Goal: Task Accomplishment & Management: Complete application form

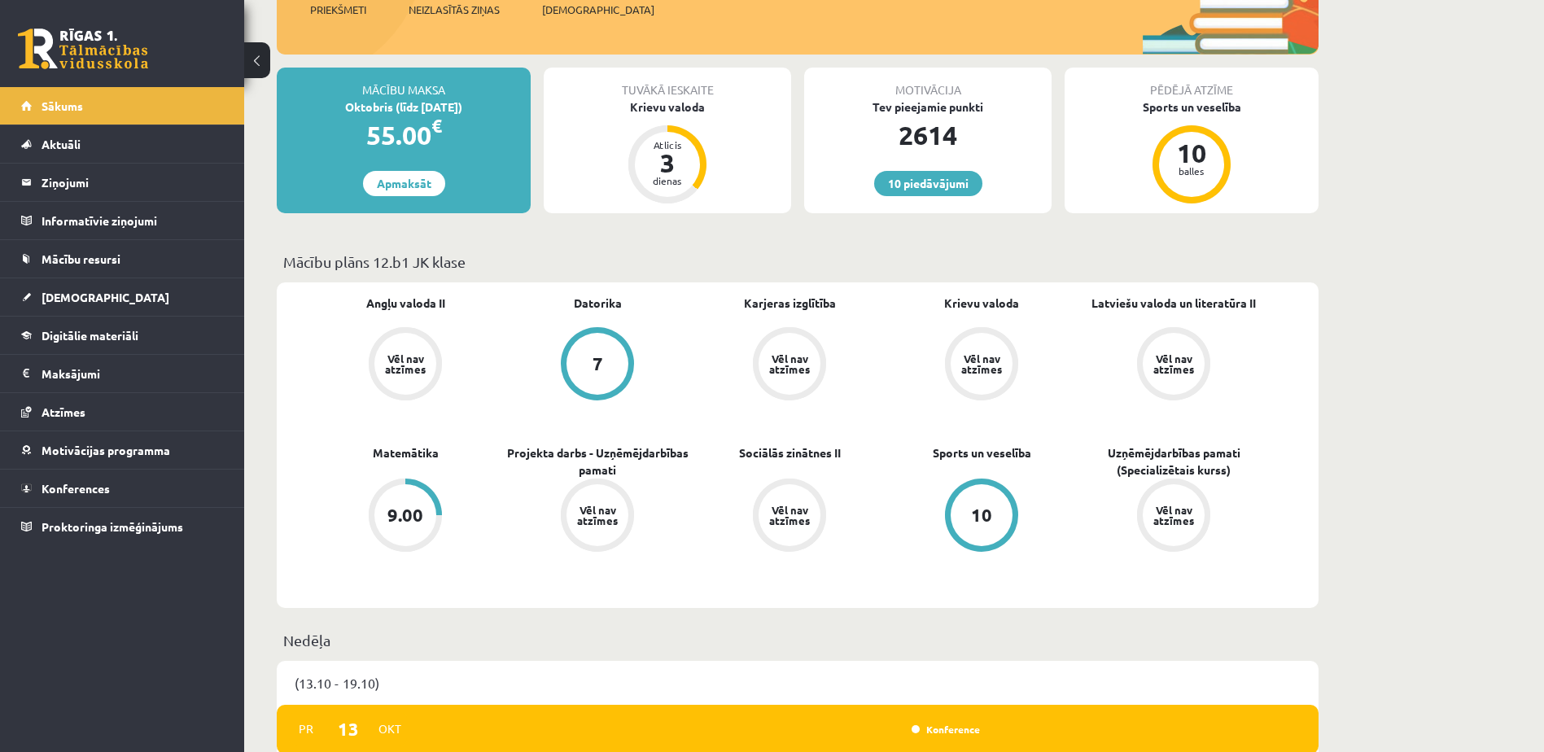
scroll to position [163, 0]
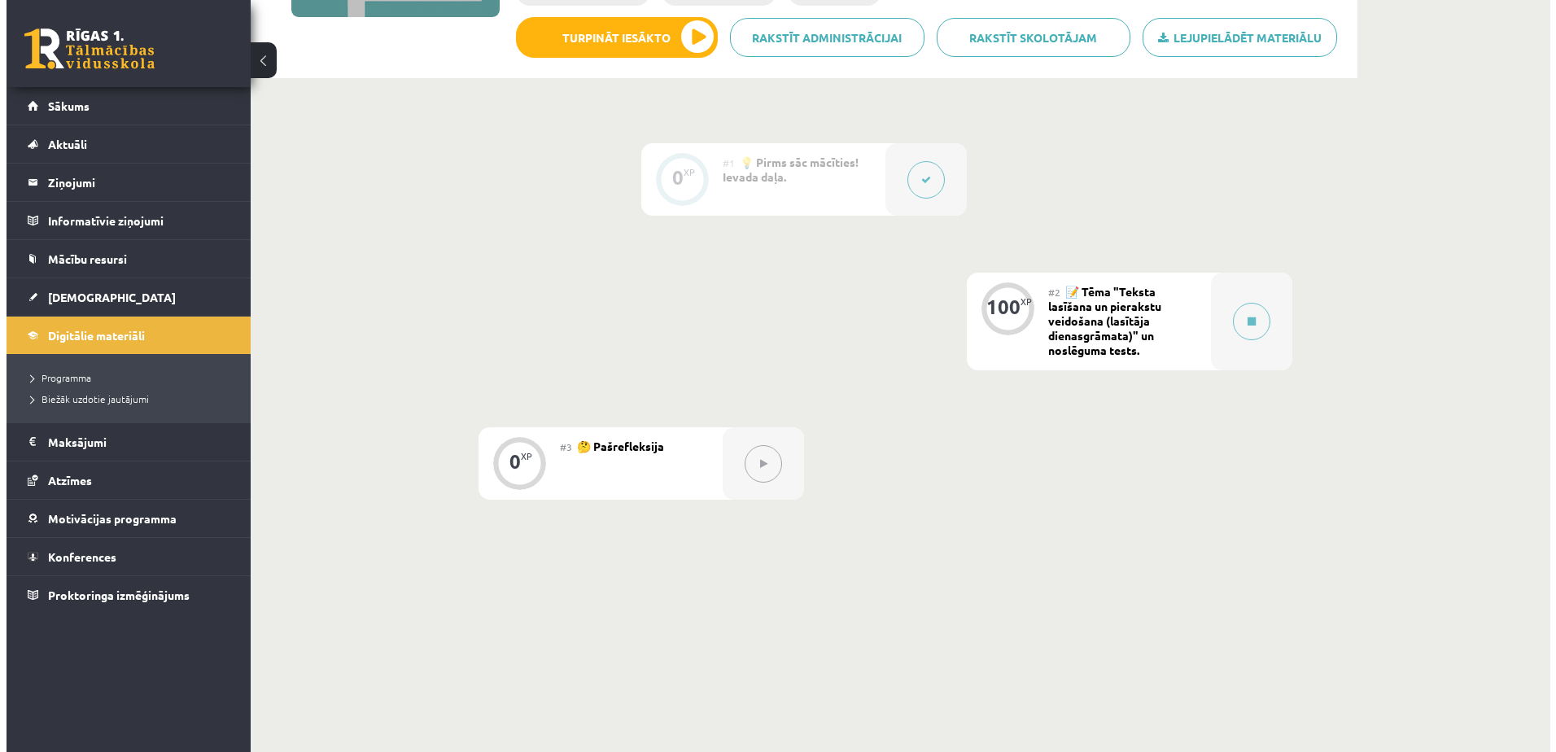
scroll to position [326, 0]
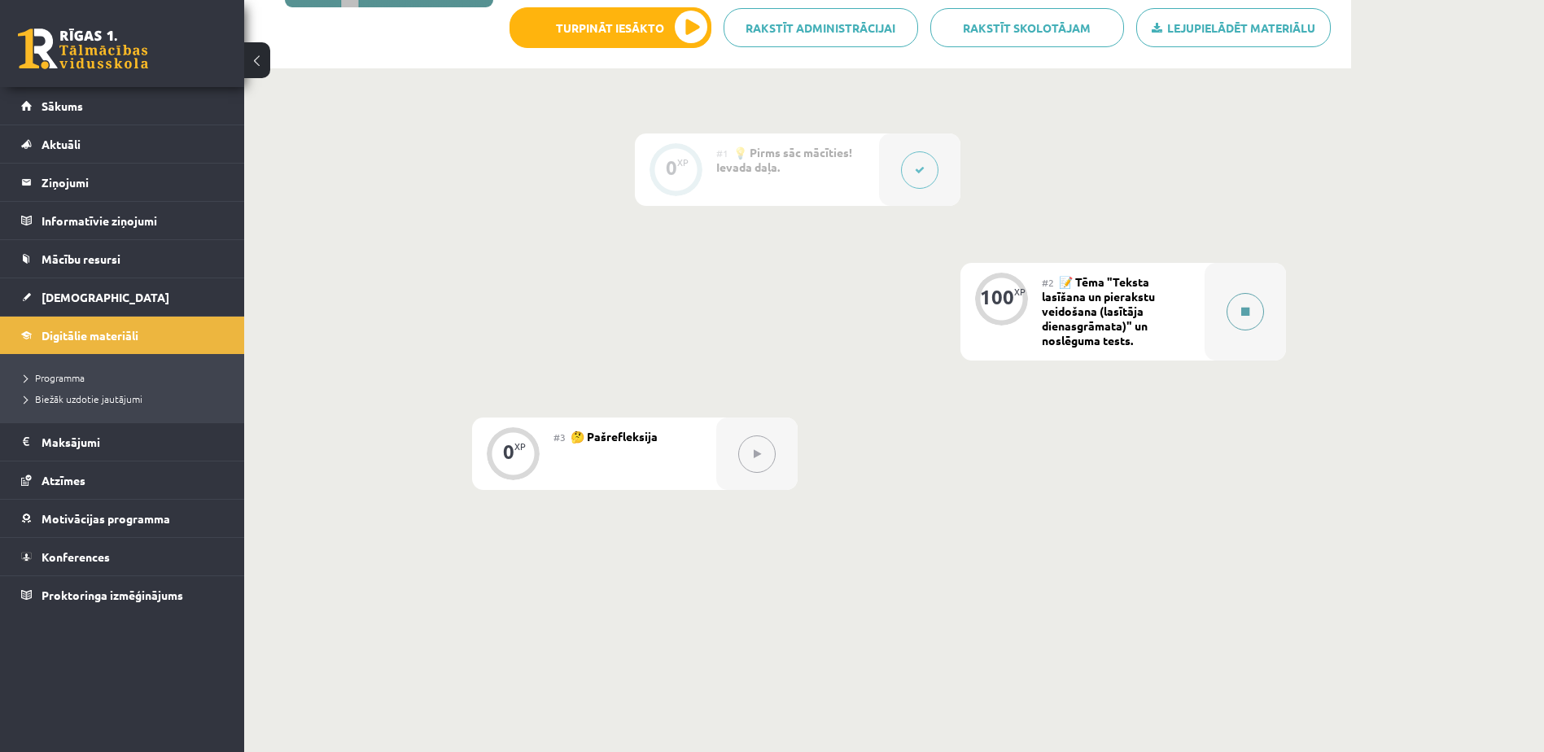
click at [1238, 313] on button at bounding box center [1245, 311] width 37 height 37
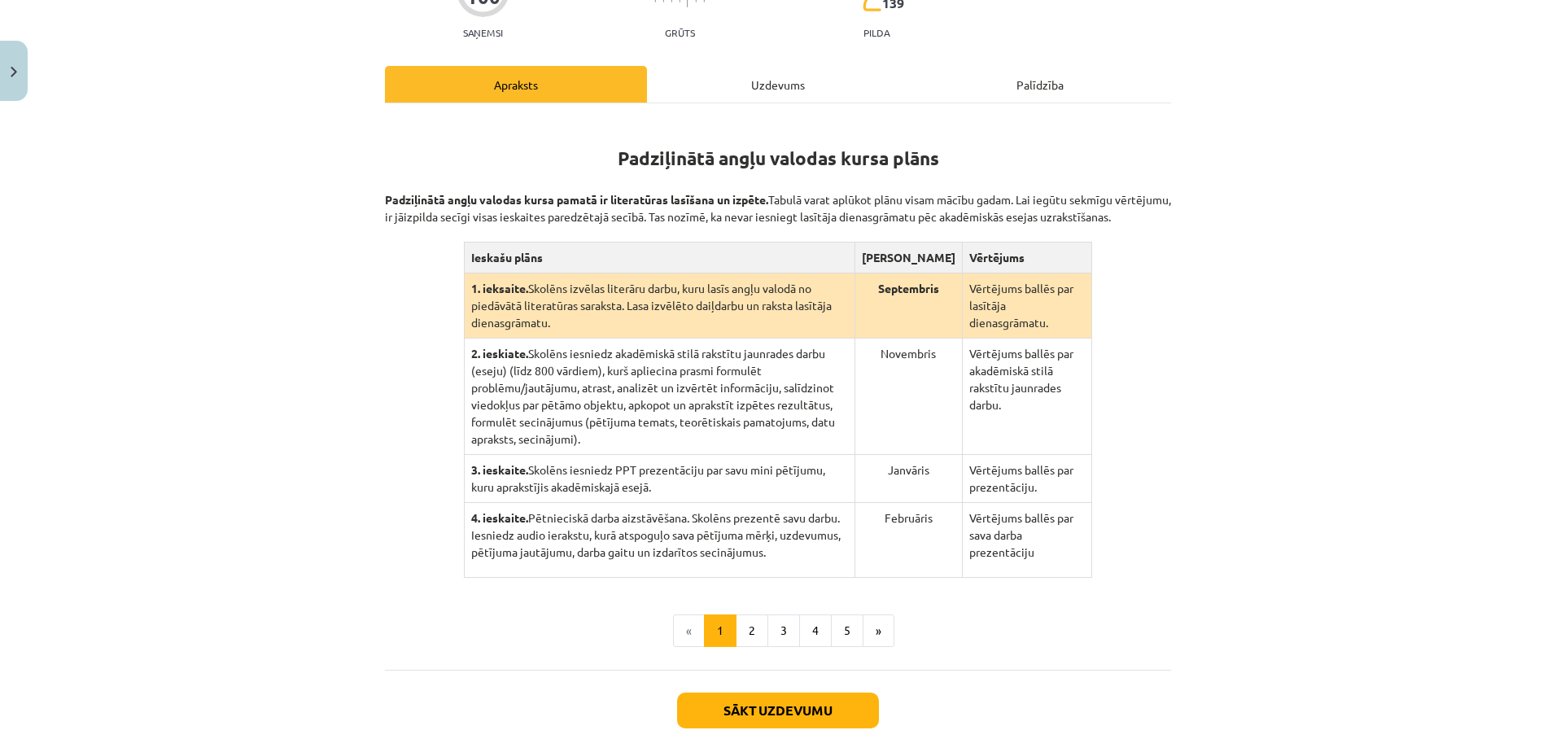
scroll to position [244, 0]
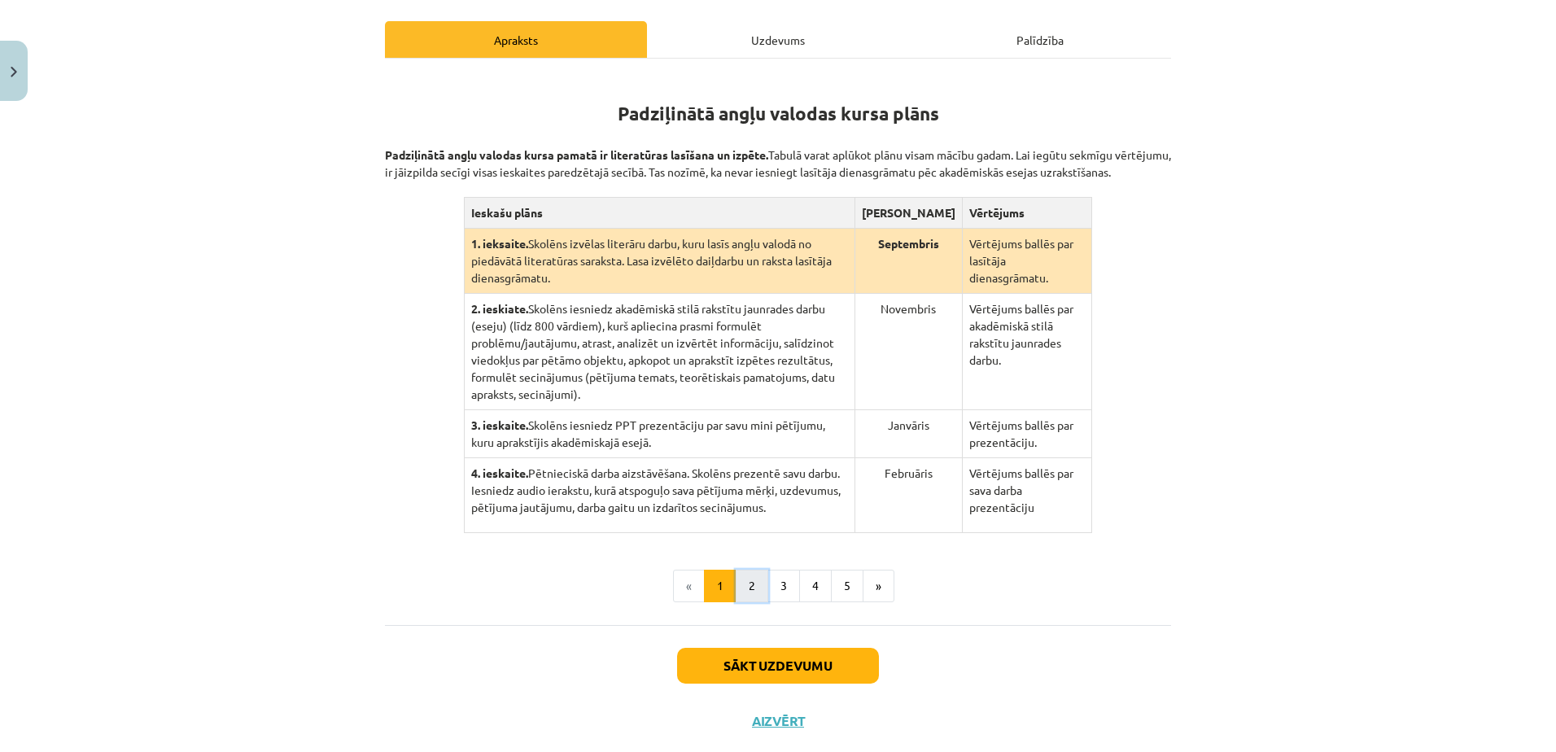
click at [742, 570] on button "2" at bounding box center [752, 586] width 33 height 33
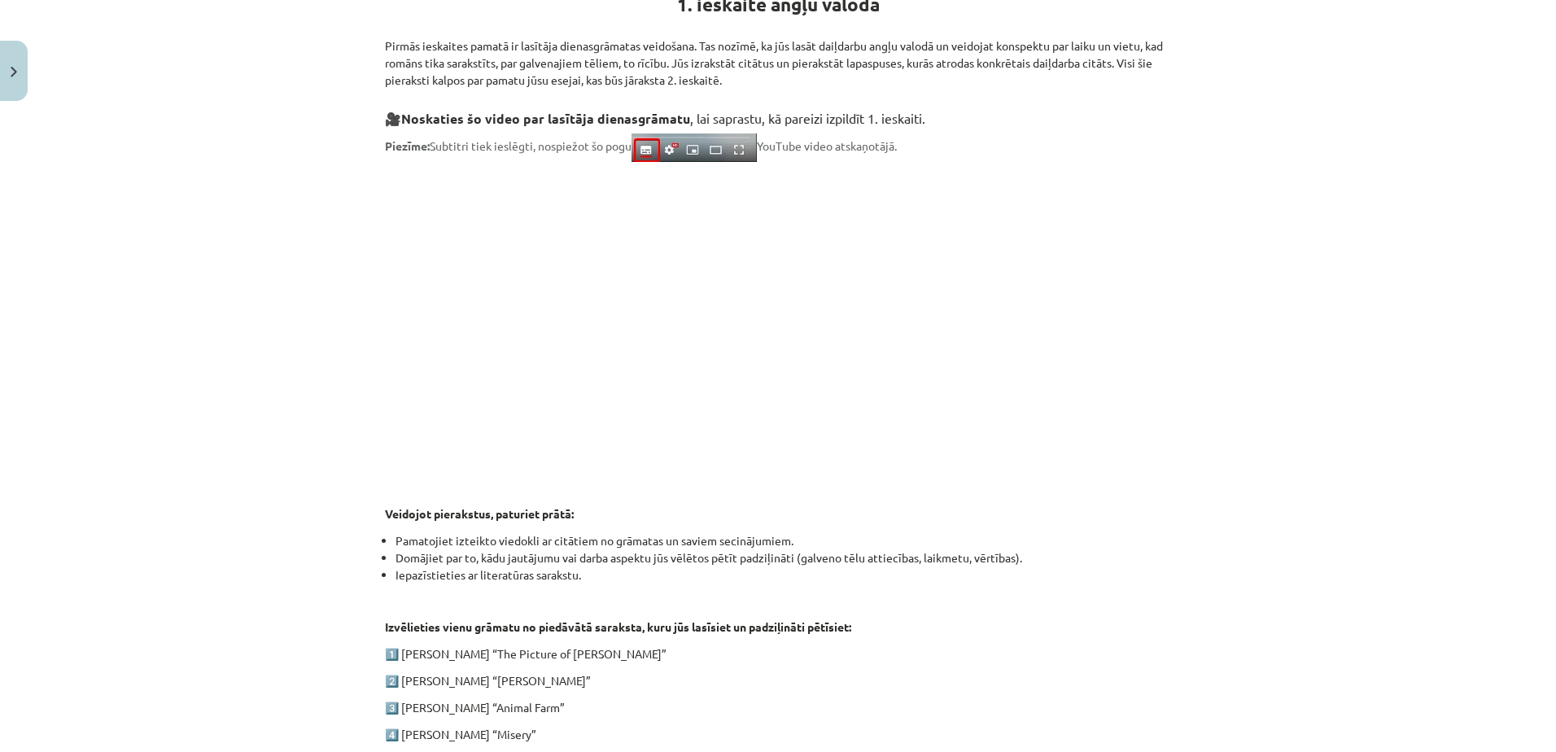
scroll to position [164, 0]
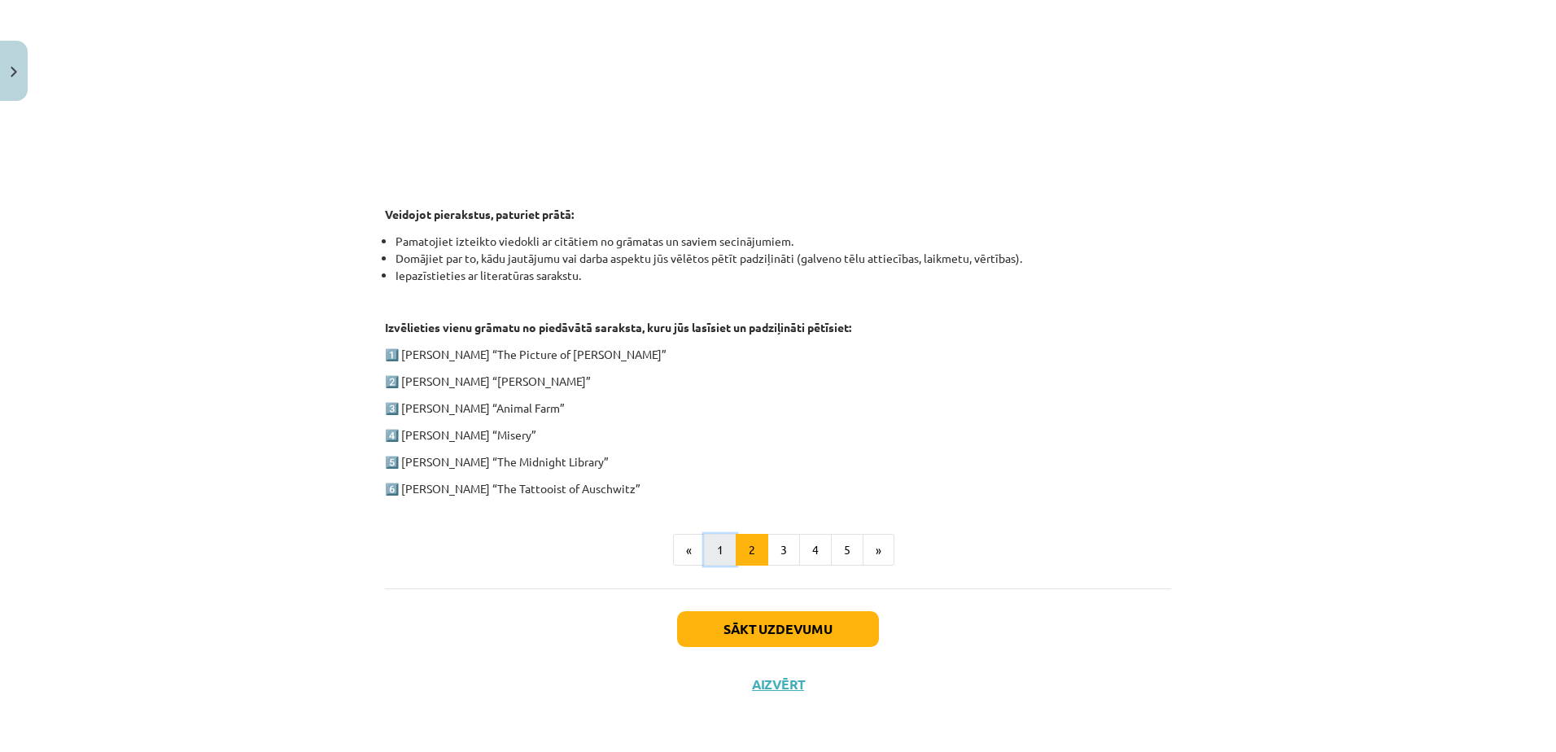
click at [708, 548] on button "1" at bounding box center [720, 550] width 33 height 33
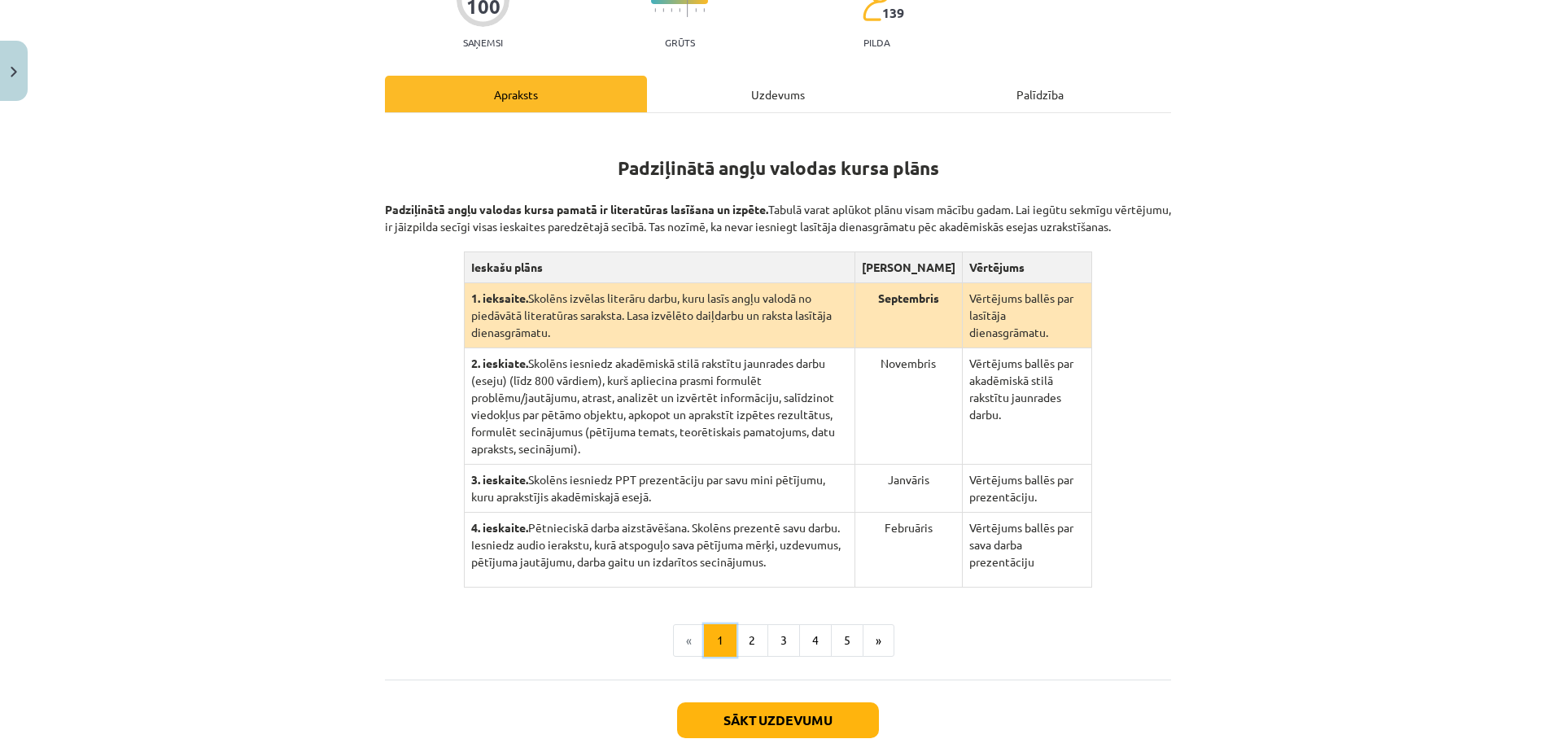
scroll to position [101, 0]
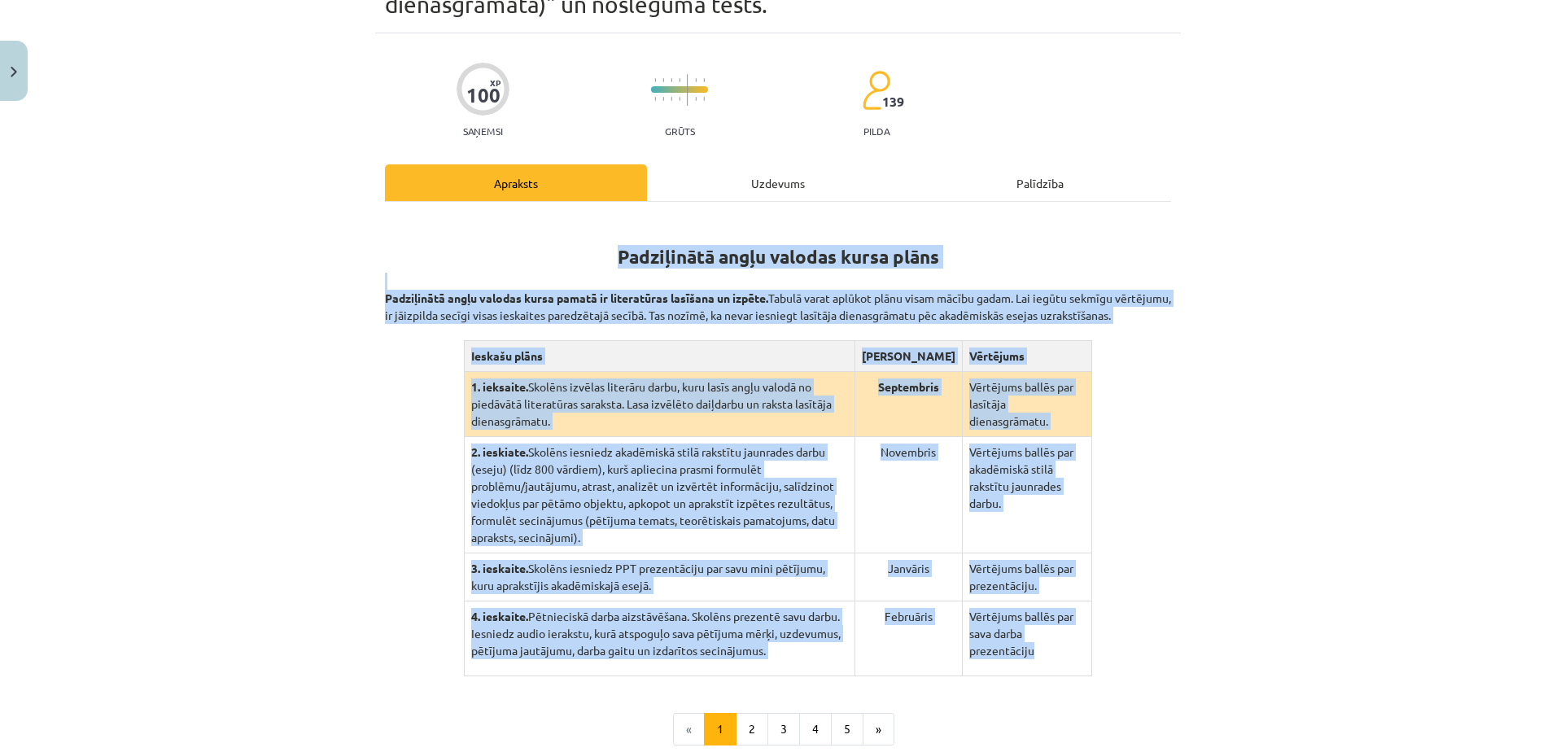
drag, startPoint x: 336, startPoint y: 241, endPoint x: 1029, endPoint y: 637, distance: 798.1
click at [1029, 637] on div "Mācību tēma: Angļu valodas ii - 12. klases 1.ieskaites mācību materiāls #2 📝 Tē…" at bounding box center [778, 376] width 1556 height 752
copy div "Padziļinātā angļu valodas kursa plāns Padziļinātā angļu valodas kursa pamatā ir…"
click at [1378, 332] on div "Mācību tēma: Angļu valodas ii - 12. klases 1.ieskaites mācību materiāls #2 📝 Tē…" at bounding box center [778, 376] width 1556 height 752
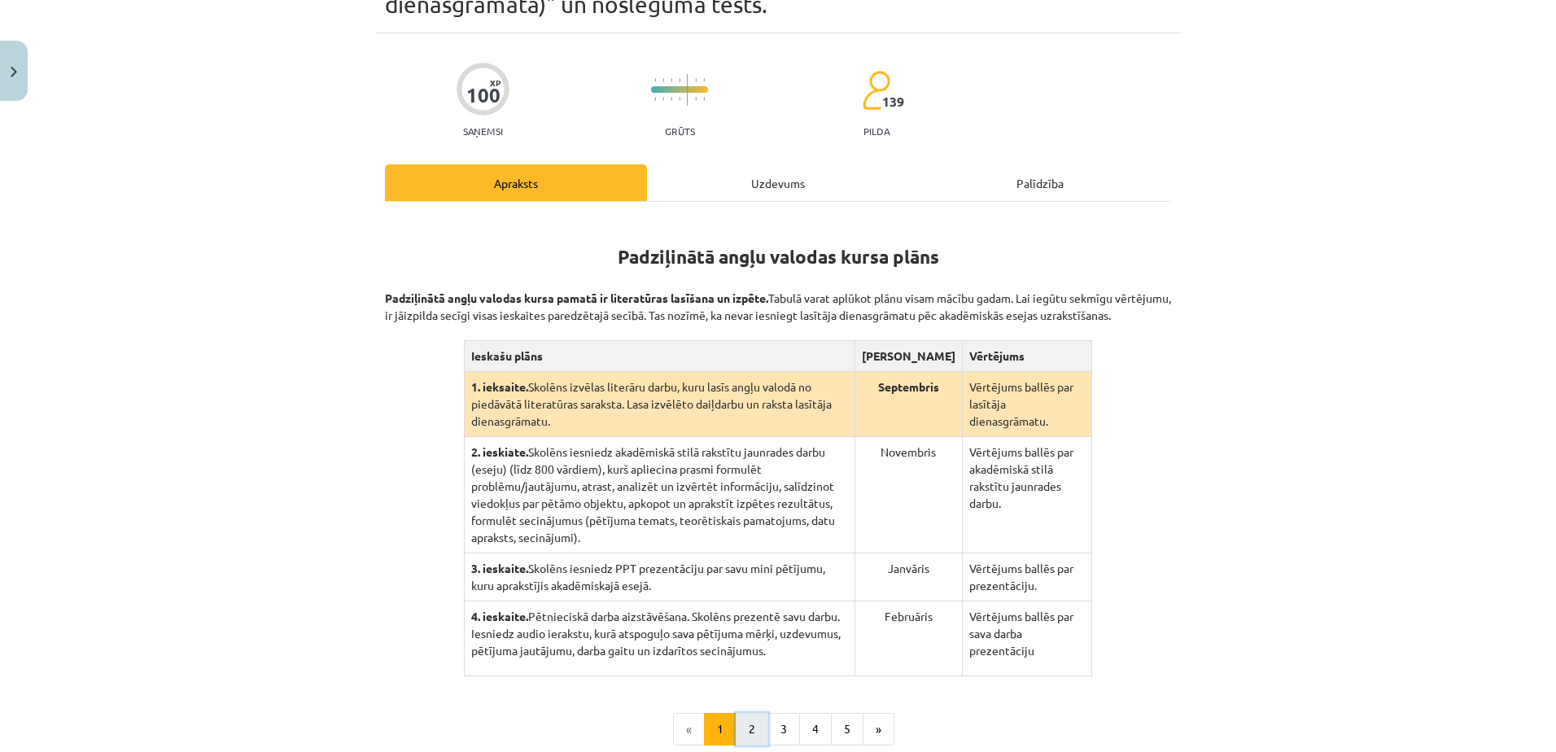
click at [743, 713] on button "2" at bounding box center [752, 729] width 33 height 33
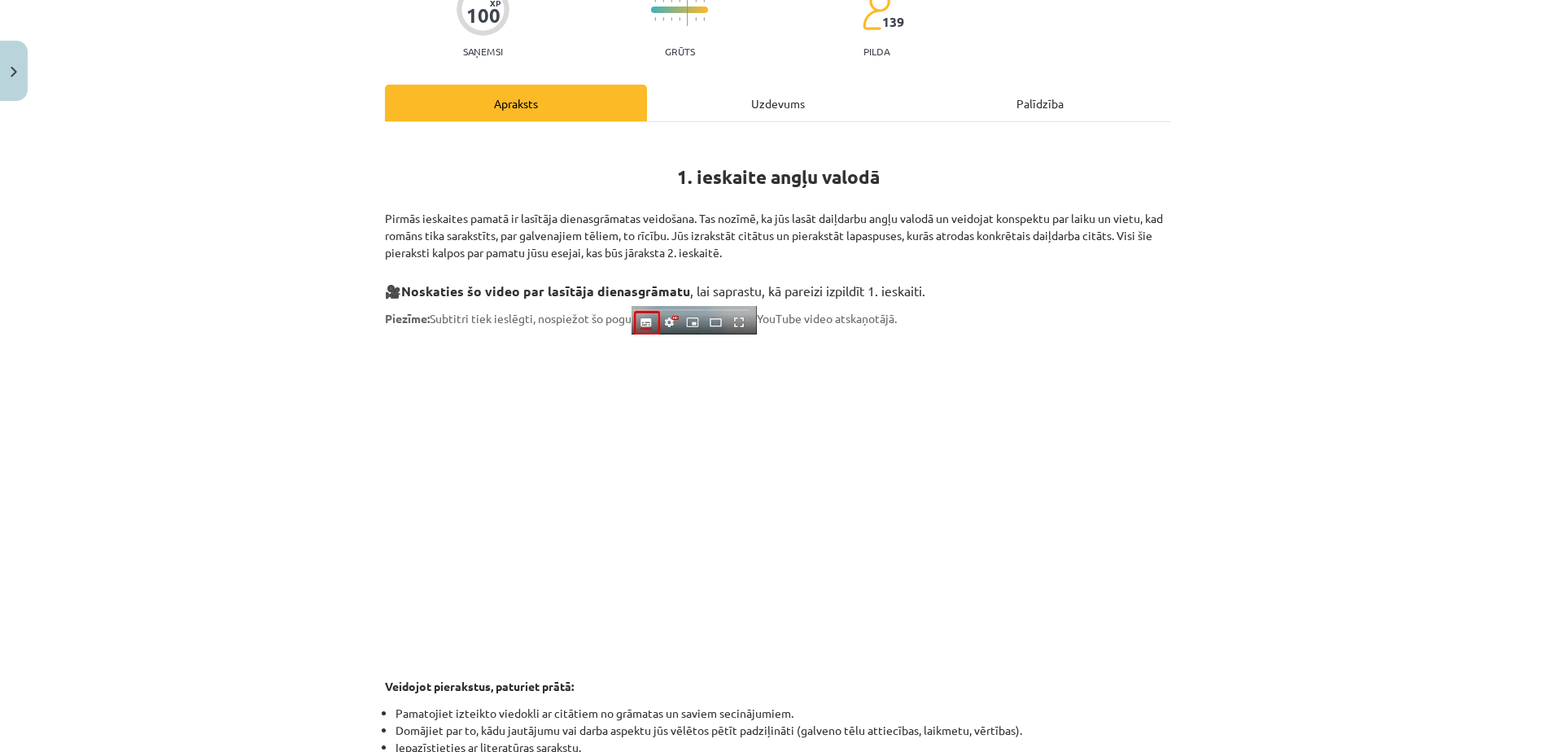
scroll to position [264, 0]
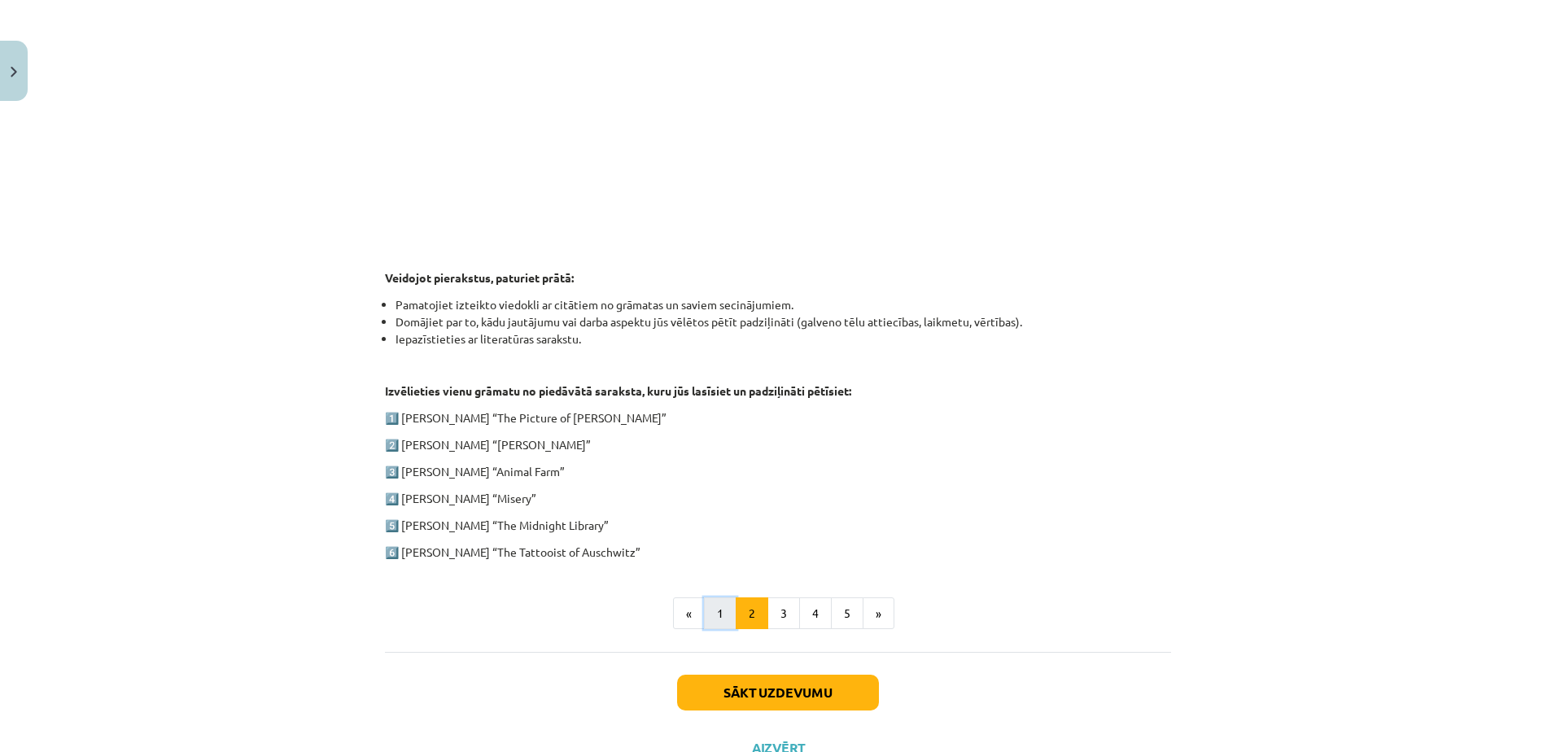
click at [712, 619] on button "1" at bounding box center [720, 613] width 33 height 33
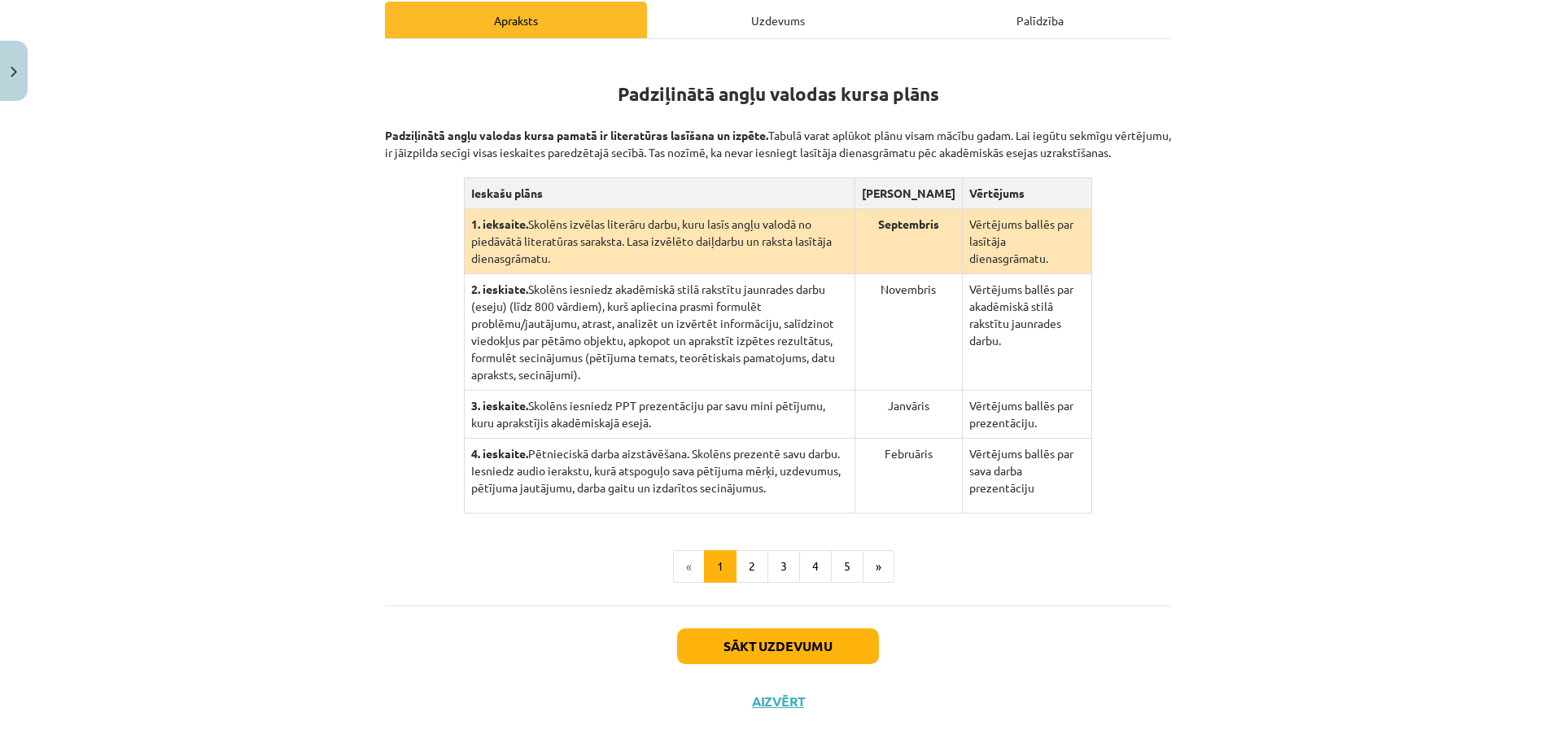
drag, startPoint x: 379, startPoint y: 130, endPoint x: 458, endPoint y: 166, distance: 86.7
click at [458, 161] on p "Padziļinātā angļu valodas kursa pamatā ir literatūras lasīšana un izpēte. Tabul…" at bounding box center [778, 135] width 786 height 51
drag, startPoint x: 458, startPoint y: 166, endPoint x: 424, endPoint y: 164, distance: 34.3
copy p "Padziļinātā angļu valodas kursa pamatā ir literatūras lasīšana un izpēte. Tabul…"
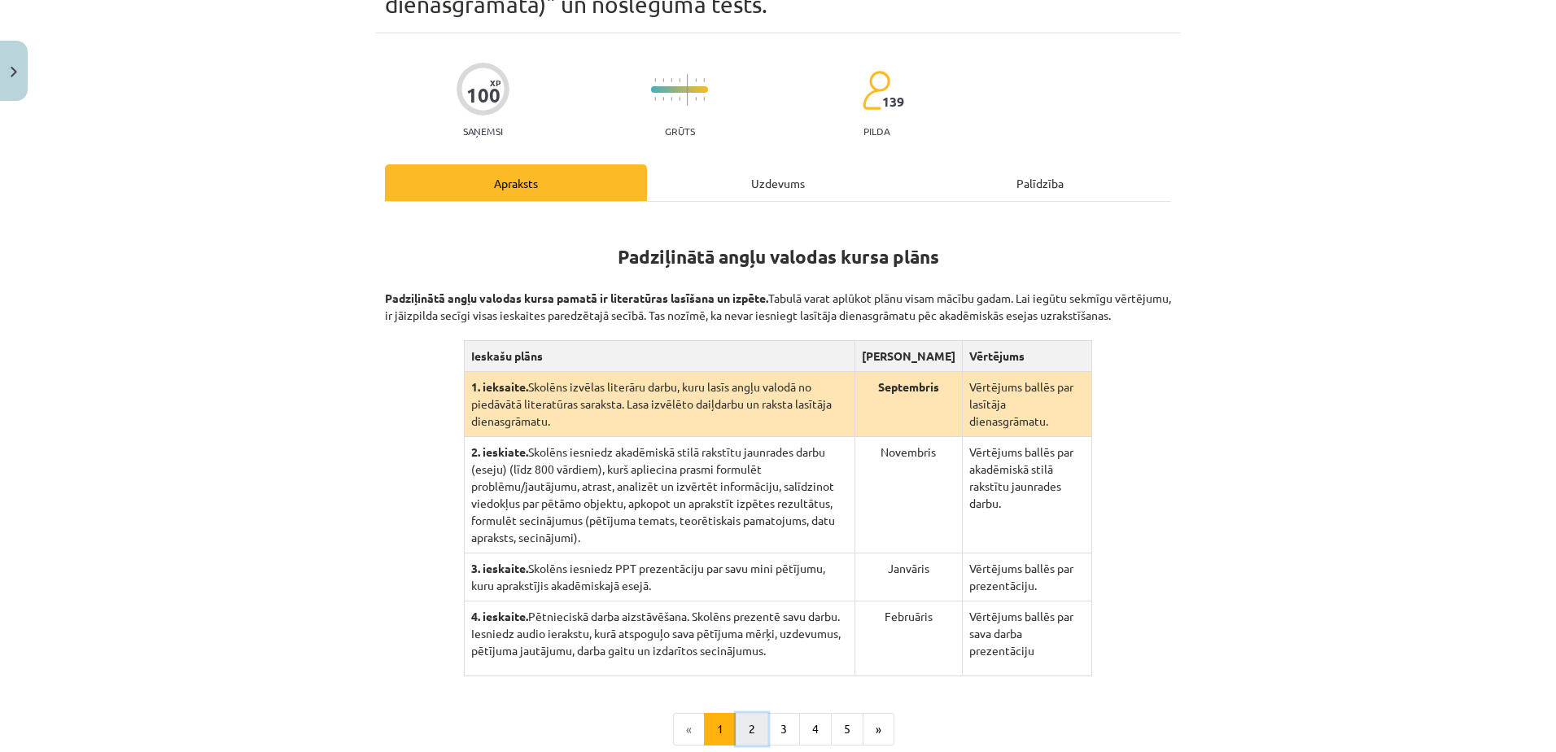
click at [742, 713] on button "2" at bounding box center [752, 729] width 33 height 33
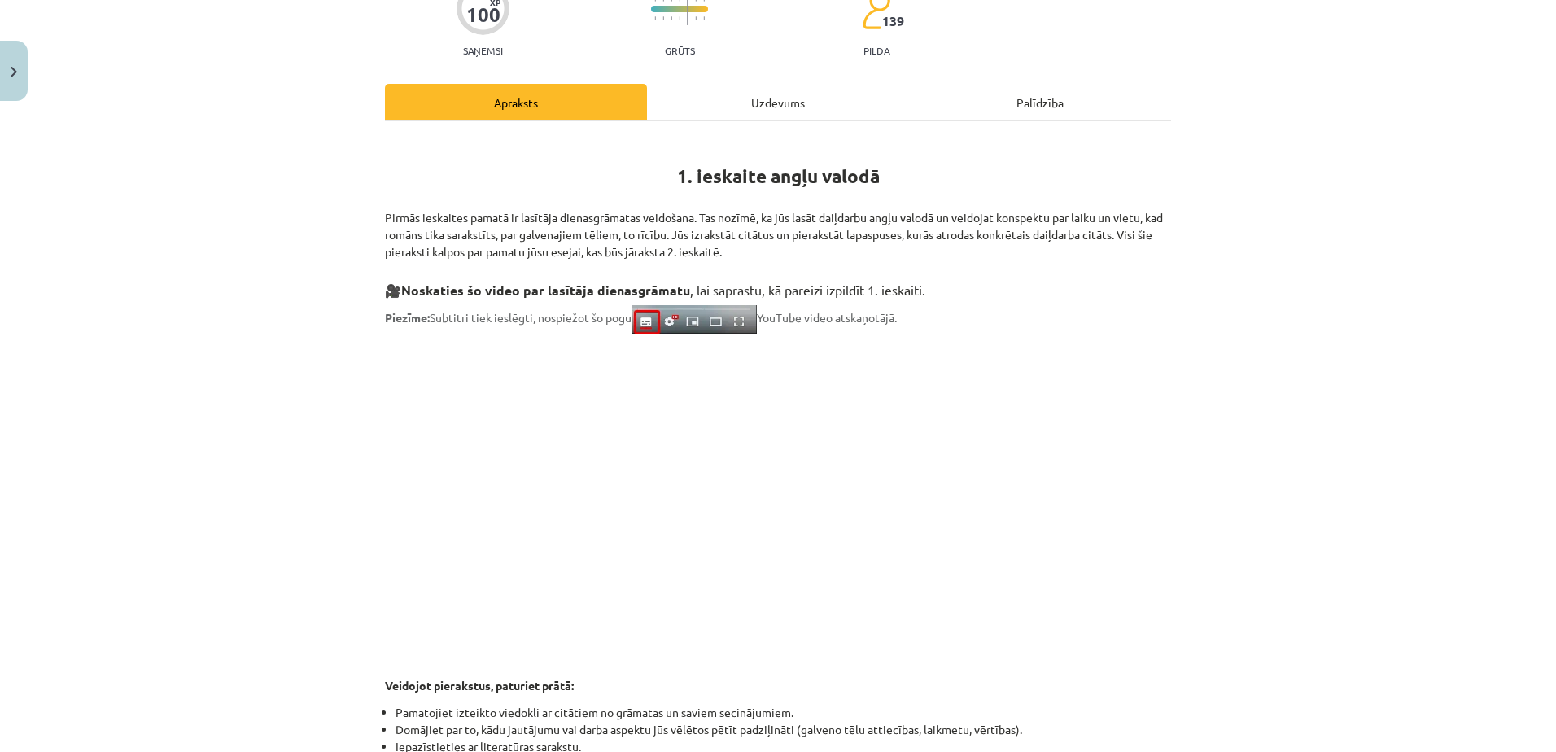
scroll to position [264, 0]
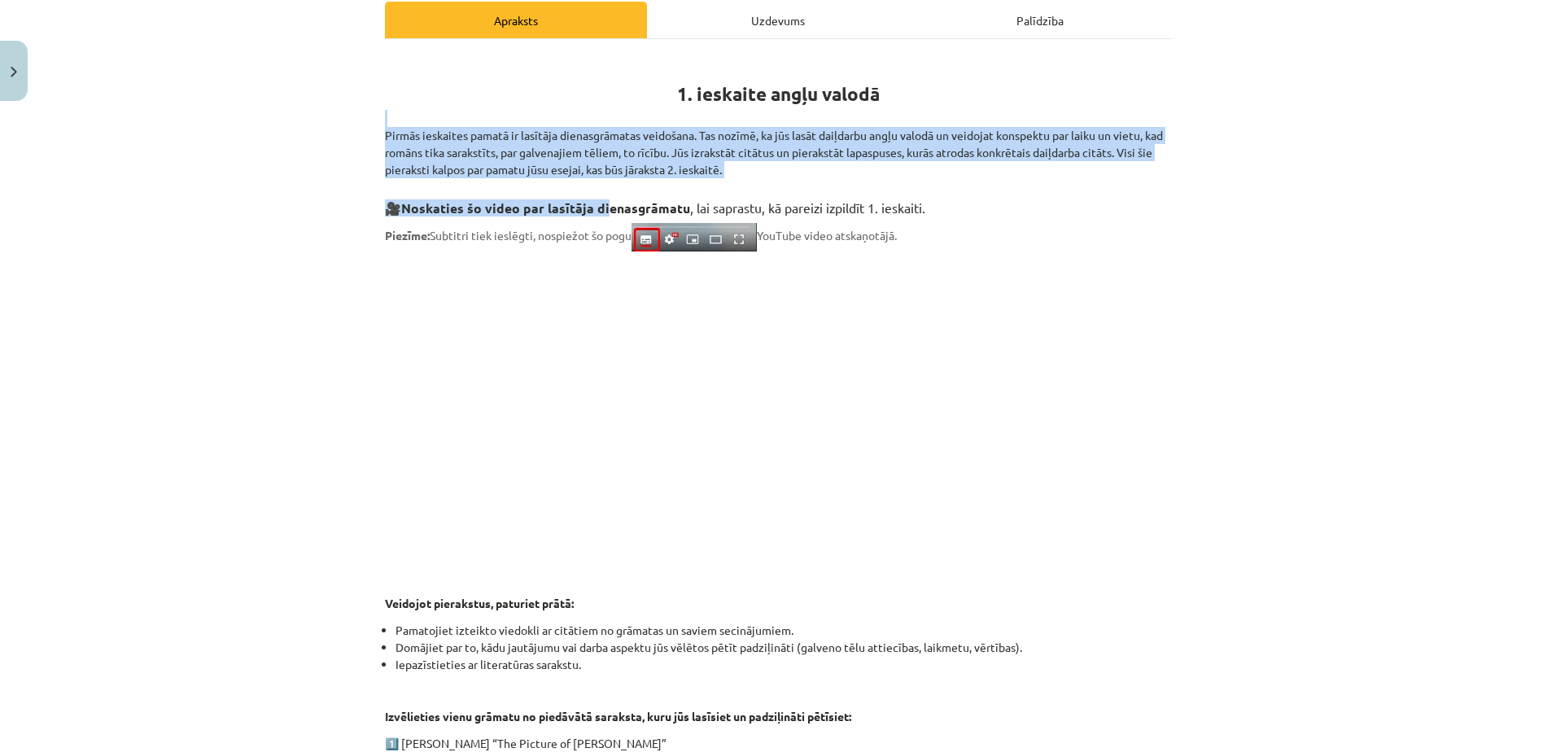
drag, startPoint x: 383, startPoint y: 115, endPoint x: 603, endPoint y: 197, distance: 234.6
click at [603, 197] on div "Mācību tēma: Angļu valodas ii - 12. klases 1.ieskaites mācību materiāls #2 📝 Tē…" at bounding box center [778, 376] width 1556 height 752
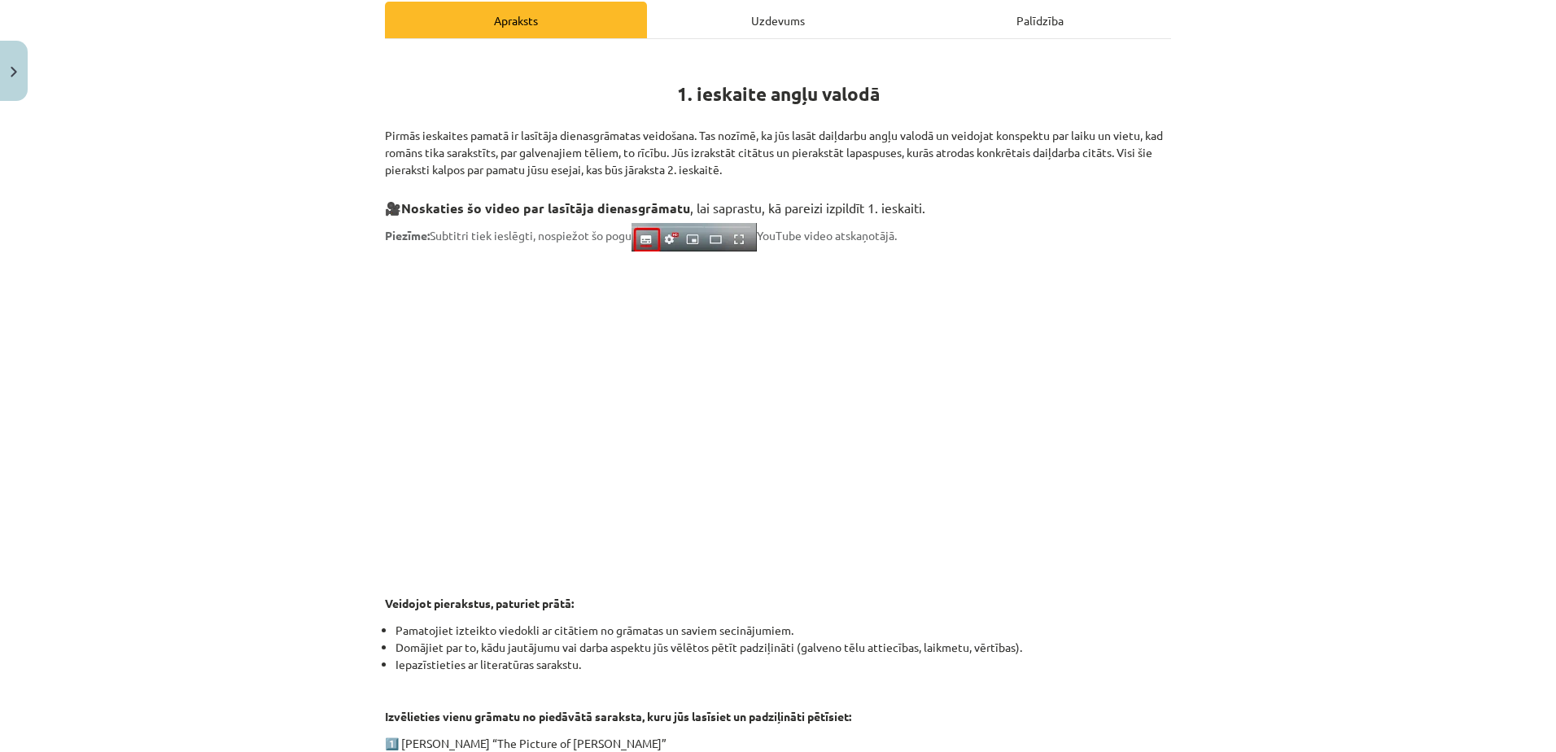
click at [494, 86] on h1 "1. ieskaite angļu valodā" at bounding box center [778, 79] width 786 height 51
drag, startPoint x: 661, startPoint y: 80, endPoint x: 793, endPoint y: 171, distance: 160.3
click at [793, 171] on div "1. ieskaite angļu valodā Pirmās ieskaites pamatā ir lasītāja dienasgrāmatas vei…" at bounding box center [778, 470] width 786 height 833
drag, startPoint x: 793, startPoint y: 171, endPoint x: 755, endPoint y: 173, distance: 37.5
copy div "1. ieskaite angļu valodā Pirmās ieskaites pamatā ir lasītāja dienasgrāmatas vei…"
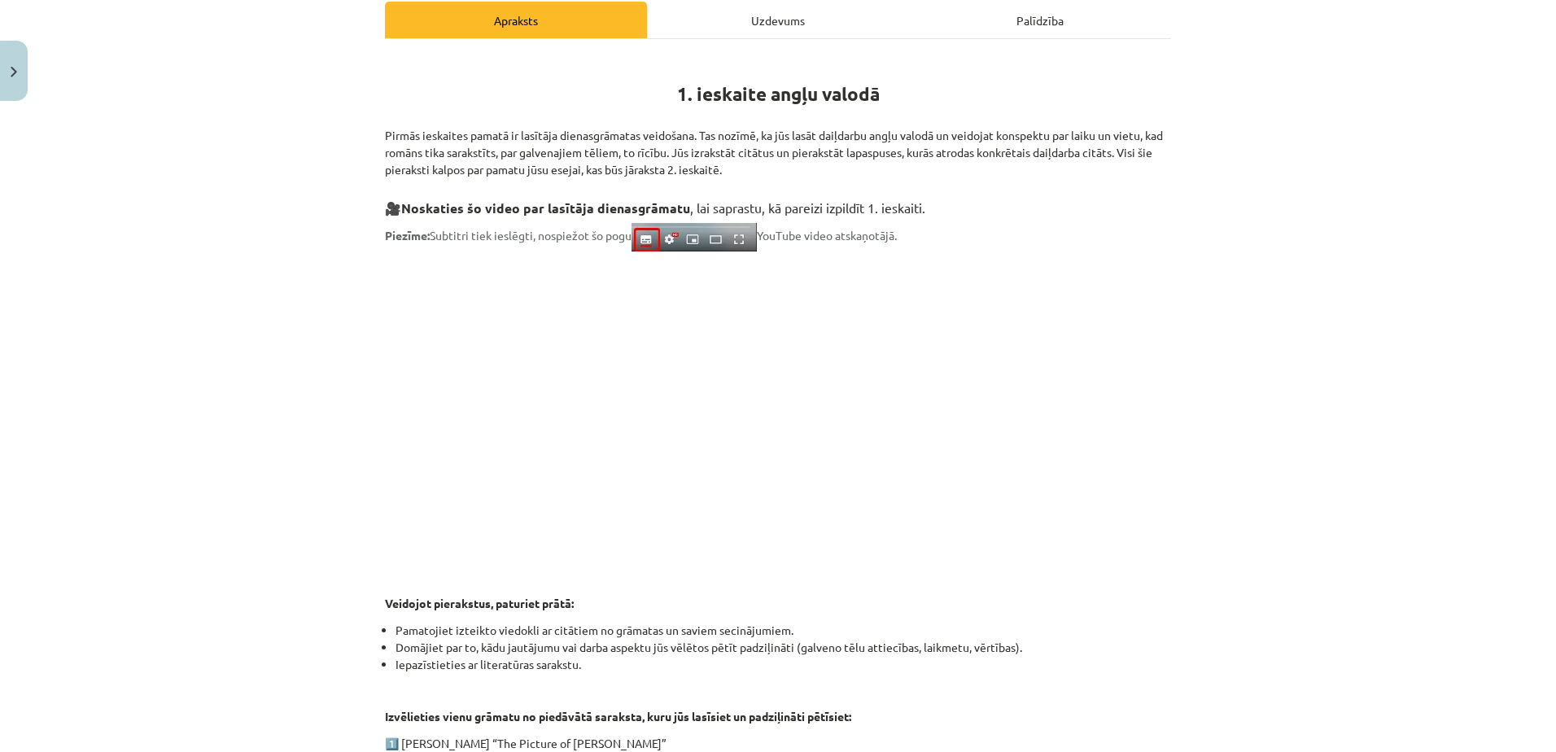
click at [329, 331] on div "Mācību tēma: Angļu valodas ii - 12. klases 1.ieskaites mācību materiāls #2 📝 Tē…" at bounding box center [778, 376] width 1556 height 752
drag, startPoint x: 374, startPoint y: 195, endPoint x: 929, endPoint y: 213, distance: 555.4
click at [929, 213] on div "100 XP Saņemsi Grūts 139 pilda Apraksts Uzdevums Palīdzība 1. ieskaite angļu va…" at bounding box center [778, 486] width 806 height 1231
copy h3 "🎥 Noskaties šo video par lasītāja dienasgrāmatu , lai saprastu, kā pareizi izpi…"
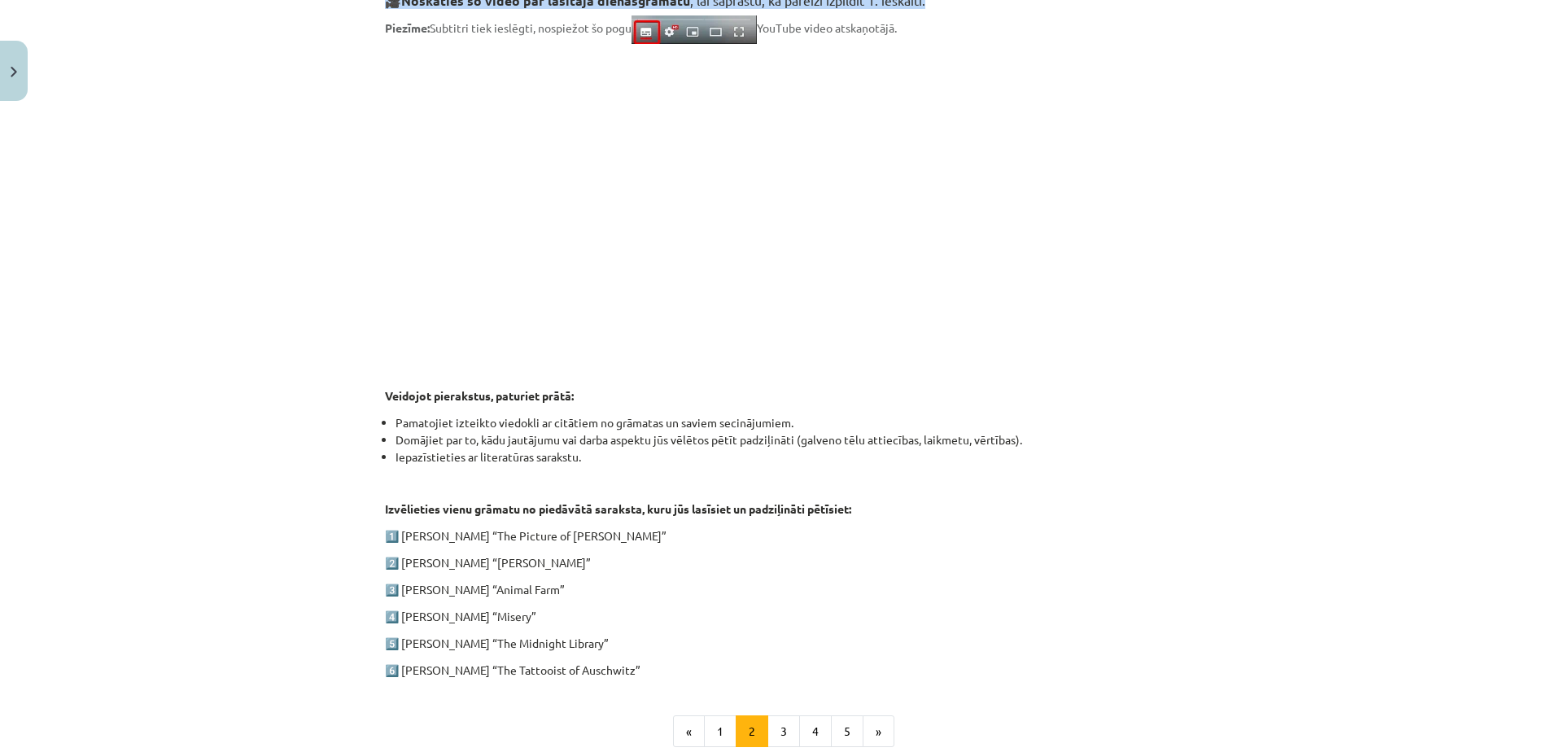
scroll to position [508, 0]
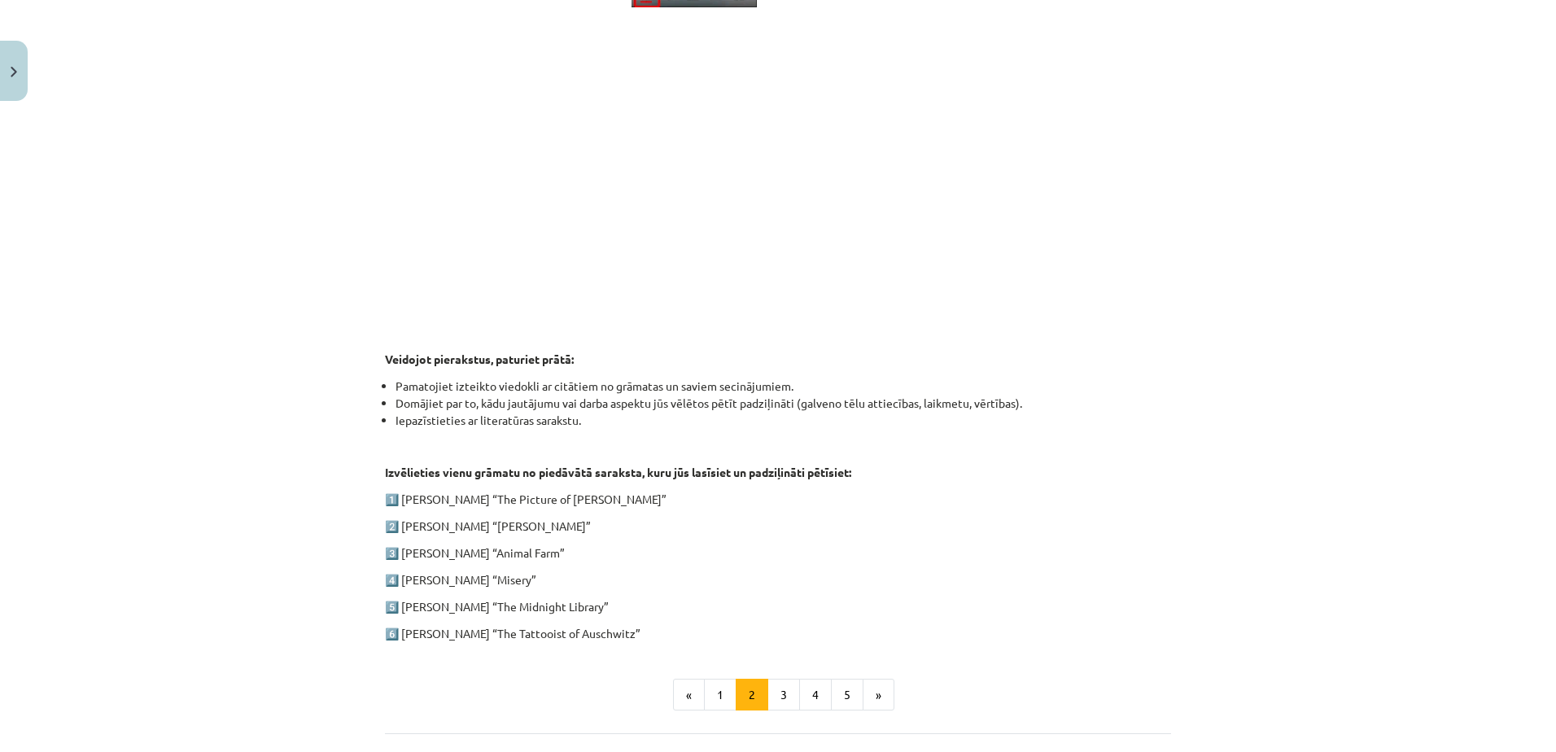
drag, startPoint x: 373, startPoint y: 344, endPoint x: 628, endPoint y: 638, distance: 388.9
click at [628, 638] on div "100 XP Saņemsi Grūts 139 pilda Apraksts Uzdevums Palīdzība 1. ieskaite angļu va…" at bounding box center [778, 241] width 806 height 1231
copy div "Veidojot pierakstus, paturiet prātā: Pamatojiet izteikto viedokli ar citātiem n…"
click at [776, 689] on button "3" at bounding box center [784, 695] width 33 height 33
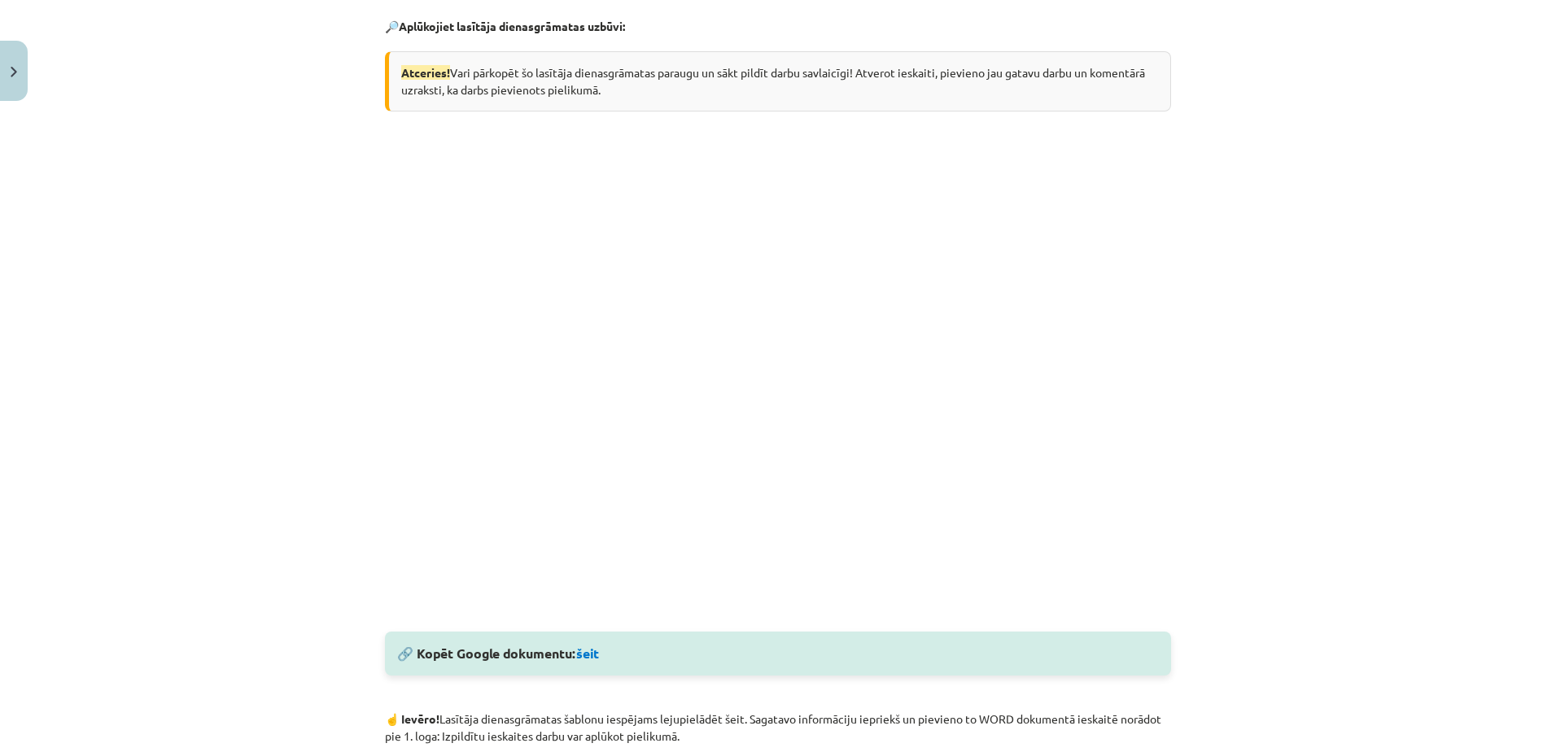
scroll to position [317, 0]
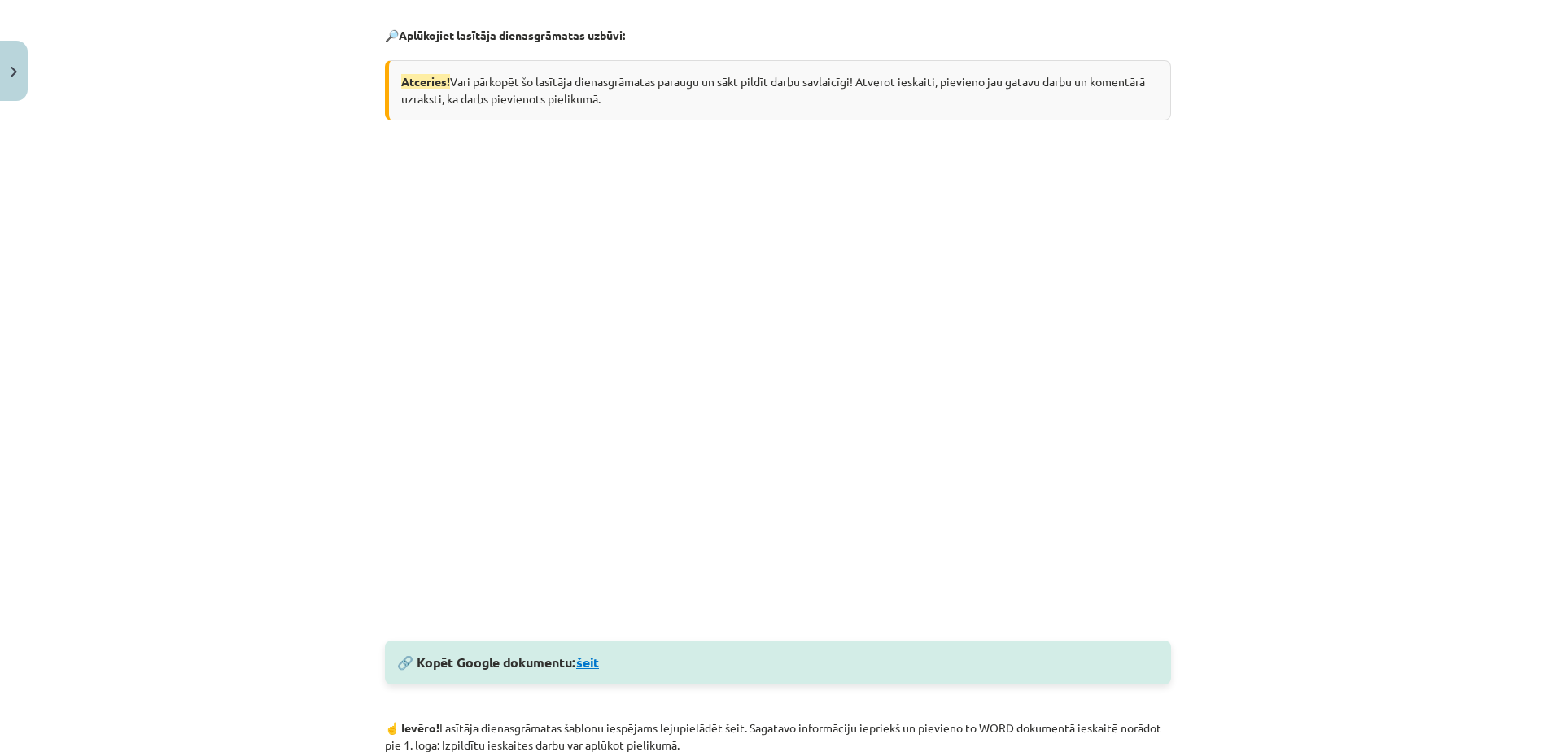
click at [597, 658] on link "šeit" at bounding box center [587, 662] width 23 height 17
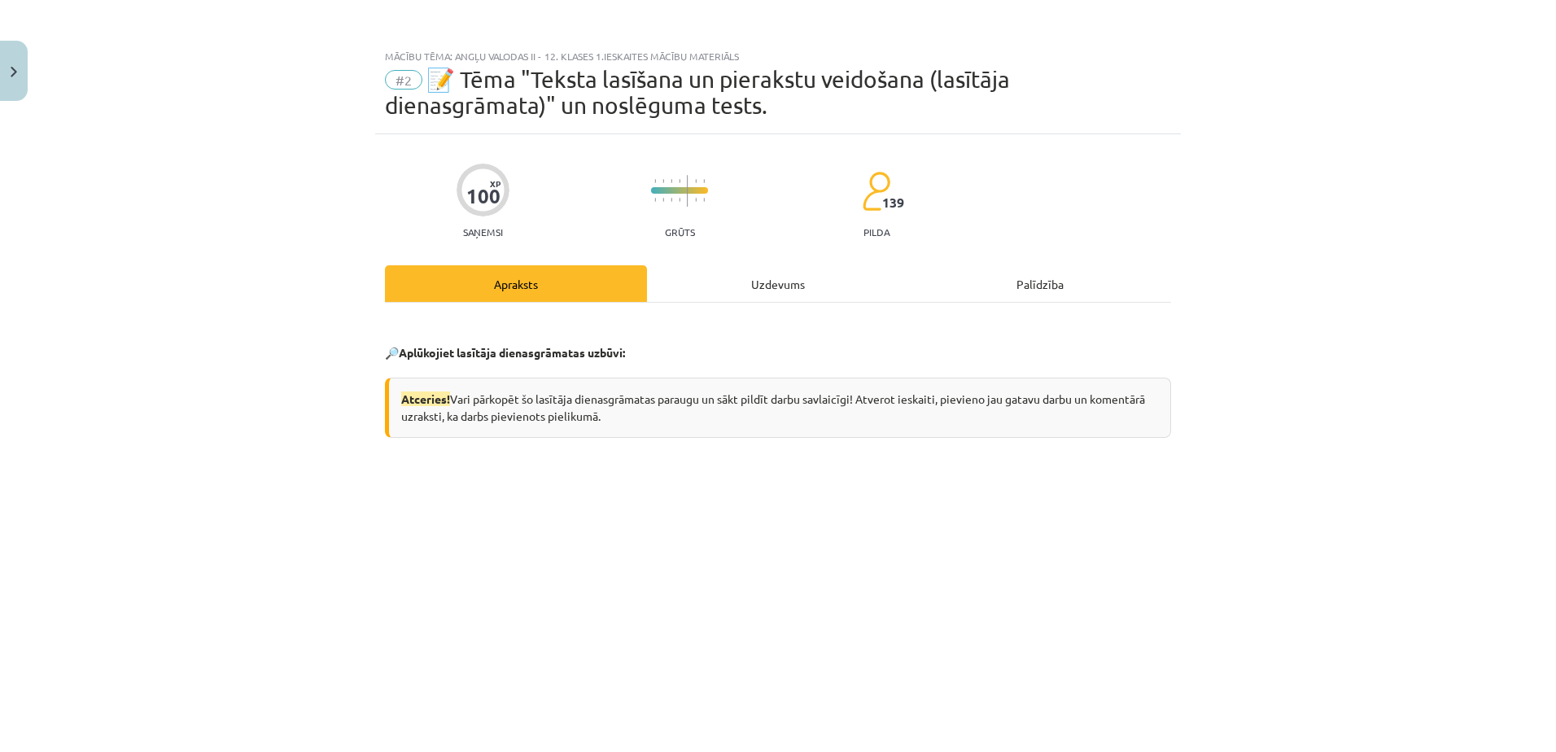
click at [1443, 540] on div "Mācību tēma: Angļu valodas ii - 12. klases 1.ieskaites mācību materiāls #2 📝 Tē…" at bounding box center [778, 376] width 1556 height 752
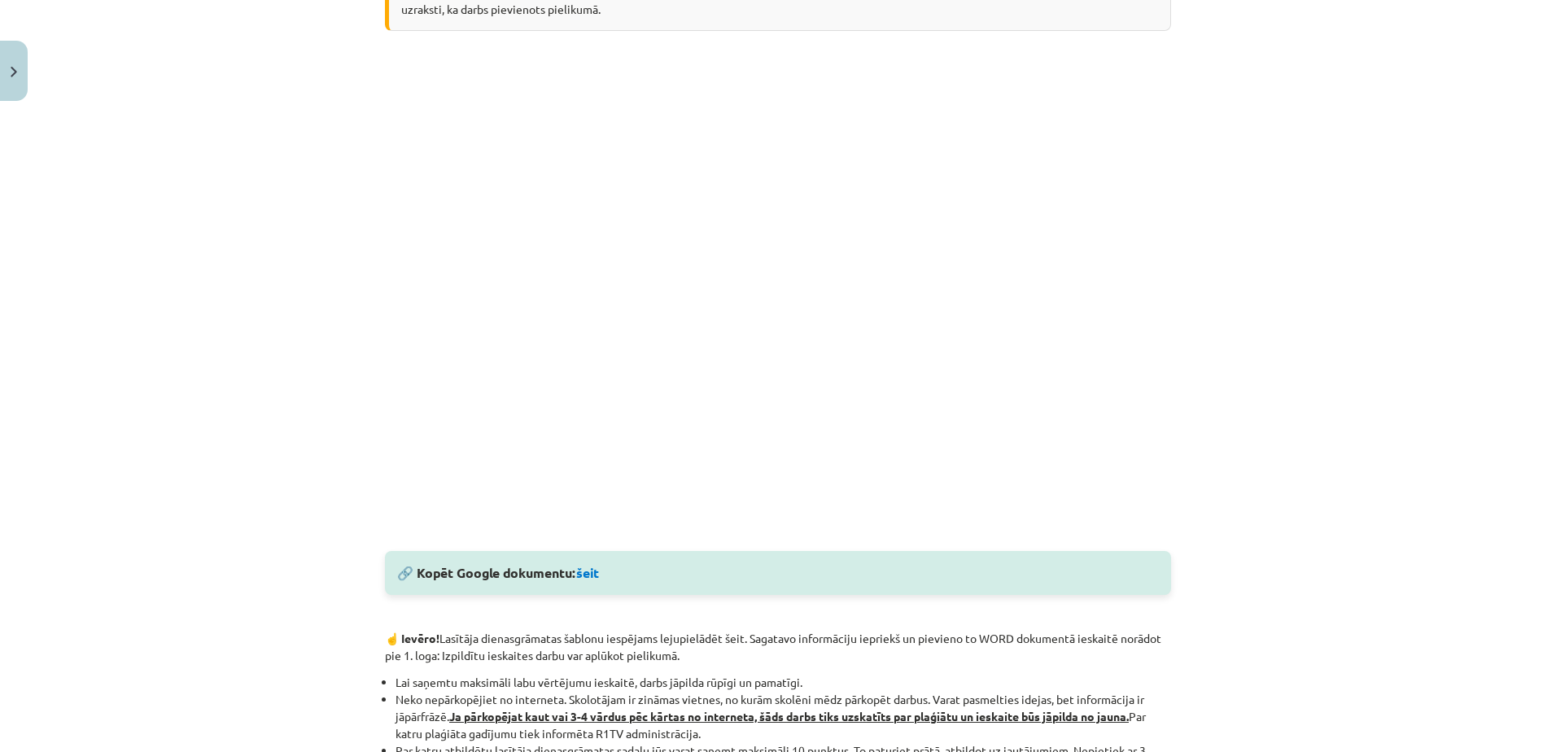
scroll to position [814, 0]
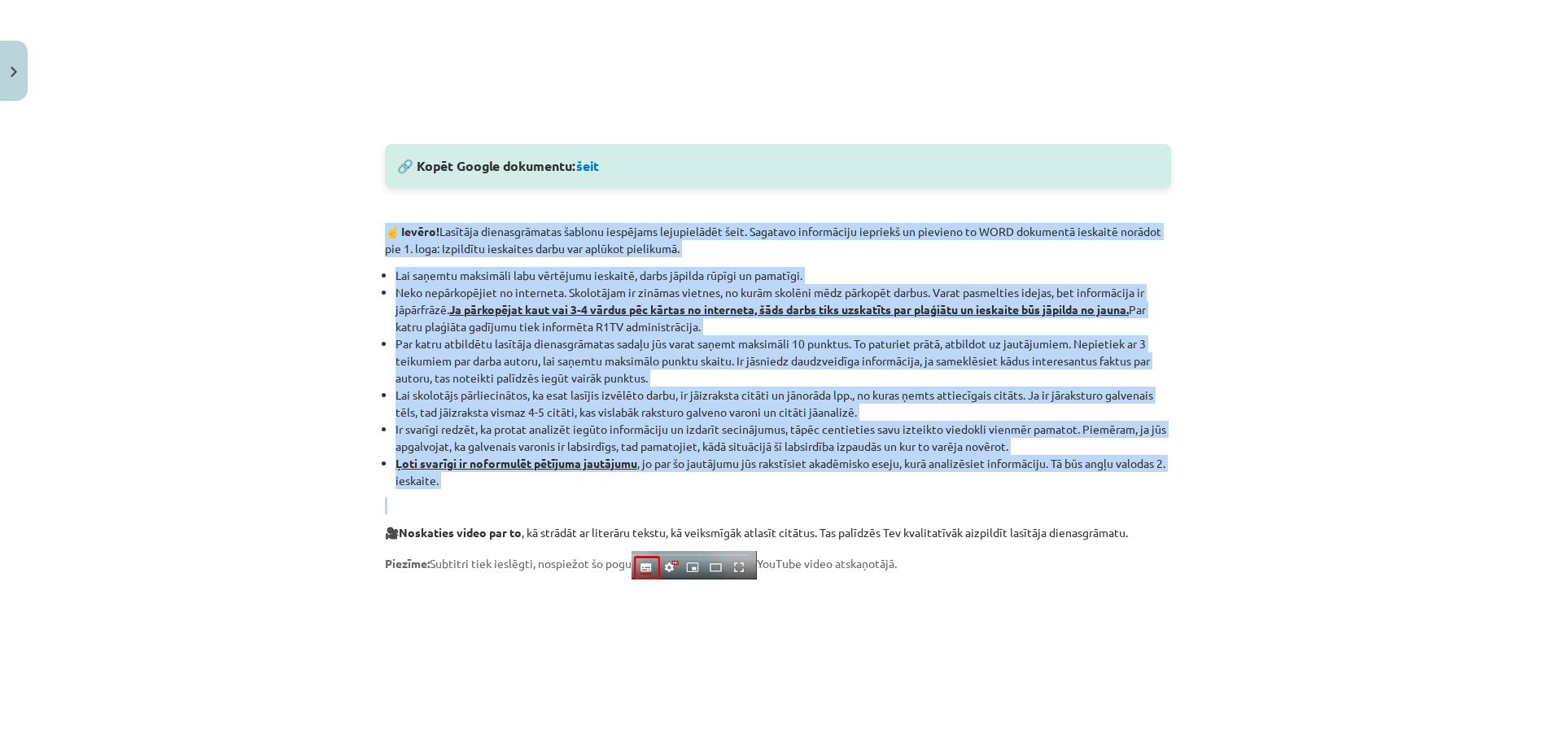
drag, startPoint x: 379, startPoint y: 223, endPoint x: 537, endPoint y: 501, distance: 319.3
click at [537, 501] on div "🔎 Aplūkojiet lasītāja dienasgrāmatas uzbūvi: Atceries! Vari pārkopēt šo lasītāj…" at bounding box center [778, 194] width 786 height 1383
drag, startPoint x: 537, startPoint y: 501, endPoint x: 477, endPoint y: 486, distance: 62.0
copy div "☝️ Ievēro! Lasītāja dienasgrāmatas šablonu iespējams lejupielādēt šeit. Sagatav…"
click at [1217, 447] on div "Mācību tēma: Angļu valodas ii - 12. klases 1.ieskaites mācību materiāls #2 📝 Tē…" at bounding box center [778, 376] width 1556 height 752
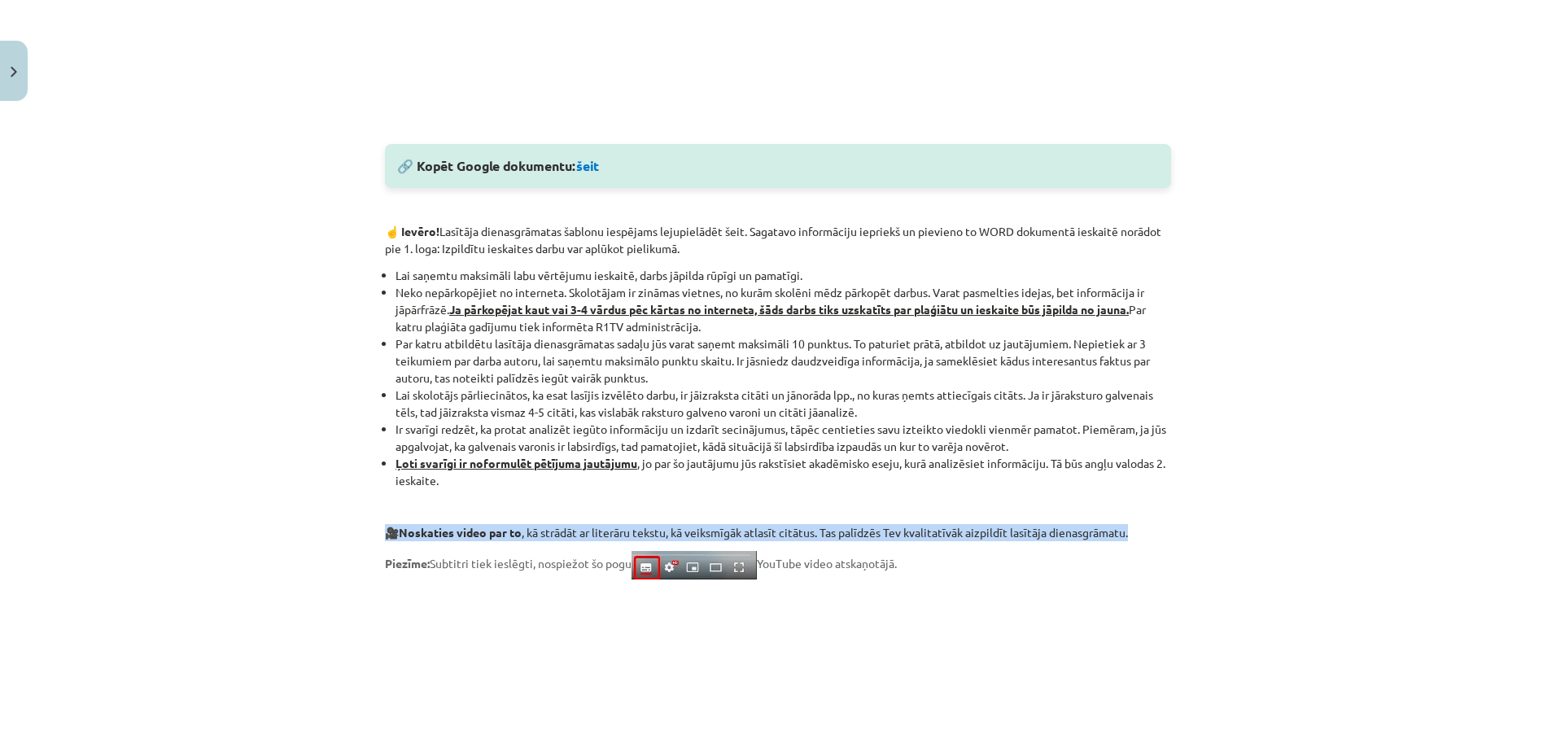
drag, startPoint x: 380, startPoint y: 533, endPoint x: 1144, endPoint y: 529, distance: 764.3
click at [1144, 529] on p "🎥 Noskaties video par to , kā strādāt ar literāru tekstu, kā veiksmīgāk atlasīt…" at bounding box center [778, 532] width 786 height 17
drag, startPoint x: 1144, startPoint y: 529, endPoint x: 1116, endPoint y: 532, distance: 28.6
copy p "🎥 Noskaties video par to , kā strādāt ar literāru tekstu, kā veiksmīgāk atlasīt…"
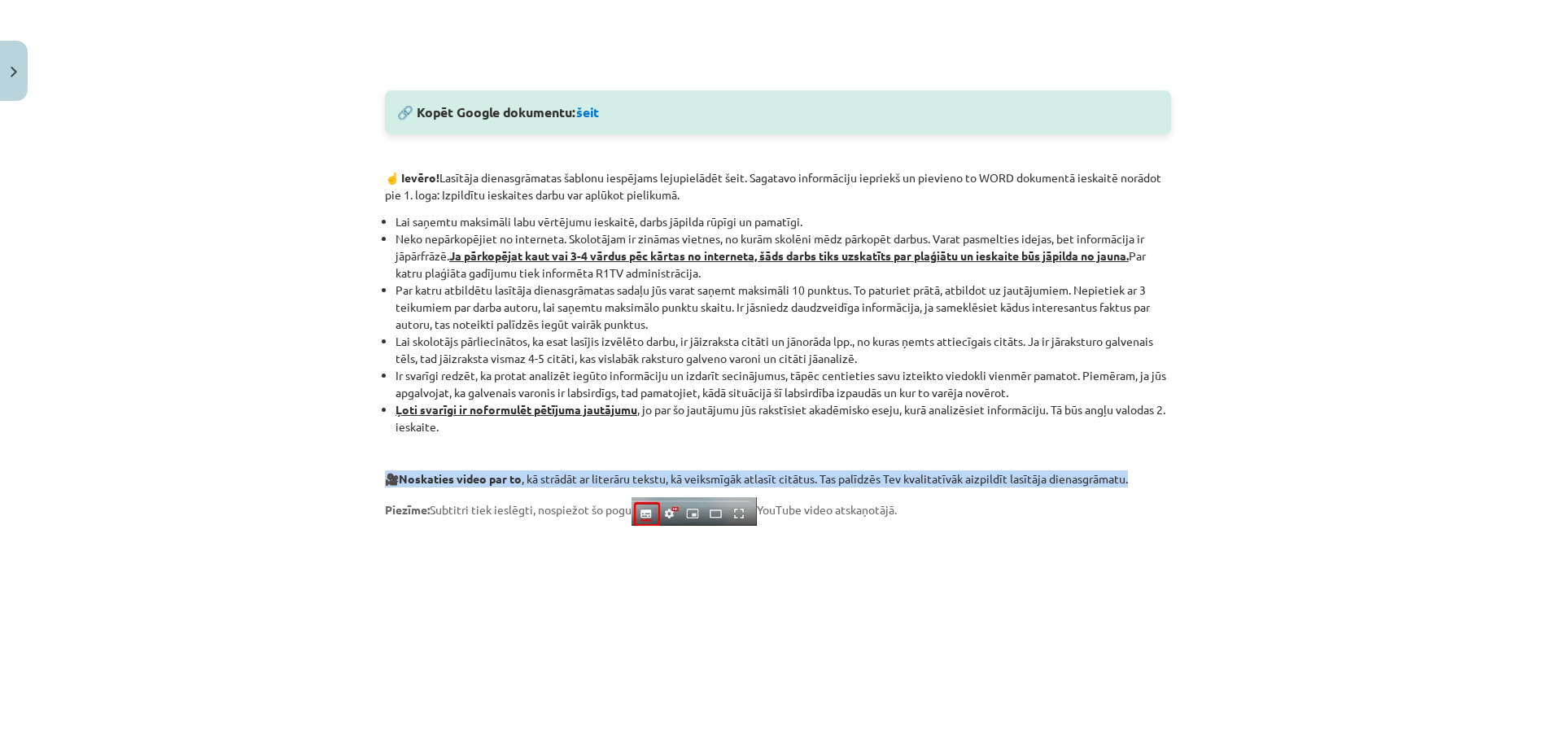
scroll to position [1140, 0]
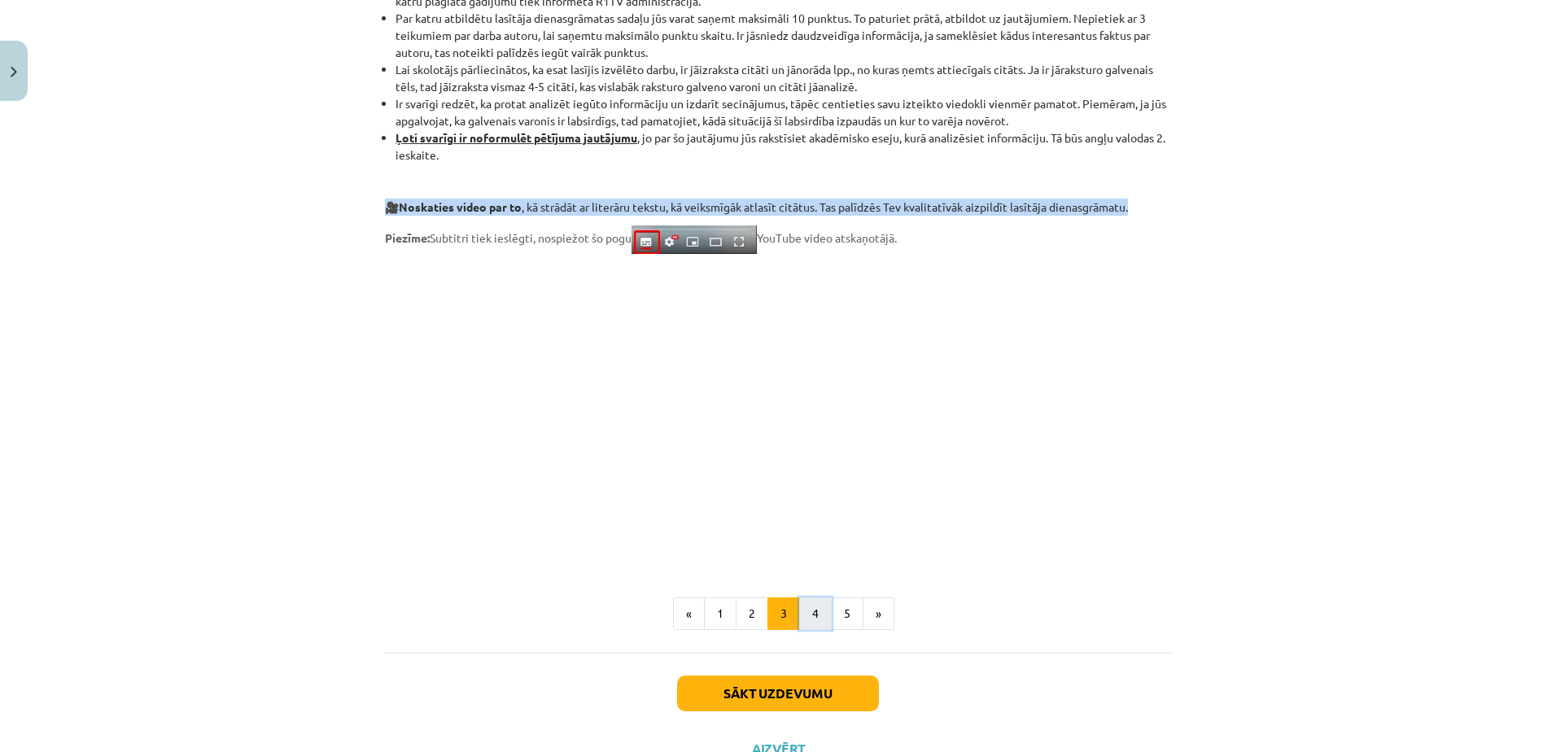
click at [820, 613] on button "4" at bounding box center [815, 613] width 33 height 33
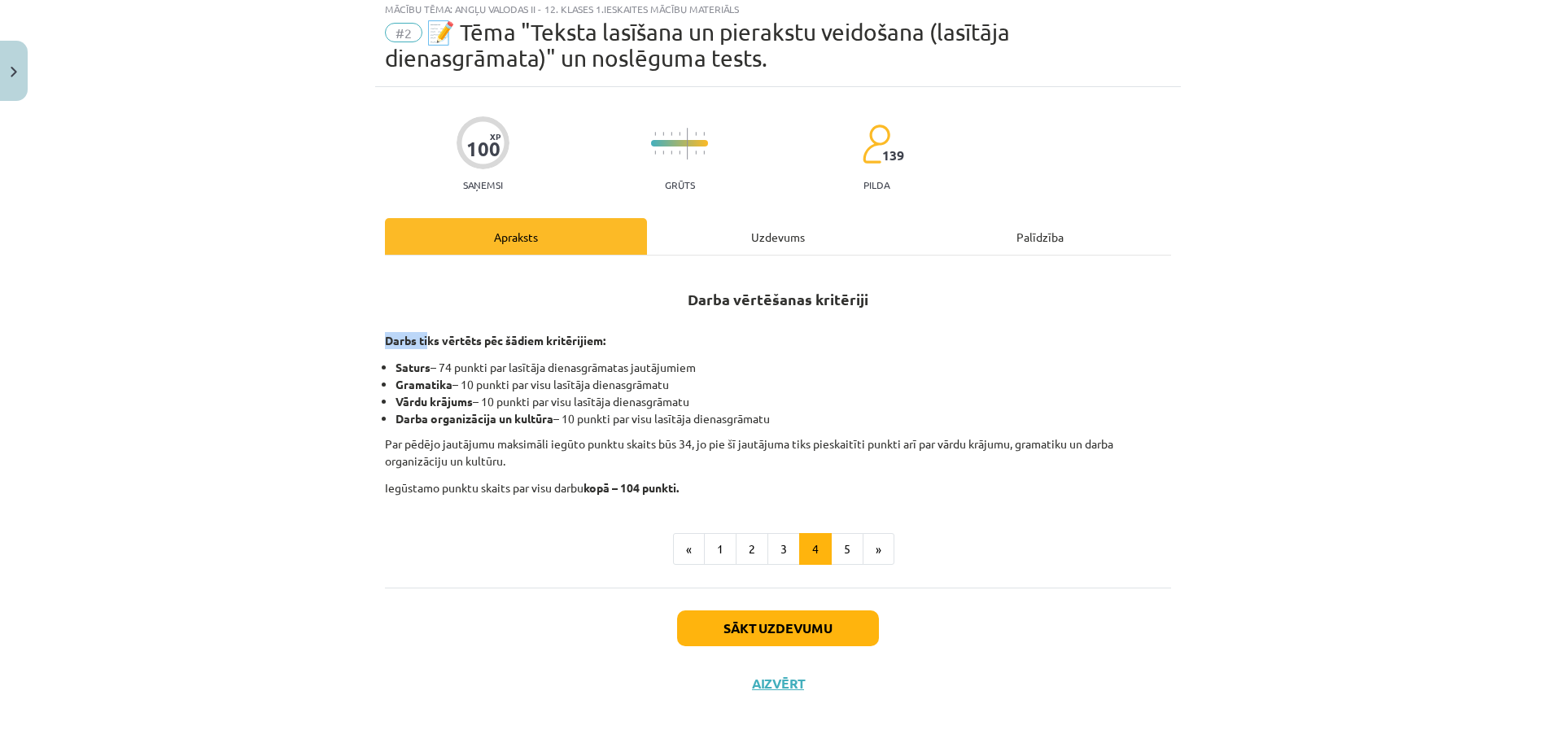
drag, startPoint x: 373, startPoint y: 334, endPoint x: 422, endPoint y: 346, distance: 50.3
click at [422, 346] on div "100 XP Saņemsi Grūts 139 pilda Apraksts Uzdevums Palīdzība Darba vērtēšanas kri…" at bounding box center [778, 399] width 806 height 624
drag, startPoint x: 422, startPoint y: 346, endPoint x: 708, endPoint y: 308, distance: 289.1
click at [707, 308] on h2 "Darba vērtēšanas kritēriji" at bounding box center [778, 290] width 786 height 40
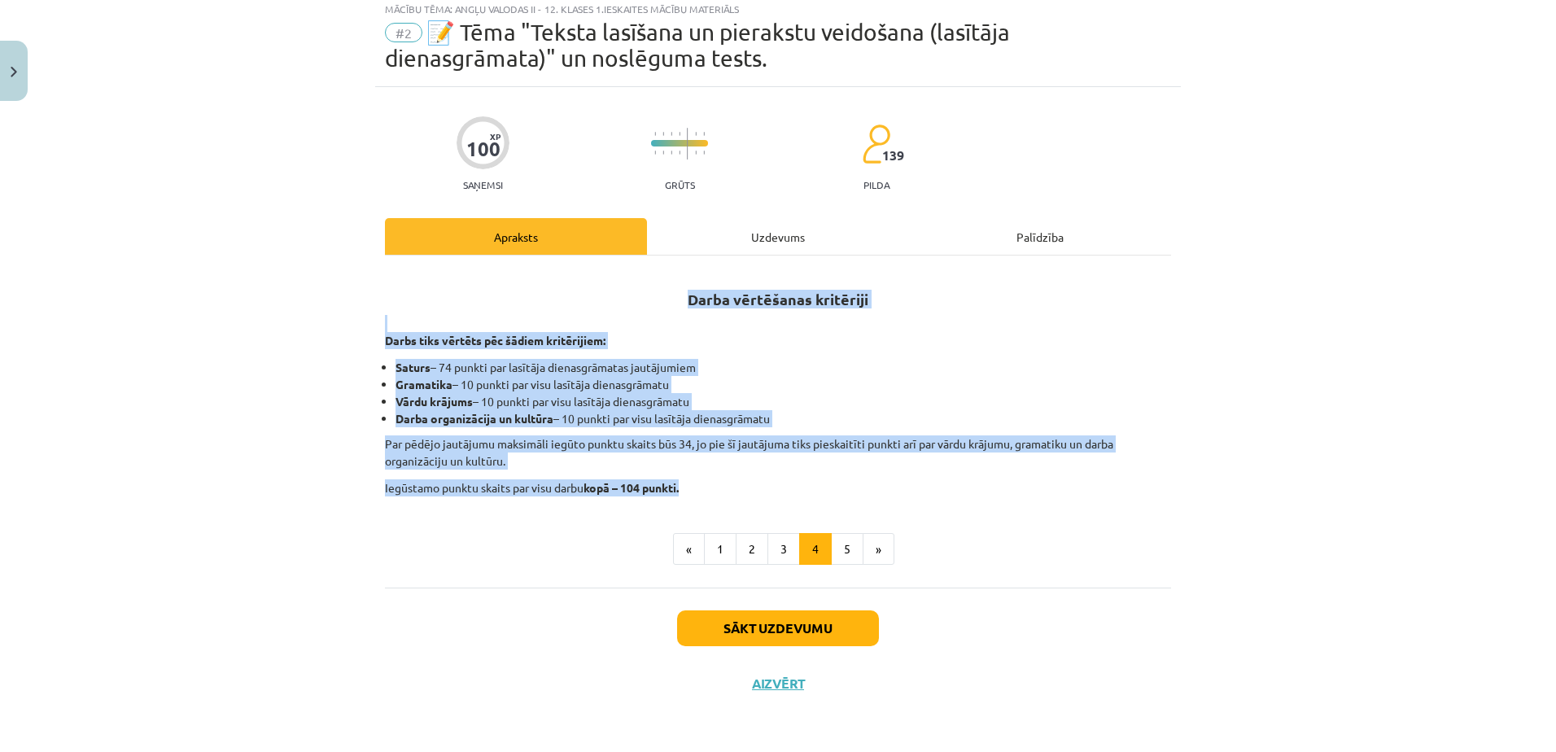
drag, startPoint x: 672, startPoint y: 291, endPoint x: 703, endPoint y: 491, distance: 202.6
click at [703, 491] on div "Darba vērtēšanas kritēriji Darbs tiks vērtēts pēc šādiem kritērijiem: Saturs – …" at bounding box center [778, 383] width 786 height 226
drag, startPoint x: 703, startPoint y: 491, endPoint x: 681, endPoint y: 488, distance: 22.2
copy div "Darba vērtēšanas kritēriji Darbs tiks vērtēts pēc šādiem kritērijiem: Saturs – …"
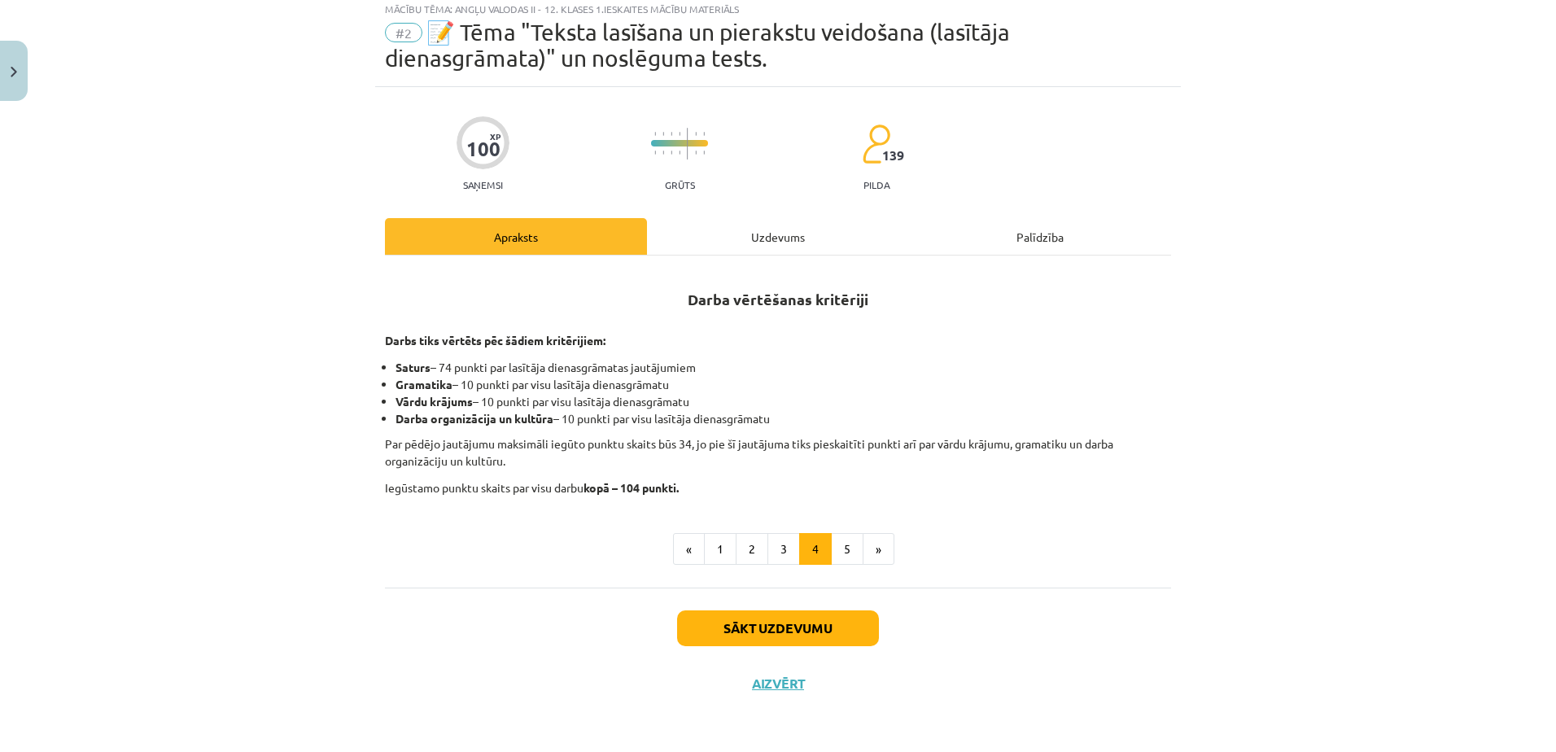
click at [1090, 571] on div "Darba vērtēšanas kritēriji Darbs tiks vērtēts pēc šādiem kritērijiem: Saturs – …" at bounding box center [778, 422] width 786 height 332
click at [833, 552] on button "5" at bounding box center [847, 549] width 33 height 33
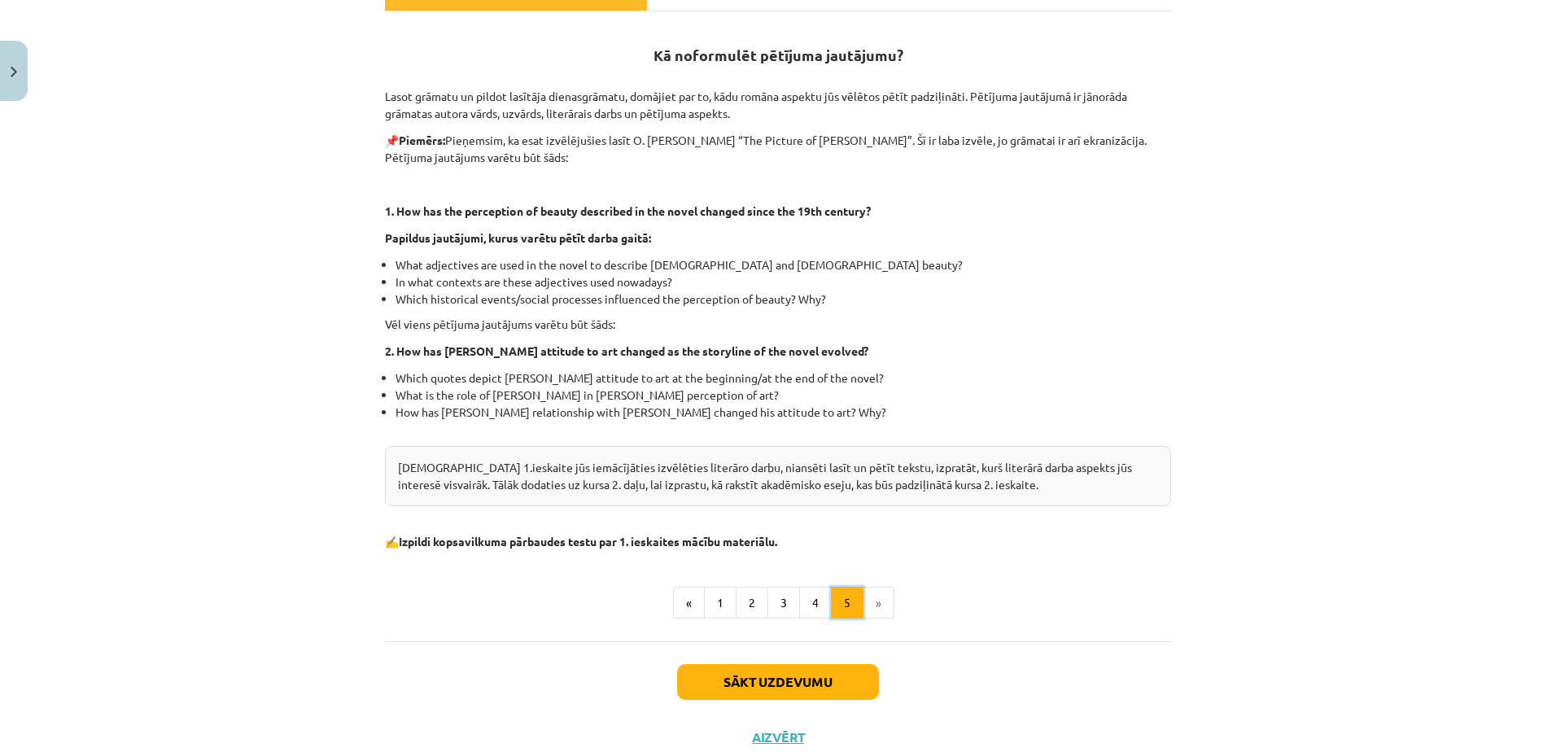
scroll to position [210, 0]
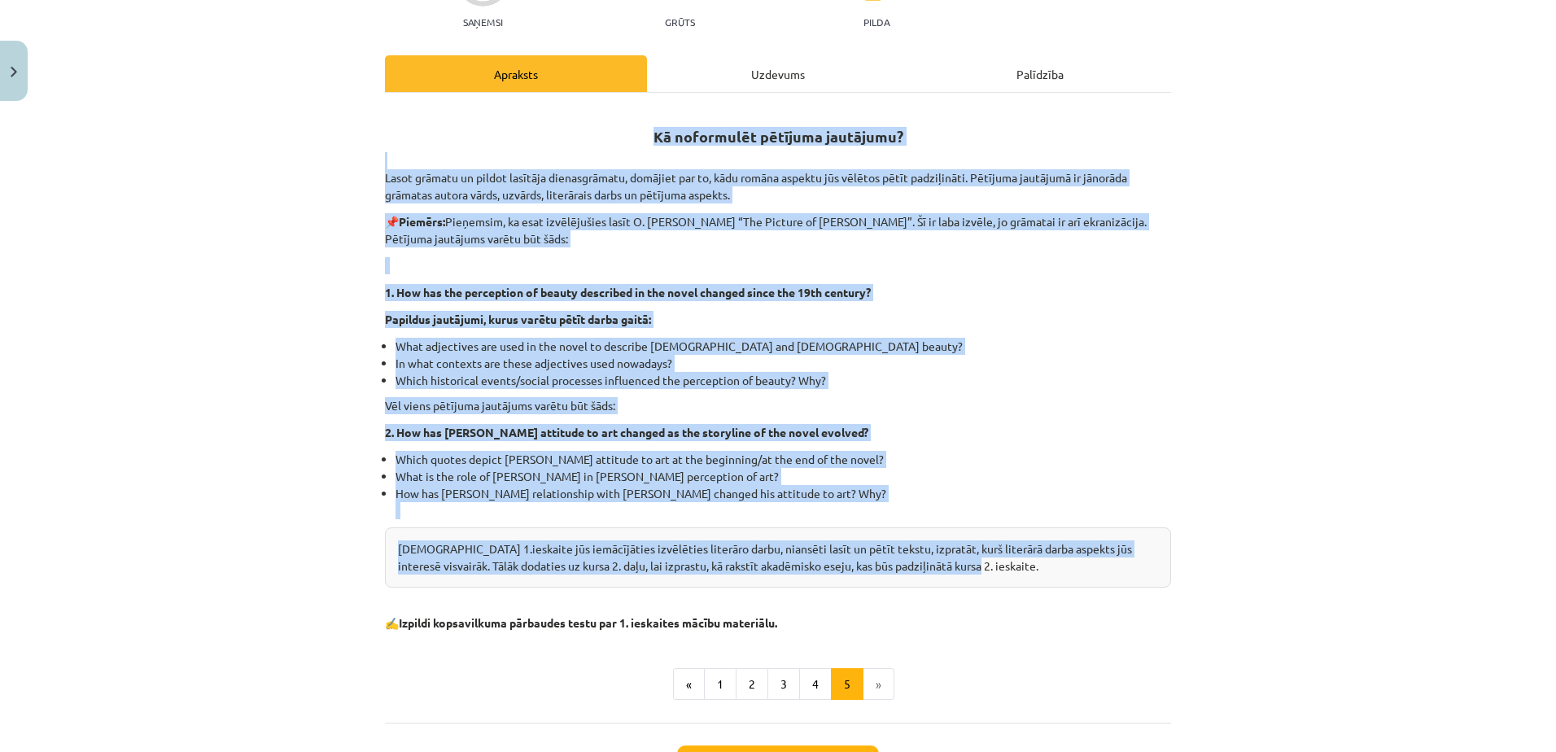
drag, startPoint x: 645, startPoint y: 120, endPoint x: 952, endPoint y: 568, distance: 543.0
click at [952, 568] on div "Kā noformulēt pētījuma jautājumu? Lasot grāmatu un pildot lasītāja dienasgrāmat…" at bounding box center [778, 369] width 786 height 524
drag, startPoint x: 952, startPoint y: 568, endPoint x: 890, endPoint y: 561, distance: 61.5
copy div "Kā noformulēt pētījuma jautājumu? Lasot grāmatu un pildot lasītāja dienasgrāmat…"
click at [1267, 513] on div "Mācību tēma: Angļu valodas ii - 12. klases 1.ieskaites mācību materiāls #2 📝 Tē…" at bounding box center [778, 376] width 1556 height 752
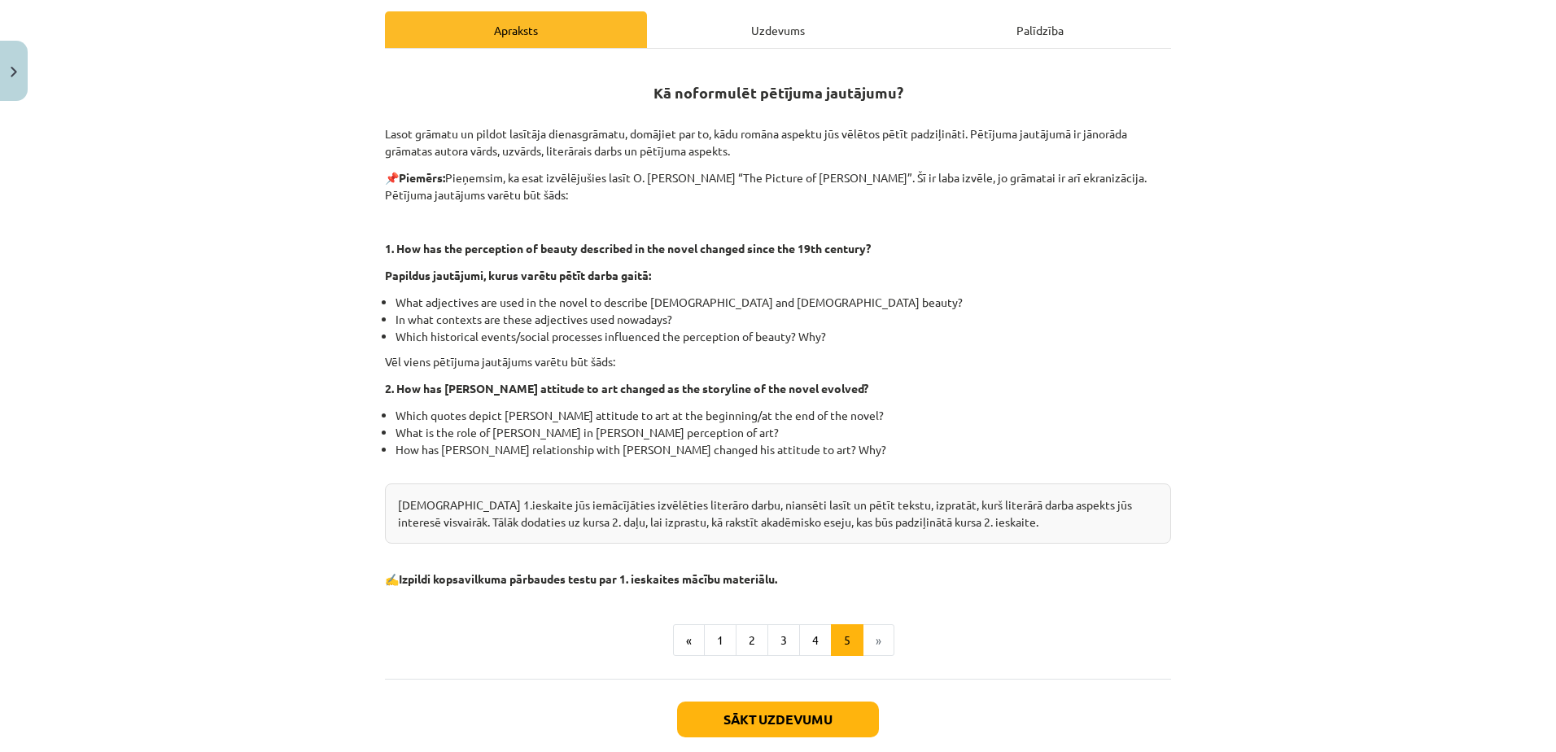
scroll to position [345, 0]
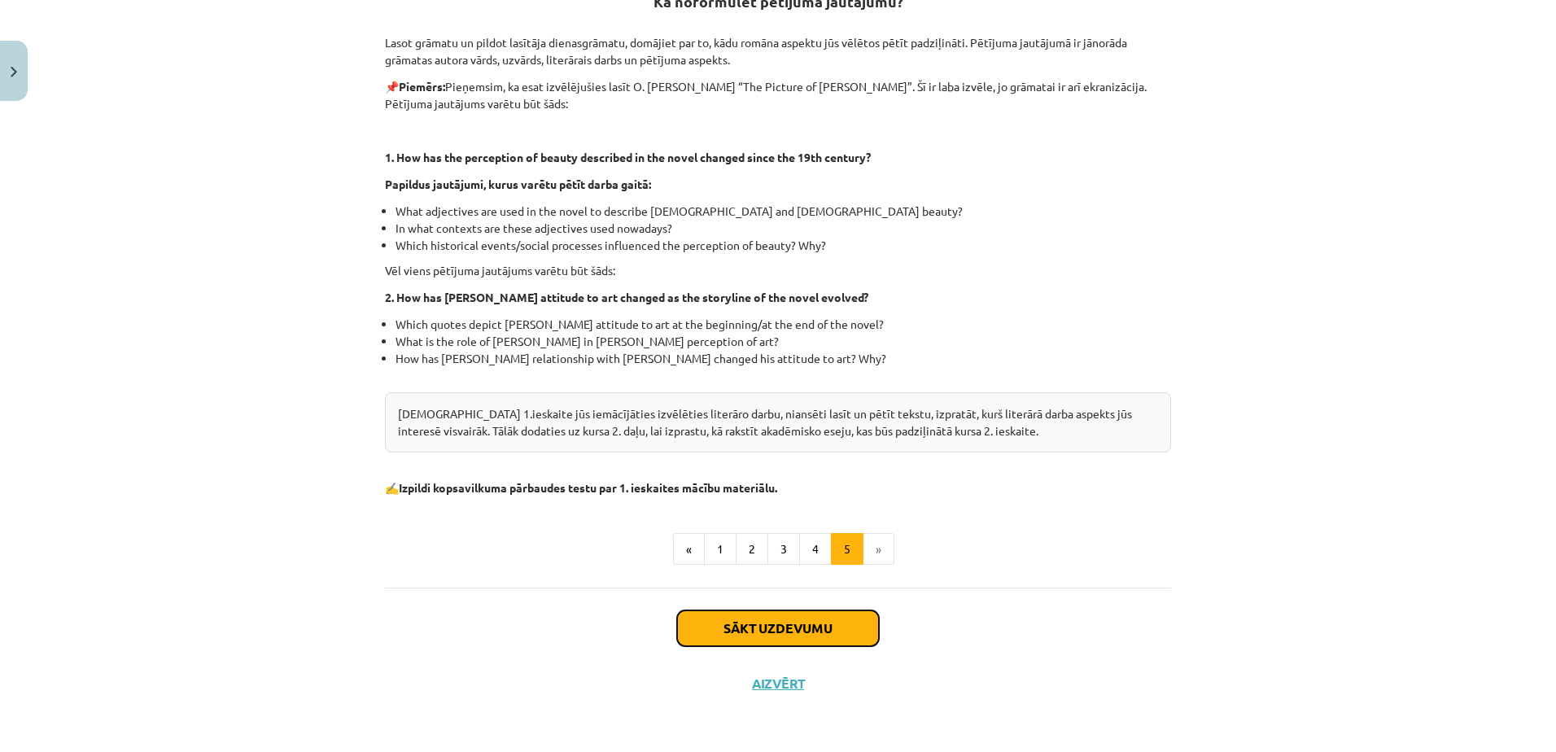
click at [814, 636] on button "Sākt uzdevumu" at bounding box center [778, 628] width 202 height 36
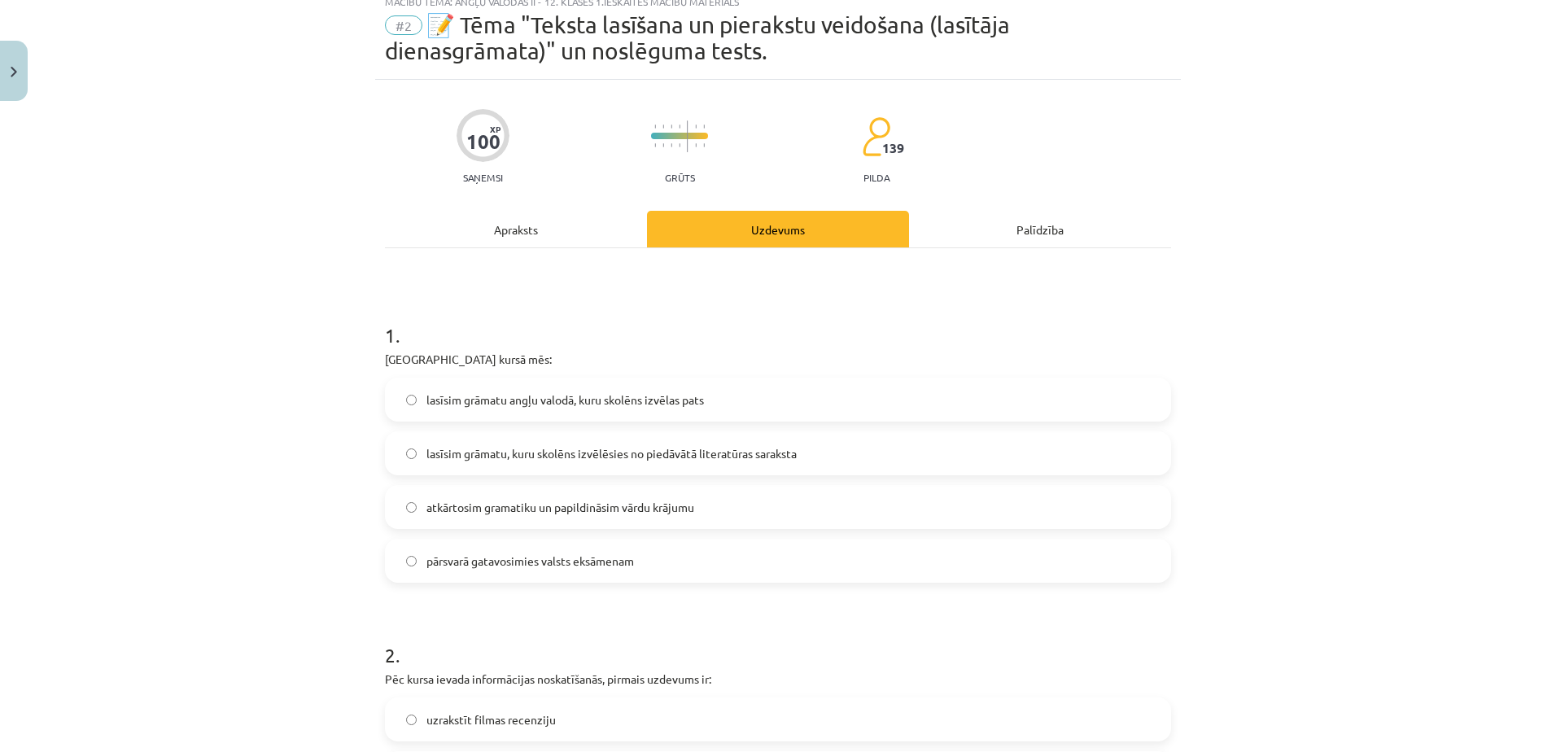
scroll to position [81, 0]
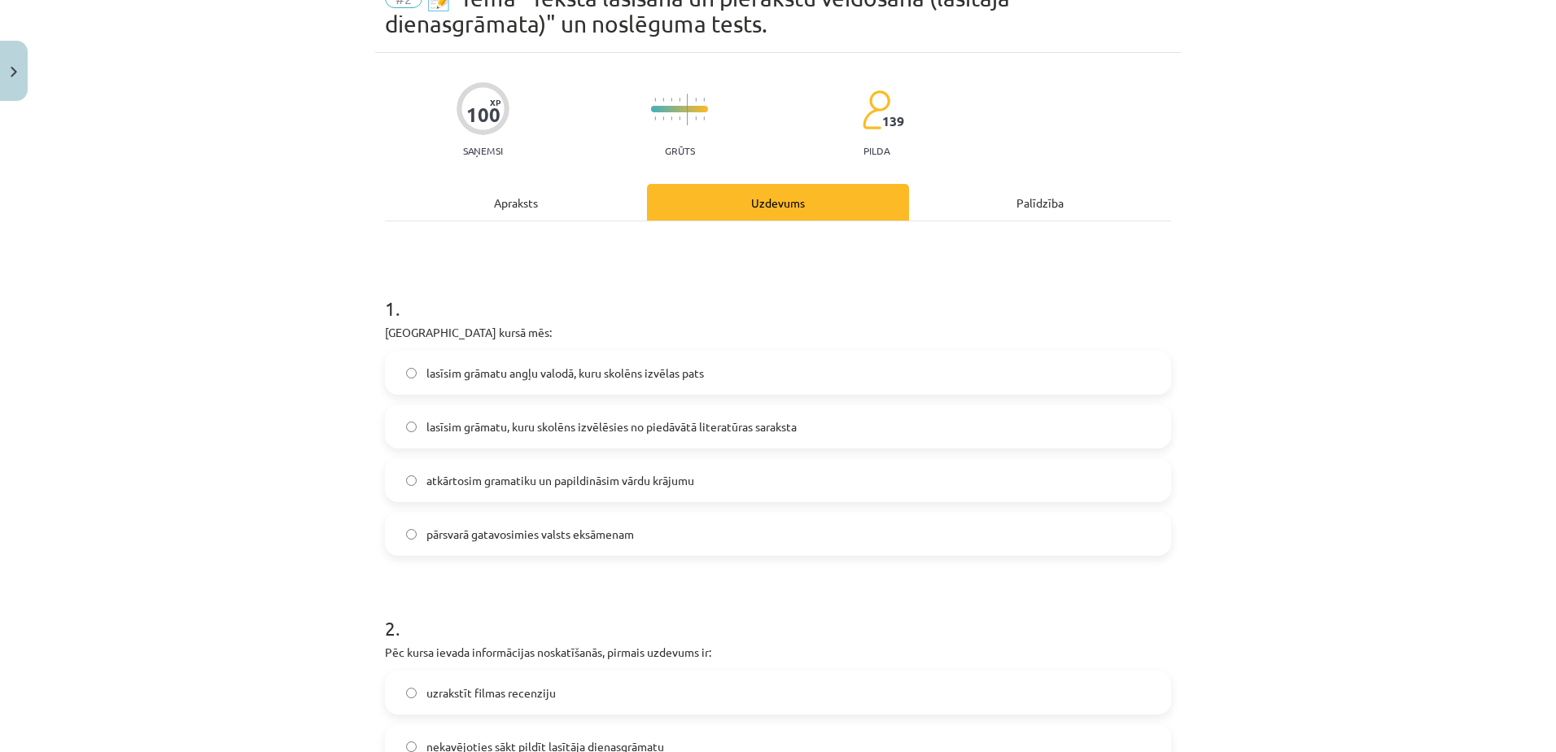
click at [740, 429] on span "lasīsim grāmatu, kuru skolēns izvēlēsies no piedāvātā literatūras saraksta" at bounding box center [612, 426] width 370 height 17
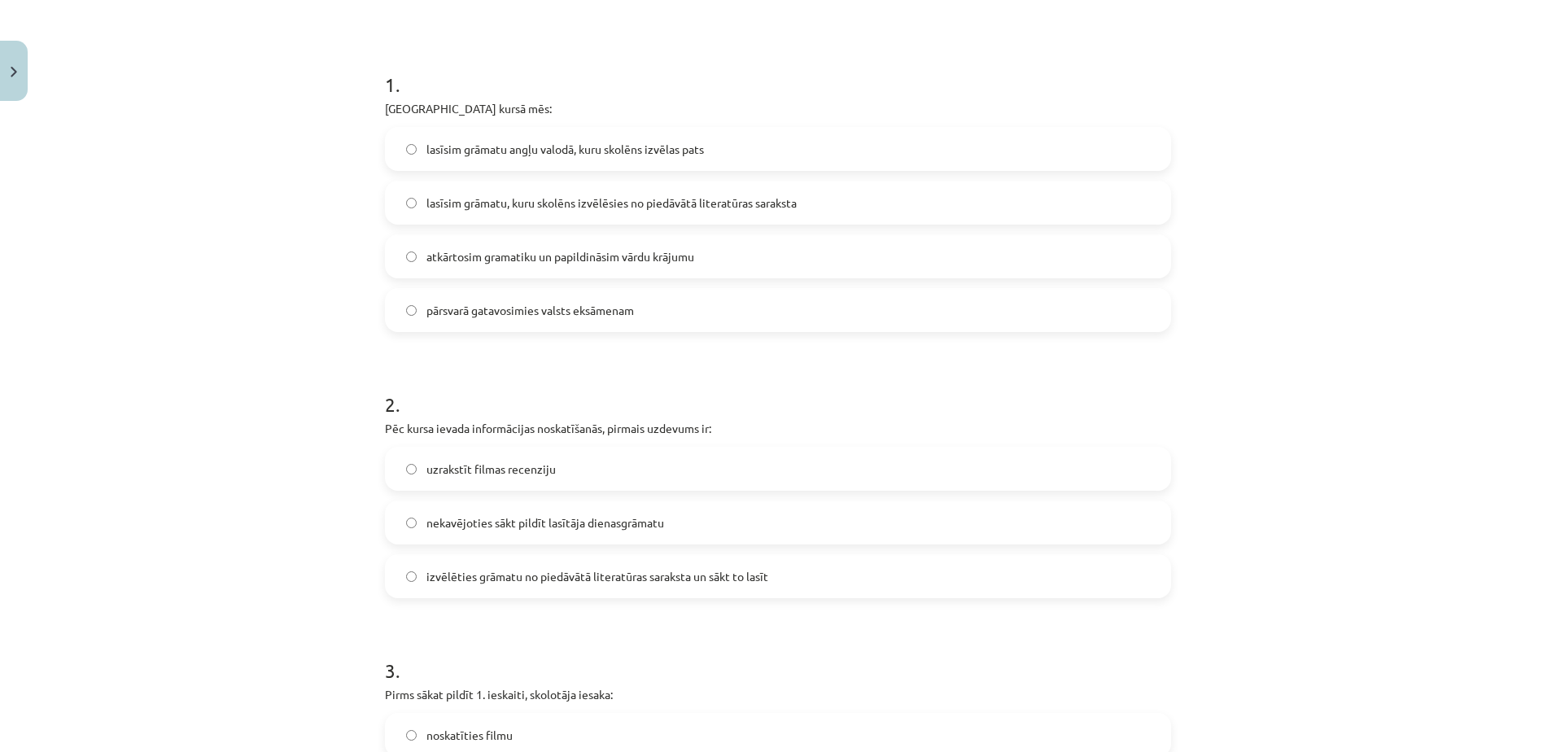
scroll to position [326, 0]
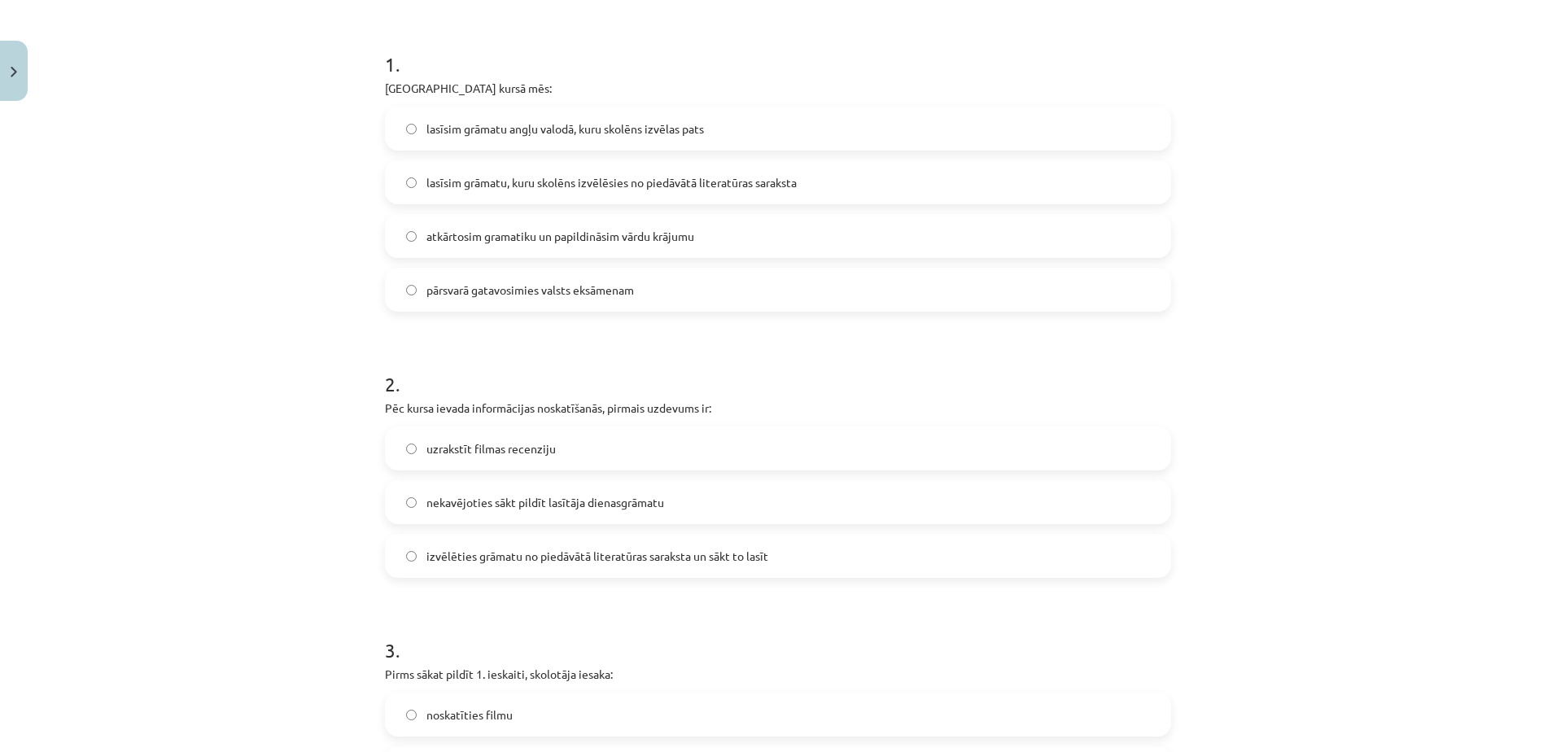
click at [440, 222] on label "atkārtosim gramatiku un papildināsim vārdu krājumu" at bounding box center [778, 236] width 783 height 41
click at [455, 194] on label "lasīsim grāmatu, kuru skolēns izvēlēsies no piedāvātā literatūras saraksta" at bounding box center [778, 182] width 783 height 41
click at [609, 505] on span "nekavējoties sākt pildīt lasītāja dienasgrāmatu" at bounding box center [546, 502] width 238 height 17
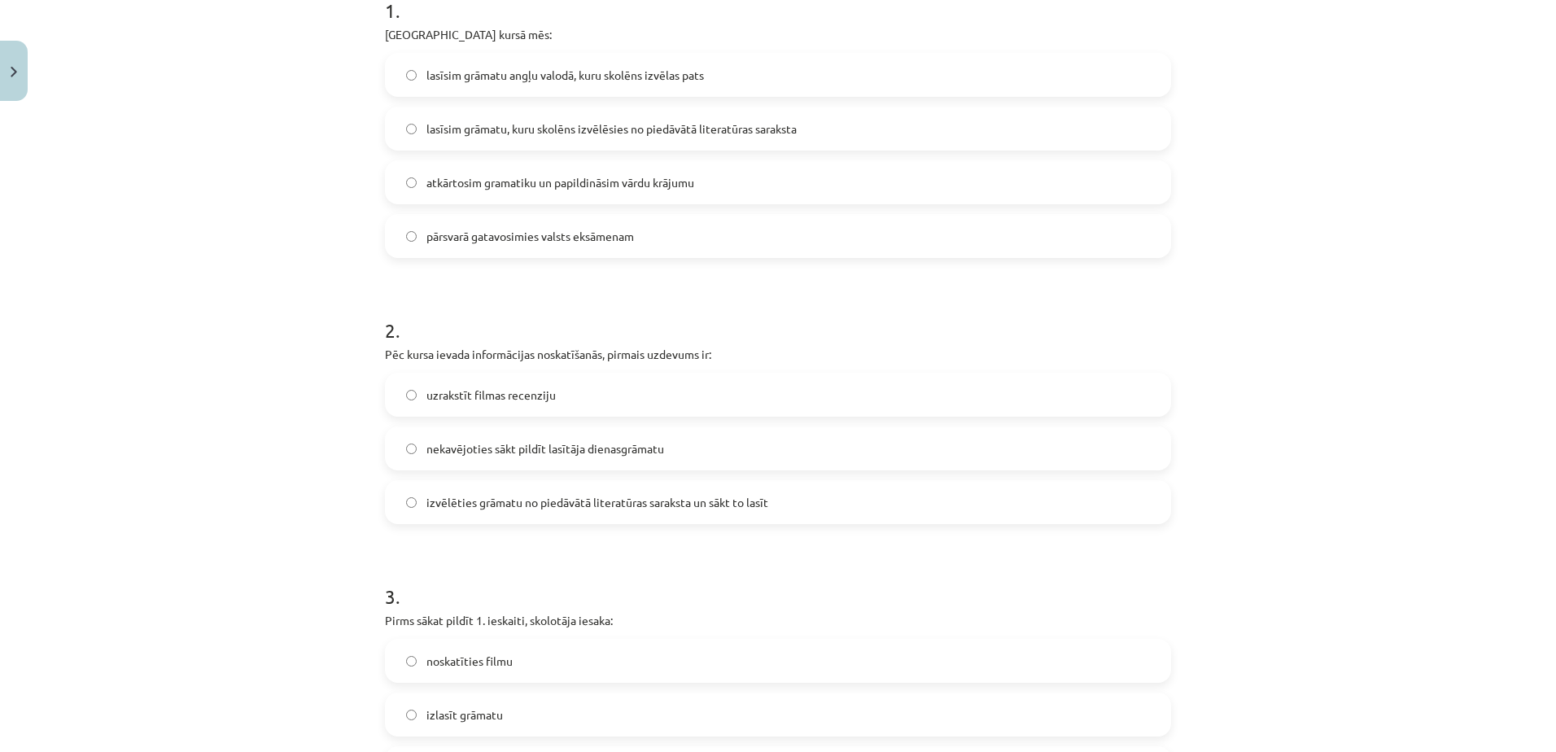
scroll to position [407, 0]
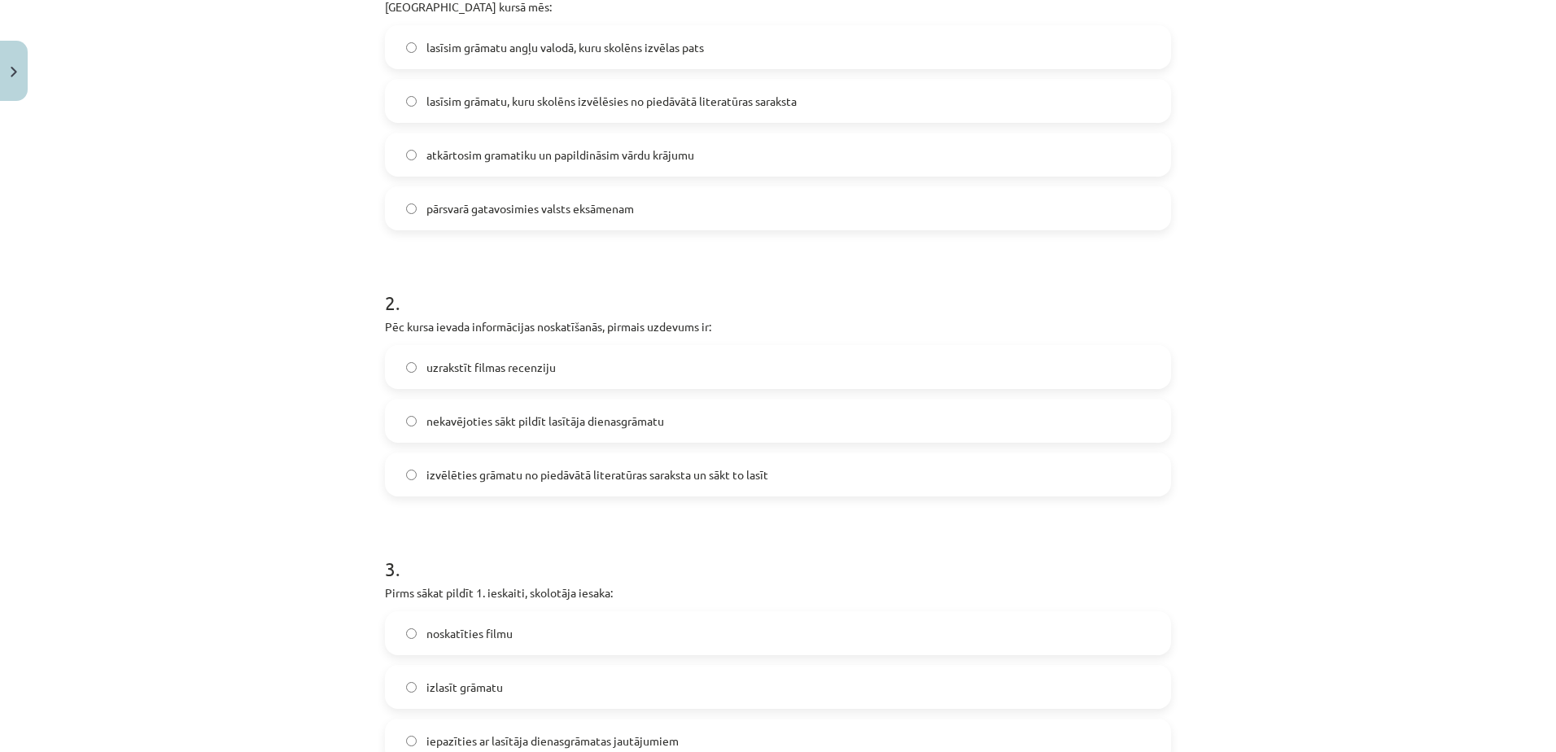
click at [799, 482] on label "izvēlēties grāmatu no piedāvātā literatūras saraksta un sākt to lasīt" at bounding box center [778, 474] width 783 height 41
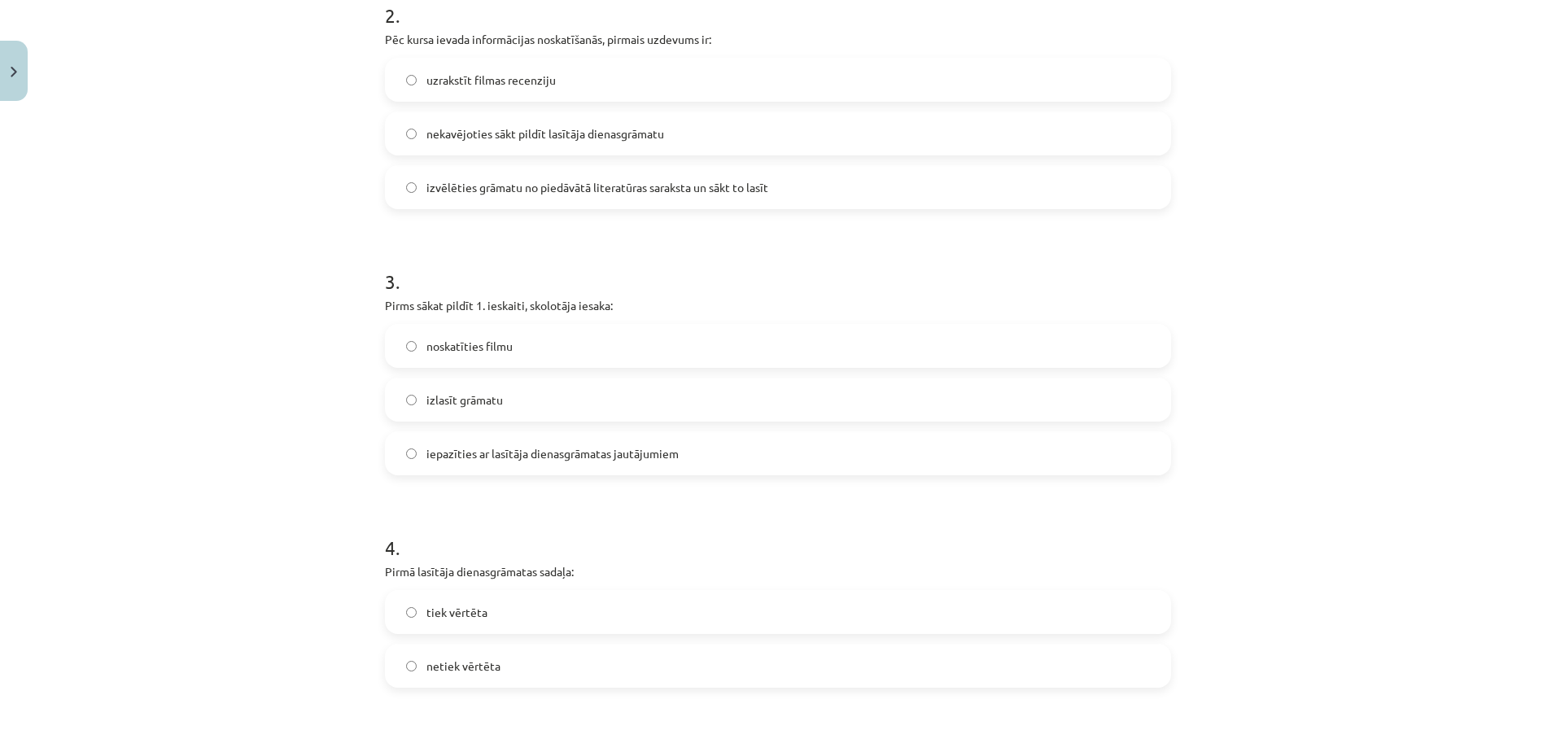
scroll to position [733, 0]
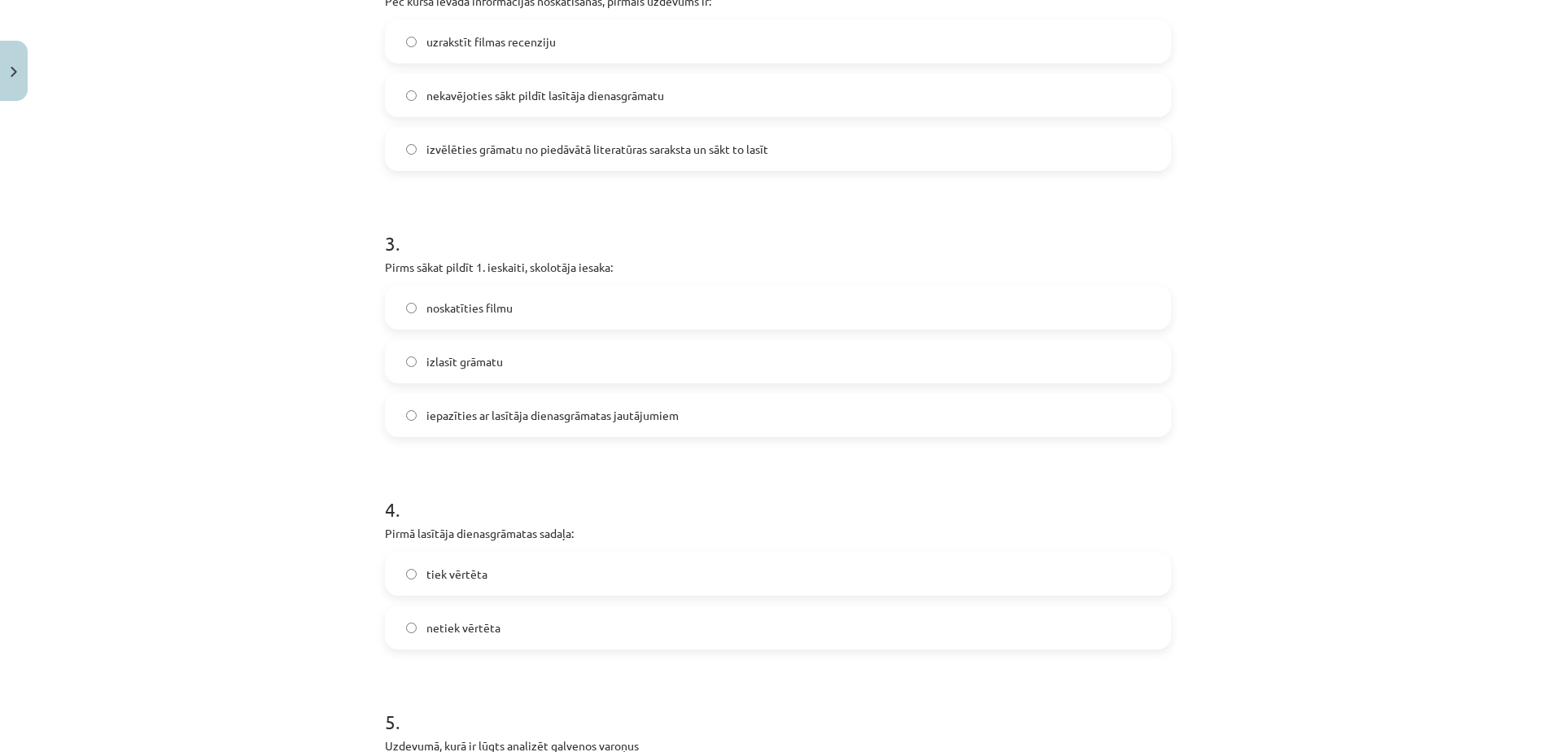
click at [593, 365] on label "izlasīt grāmatu" at bounding box center [778, 361] width 783 height 41
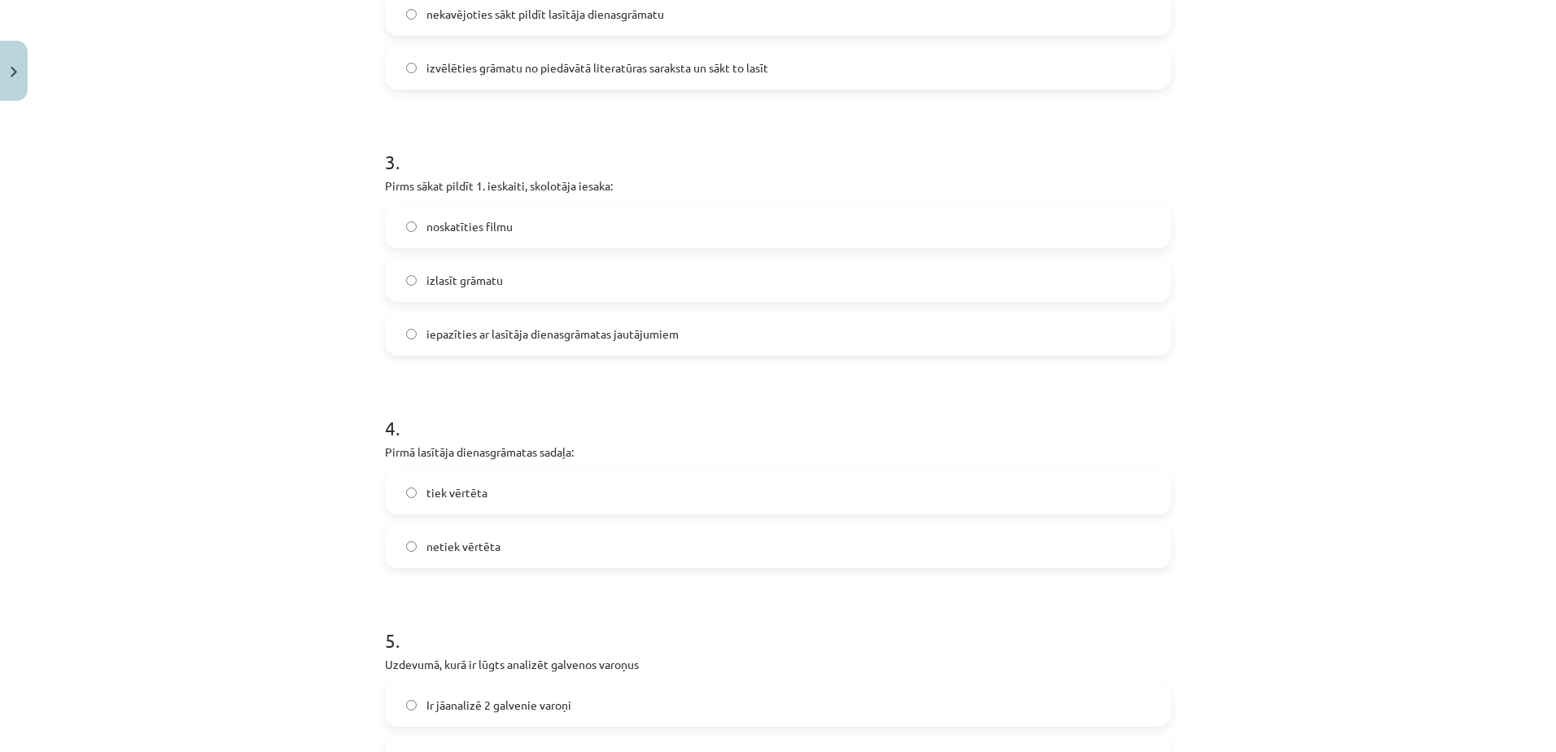
click at [674, 497] on label "tiek vērtēta" at bounding box center [778, 492] width 783 height 41
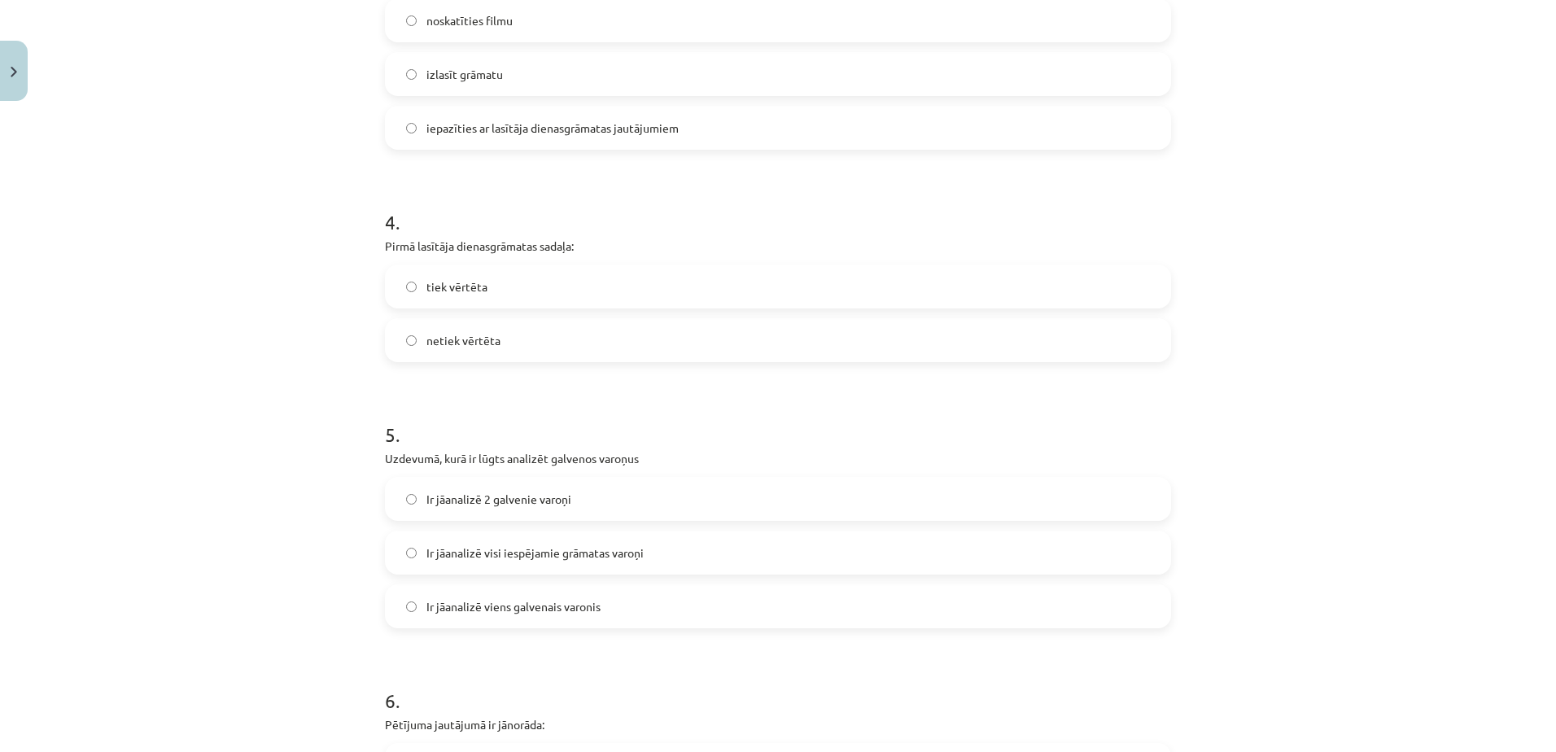
scroll to position [1140, 0]
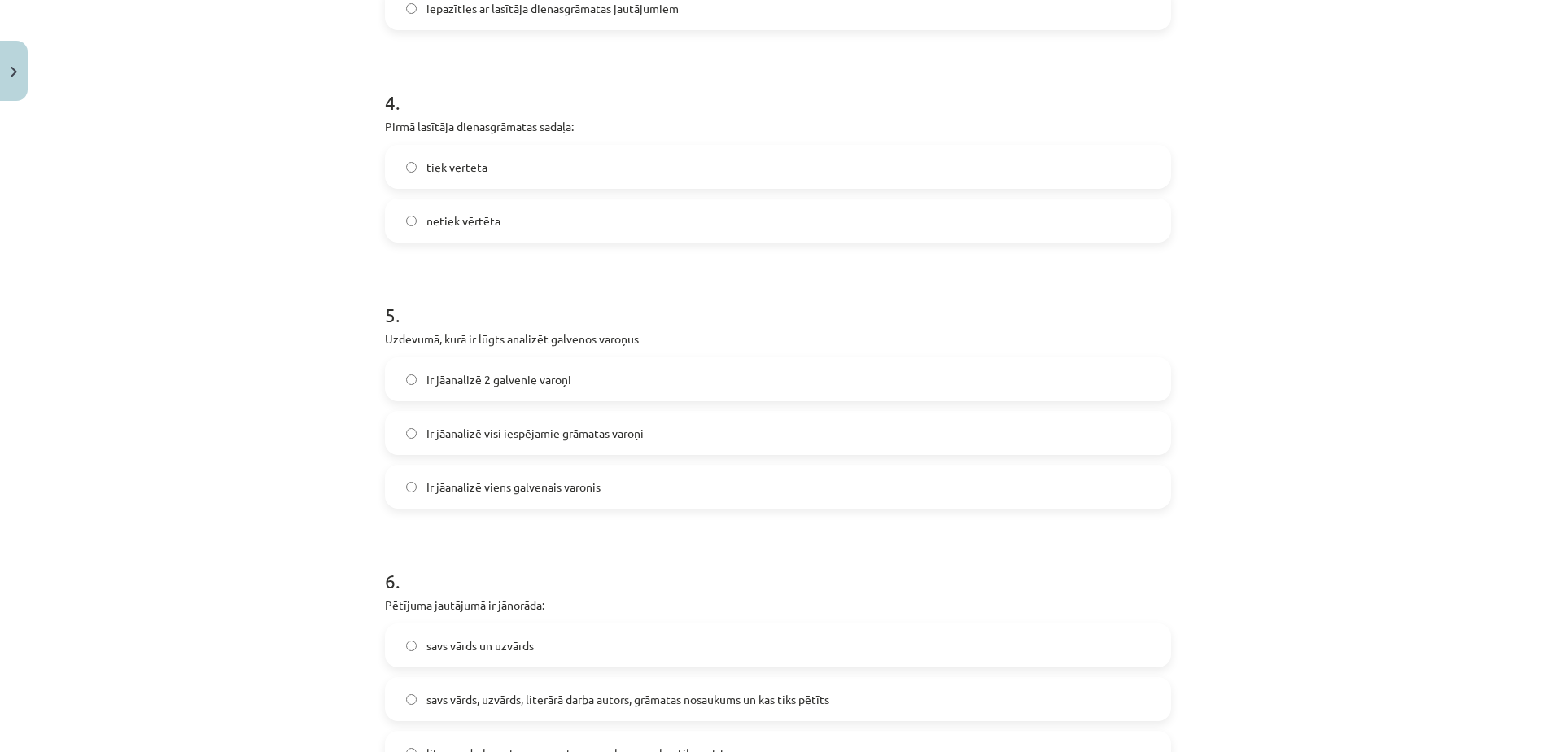
click at [714, 440] on label "Ir jāanalizē visi iespējamie grāmatas varoņi" at bounding box center [778, 433] width 783 height 41
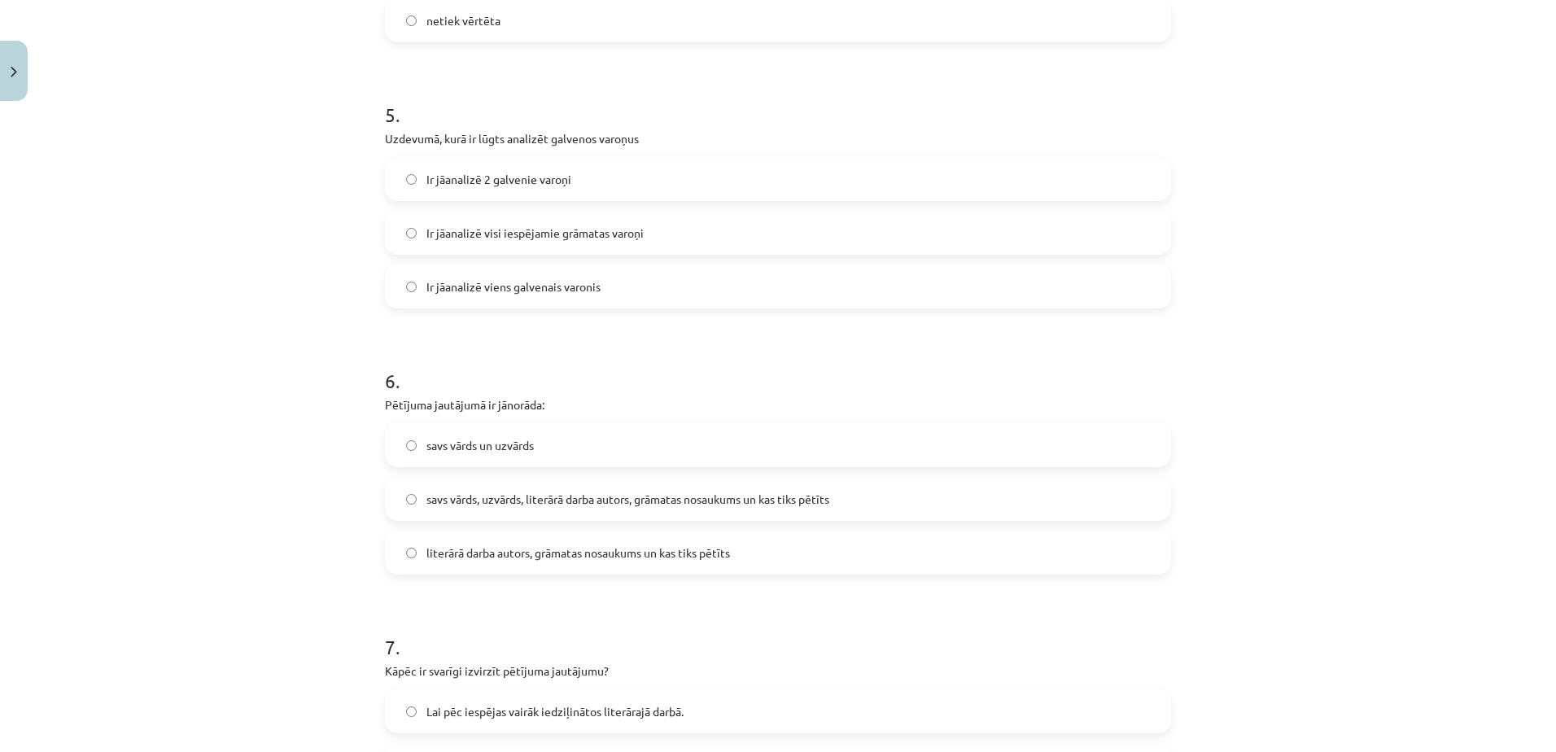
scroll to position [1384, 0]
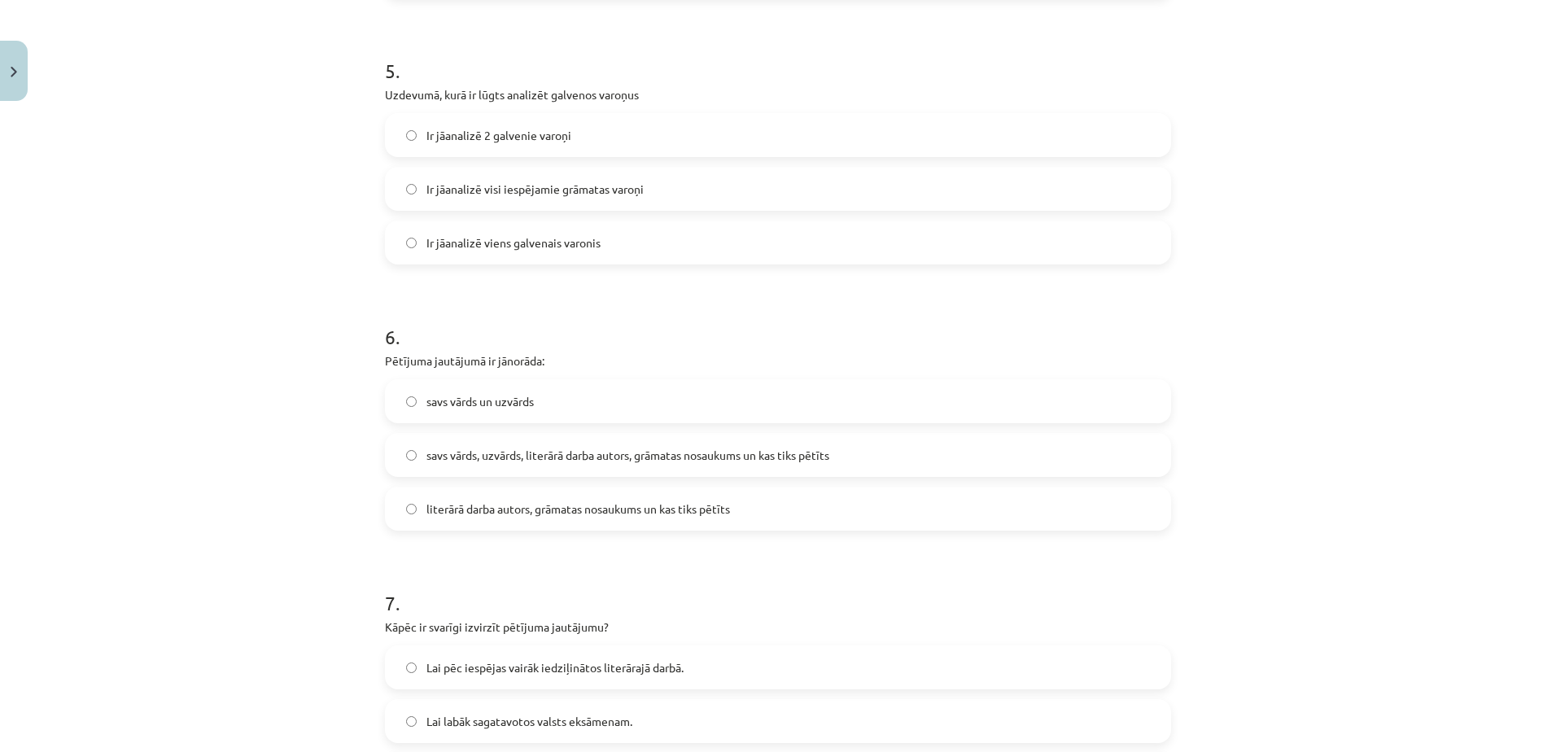
click at [822, 457] on span "savs vārds, uzvārds, literārā darba autors, grāmatas nosaukums un kas tiks pētī…" at bounding box center [628, 455] width 403 height 17
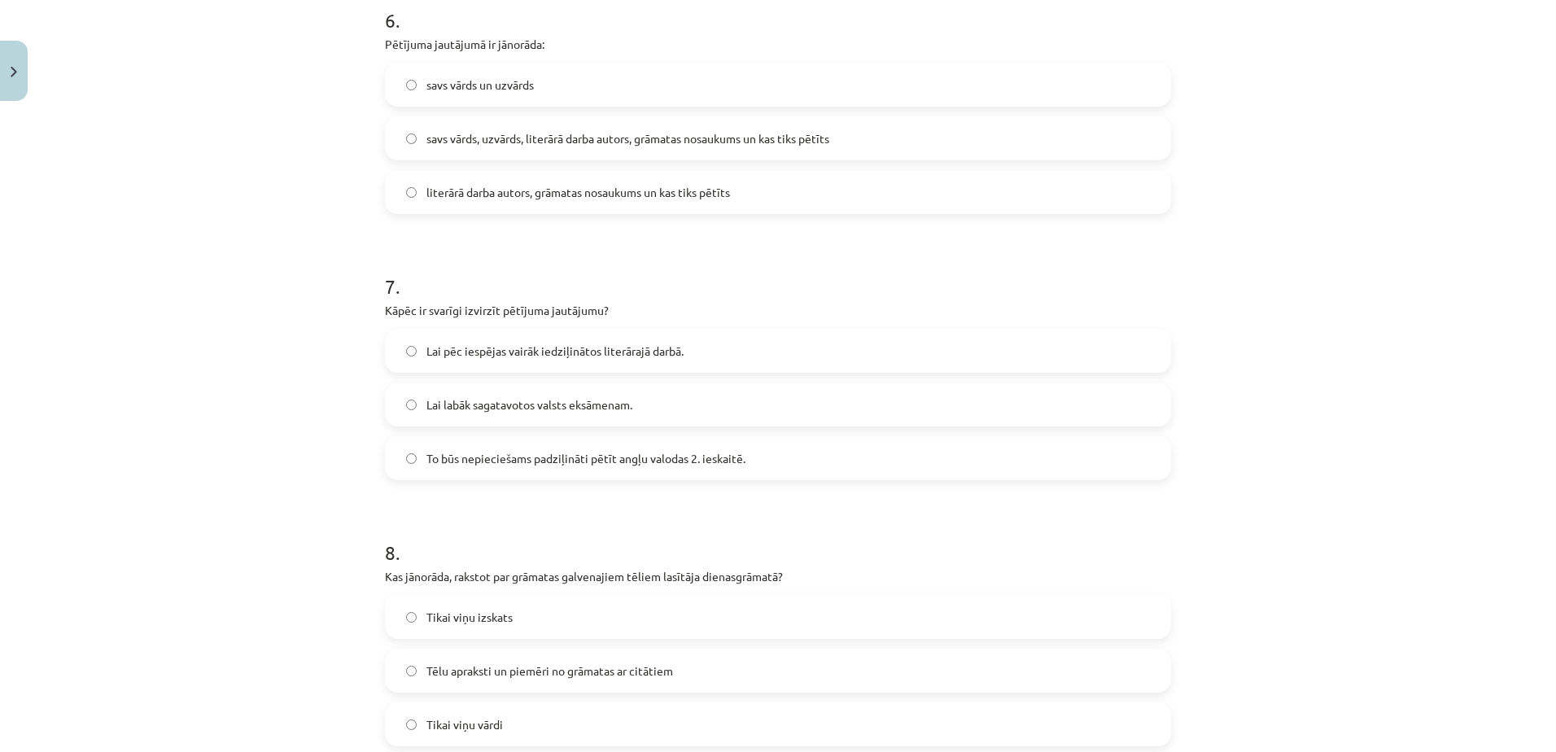
scroll to position [1709, 0]
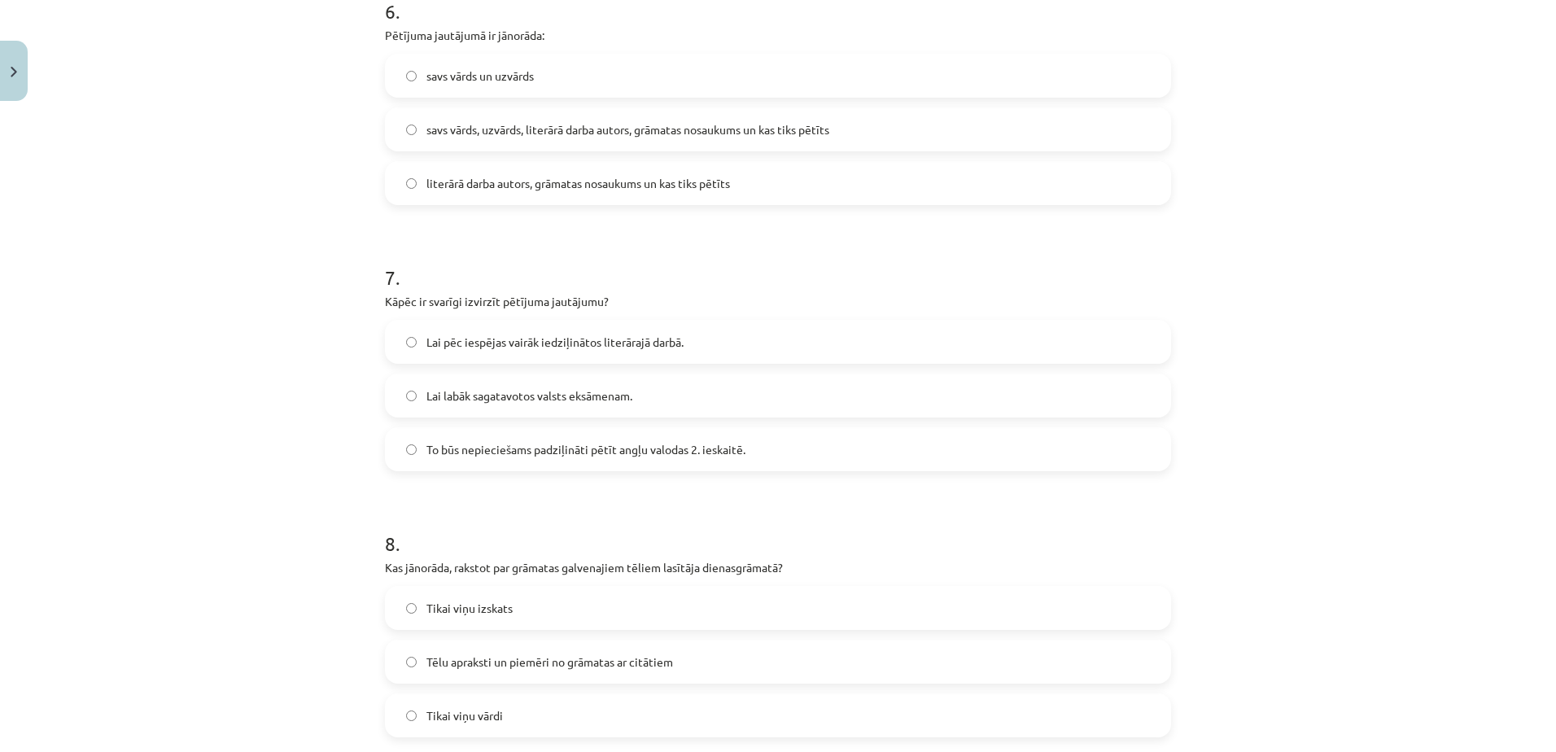
click at [686, 460] on label "To būs nepieciešams padziļināti pētīt angļu valodas 2. ieskaitē." at bounding box center [778, 449] width 783 height 41
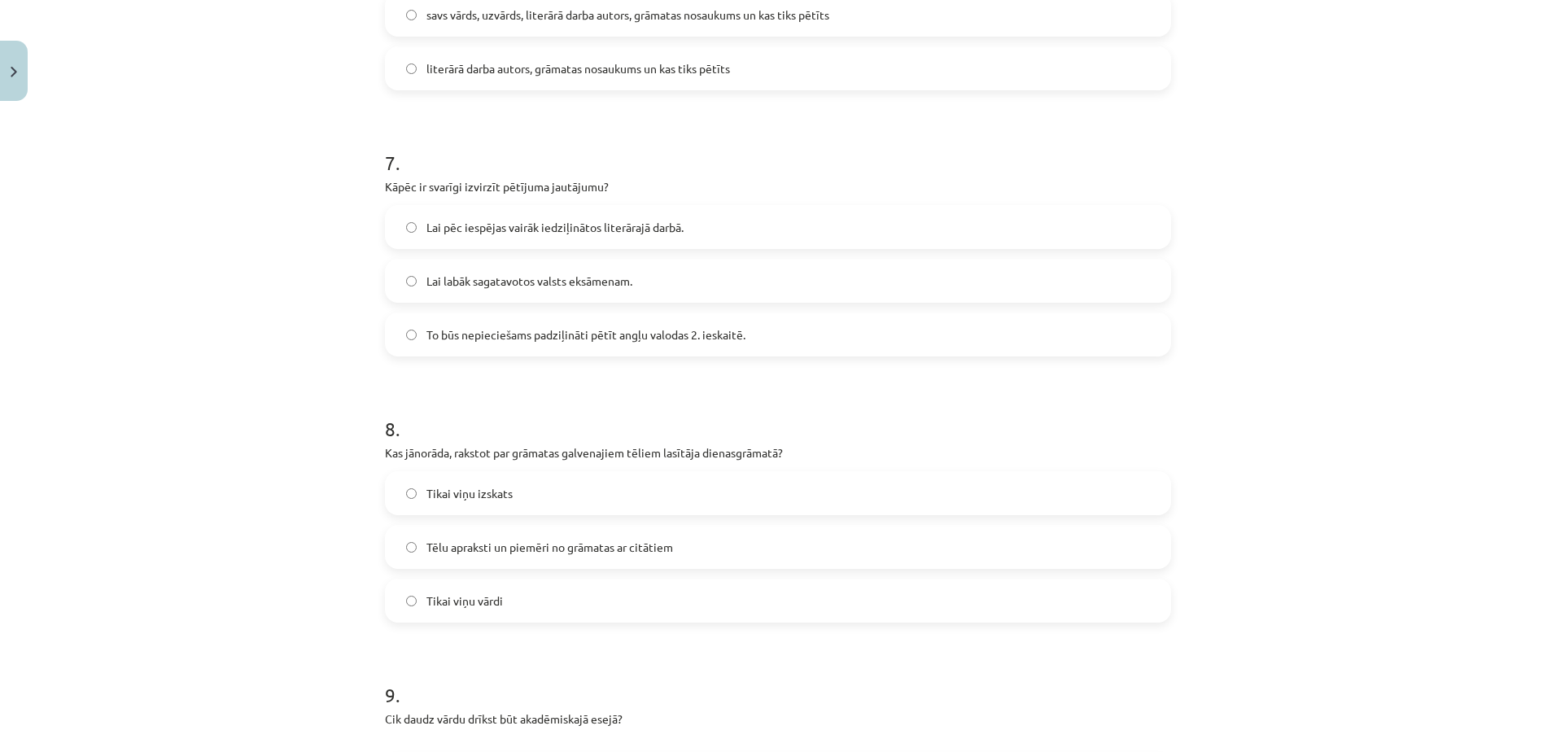
scroll to position [1872, 0]
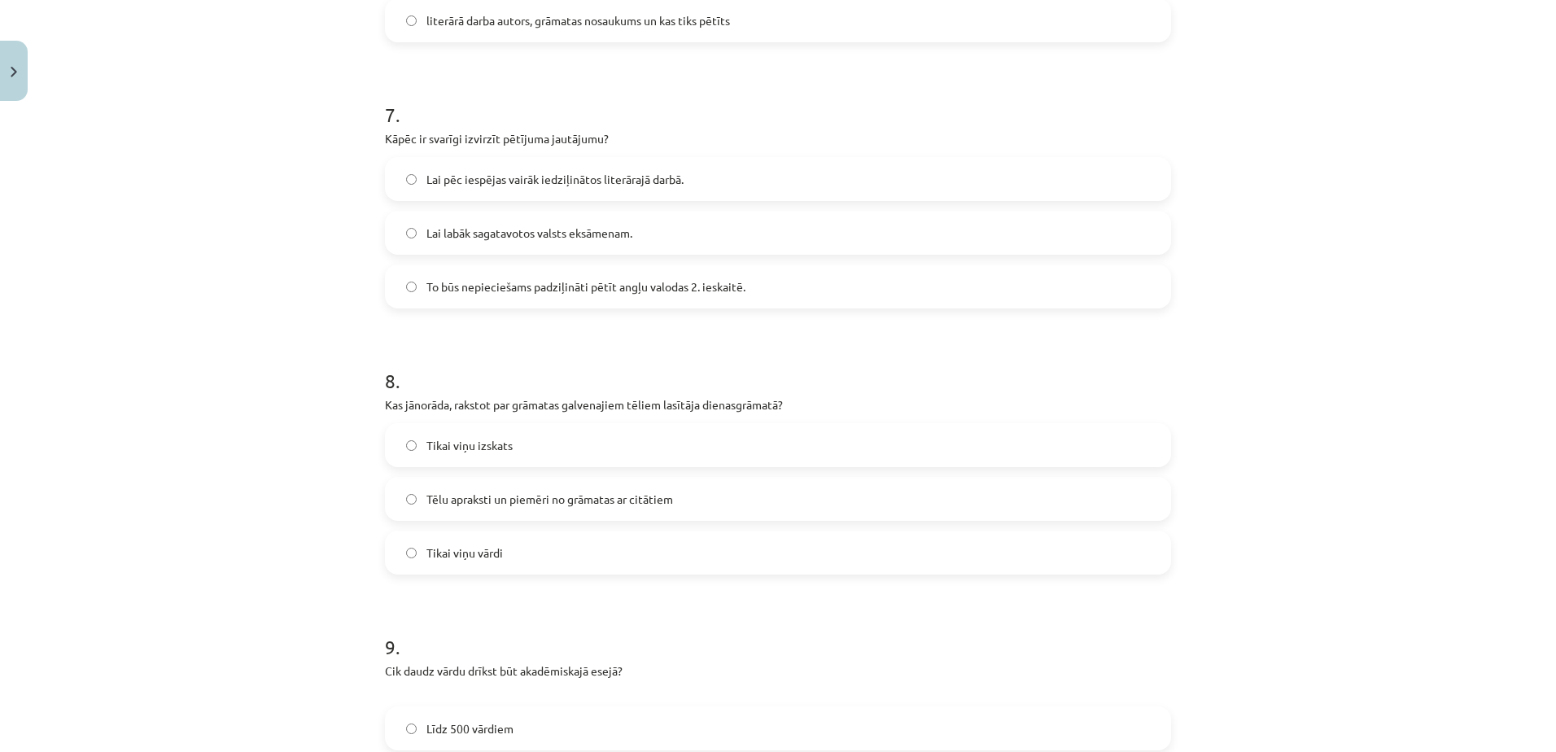
click at [713, 501] on label "Tēlu apraksti un piemēri no grāmatas ar citātiem" at bounding box center [778, 499] width 783 height 41
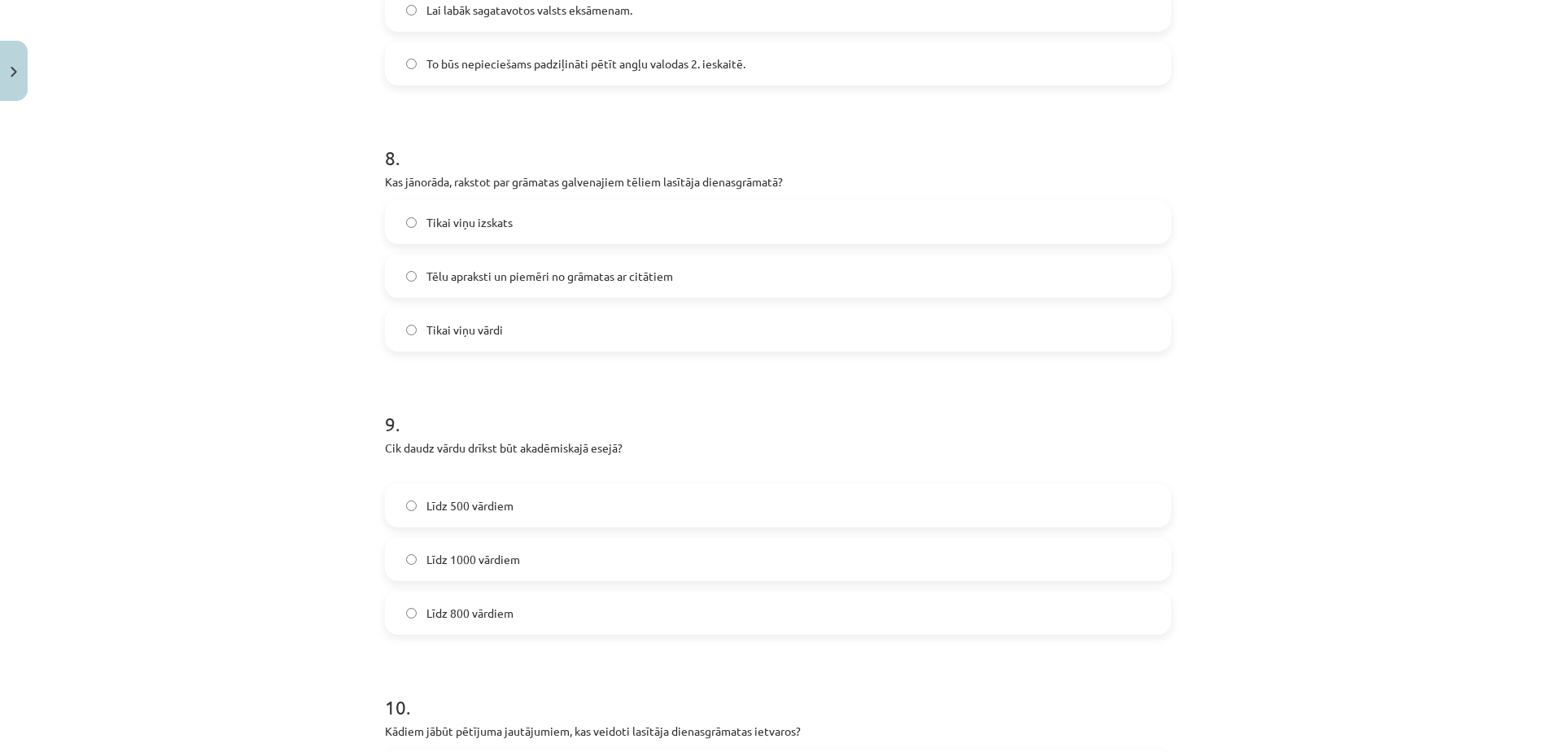
scroll to position [2198, 0]
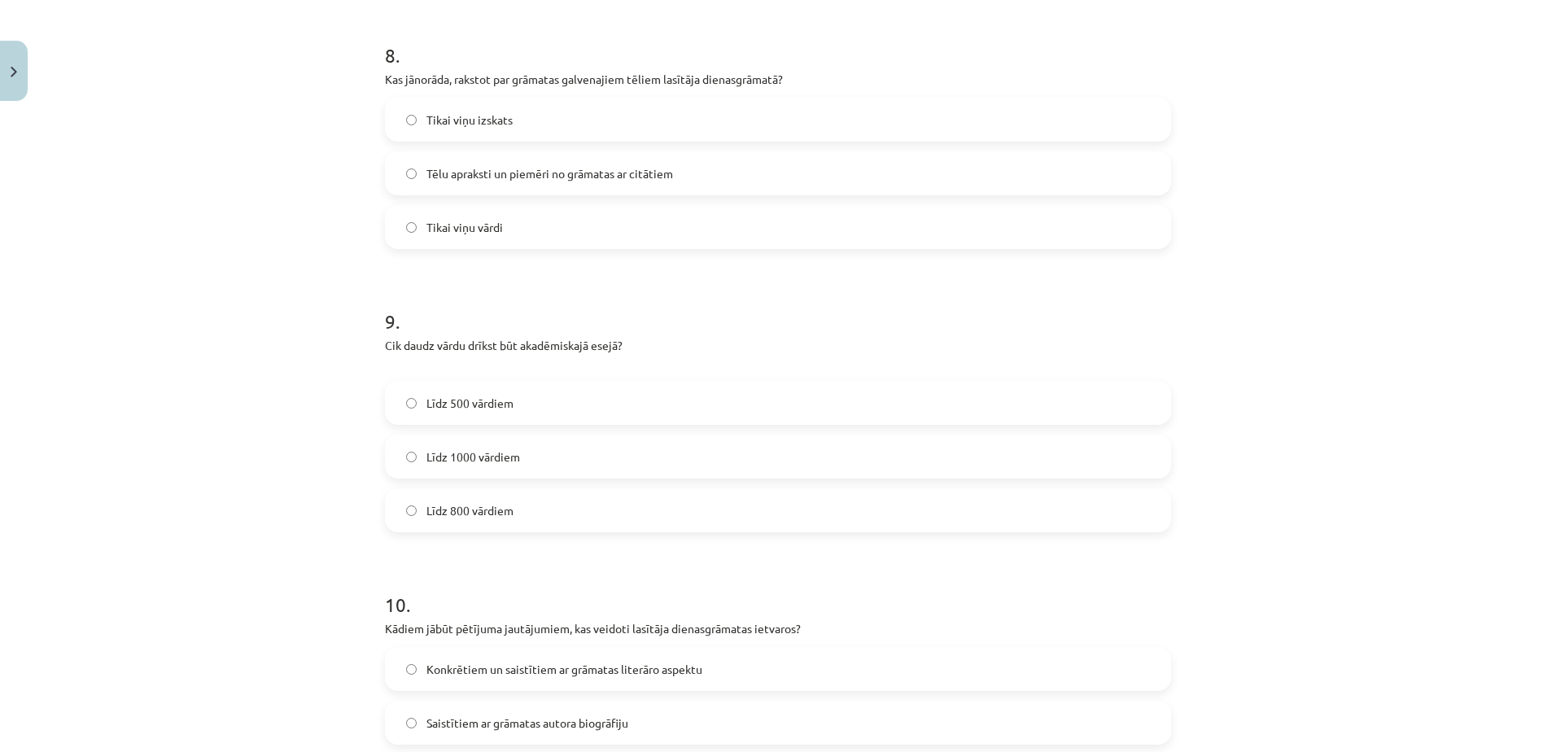
click at [637, 520] on label "Līdz 800 vārdiem" at bounding box center [778, 510] width 783 height 41
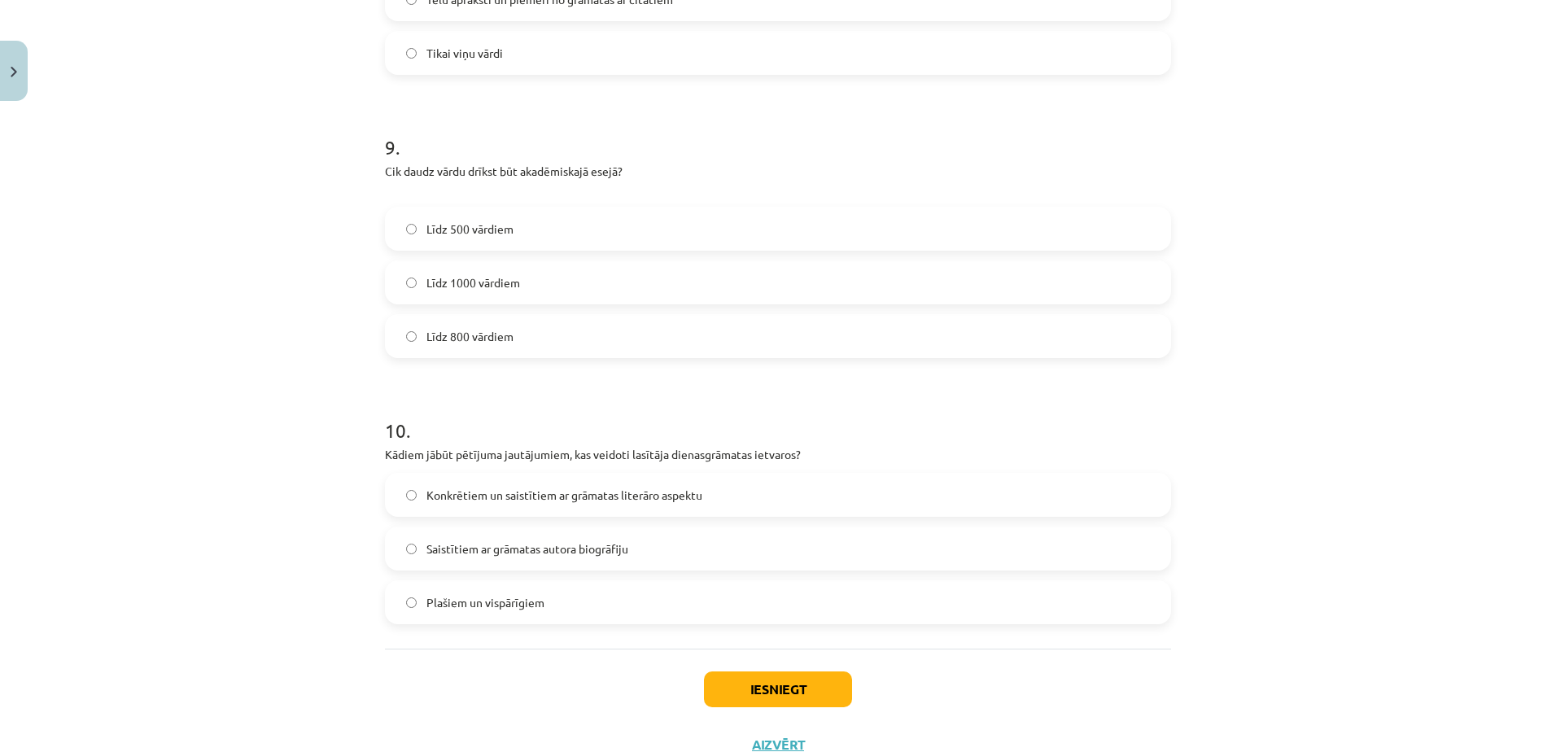
scroll to position [2433, 0]
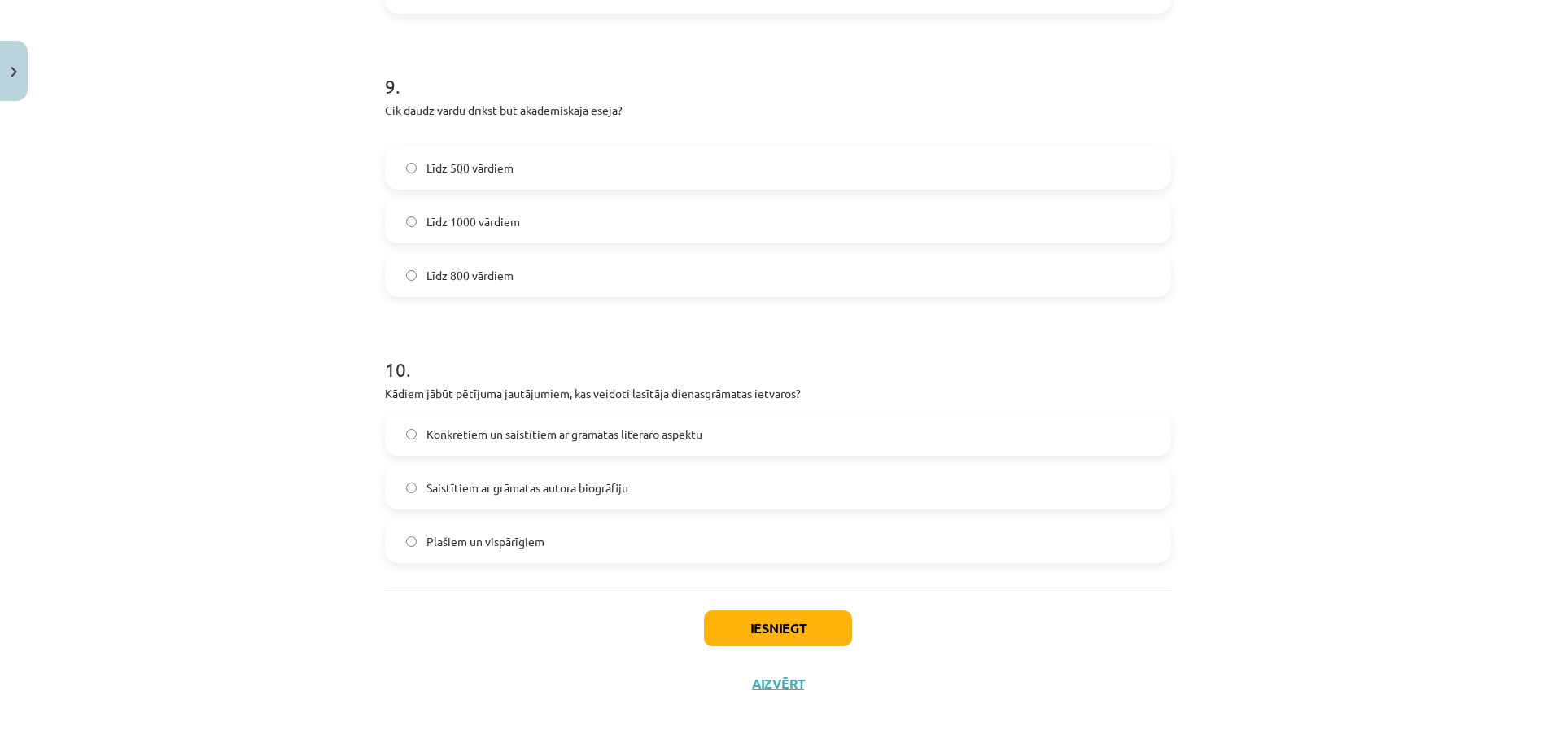
click at [712, 431] on label "Konkrētiem un saistītiem ar grāmatas literāro aspektu" at bounding box center [778, 433] width 783 height 41
click at [803, 629] on button "Iesniegt" at bounding box center [778, 628] width 148 height 36
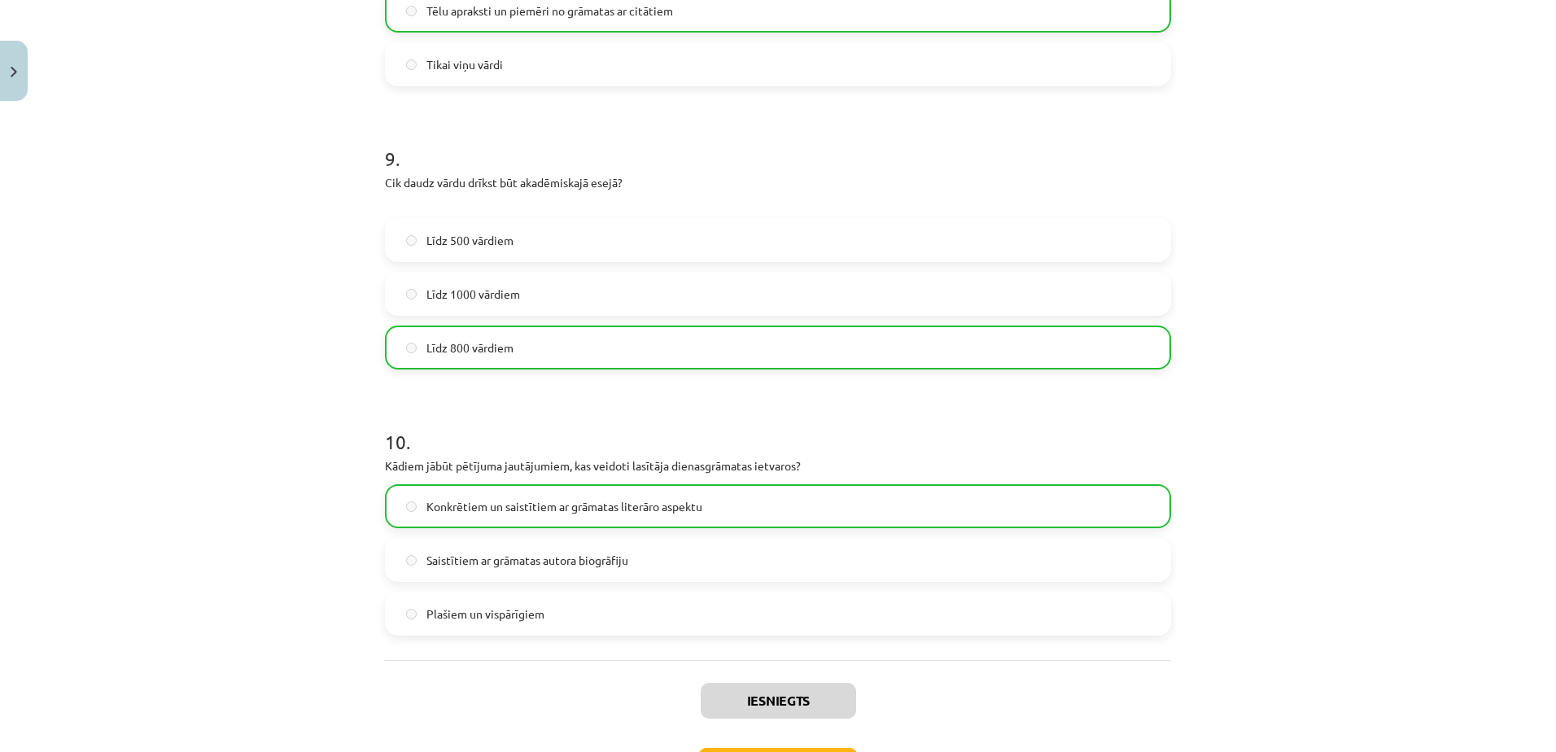
scroll to position [2485, 0]
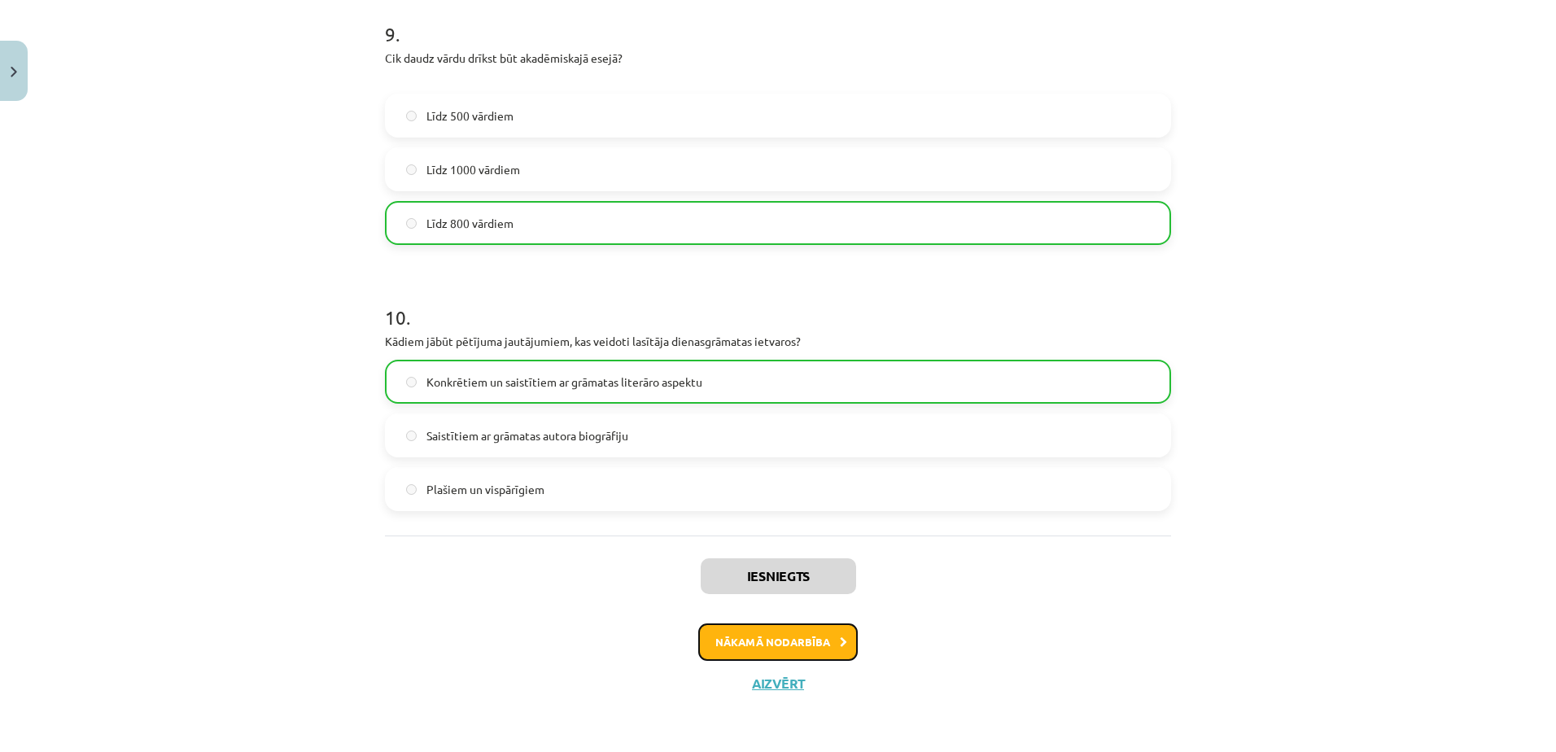
click at [790, 637] on button "Nākamā nodarbība" at bounding box center [778, 641] width 160 height 37
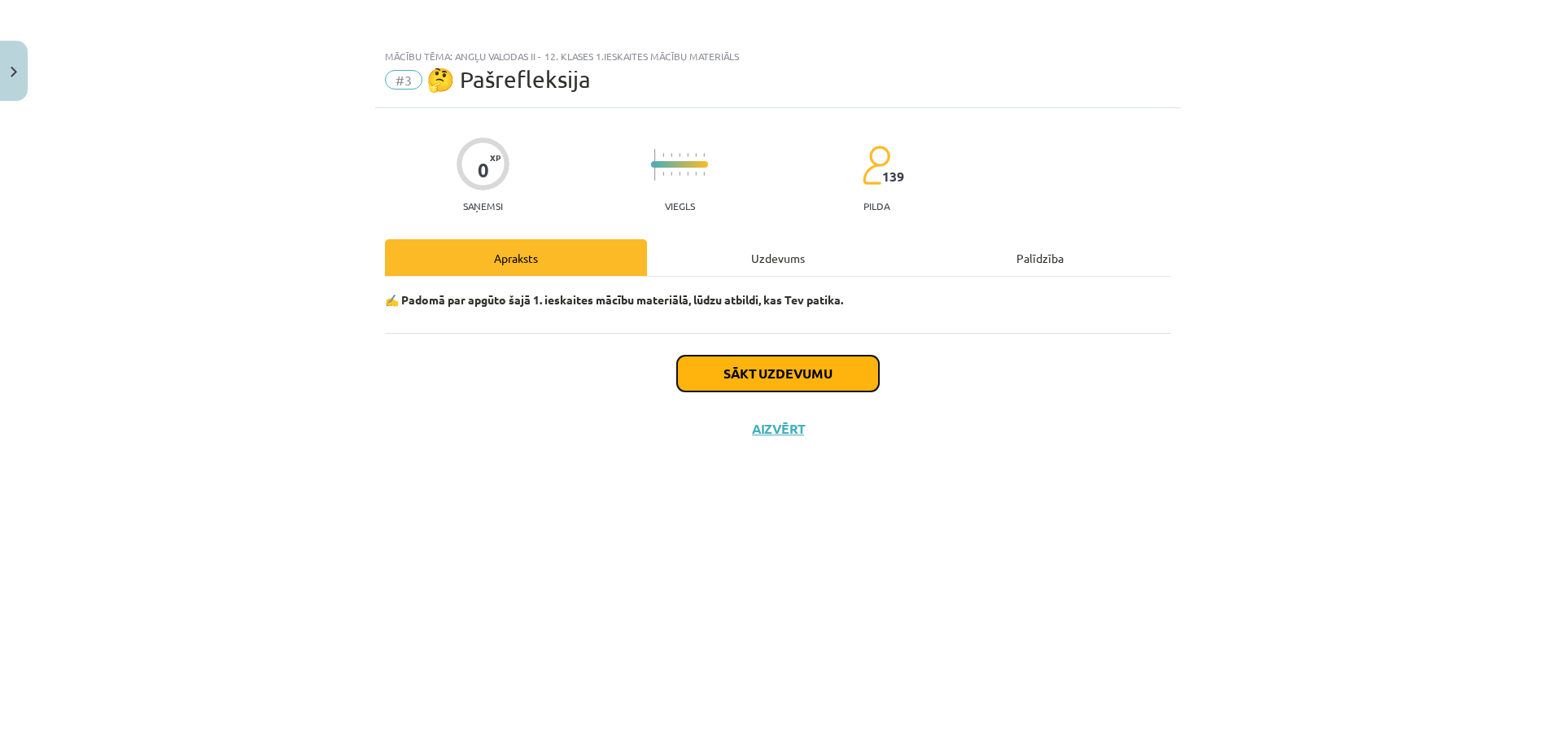
click at [812, 381] on button "Sākt uzdevumu" at bounding box center [778, 374] width 202 height 36
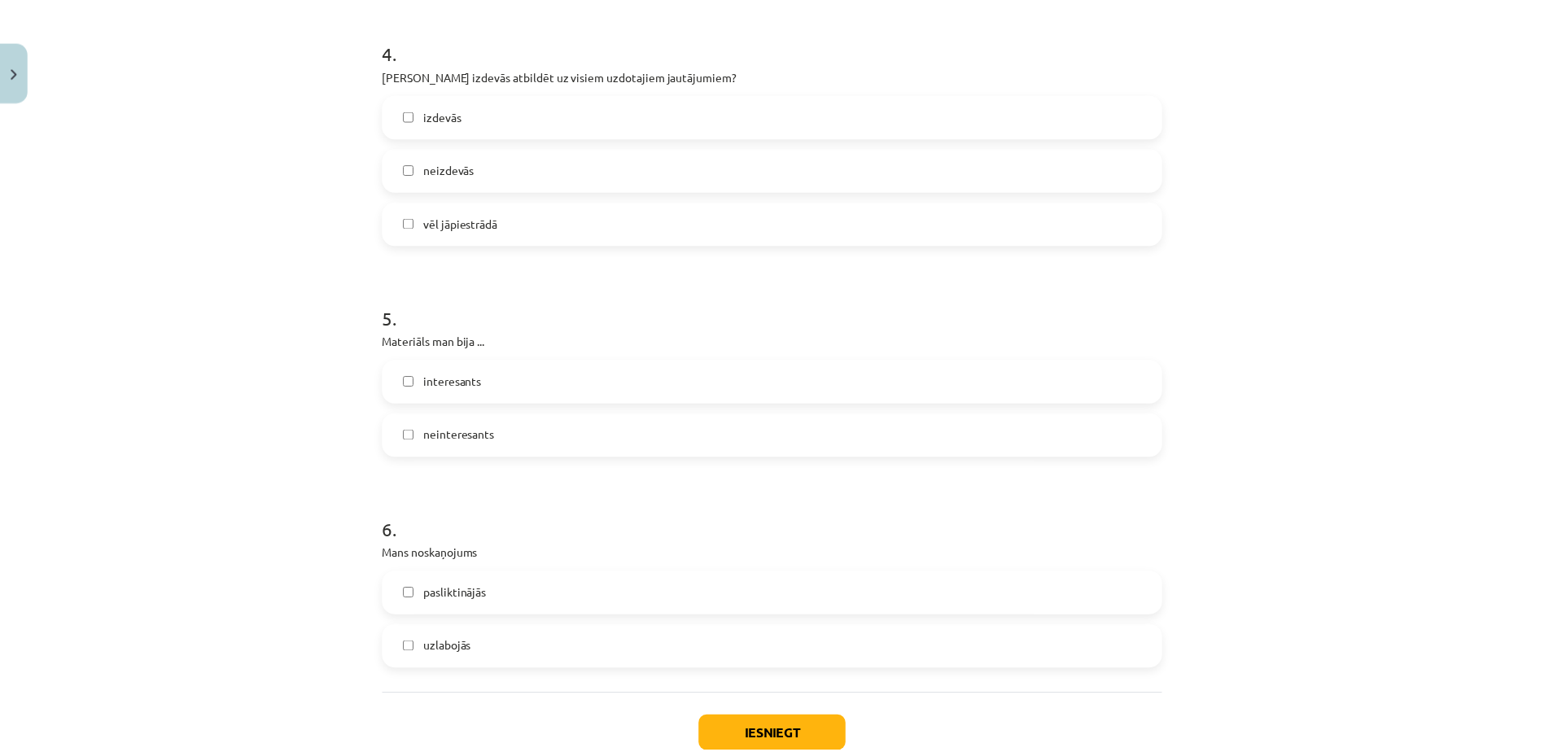
scroll to position [1280, 0]
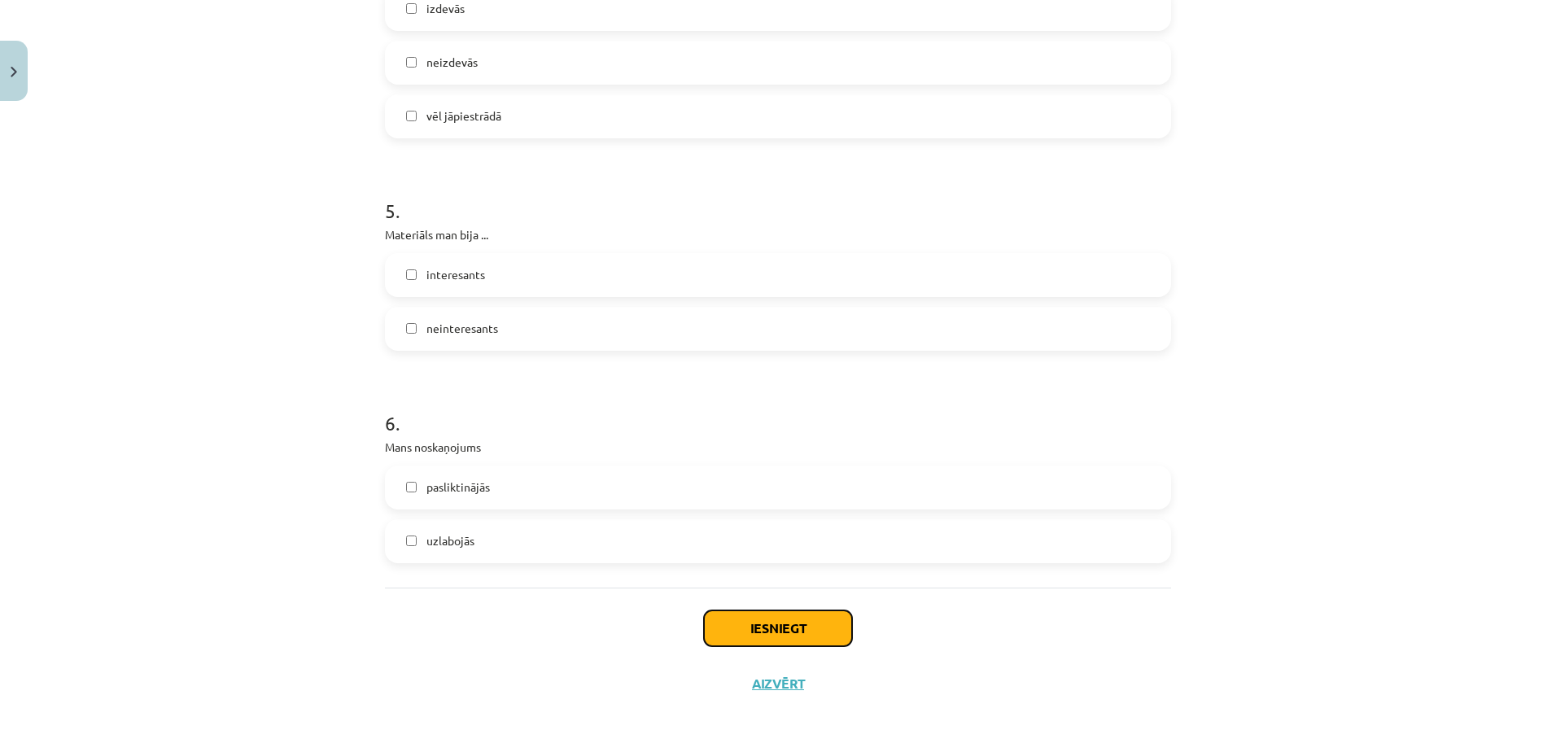
click at [796, 623] on button "Iesniegt" at bounding box center [778, 628] width 148 height 36
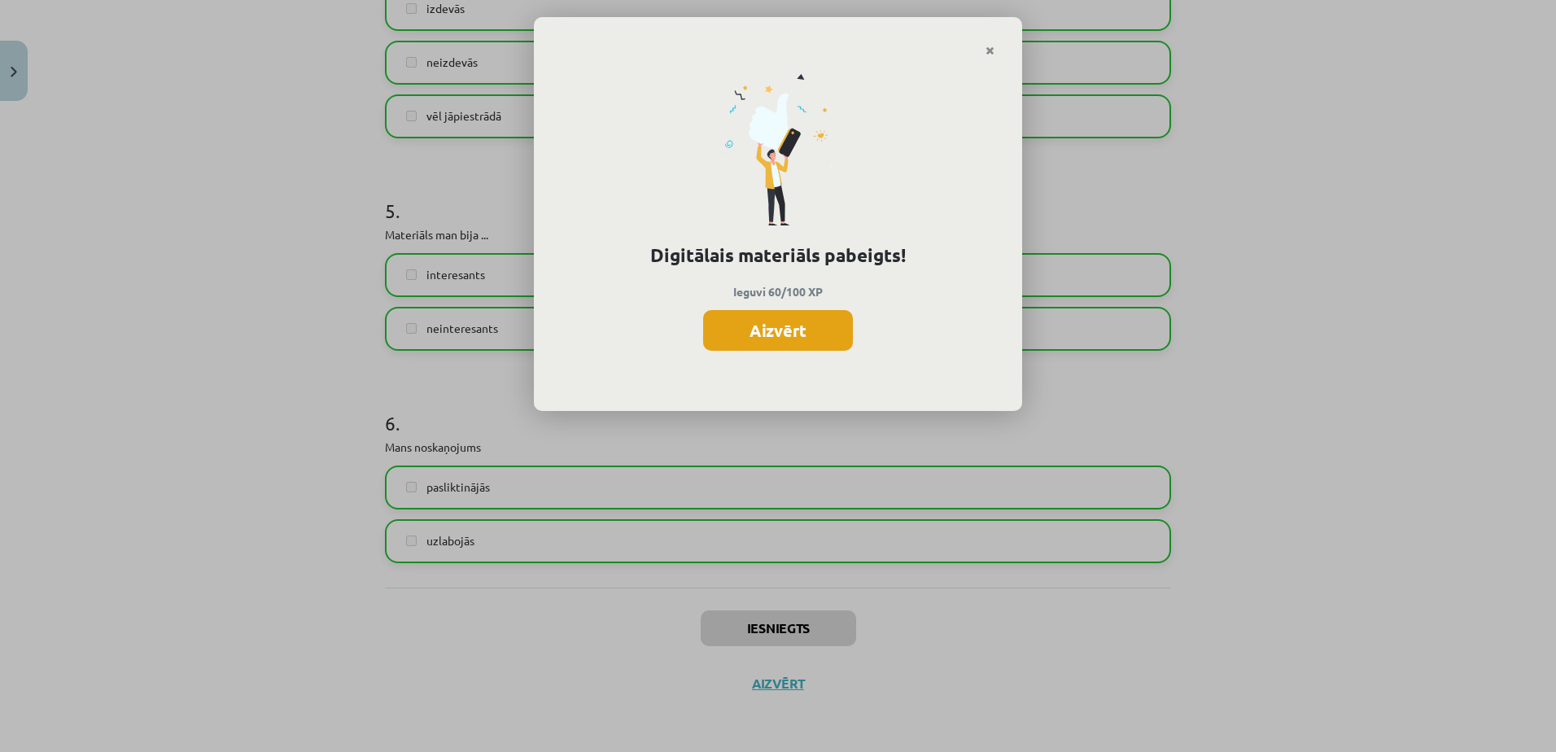
click at [794, 329] on button "Aizvērt" at bounding box center [778, 330] width 150 height 41
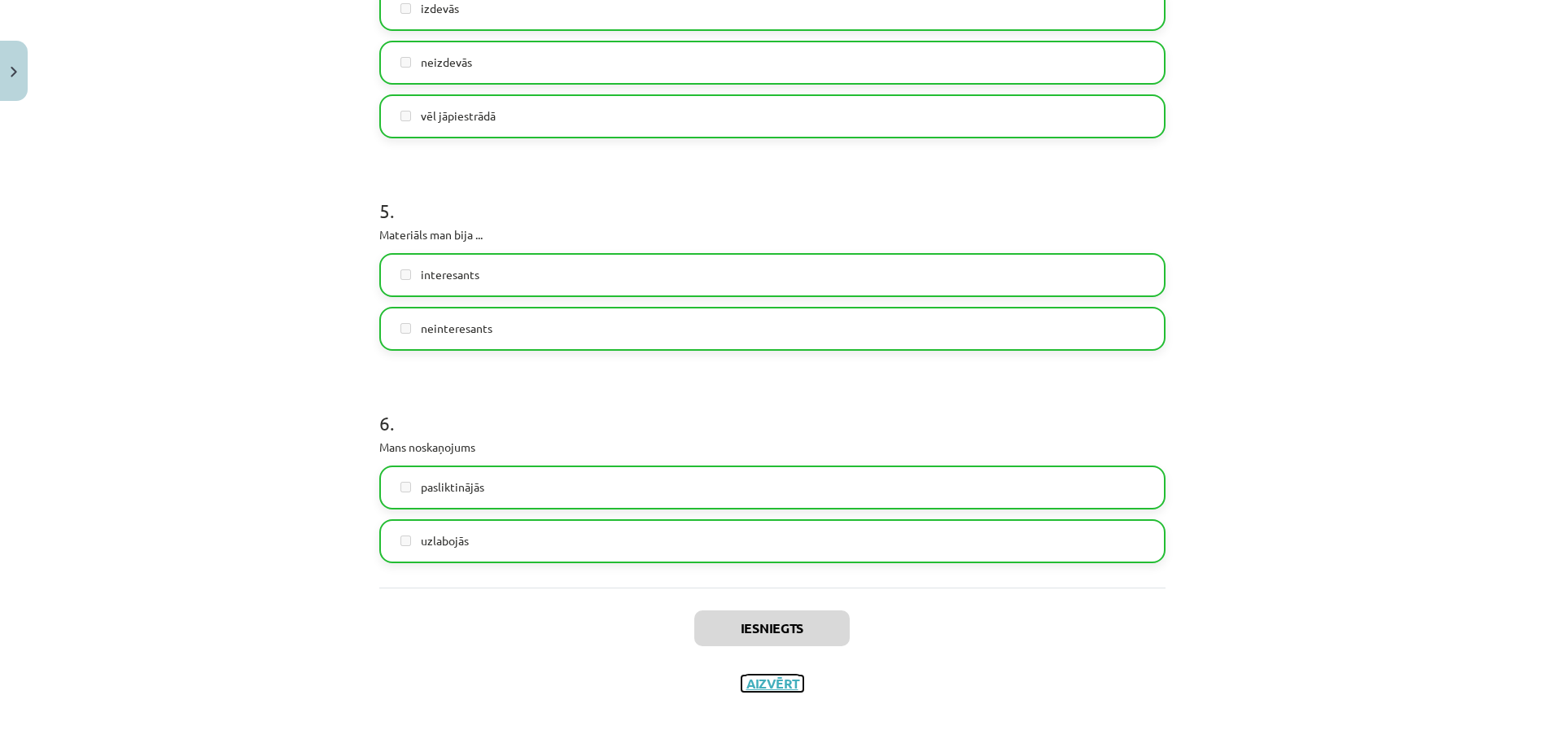
click at [760, 681] on button "Aizvērt" at bounding box center [773, 684] width 62 height 16
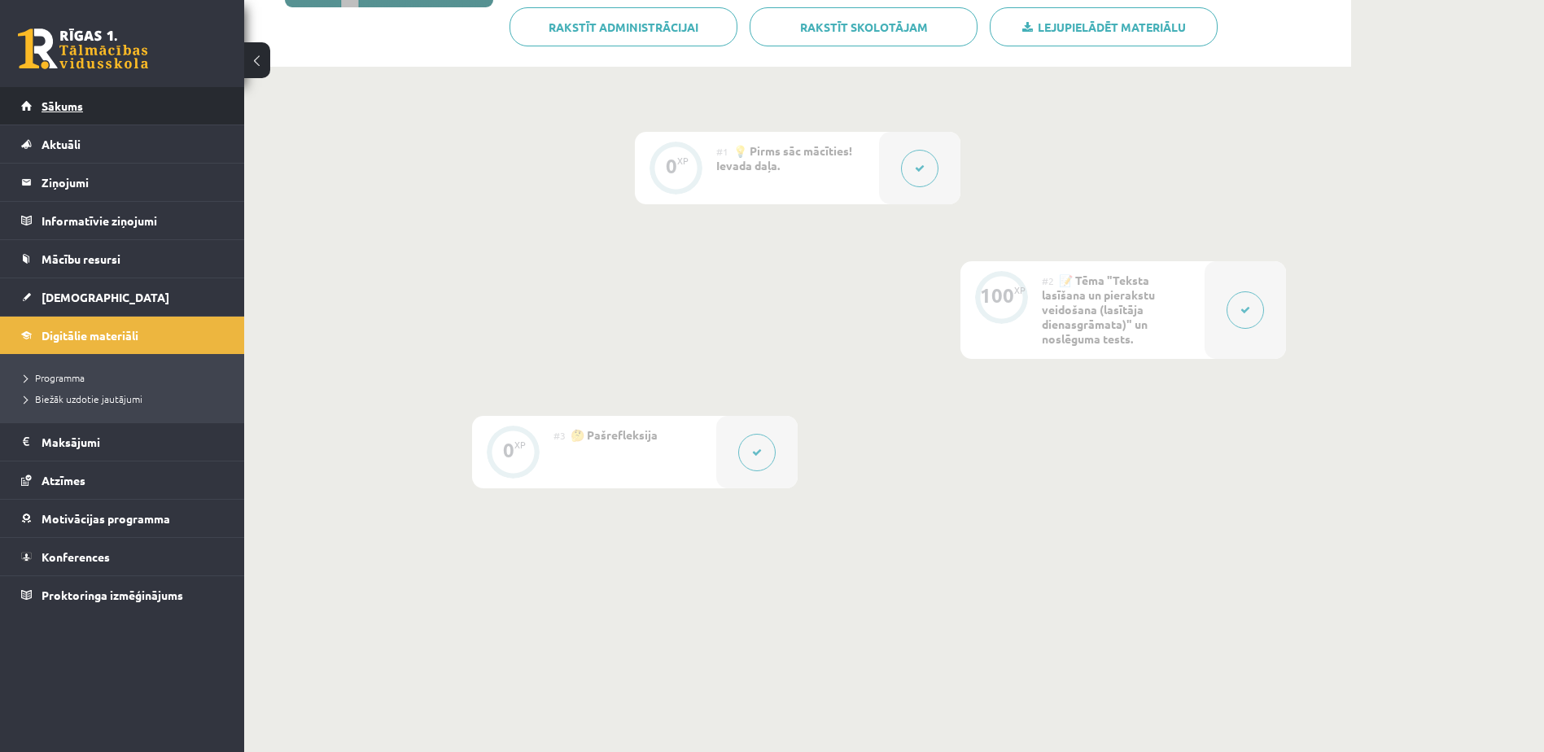
click at [56, 113] on link "Sākums" at bounding box center [122, 105] width 203 height 37
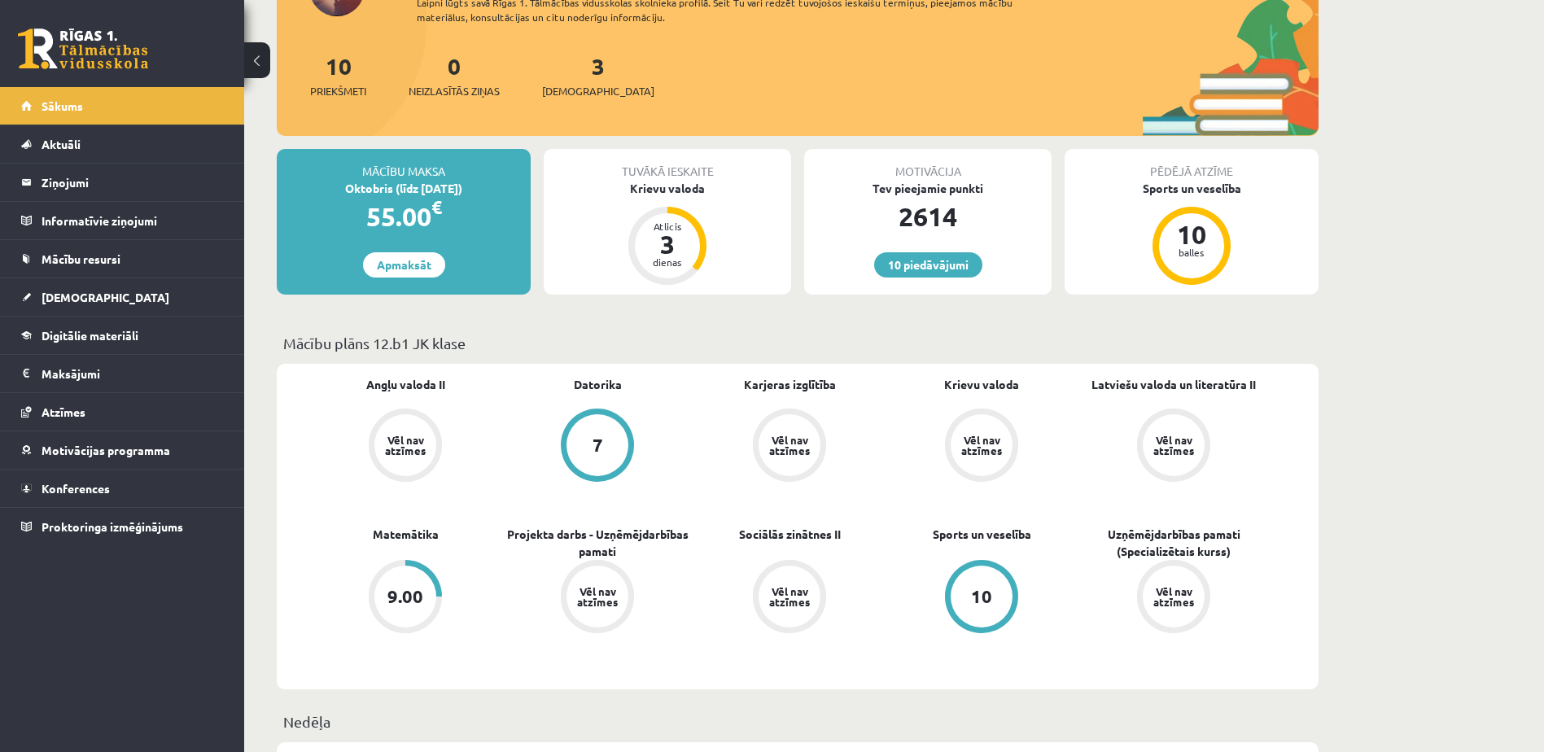
scroll to position [163, 0]
click at [72, 303] on span "[DEMOGRAPHIC_DATA]" at bounding box center [106, 297] width 128 height 15
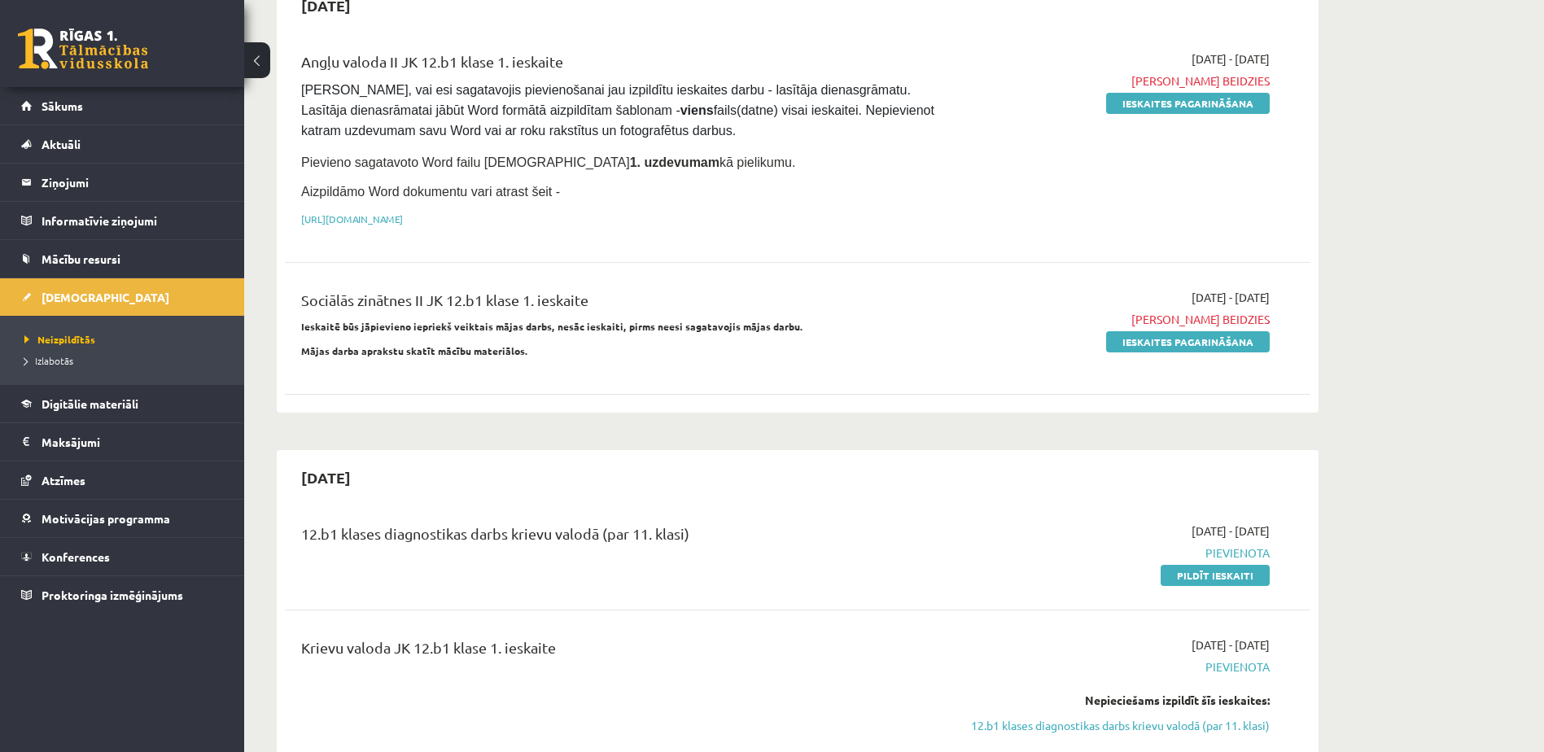
scroll to position [81, 0]
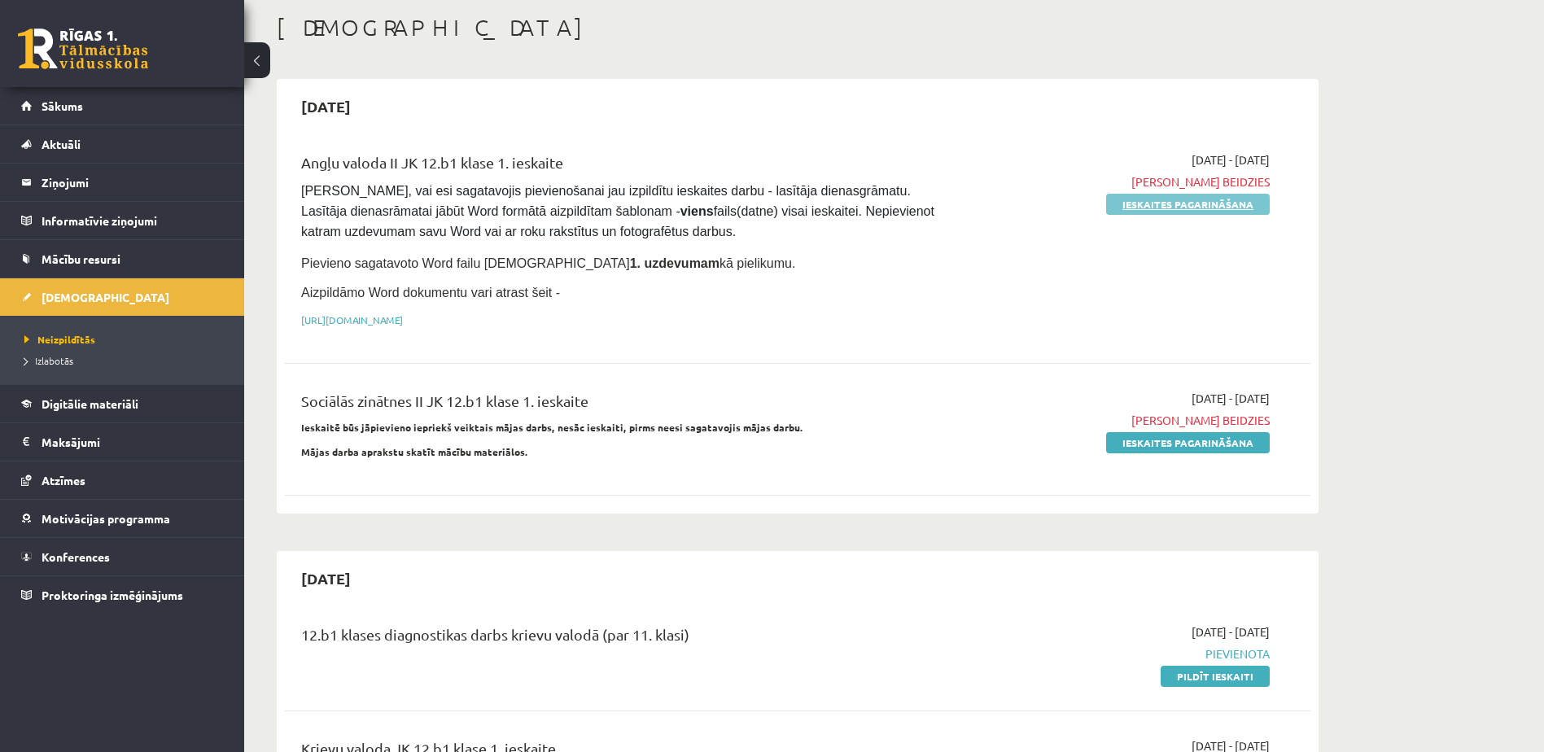
click at [1229, 208] on link "Ieskaites pagarināšana" at bounding box center [1188, 204] width 164 height 21
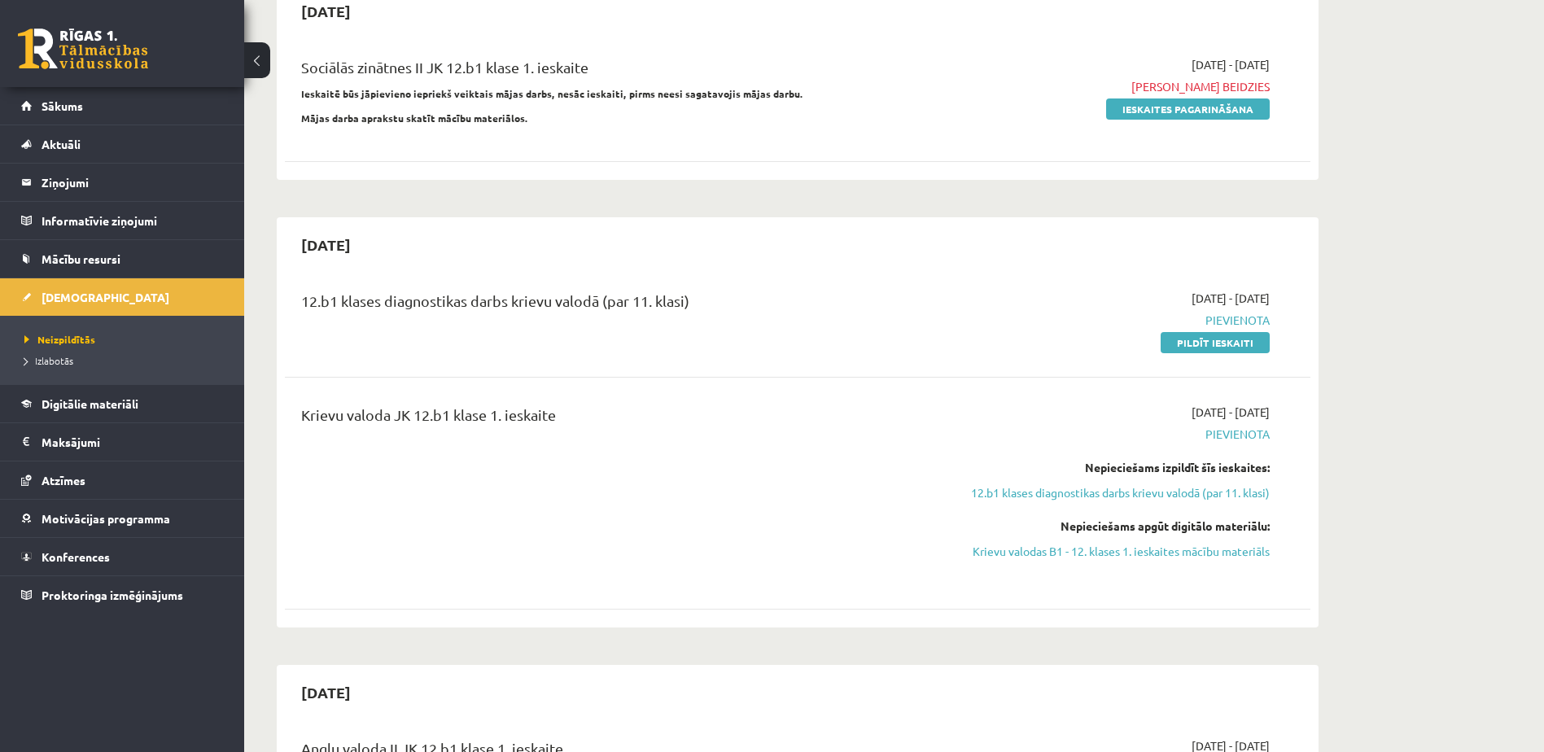
scroll to position [326, 0]
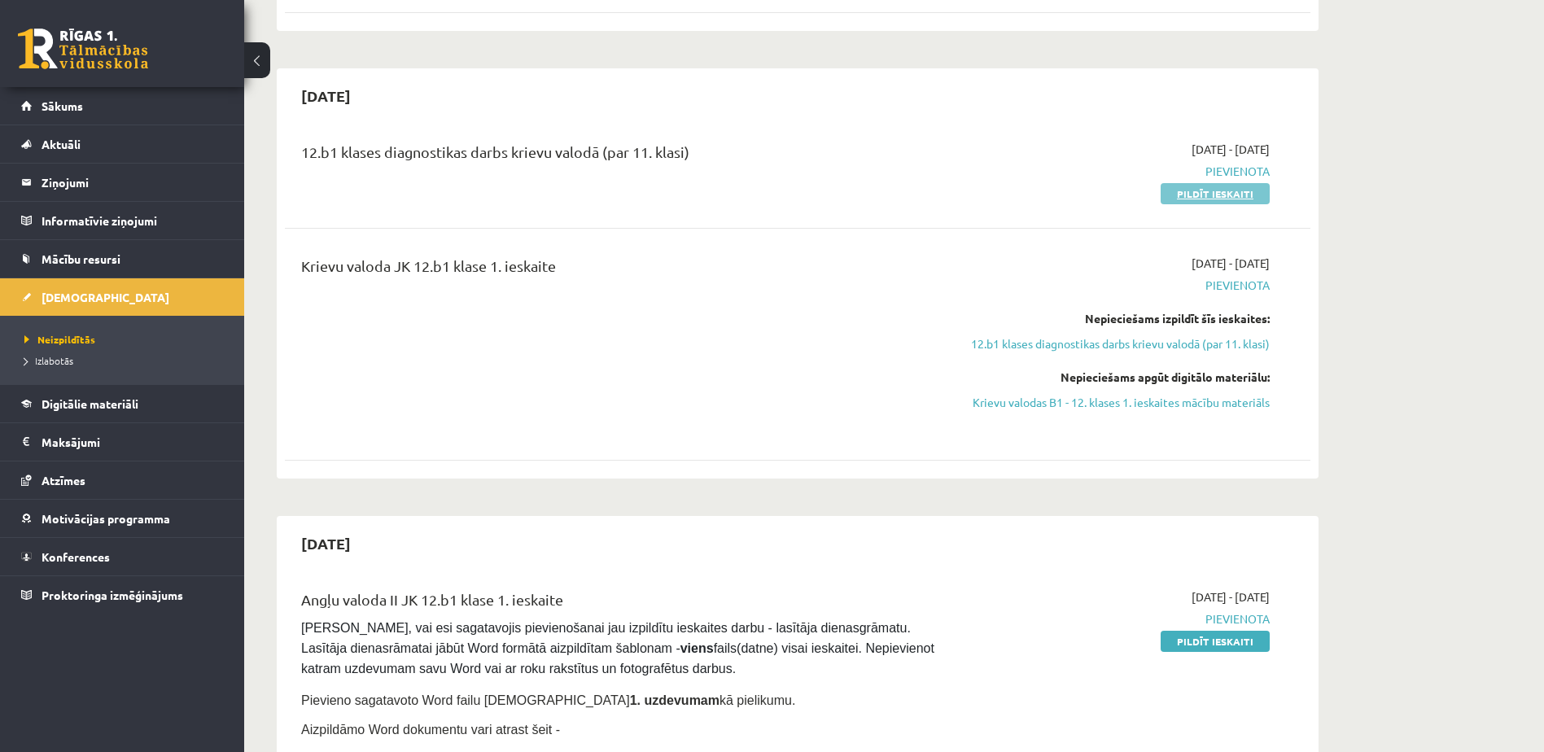
click at [1224, 194] on link "Pildīt ieskaiti" at bounding box center [1215, 193] width 109 height 21
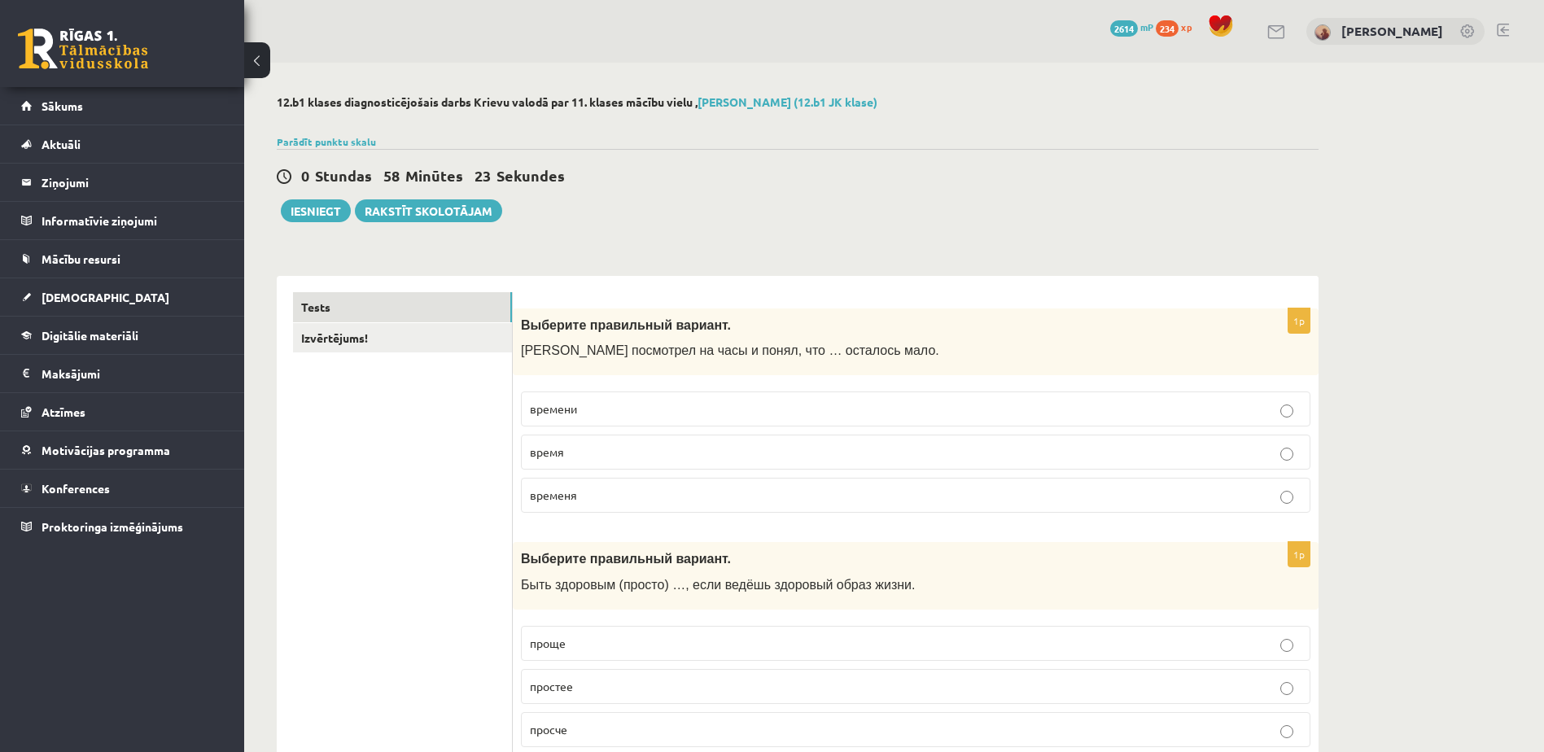
click at [718, 405] on p "времени" at bounding box center [916, 408] width 772 height 17
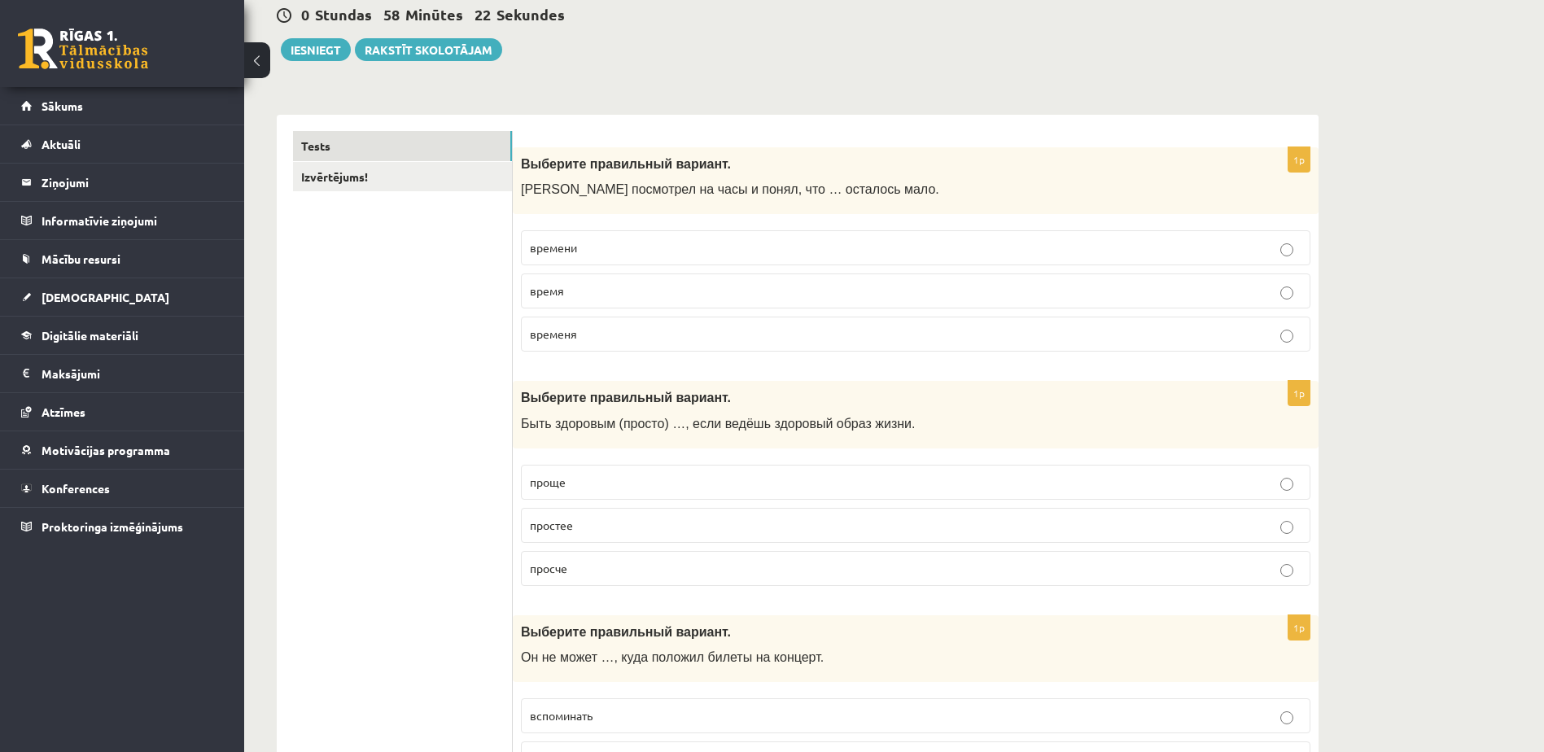
scroll to position [163, 0]
click at [697, 480] on p "проще" at bounding box center [916, 480] width 772 height 17
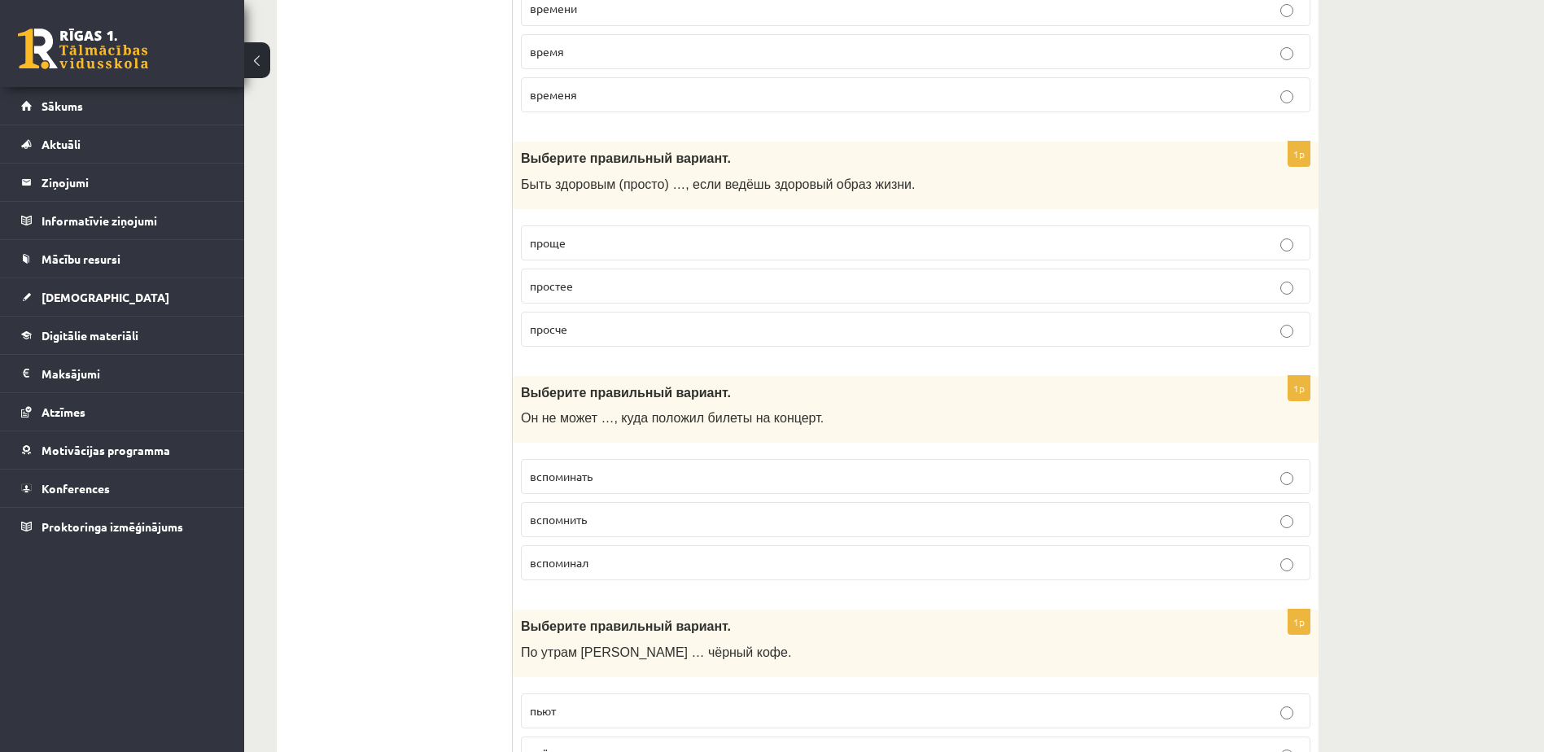
scroll to position [407, 0]
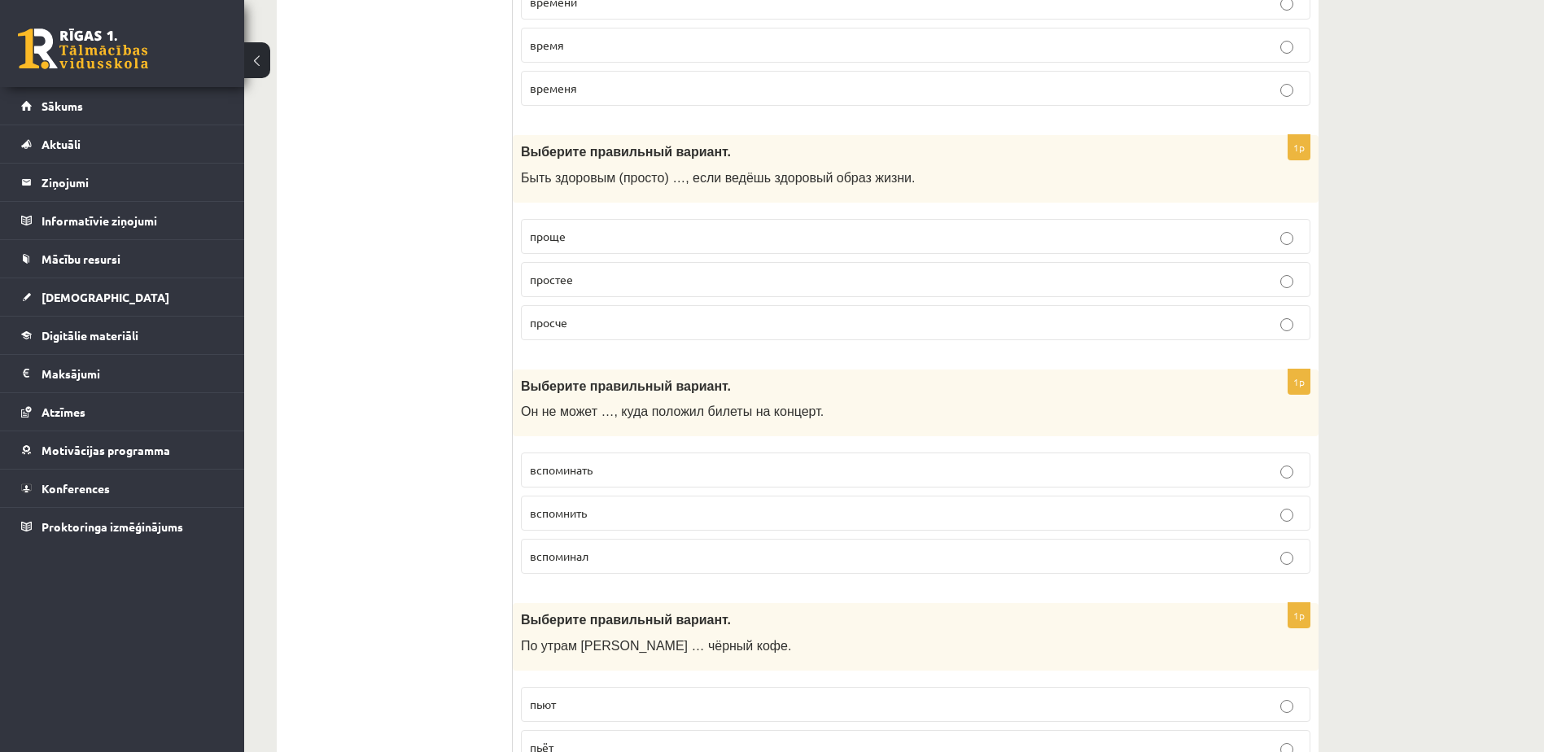
click at [708, 514] on p "вспомнить" at bounding box center [916, 513] width 772 height 17
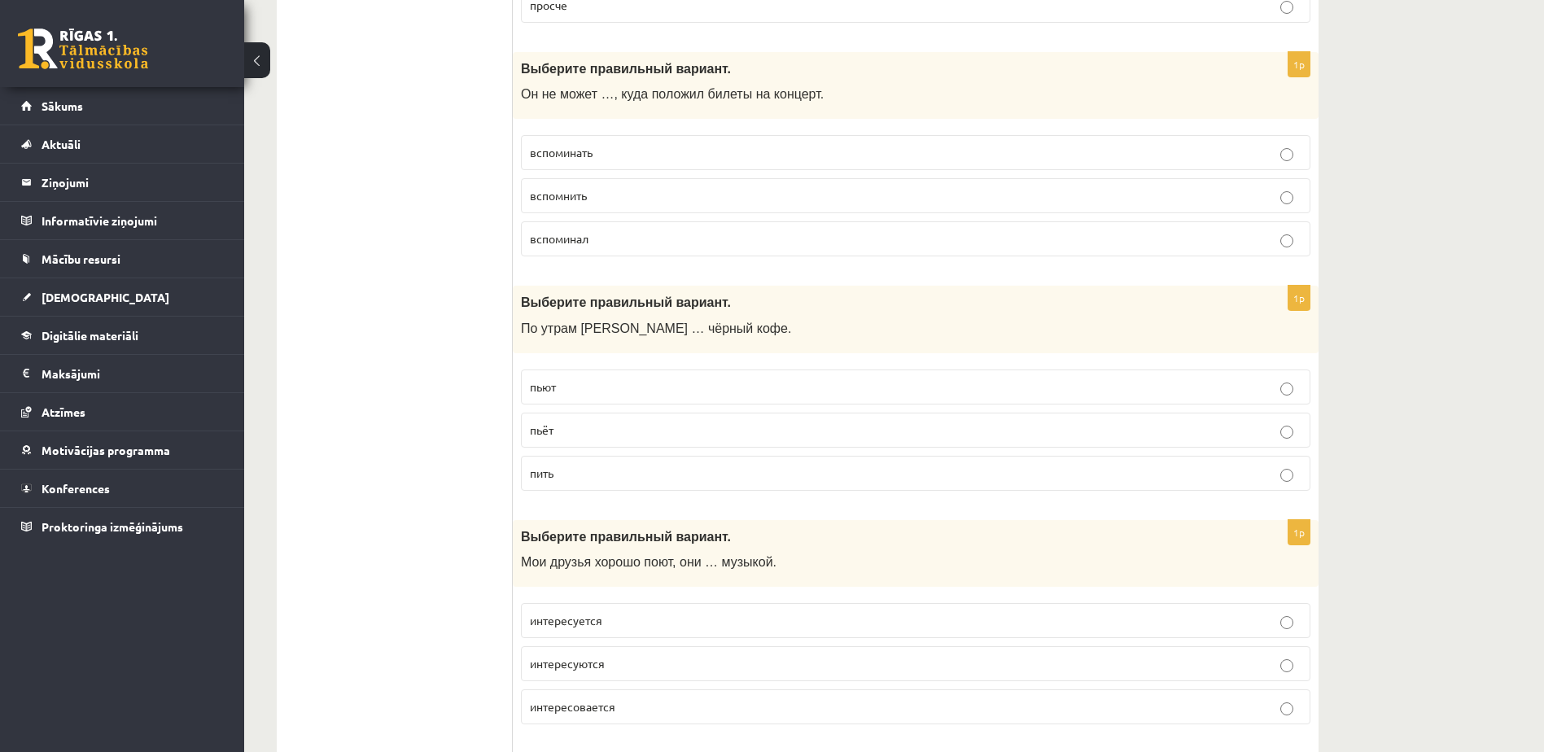
scroll to position [733, 0]
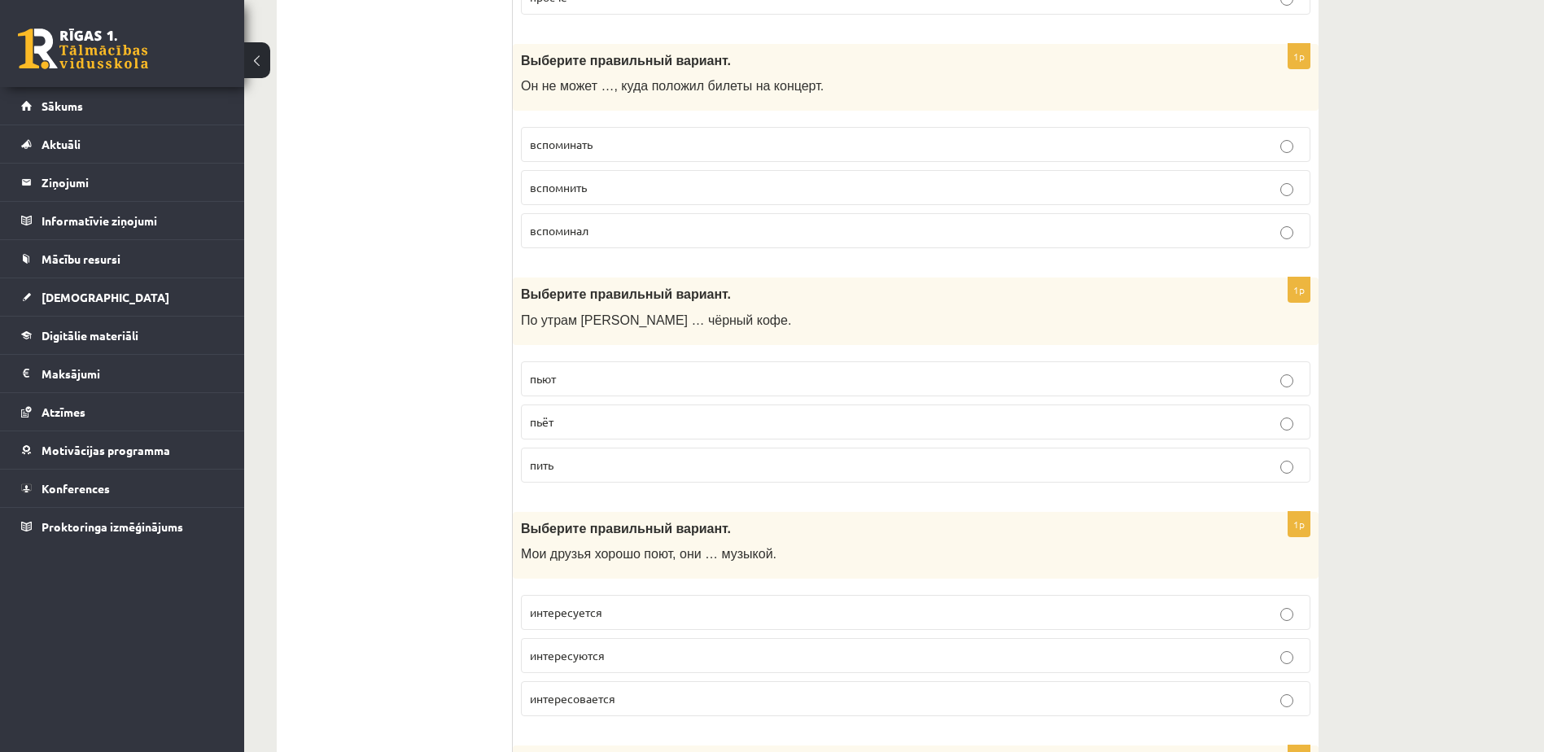
click at [705, 419] on p "пьёт" at bounding box center [916, 421] width 772 height 17
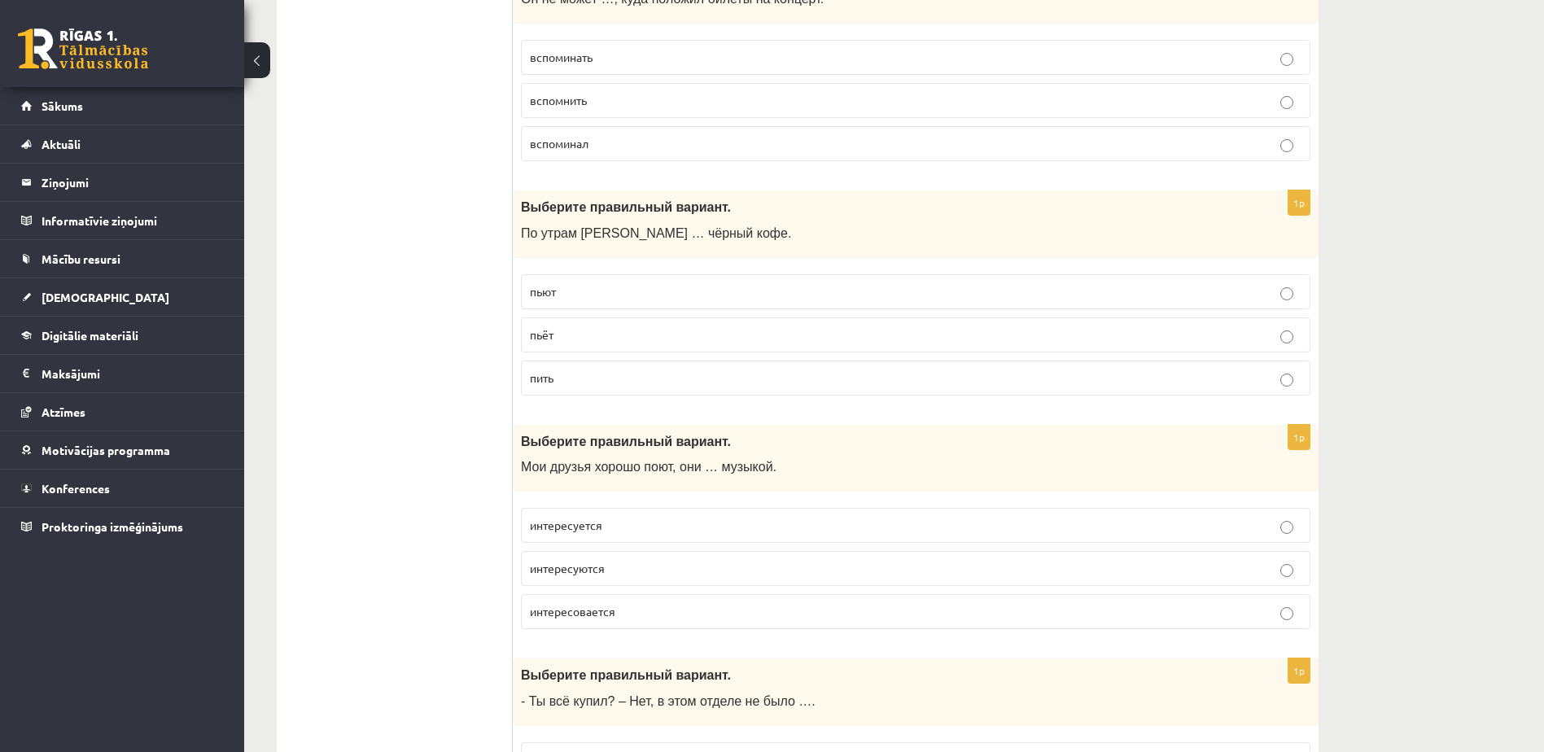
scroll to position [977, 0]
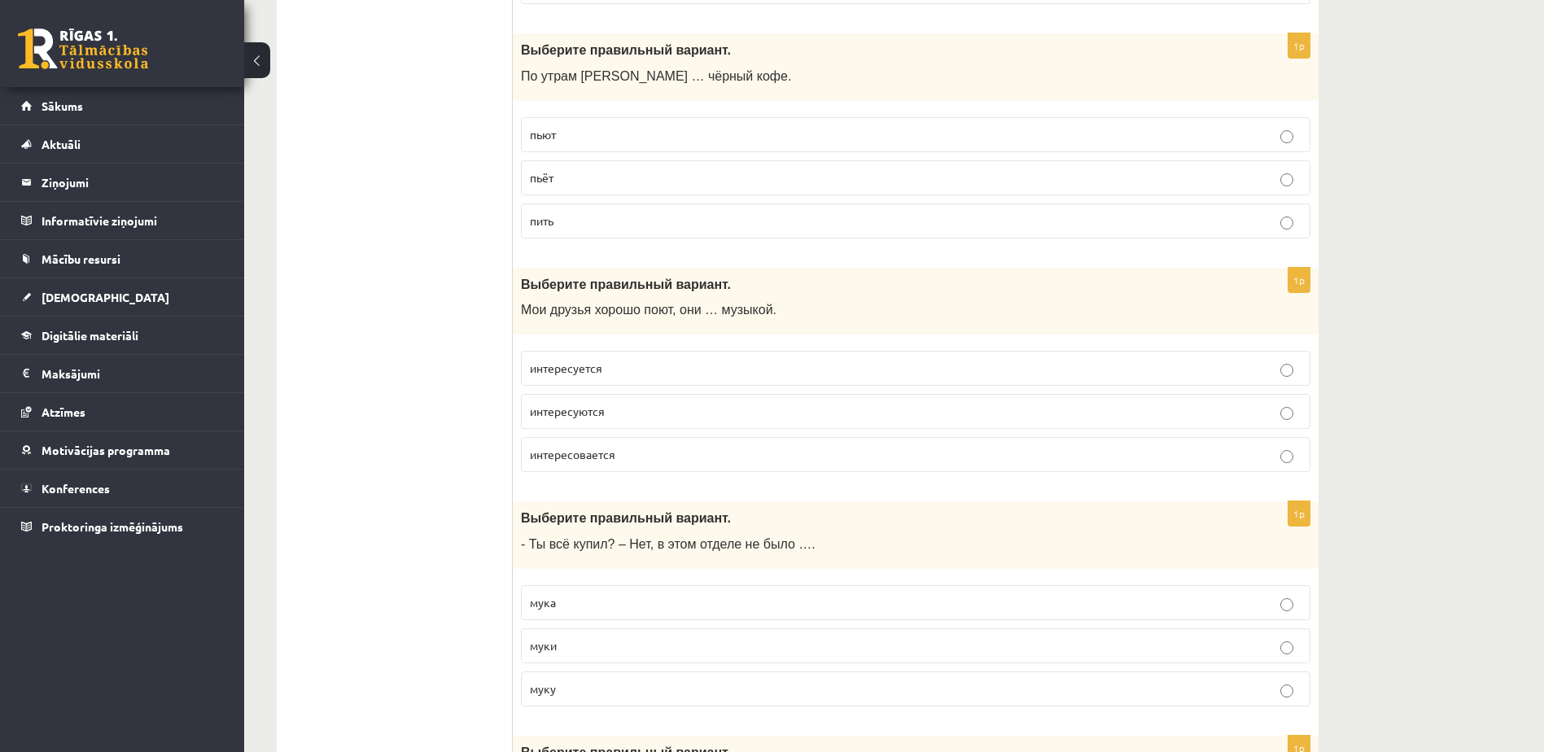
click at [704, 410] on p "интересуются" at bounding box center [916, 411] width 772 height 17
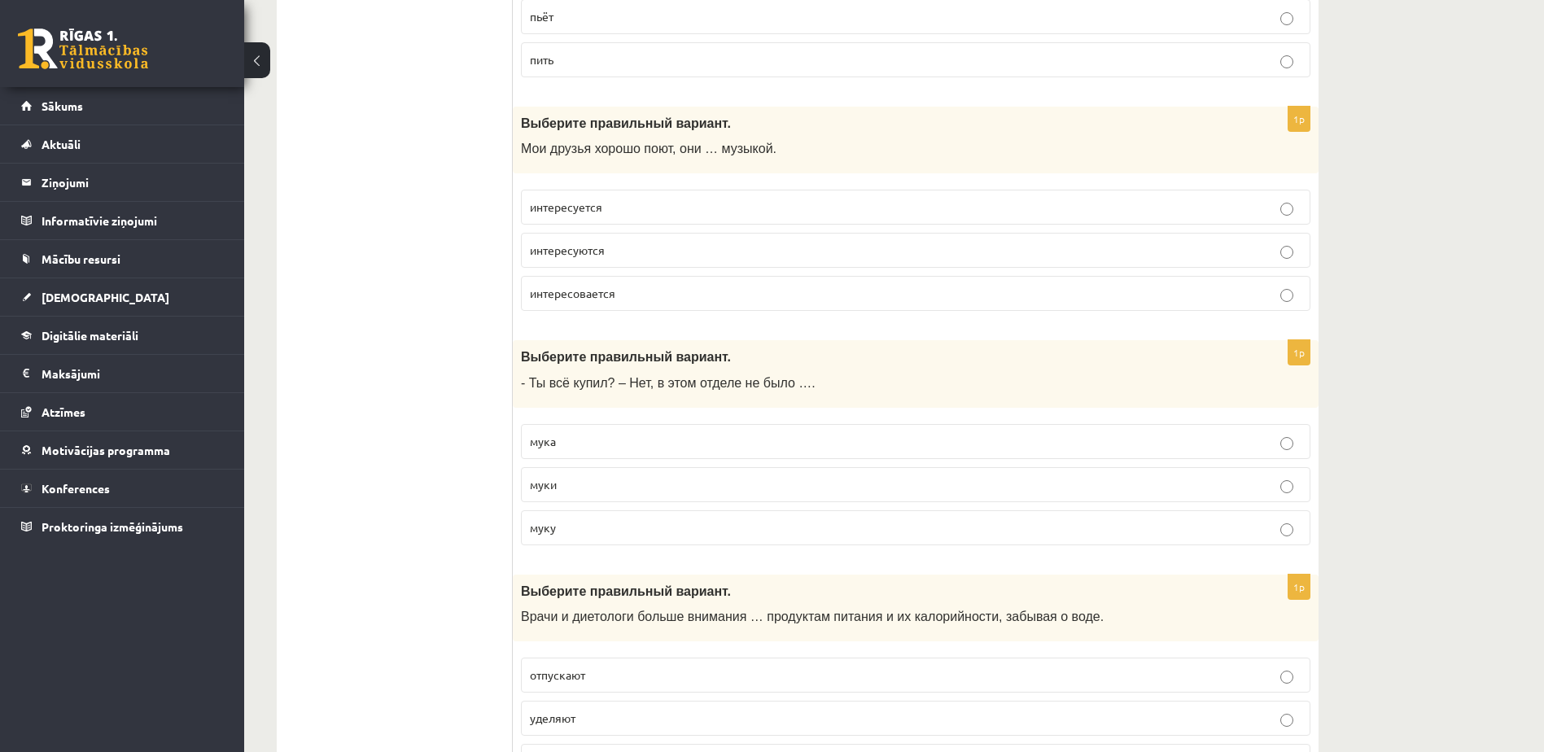
scroll to position [1140, 0]
click at [671, 483] on p "муки" at bounding box center [916, 483] width 772 height 17
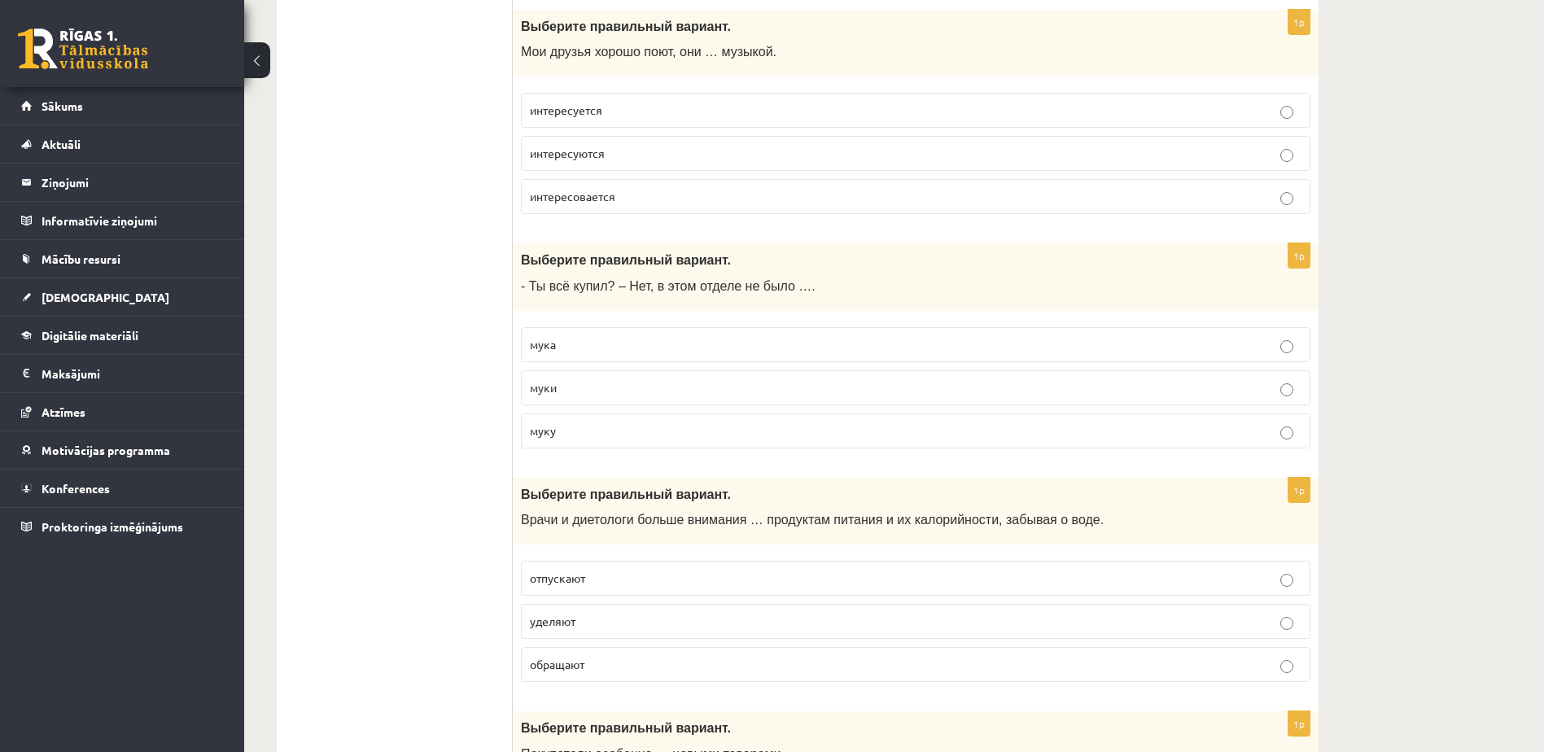
scroll to position [1384, 0]
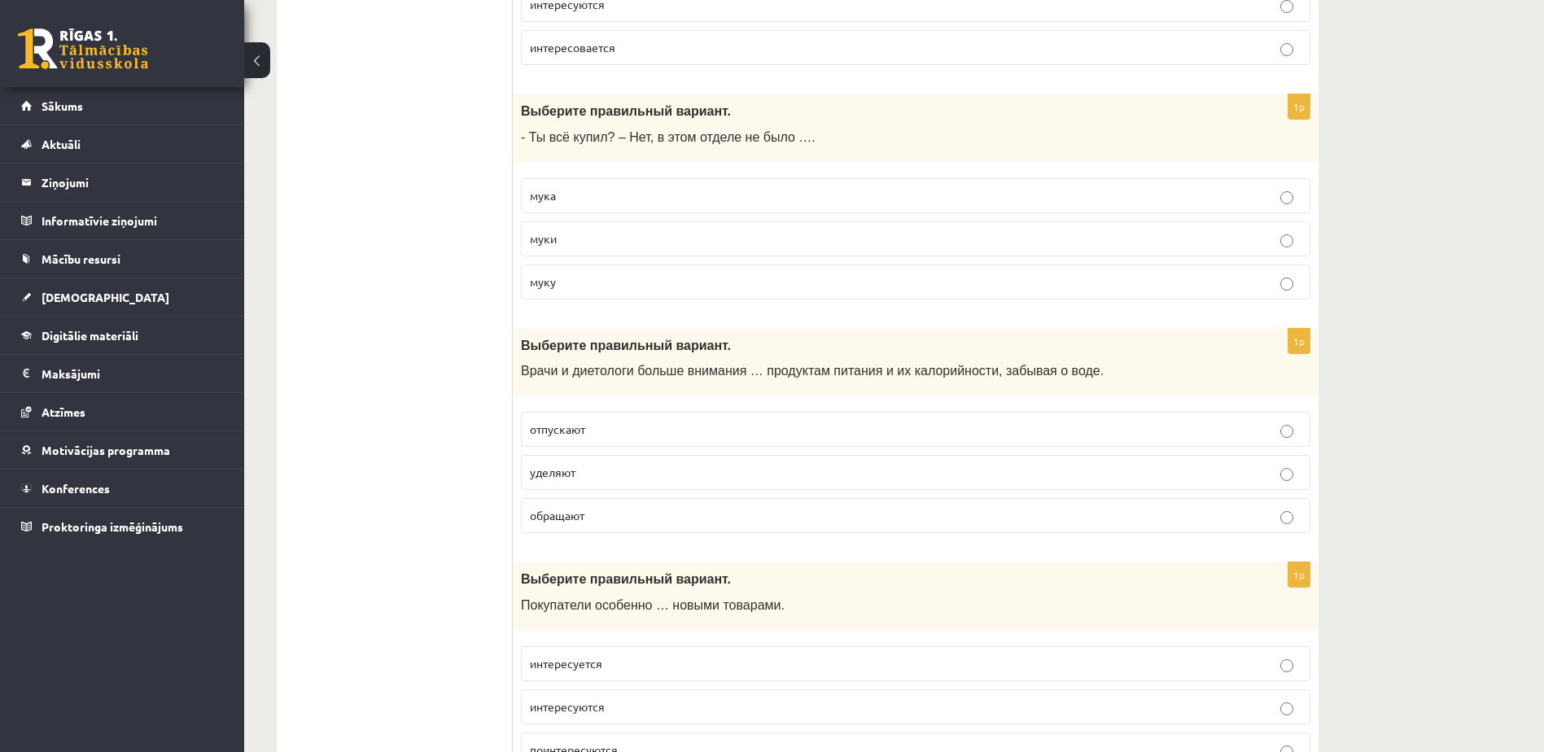
click at [689, 510] on p "обращают" at bounding box center [916, 515] width 772 height 17
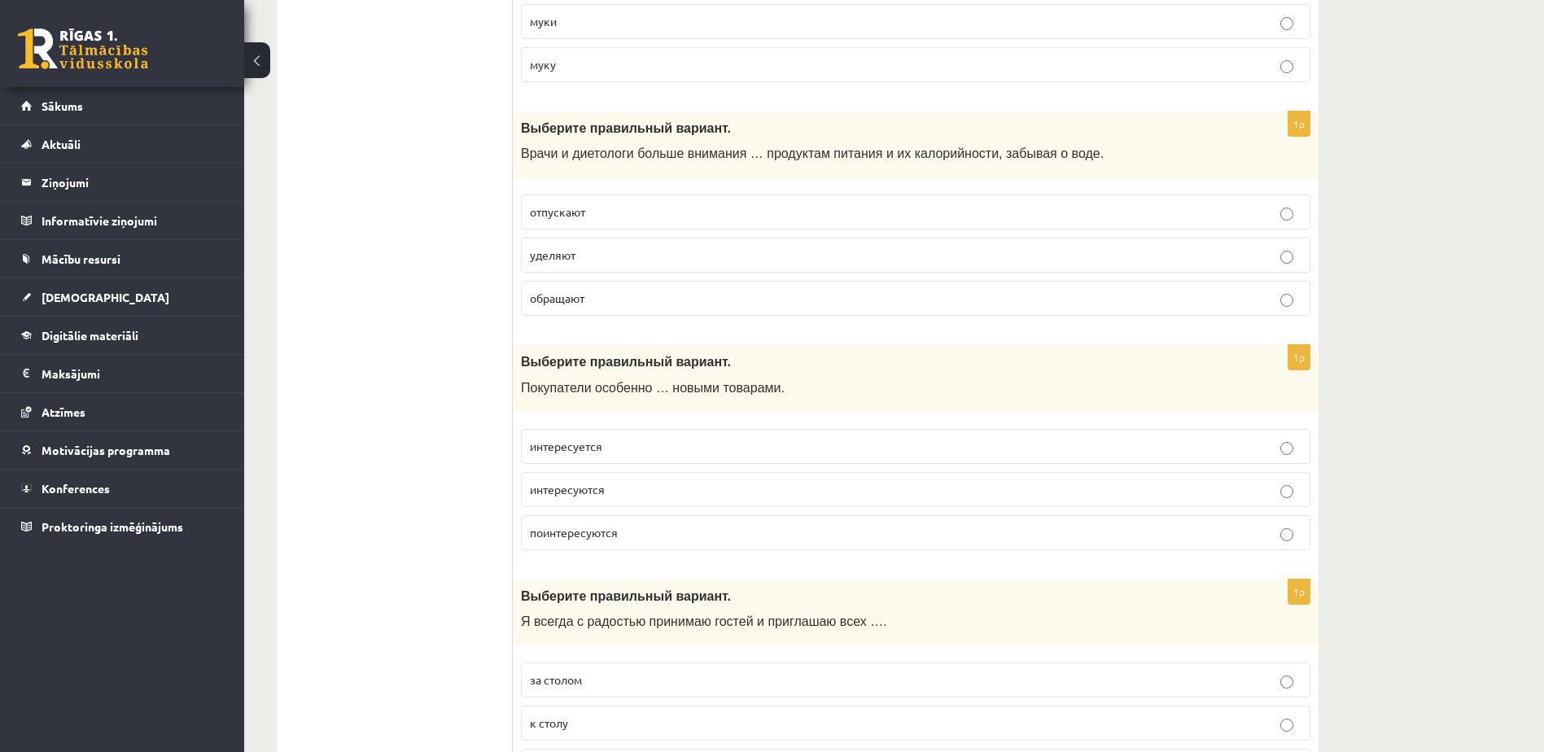
scroll to position [1628, 0]
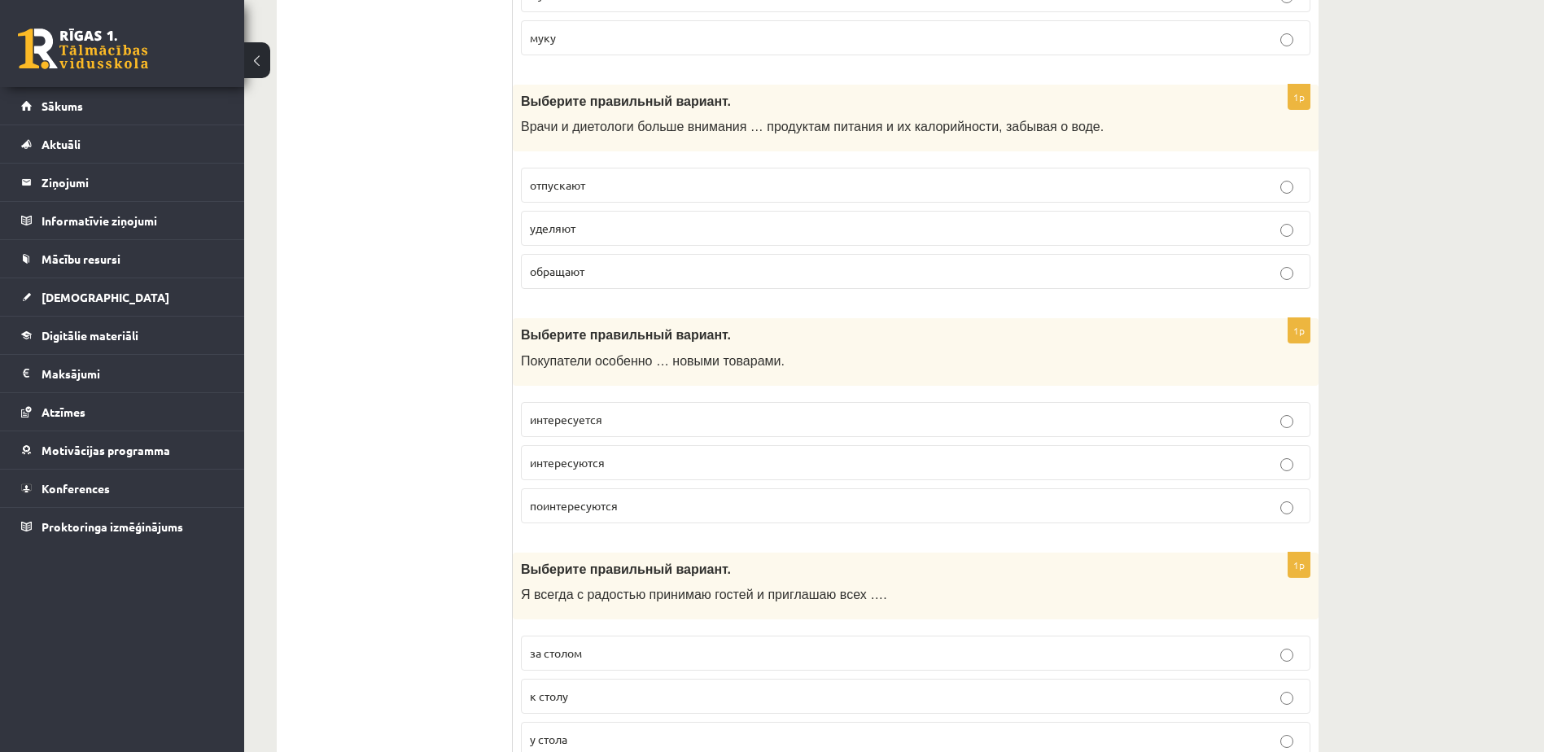
click at [687, 455] on p "интересуются" at bounding box center [916, 462] width 772 height 17
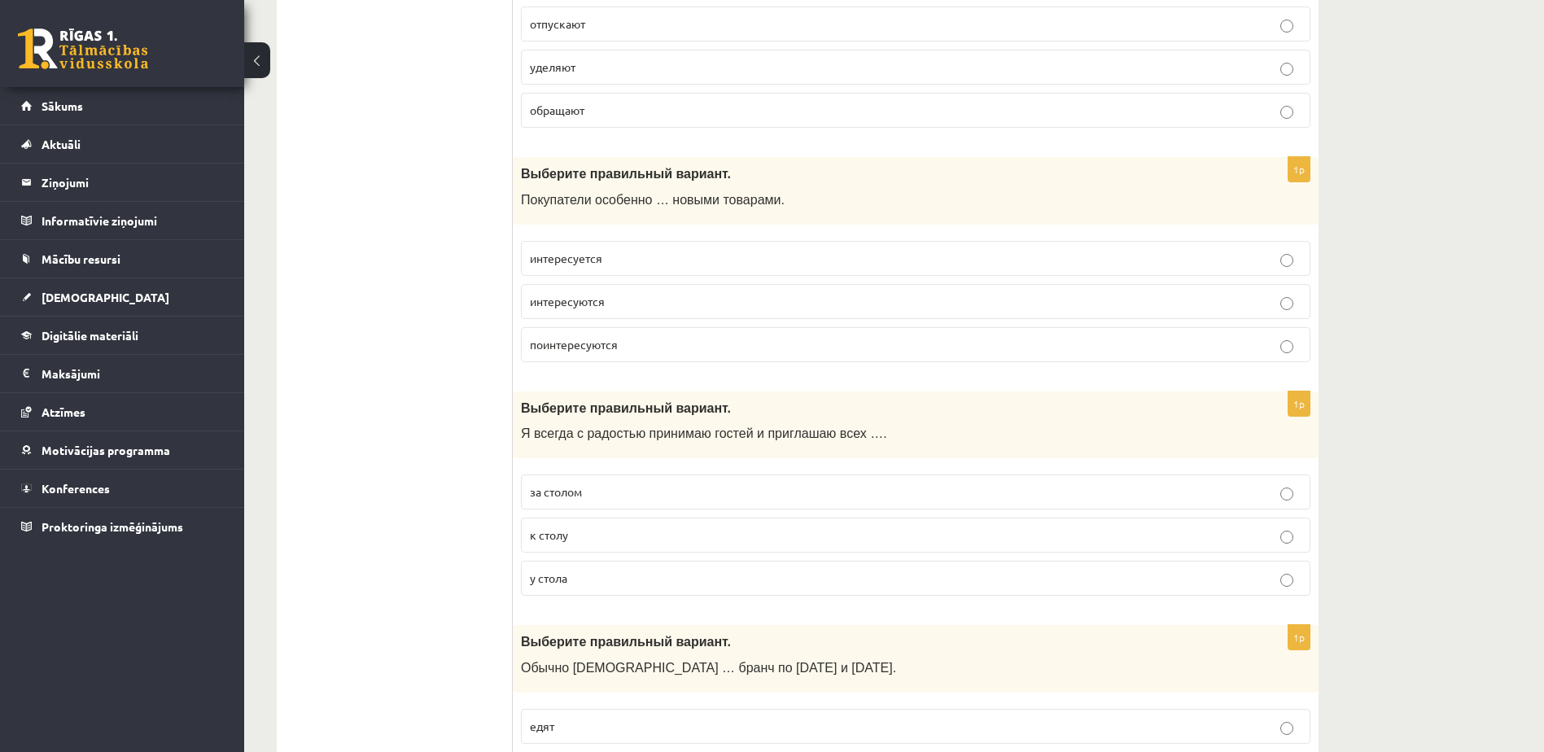
scroll to position [1791, 0]
click at [663, 526] on p "к столу" at bounding box center [916, 533] width 772 height 17
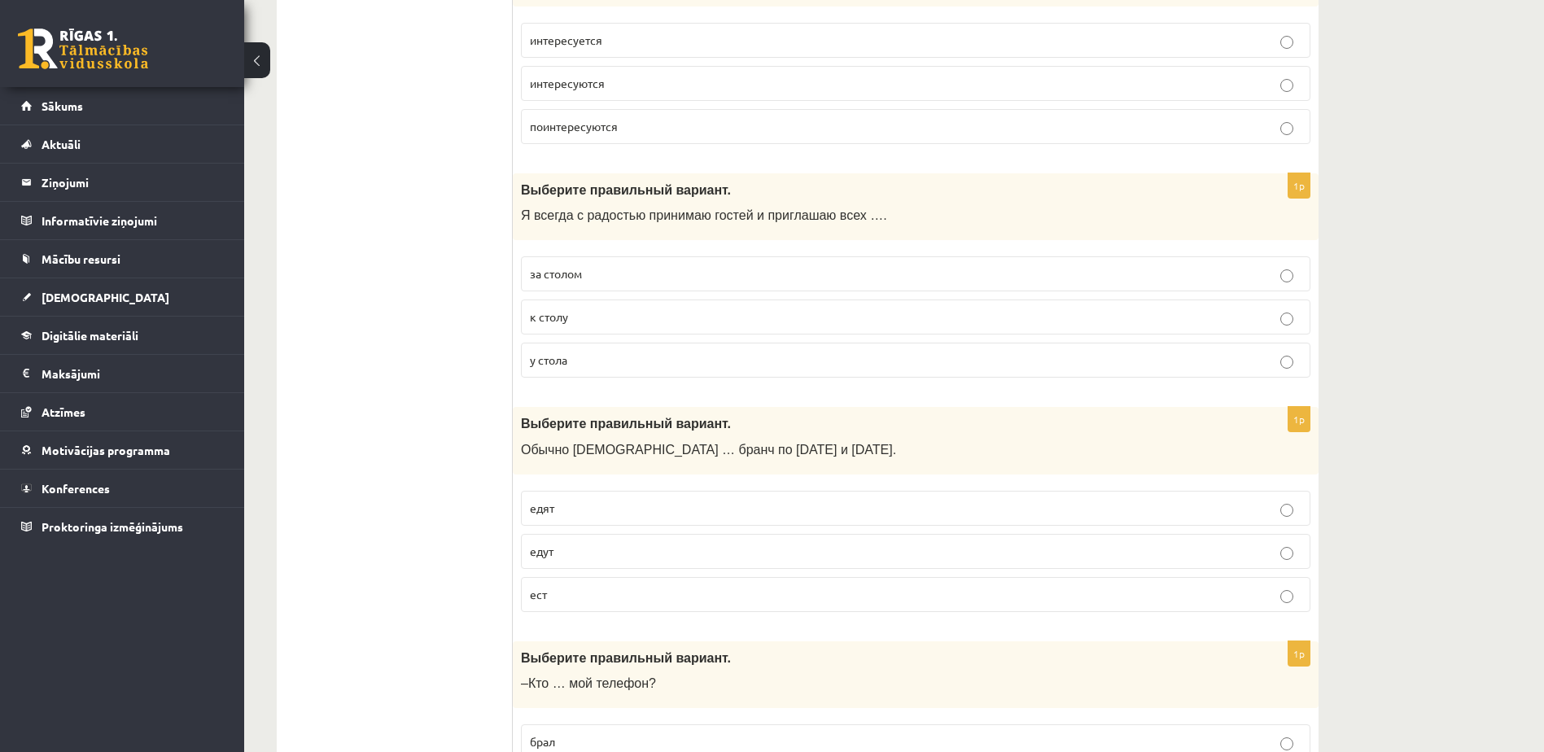
scroll to position [2035, 0]
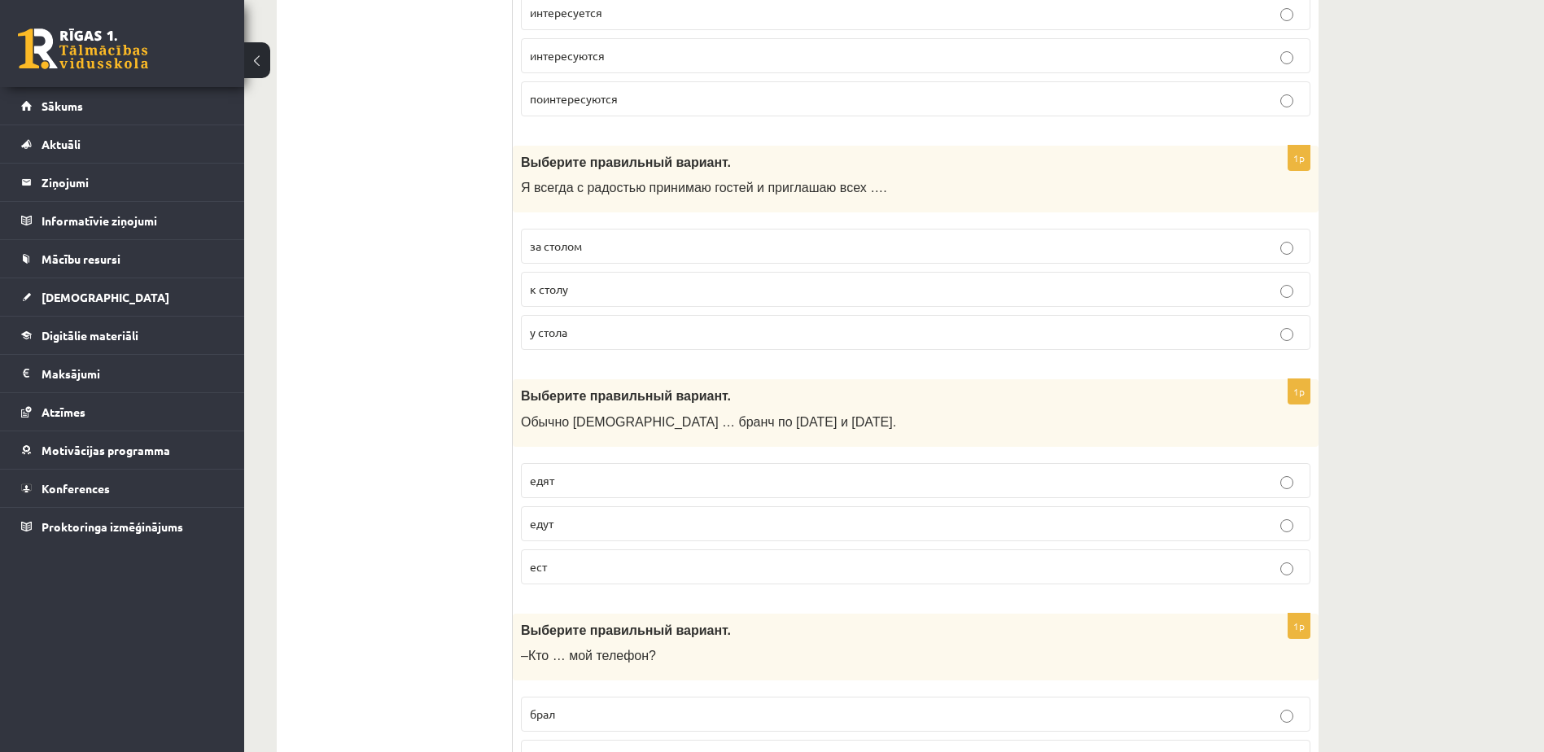
click at [653, 489] on p "едят" at bounding box center [916, 480] width 772 height 17
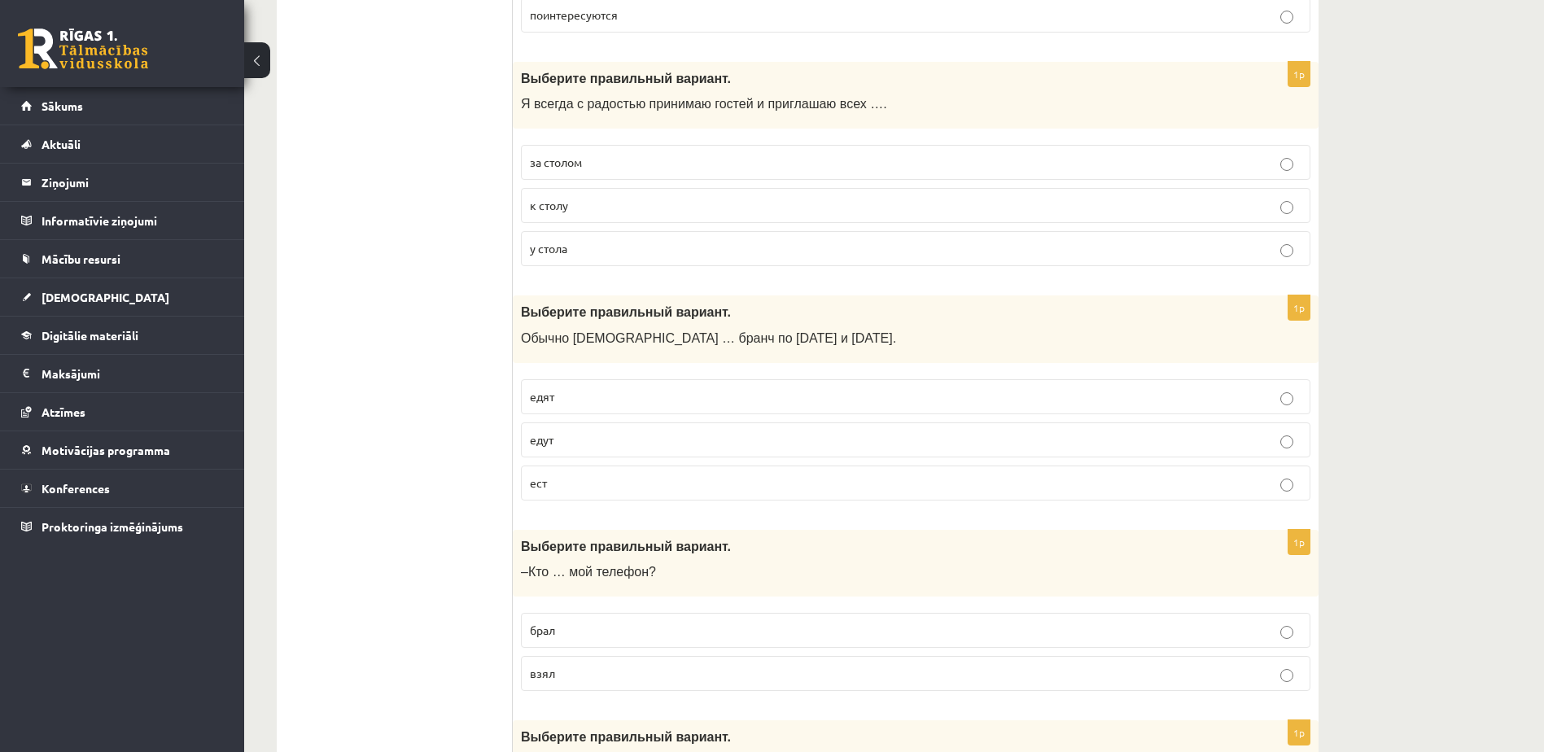
scroll to position [2198, 0]
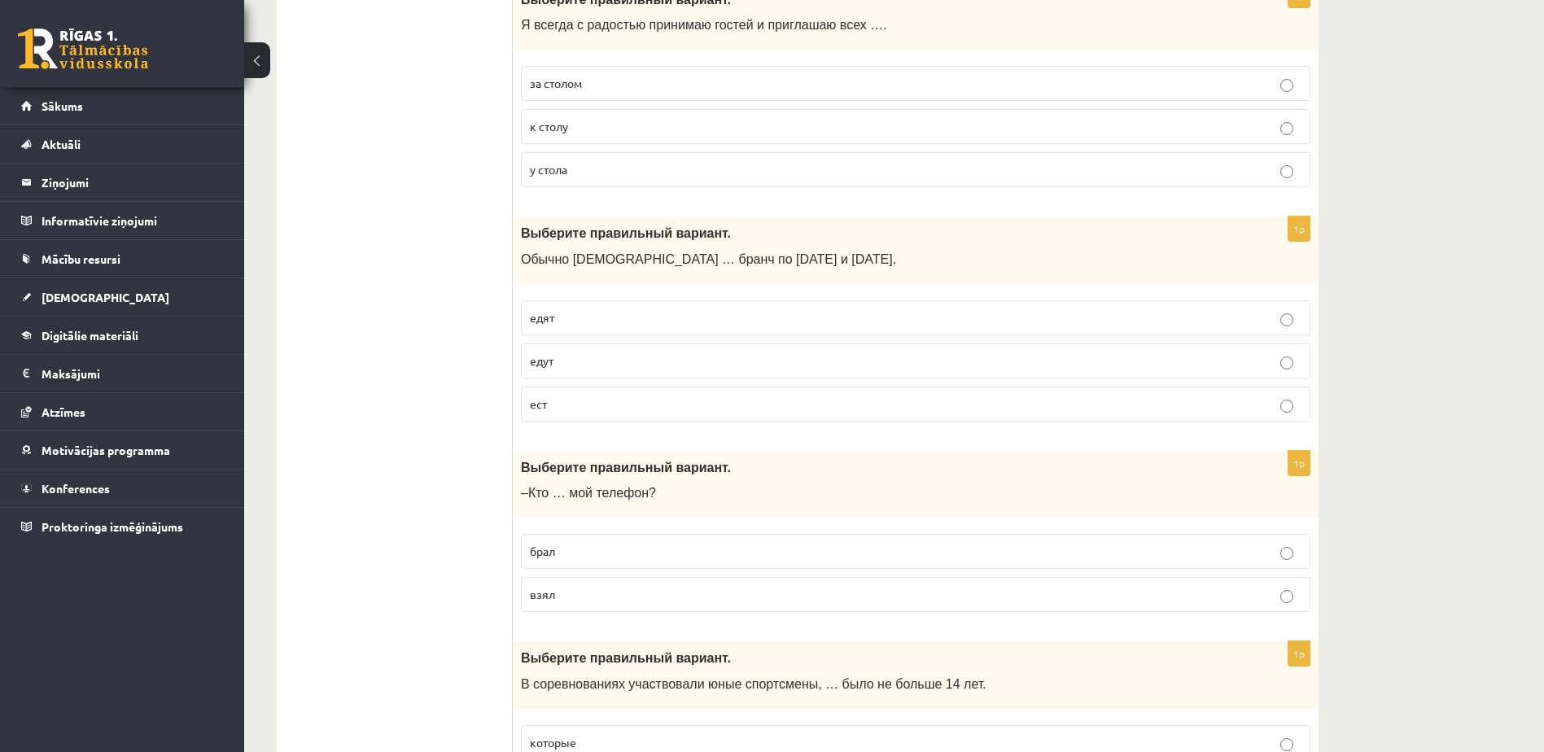
click at [652, 567] on label "брал" at bounding box center [916, 551] width 790 height 35
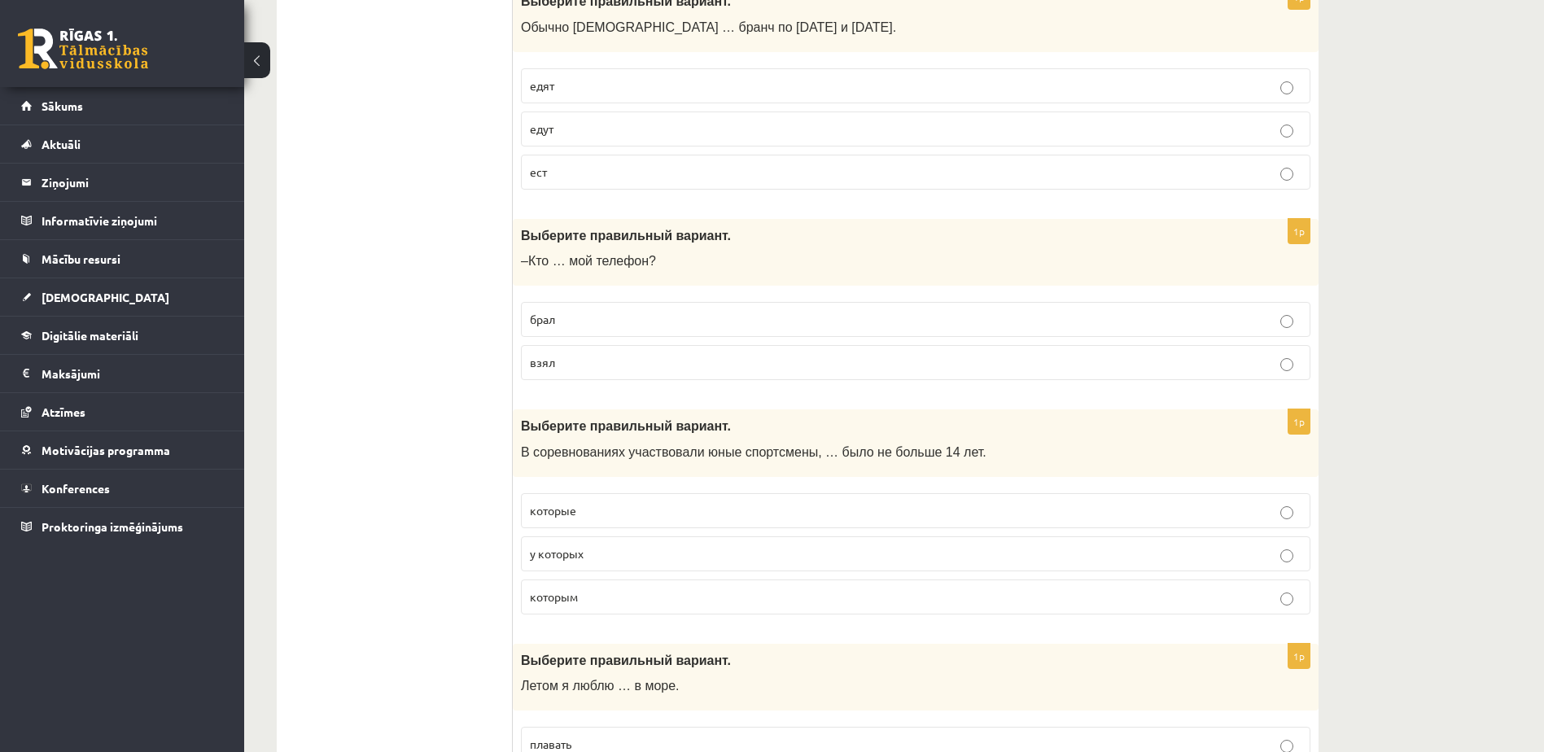
scroll to position [2442, 0]
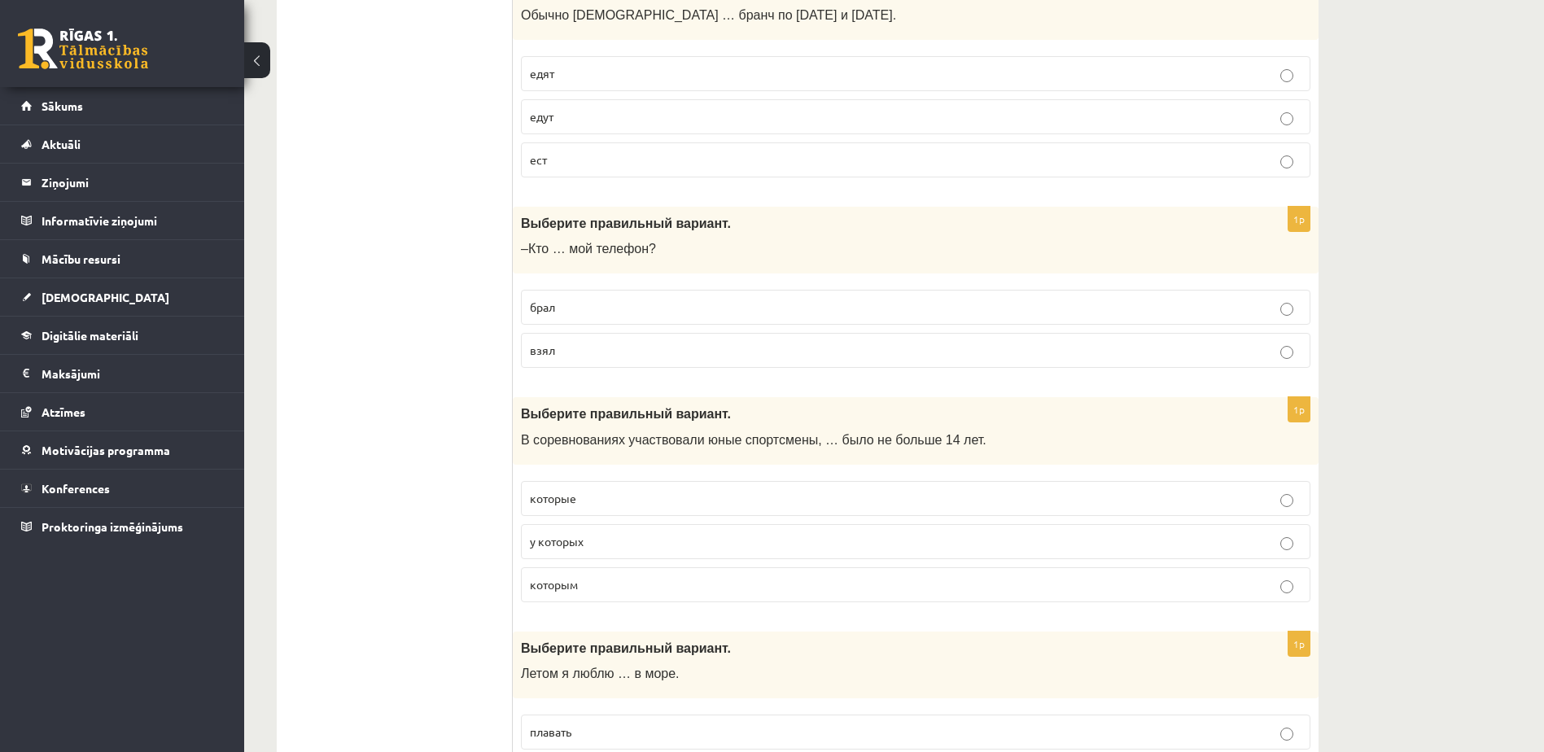
click at [651, 583] on p "которым" at bounding box center [916, 584] width 772 height 17
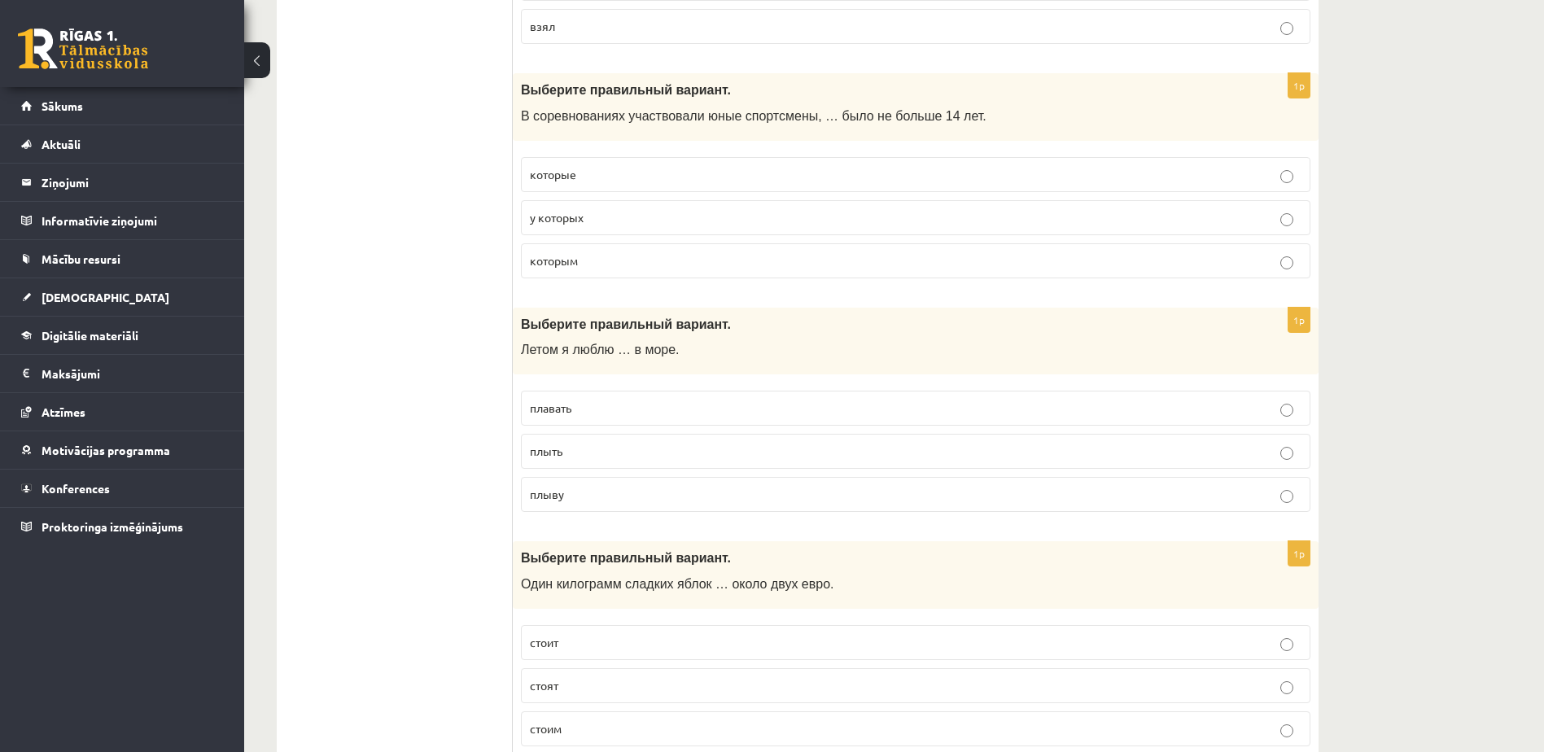
scroll to position [2767, 0]
click at [645, 414] on p "плавать" at bounding box center [916, 406] width 772 height 17
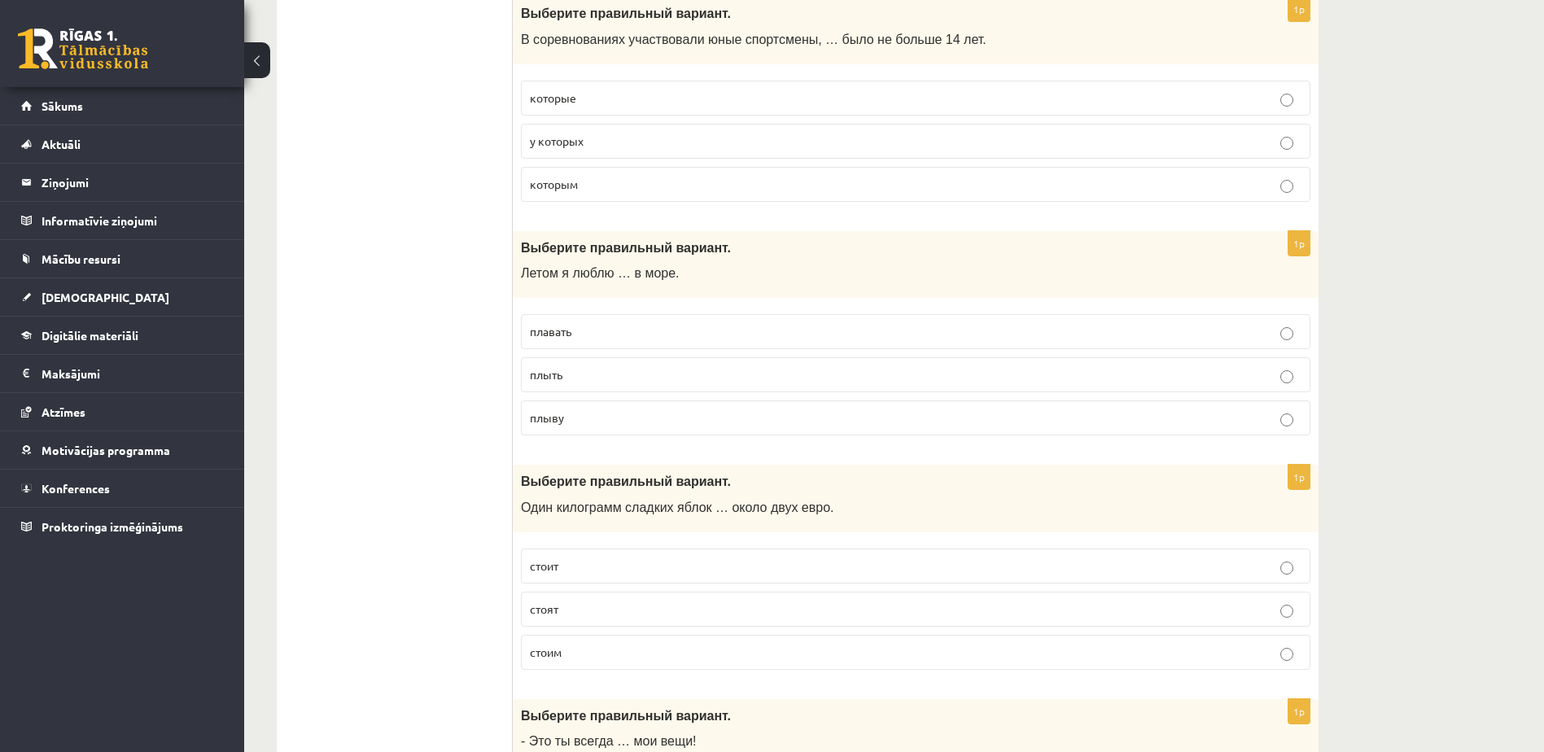
scroll to position [2930, 0]
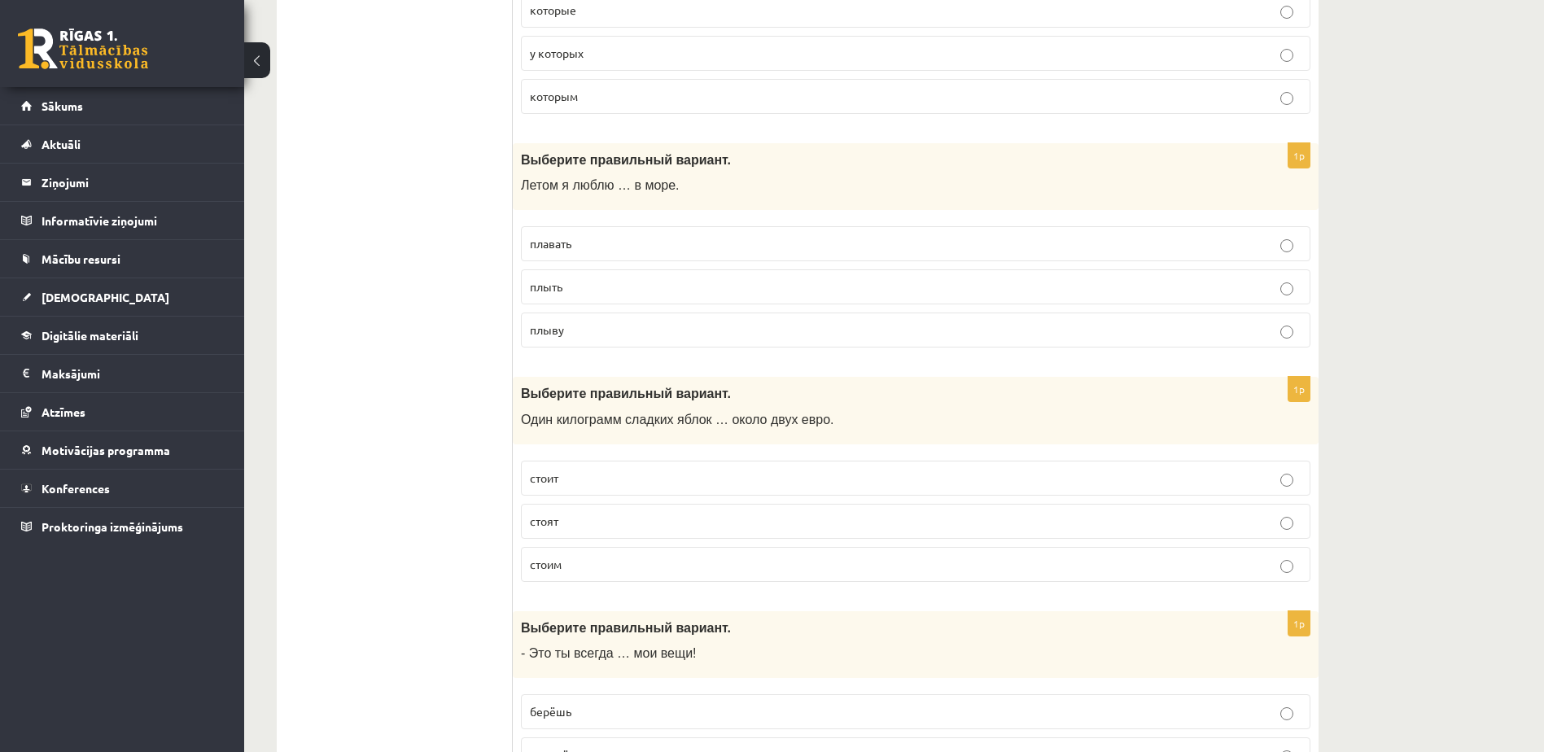
click at [672, 479] on p "стоит" at bounding box center [916, 478] width 772 height 17
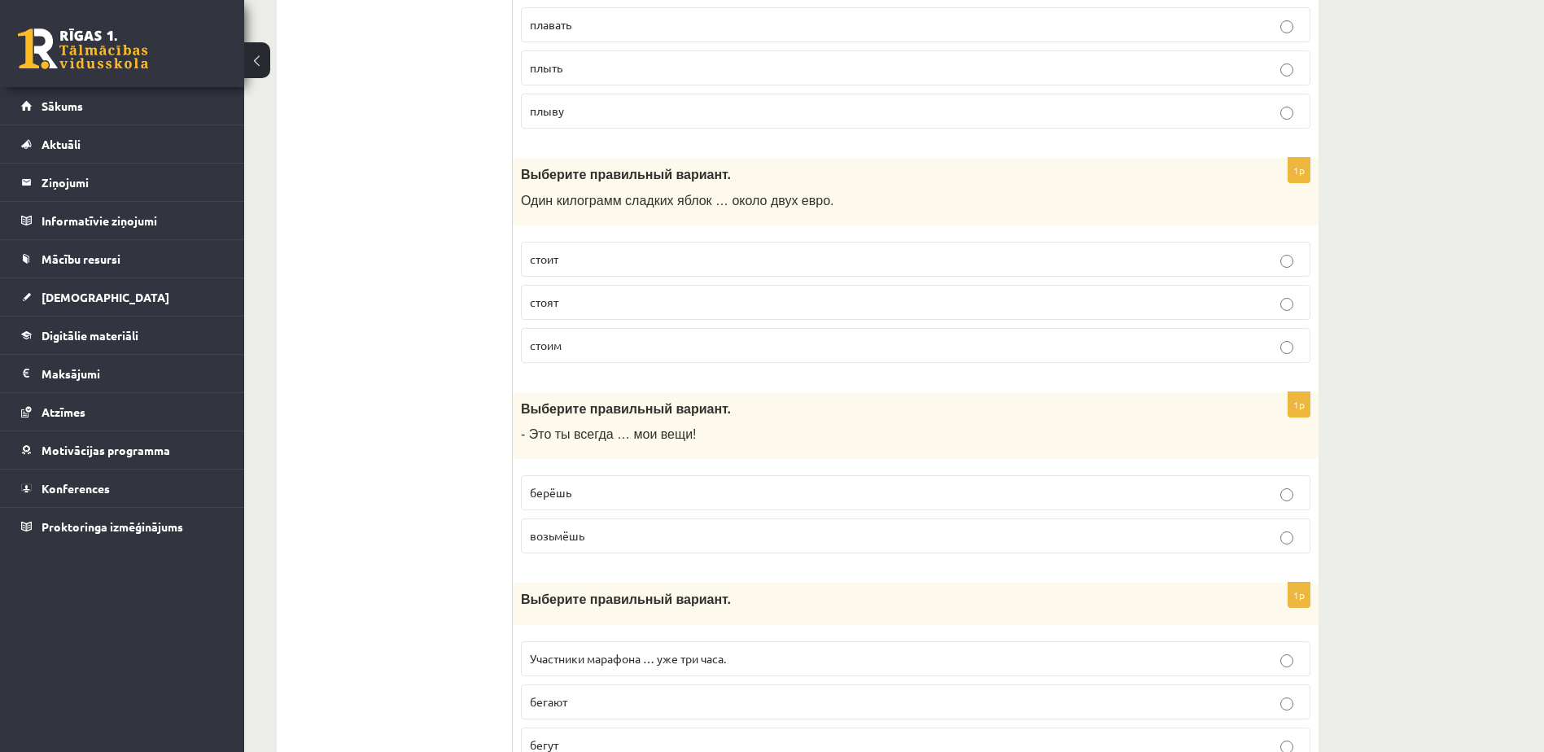
scroll to position [3174, 0]
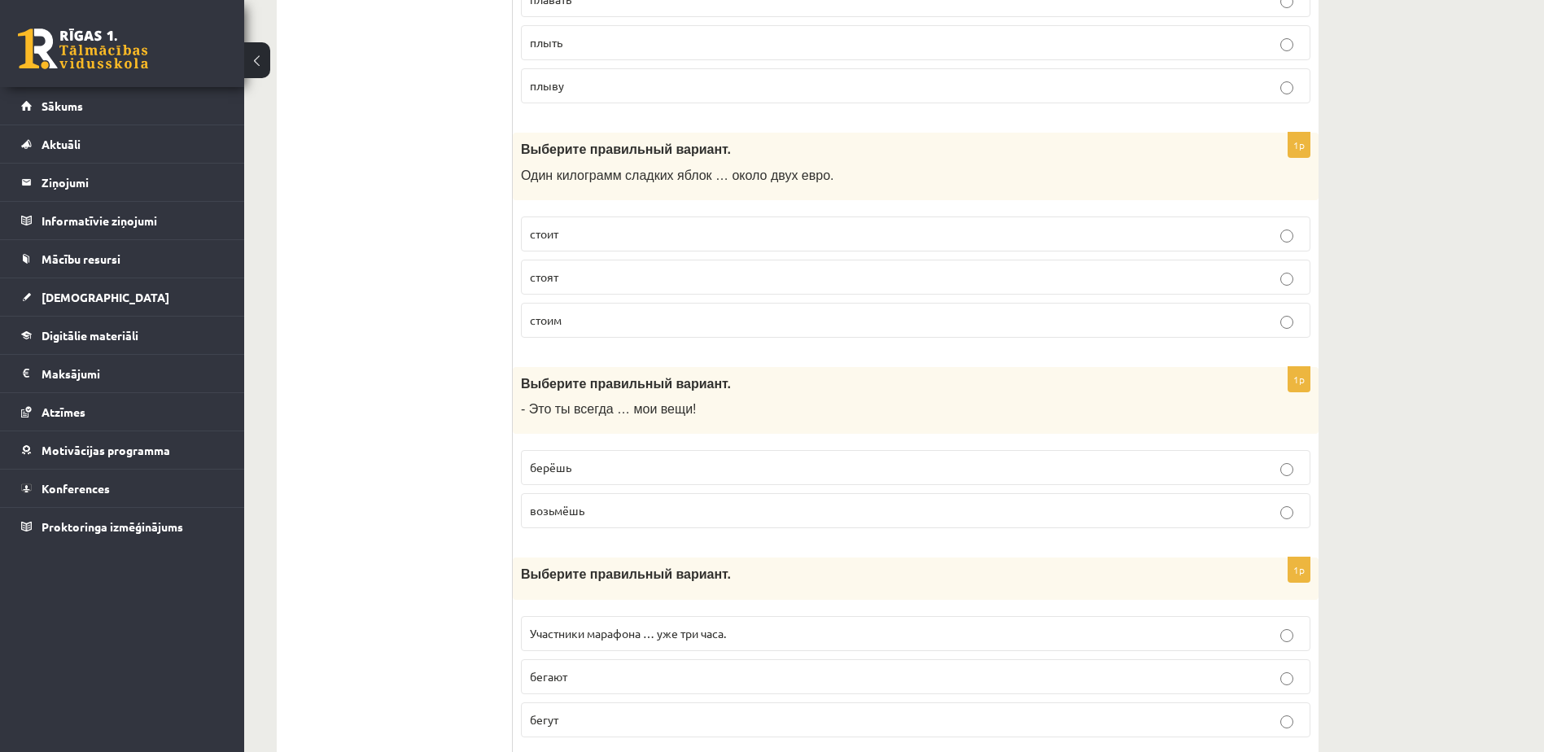
click at [675, 467] on p "берёшь" at bounding box center [916, 467] width 772 height 17
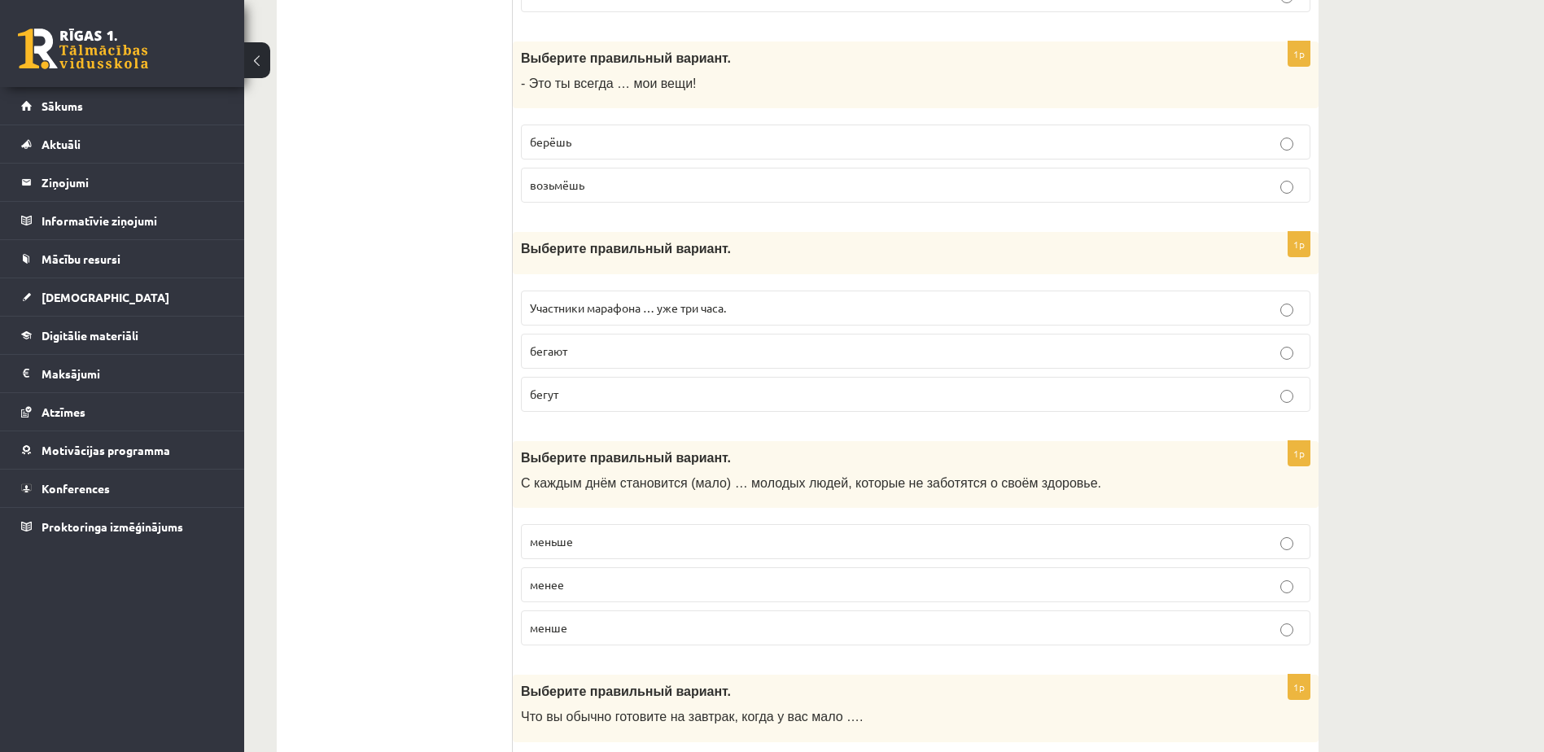
scroll to position [3419, 0]
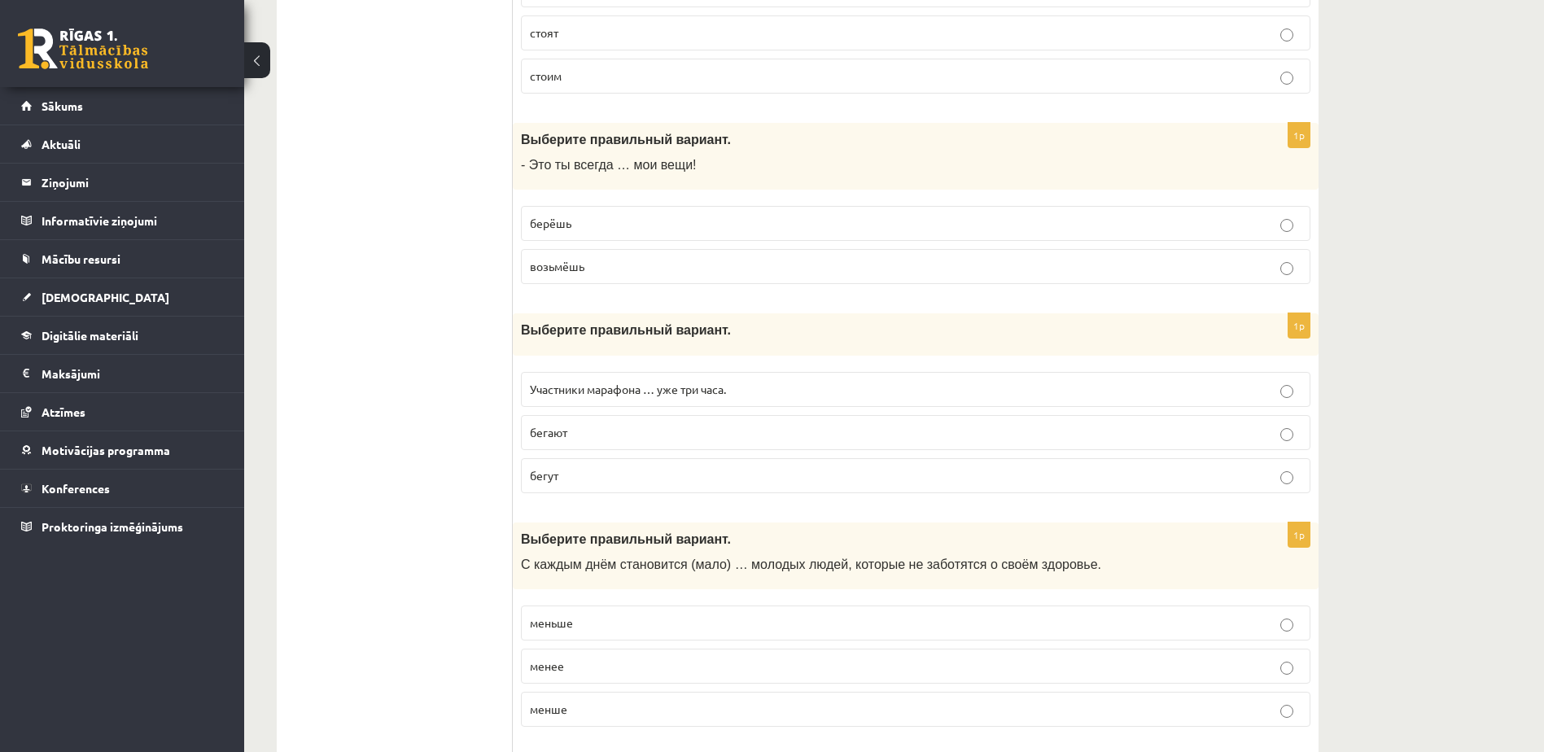
click at [692, 386] on span "Участники марафона … уже три часа." at bounding box center [628, 389] width 196 height 15
click at [678, 435] on p "бегают" at bounding box center [916, 432] width 772 height 17
click at [672, 475] on p "бегут" at bounding box center [916, 475] width 772 height 17
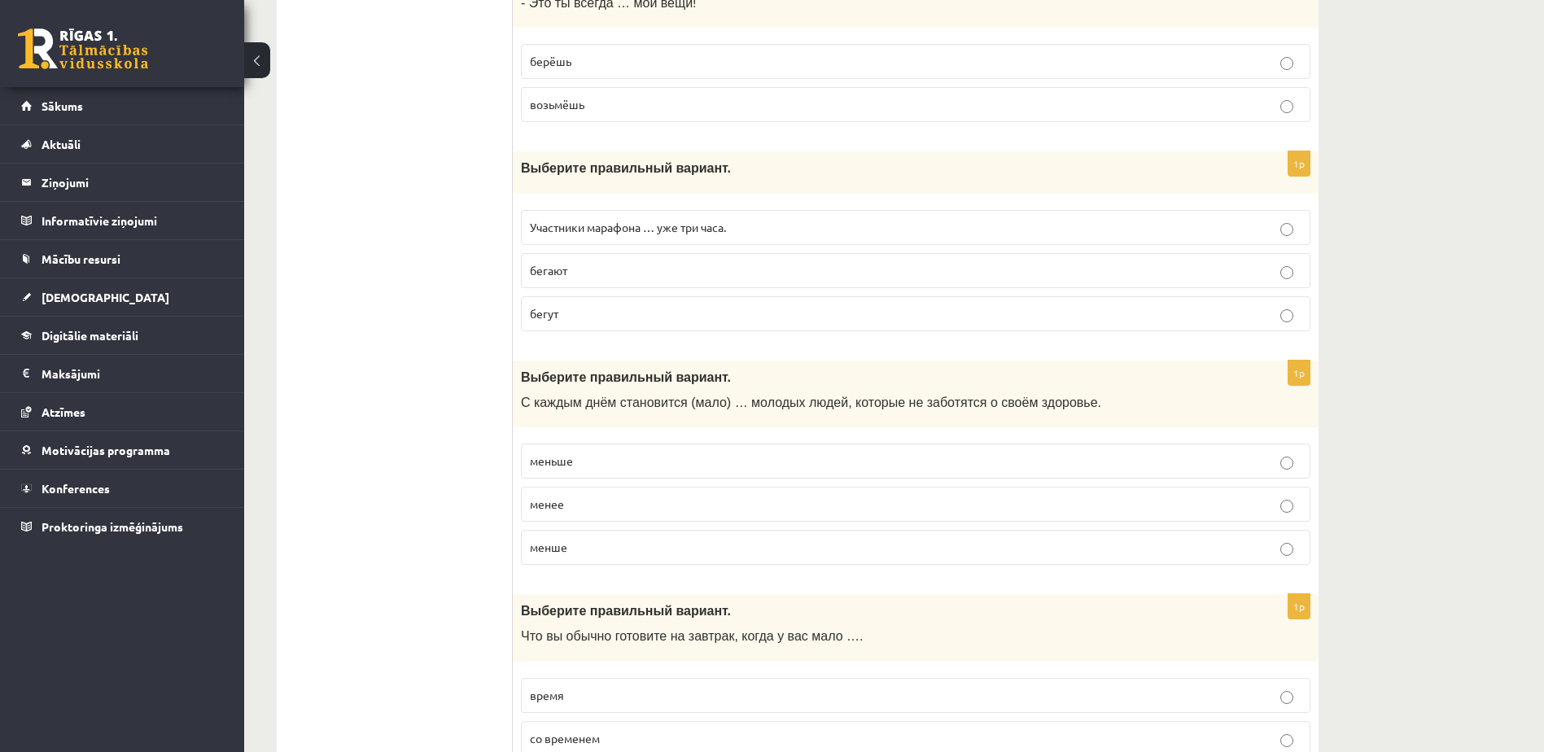
scroll to position [3581, 0]
click at [671, 460] on p "меньше" at bounding box center [916, 460] width 772 height 17
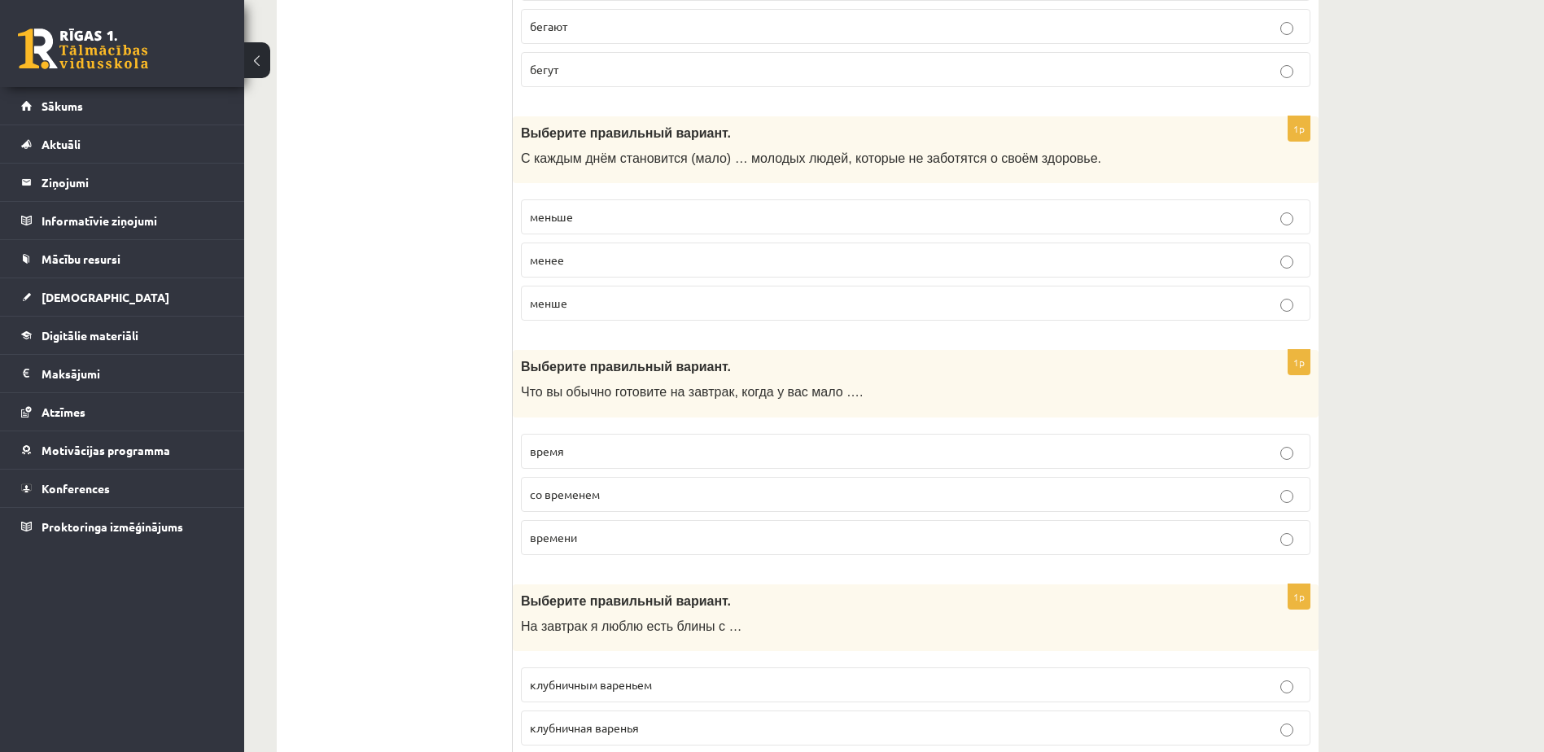
scroll to position [3826, 0]
click at [681, 534] on p "времени" at bounding box center [916, 536] width 772 height 17
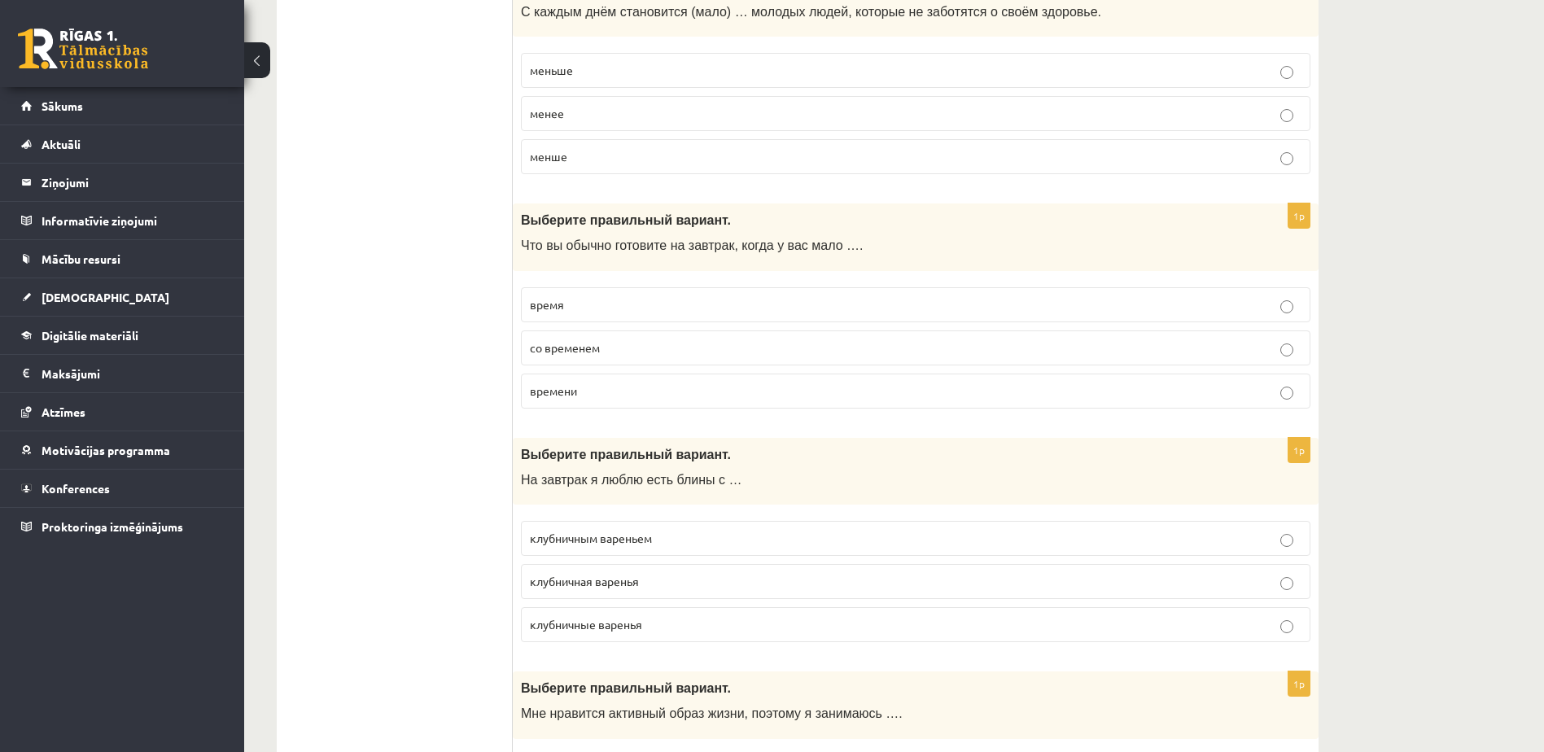
scroll to position [3988, 0]
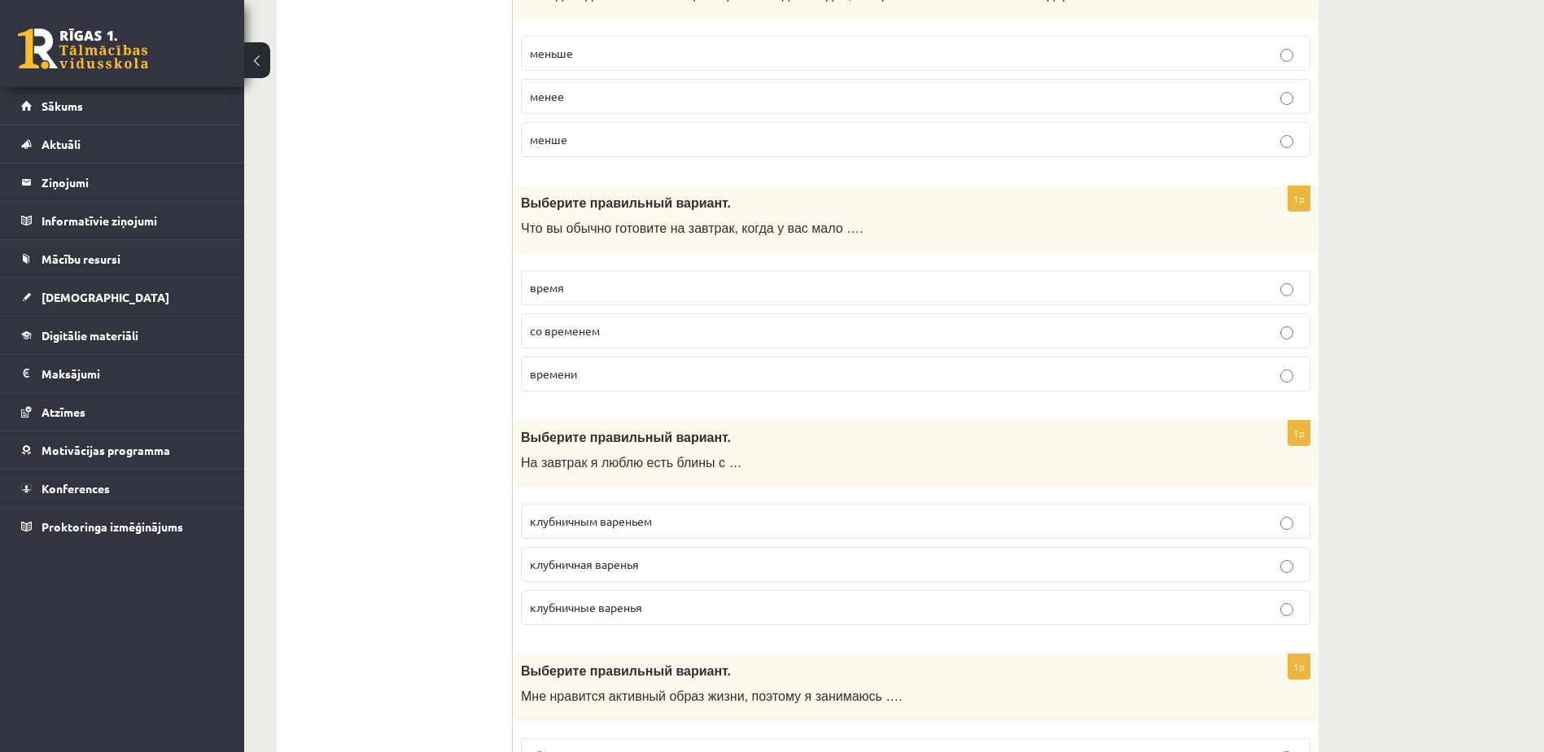
click at [688, 521] on p "клубничным вареньем" at bounding box center [916, 521] width 772 height 17
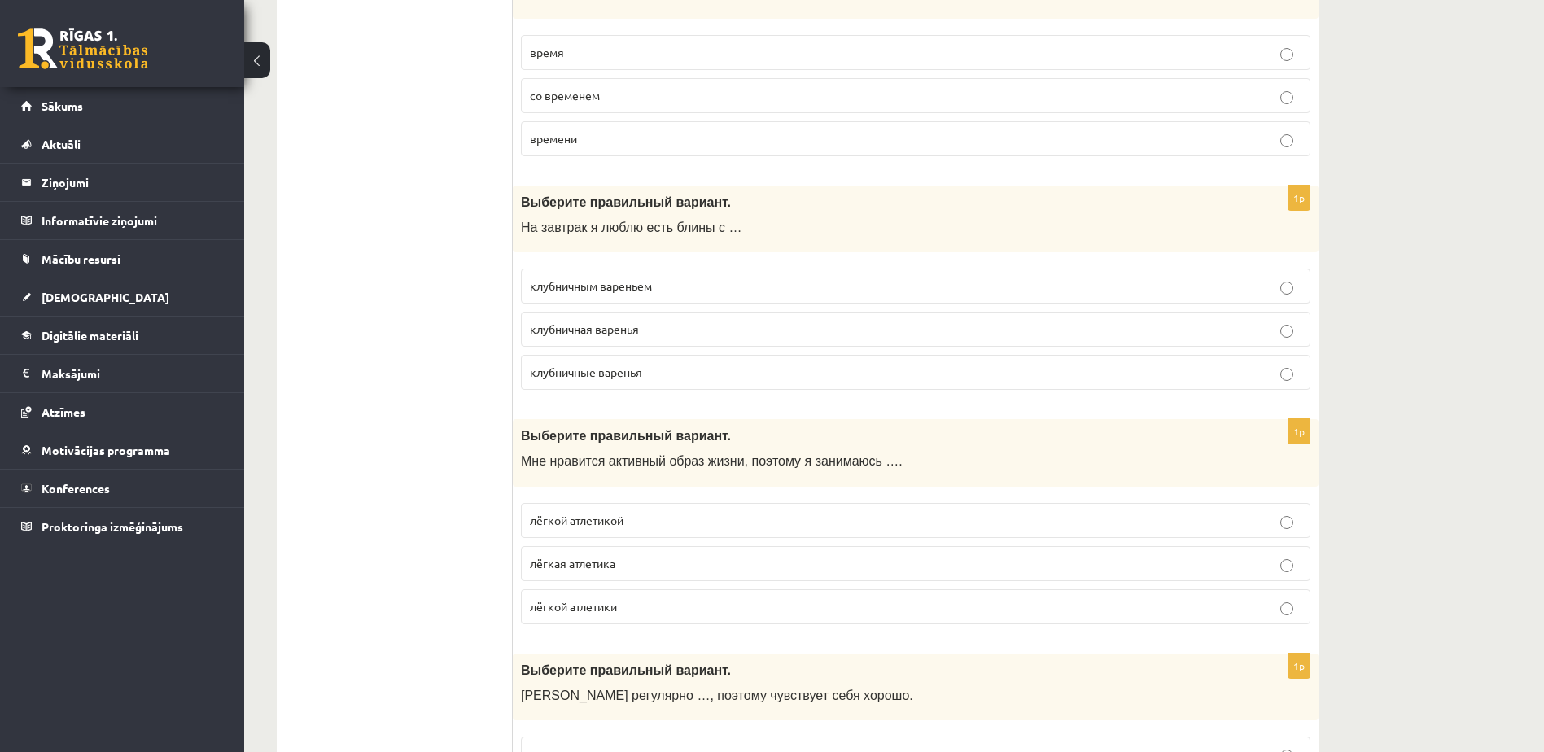
scroll to position [4233, 0]
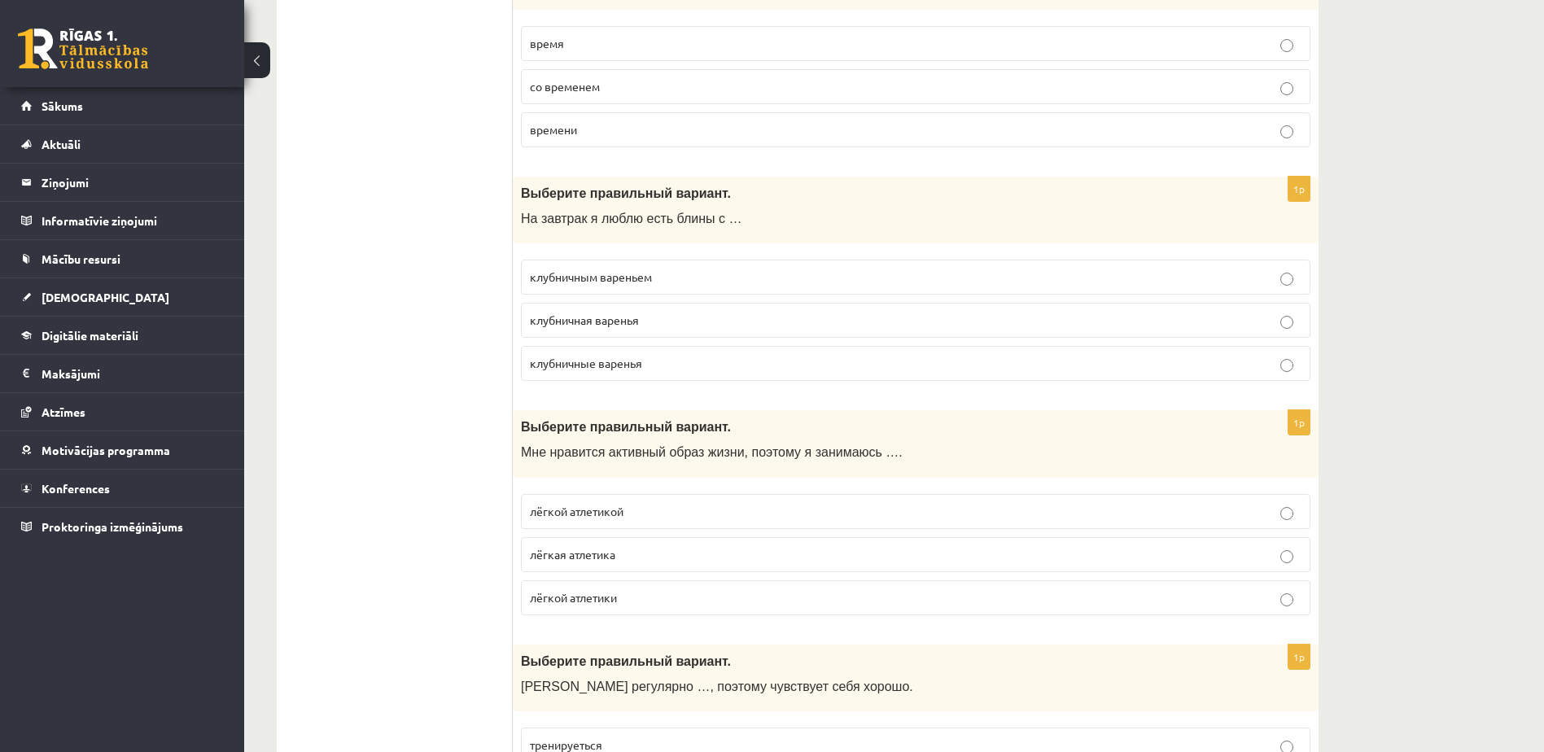
click at [697, 512] on p "лёгкой атлетикой" at bounding box center [916, 511] width 772 height 17
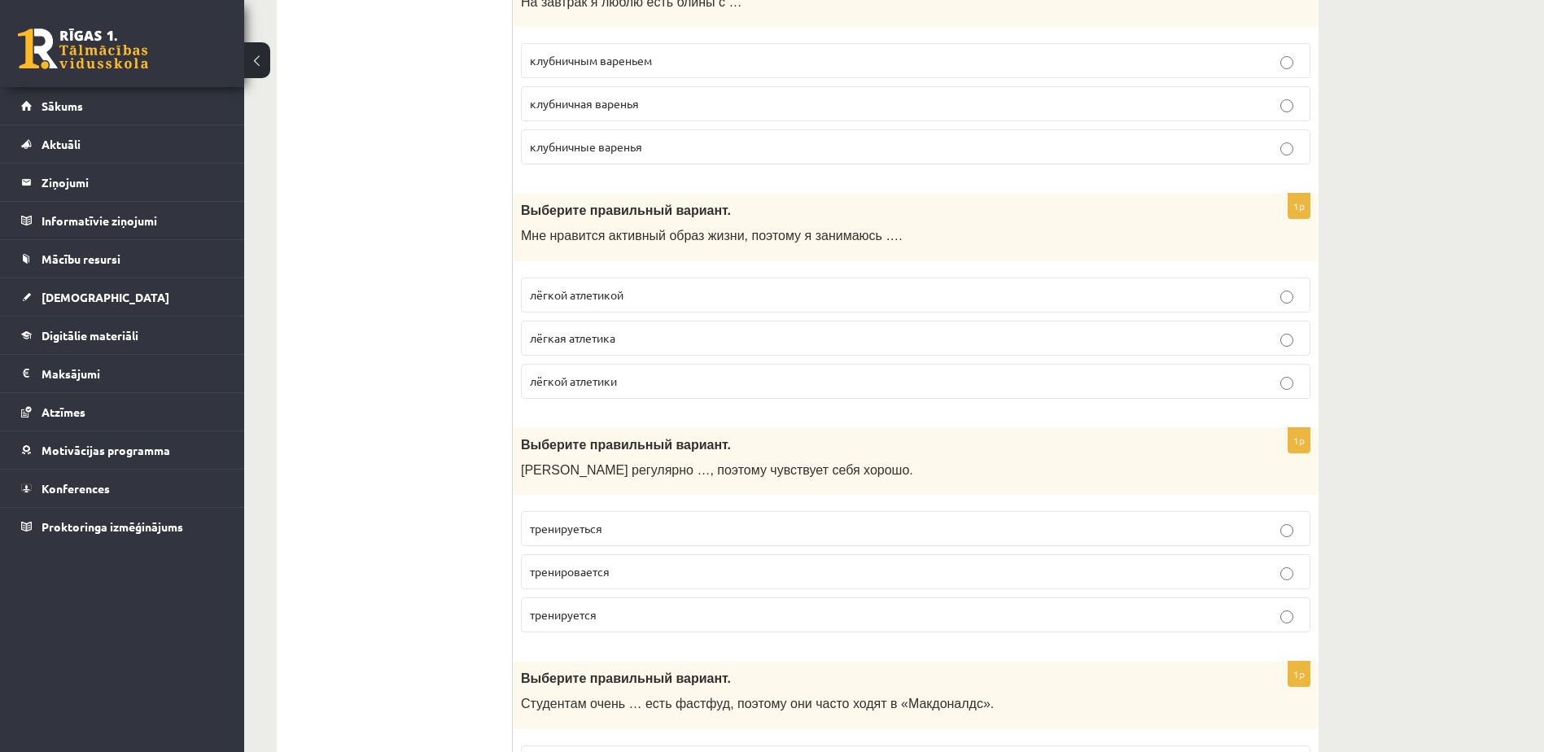
scroll to position [4477, 0]
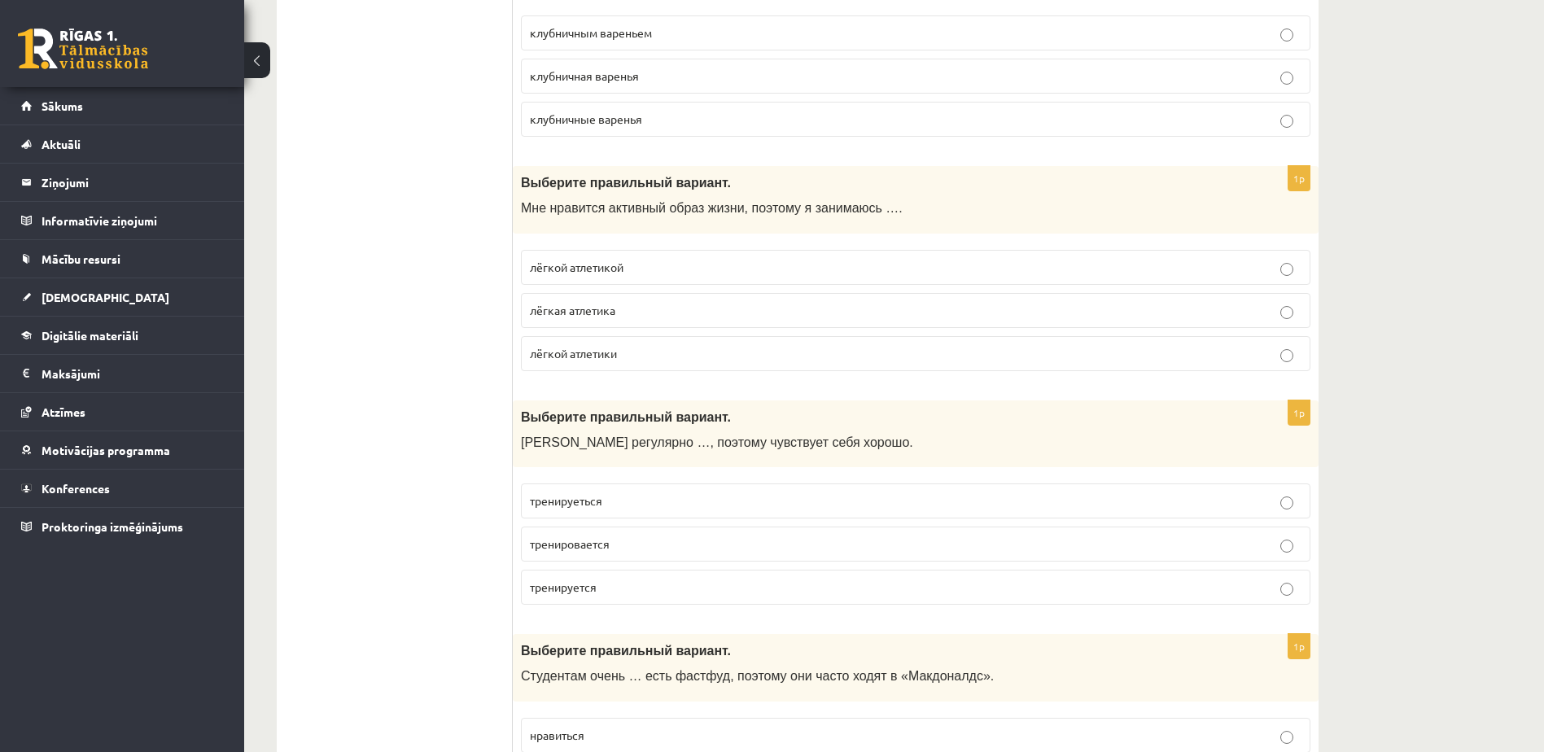
click at [689, 495] on p "тренируеться" at bounding box center [916, 500] width 772 height 17
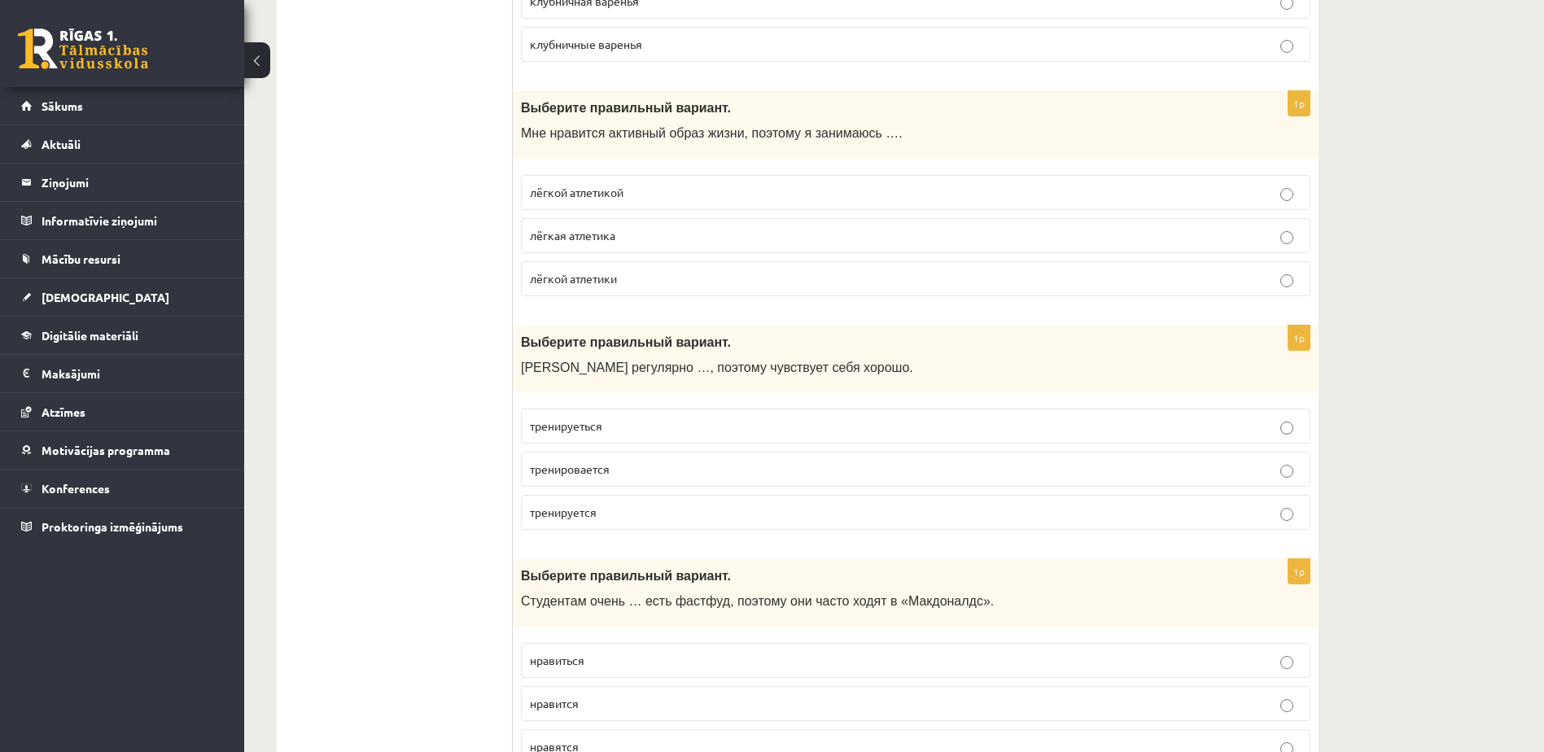
scroll to position [4640, 0]
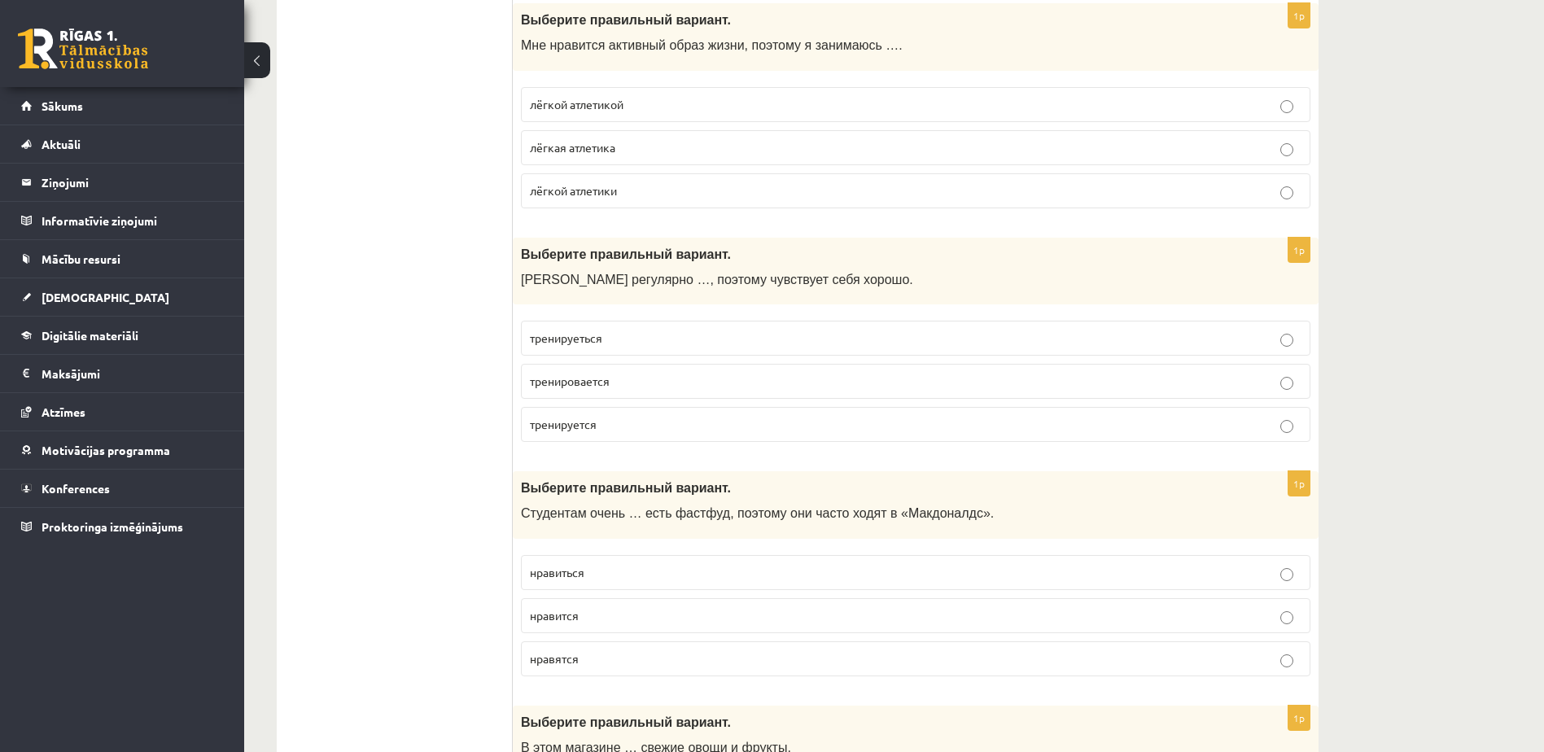
click at [710, 562] on label "нравиться" at bounding box center [916, 572] width 790 height 35
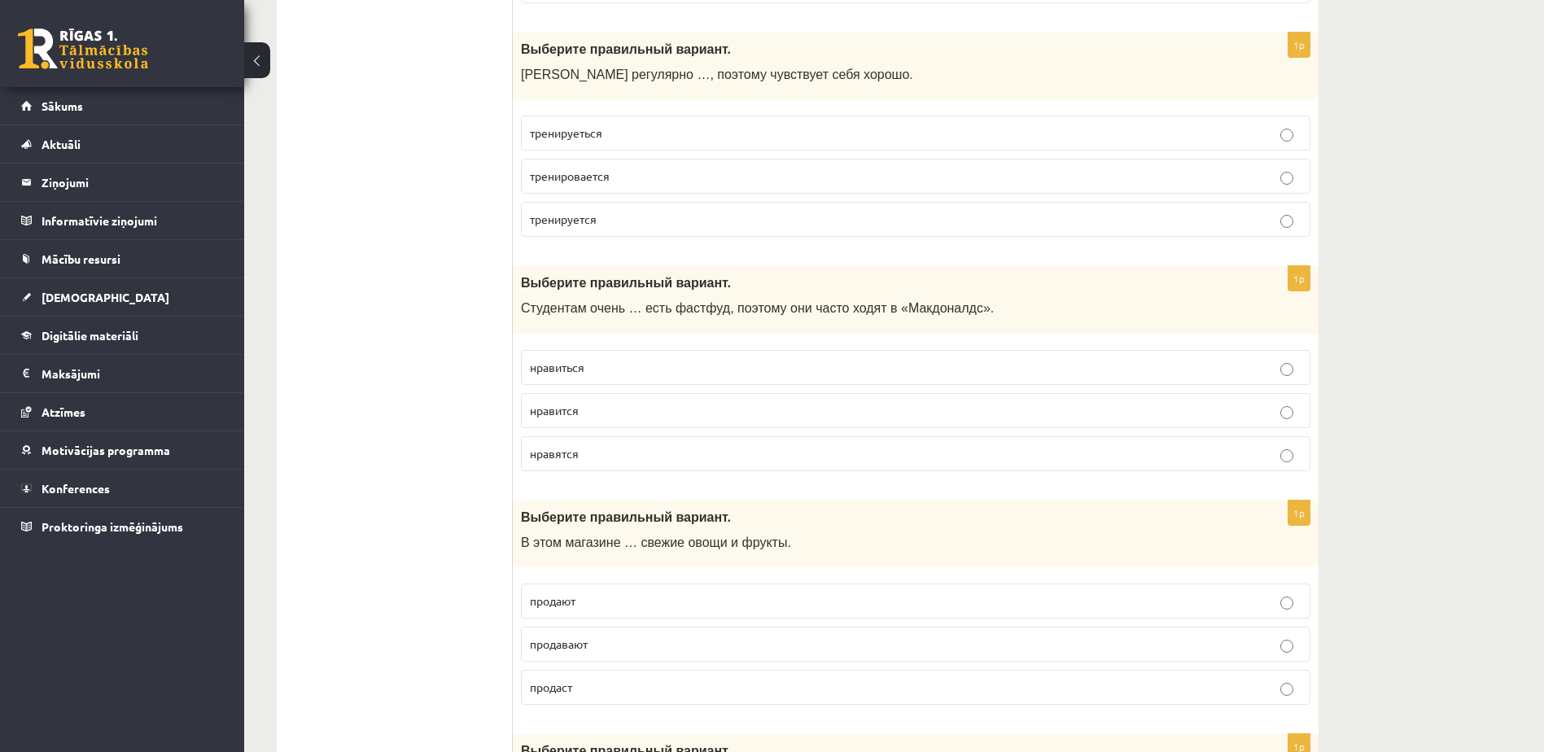
scroll to position [4884, 0]
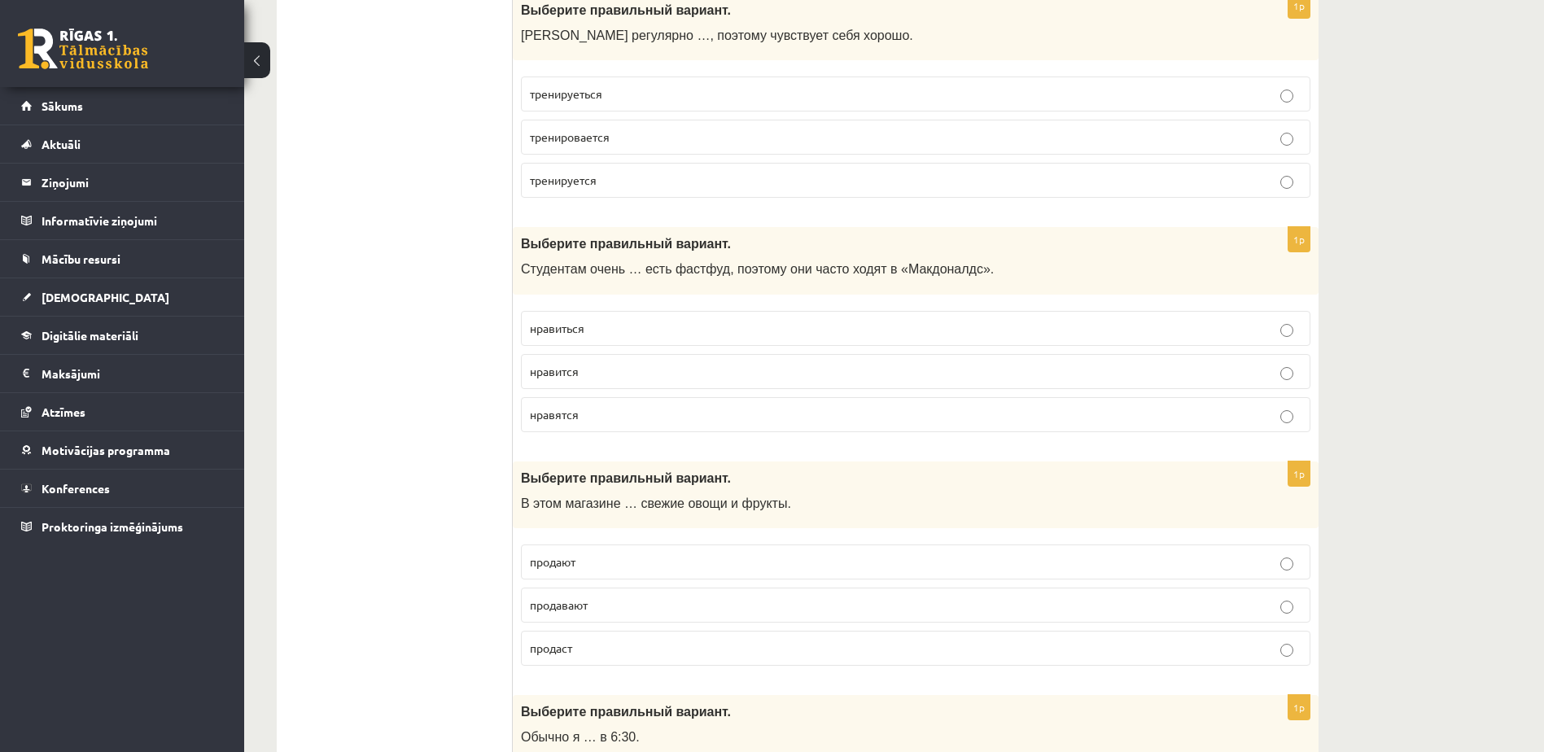
click at [685, 553] on label "продают" at bounding box center [916, 562] width 790 height 35
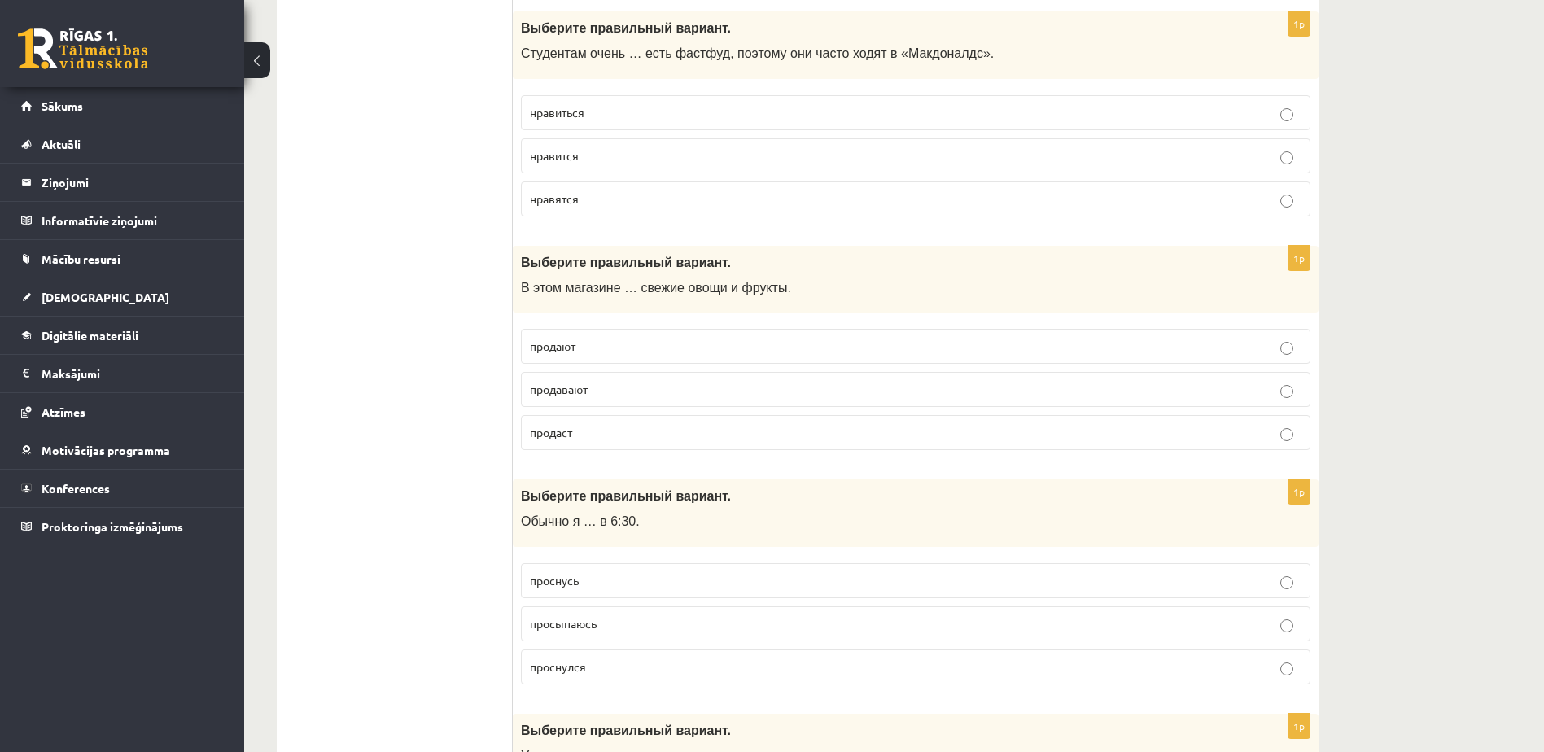
scroll to position [5128, 0]
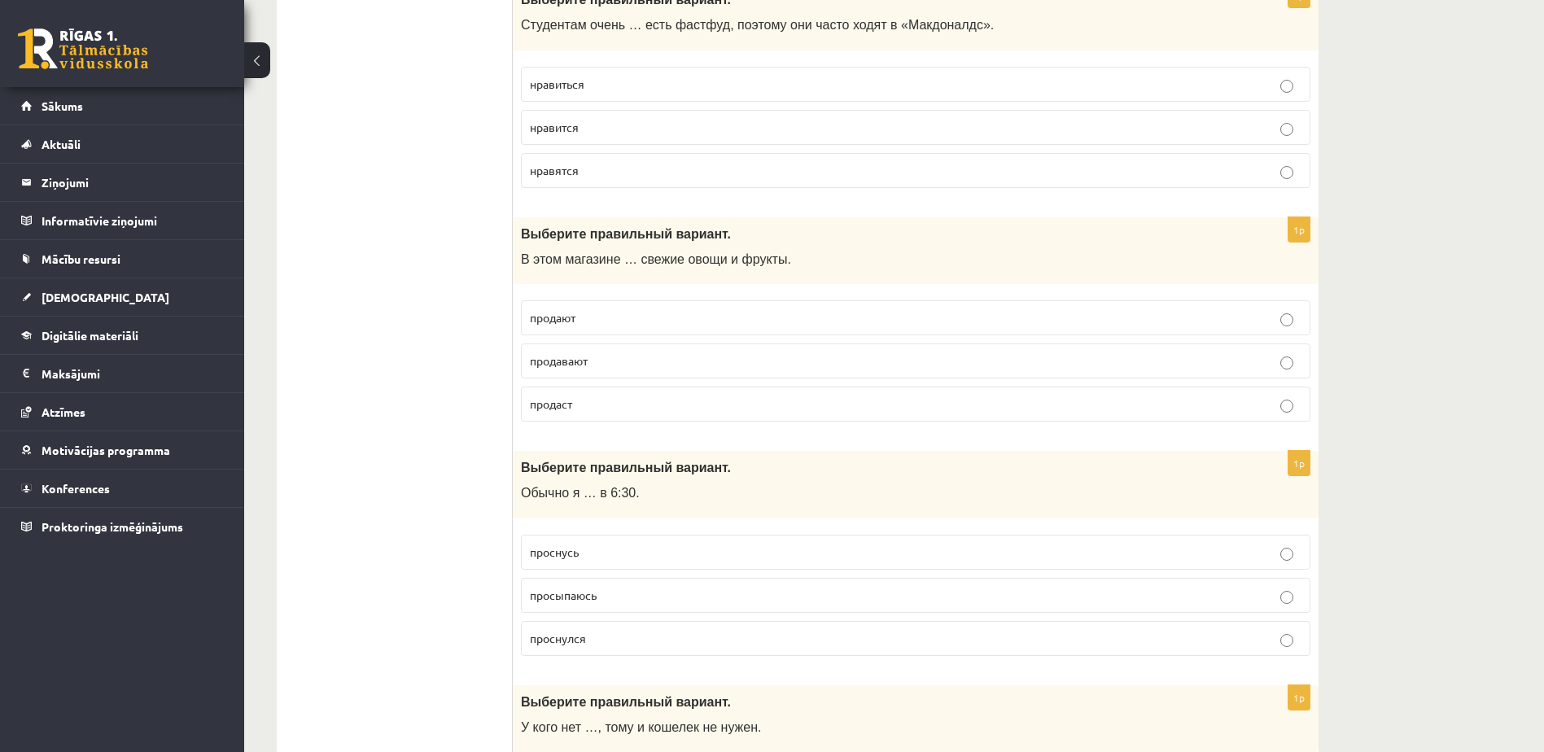
click at [679, 596] on p "просыпаюсь" at bounding box center [916, 595] width 772 height 17
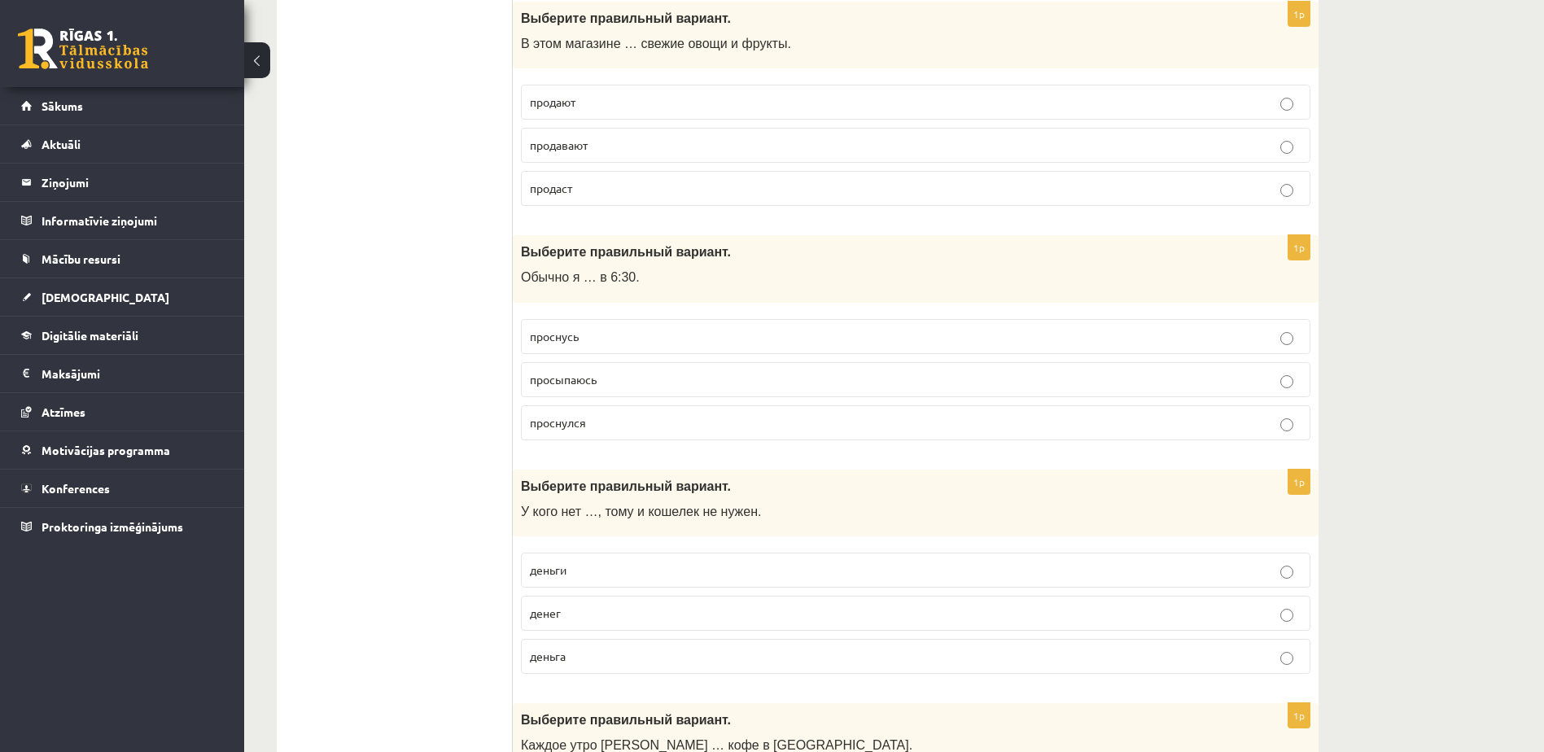
scroll to position [5372, 0]
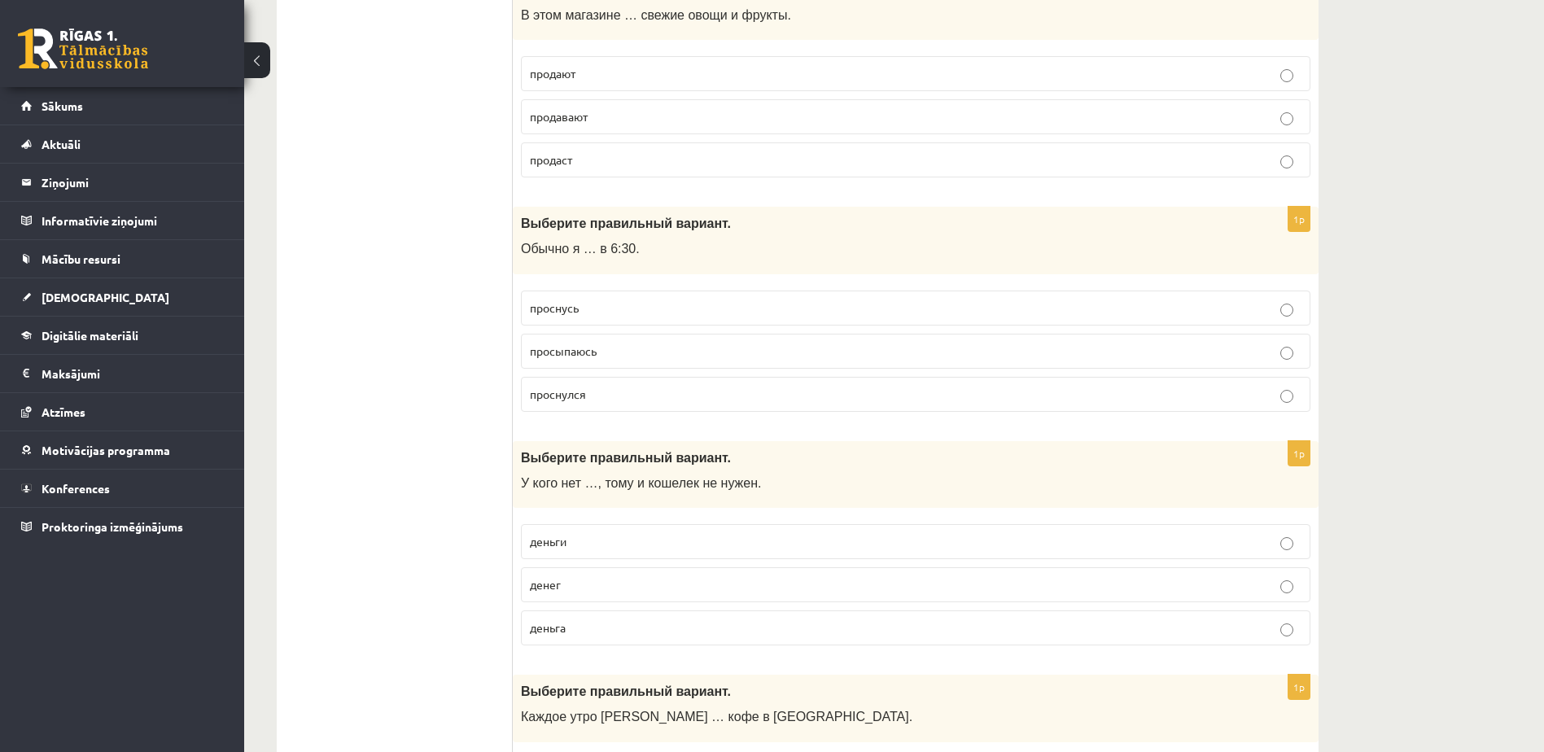
click at [677, 582] on p "денег" at bounding box center [916, 584] width 772 height 17
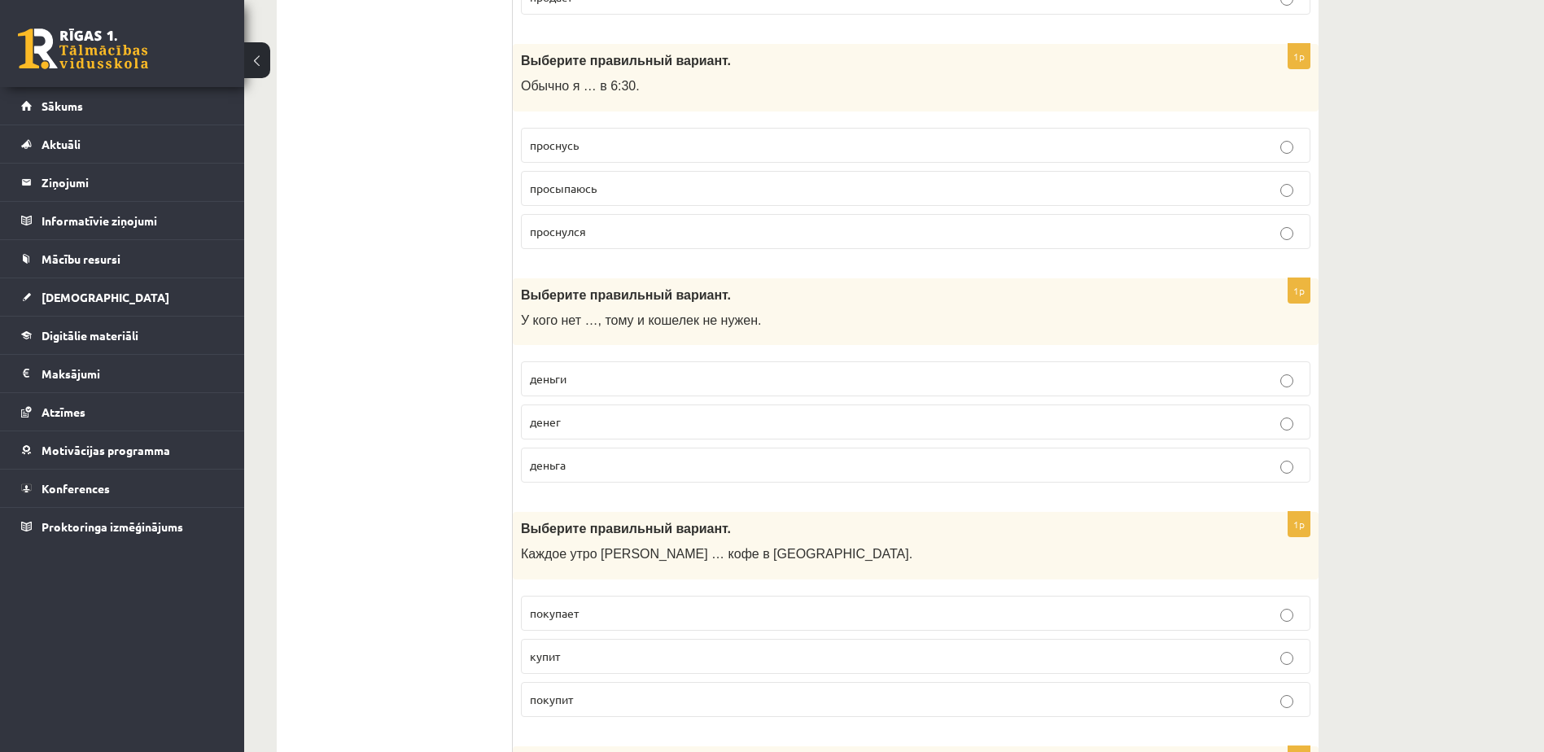
scroll to position [5616, 0]
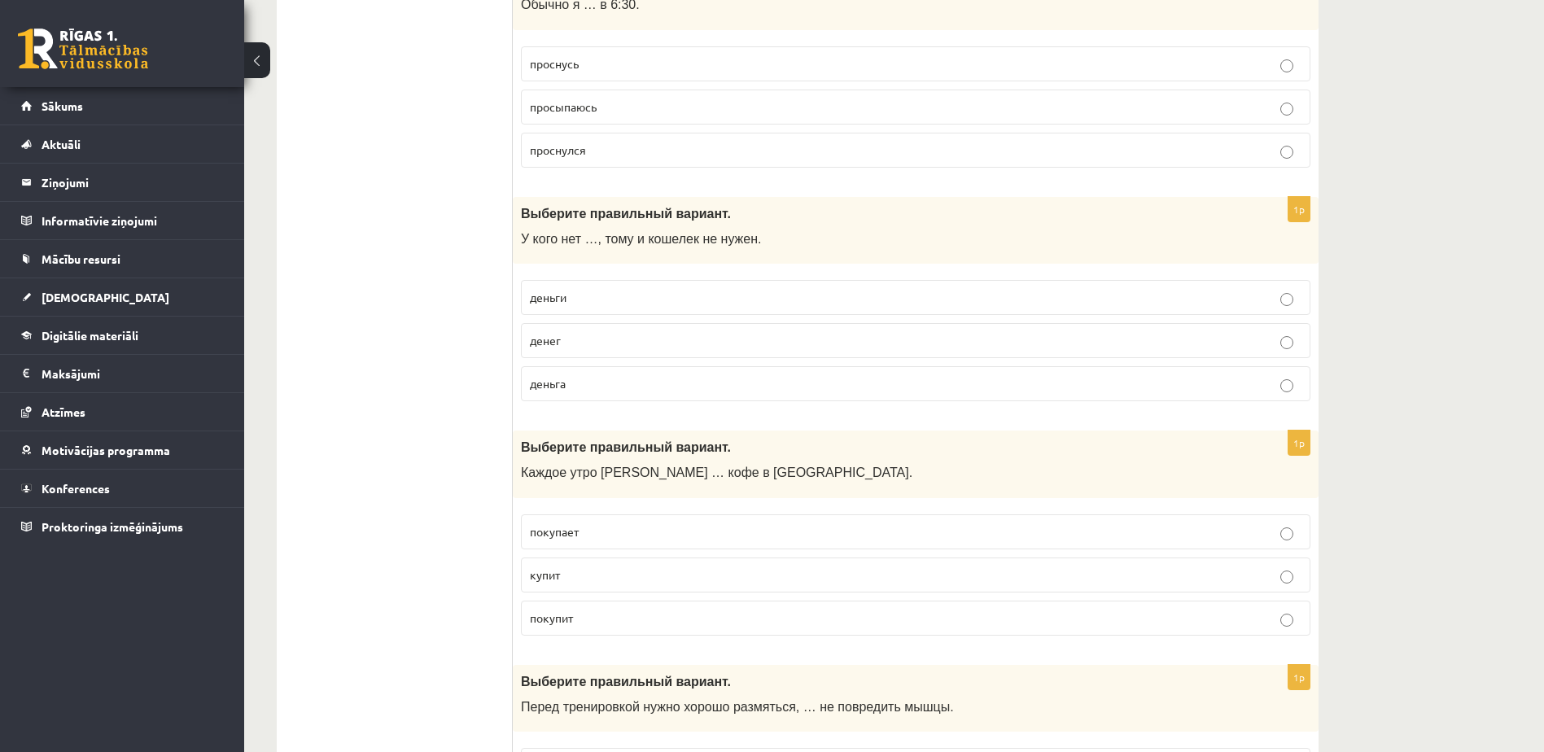
click at [651, 529] on p "покупает" at bounding box center [916, 531] width 772 height 17
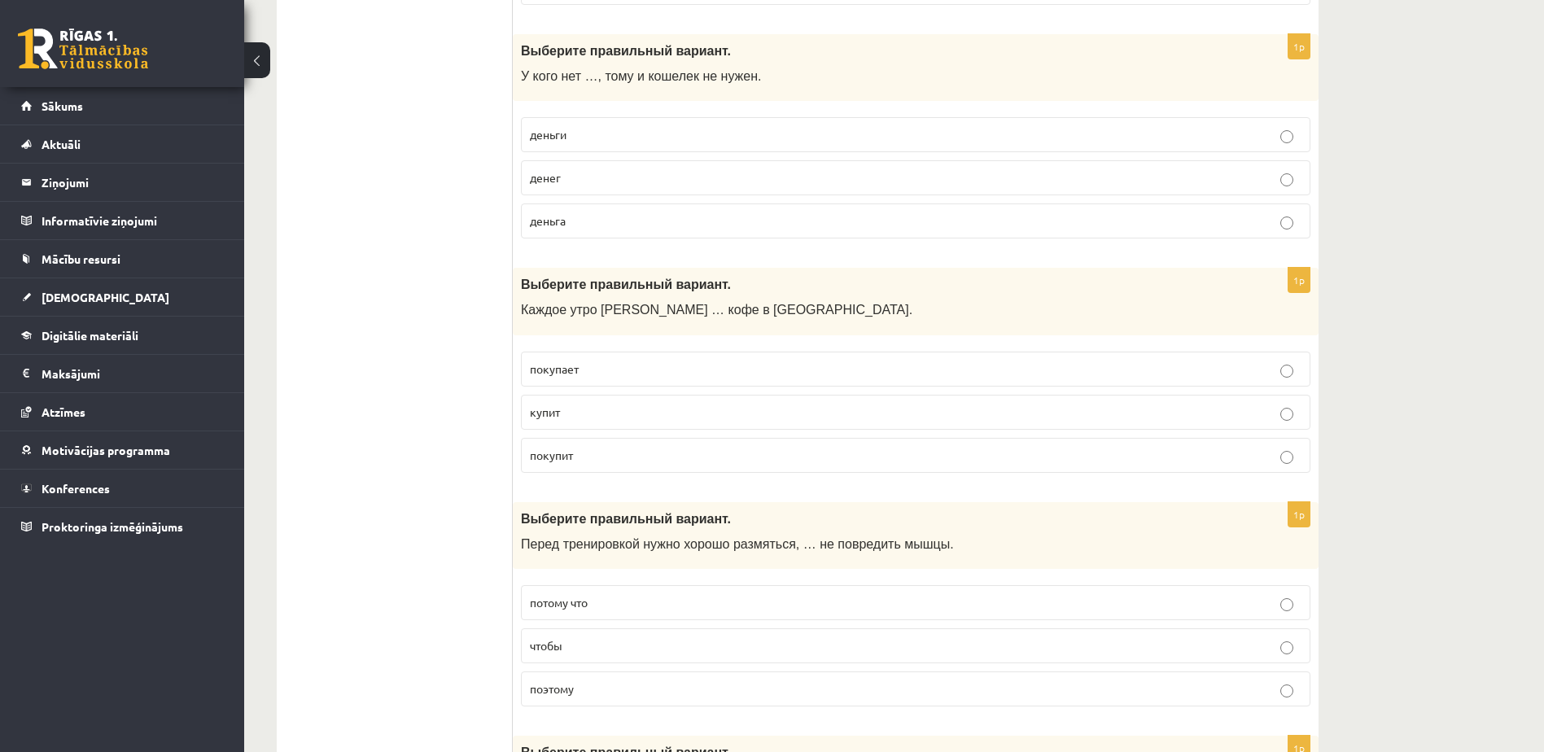
scroll to position [5861, 0]
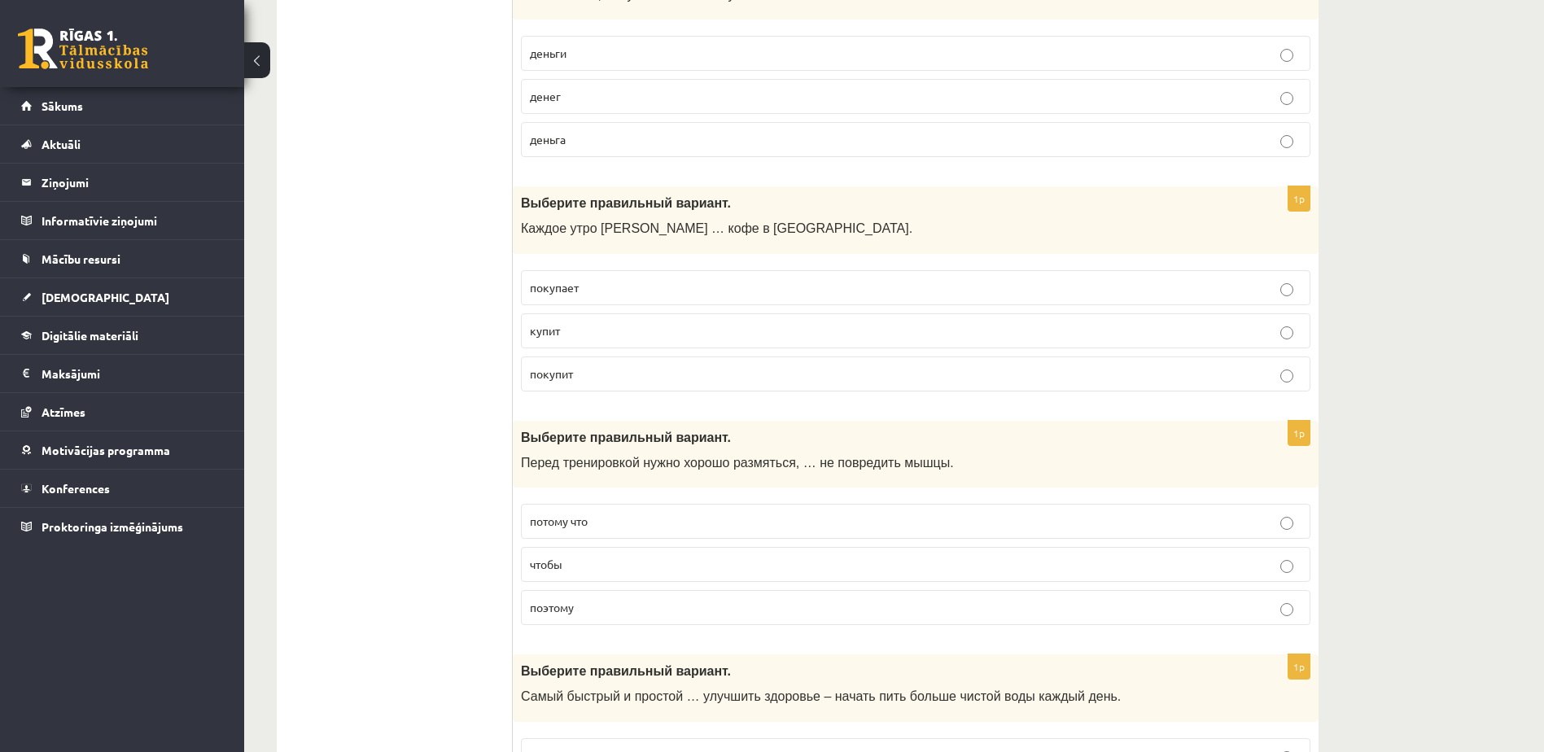
click at [639, 559] on p "чтобы" at bounding box center [916, 564] width 772 height 17
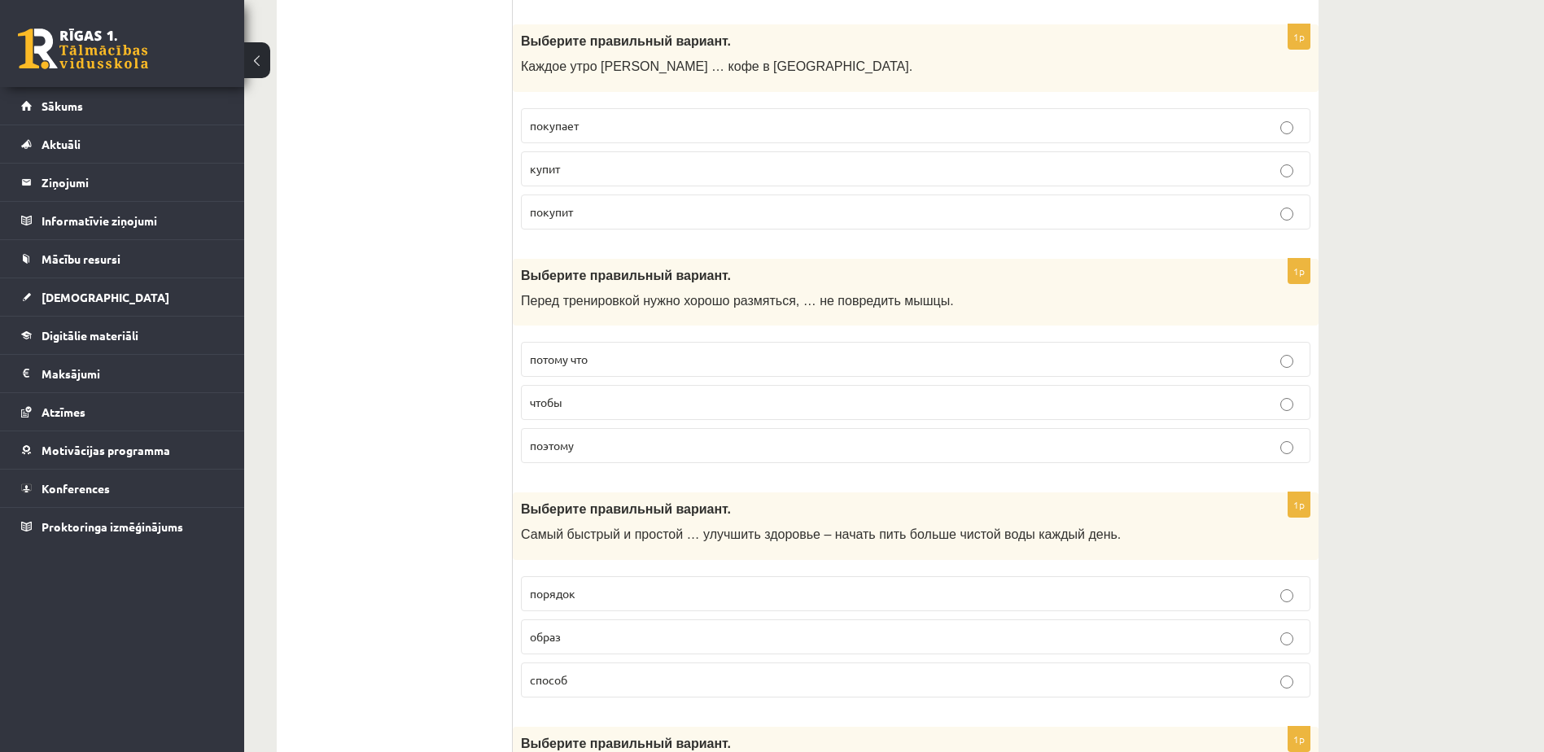
scroll to position [6023, 0]
click at [642, 672] on p "способ" at bounding box center [916, 679] width 772 height 17
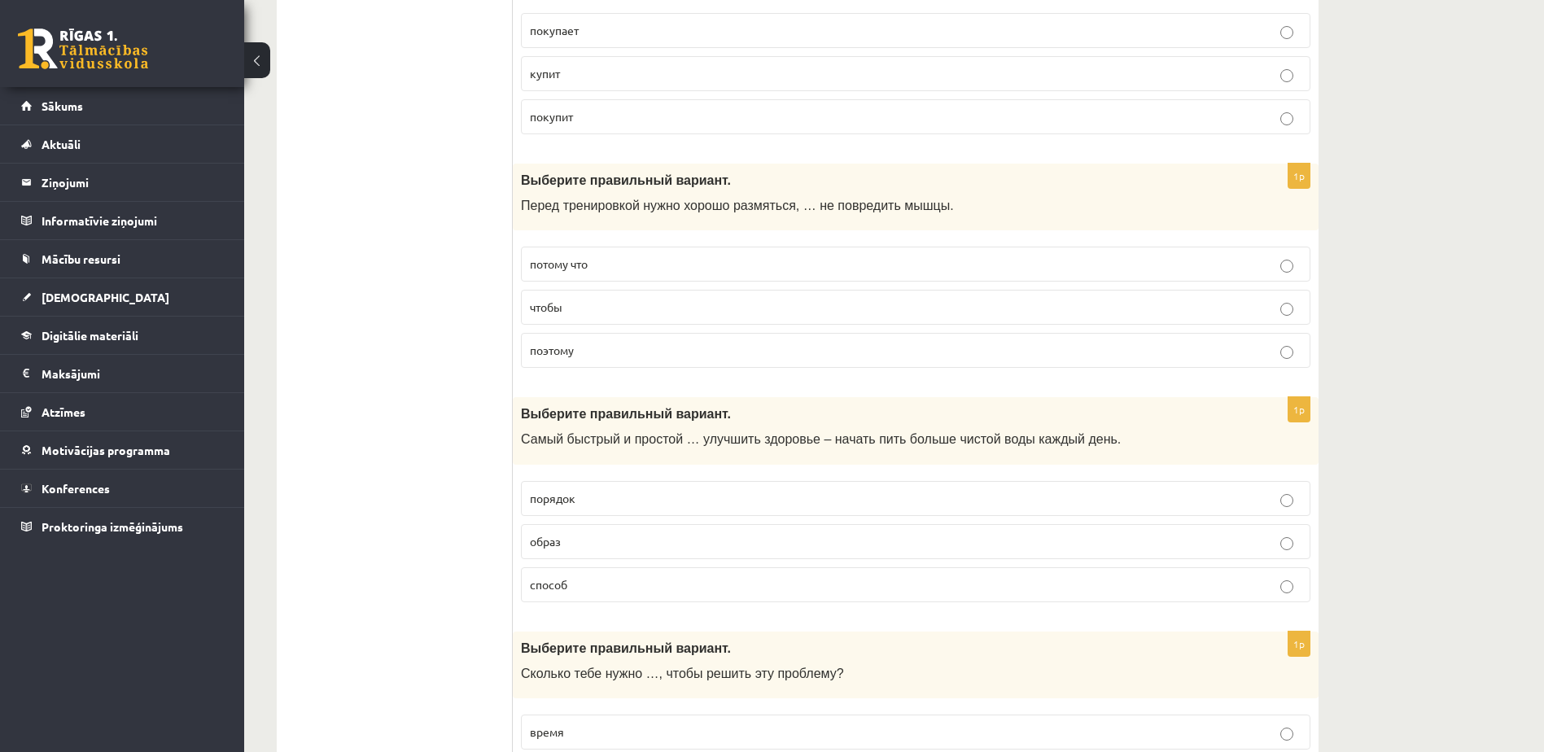
scroll to position [6264, 0]
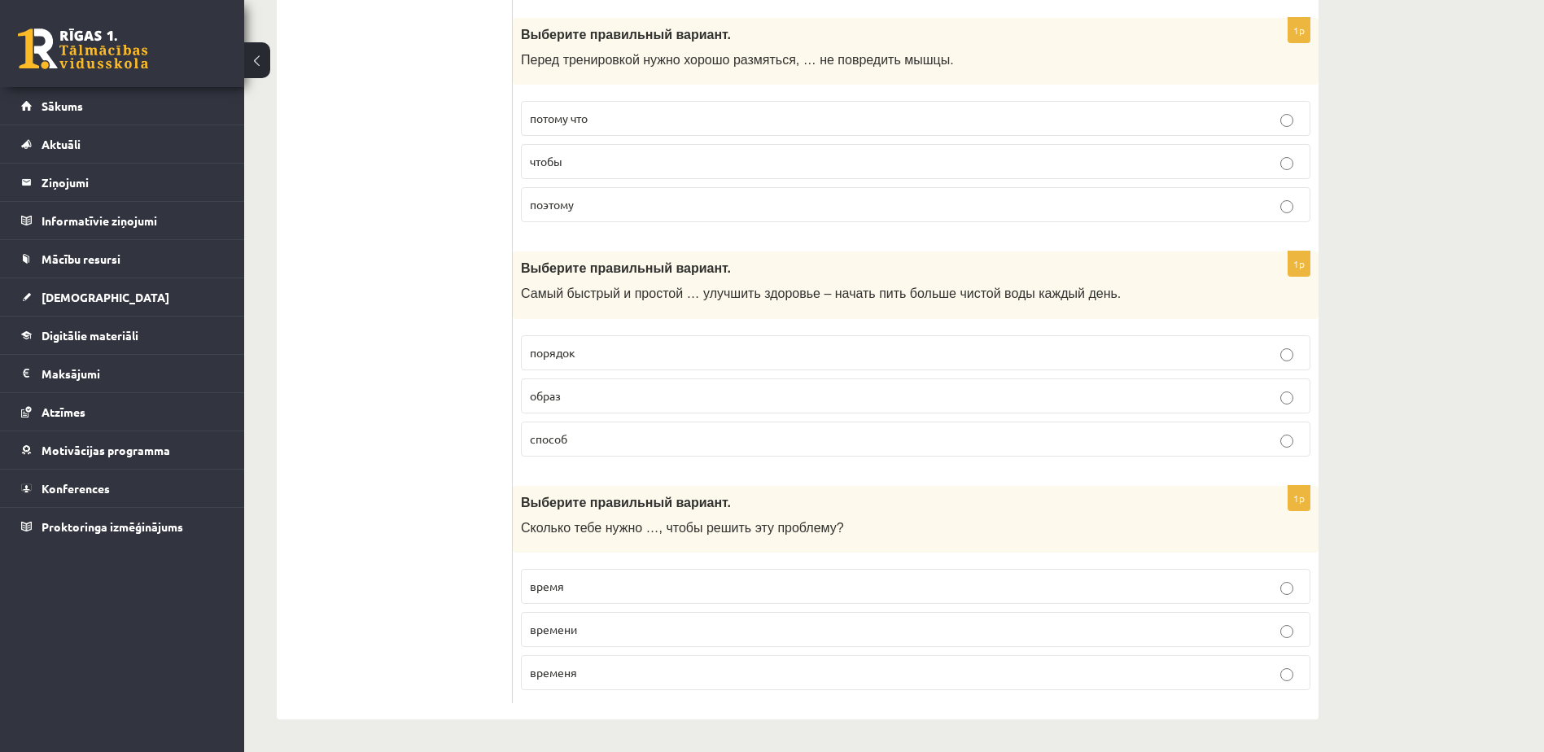
click at [636, 628] on p "времени" at bounding box center [916, 629] width 772 height 17
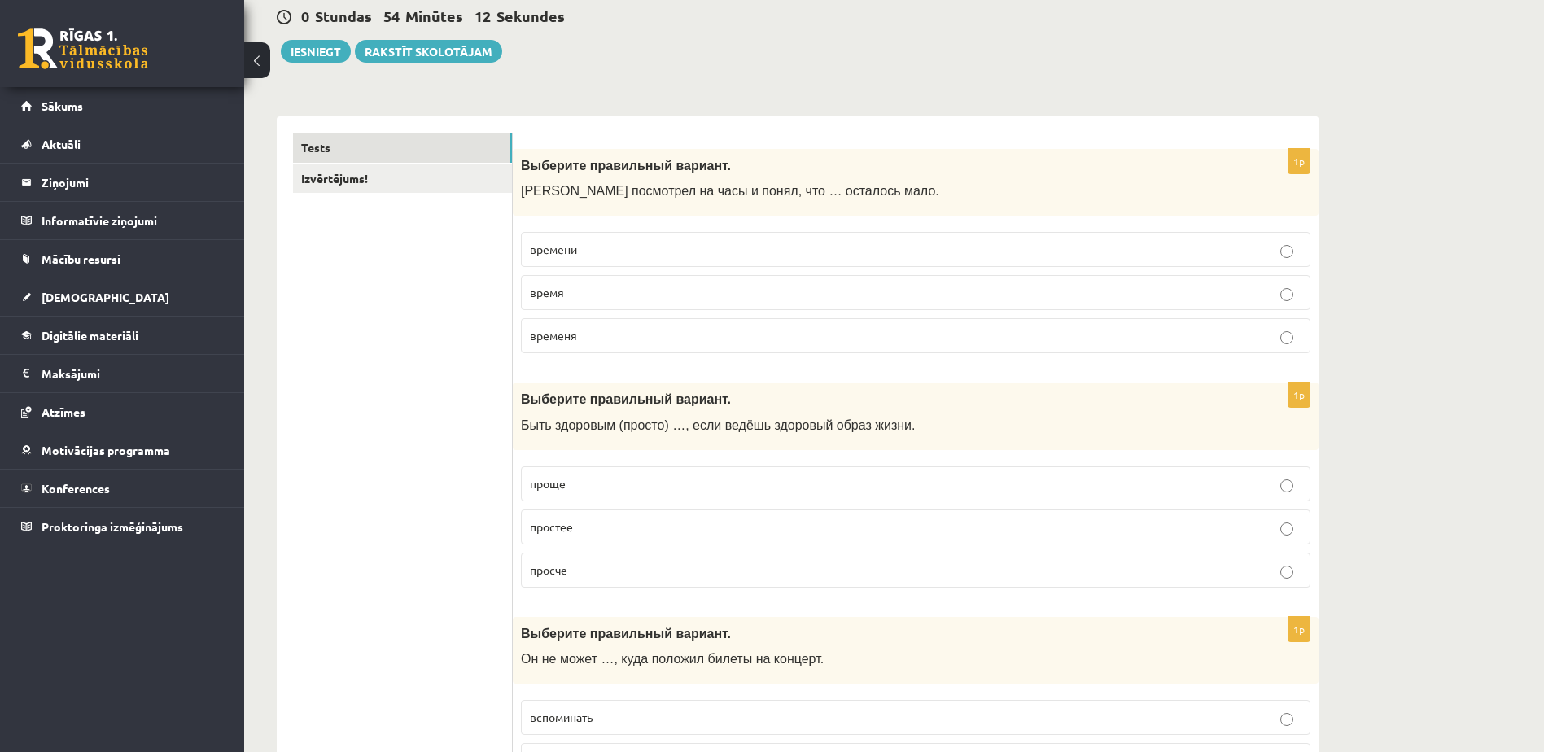
scroll to position [0, 0]
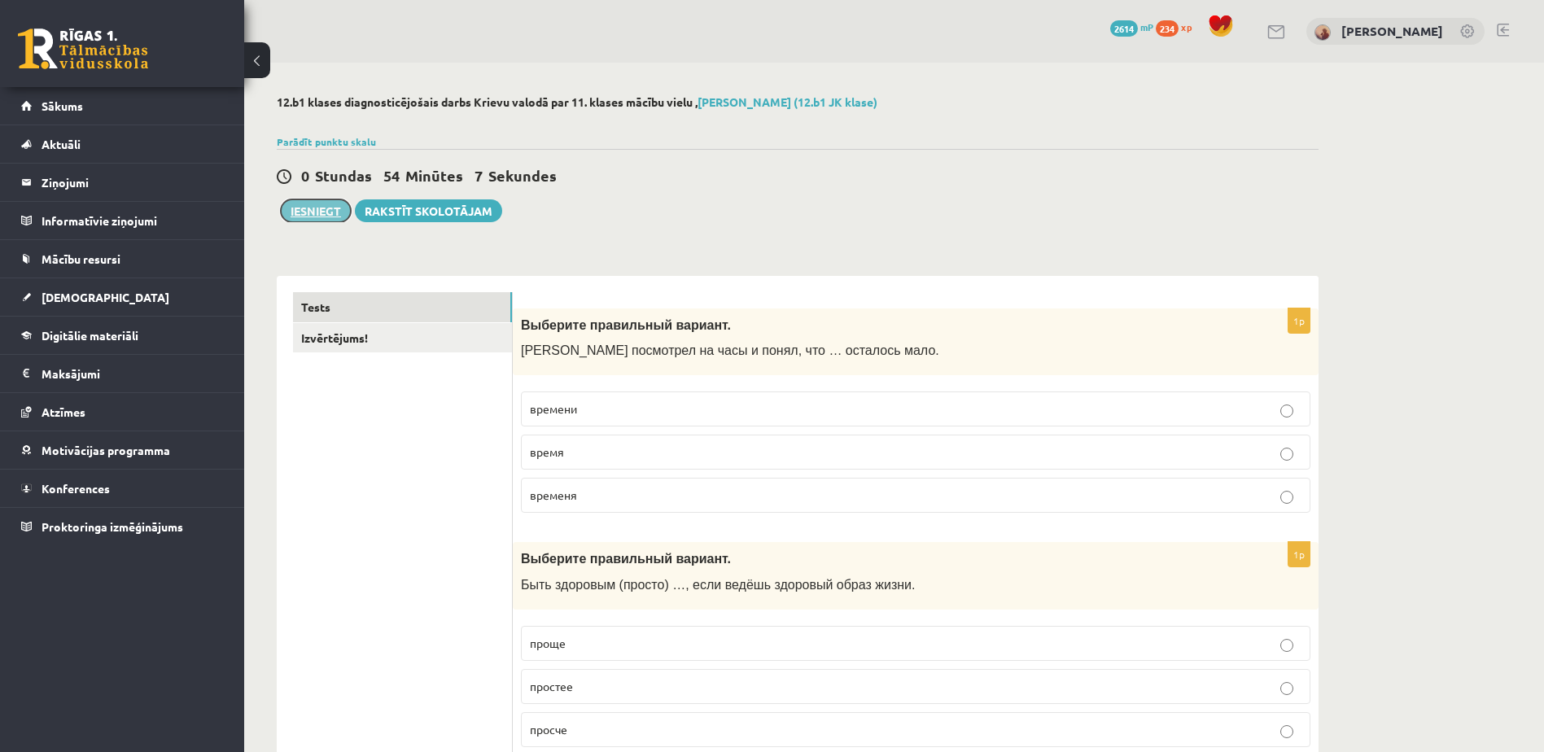
click at [319, 211] on button "Iesniegt" at bounding box center [316, 210] width 70 height 23
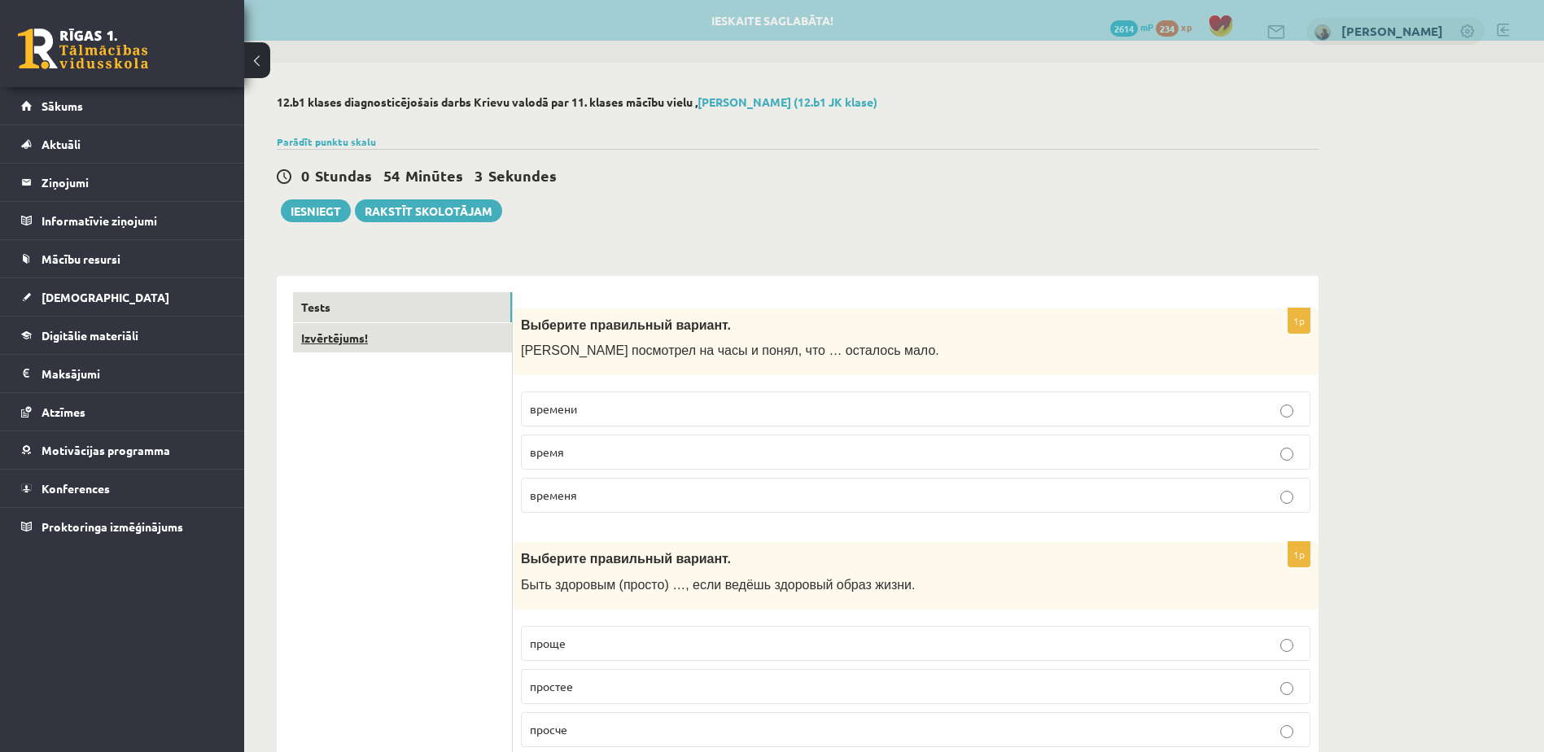
click at [383, 339] on link "Izvērtējums!" at bounding box center [402, 338] width 219 height 30
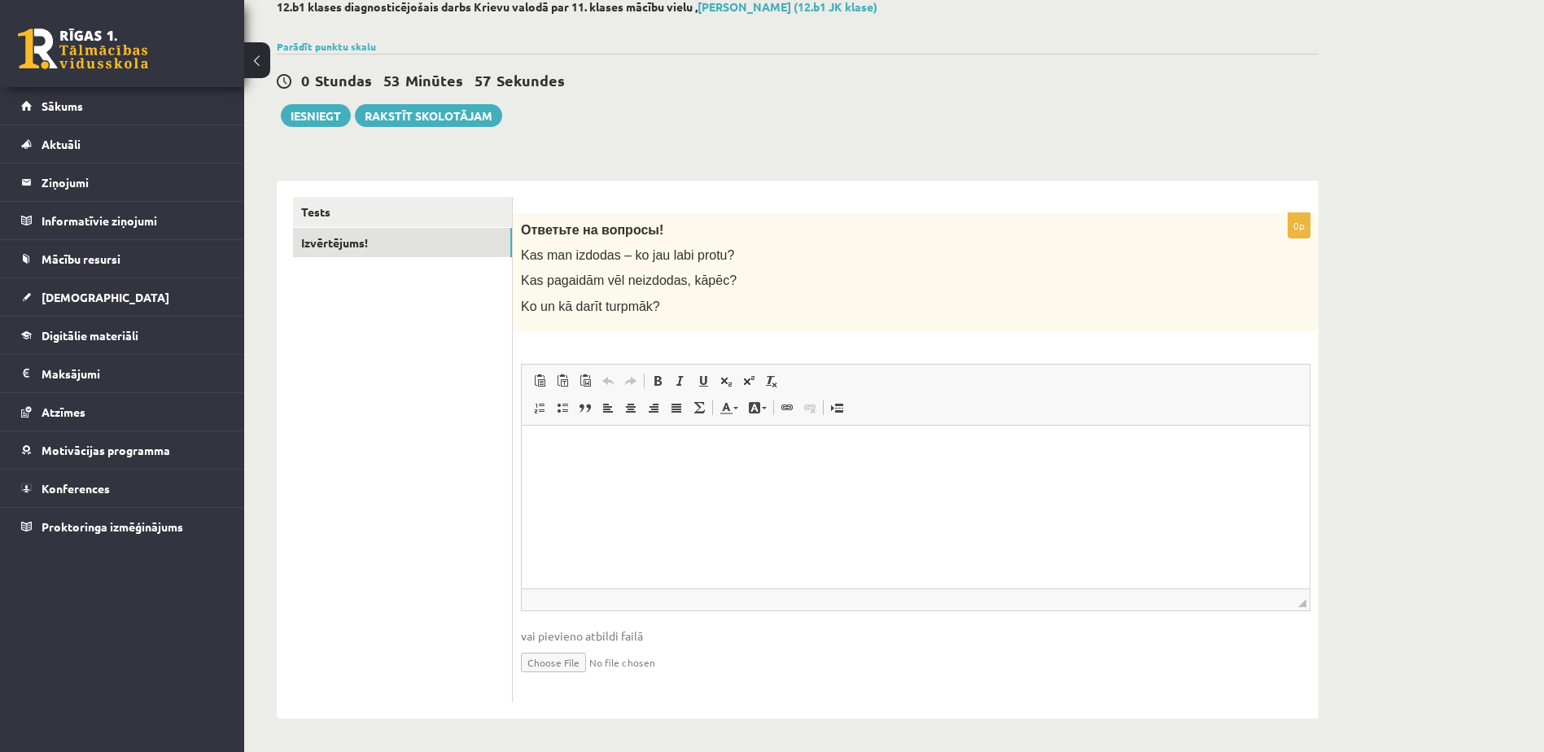
scroll to position [15, 0]
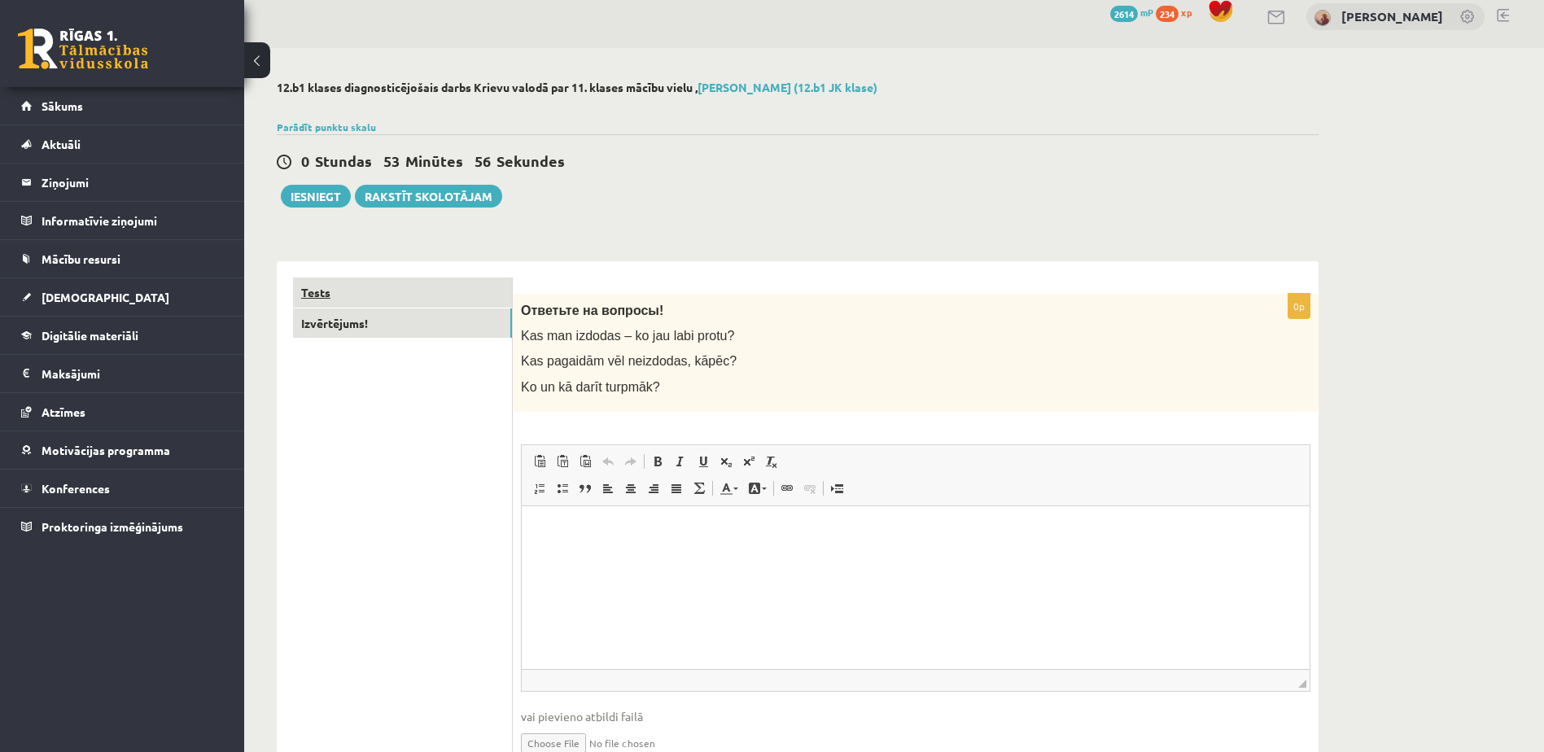
click at [378, 301] on link "Tests" at bounding box center [402, 293] width 219 height 30
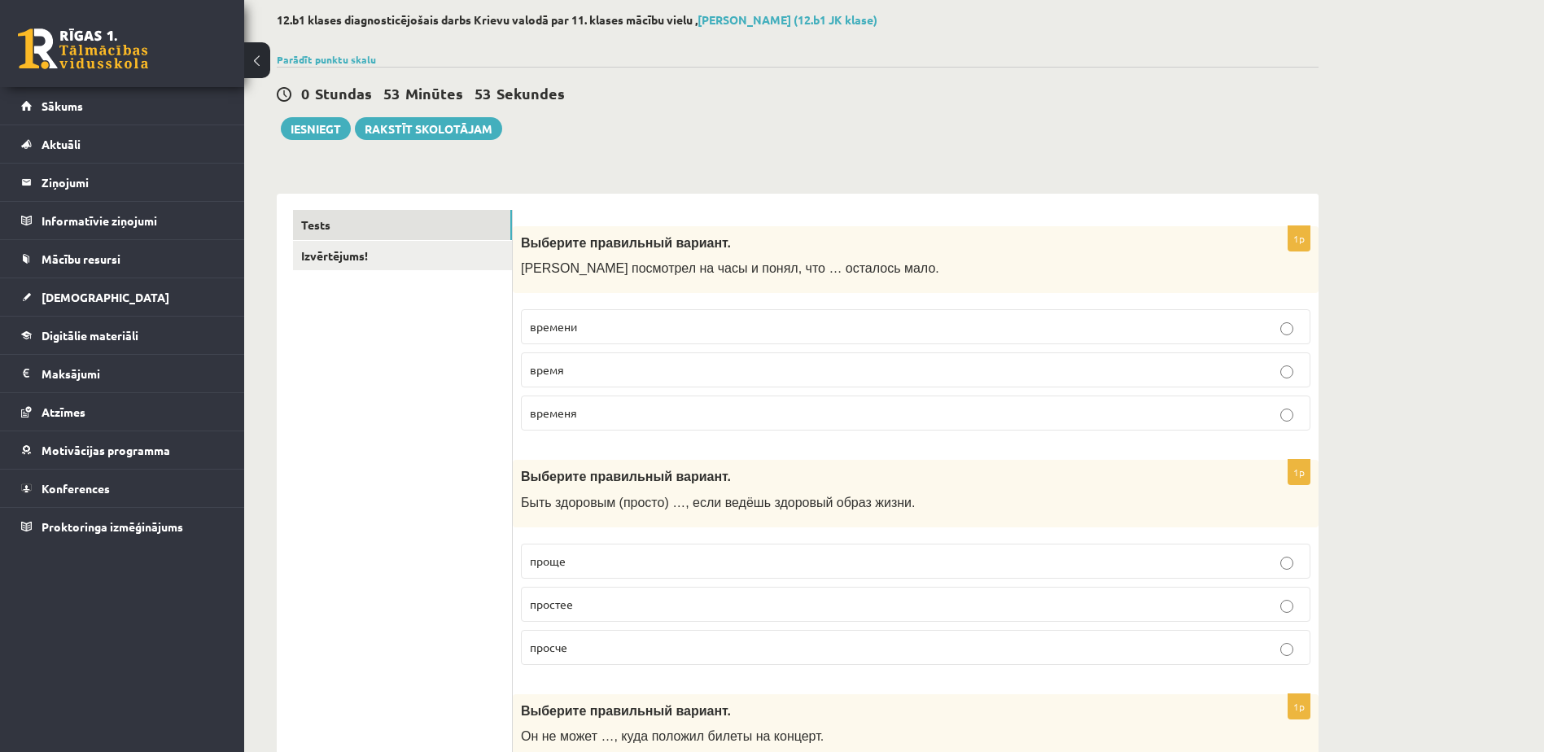
scroll to position [0, 0]
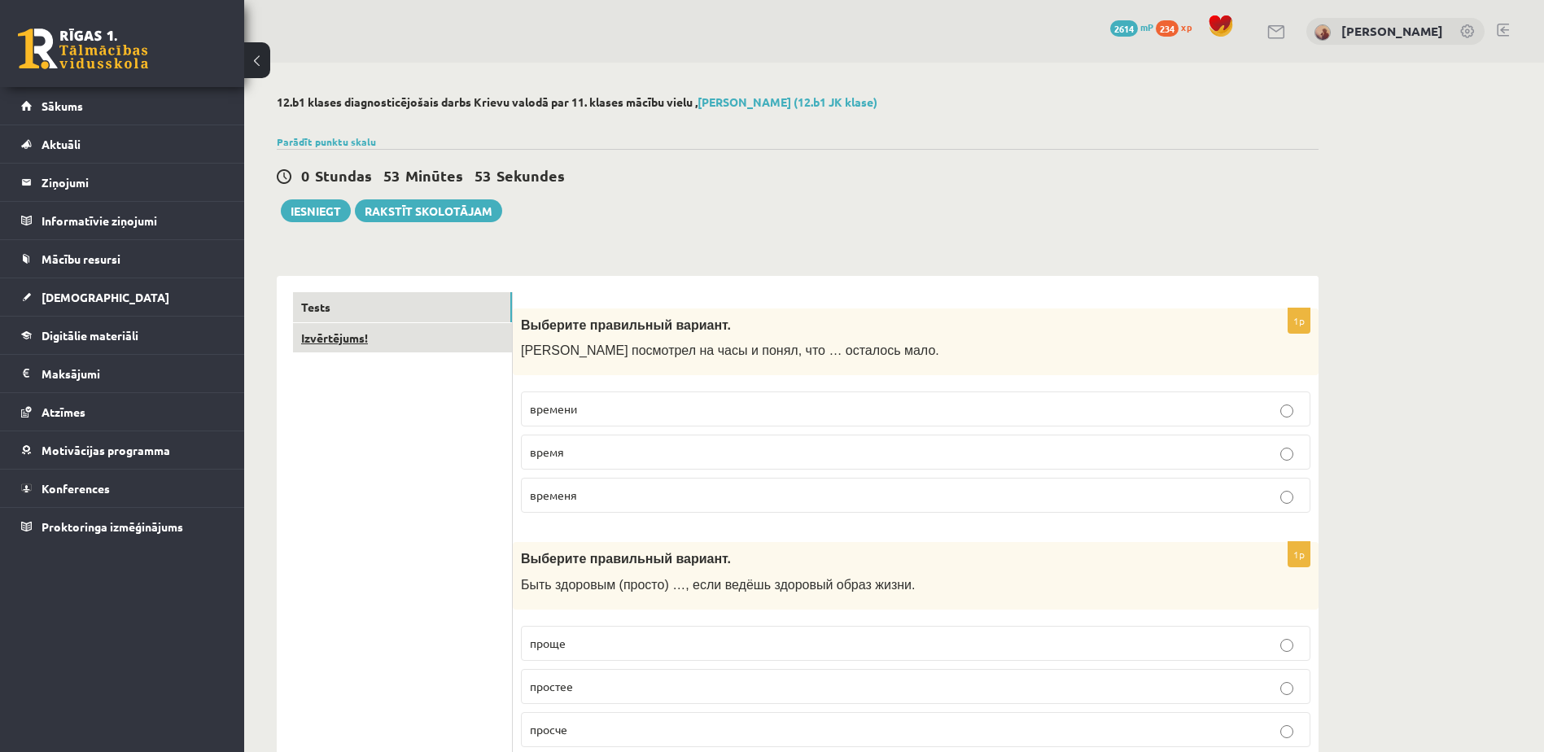
click at [400, 331] on link "Izvērtējums!" at bounding box center [402, 338] width 219 height 30
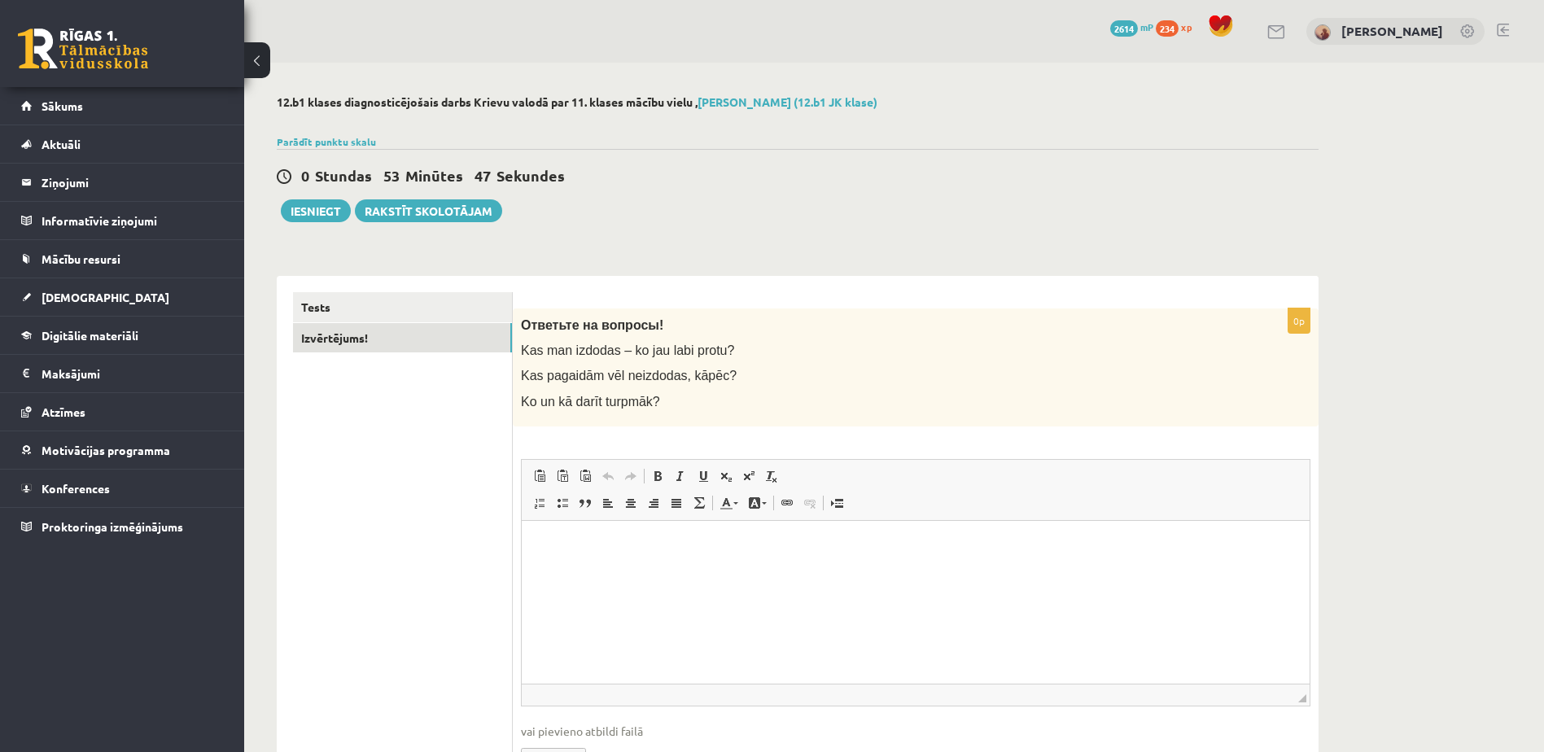
click at [723, 564] on html at bounding box center [916, 545] width 788 height 50
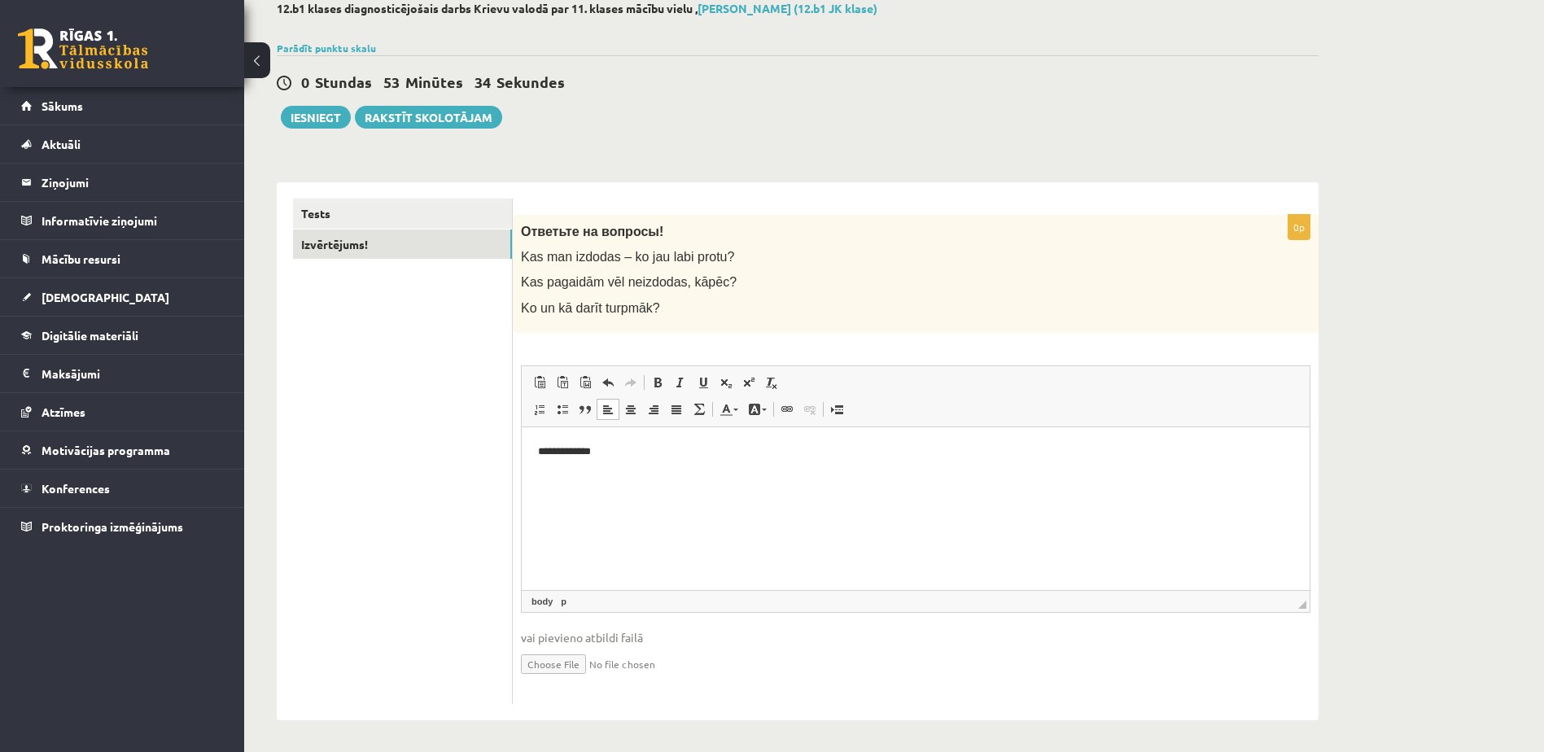
scroll to position [96, 0]
click at [310, 120] on button "Iesniegt" at bounding box center [316, 115] width 70 height 23
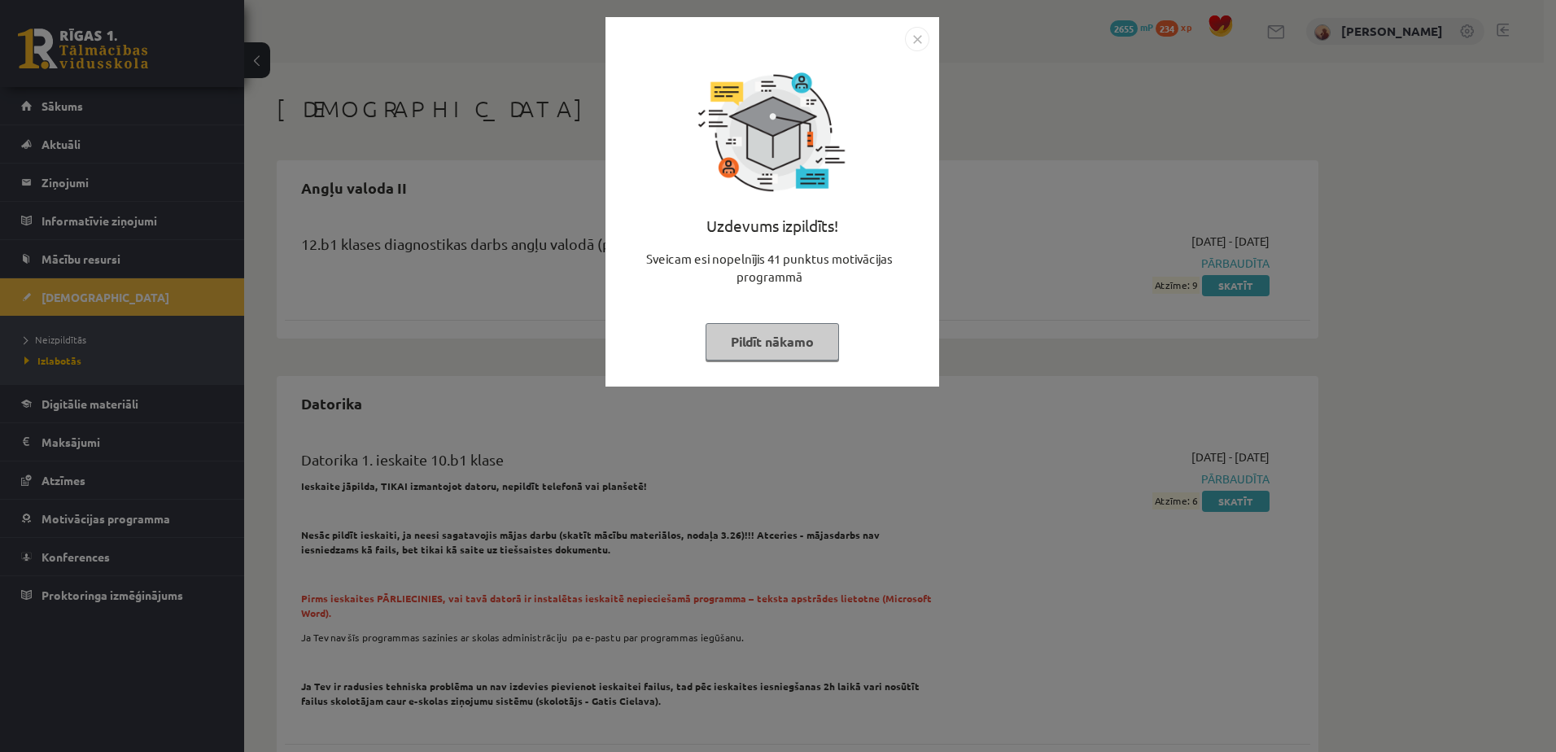
click at [805, 341] on button "Pildīt nākamo" at bounding box center [772, 341] width 133 height 37
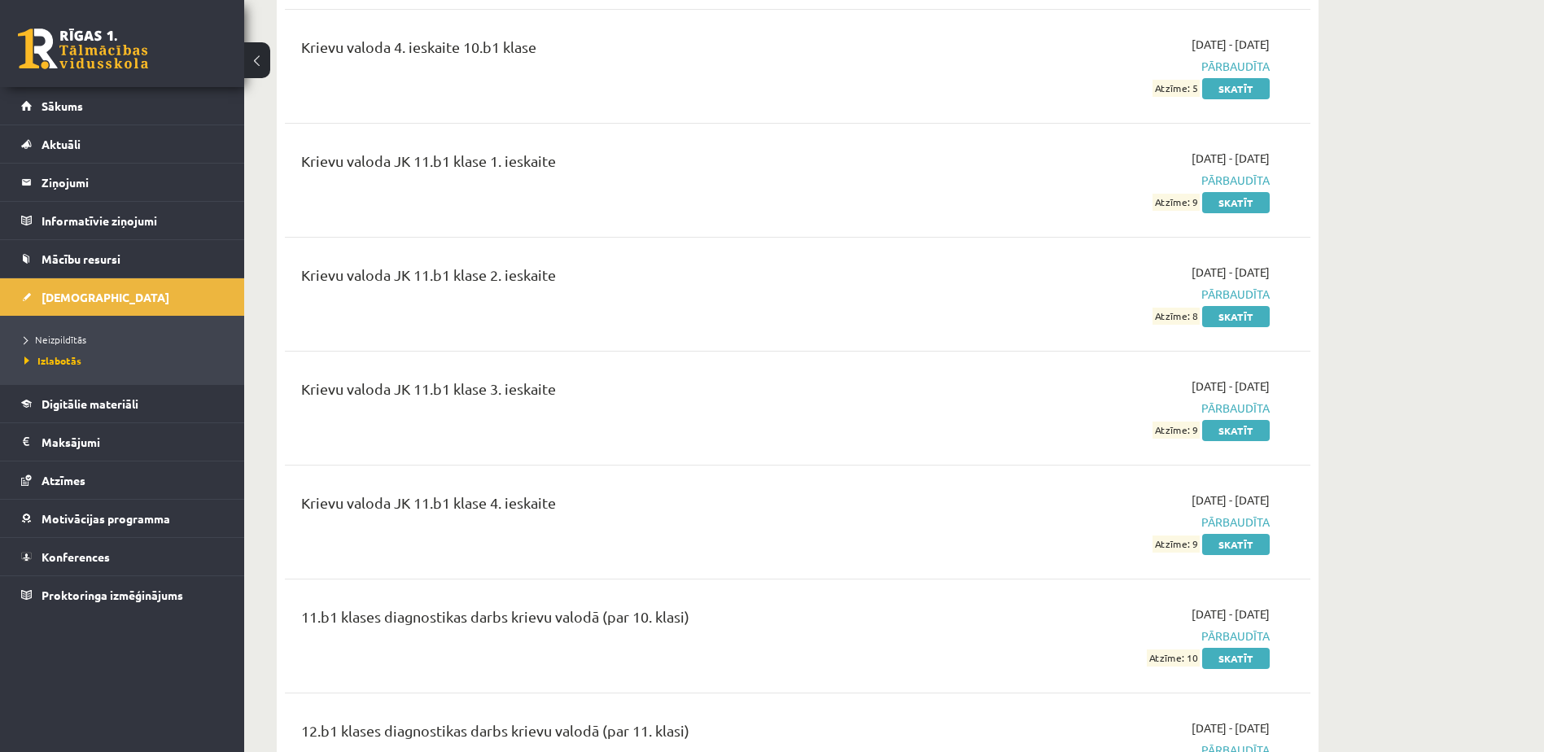
scroll to position [2767, 0]
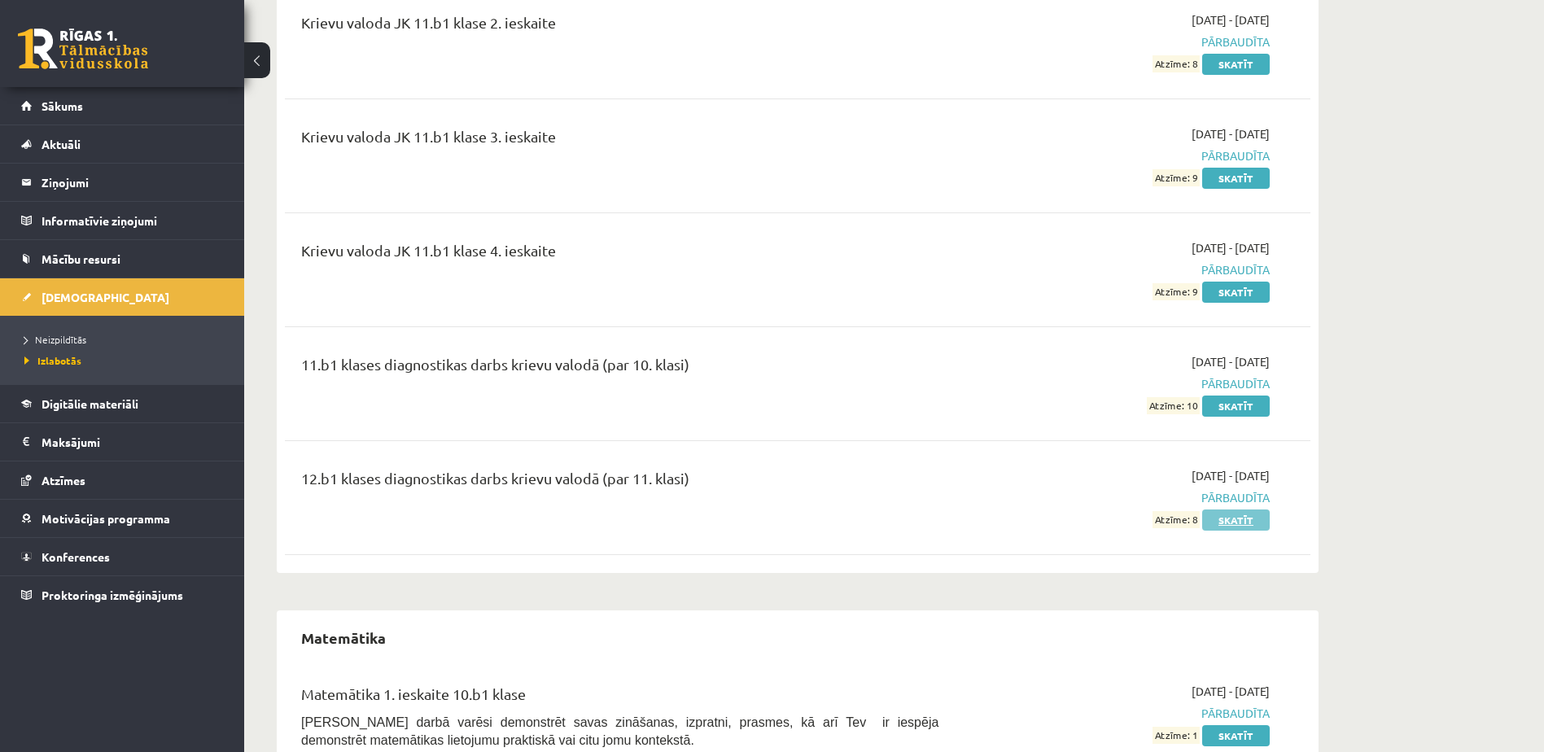
click at [1235, 510] on link "Skatīt" at bounding box center [1236, 520] width 68 height 21
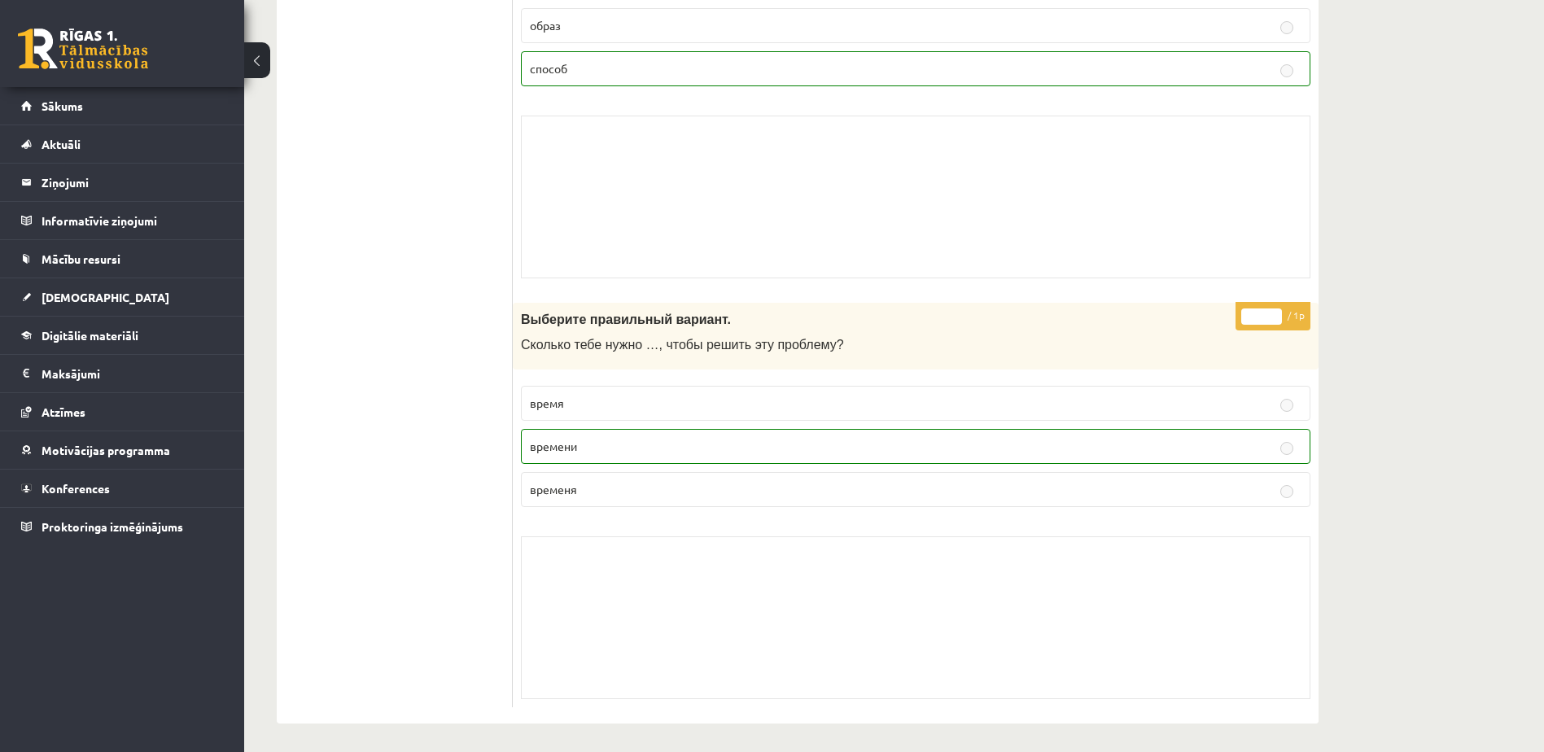
scroll to position [11661, 0]
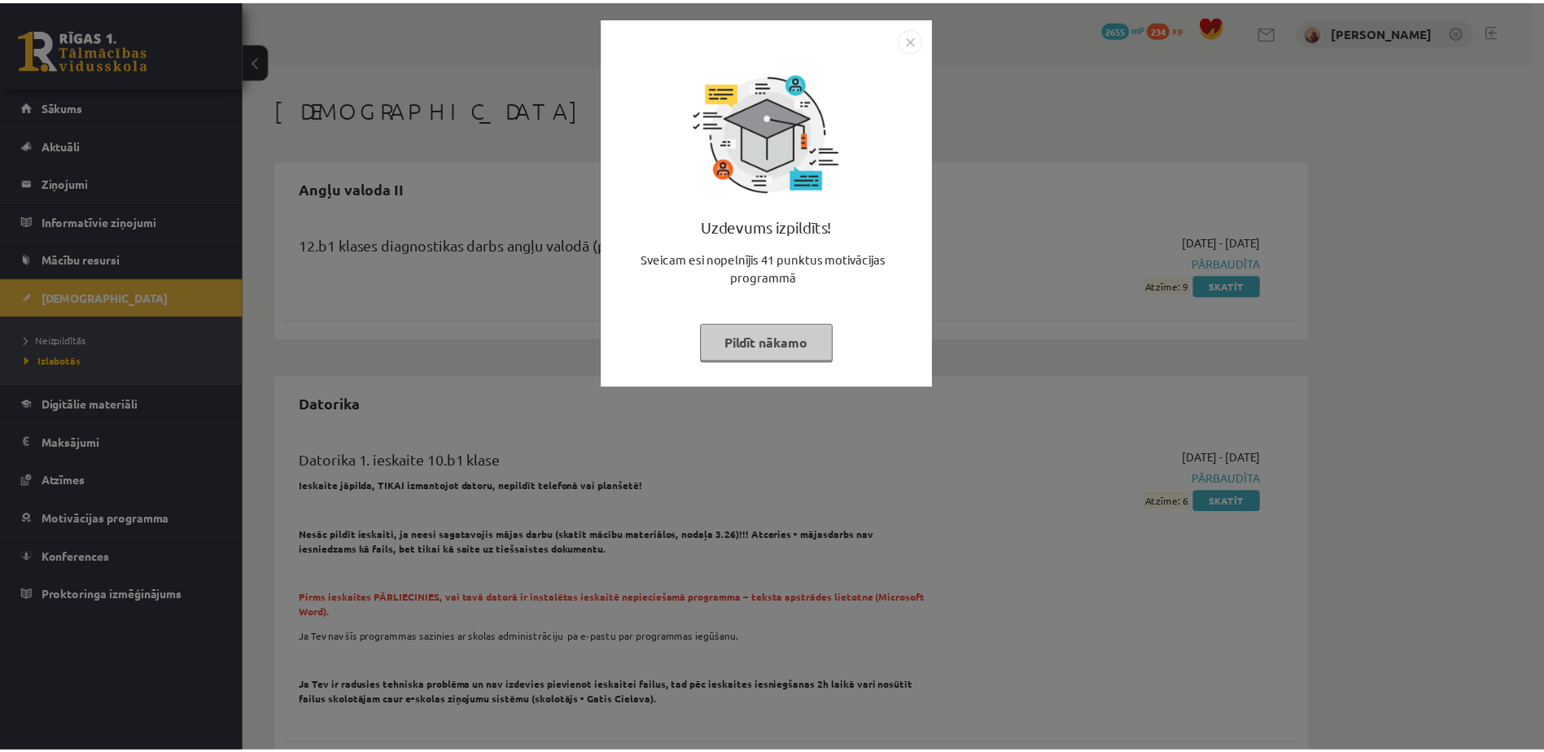
scroll to position [2765, 0]
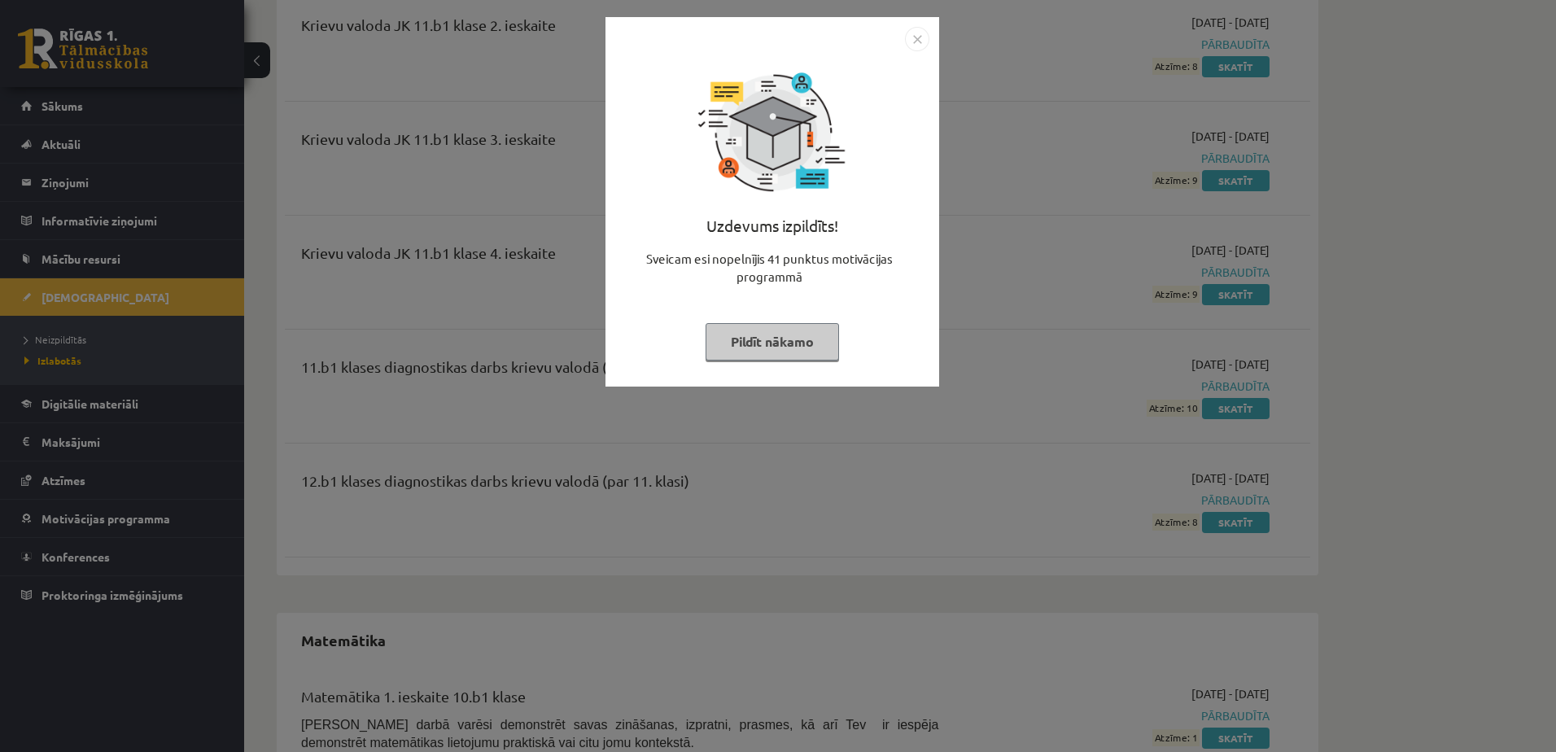
click at [918, 39] on img "Close" at bounding box center [917, 39] width 24 height 24
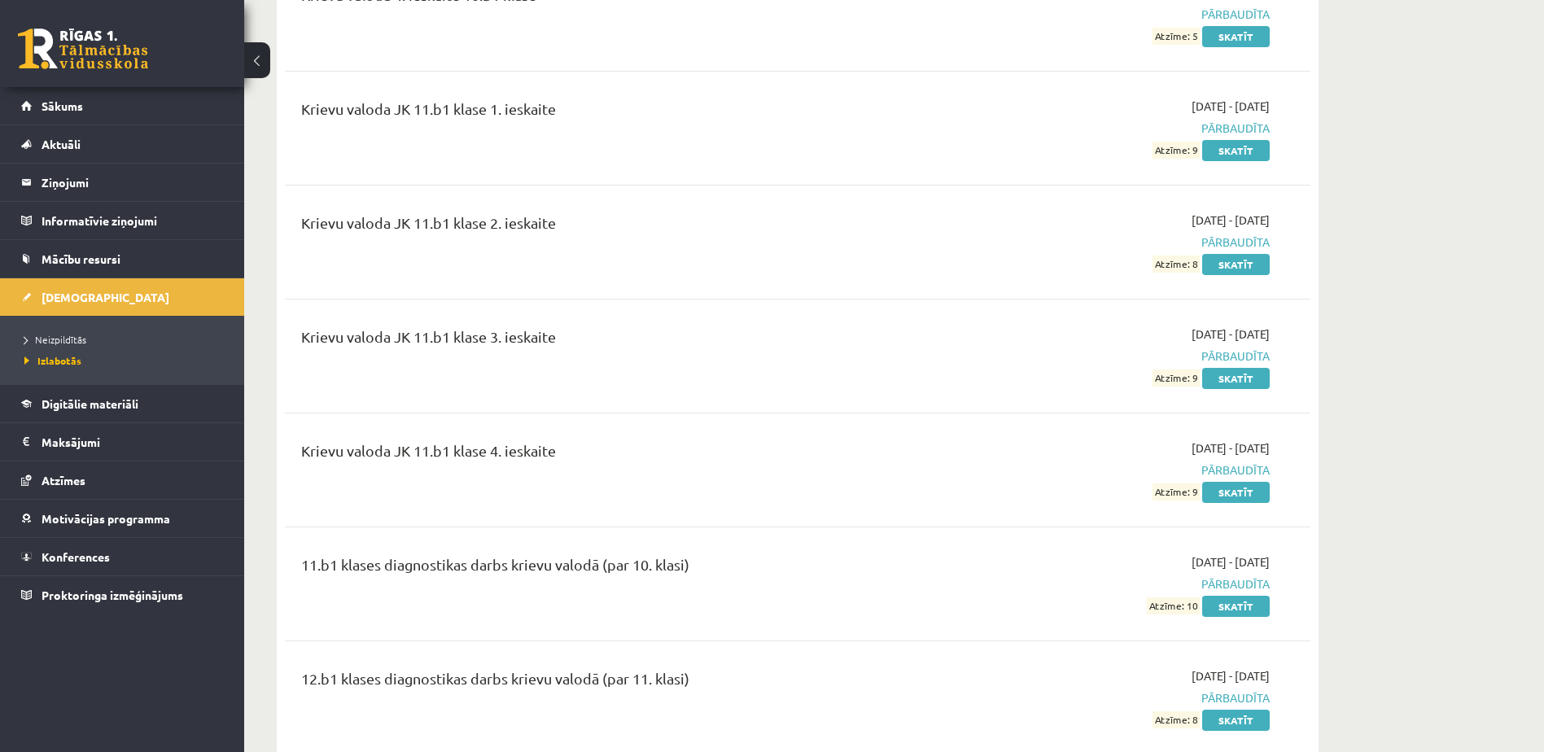
scroll to position [2439, 0]
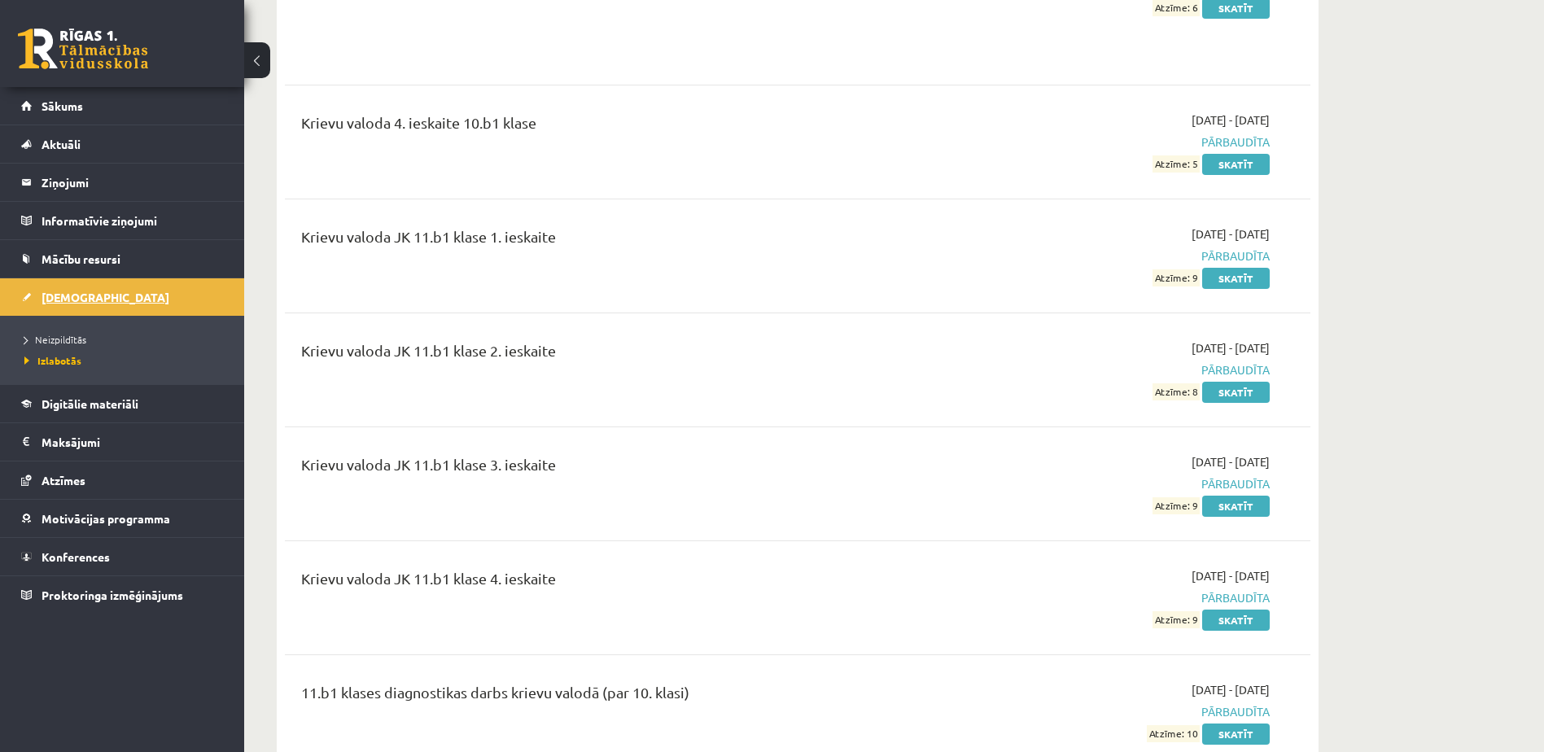
click at [68, 291] on span "[DEMOGRAPHIC_DATA]" at bounding box center [106, 297] width 128 height 15
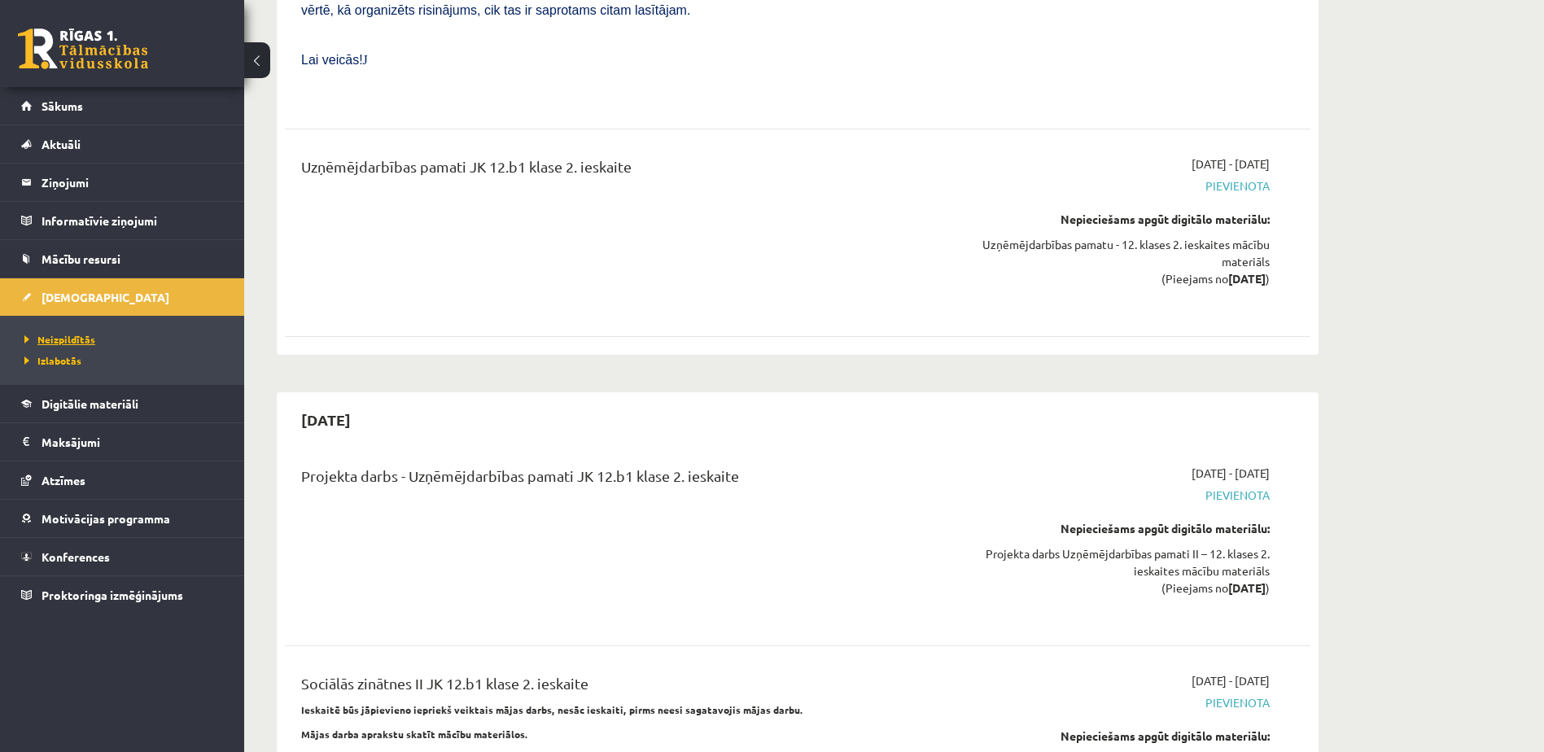
click at [72, 342] on span "Neizpildītās" at bounding box center [59, 339] width 71 height 13
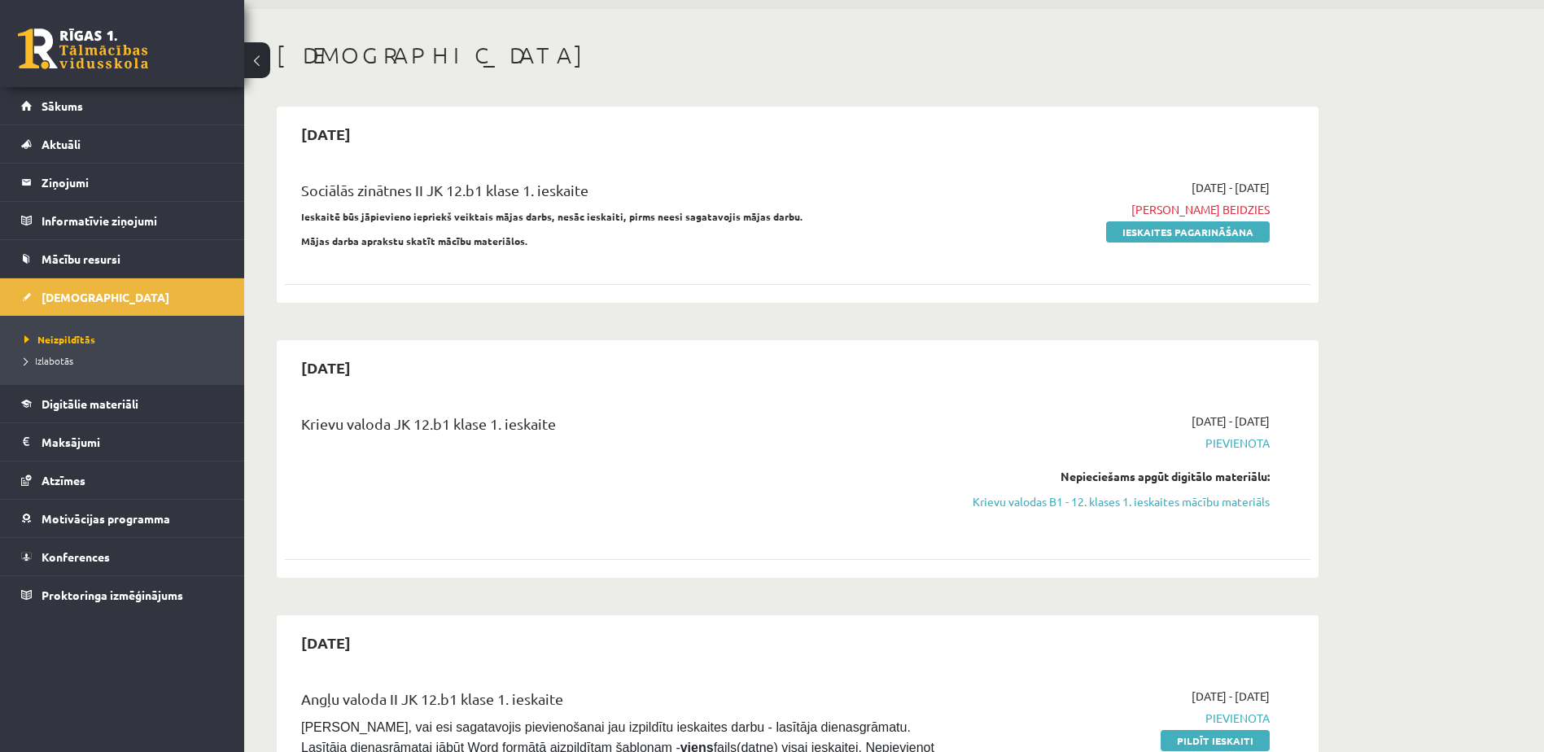
scroll to position [81, 0]
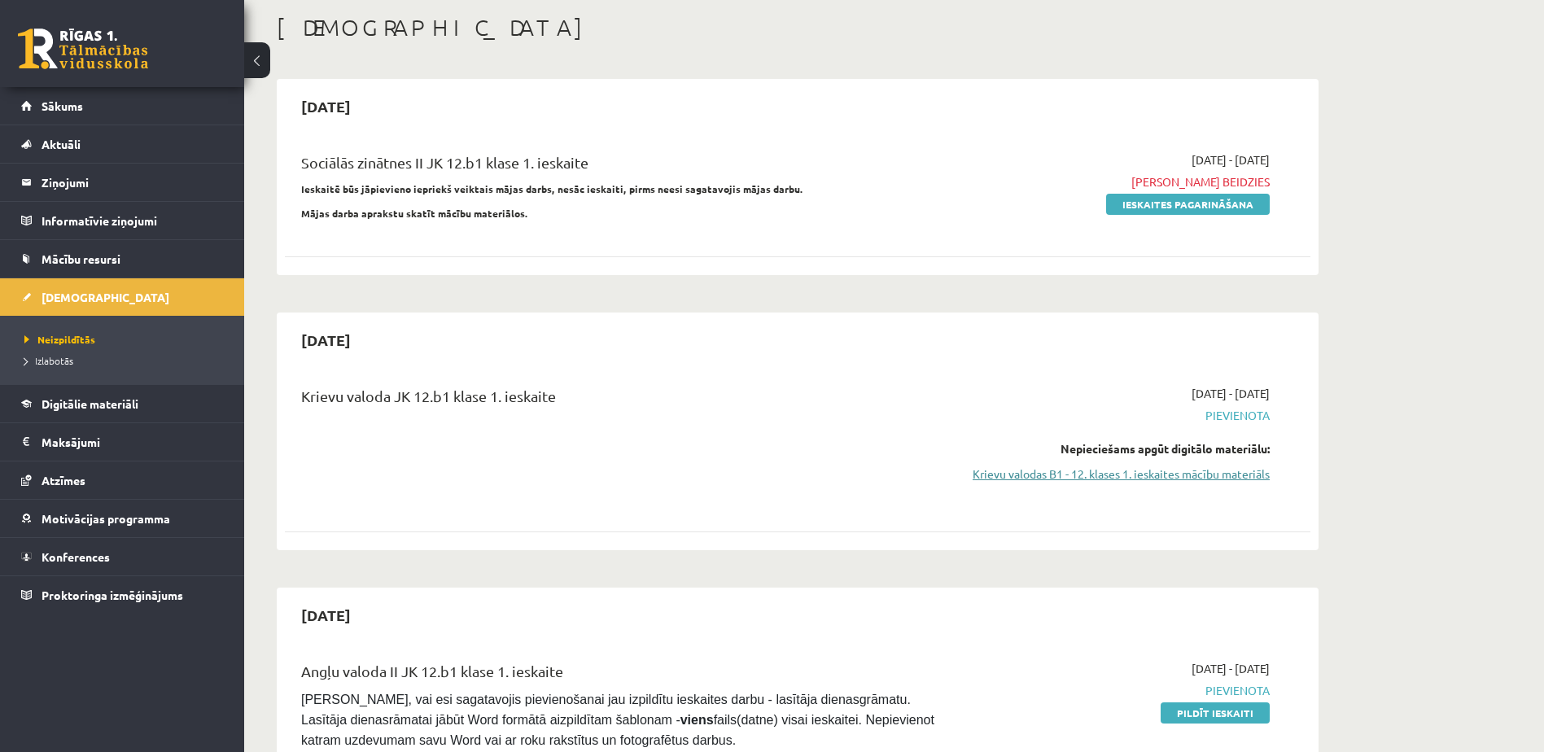
click at [1126, 477] on link "Krievu valodas B1 - 12. klases 1. ieskaites mācību materiāls" at bounding box center [1116, 474] width 307 height 17
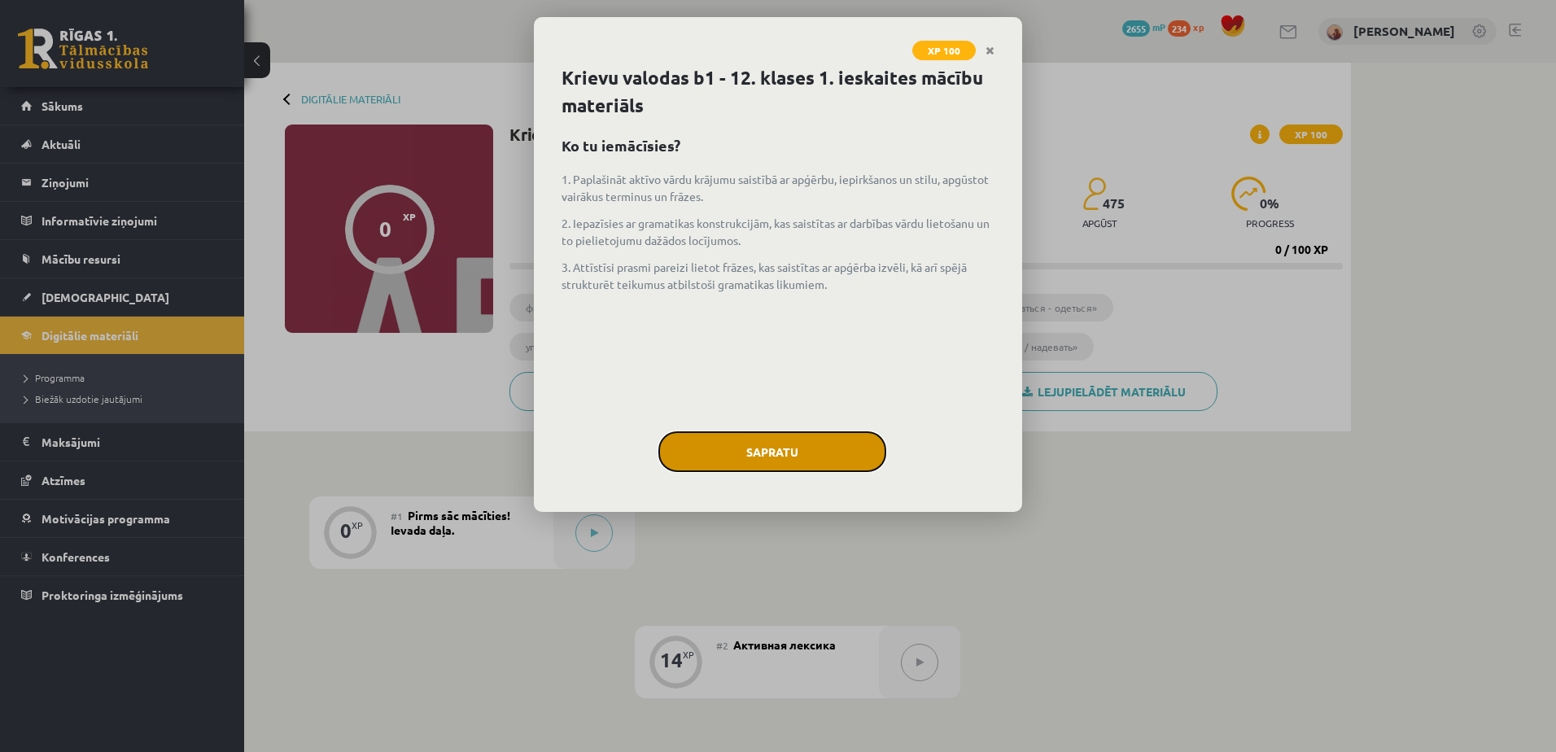
click at [778, 453] on button "Sapratu" at bounding box center [772, 451] width 228 height 41
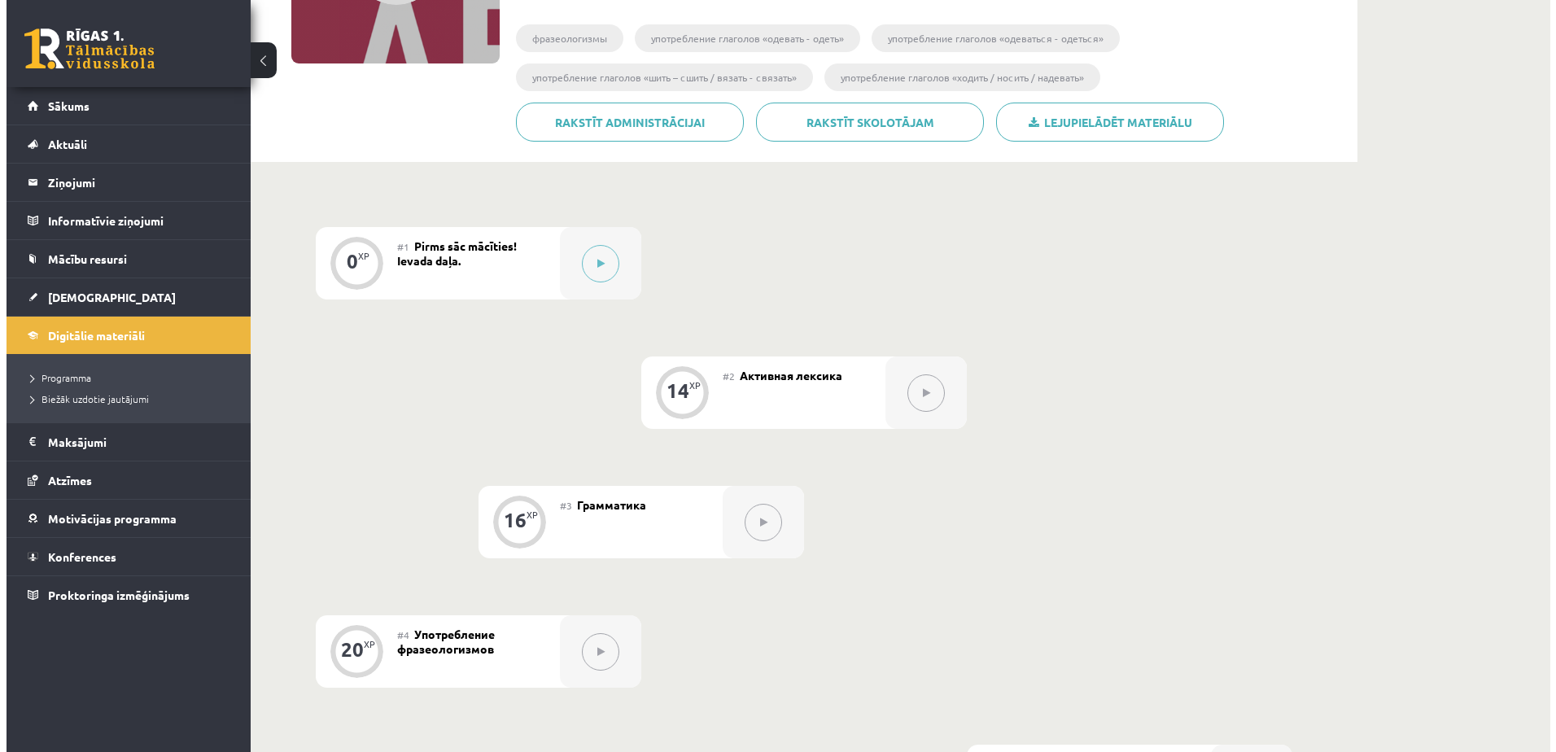
scroll to position [260, 0]
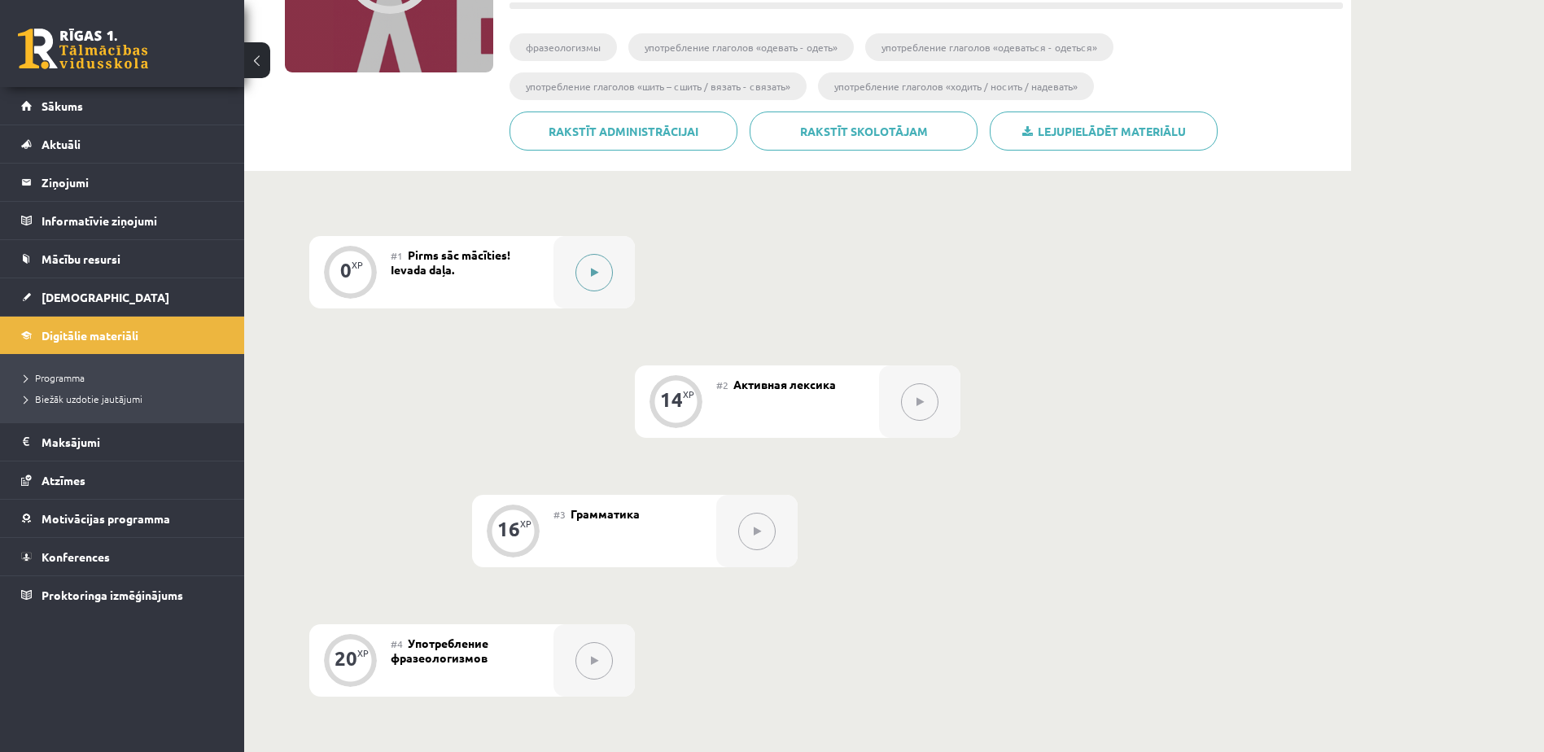
click at [602, 267] on button at bounding box center [593, 272] width 37 height 37
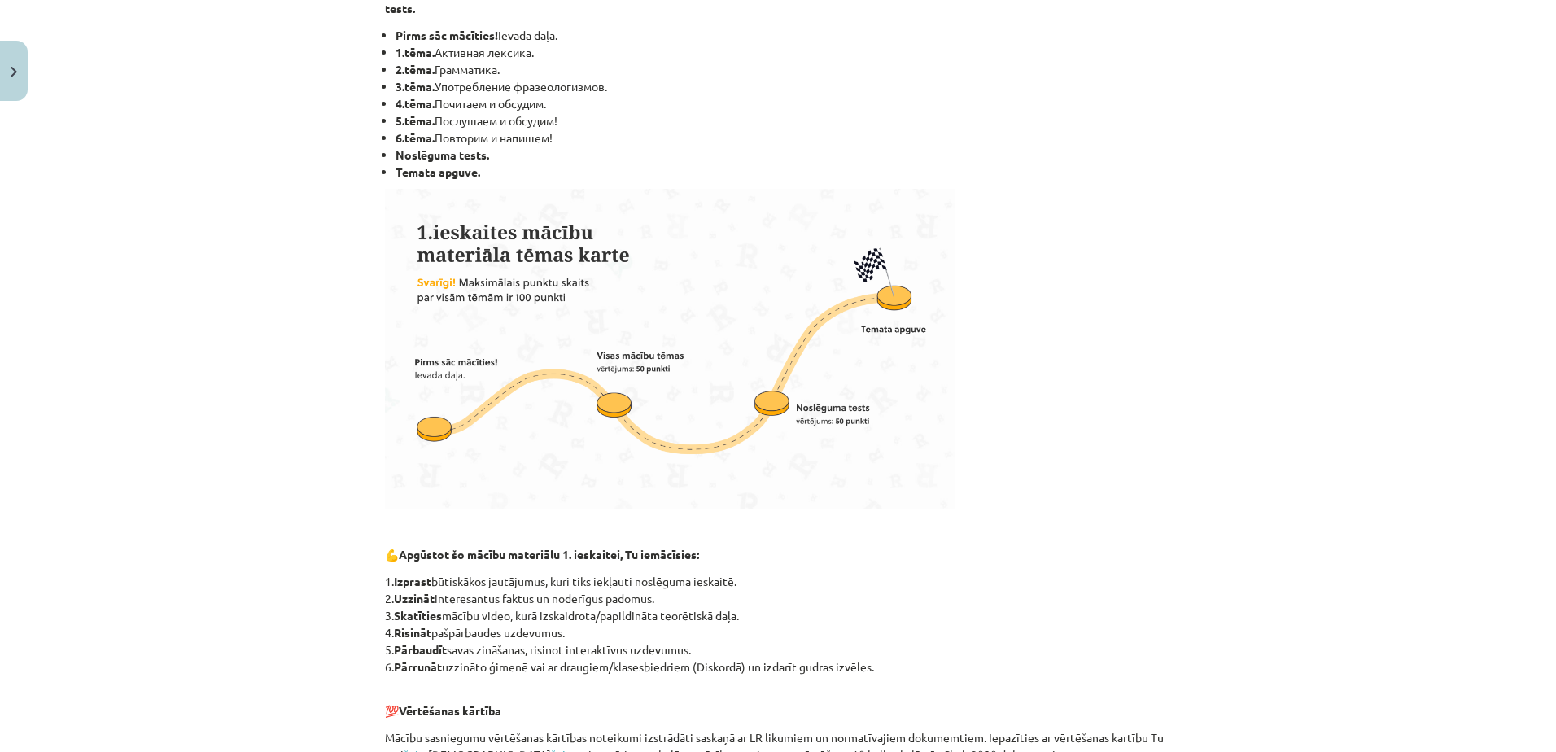
scroll to position [802, 0]
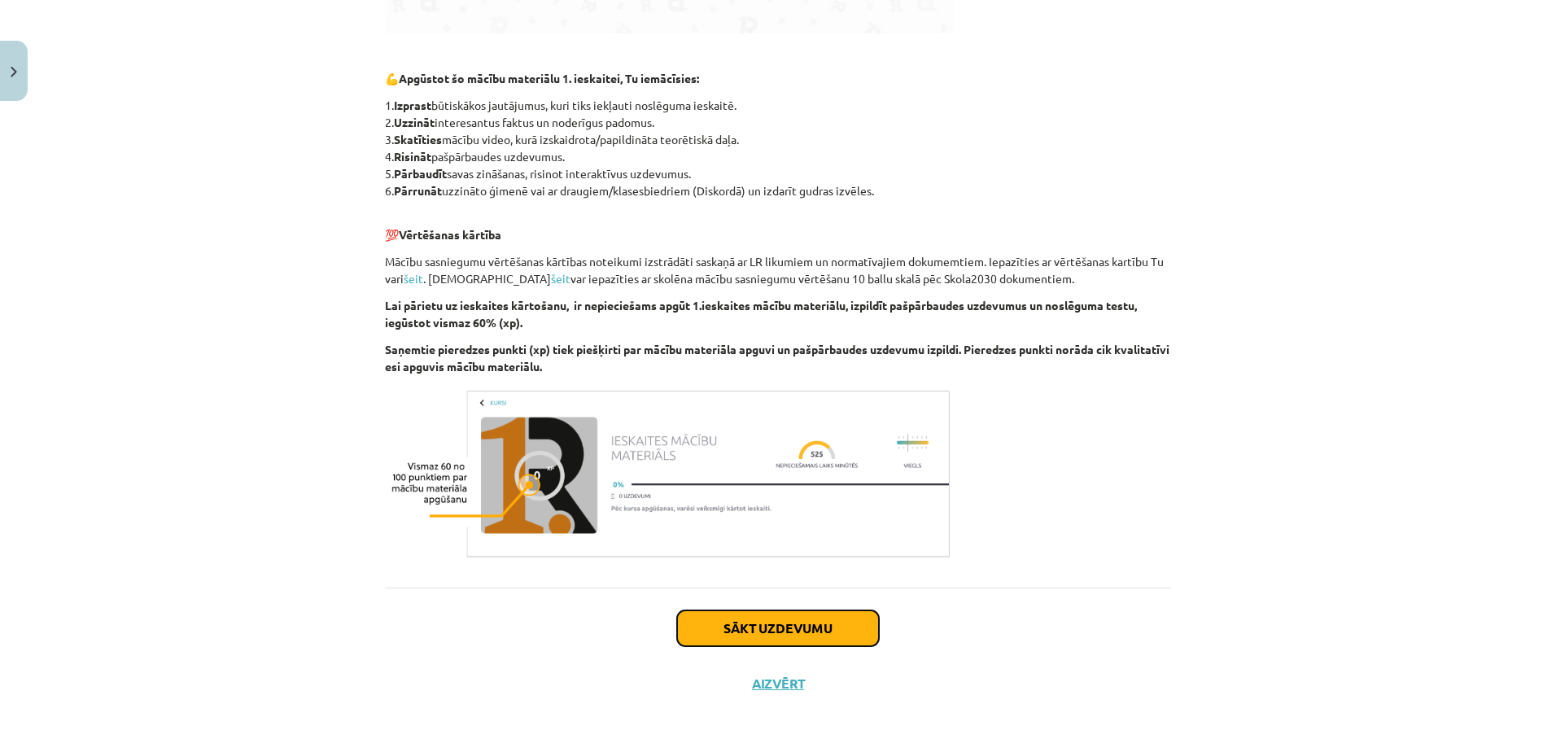
click at [812, 630] on button "Sākt uzdevumu" at bounding box center [778, 628] width 202 height 36
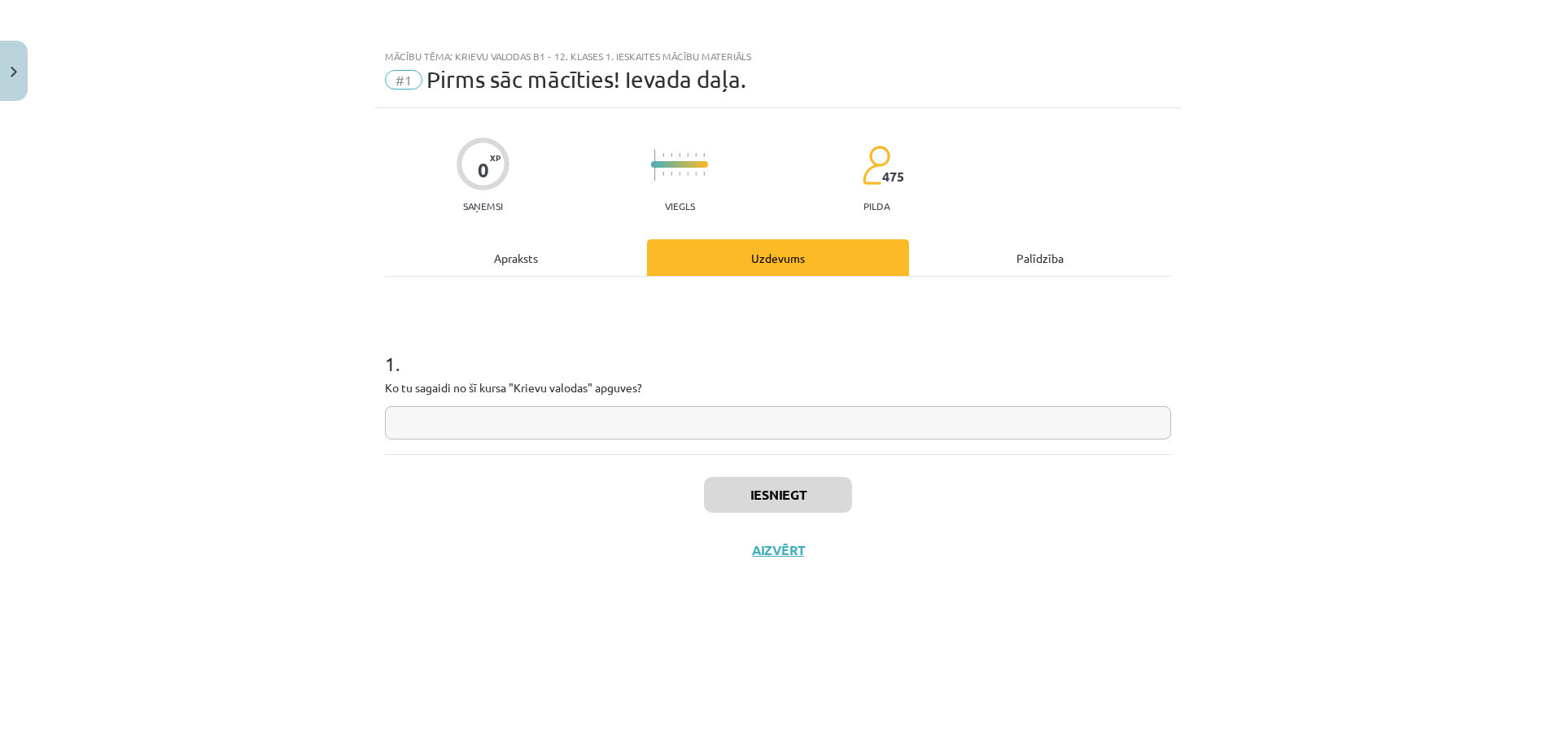
scroll to position [0, 0]
click at [723, 413] on input "text" at bounding box center [778, 422] width 786 height 33
click at [629, 429] on input "**********" at bounding box center [778, 422] width 786 height 33
click at [412, 424] on input "**********" at bounding box center [778, 422] width 786 height 33
type input "**********"
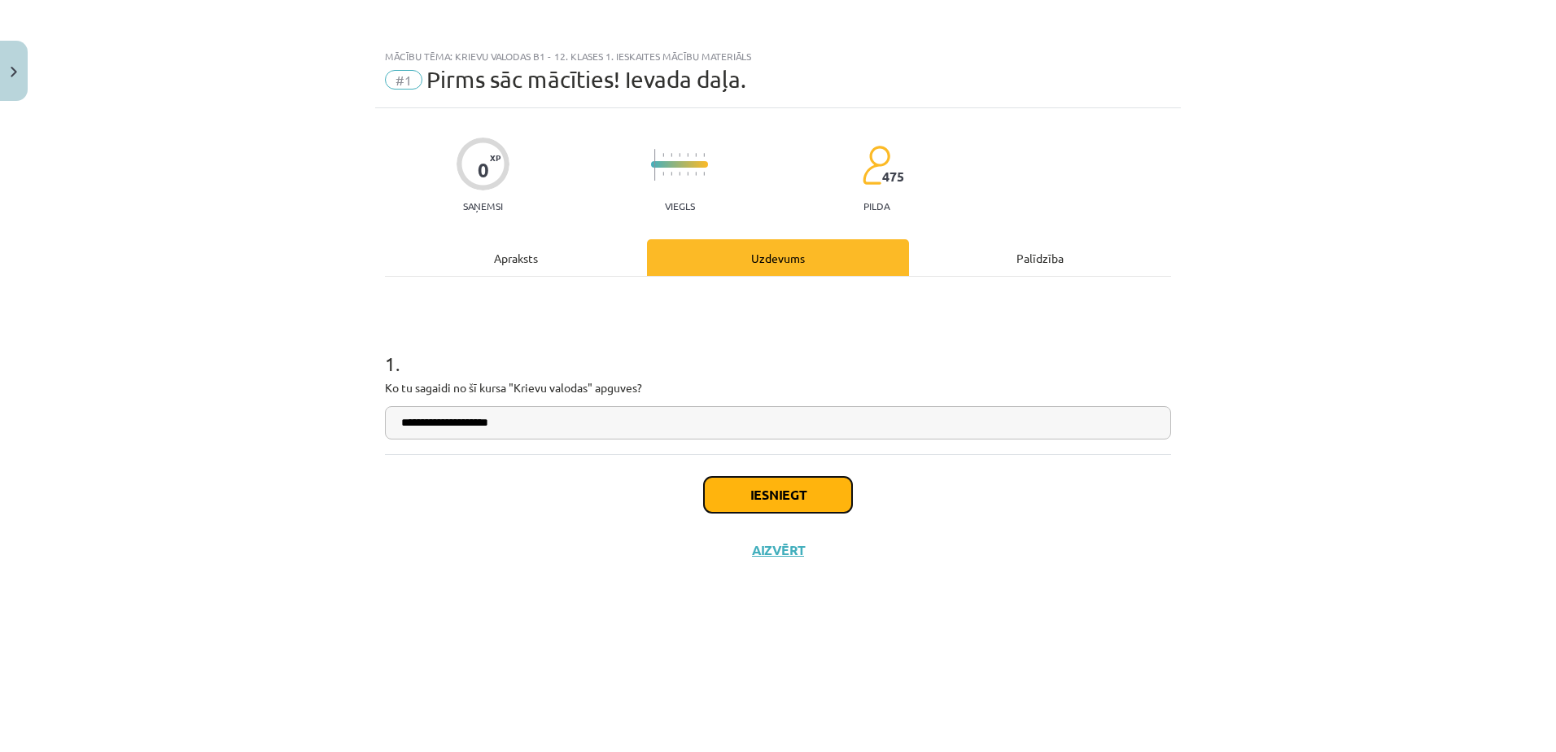
click at [777, 491] on button "Iesniegt" at bounding box center [778, 495] width 148 height 36
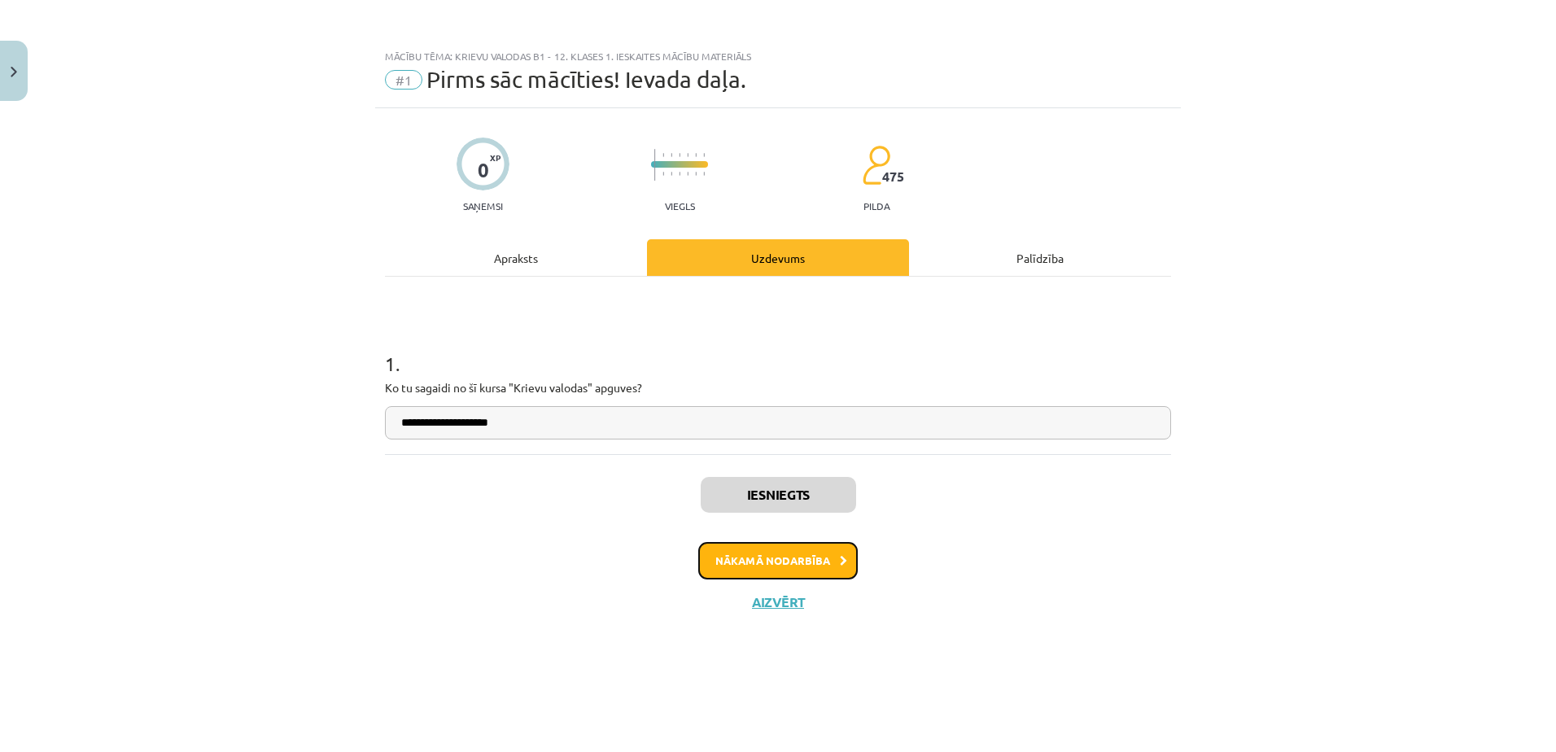
click at [830, 558] on button "Nākamā nodarbība" at bounding box center [778, 560] width 160 height 37
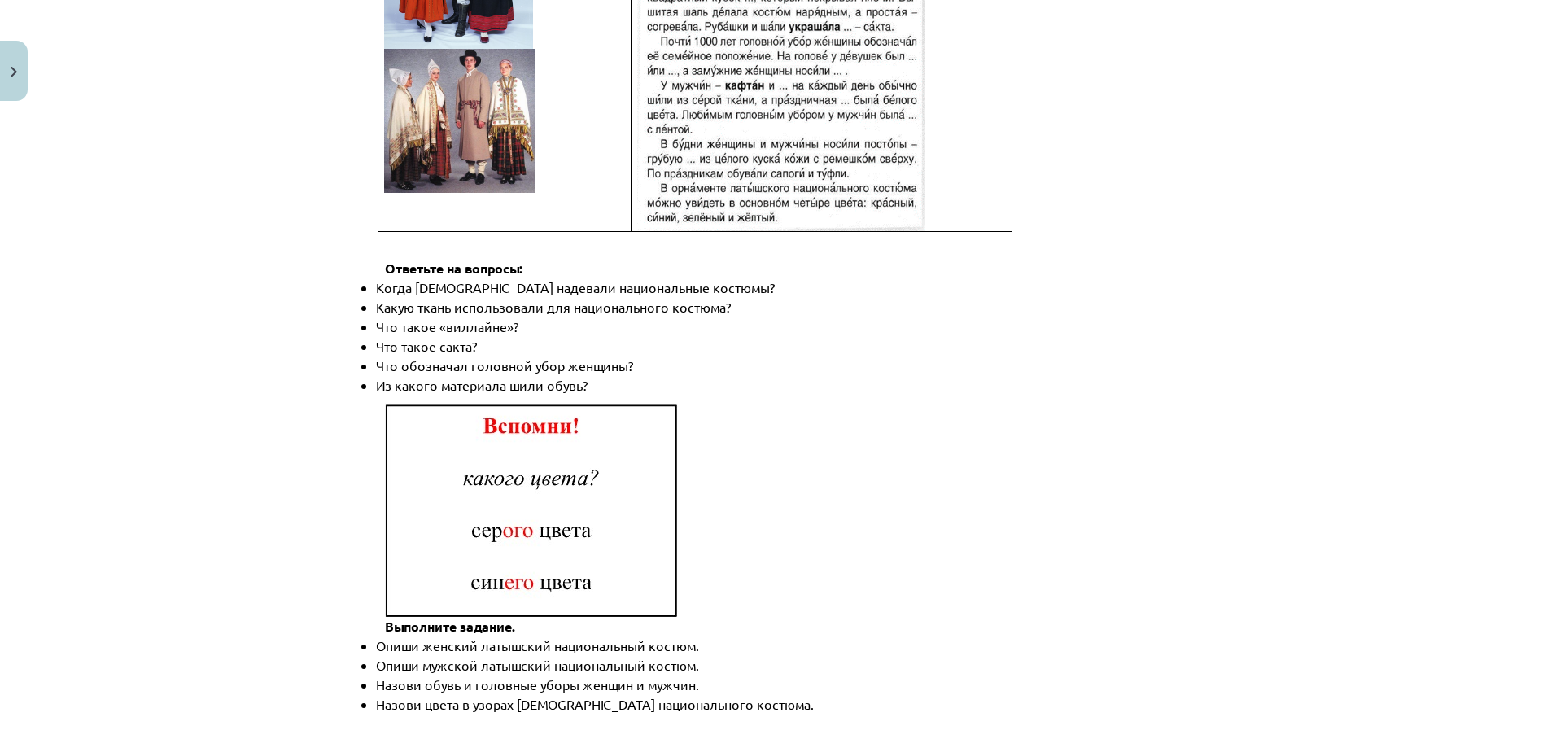
scroll to position [2251, 0]
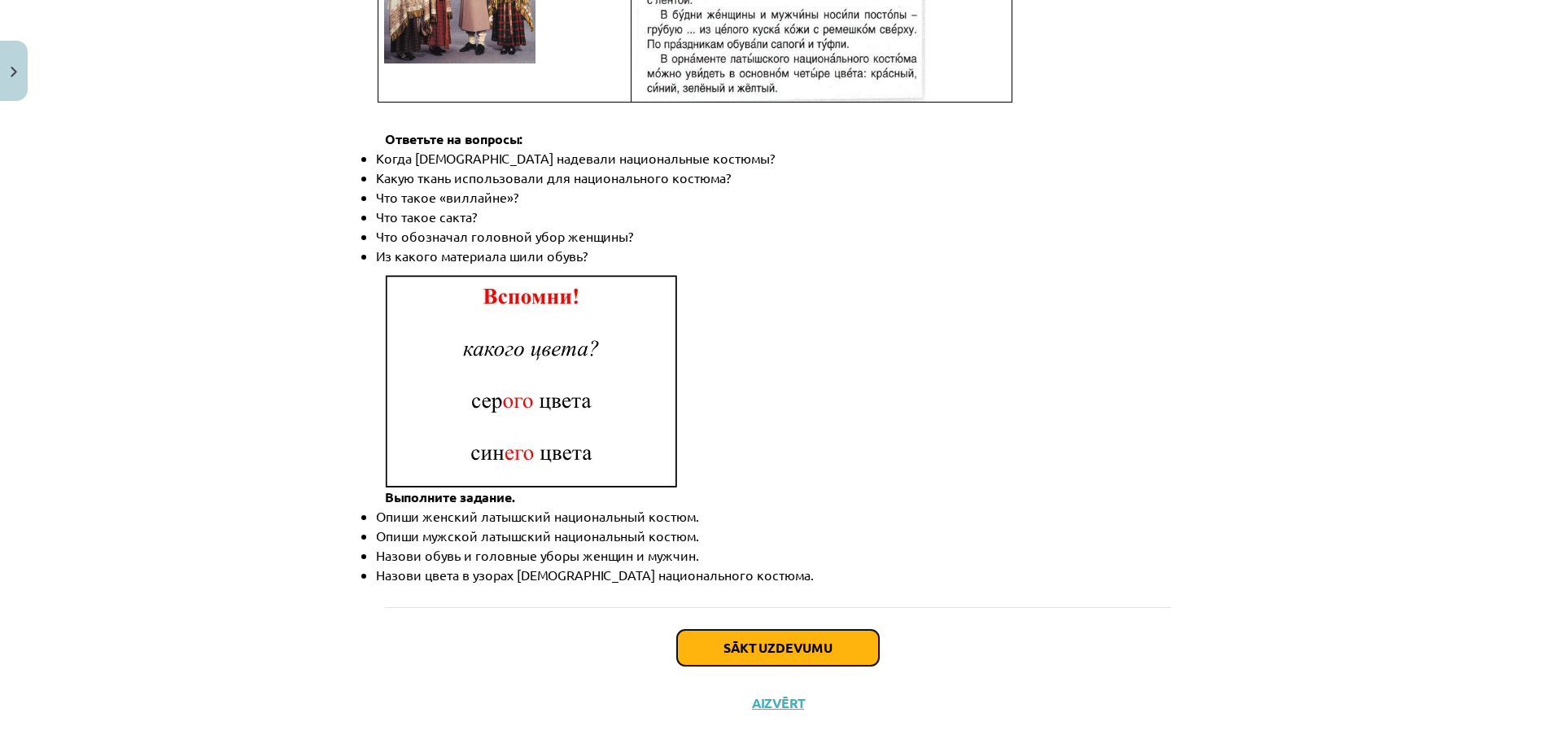
click at [823, 630] on button "Sākt uzdevumu" at bounding box center [778, 648] width 202 height 36
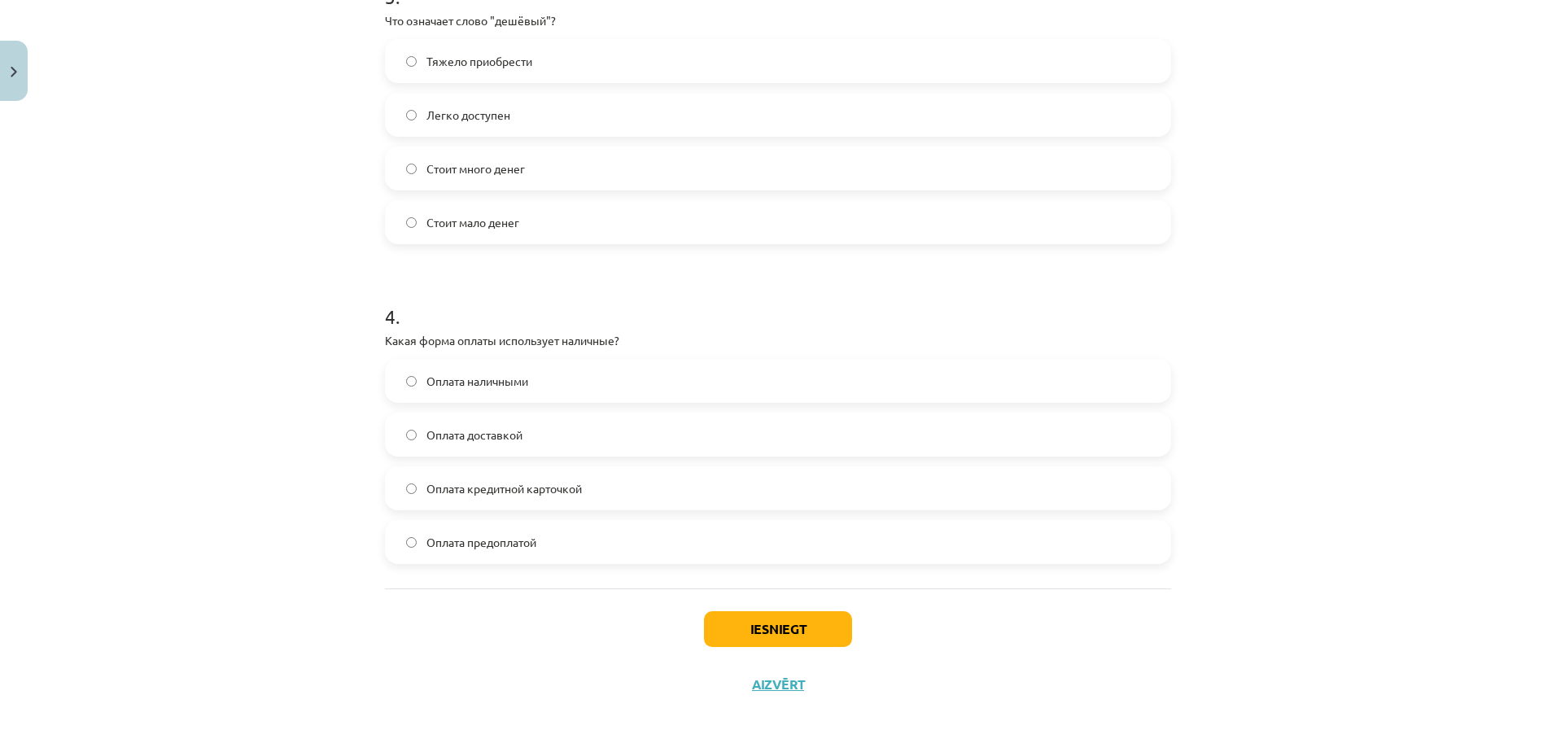
scroll to position [1008, 0]
click at [801, 627] on button "Iesniegt" at bounding box center [778, 628] width 148 height 36
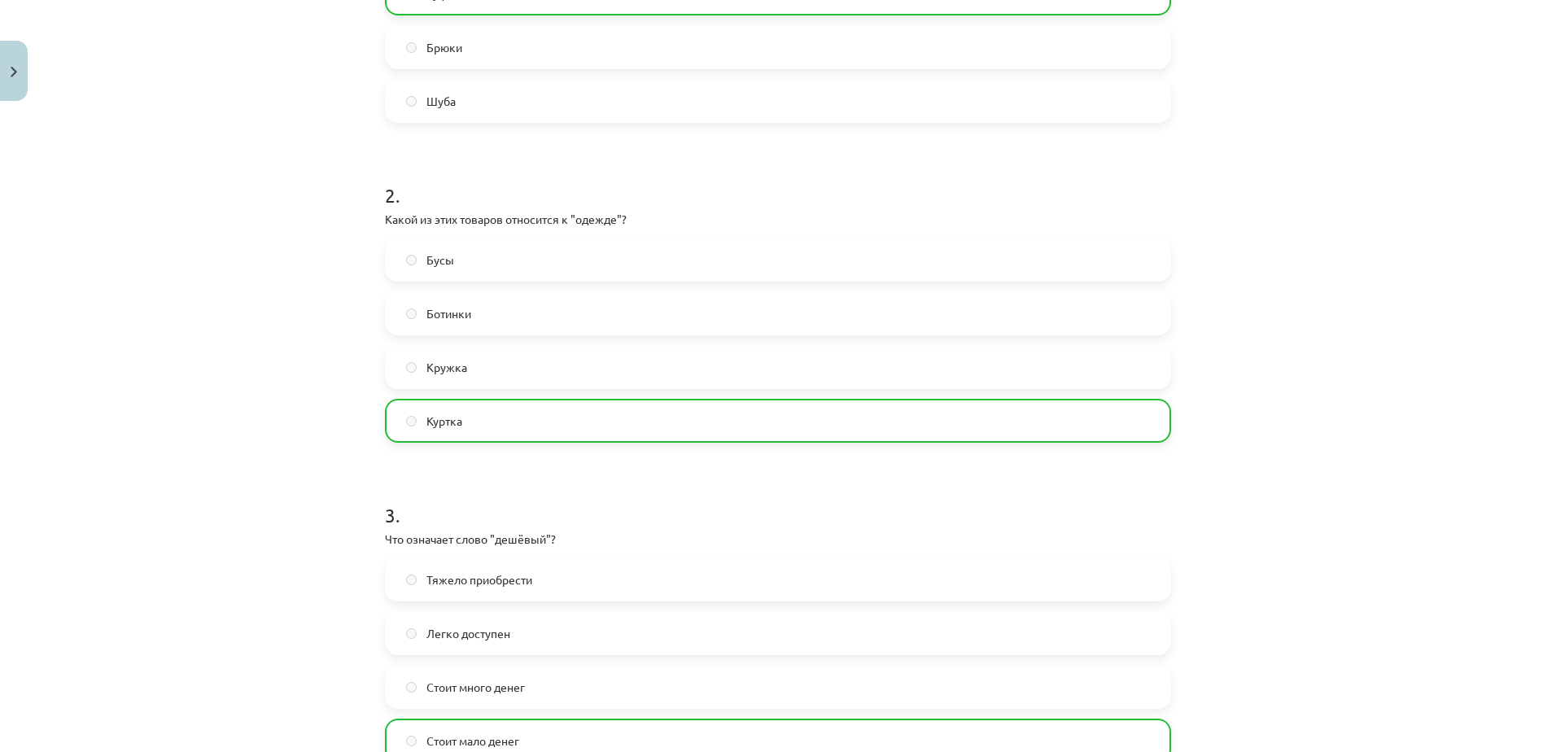
scroll to position [977, 0]
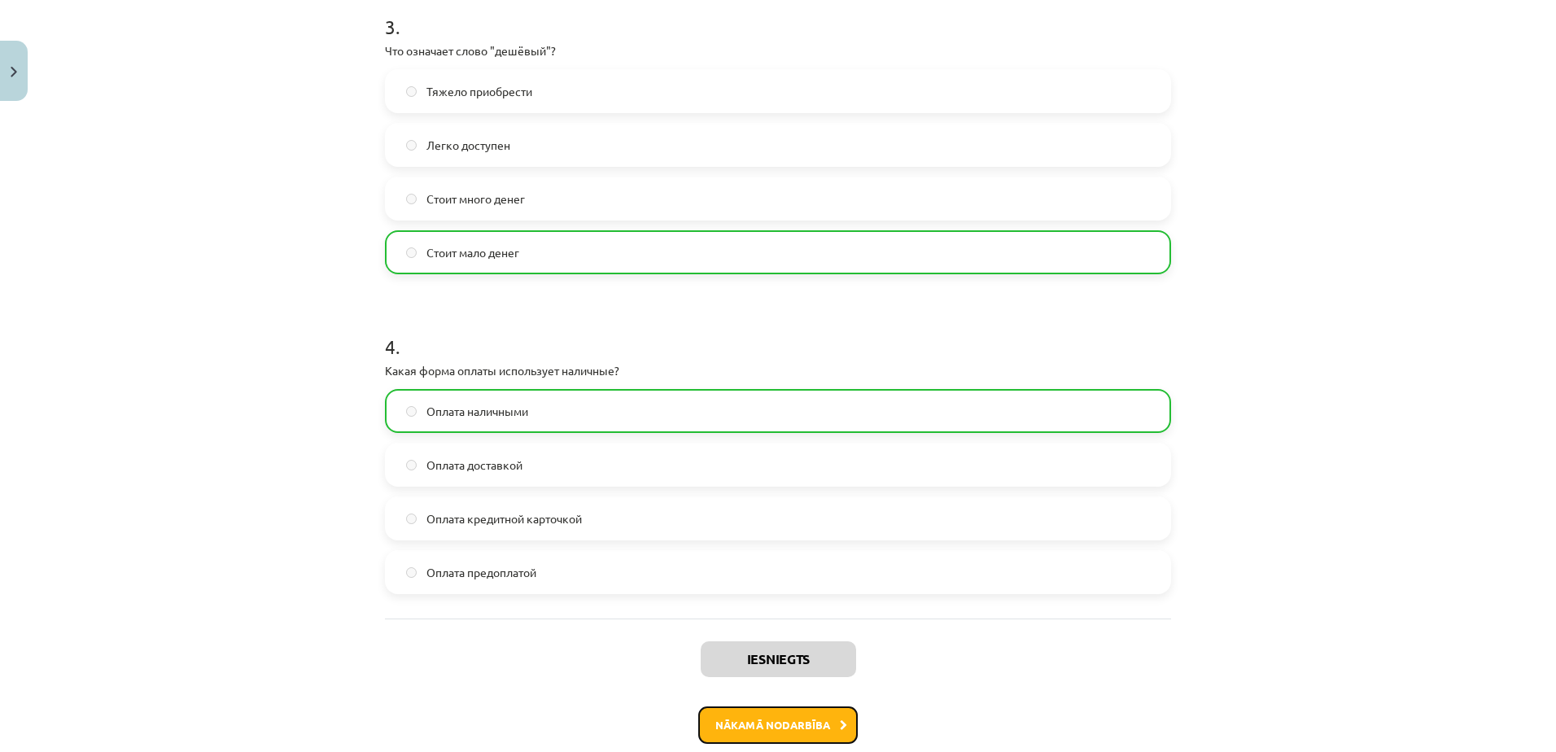
click at [821, 715] on button "Nākamā nodarbība" at bounding box center [778, 725] width 160 height 37
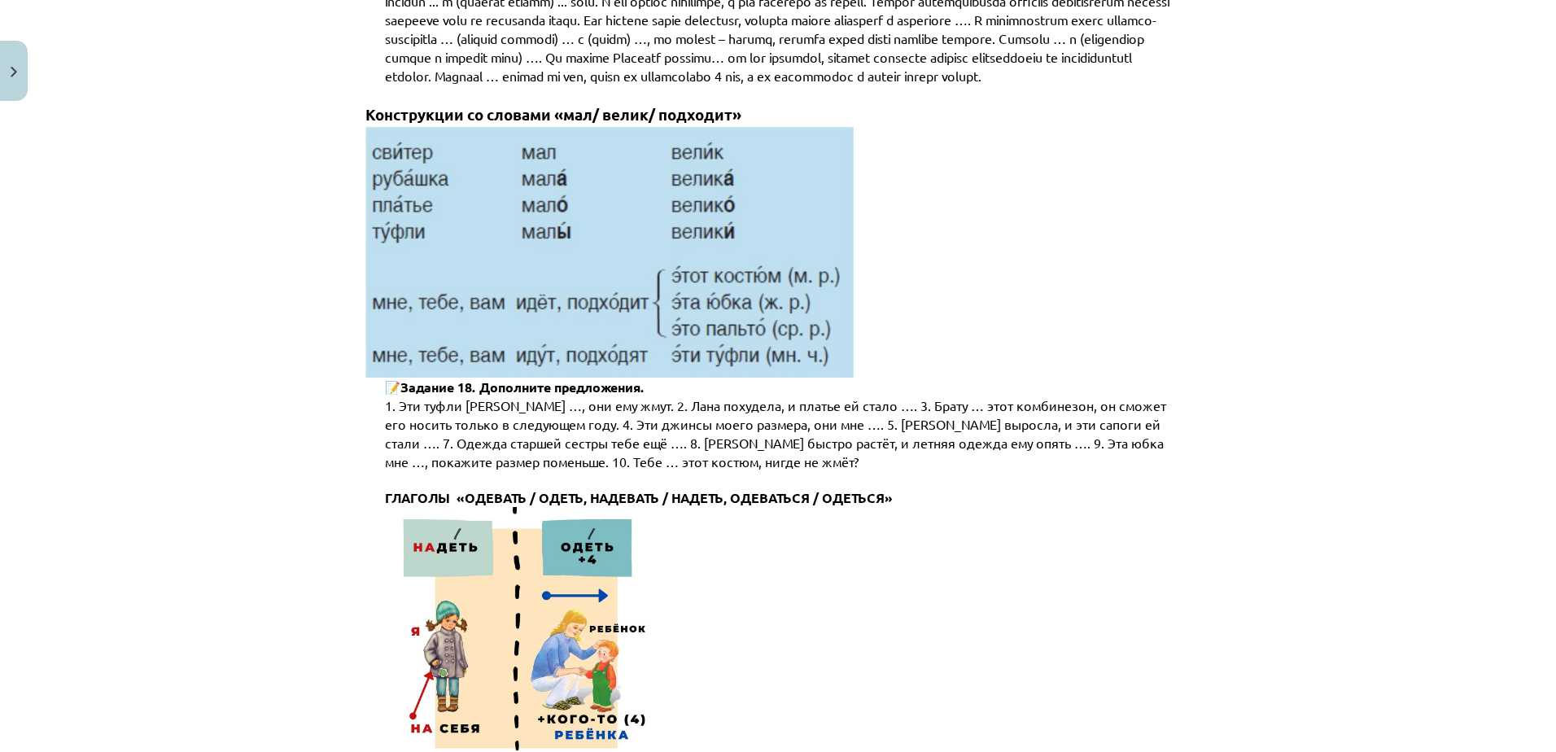
scroll to position [4924, 0]
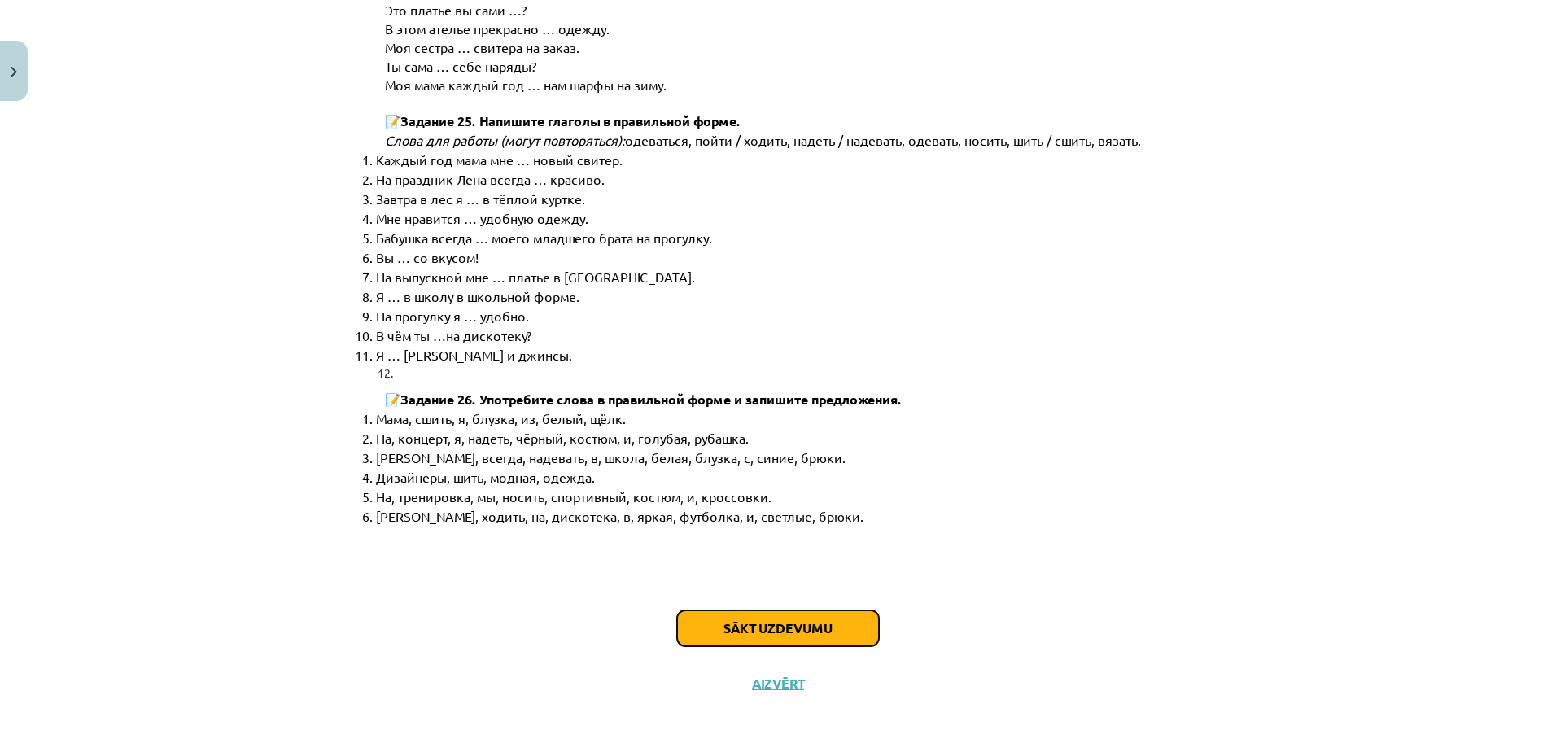
click at [833, 623] on button "Sākt uzdevumu" at bounding box center [778, 628] width 202 height 36
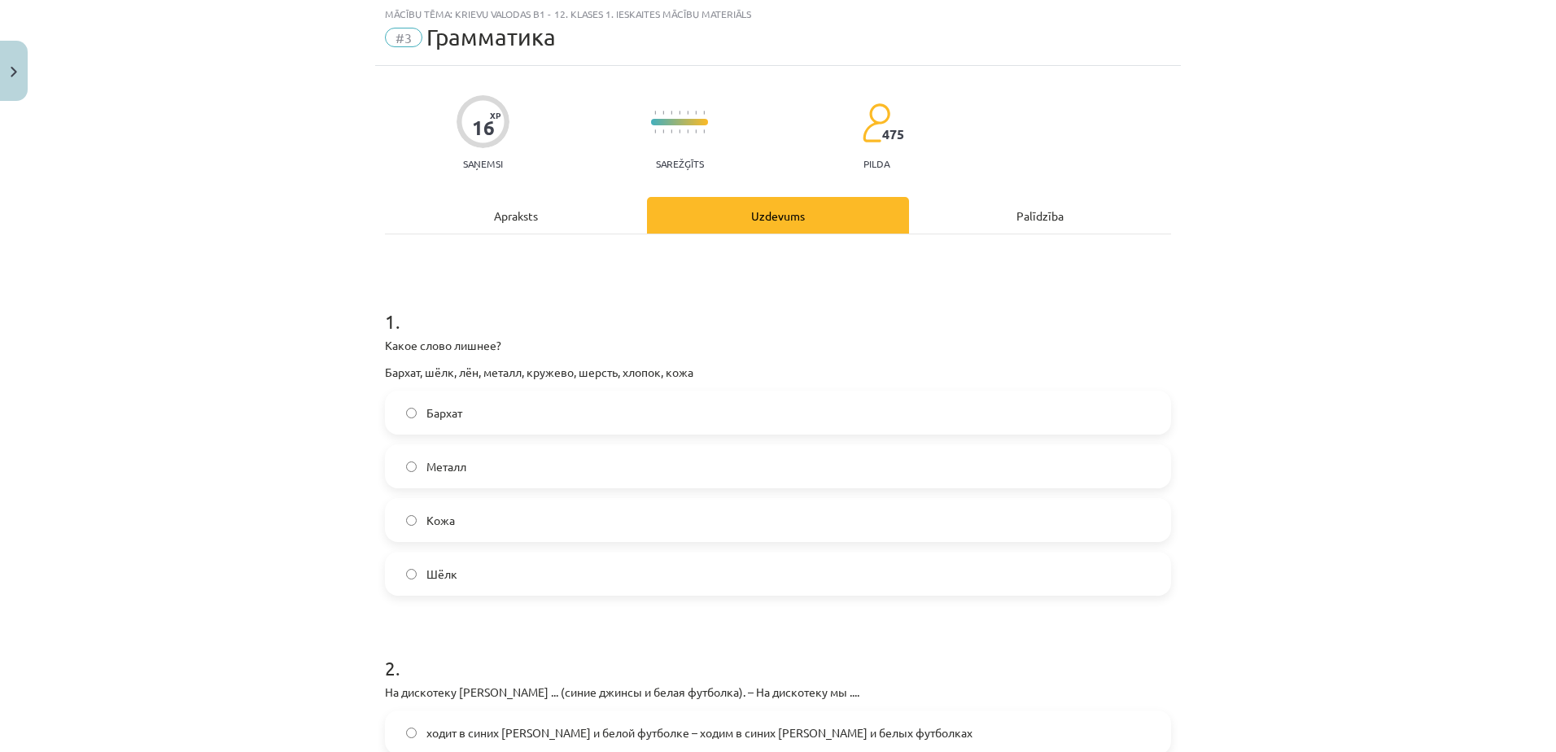
scroll to position [41, 0]
click at [406, 460] on label "Металл" at bounding box center [778, 468] width 783 height 41
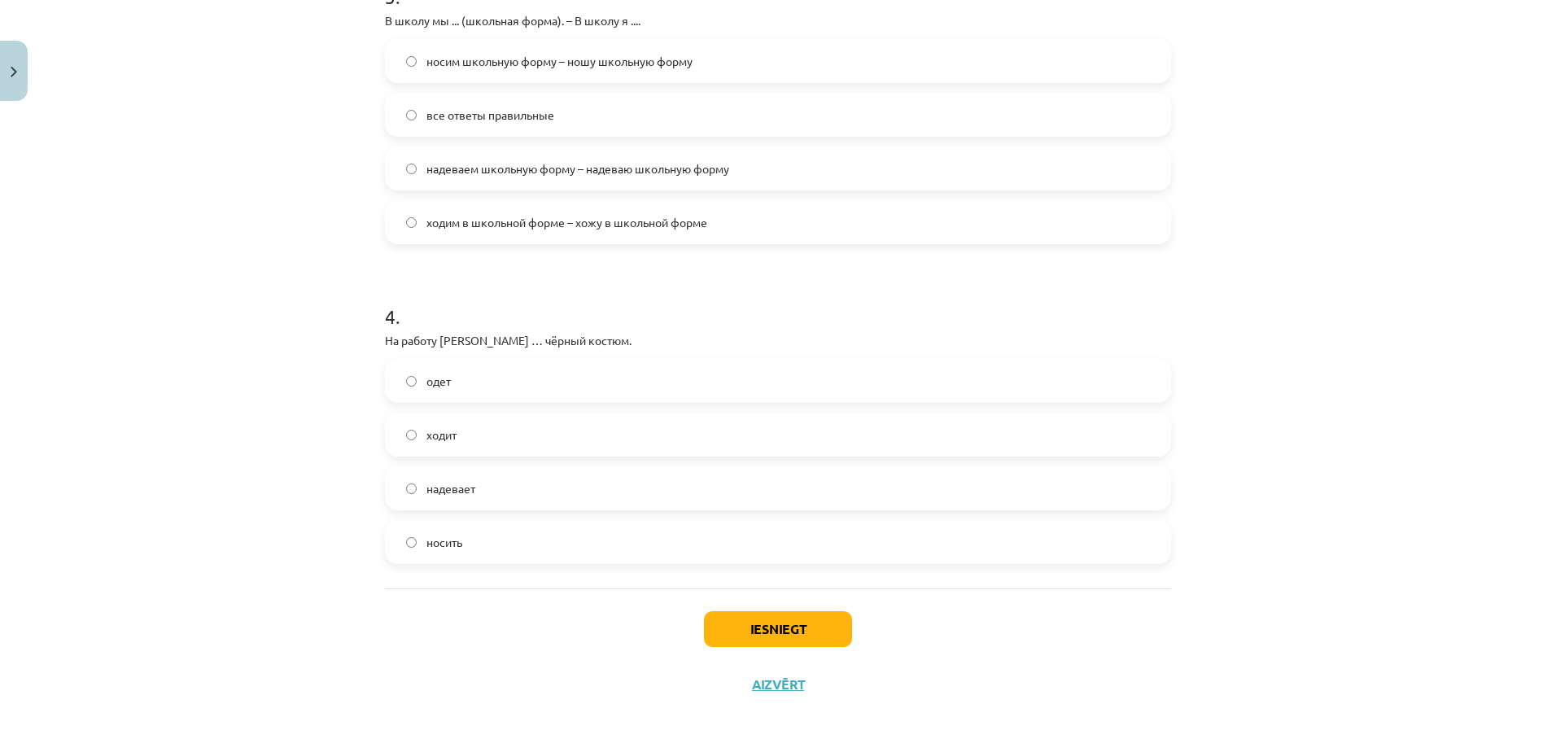
scroll to position [1035, 0]
click at [417, 539] on label "носить" at bounding box center [778, 541] width 783 height 41
click at [785, 619] on button "Iesniegt" at bounding box center [778, 628] width 148 height 36
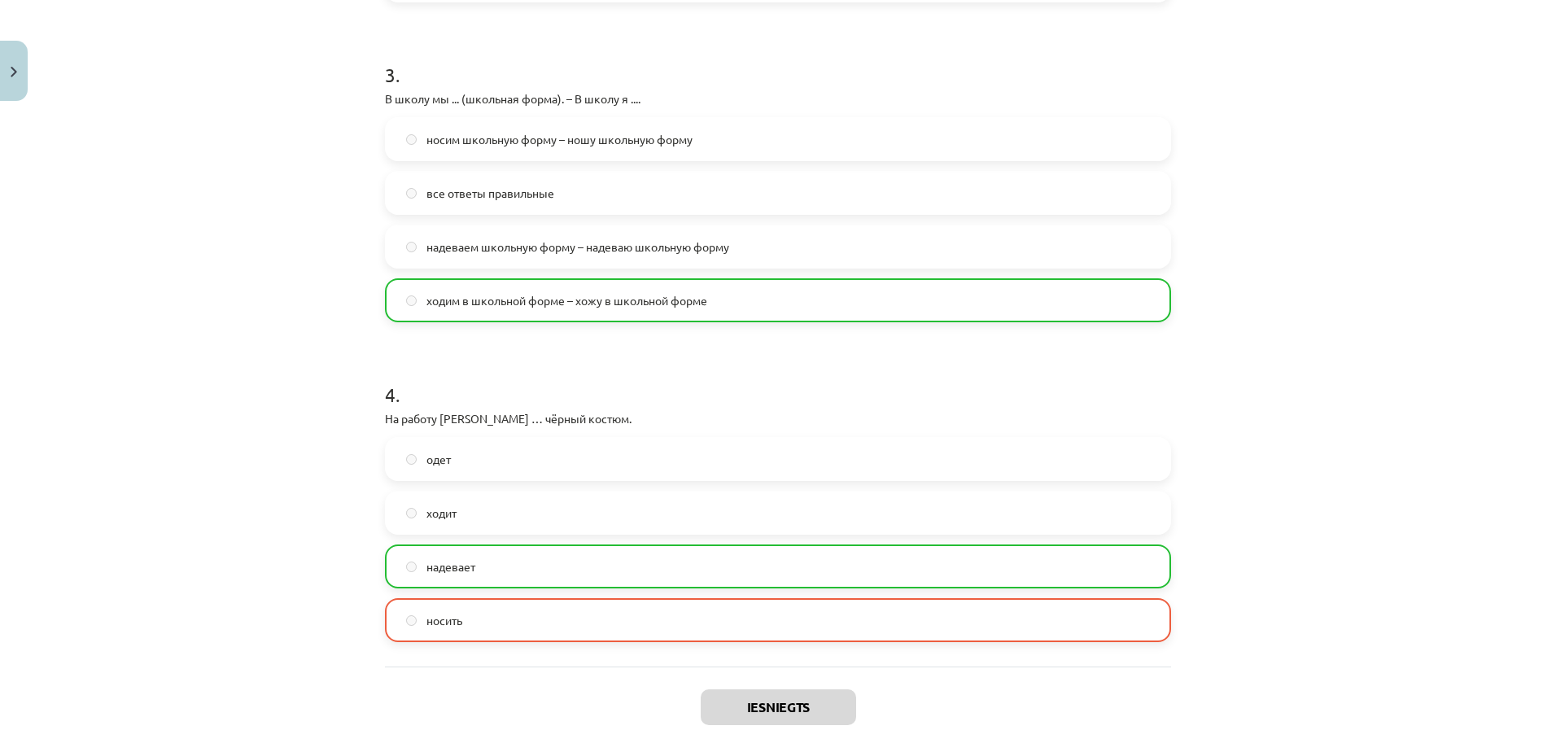
scroll to position [1087, 0]
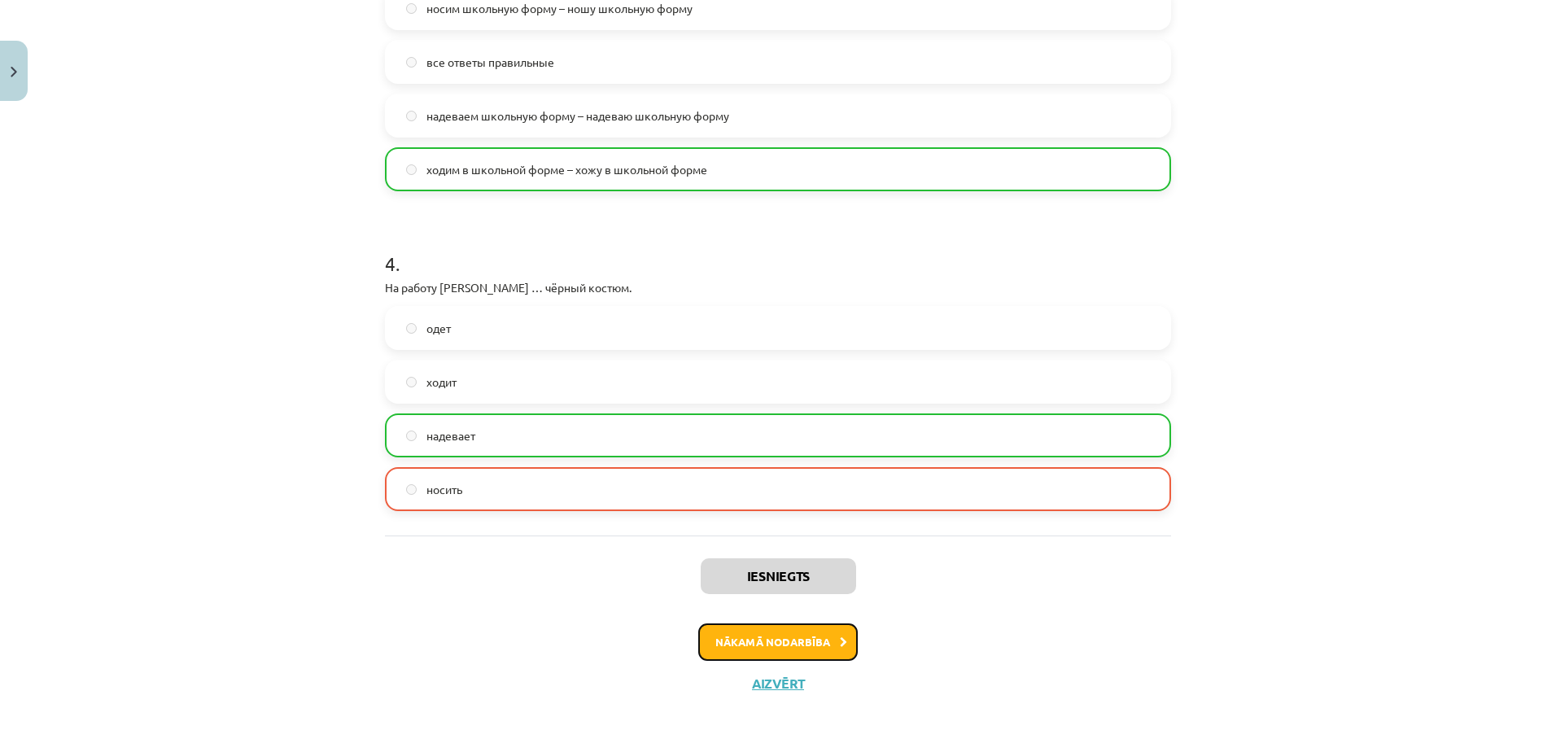
click at [811, 640] on button "Nākamā nodarbība" at bounding box center [778, 641] width 160 height 37
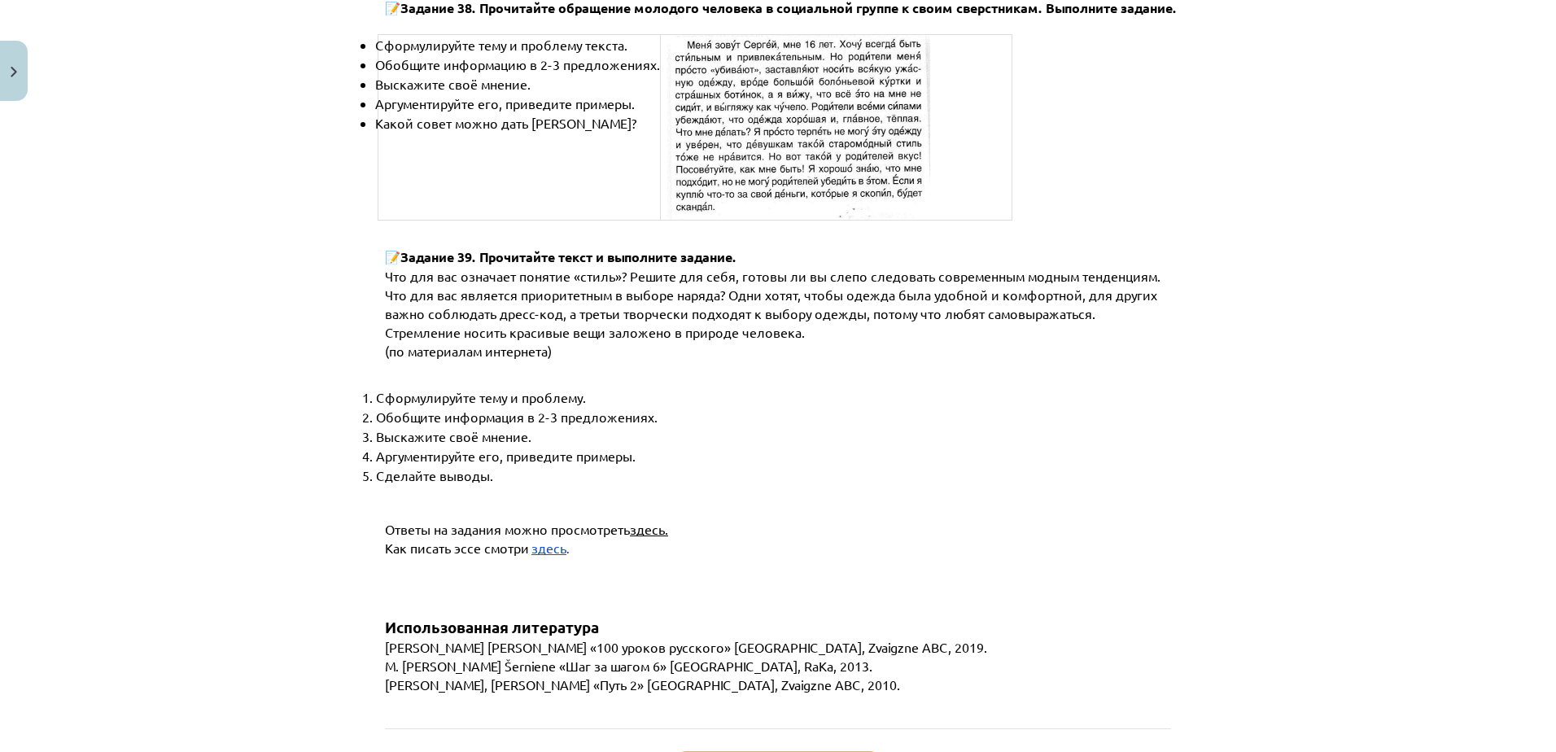
scroll to position [6138, 0]
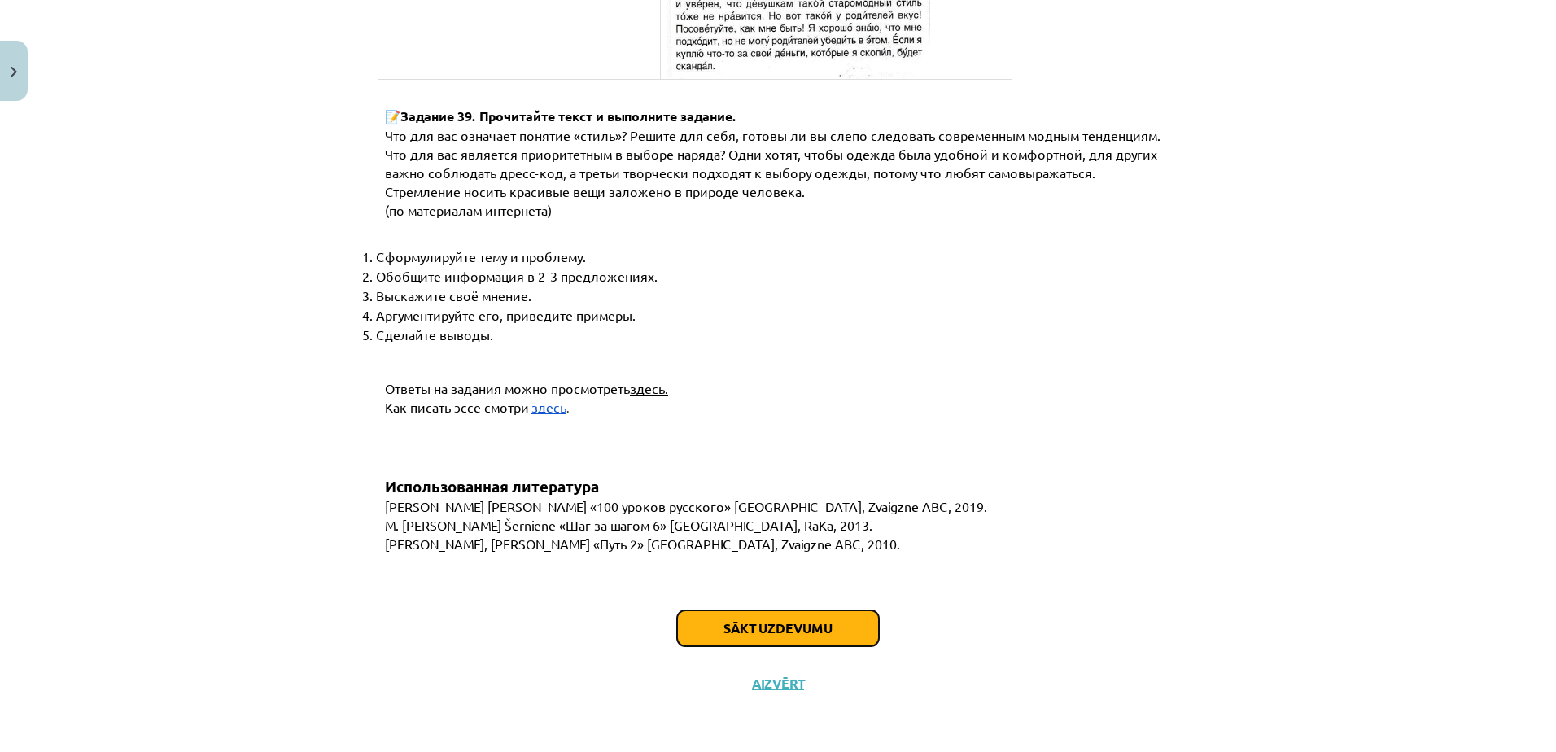
click at [806, 623] on button "Sākt uzdevumu" at bounding box center [778, 628] width 202 height 36
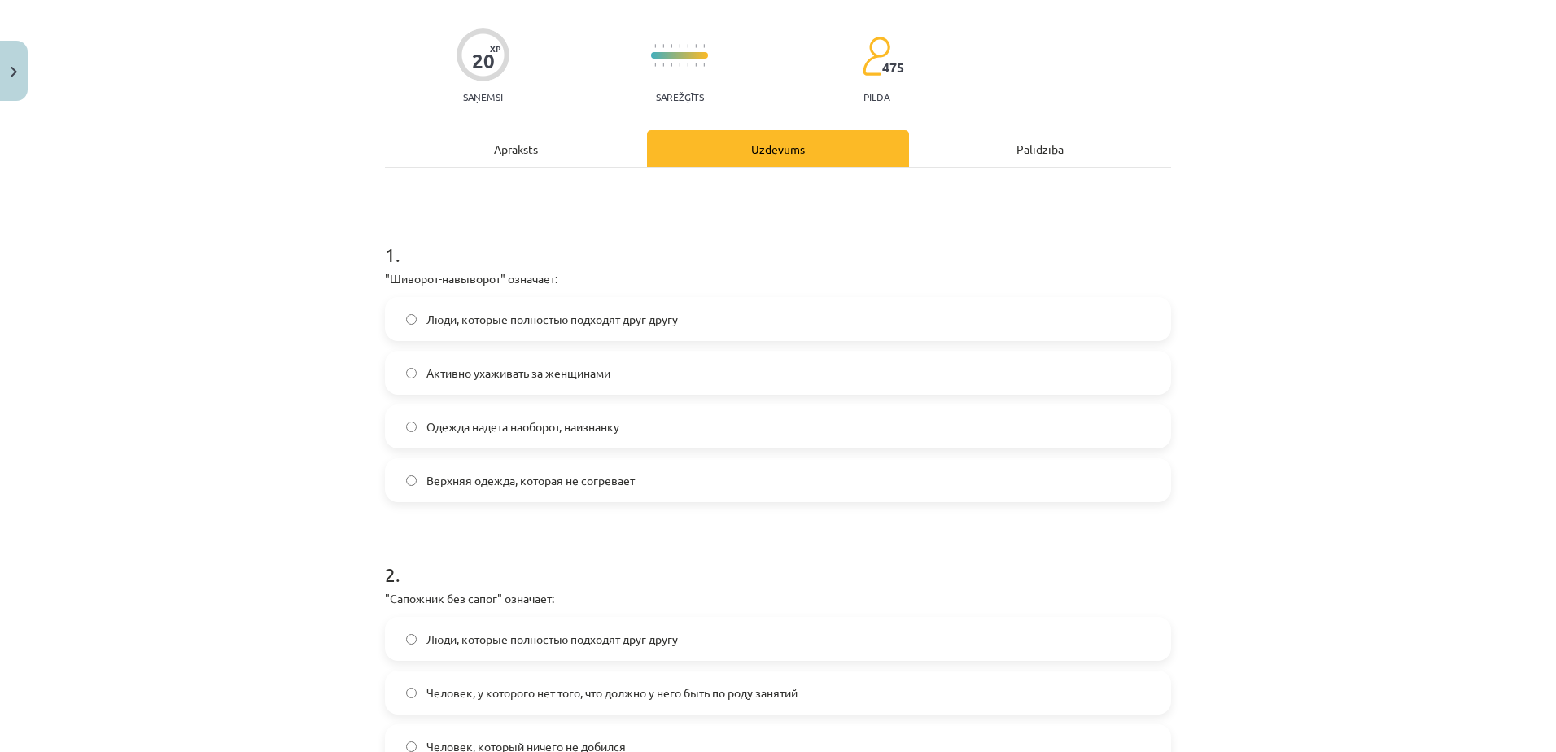
scroll to position [41, 0]
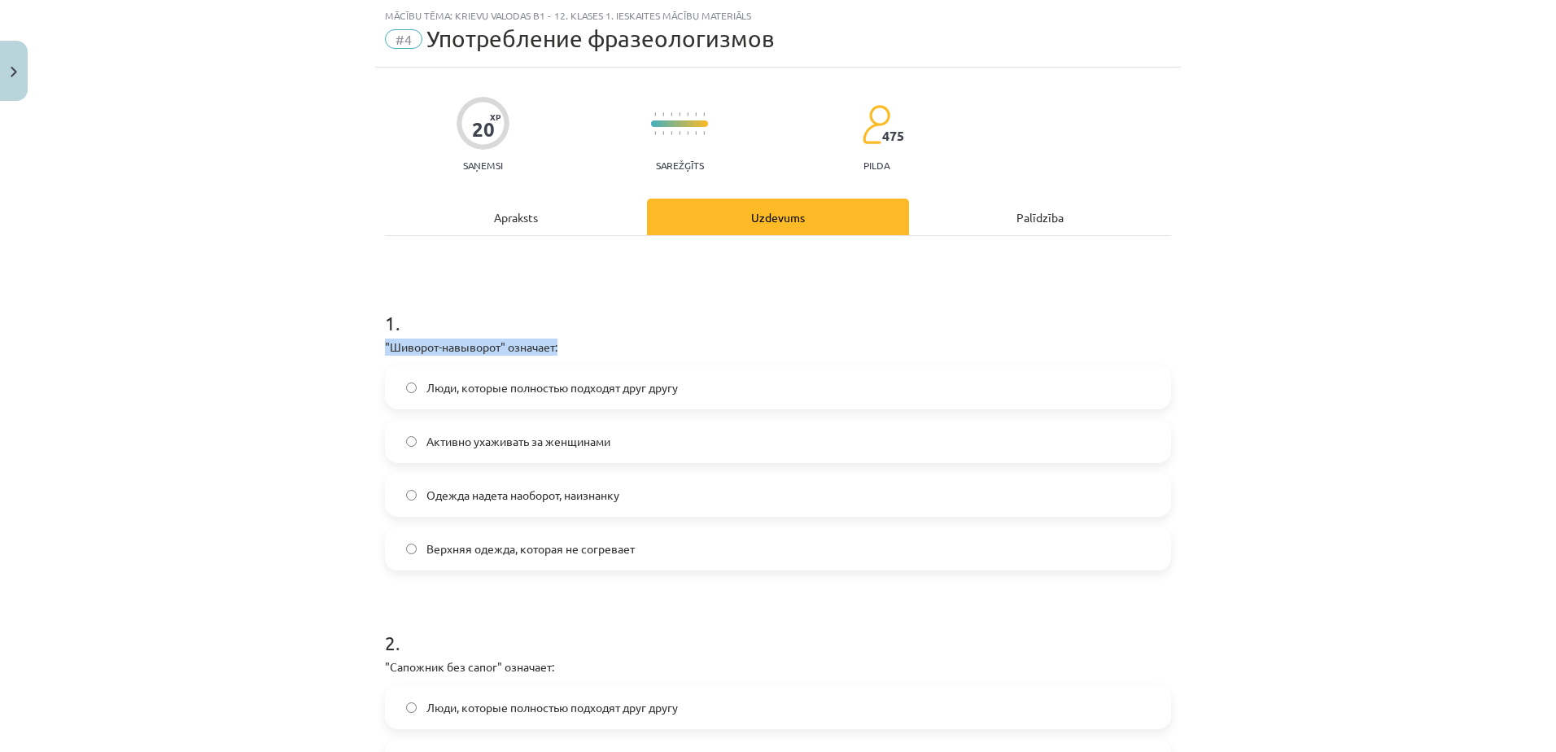
drag, startPoint x: 553, startPoint y: 345, endPoint x: 381, endPoint y: 343, distance: 172.6
click at [385, 343] on p ""Шиворот-навыворот" означает:" at bounding box center [778, 347] width 786 height 17
click at [329, 423] on div "Mācību tēma: Krievu valodas b1 - 12. klases 1. ieskaites mācību materiāls #4 Уп…" at bounding box center [778, 376] width 1556 height 752
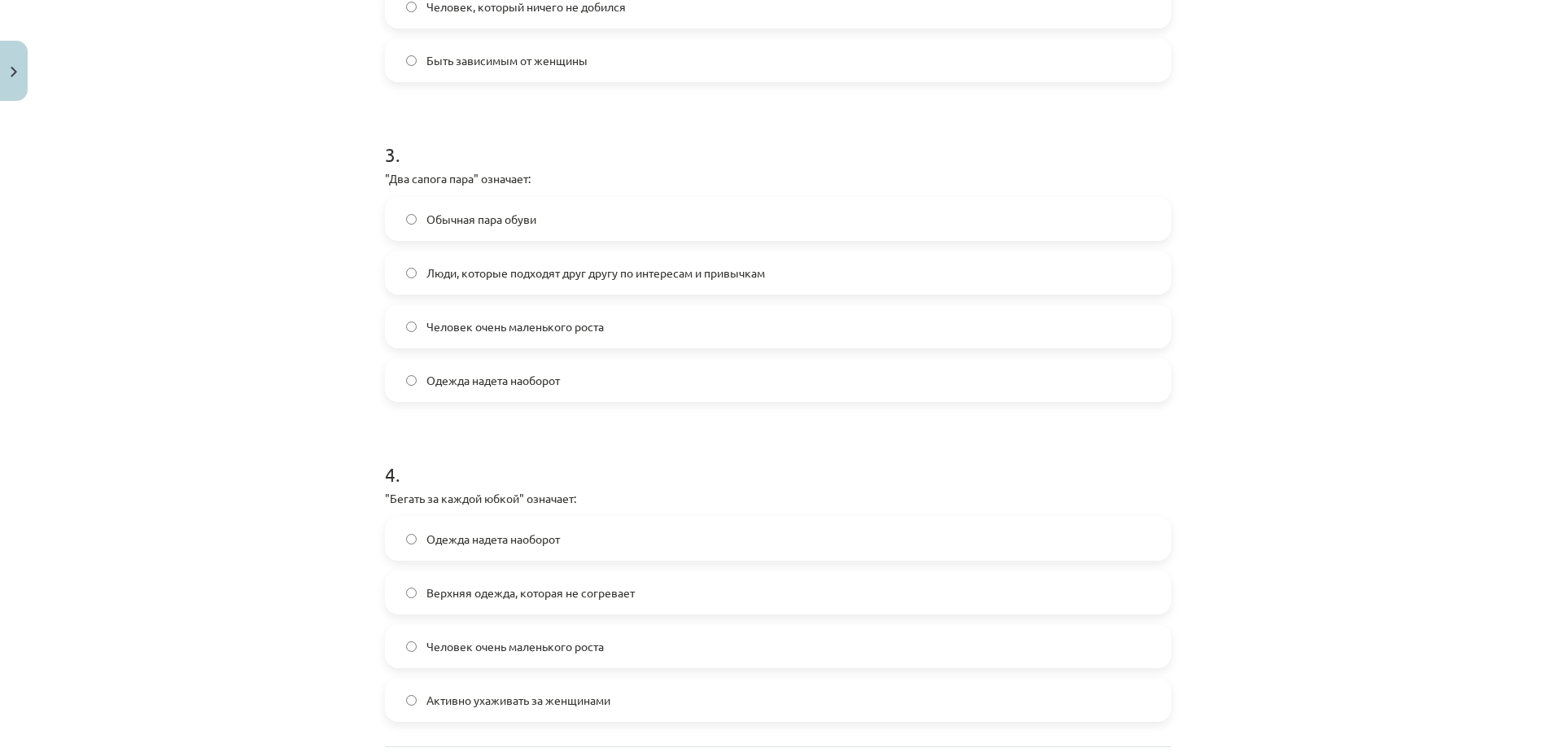
scroll to position [1008, 0]
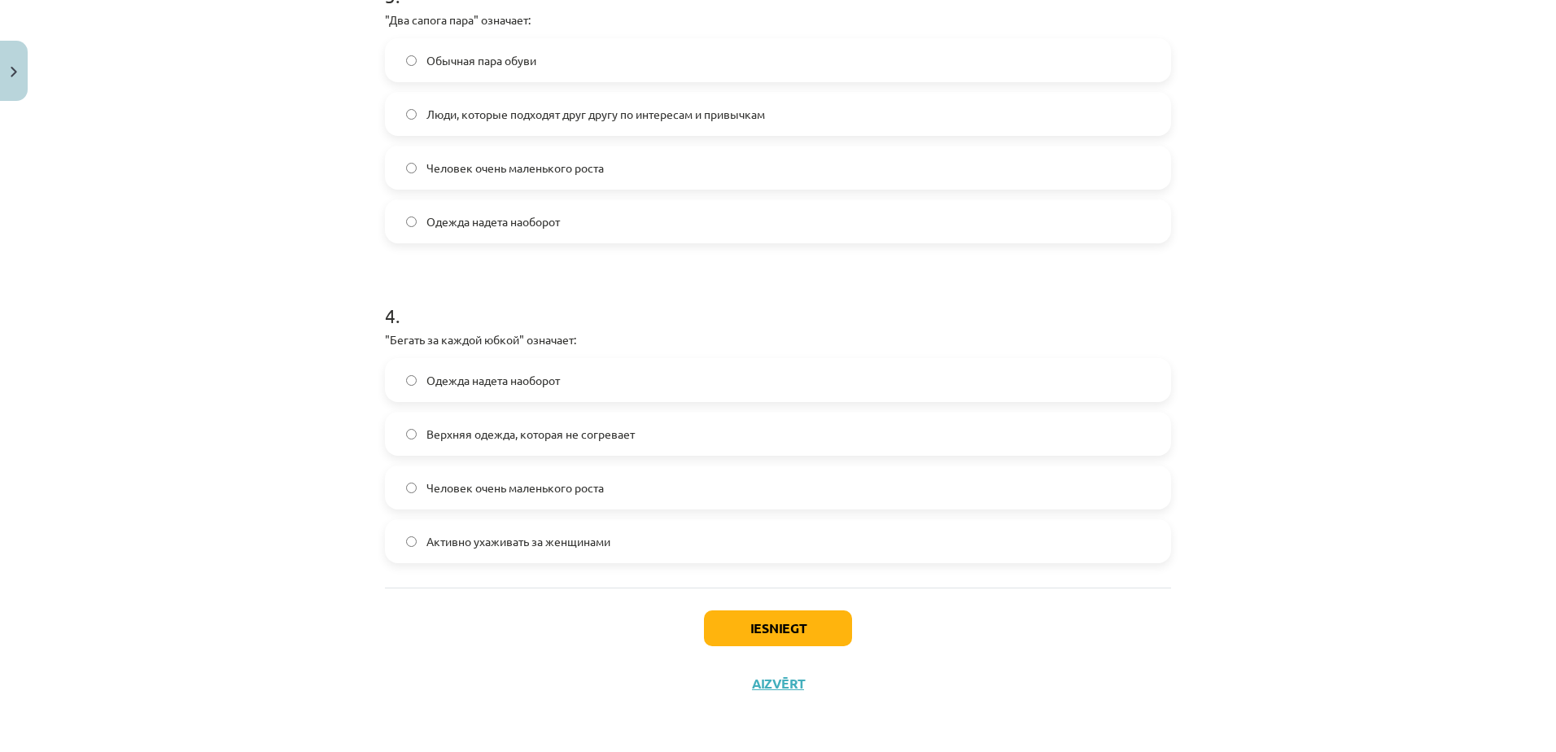
click at [390, 540] on label "Активно ухаживать за женщинами" at bounding box center [778, 541] width 783 height 41
click at [746, 615] on button "Iesniegt" at bounding box center [778, 628] width 148 height 36
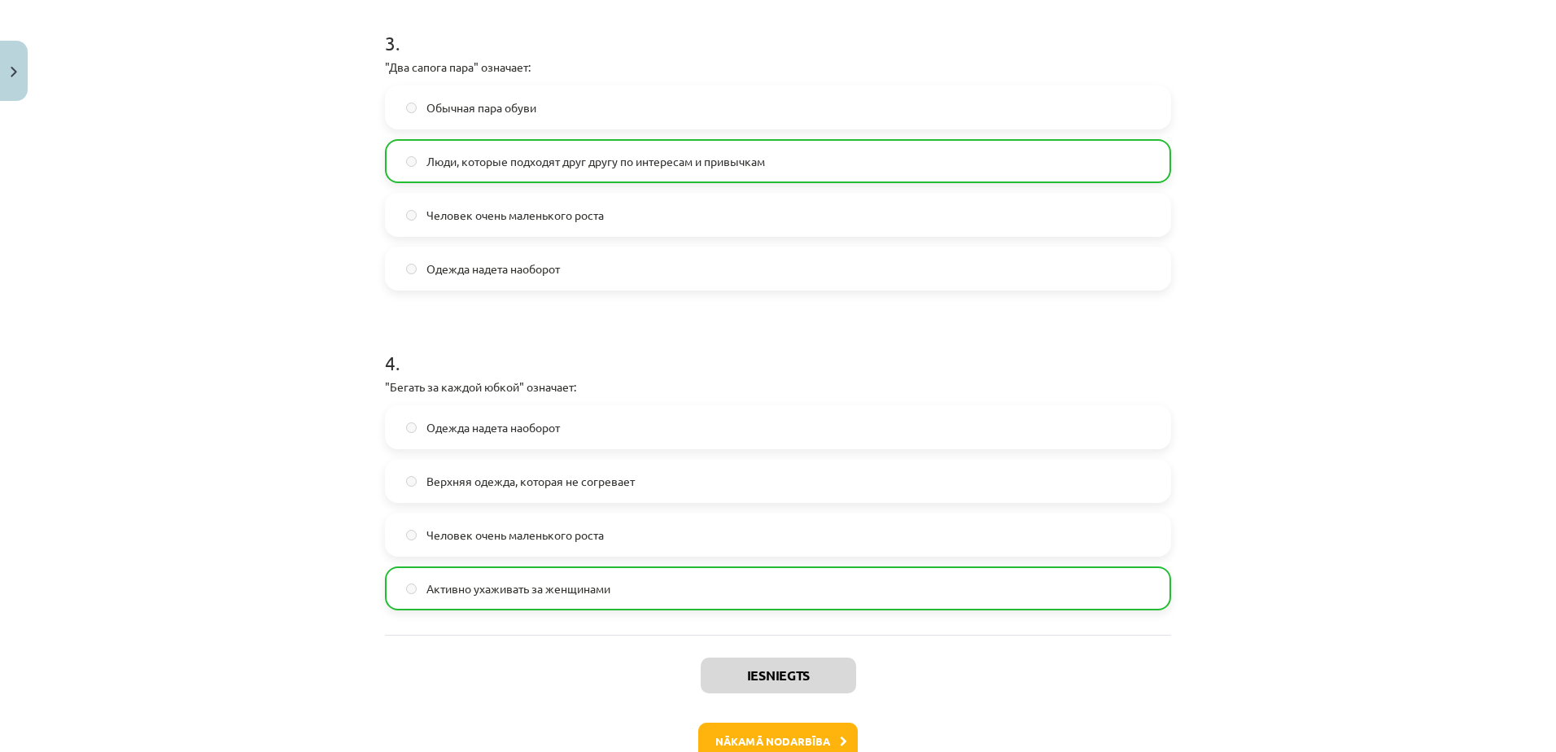
scroll to position [1060, 0]
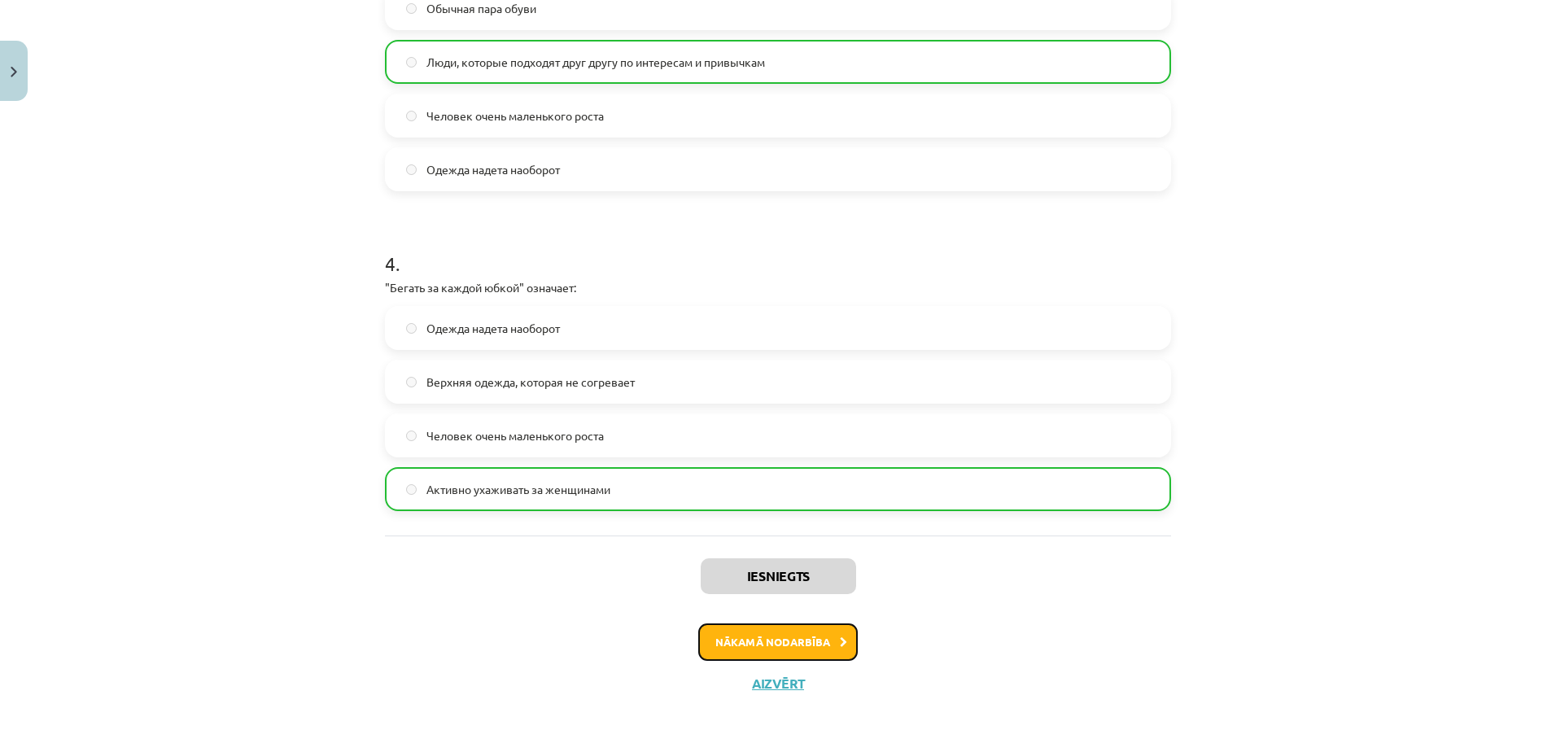
click at [817, 641] on button "Nākamā nodarbība" at bounding box center [778, 641] width 160 height 37
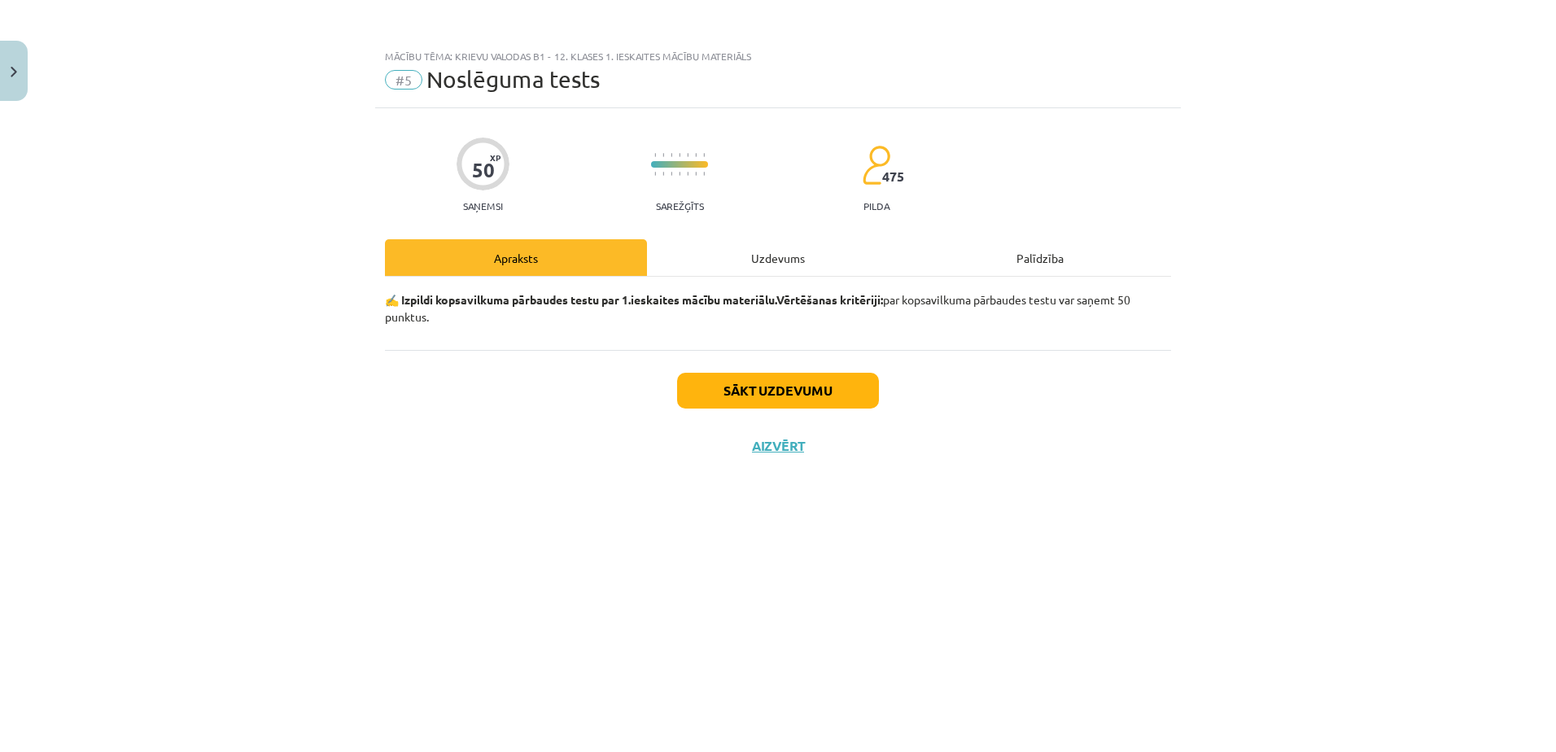
scroll to position [0, 0]
click at [846, 393] on button "Sākt uzdevumu" at bounding box center [778, 391] width 202 height 36
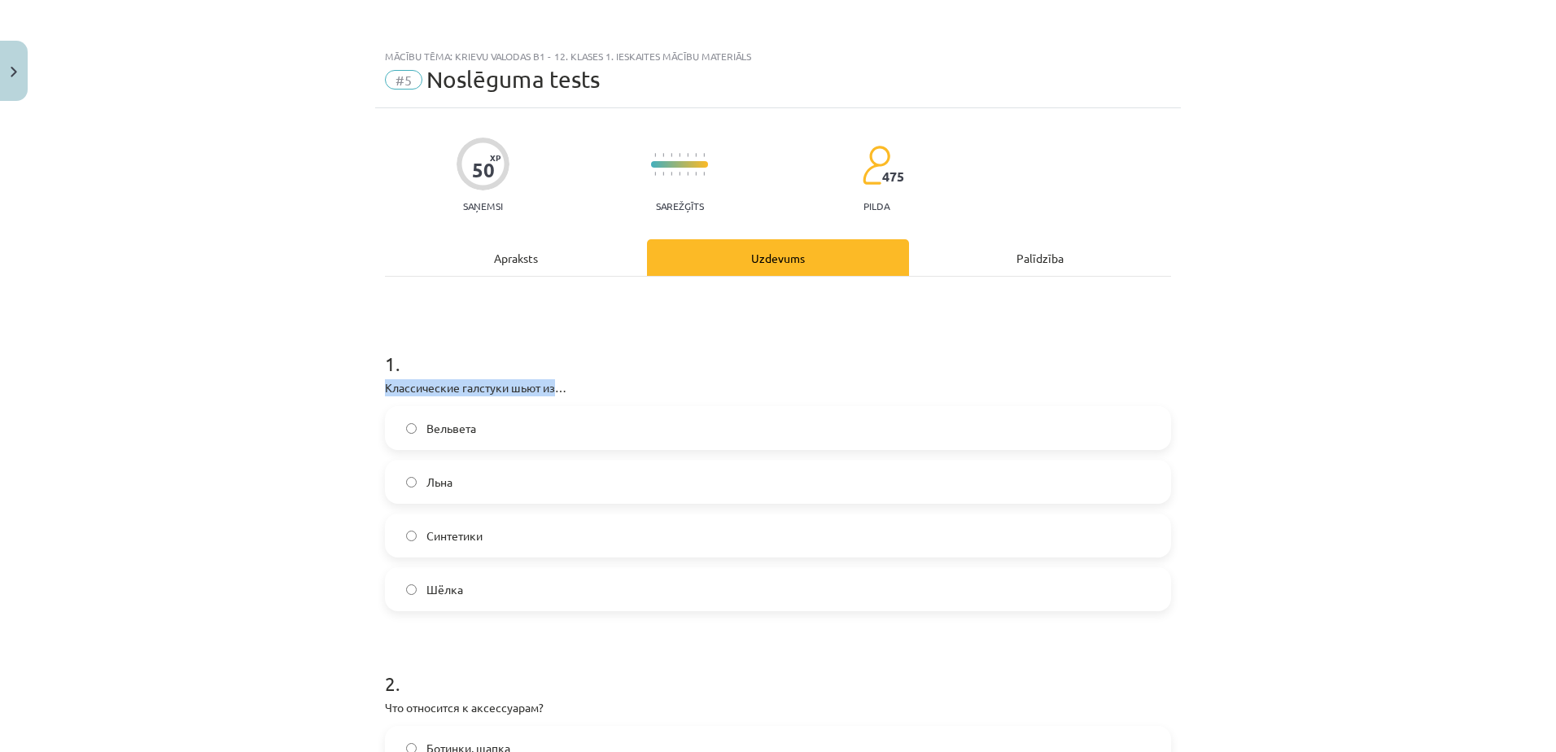
drag, startPoint x: 552, startPoint y: 387, endPoint x: 378, endPoint y: 383, distance: 173.4
click at [385, 383] on p "Классические галстуки шьют из…" at bounding box center [778, 387] width 786 height 17
click at [428, 582] on span "Шёлка" at bounding box center [445, 589] width 37 height 17
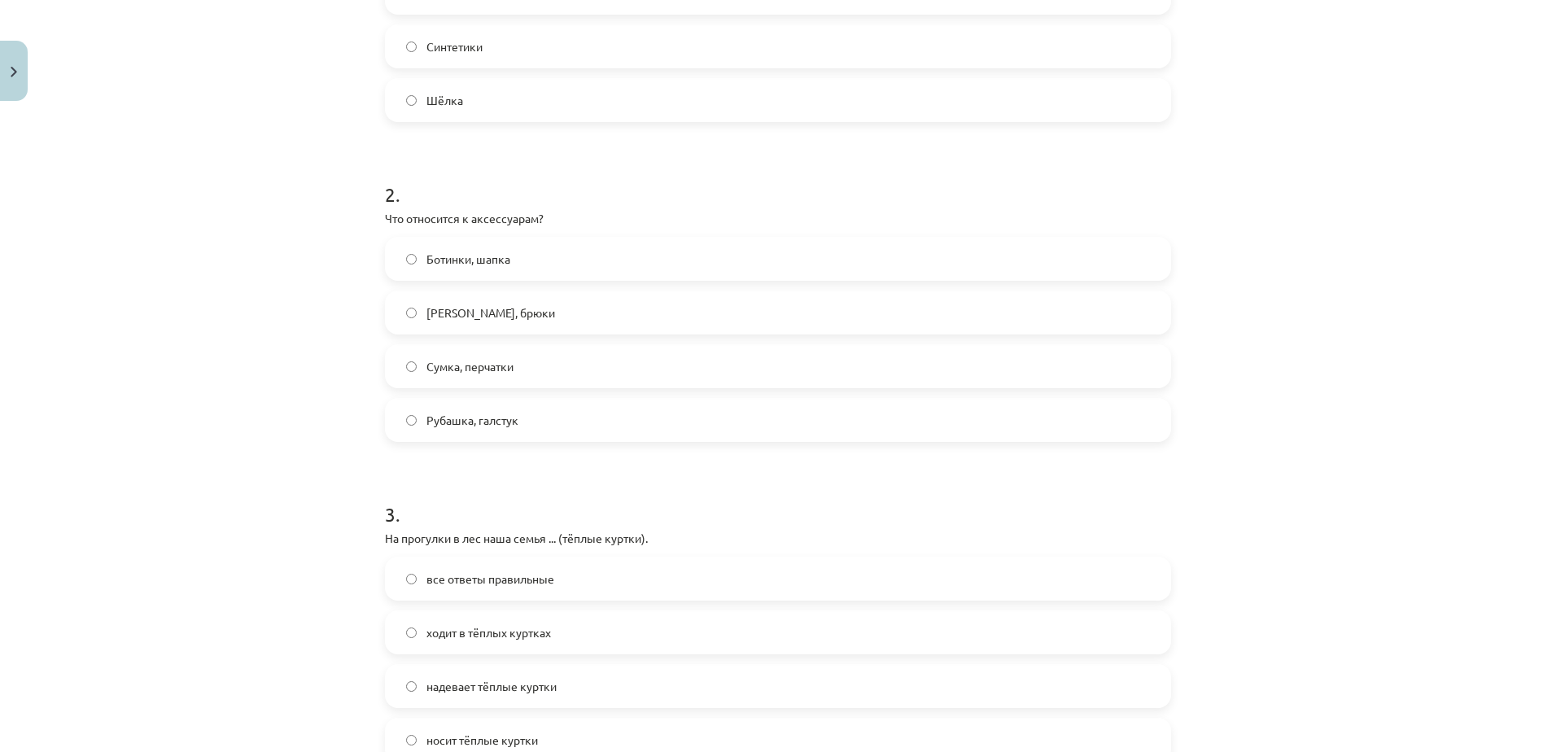
scroll to position [651, 0]
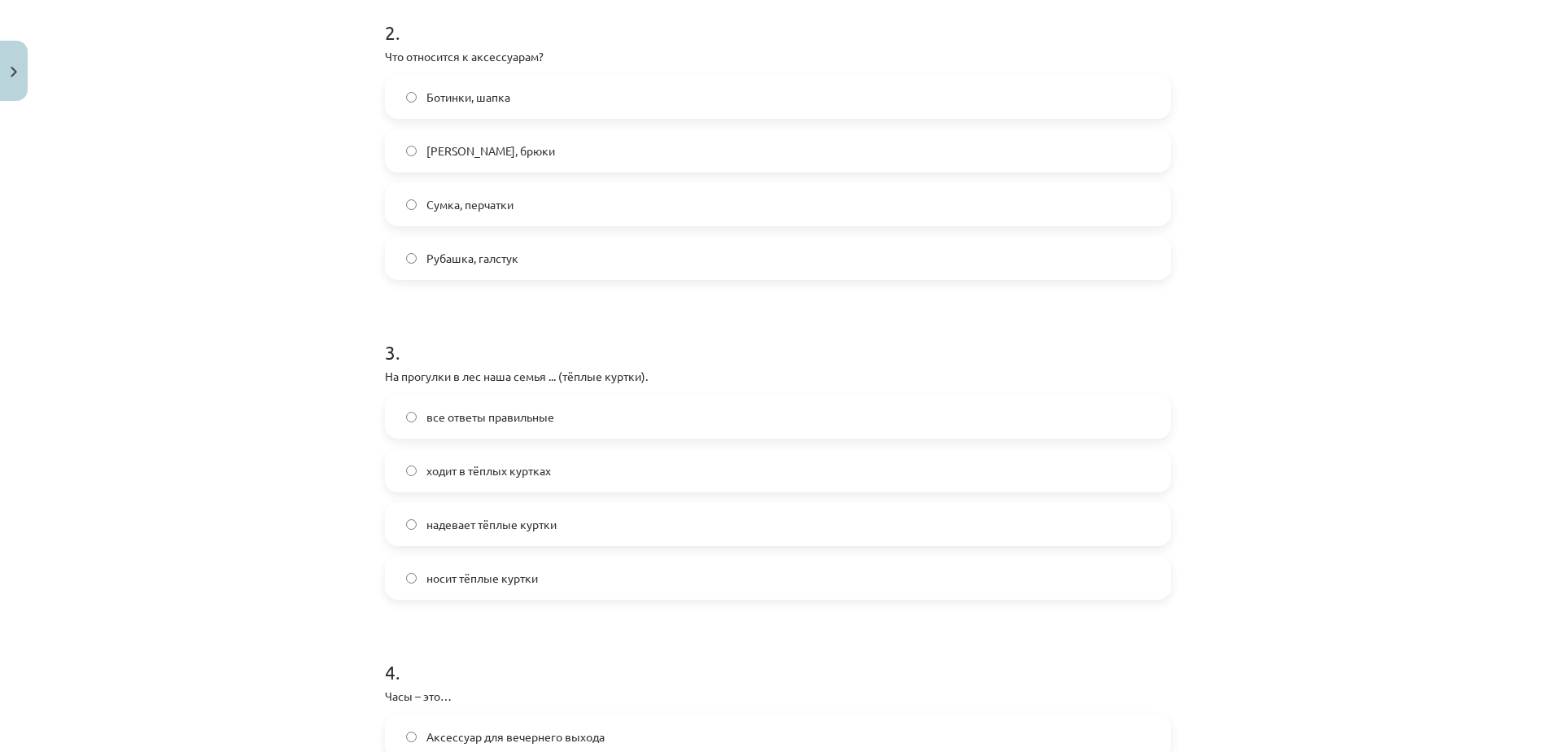
click at [417, 576] on label "носит тёплые куртки" at bounding box center [778, 578] width 783 height 41
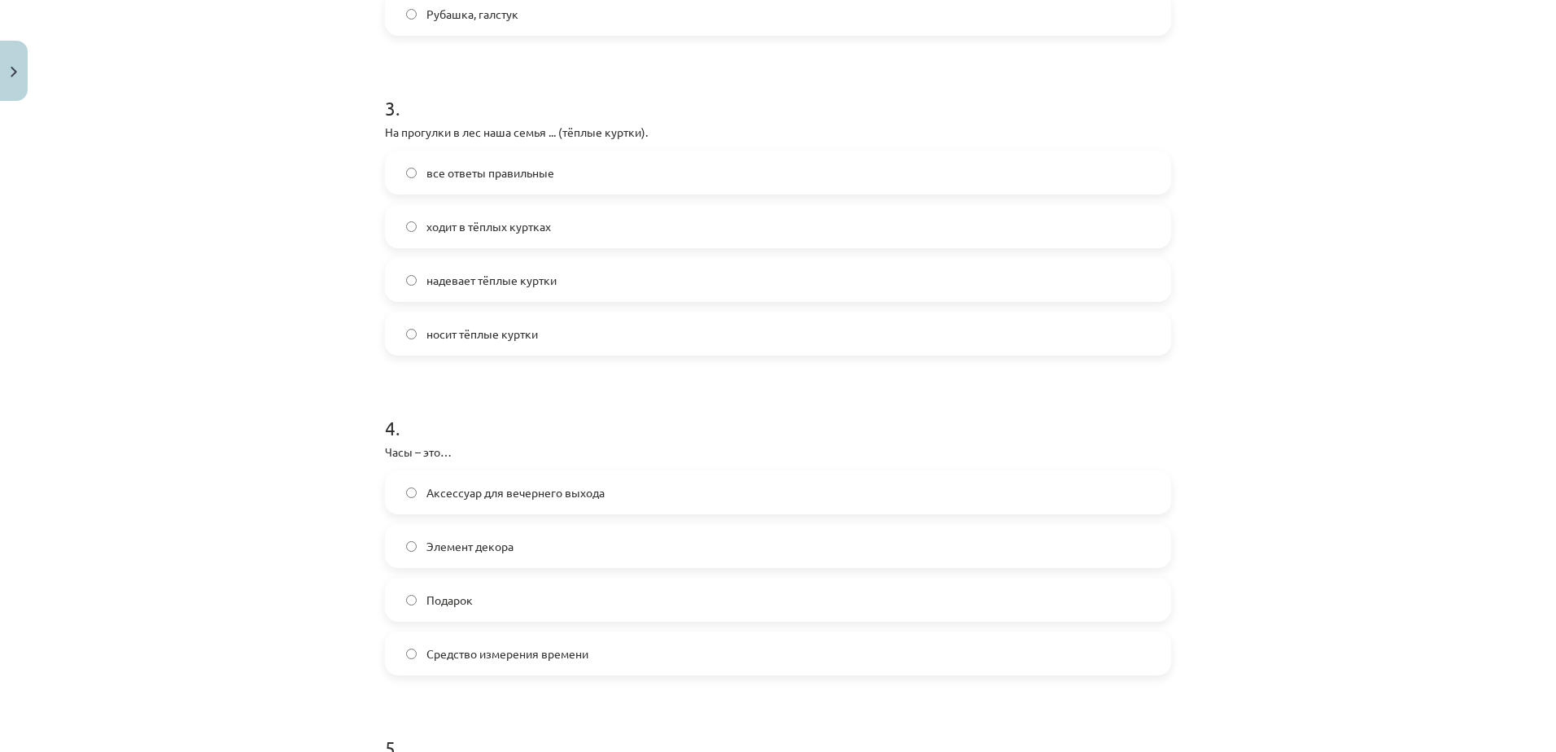
scroll to position [977, 0]
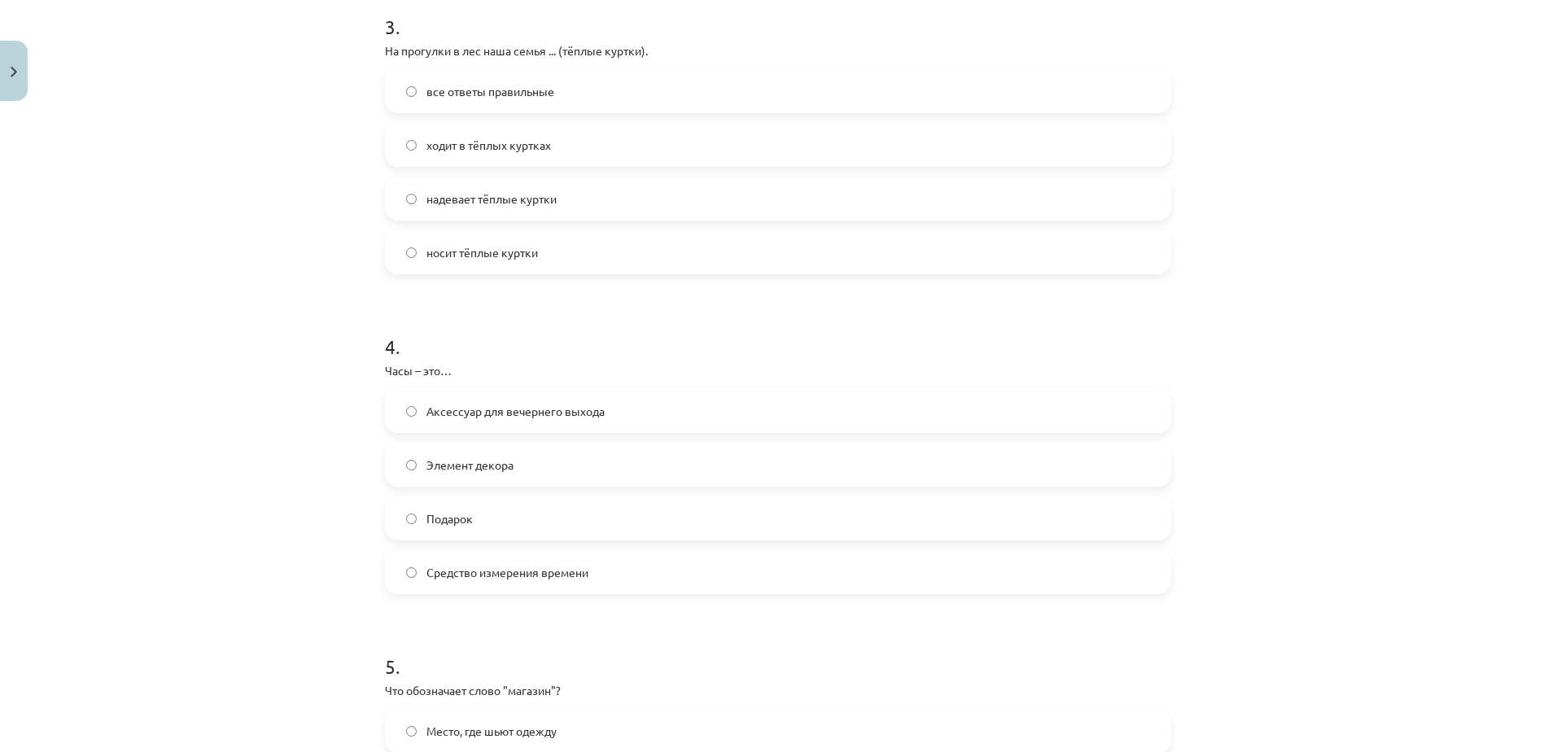
click at [413, 571] on label "Средство измерения времени" at bounding box center [778, 572] width 783 height 41
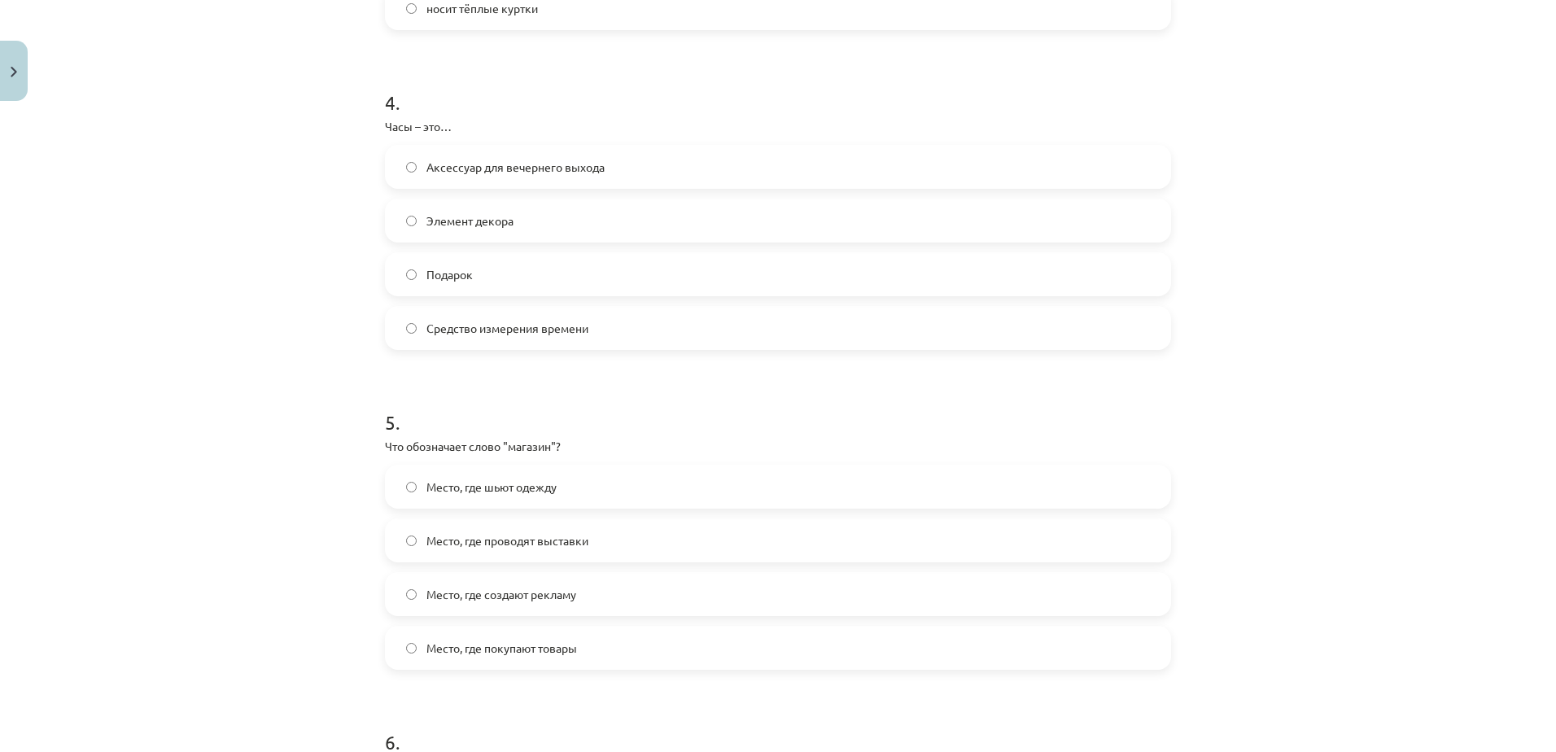
click at [434, 650] on span "Место, где покупают товары" at bounding box center [502, 648] width 151 height 17
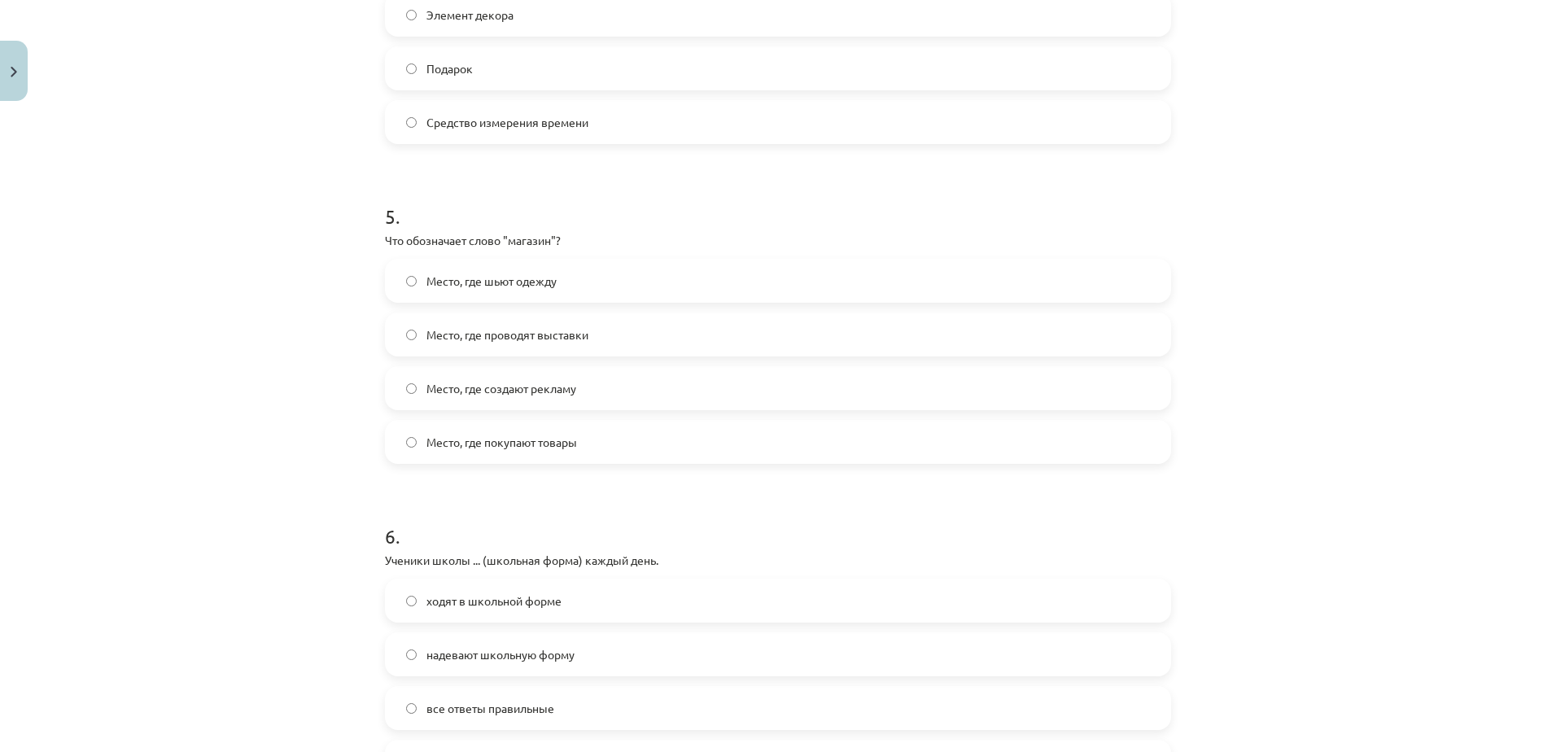
scroll to position [1628, 0]
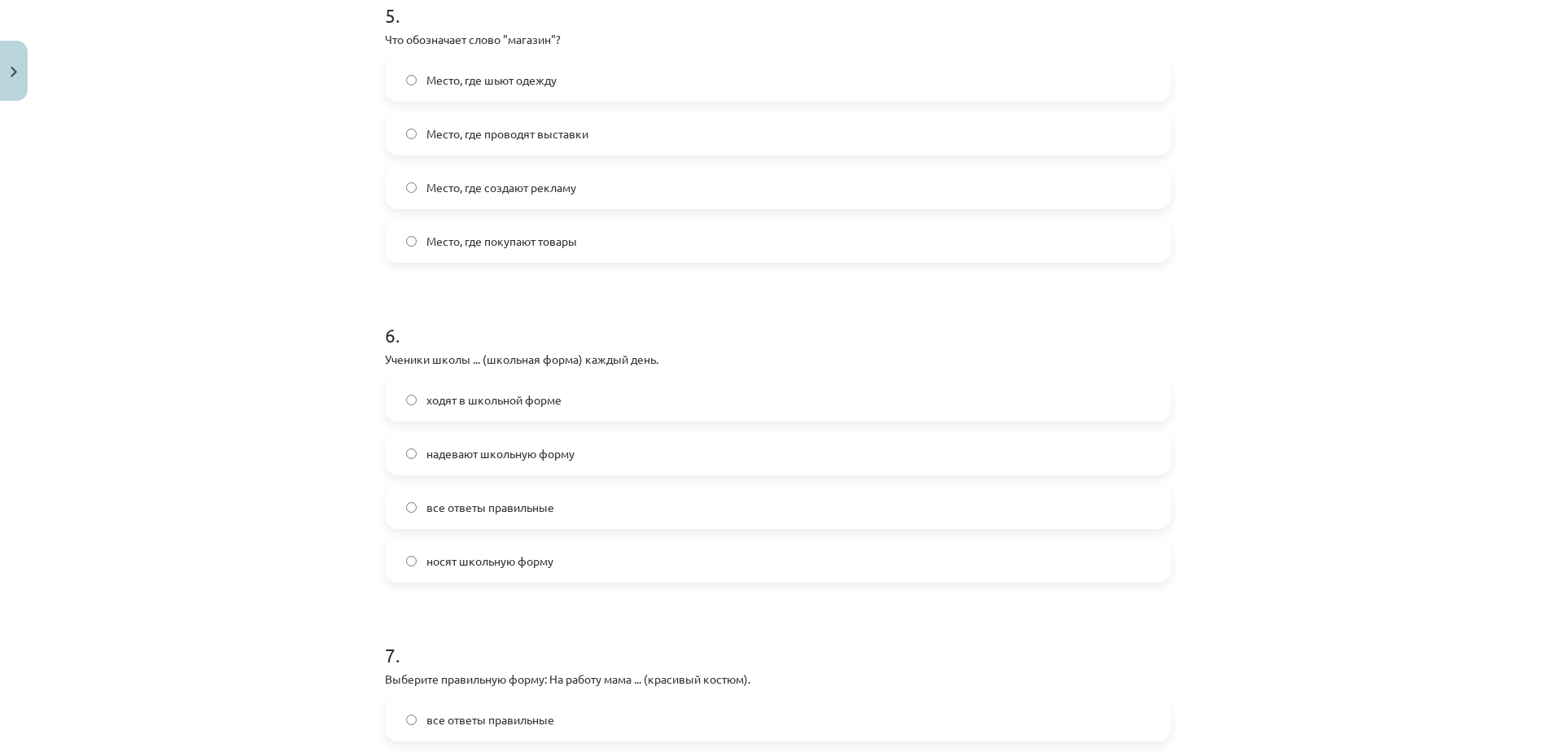
click at [419, 396] on label "ходят в школьной форме" at bounding box center [778, 399] width 783 height 41
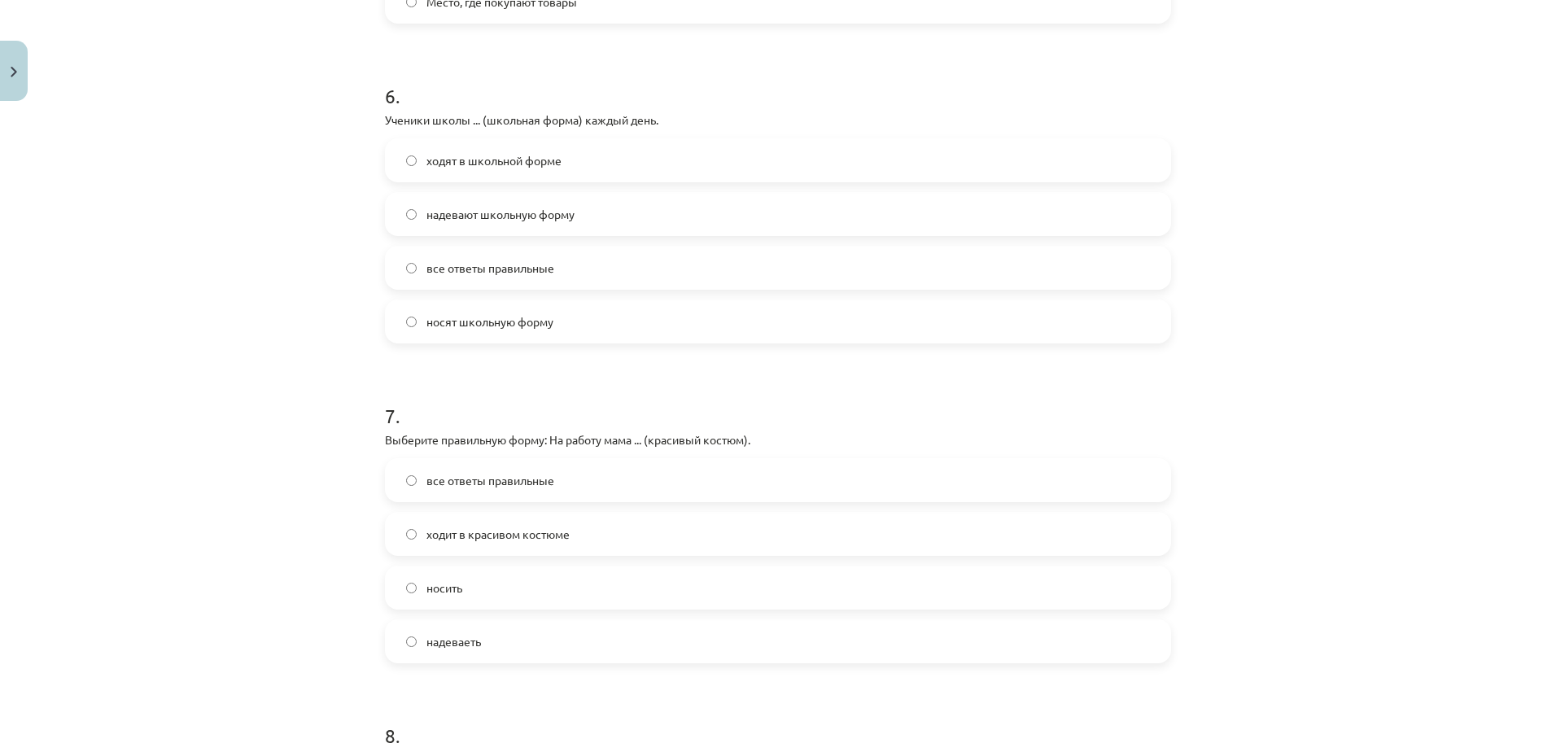
scroll to position [1872, 0]
drag, startPoint x: 312, startPoint y: 435, endPoint x: 279, endPoint y: 459, distance: 40.7
click at [279, 459] on div "Mācību tēma: Krievu valodas b1 - 12. klases 1. ieskaites mācību materiāls #5 No…" at bounding box center [778, 376] width 1556 height 752
click at [413, 525] on label "ходит в красивом костюме" at bounding box center [778, 529] width 783 height 41
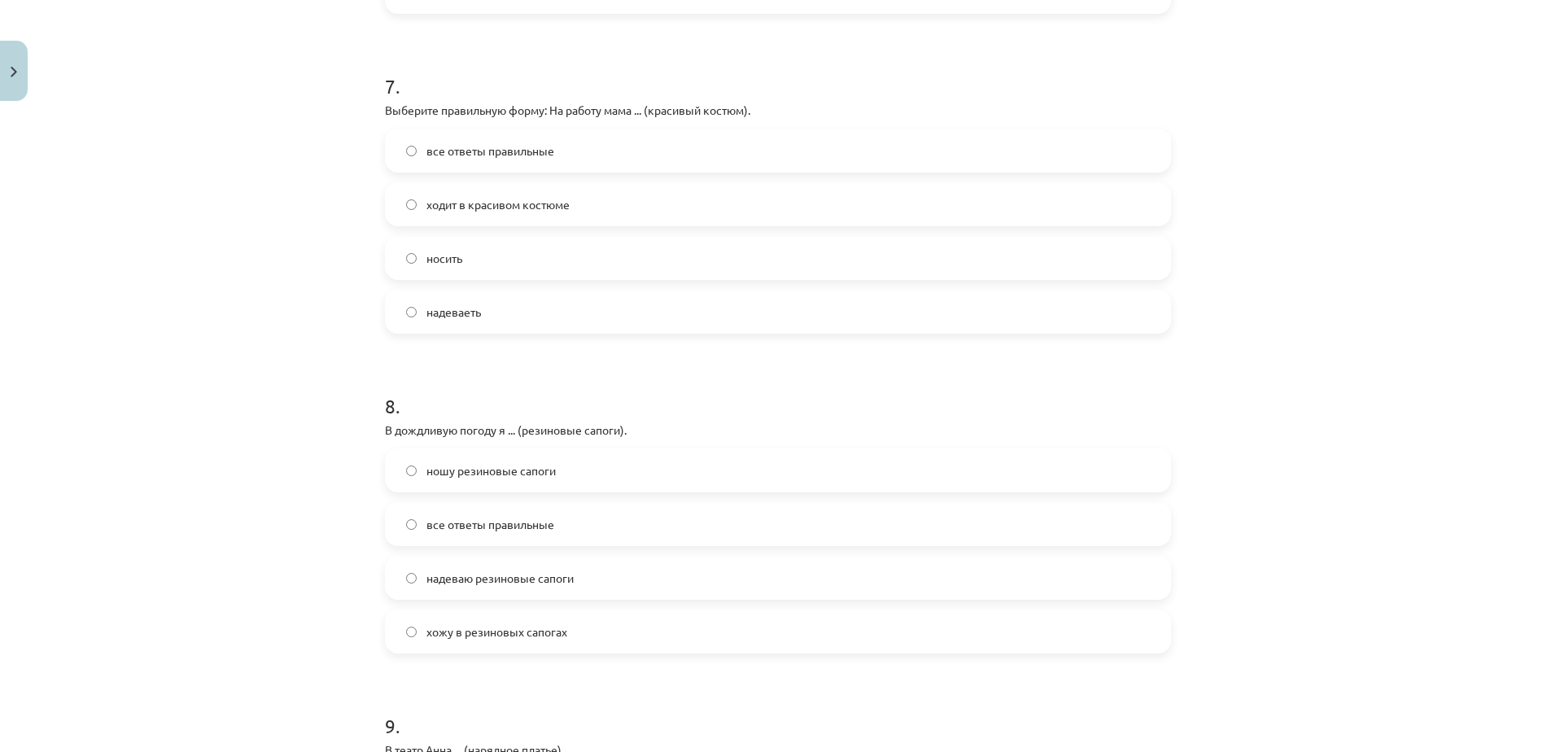
scroll to position [2198, 0]
click at [427, 575] on span "надеваю резиновые сапоги" at bounding box center [500, 577] width 147 height 17
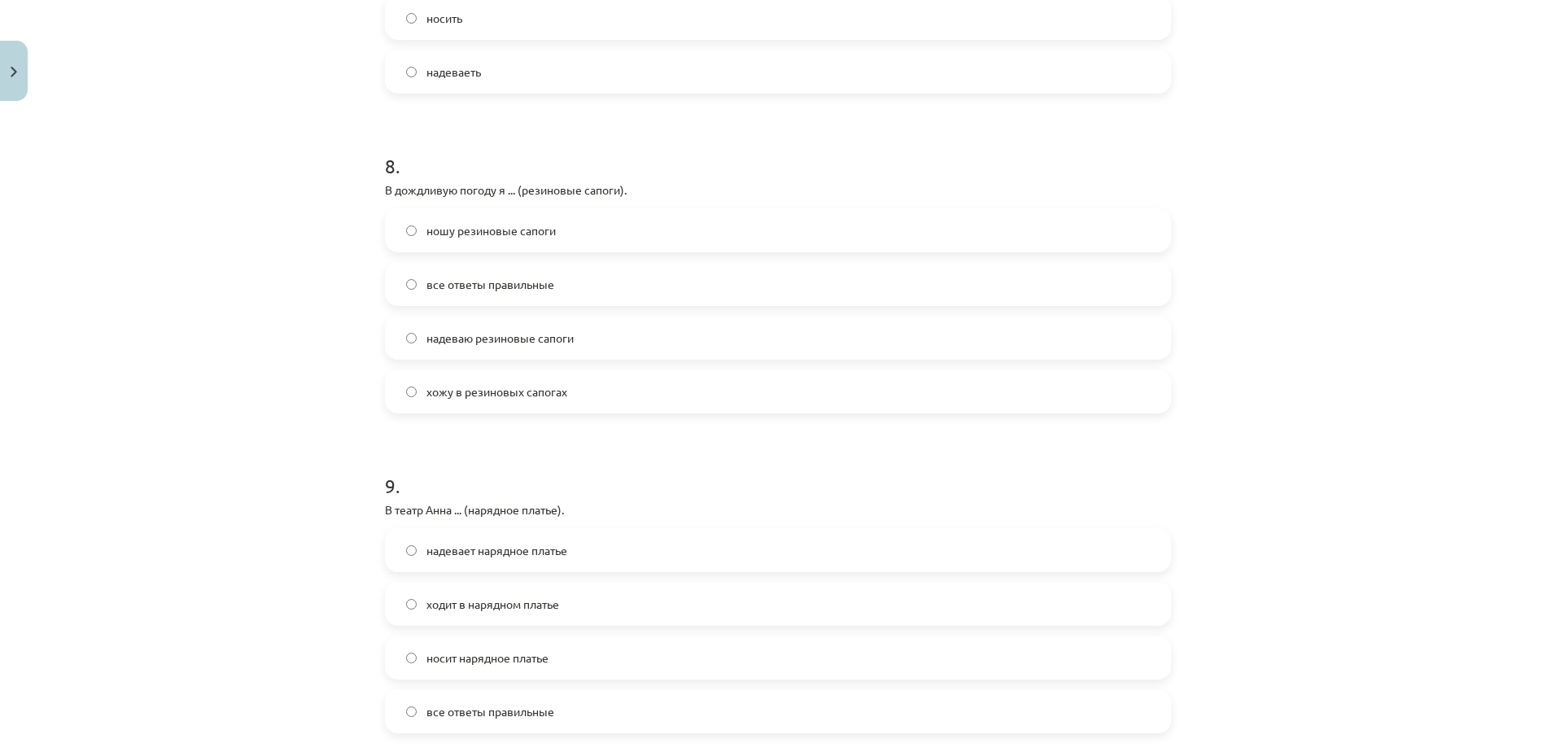
scroll to position [2523, 0]
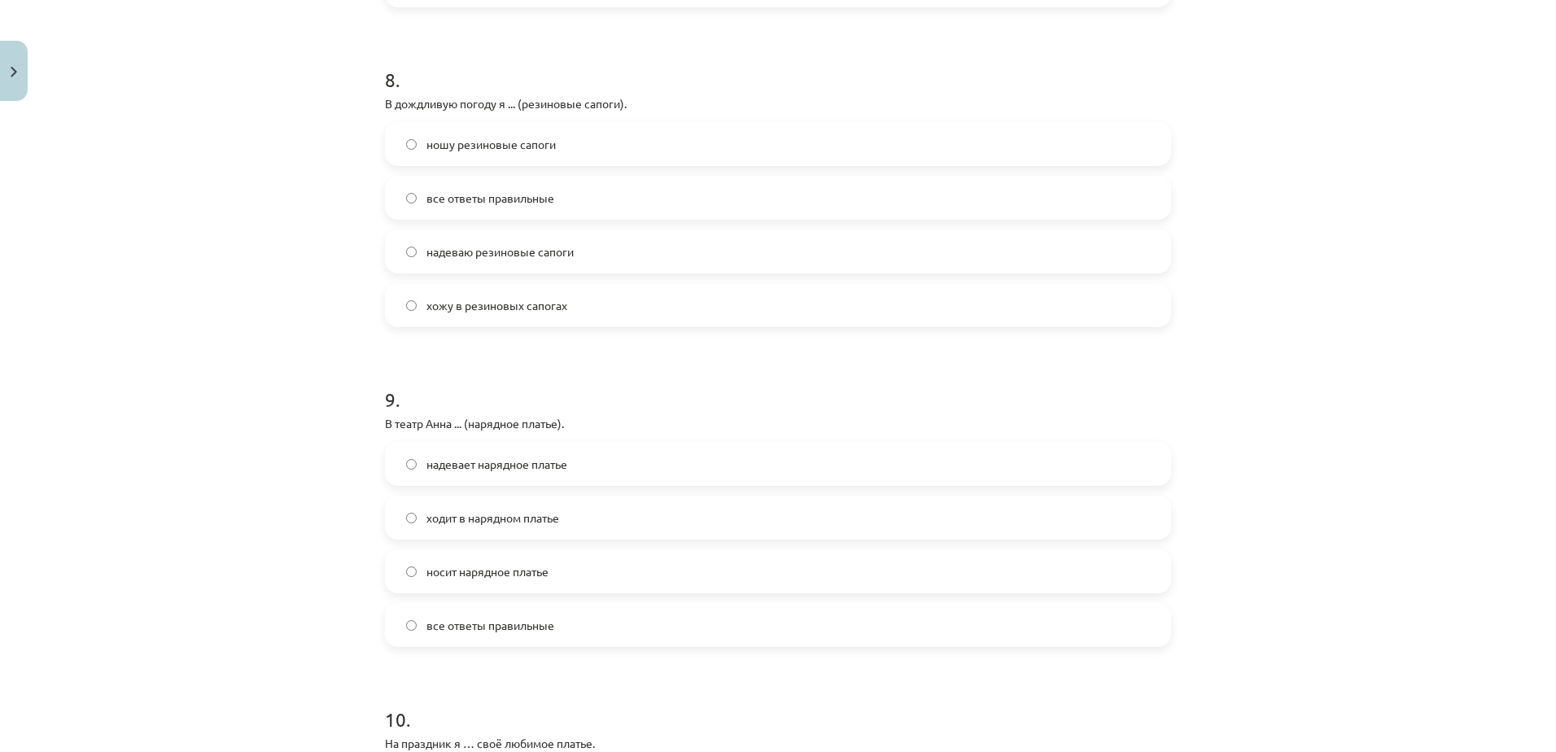
click at [437, 466] on span "надевает нарядное платье" at bounding box center [497, 464] width 141 height 17
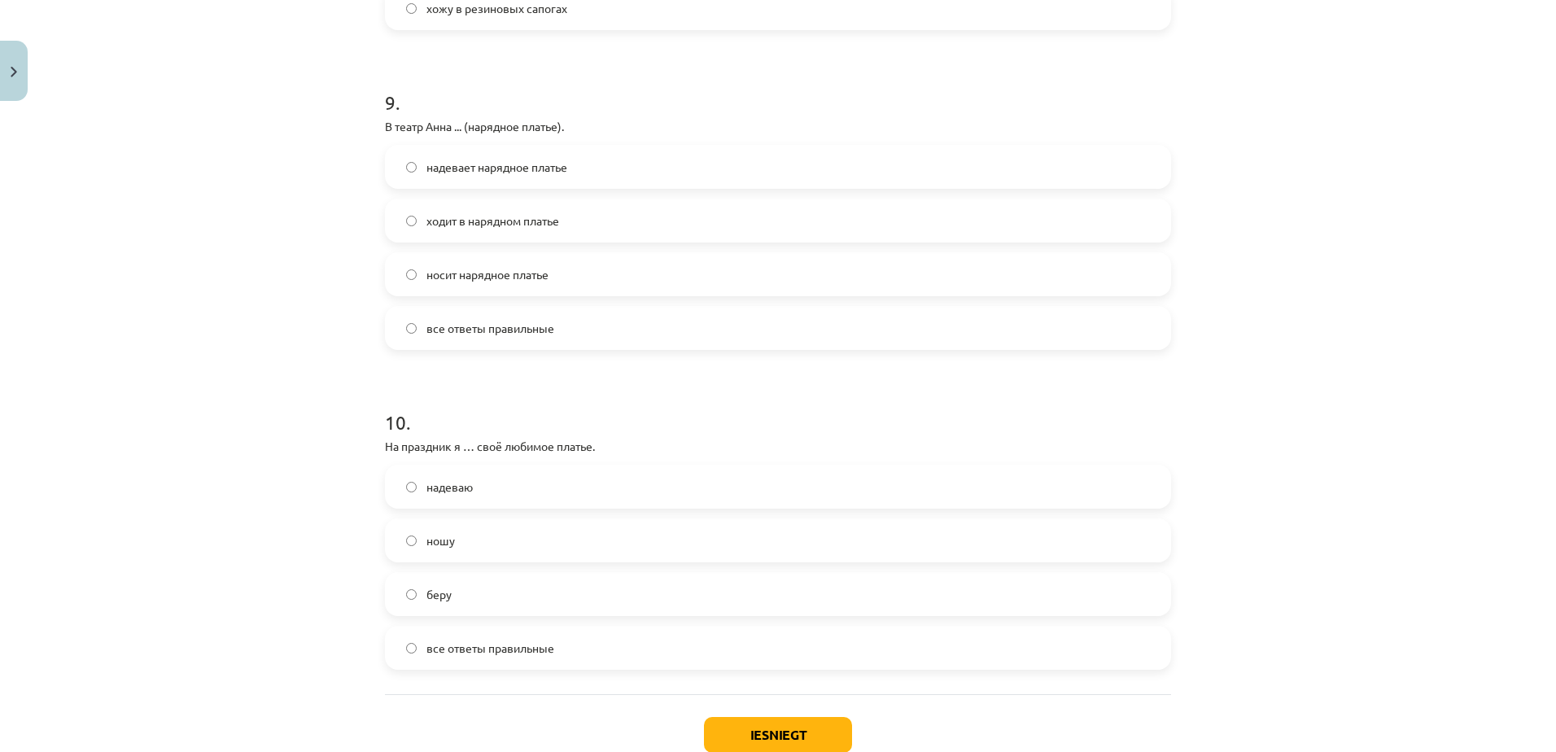
scroll to position [2849, 0]
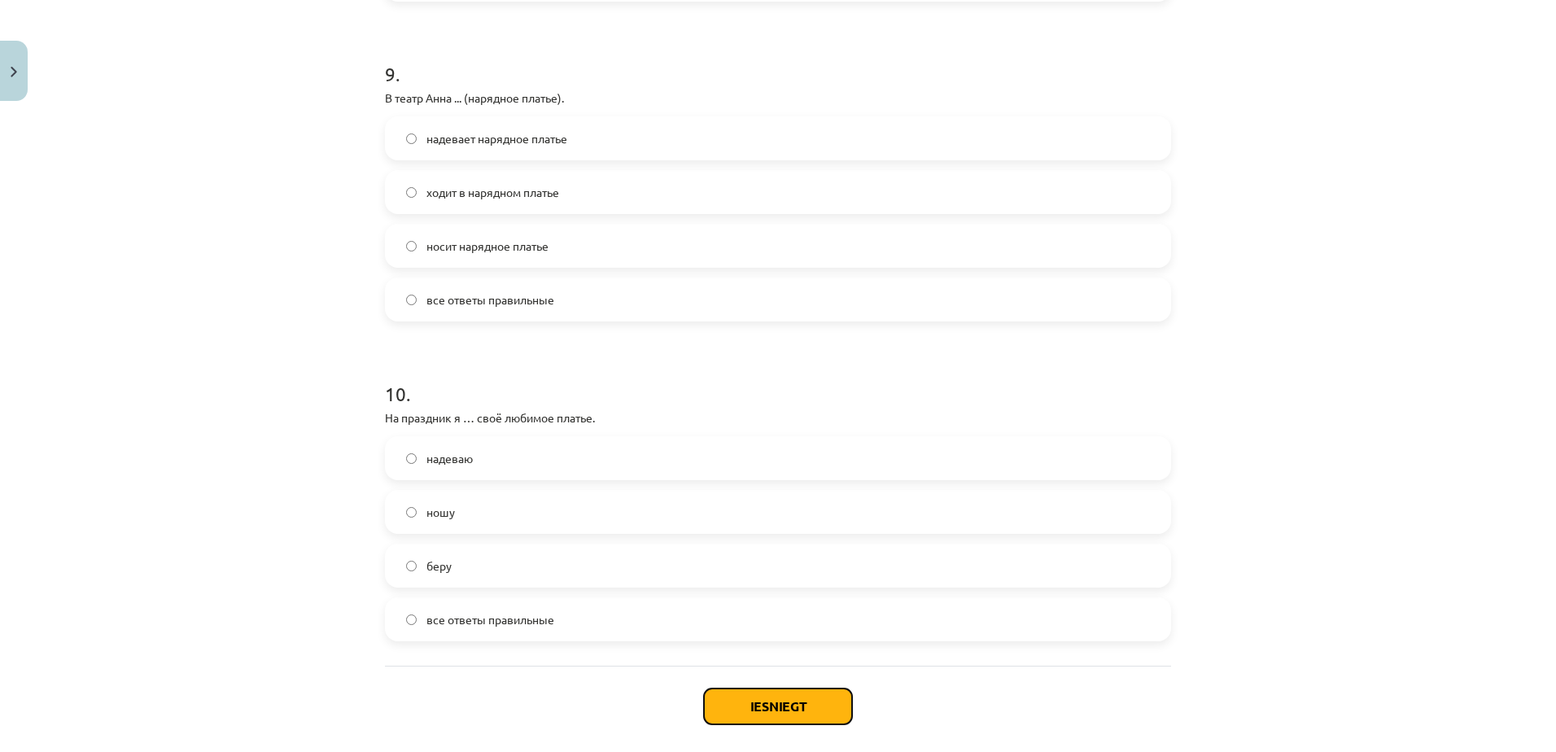
click at [779, 708] on button "Iesniegt" at bounding box center [778, 707] width 148 height 36
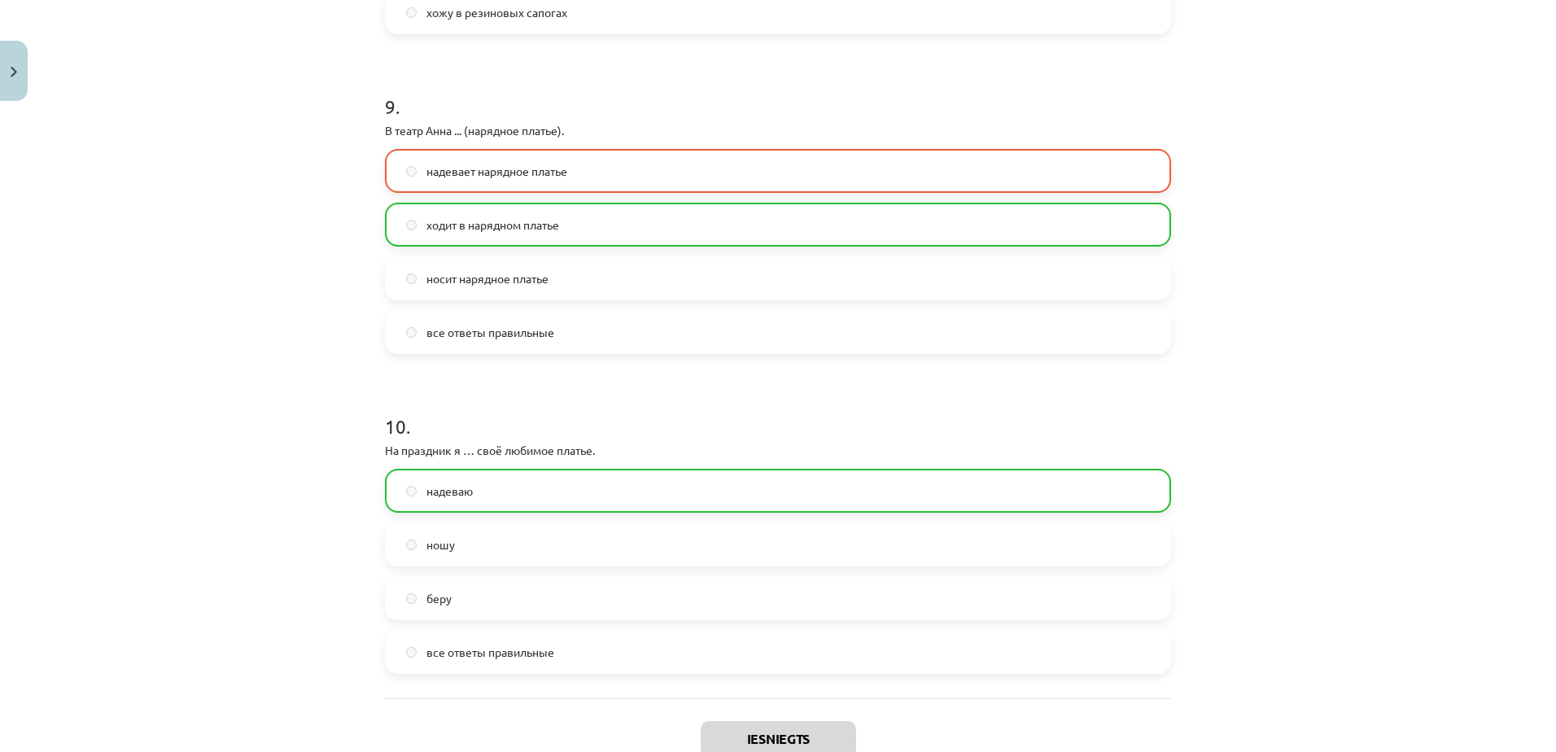
scroll to position [2979, 0]
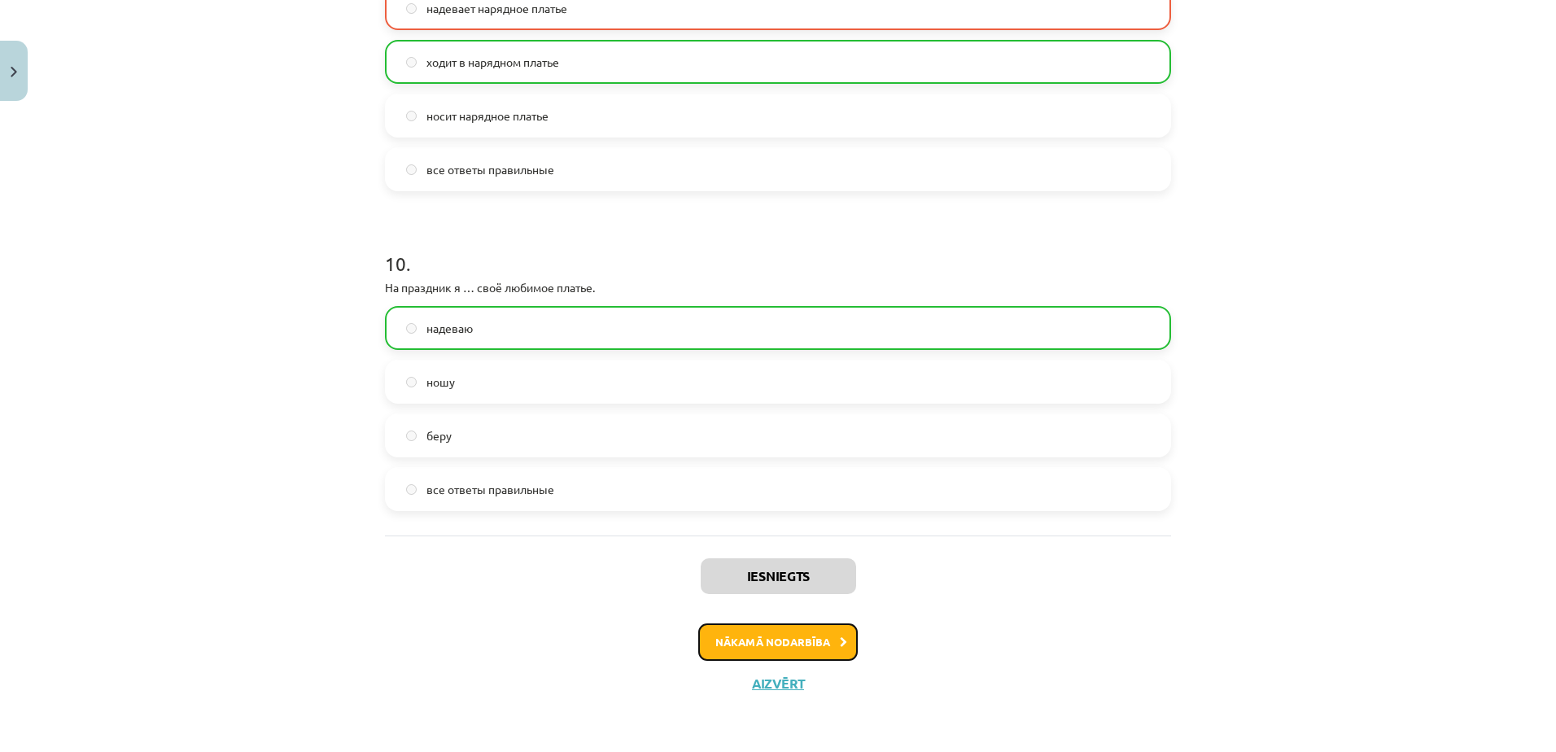
click at [794, 636] on button "Nākamā nodarbība" at bounding box center [778, 641] width 160 height 37
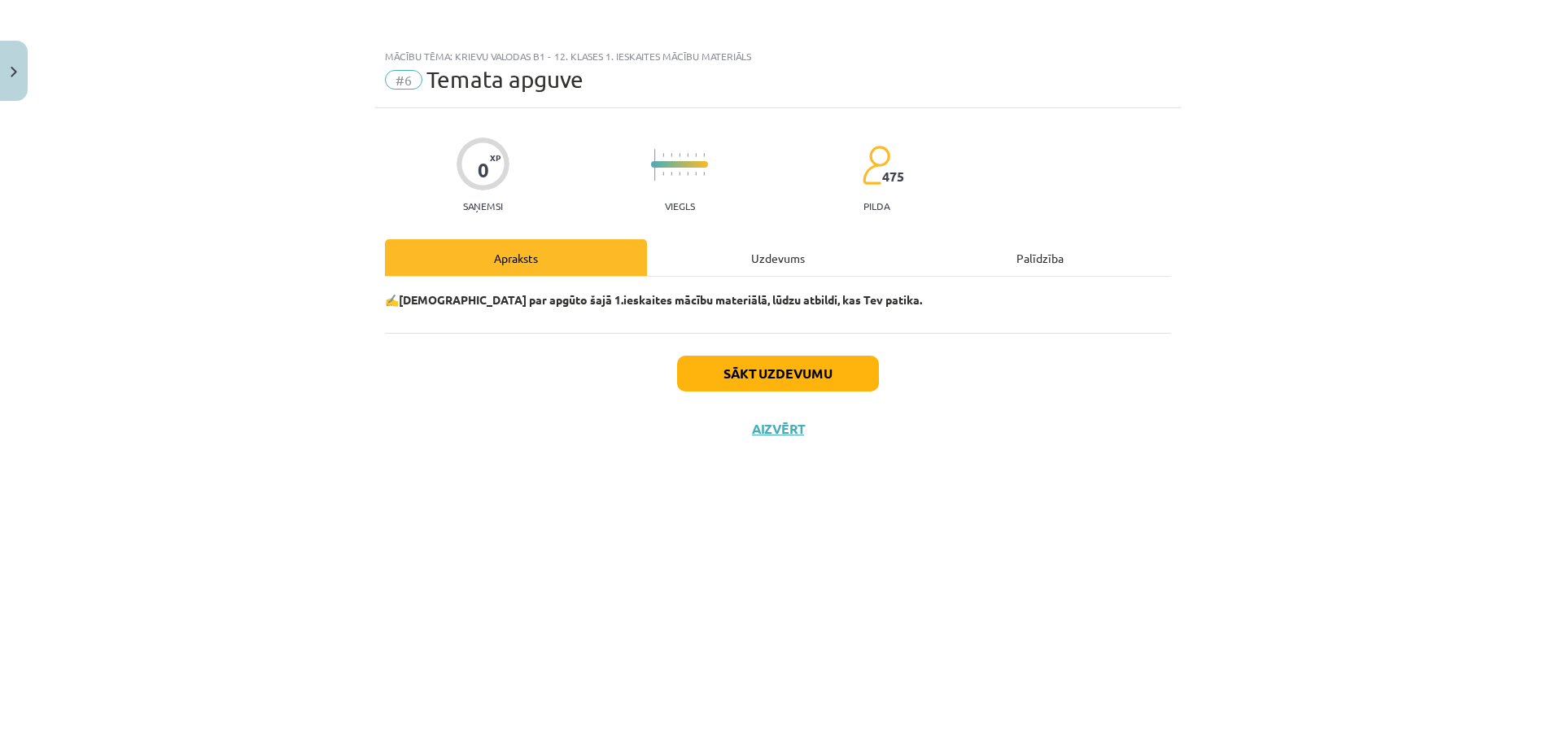
scroll to position [0, 0]
click at [831, 374] on button "Sākt uzdevumu" at bounding box center [778, 374] width 202 height 36
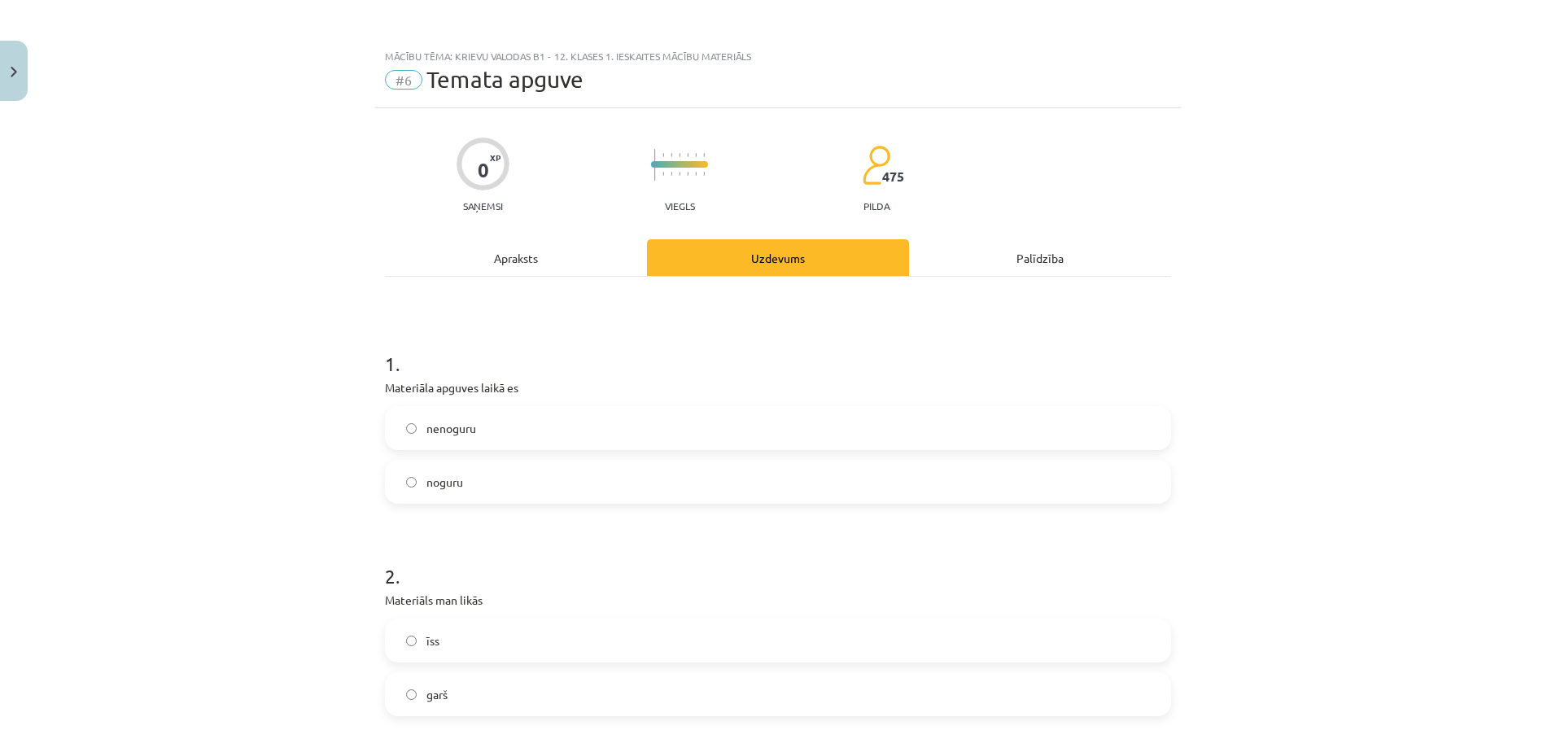
click at [431, 433] on span "nenoguru" at bounding box center [452, 428] width 50 height 17
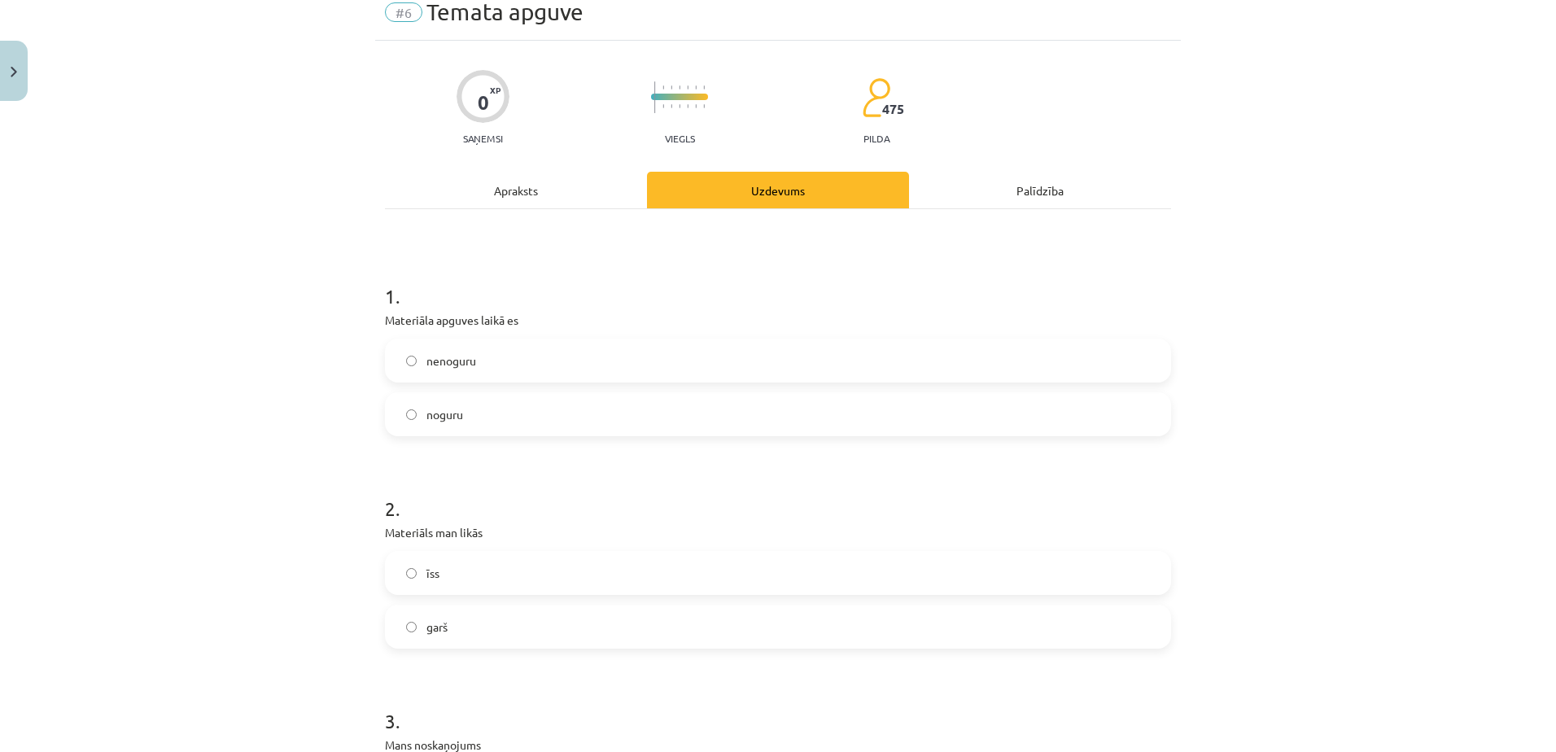
scroll to position [163, 0]
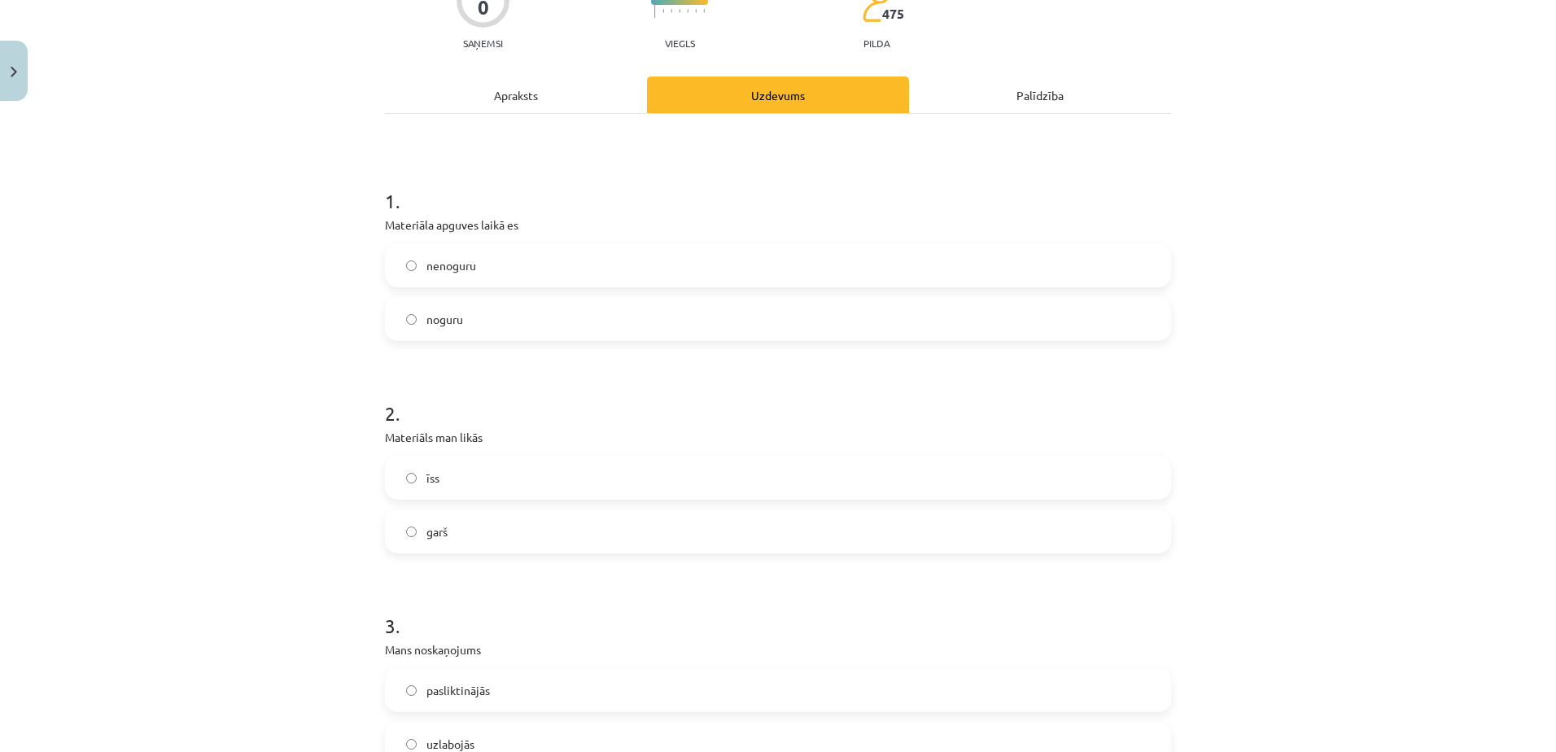
click at [437, 483] on label "īss" at bounding box center [778, 477] width 783 height 41
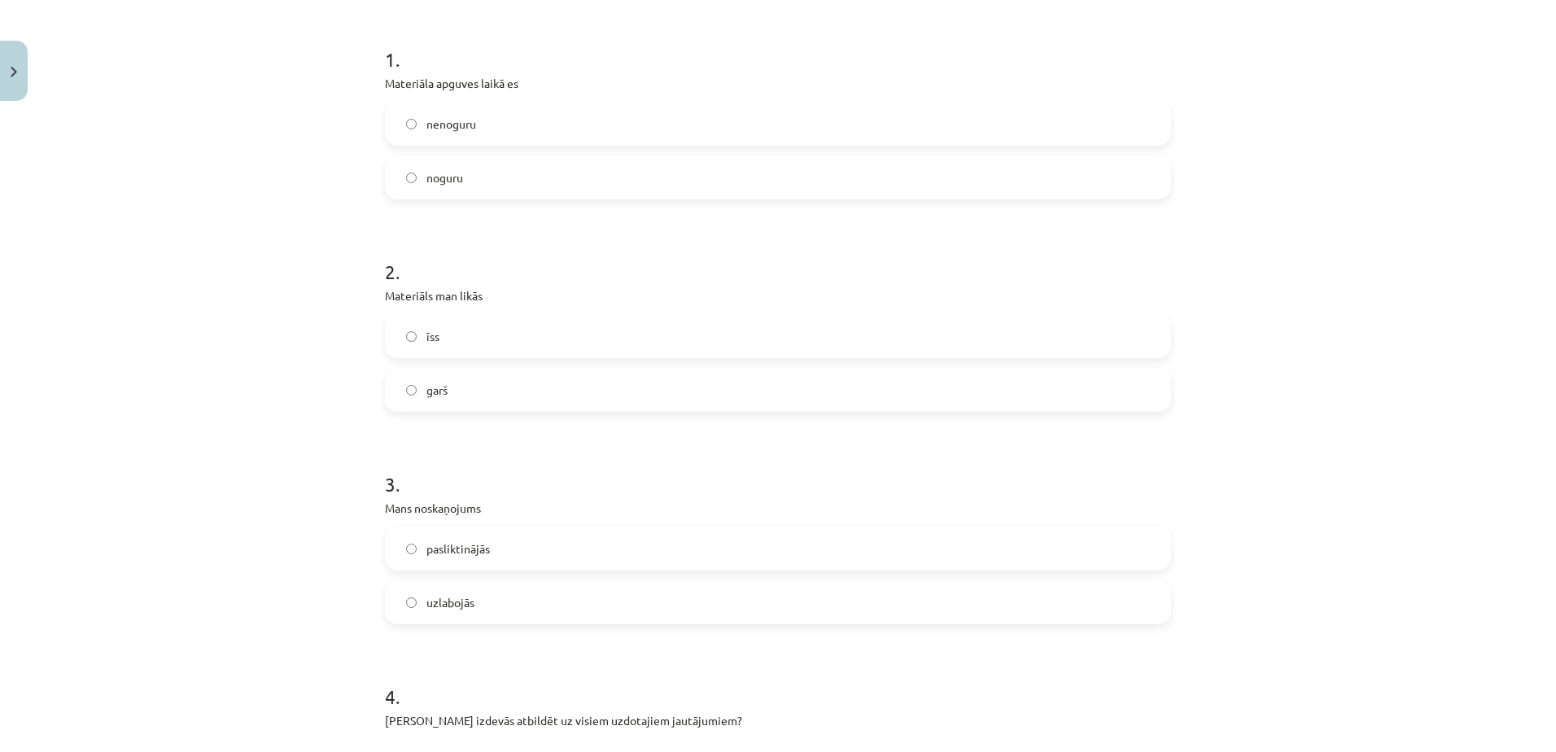
scroll to position [407, 0]
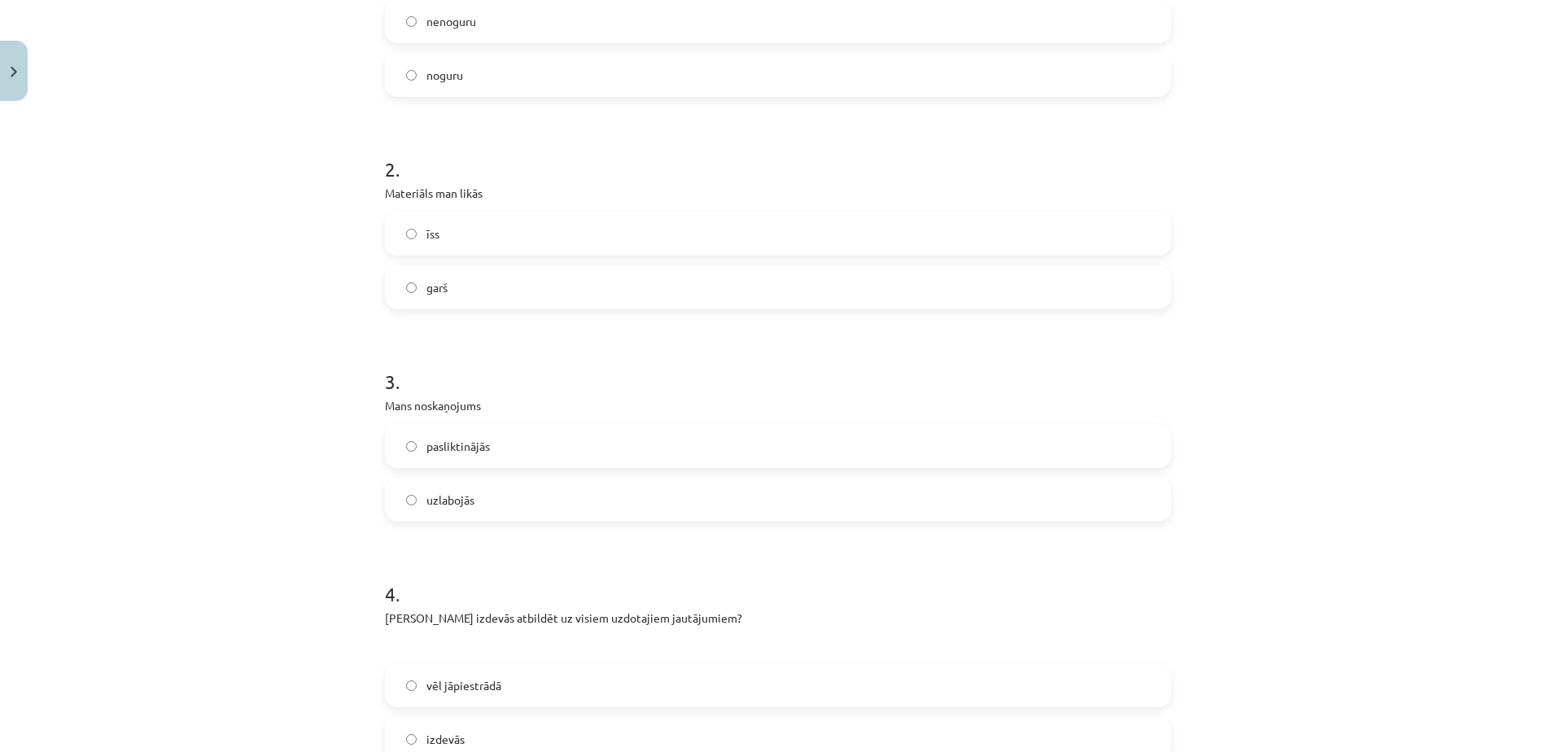
click at [457, 288] on label "garš" at bounding box center [778, 287] width 783 height 41
click at [444, 501] on span "uzlabojās" at bounding box center [451, 500] width 48 height 17
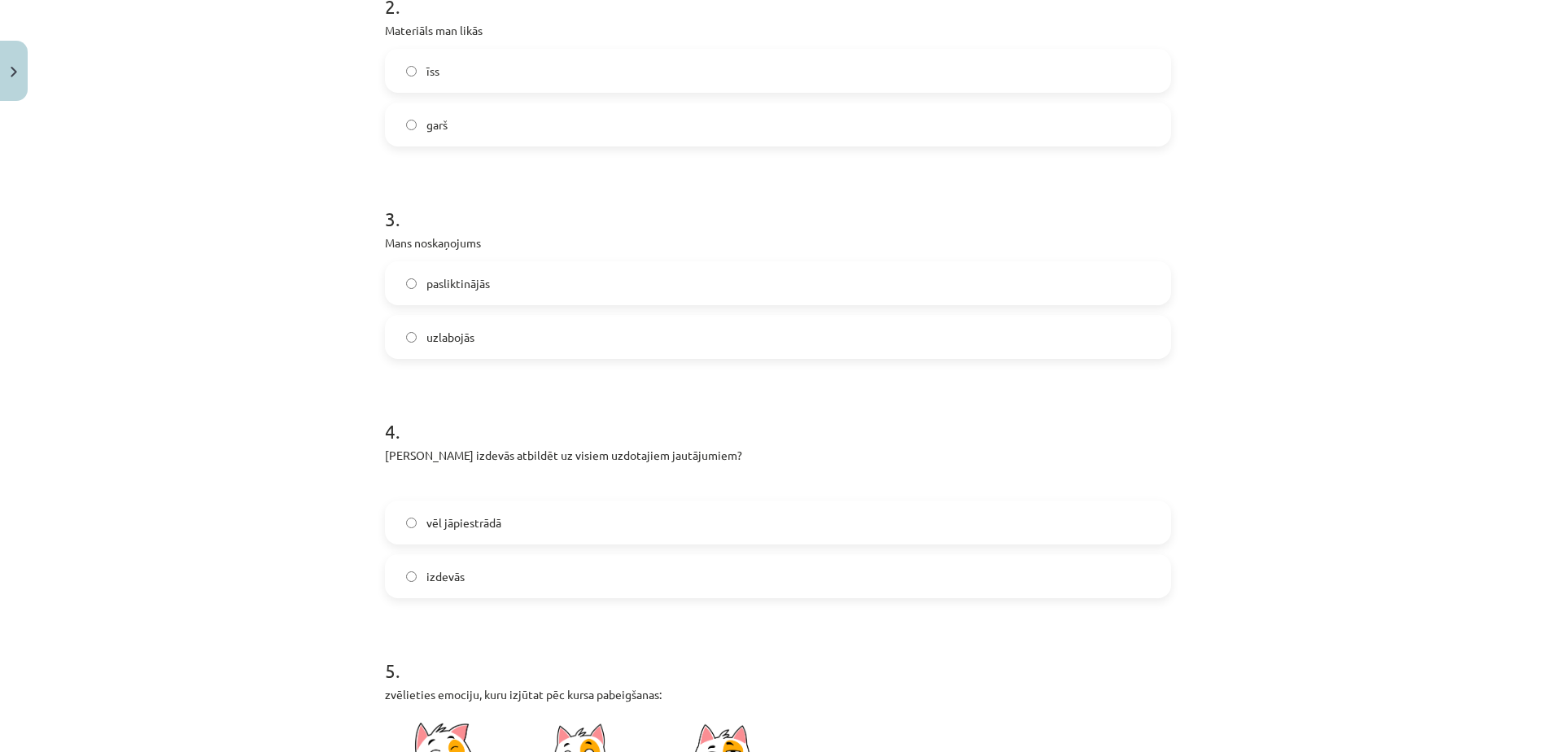
scroll to position [651, 0]
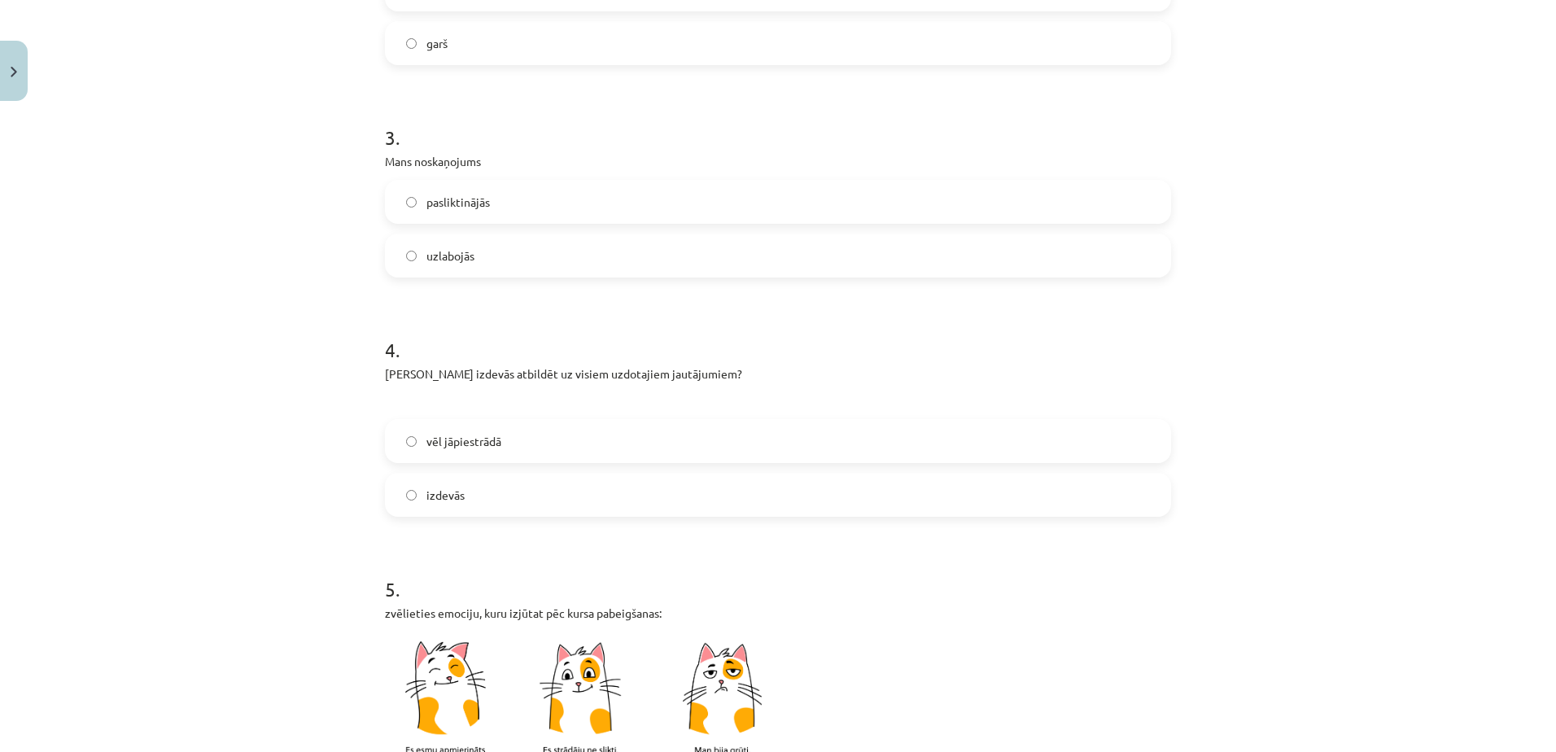
click at [457, 490] on span "izdevās" at bounding box center [446, 495] width 38 height 17
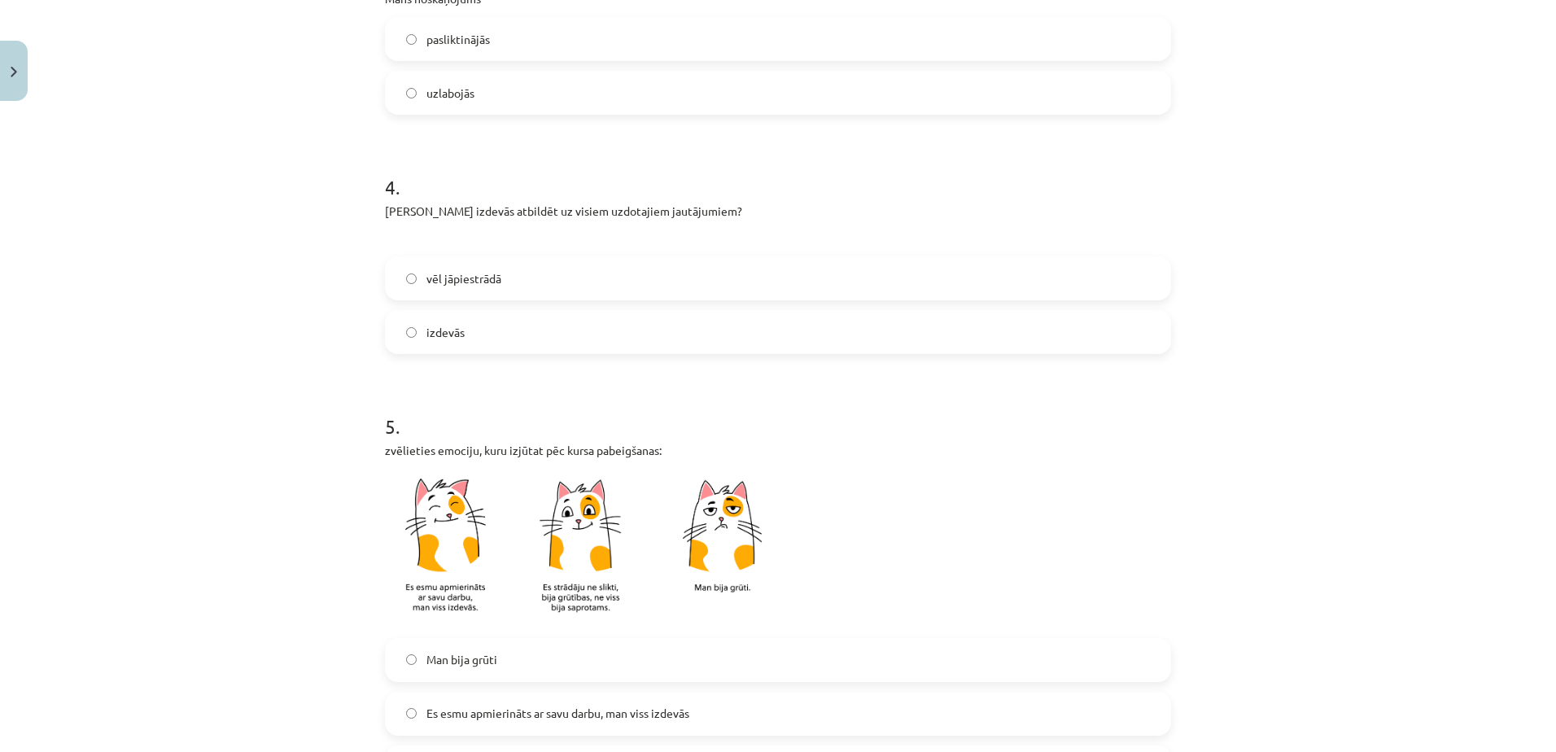
scroll to position [895, 0]
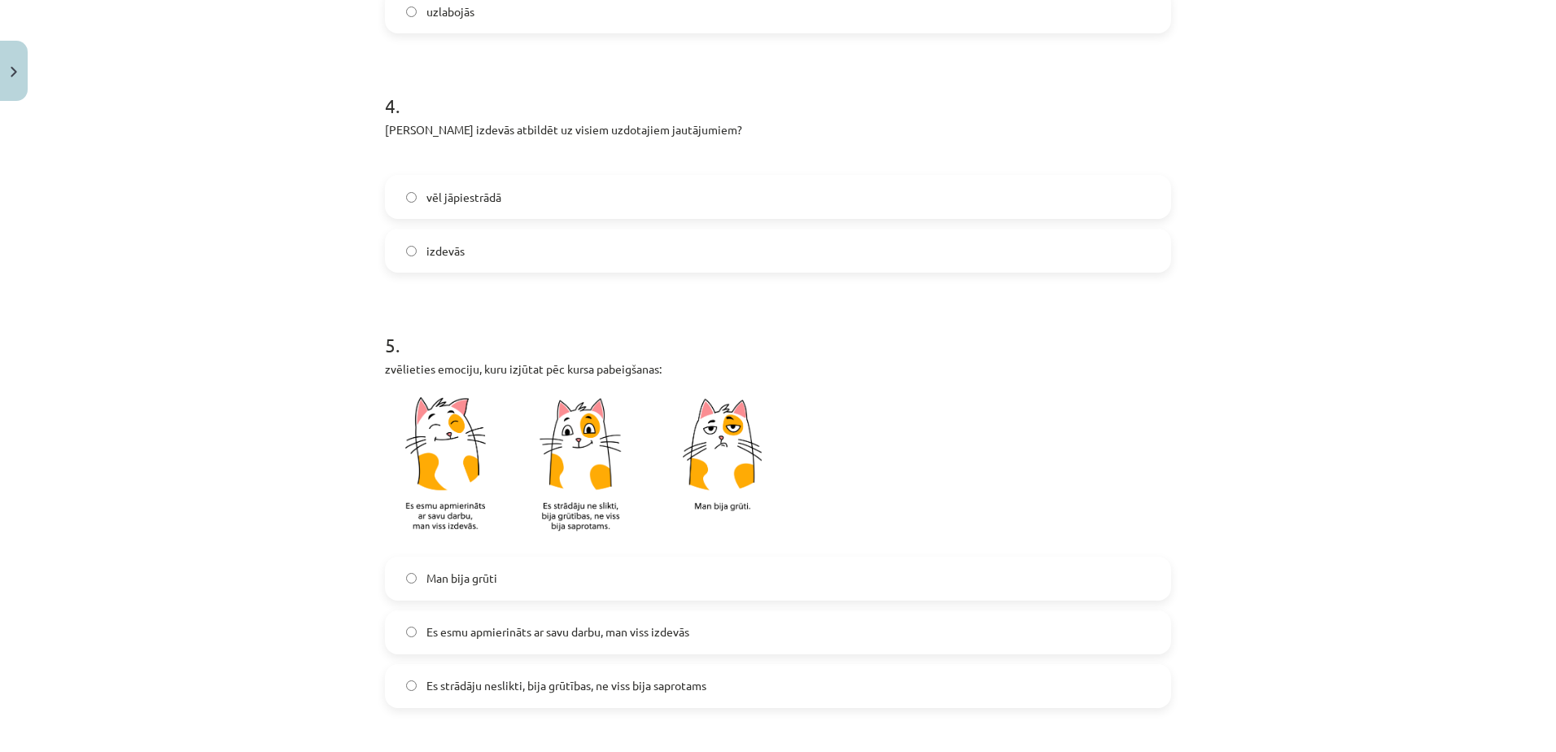
click at [467, 631] on span "Es esmu apmierināts ar savu darbu, man viss izdevās" at bounding box center [558, 631] width 263 height 17
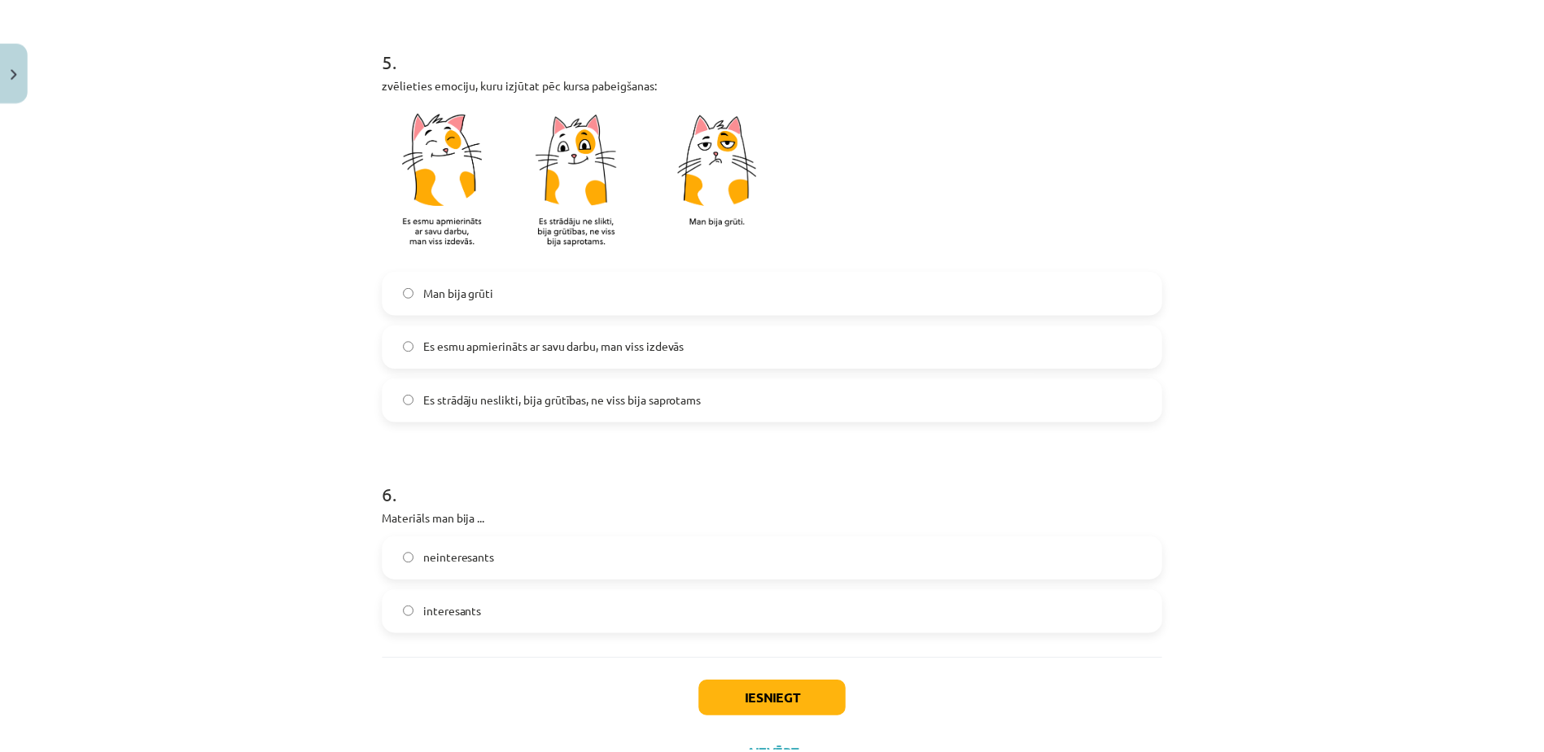
scroll to position [1221, 0]
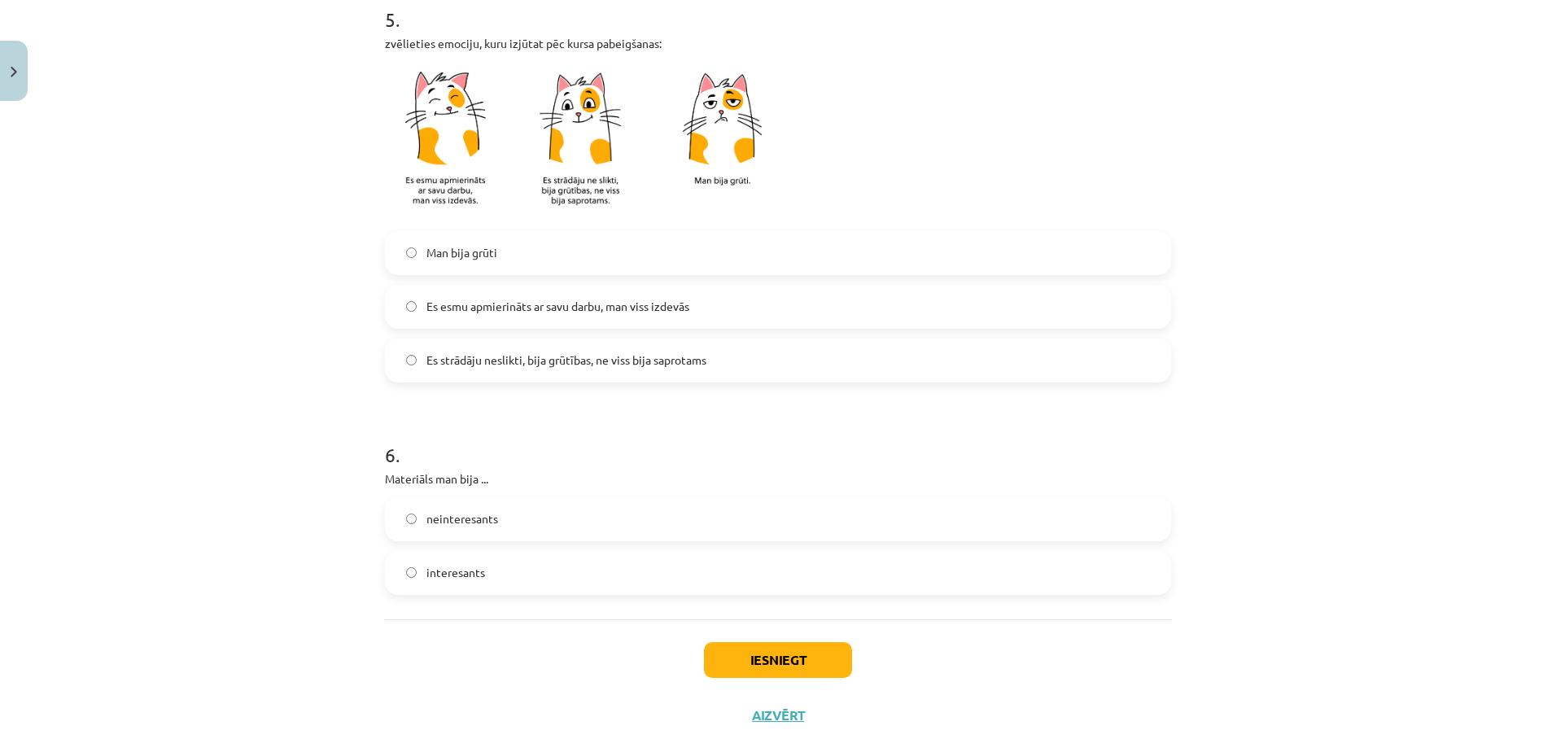
click at [474, 582] on label "interesants" at bounding box center [778, 573] width 783 height 41
click at [743, 652] on button "Iesniegt" at bounding box center [778, 660] width 148 height 36
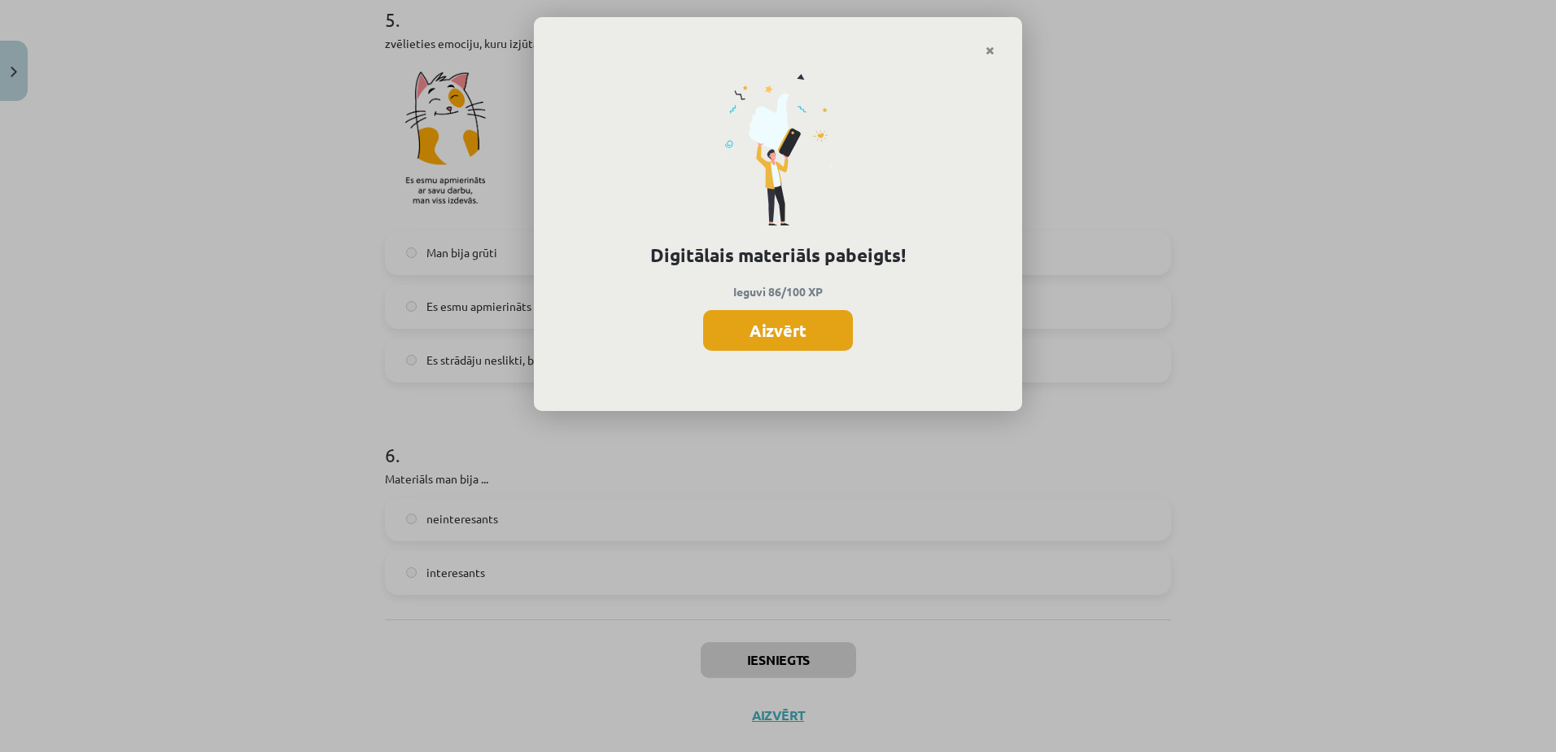
click at [775, 337] on button "Aizvērt" at bounding box center [778, 330] width 150 height 41
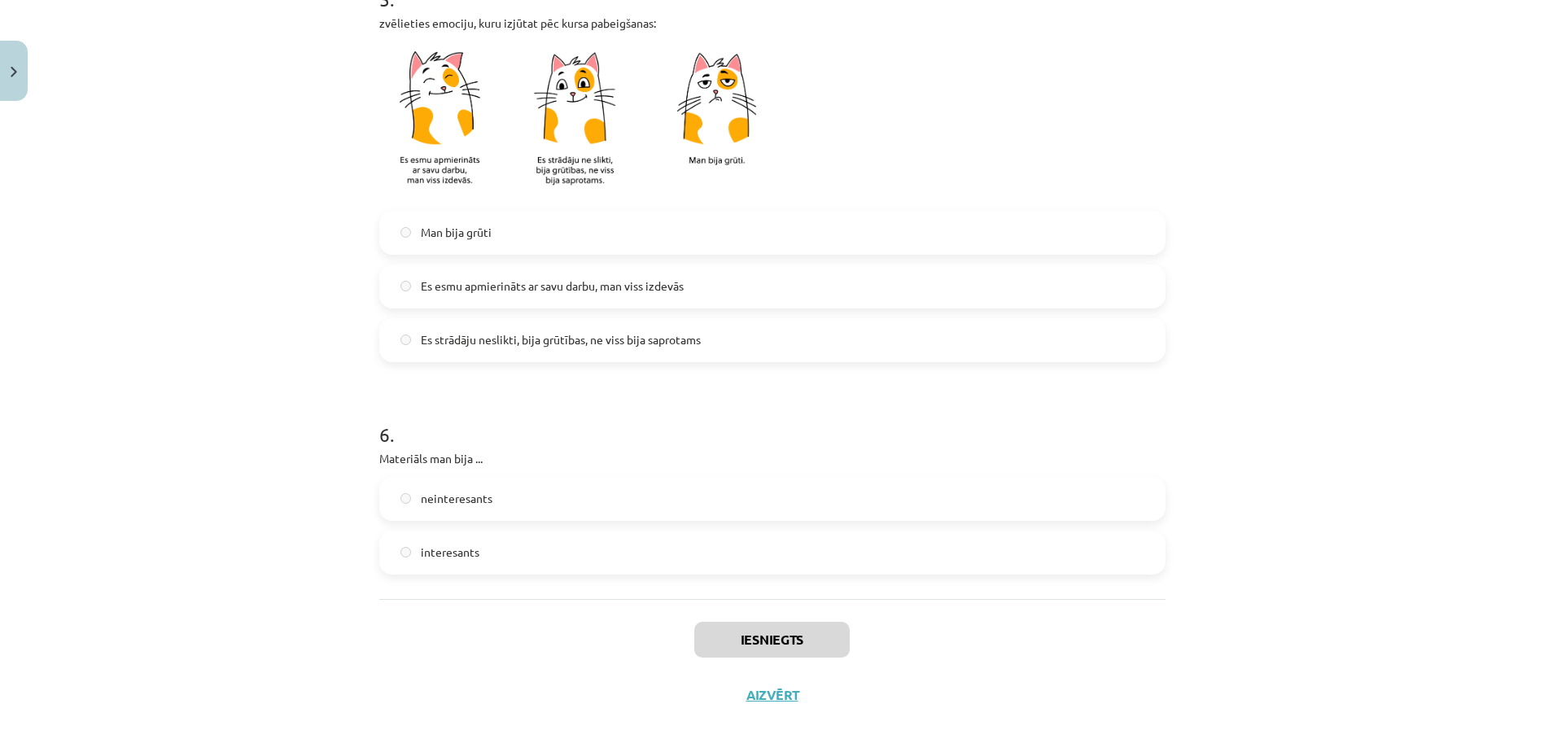
scroll to position [1253, 0]
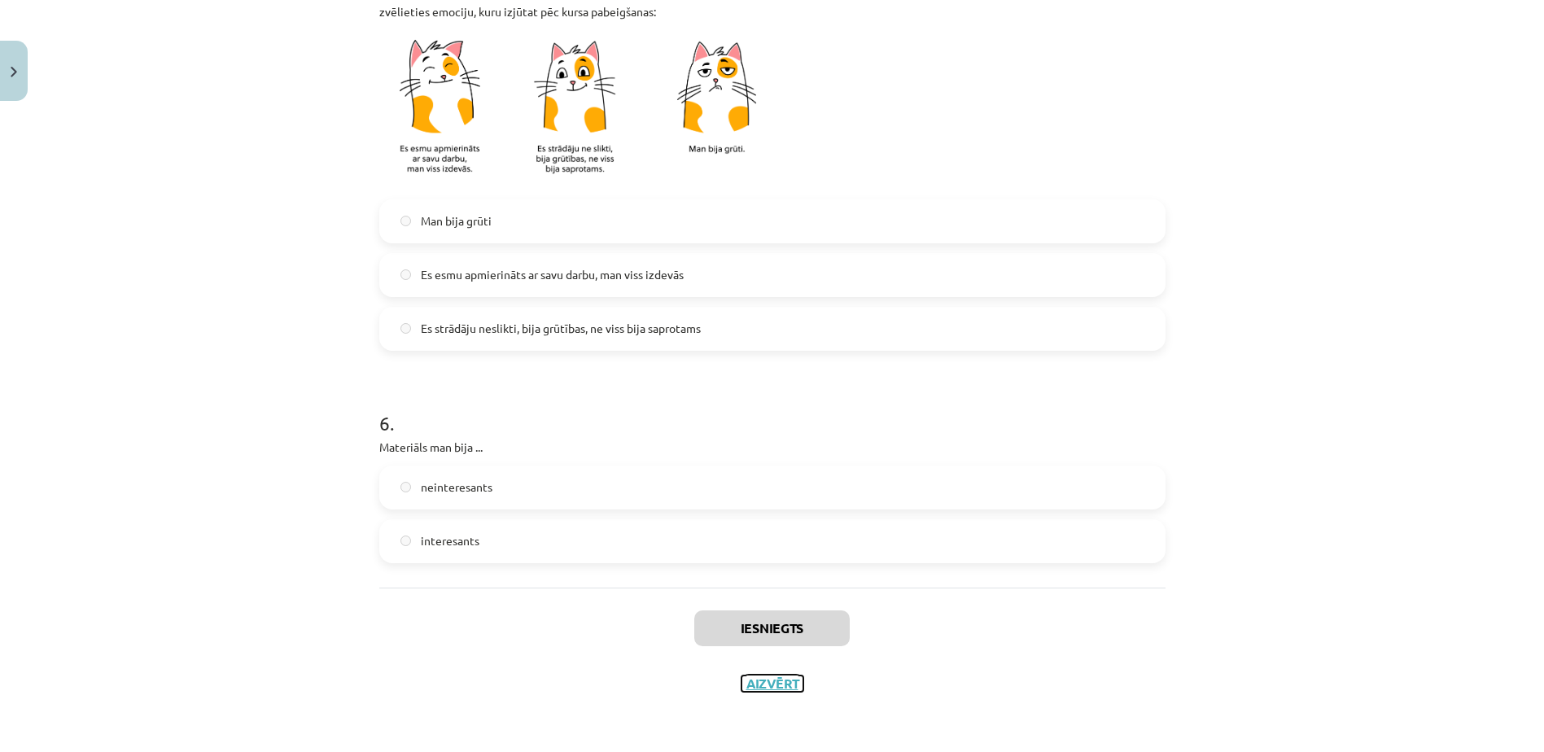
click at [760, 681] on button "Aizvērt" at bounding box center [773, 684] width 62 height 16
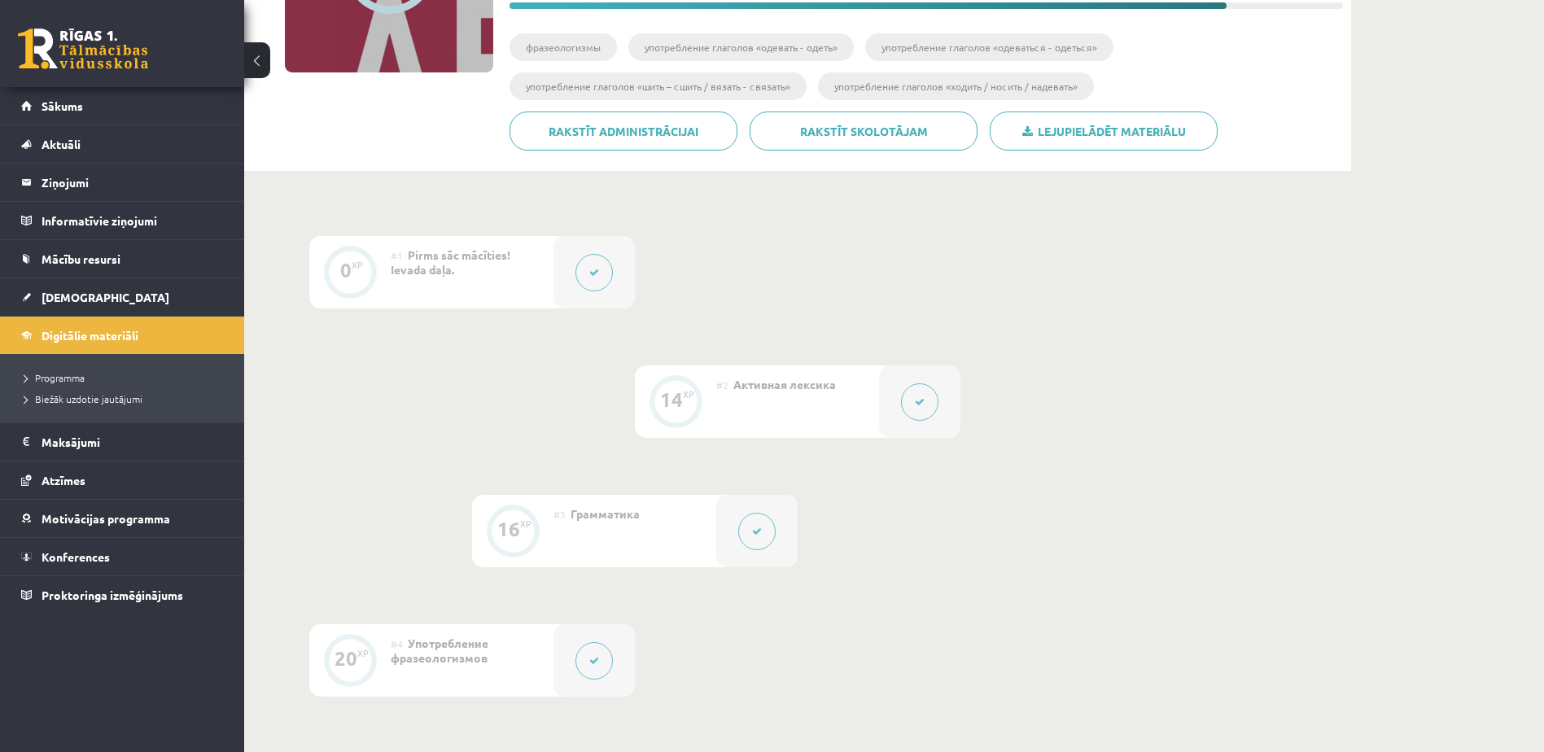
scroll to position [0, 0]
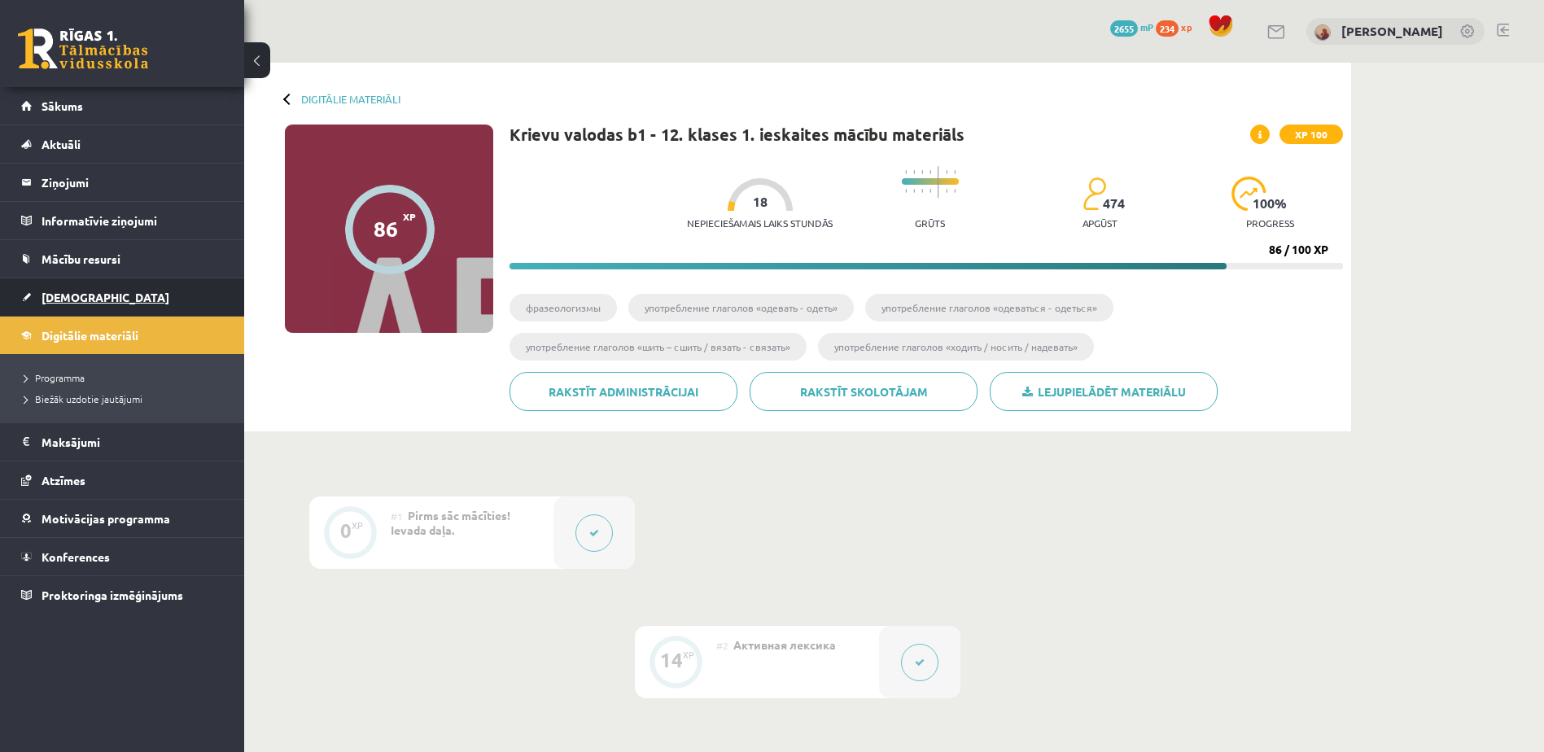
click at [75, 294] on span "[DEMOGRAPHIC_DATA]" at bounding box center [106, 297] width 128 height 15
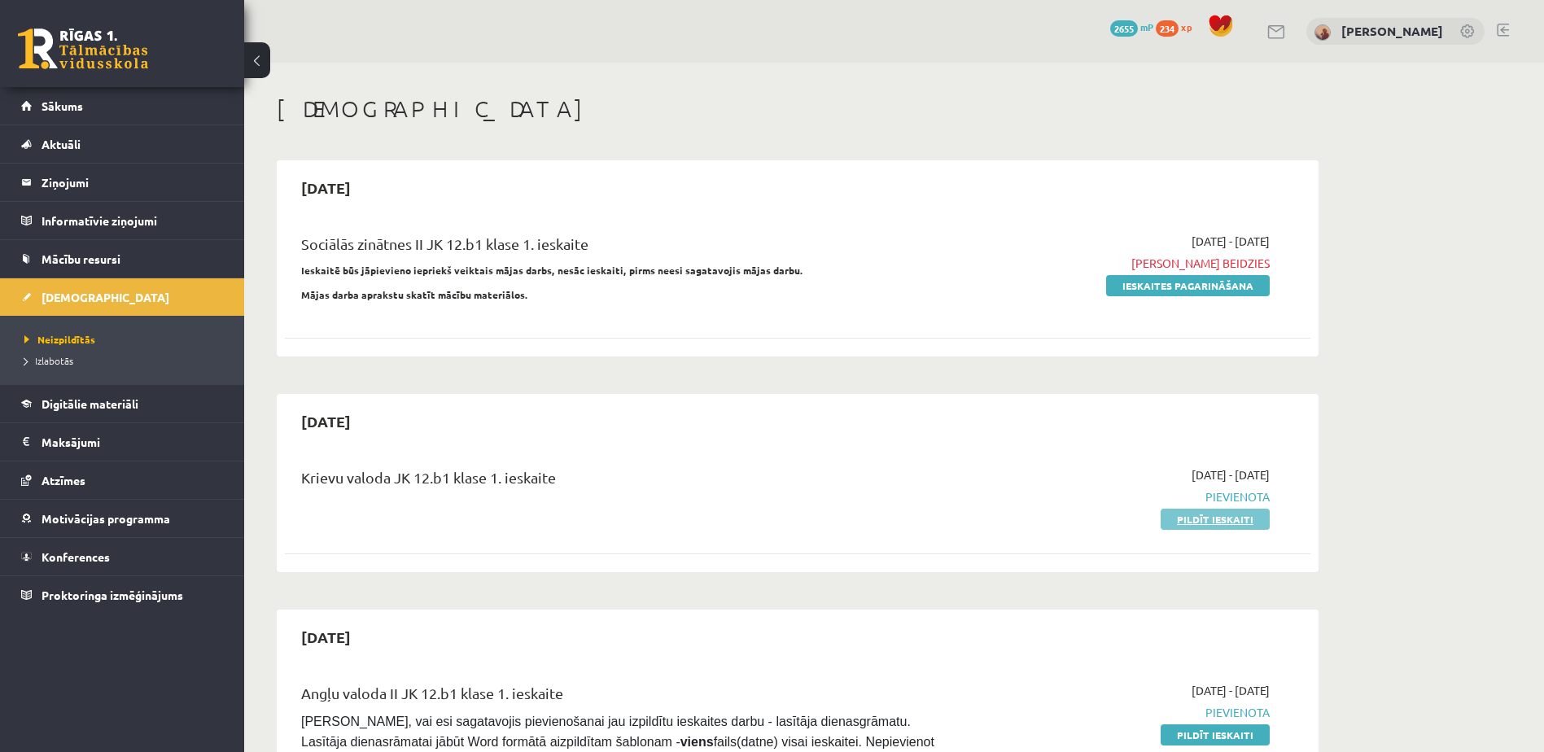
click at [1188, 517] on link "Pildīt ieskaiti" at bounding box center [1215, 519] width 109 height 21
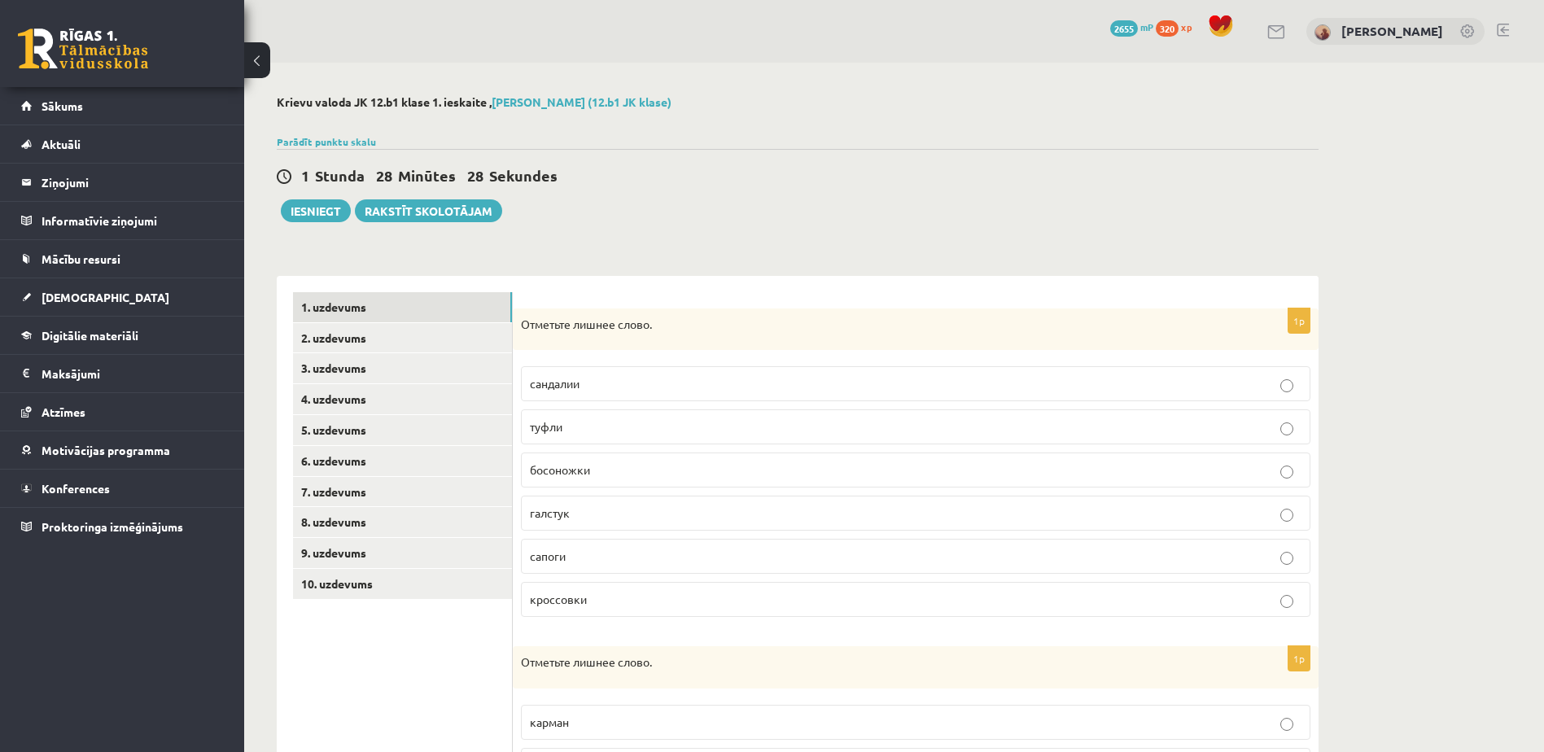
click at [747, 515] on p "галстук" at bounding box center [916, 513] width 772 height 17
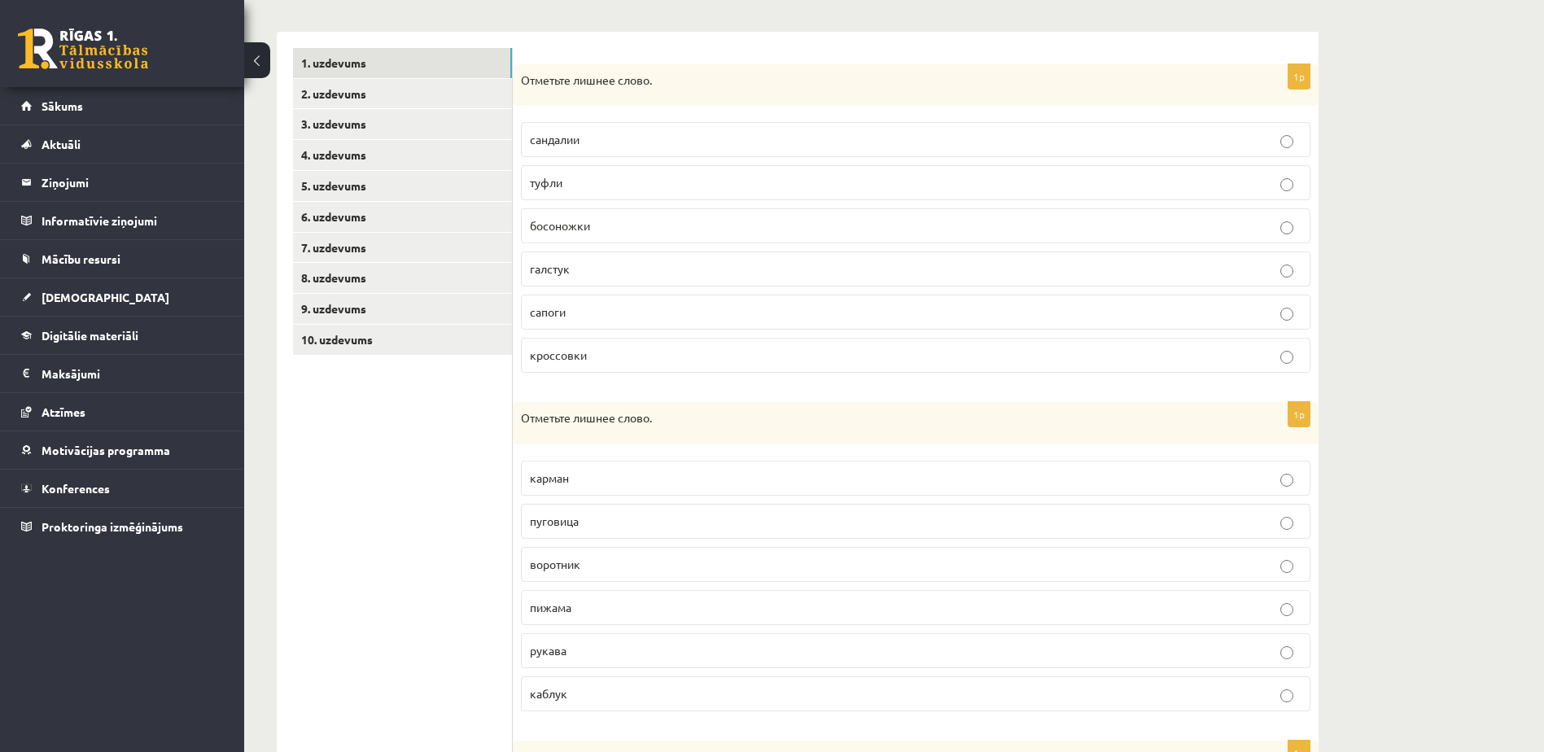
scroll to position [326, 0]
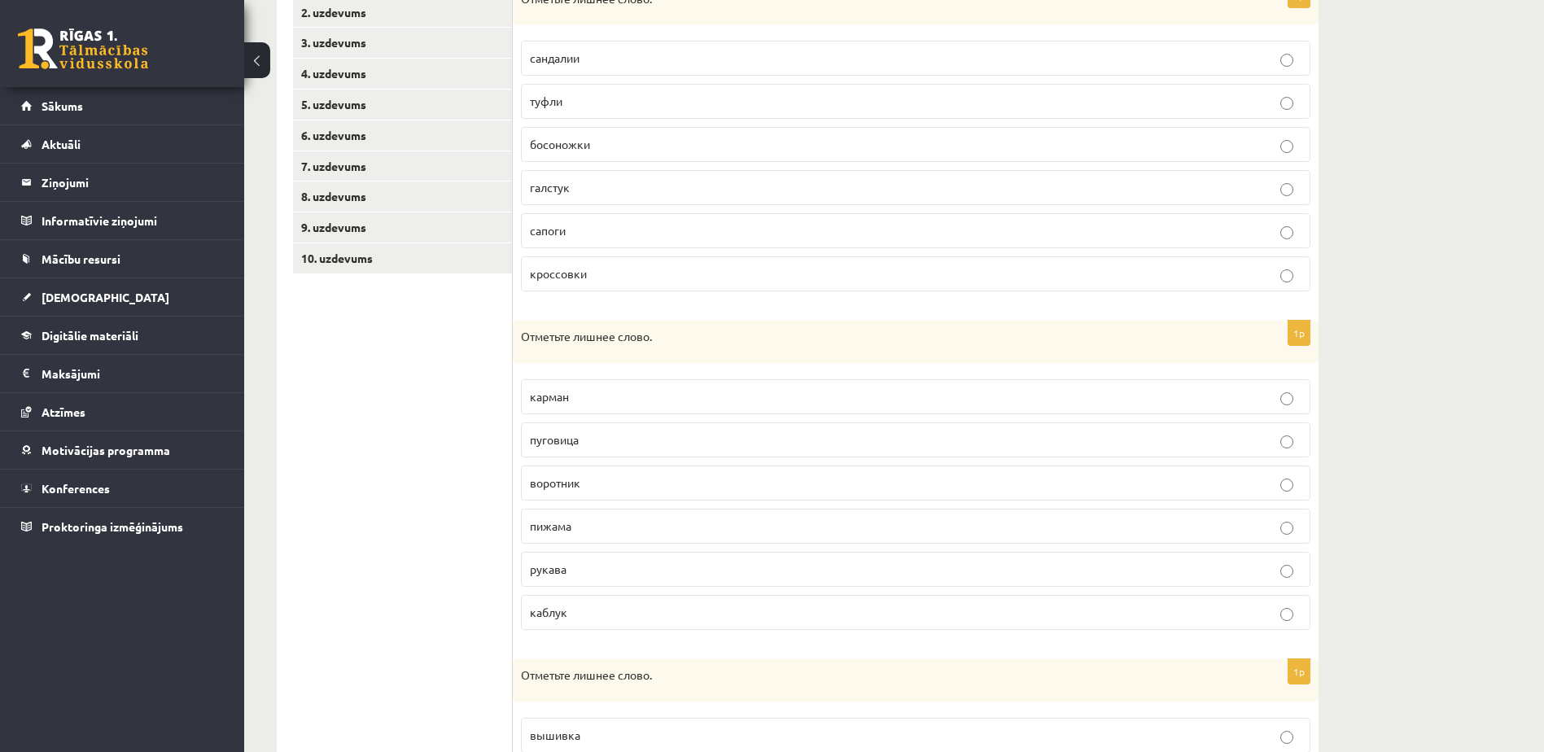
click at [717, 519] on p "пижама" at bounding box center [916, 526] width 772 height 17
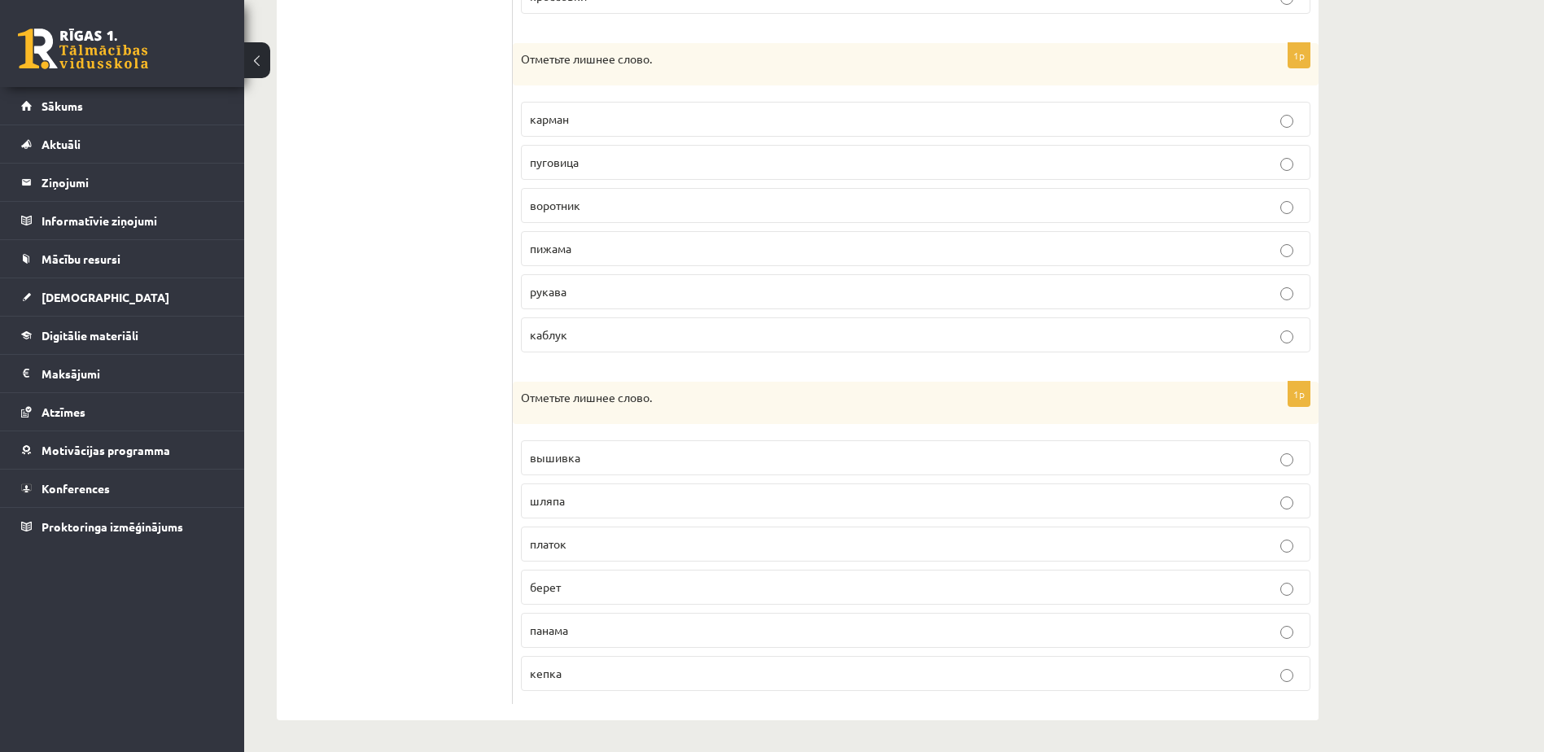
scroll to position [605, 0]
click at [691, 448] on p "вышивка" at bounding box center [916, 456] width 772 height 17
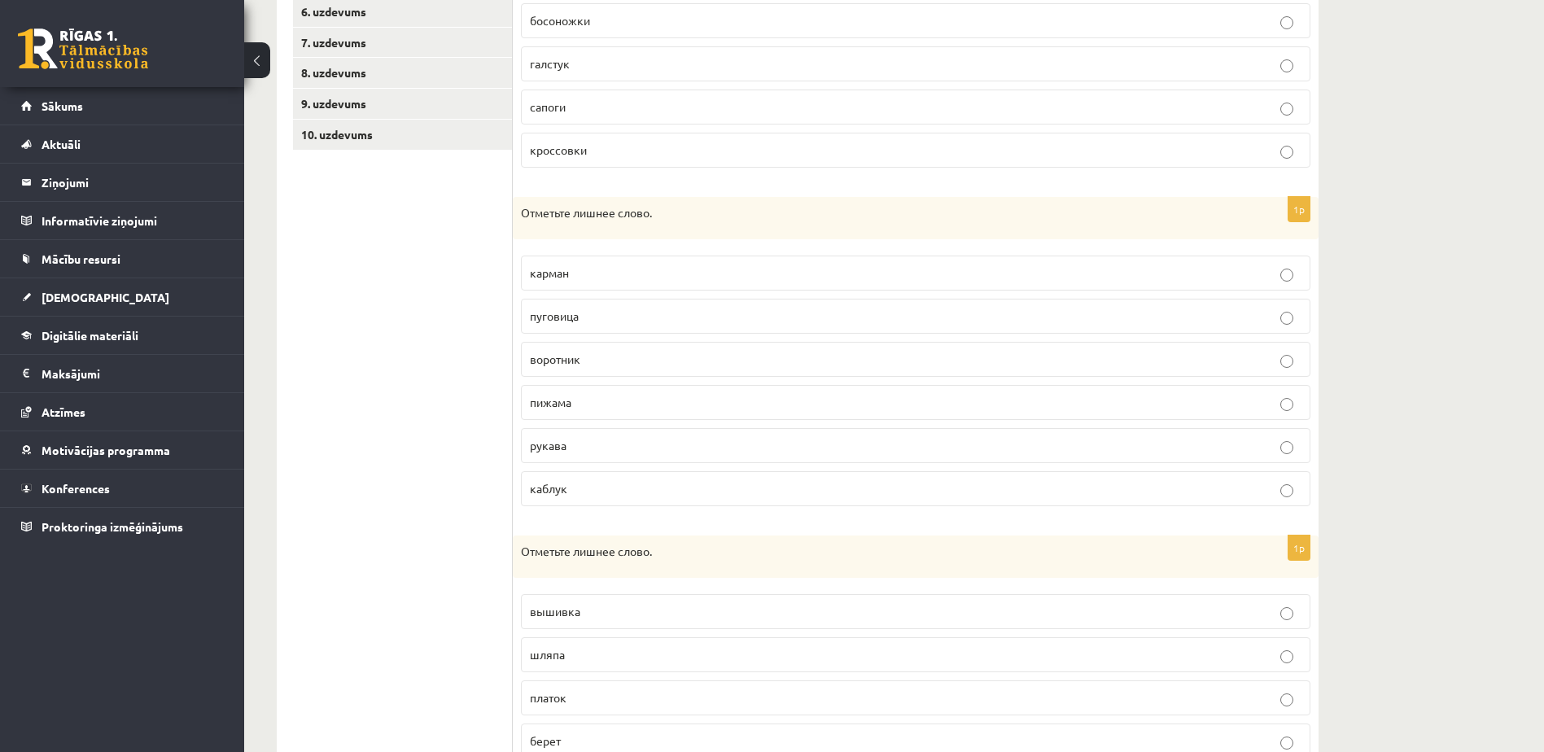
scroll to position [279, 0]
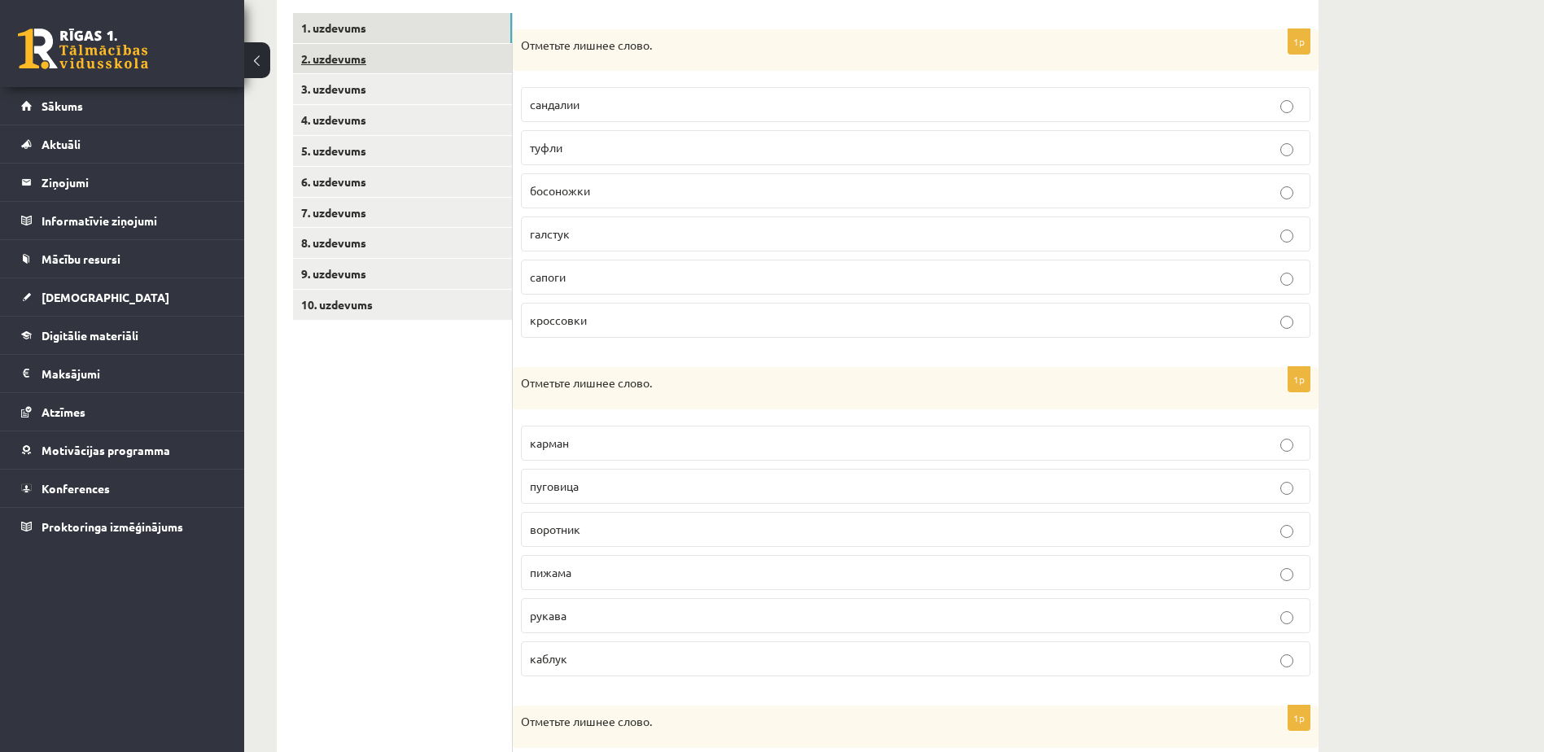
click at [378, 57] on link "2. uzdevums" at bounding box center [402, 59] width 219 height 30
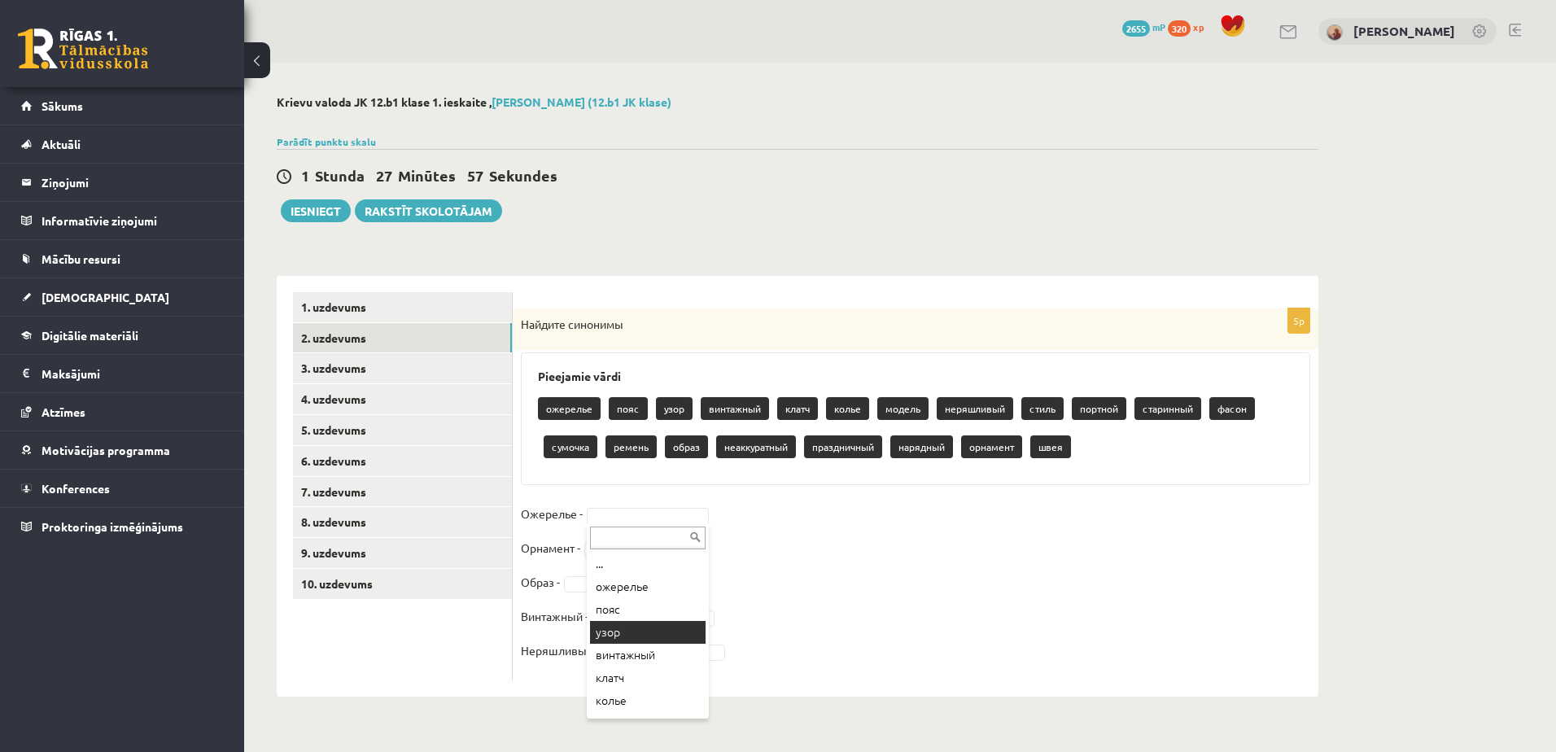
scroll to position [81, 0]
click at [543, 584] on p "Образ -" at bounding box center [540, 582] width 39 height 24
click at [592, 322] on p "Найдите синонимы" at bounding box center [875, 325] width 708 height 16
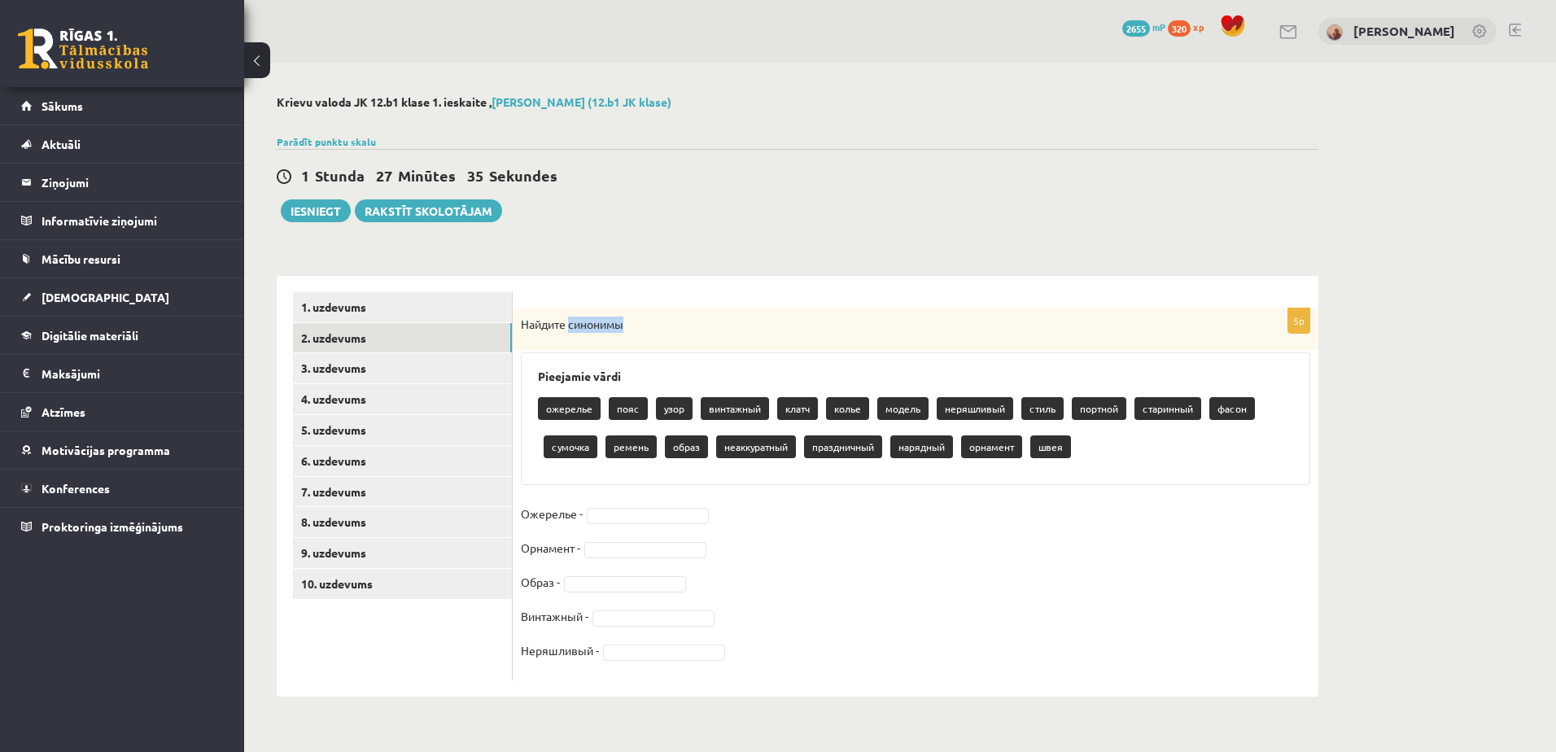
drag, startPoint x: 592, startPoint y: 322, endPoint x: 608, endPoint y: 324, distance: 16.5
click at [608, 324] on p "Найдите синонимы" at bounding box center [875, 325] width 708 height 16
drag, startPoint x: 614, startPoint y: 324, endPoint x: 569, endPoint y: 323, distance: 44.8
click at [569, 323] on p "Найдите синонимы" at bounding box center [875, 325] width 708 height 16
click at [611, 351] on div "Найдите синонимы" at bounding box center [916, 329] width 806 height 42
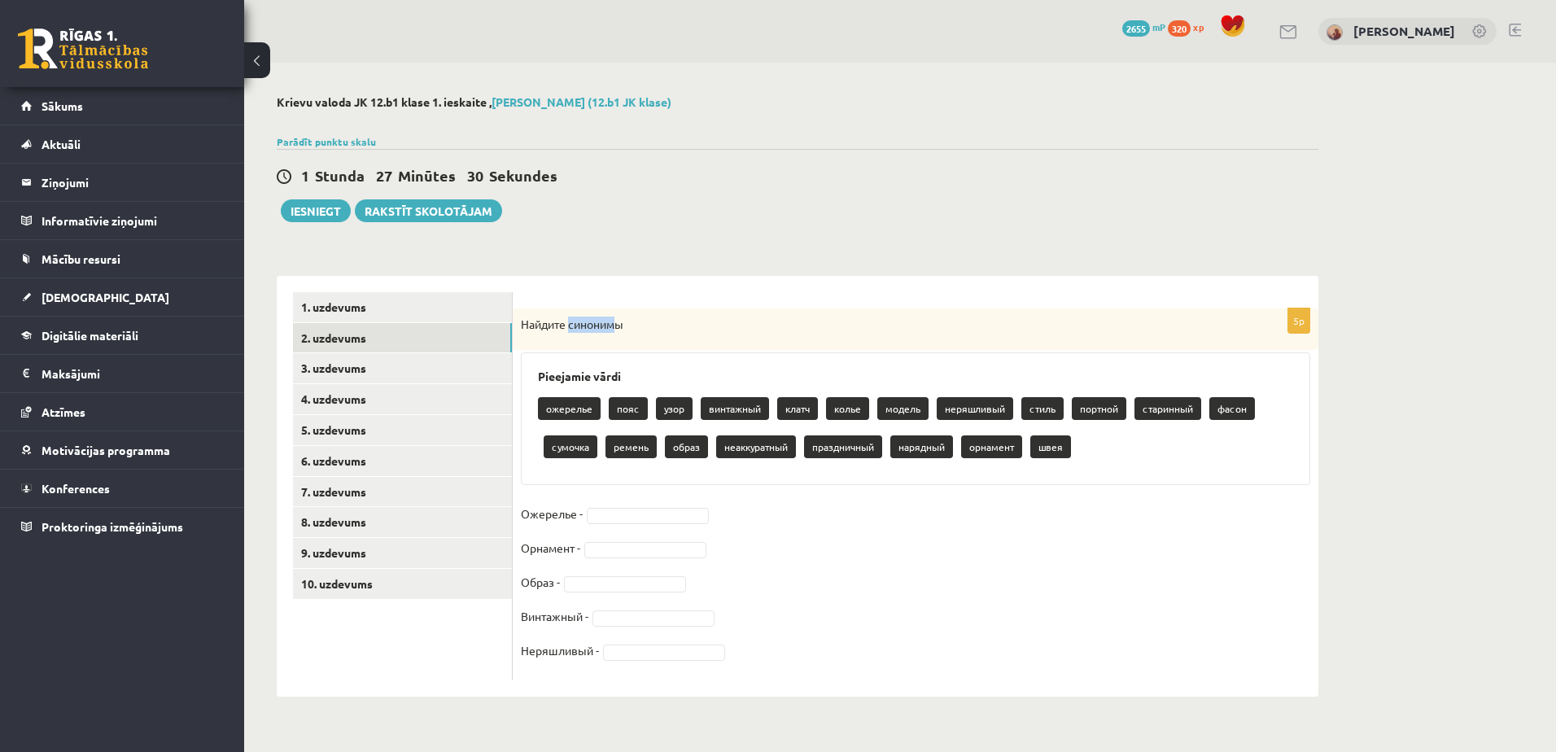
drag, startPoint x: 617, startPoint y: 325, endPoint x: 570, endPoint y: 326, distance: 47.2
click at [570, 326] on p "Найдите синонимы" at bounding box center [875, 325] width 708 height 16
copy p "синоним"
click at [536, 613] on p "Винтажный -" at bounding box center [555, 616] width 68 height 24
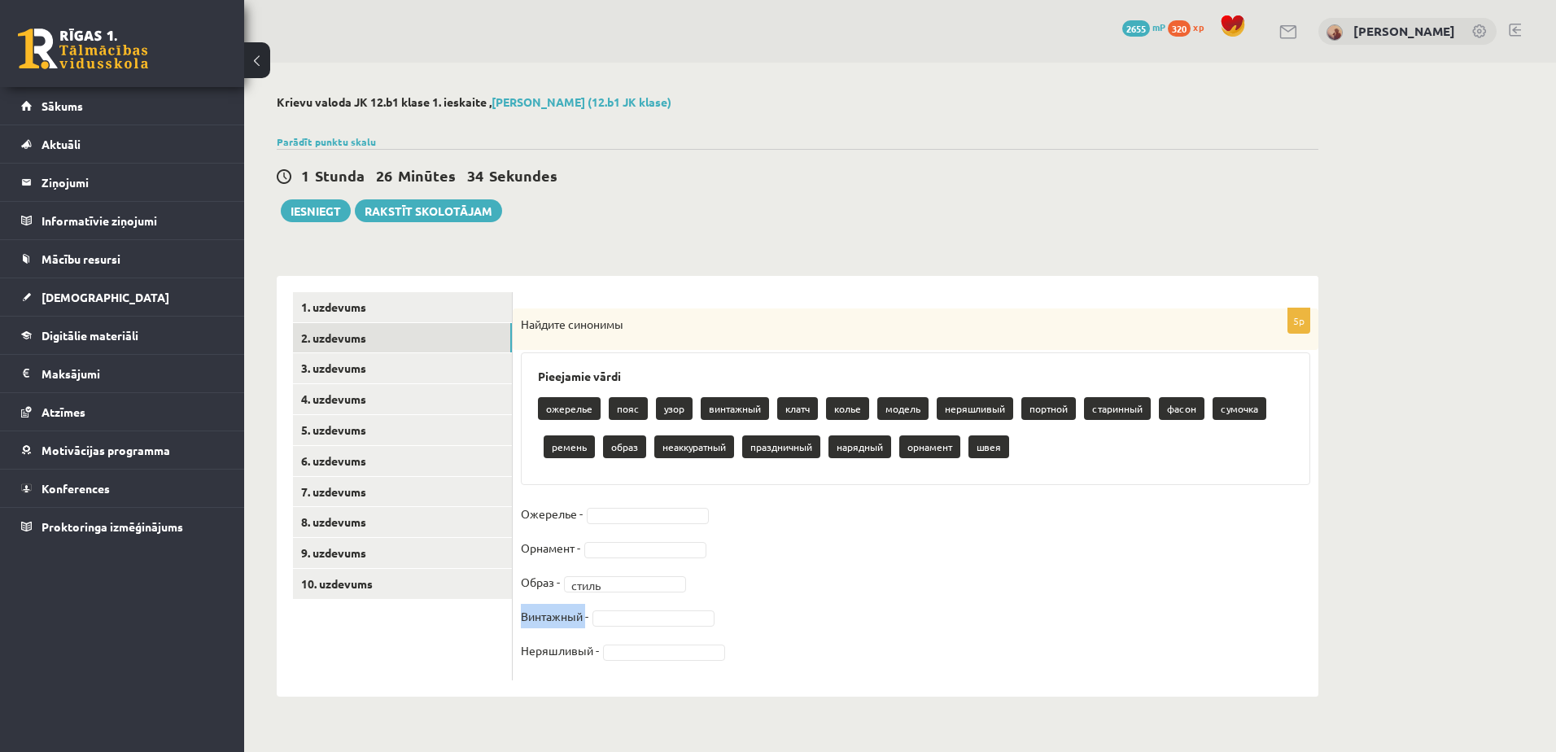
click at [536, 613] on p "Винтажный -" at bounding box center [555, 616] width 68 height 24
copy p "Винтажный"
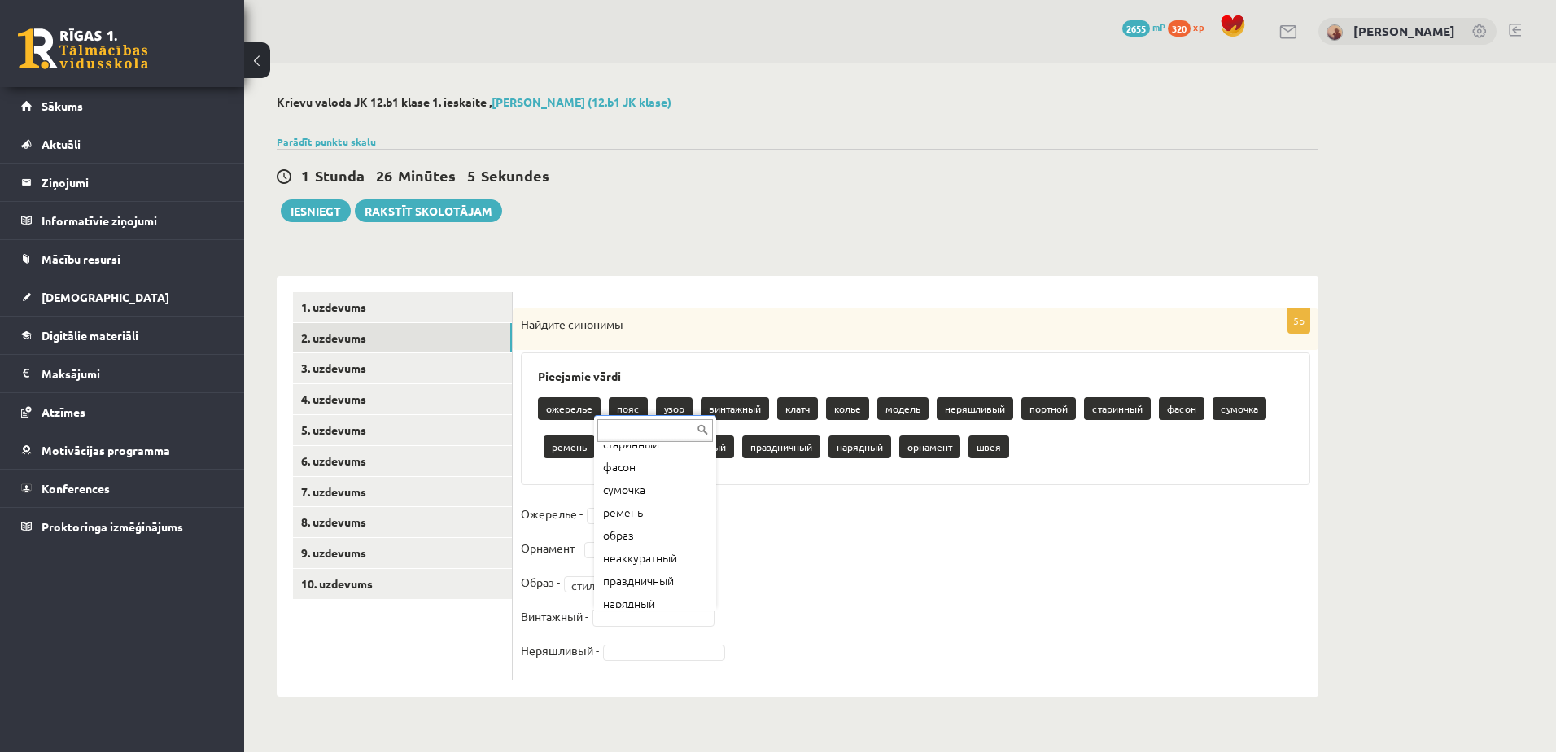
scroll to position [212, 0]
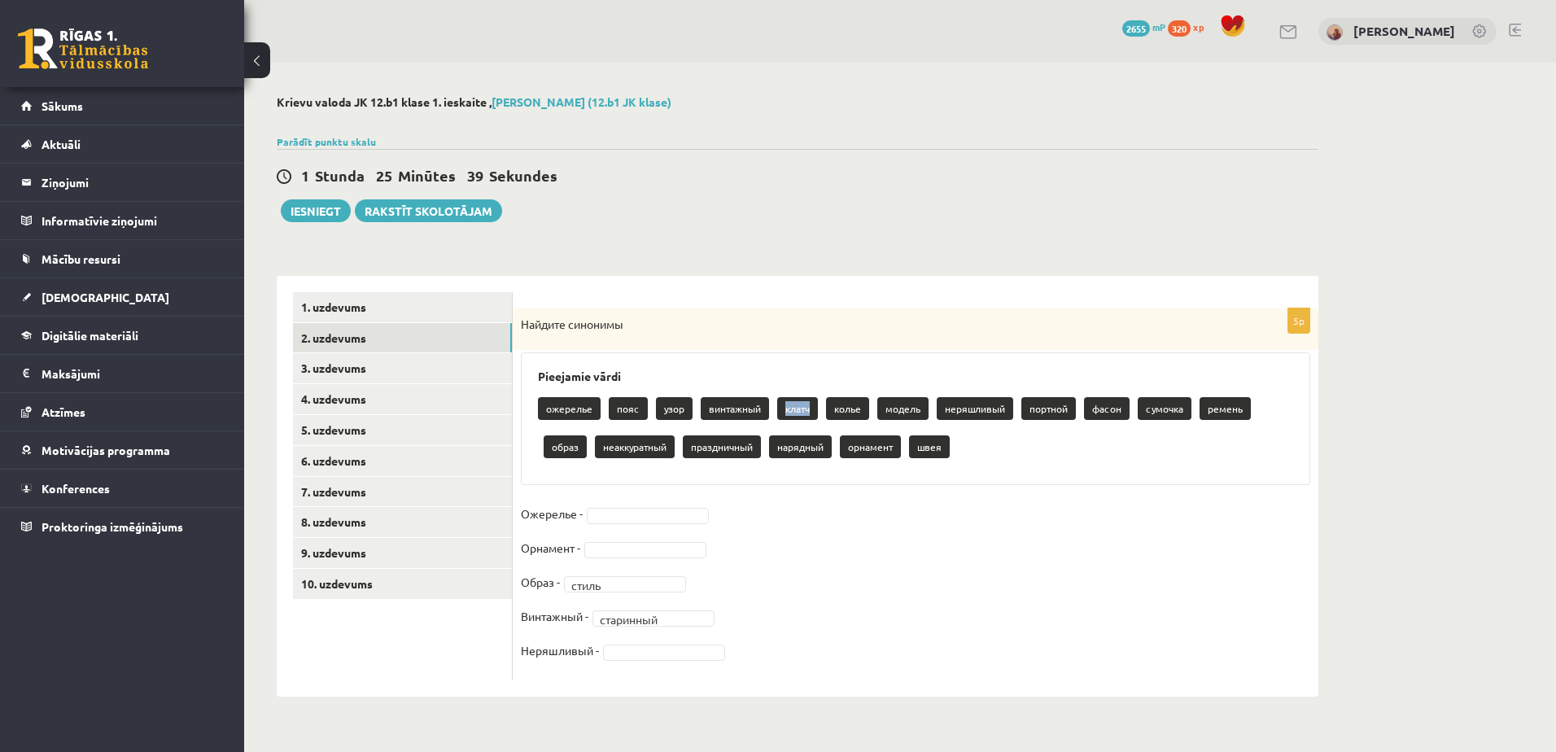
drag, startPoint x: 810, startPoint y: 406, endPoint x: 783, endPoint y: 410, distance: 27.2
click at [783, 410] on p "клатч" at bounding box center [797, 408] width 41 height 23
click at [564, 652] on p "Неряшливый -" at bounding box center [560, 650] width 78 height 24
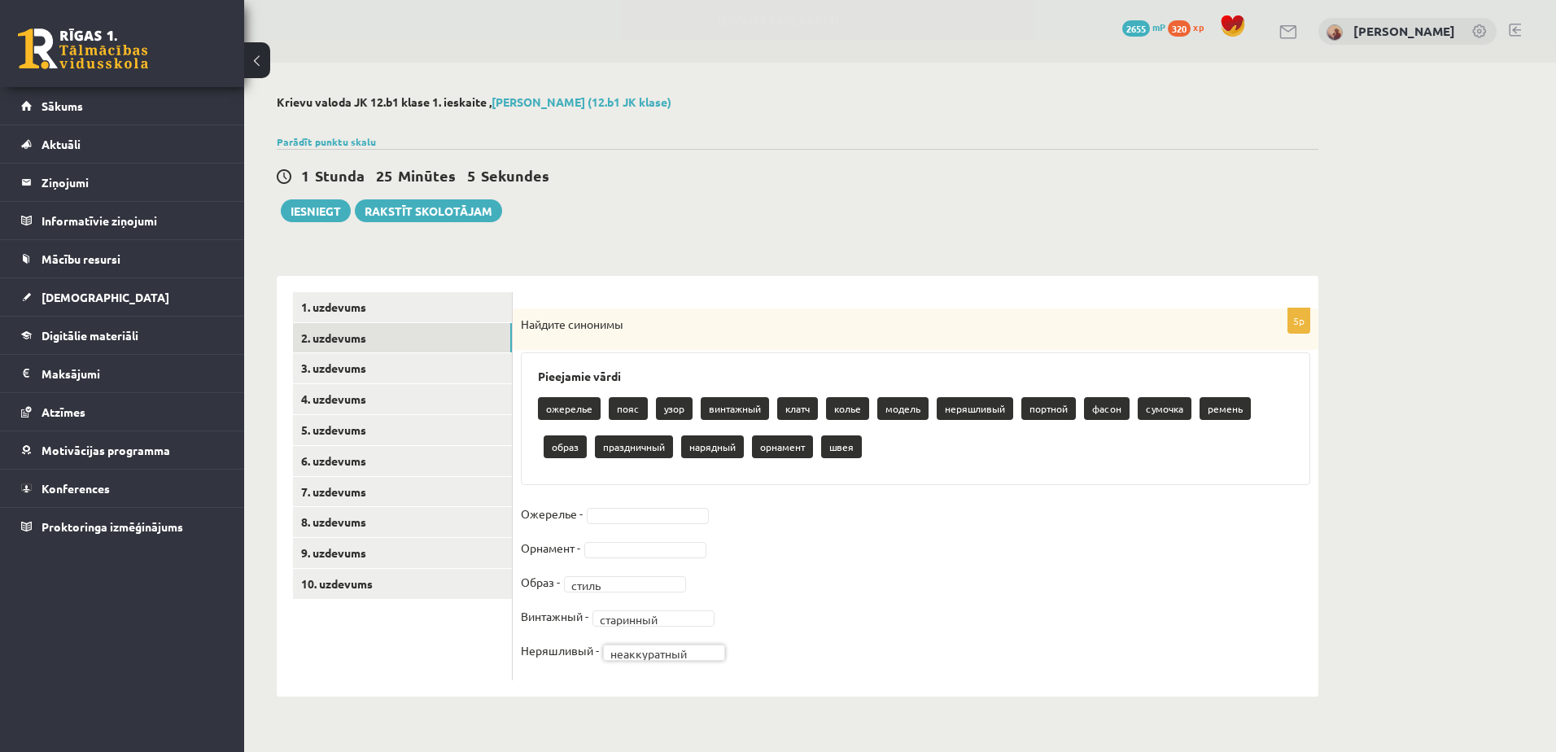
click at [568, 516] on p "Ожерелье -" at bounding box center [552, 513] width 62 height 24
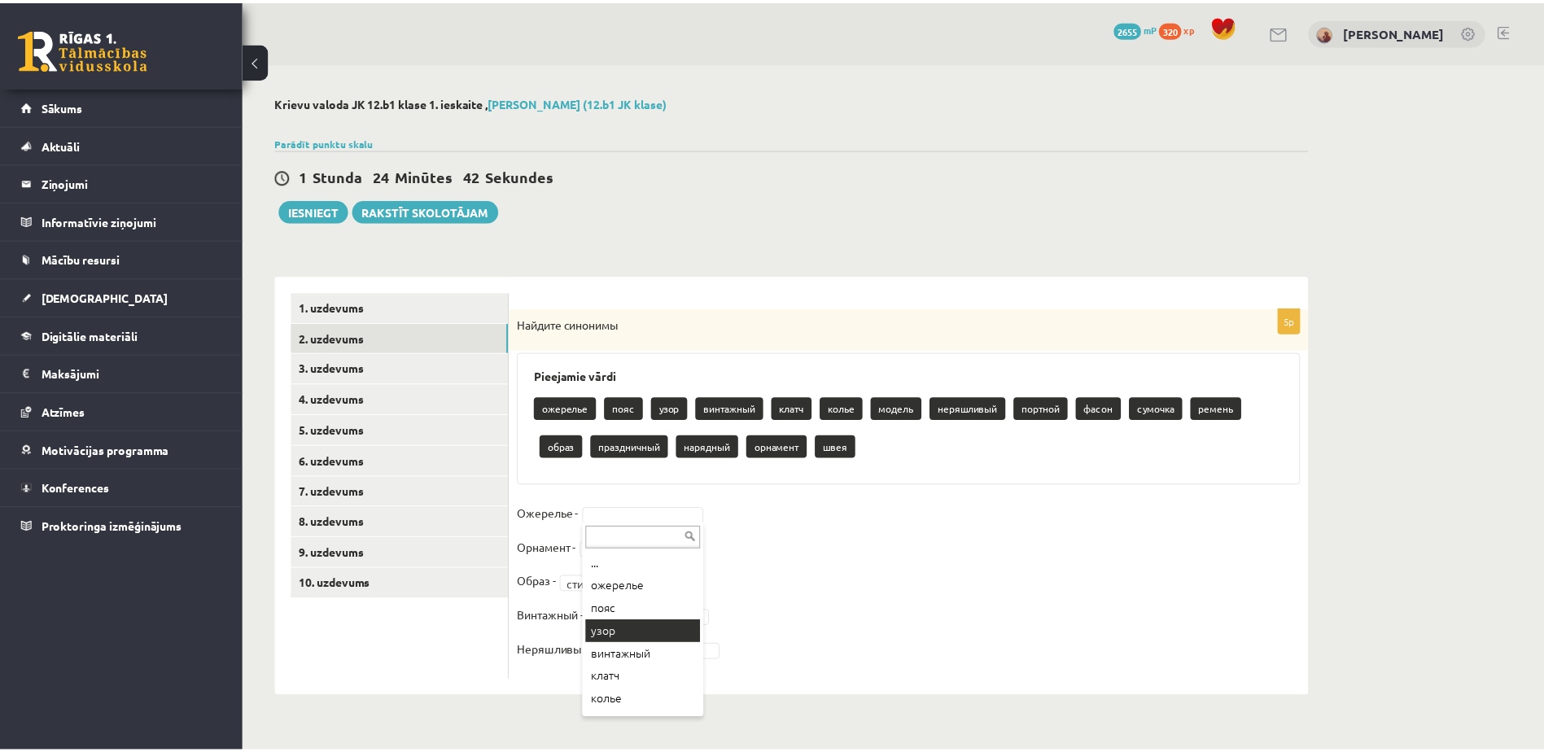
scroll to position [81, 0]
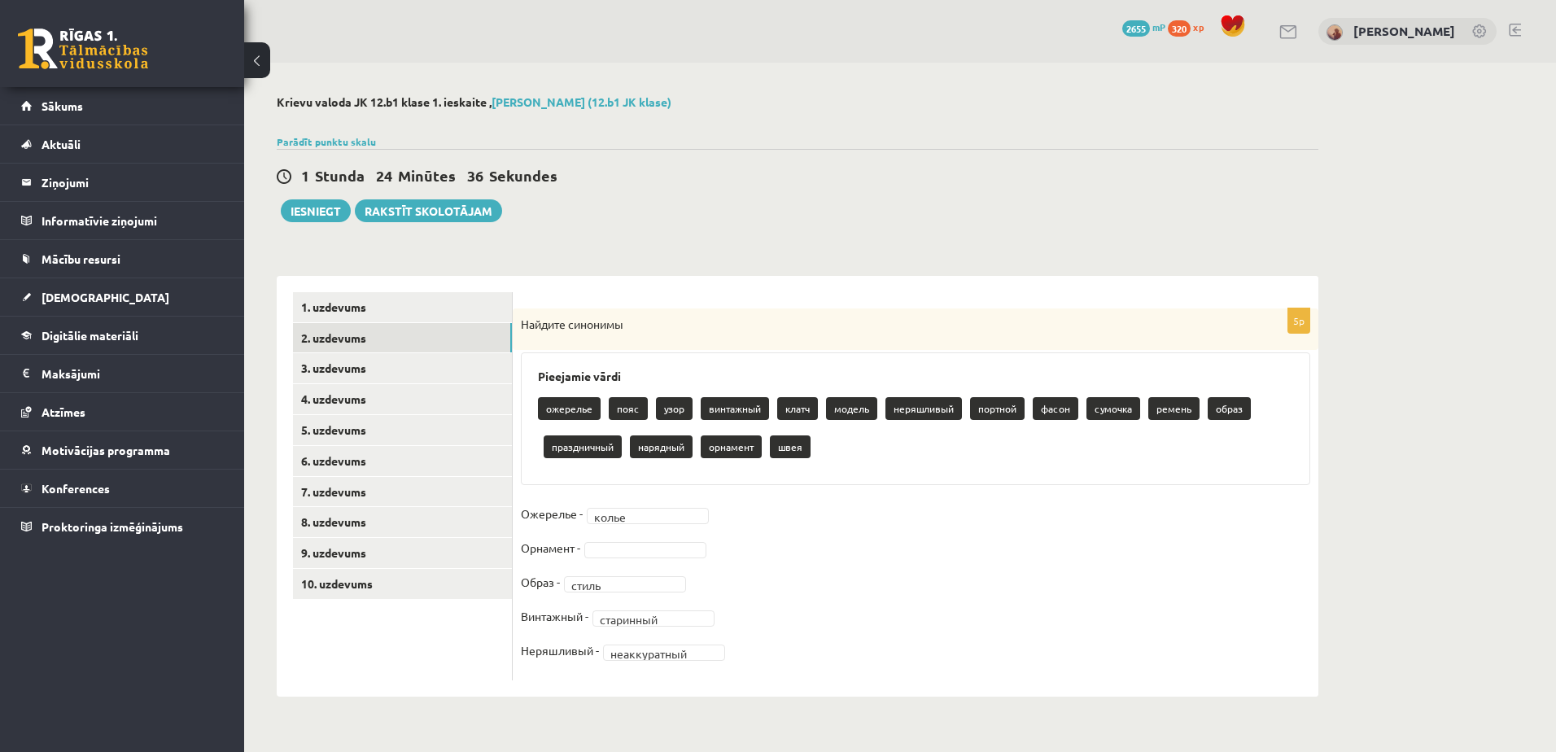
click at [556, 546] on p "Орнамент -" at bounding box center [550, 548] width 59 height 24
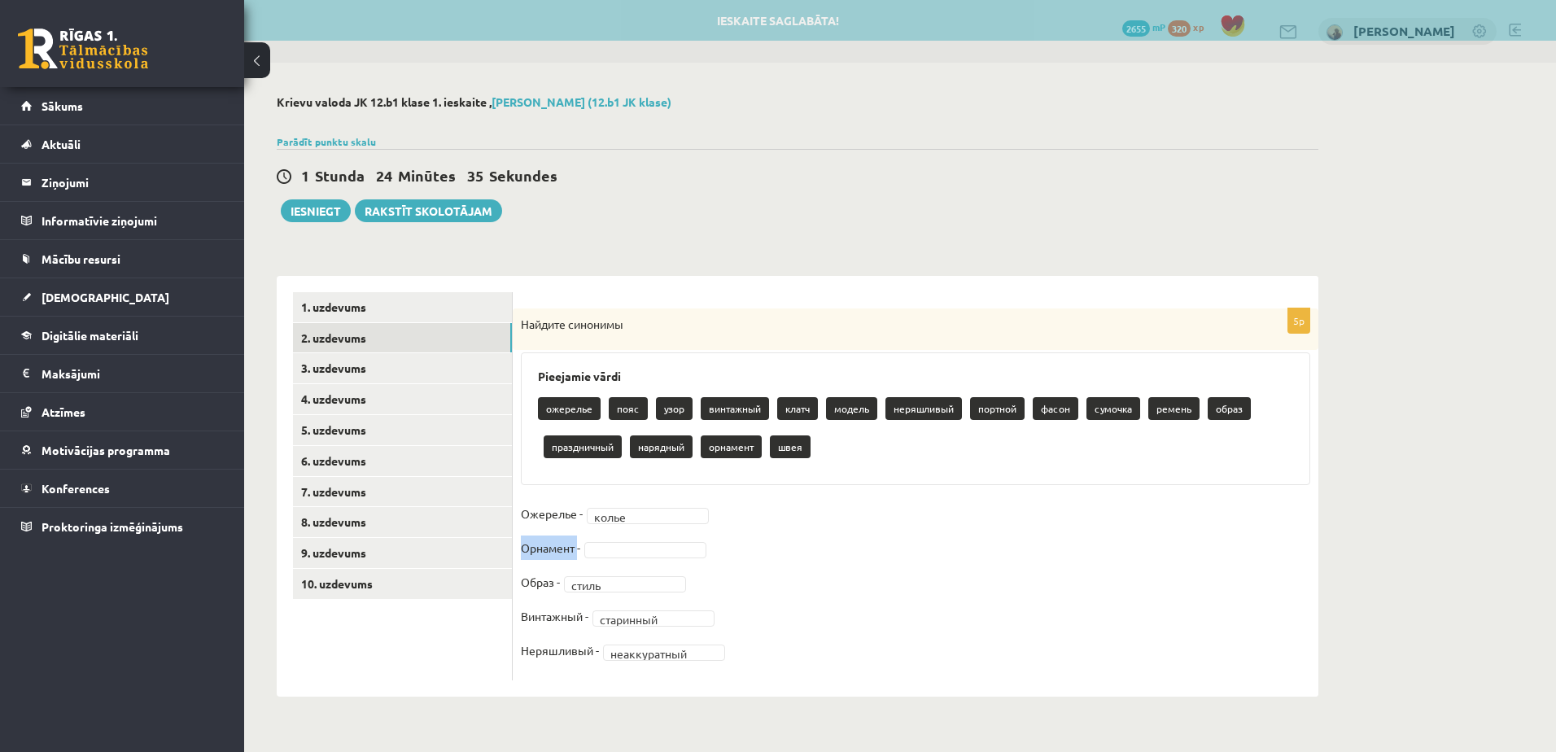
copy p "Орнамент"
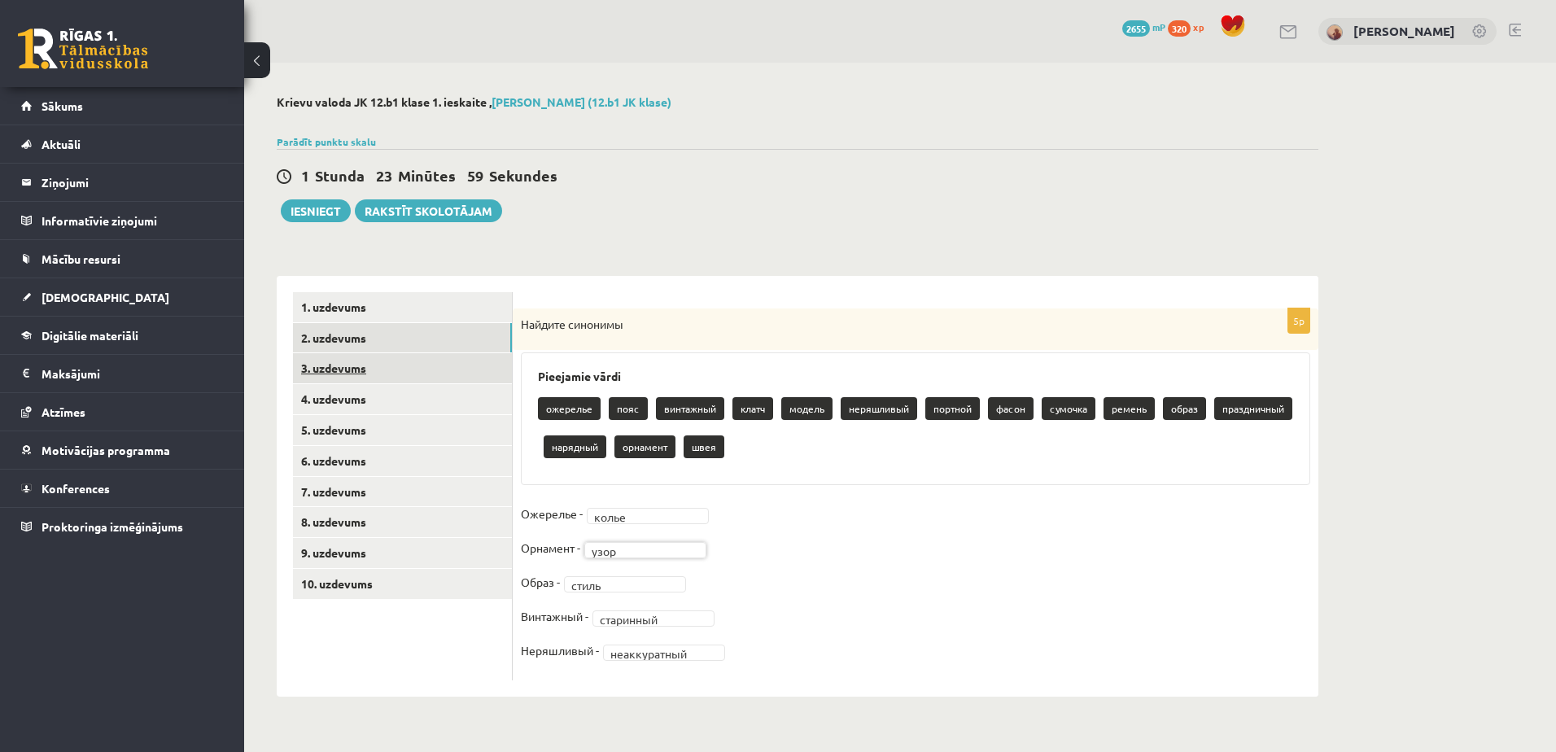
click at [375, 361] on link "3. uzdevums" at bounding box center [402, 368] width 219 height 30
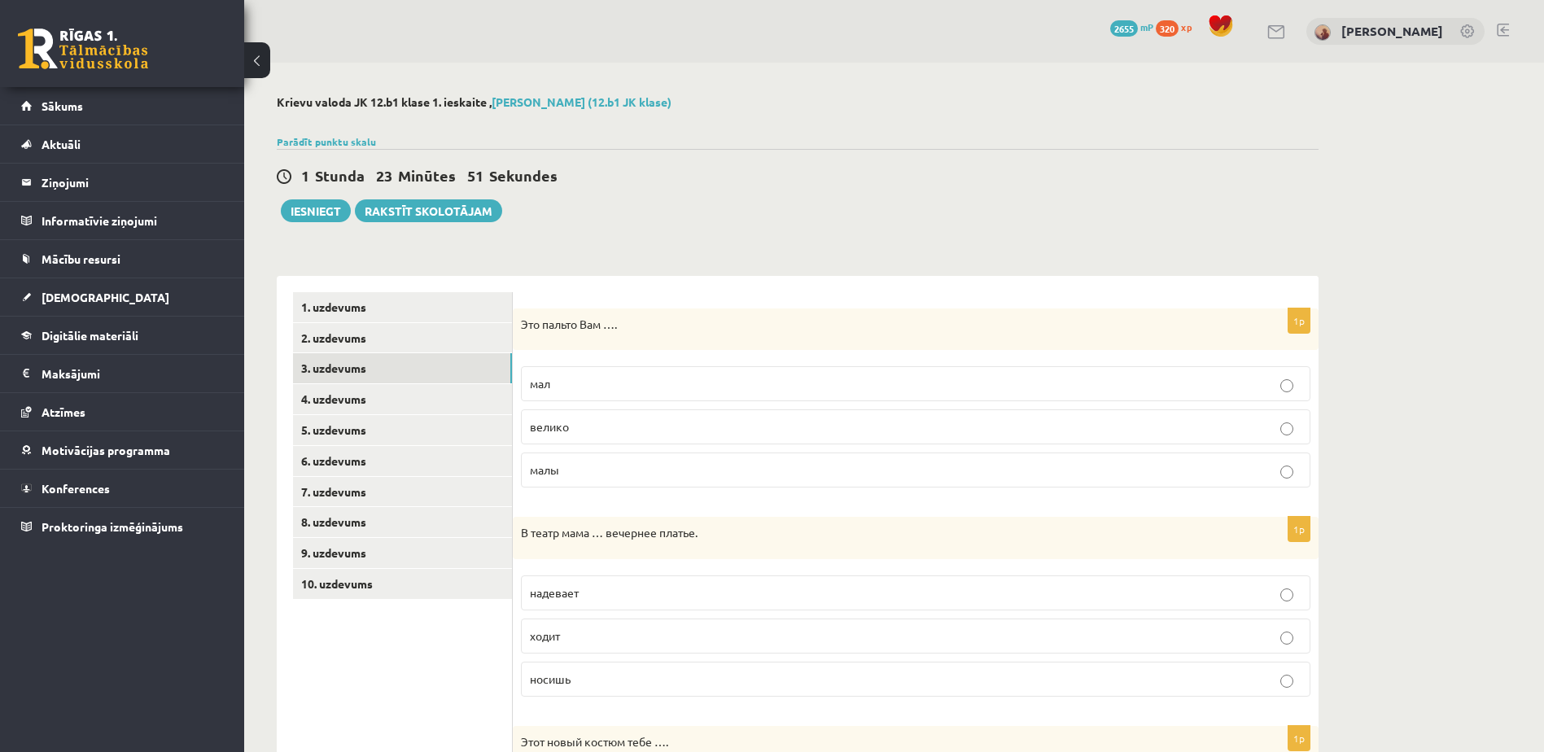
click at [643, 431] on p "велико" at bounding box center [916, 426] width 772 height 17
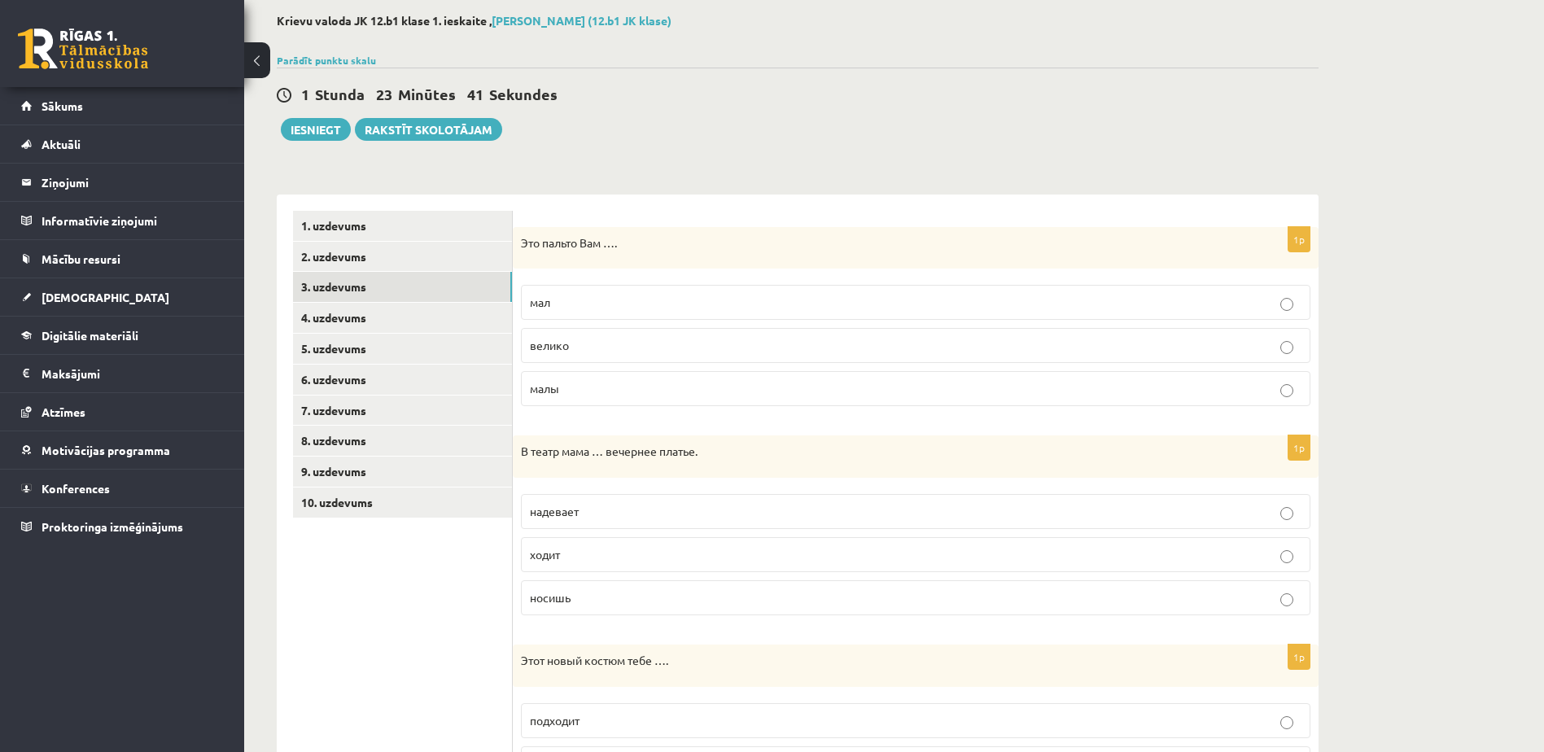
click at [657, 557] on p "ходит" at bounding box center [916, 554] width 772 height 17
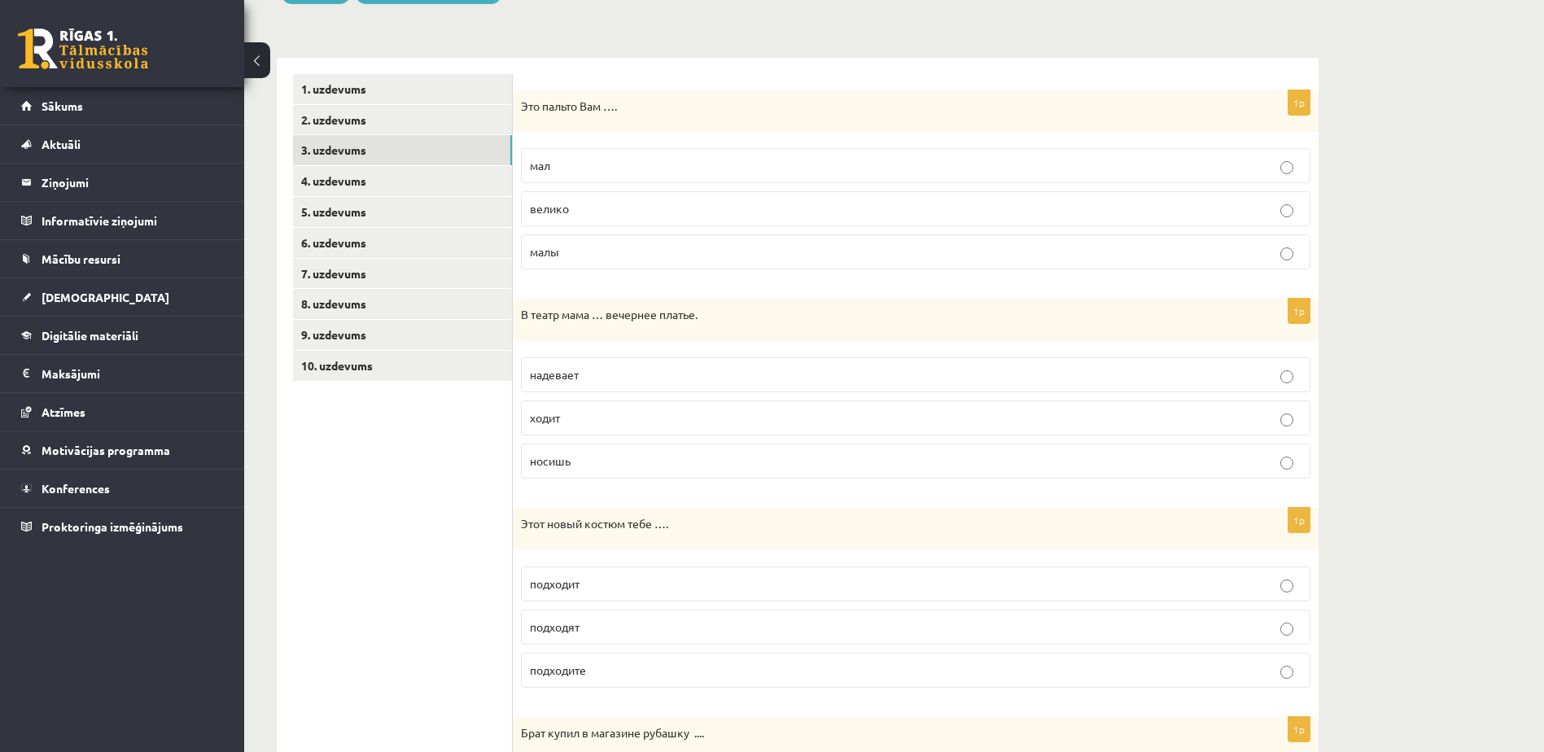
scroll to position [244, 0]
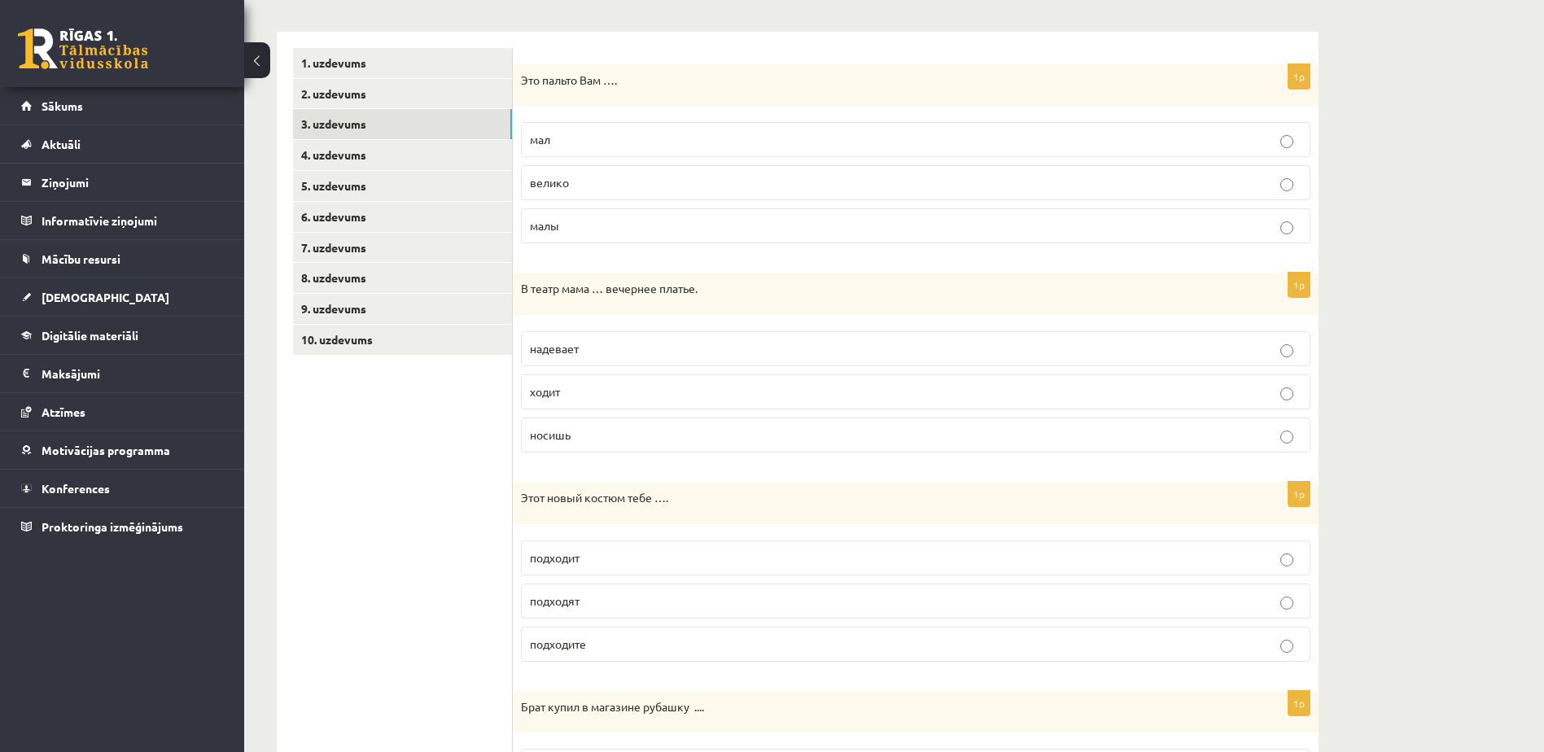
click at [645, 558] on p "подходит" at bounding box center [916, 557] width 772 height 17
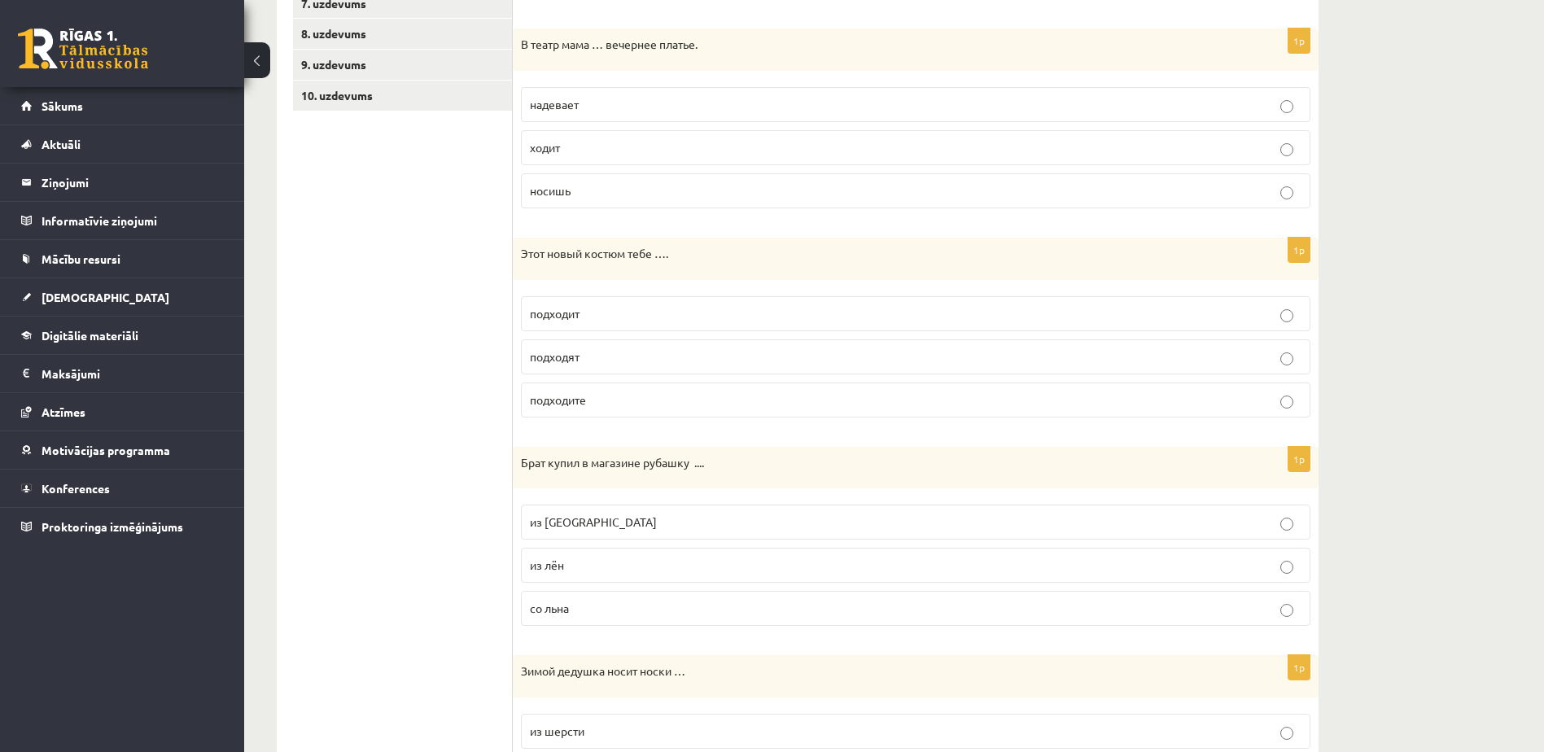
click at [626, 523] on p "из льна" at bounding box center [916, 522] width 772 height 17
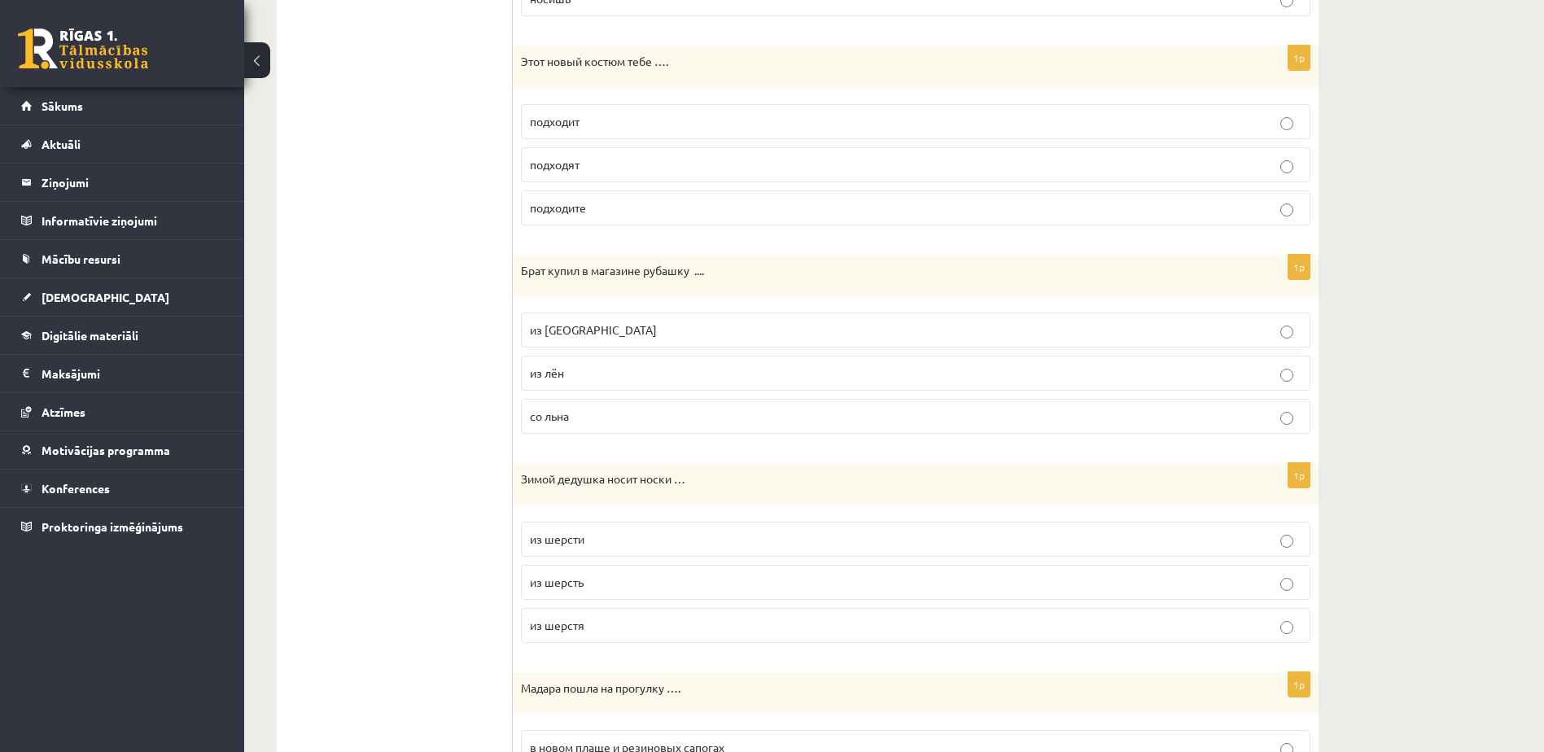
scroll to position [733, 0]
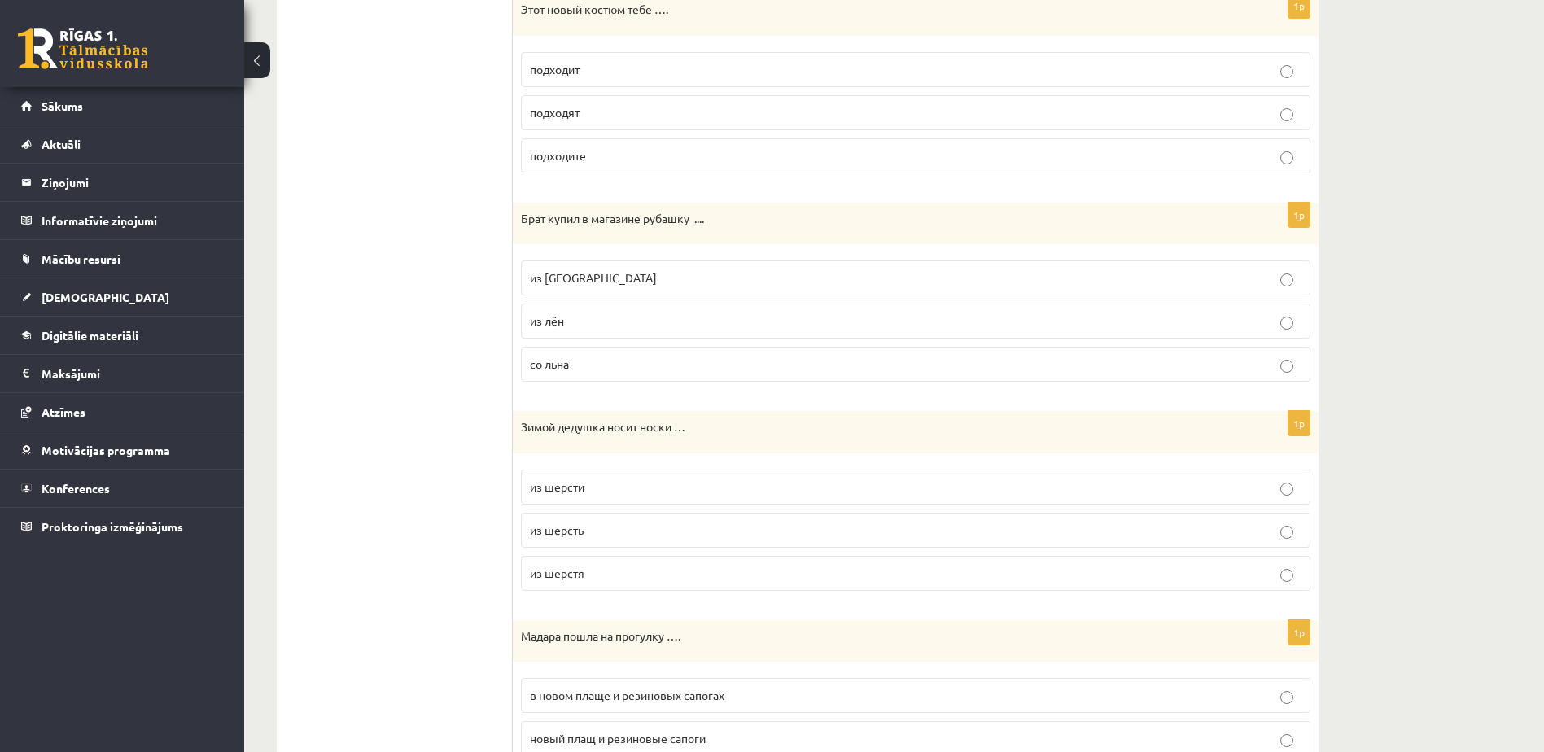
click at [630, 486] on p "из шерсти" at bounding box center [916, 487] width 772 height 17
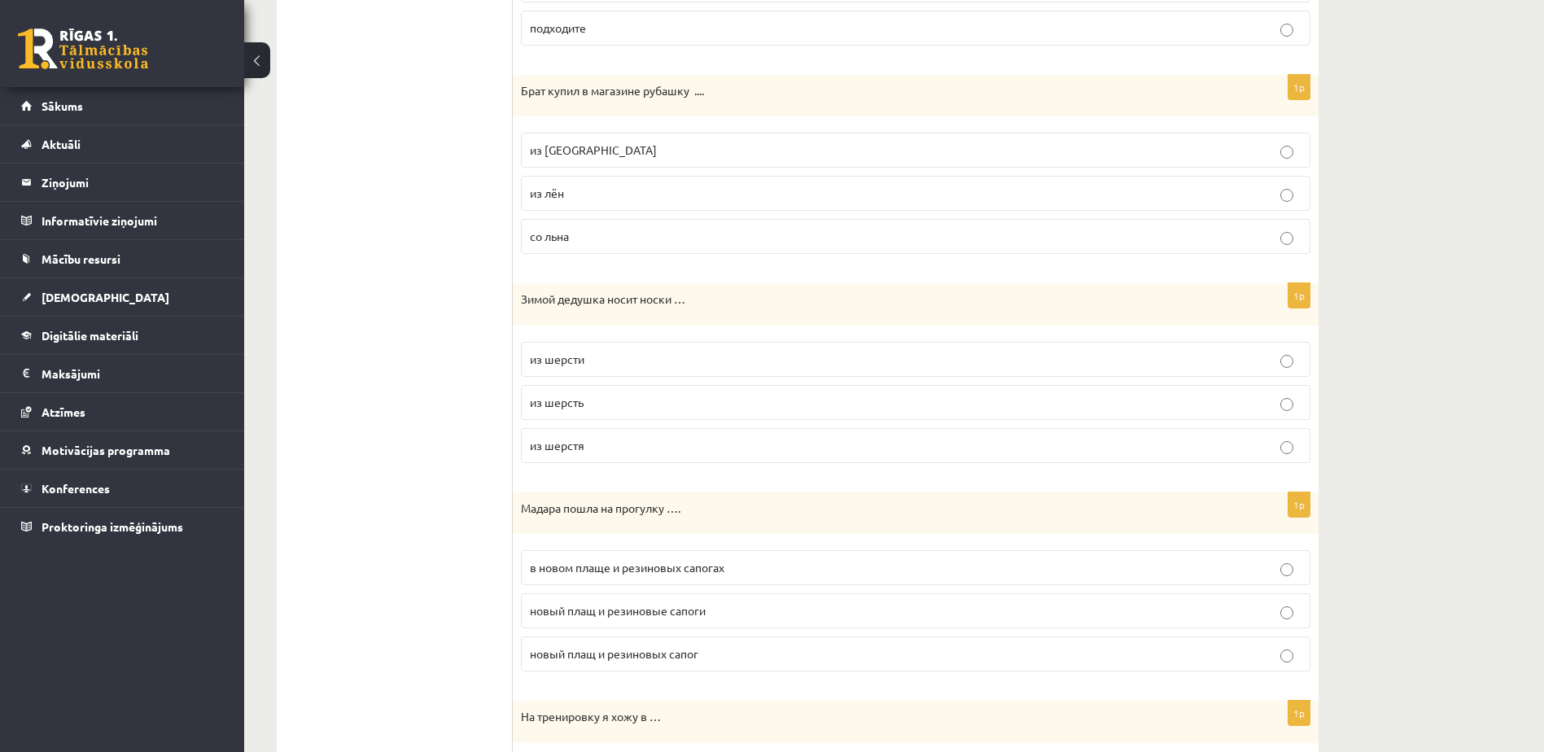
scroll to position [977, 0]
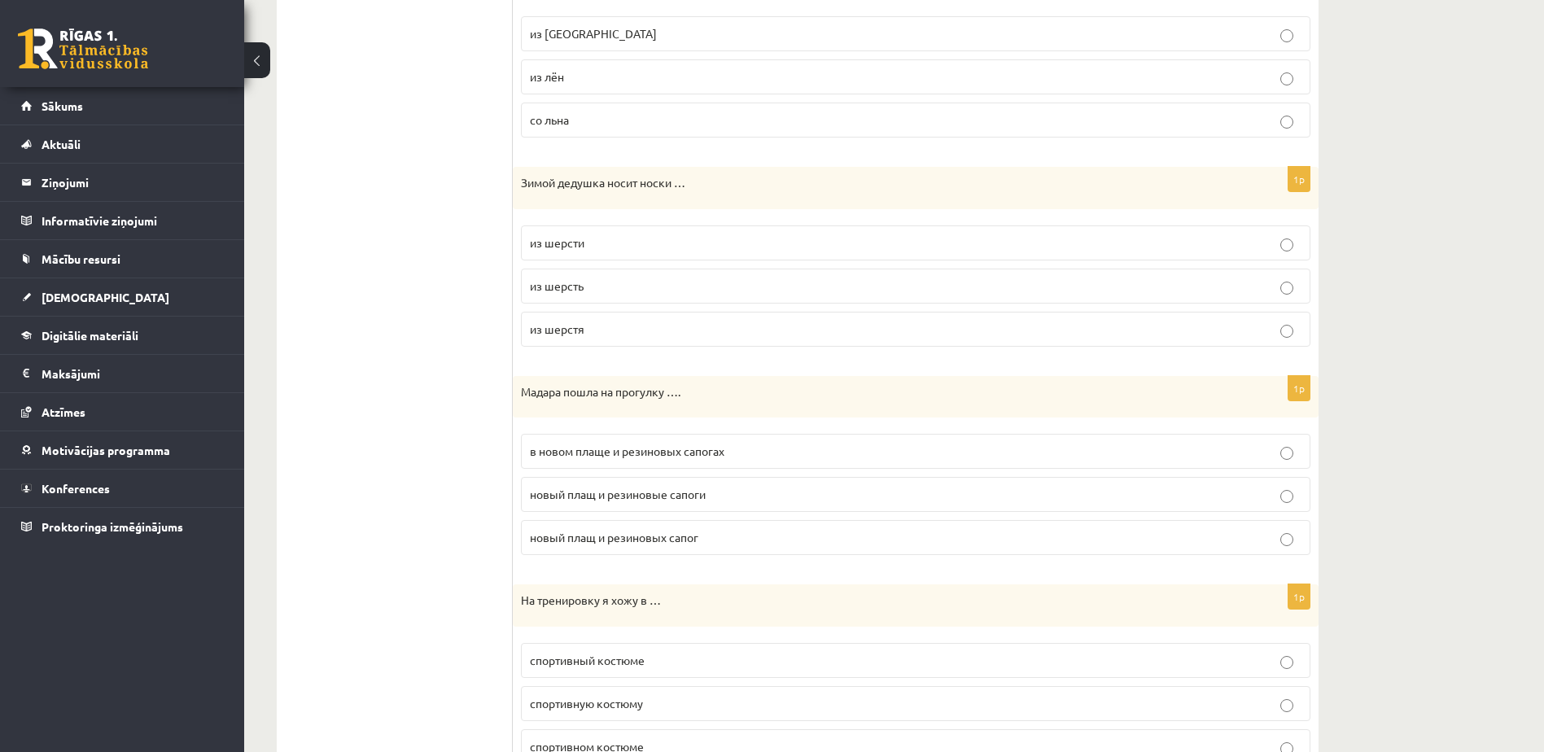
click at [750, 453] on p "в новом плаще и резиновых сапогах" at bounding box center [916, 451] width 772 height 17
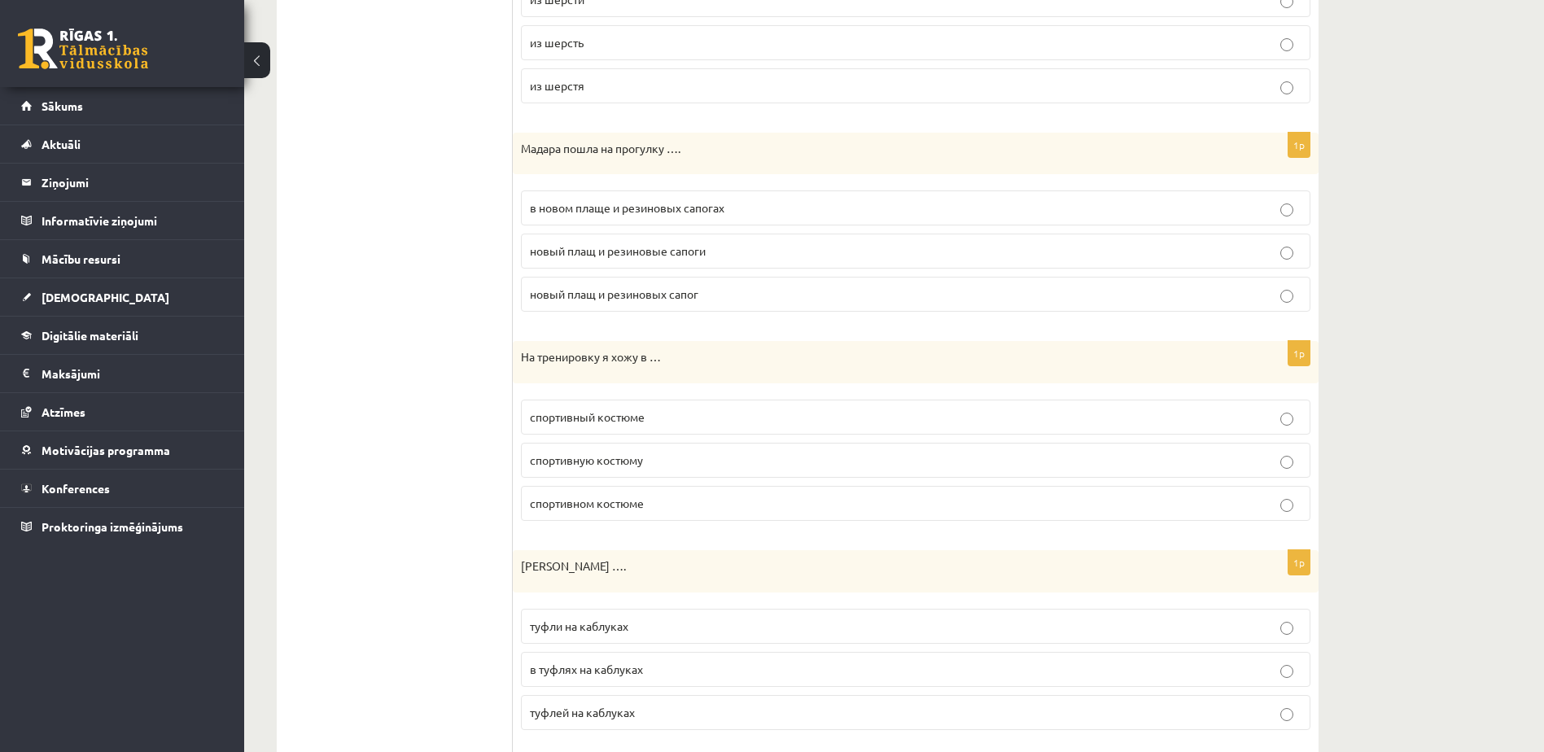
scroll to position [1221, 0]
click at [687, 503] on p "спортивном костюме" at bounding box center [916, 502] width 772 height 17
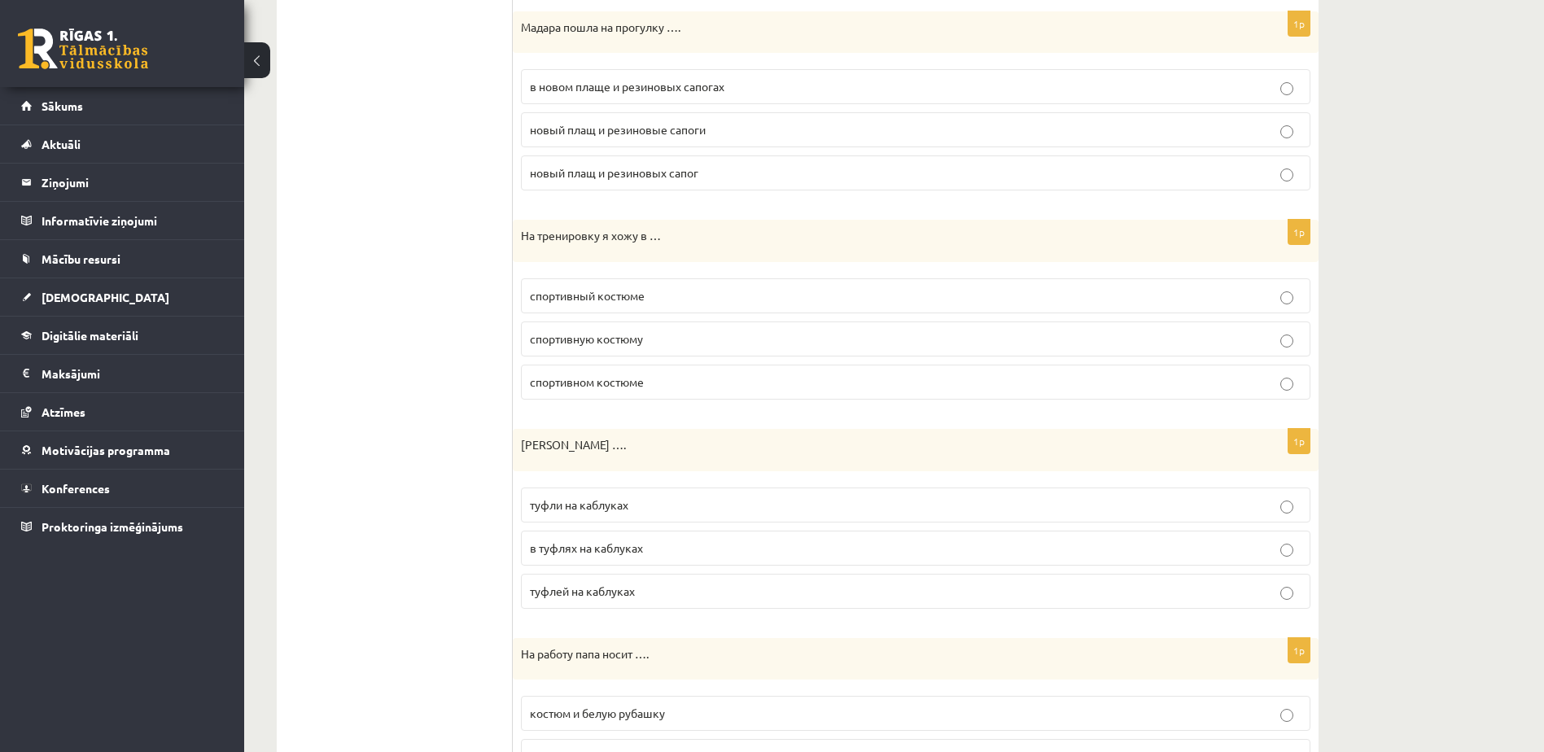
scroll to position [1384, 0]
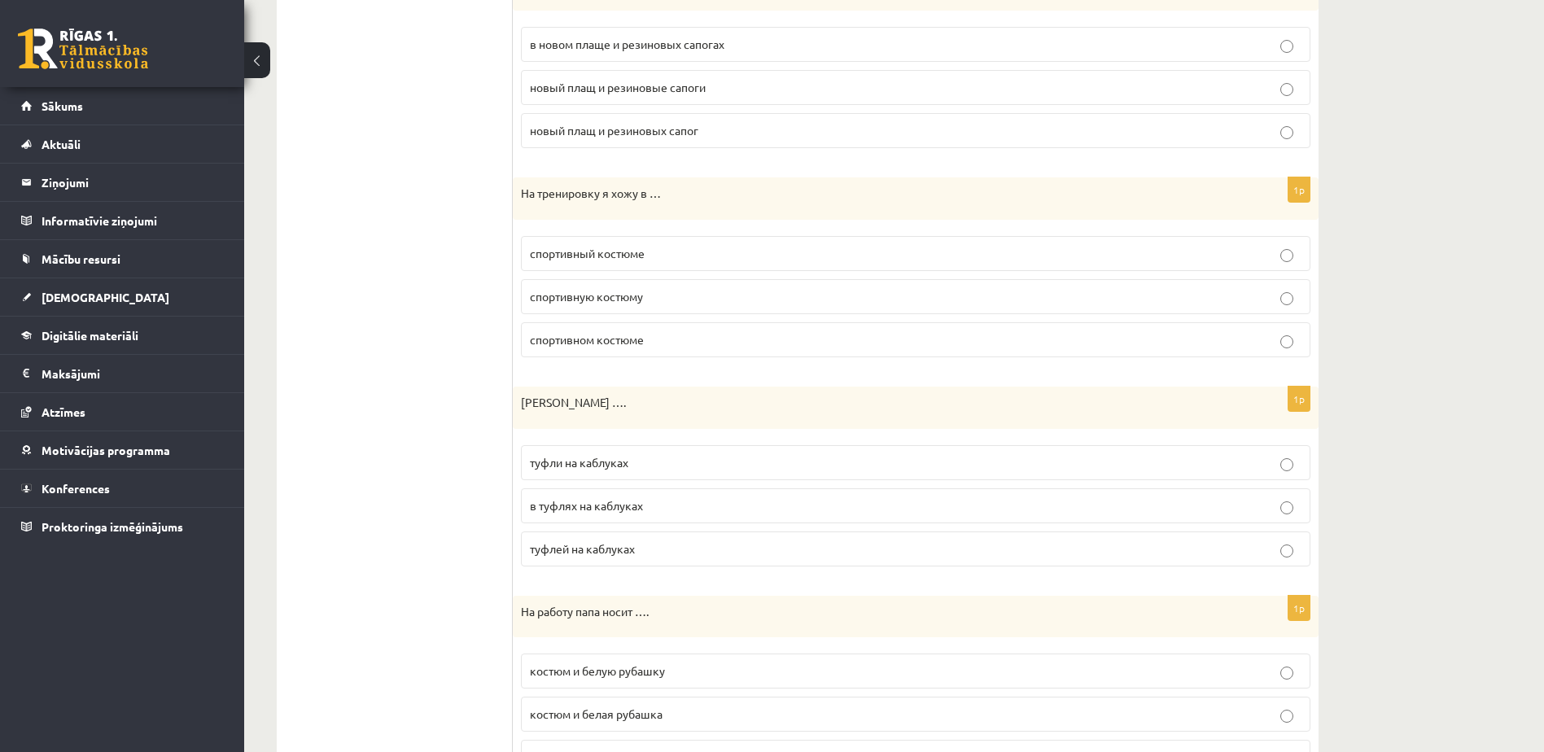
click at [689, 470] on p "туфли на каблуках" at bounding box center [916, 462] width 772 height 17
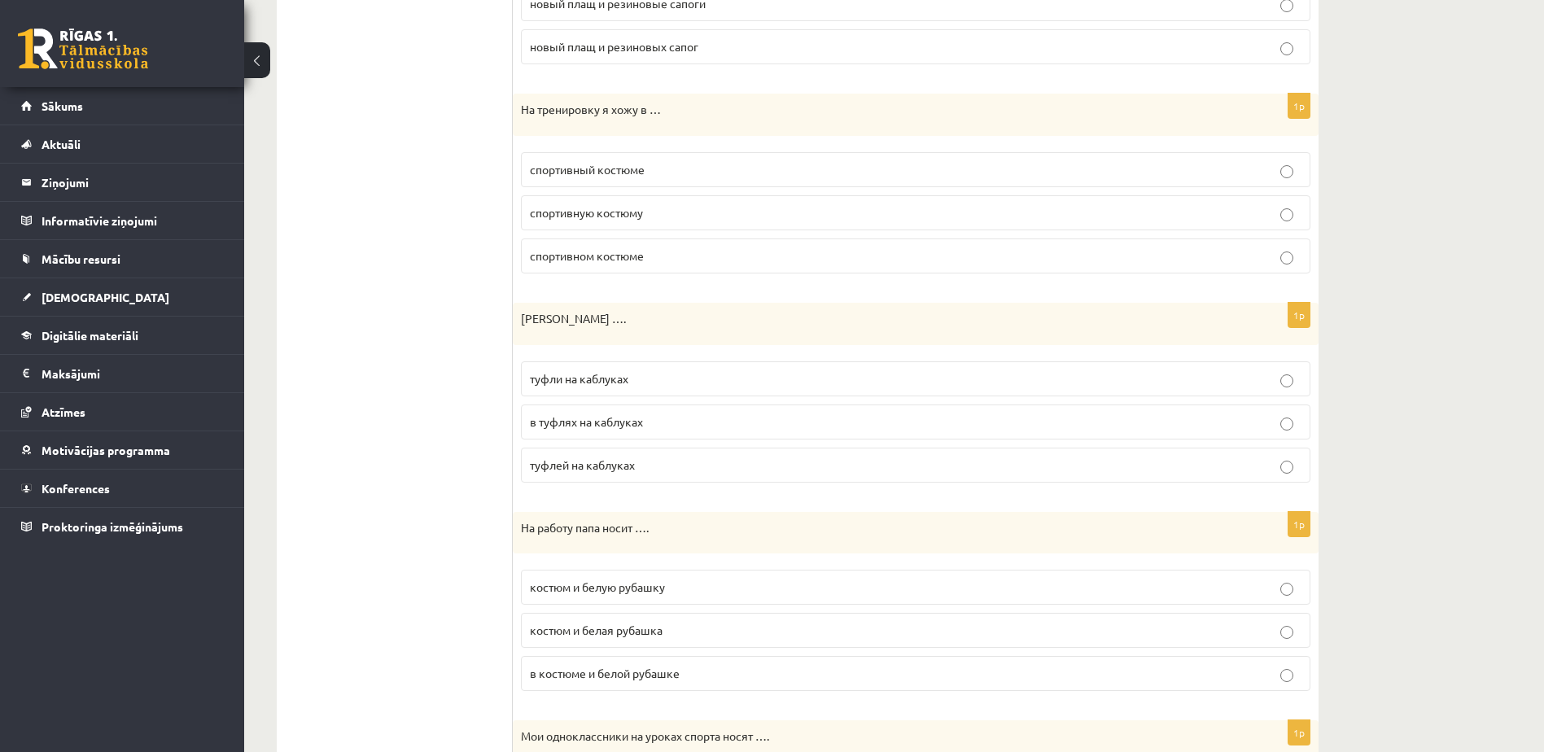
scroll to position [1547, 0]
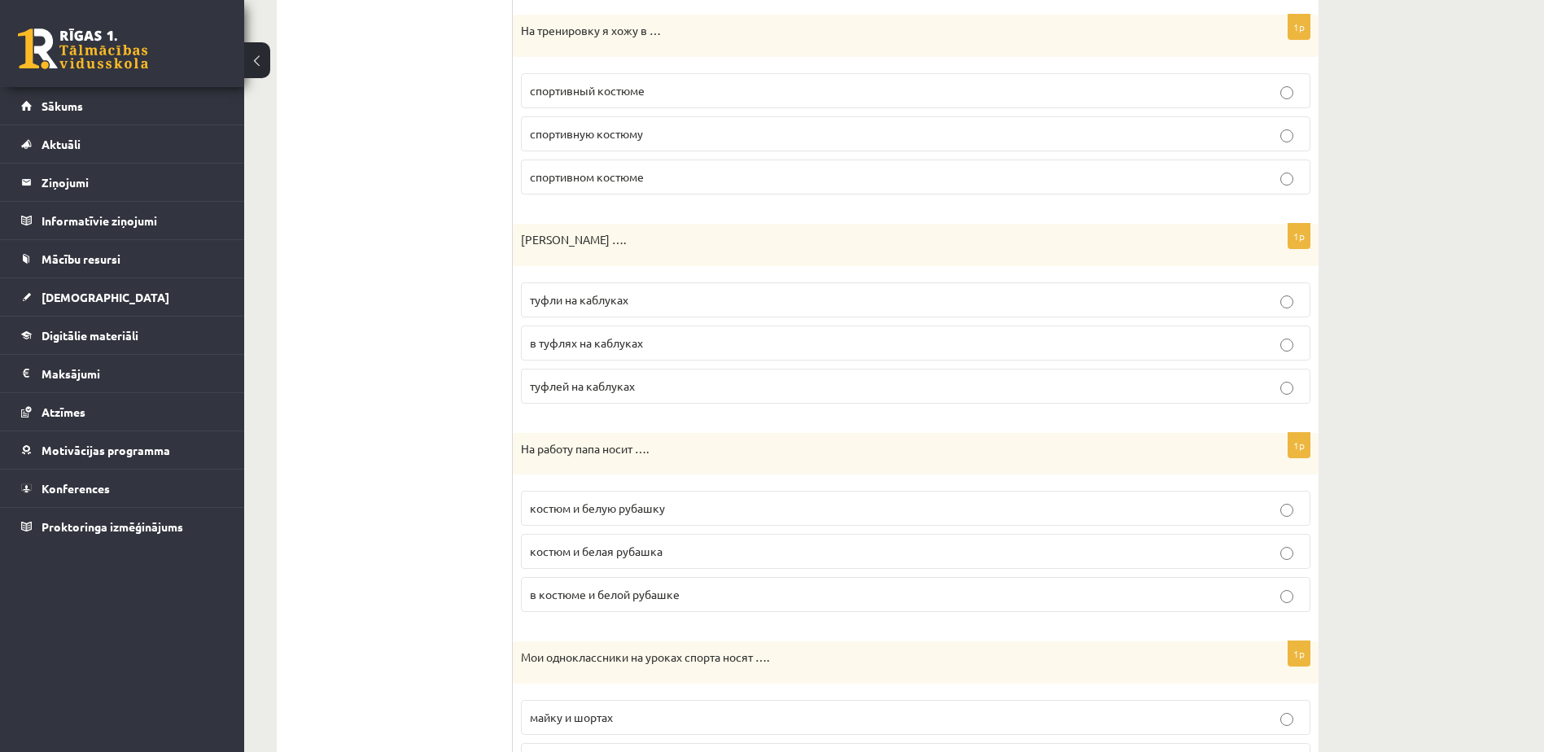
click at [715, 510] on p "костюм и белую рубашку" at bounding box center [916, 508] width 772 height 17
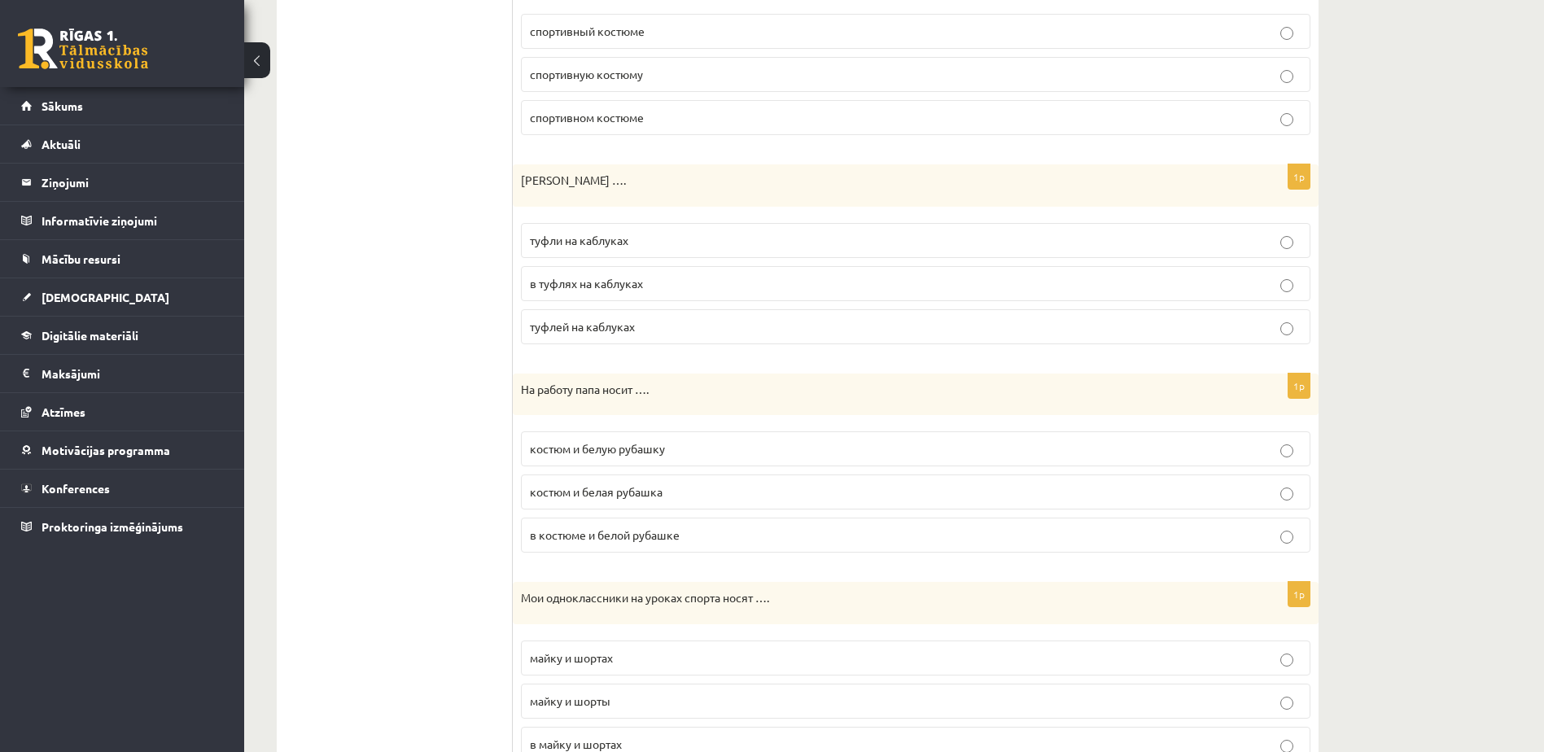
scroll to position [1678, 0]
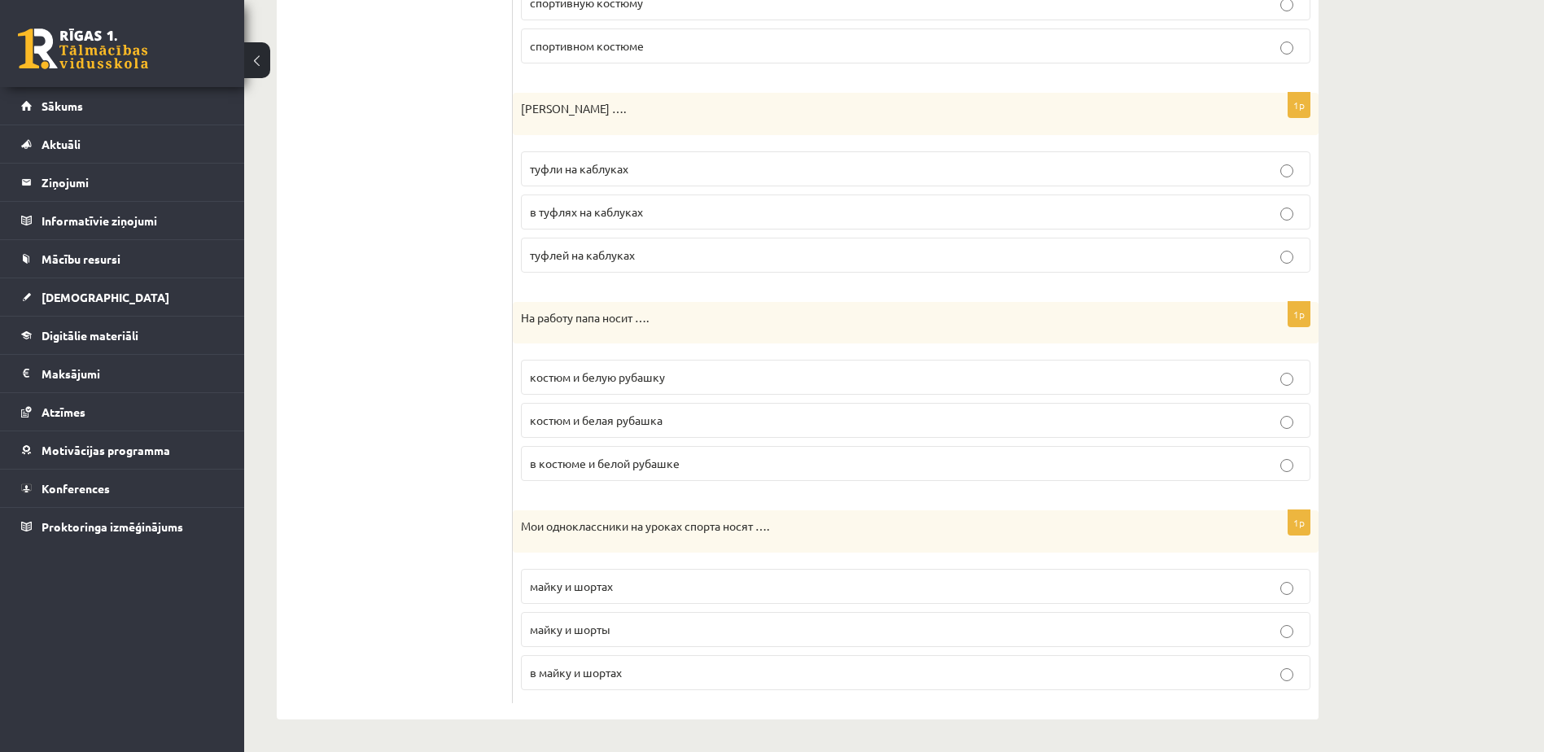
click at [674, 628] on p "майку и шорты" at bounding box center [916, 629] width 772 height 17
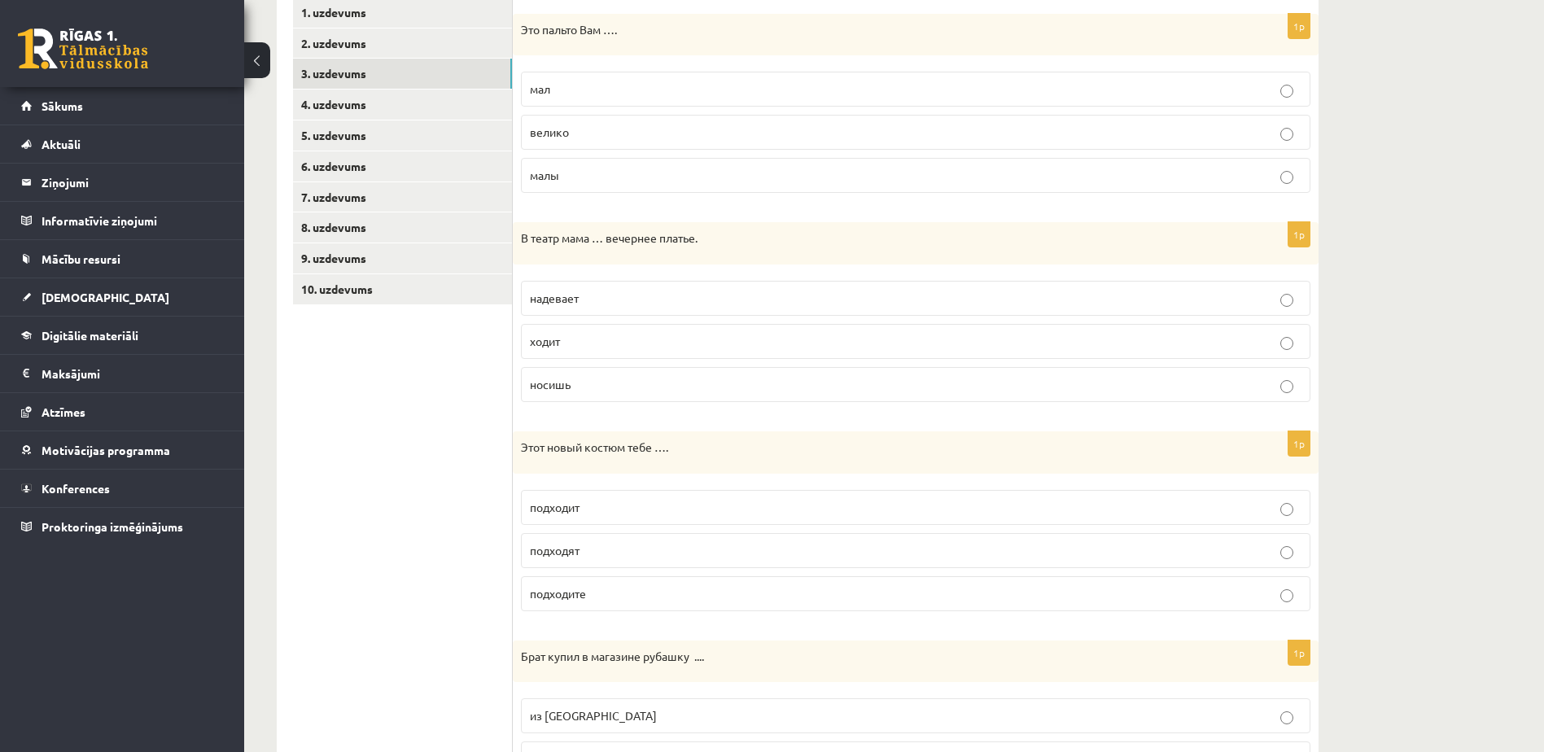
scroll to position [50, 0]
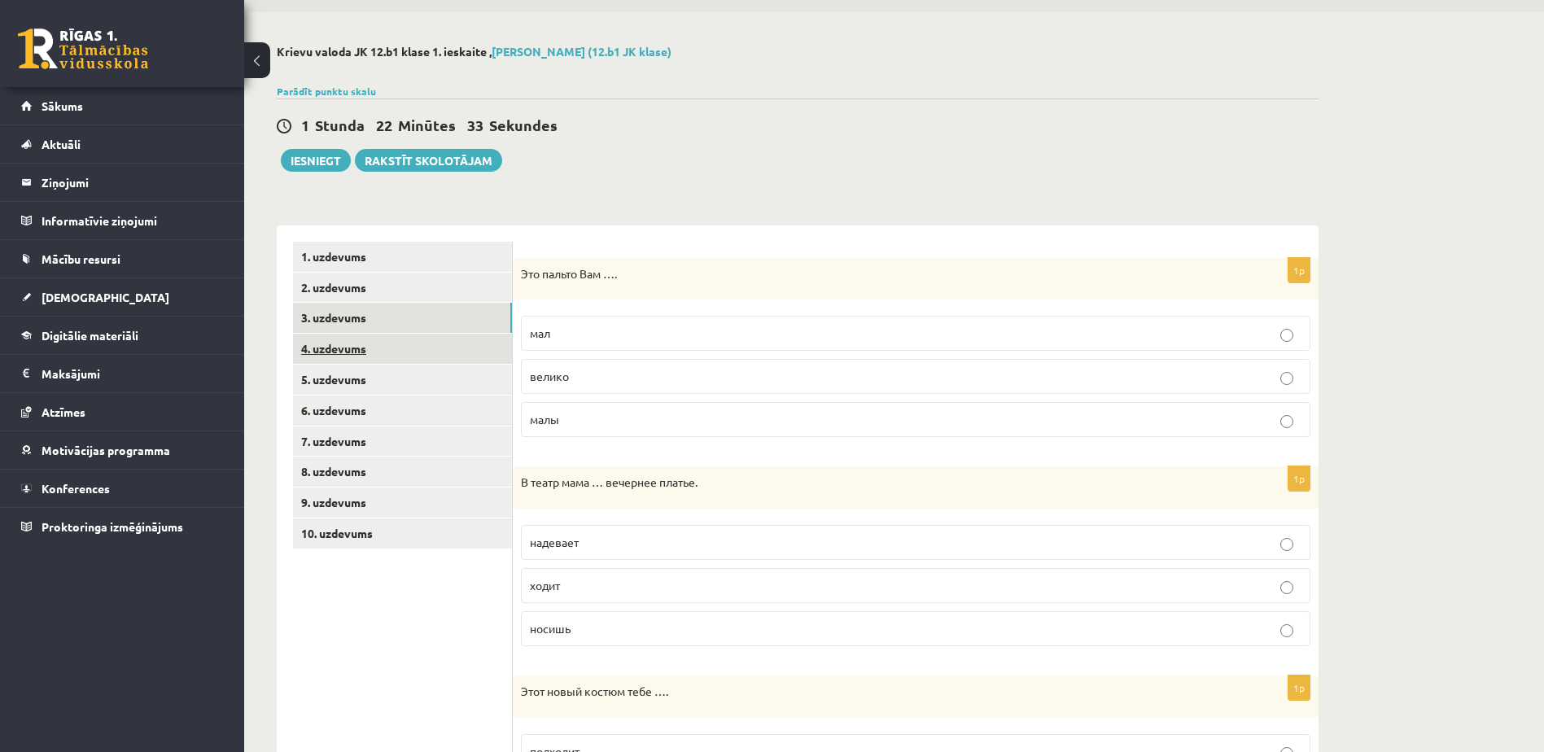
click at [390, 352] on link "4. uzdevums" at bounding box center [402, 349] width 219 height 30
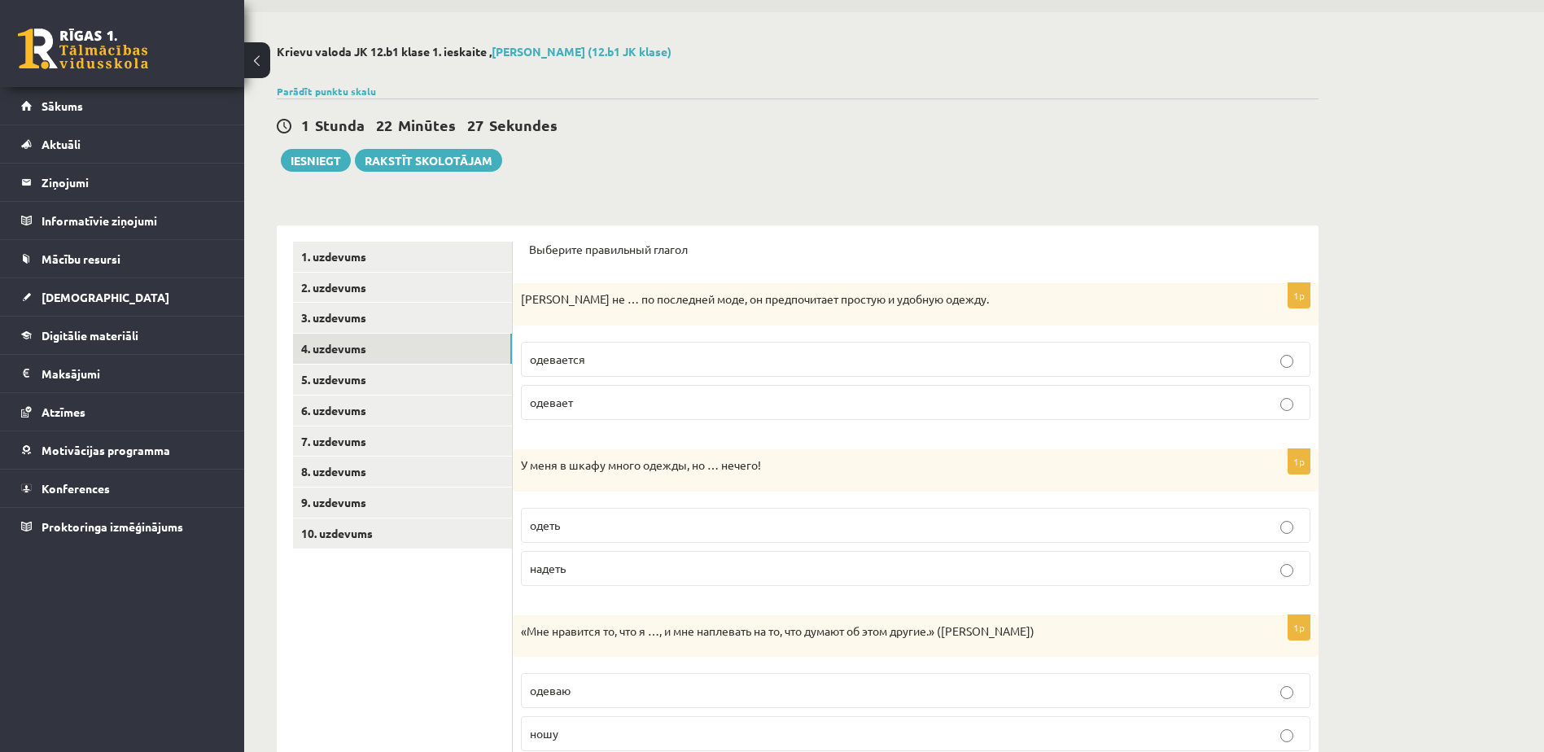
click at [675, 357] on p "одевается" at bounding box center [916, 359] width 772 height 17
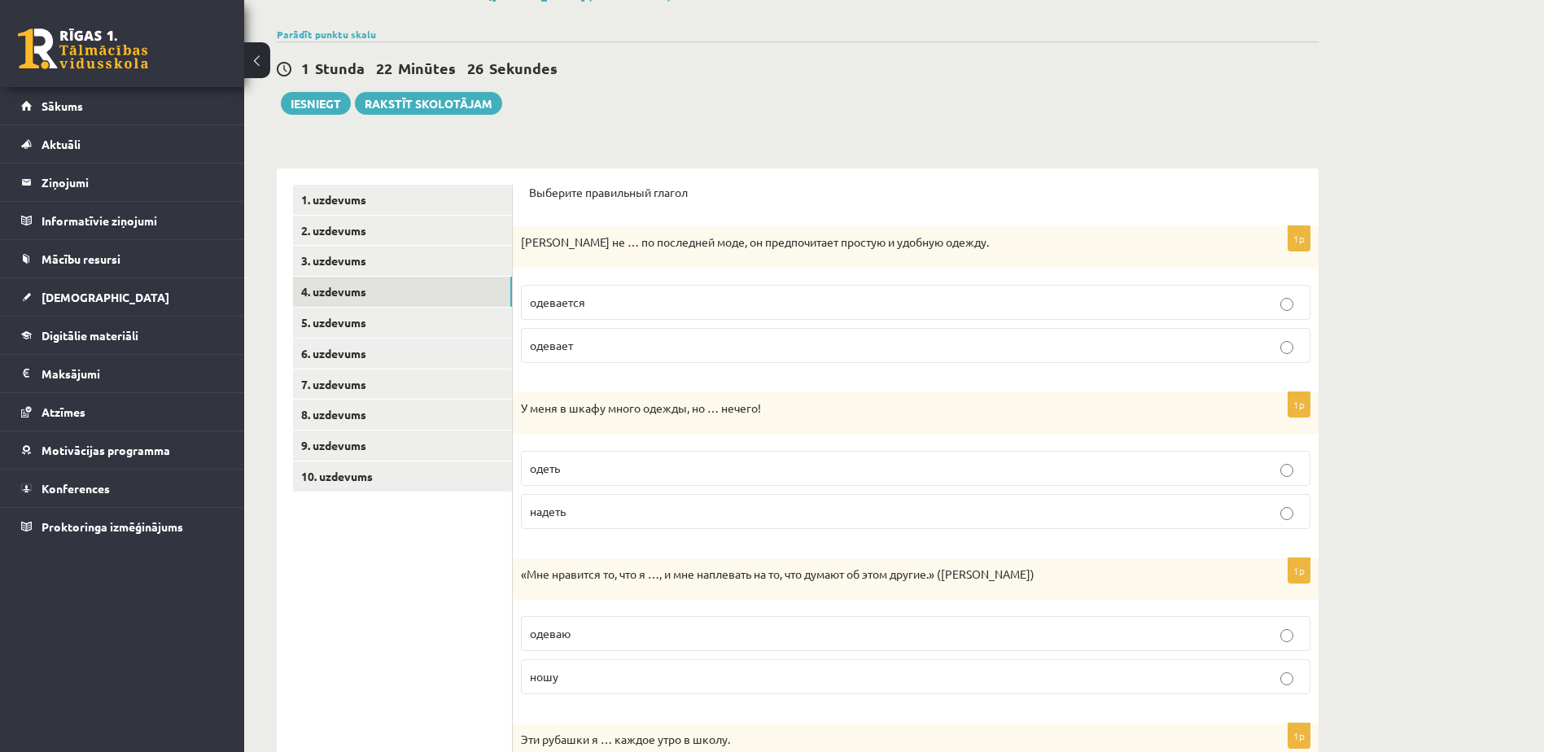
scroll to position [132, 0]
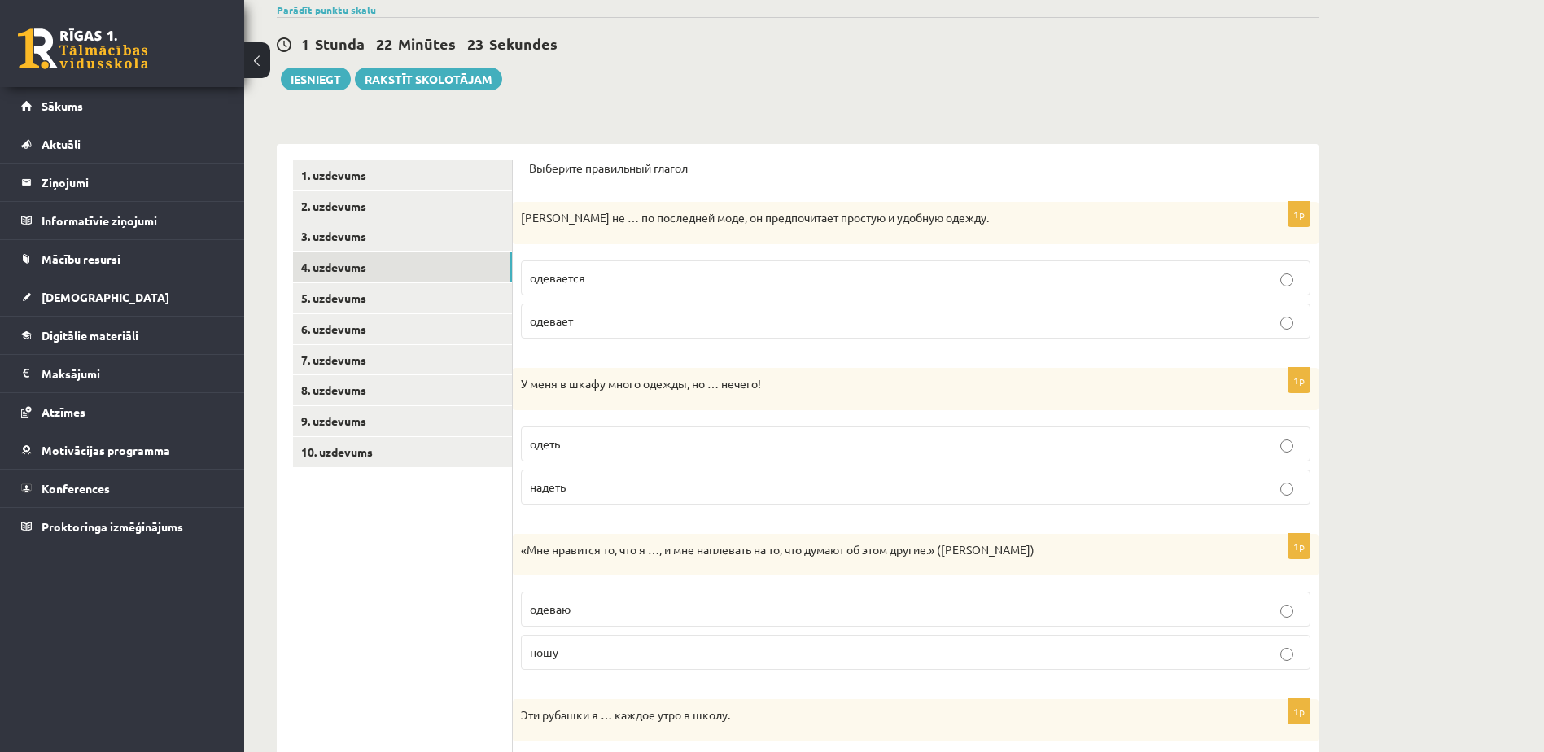
click at [647, 446] on p "одеть" at bounding box center [916, 443] width 772 height 17
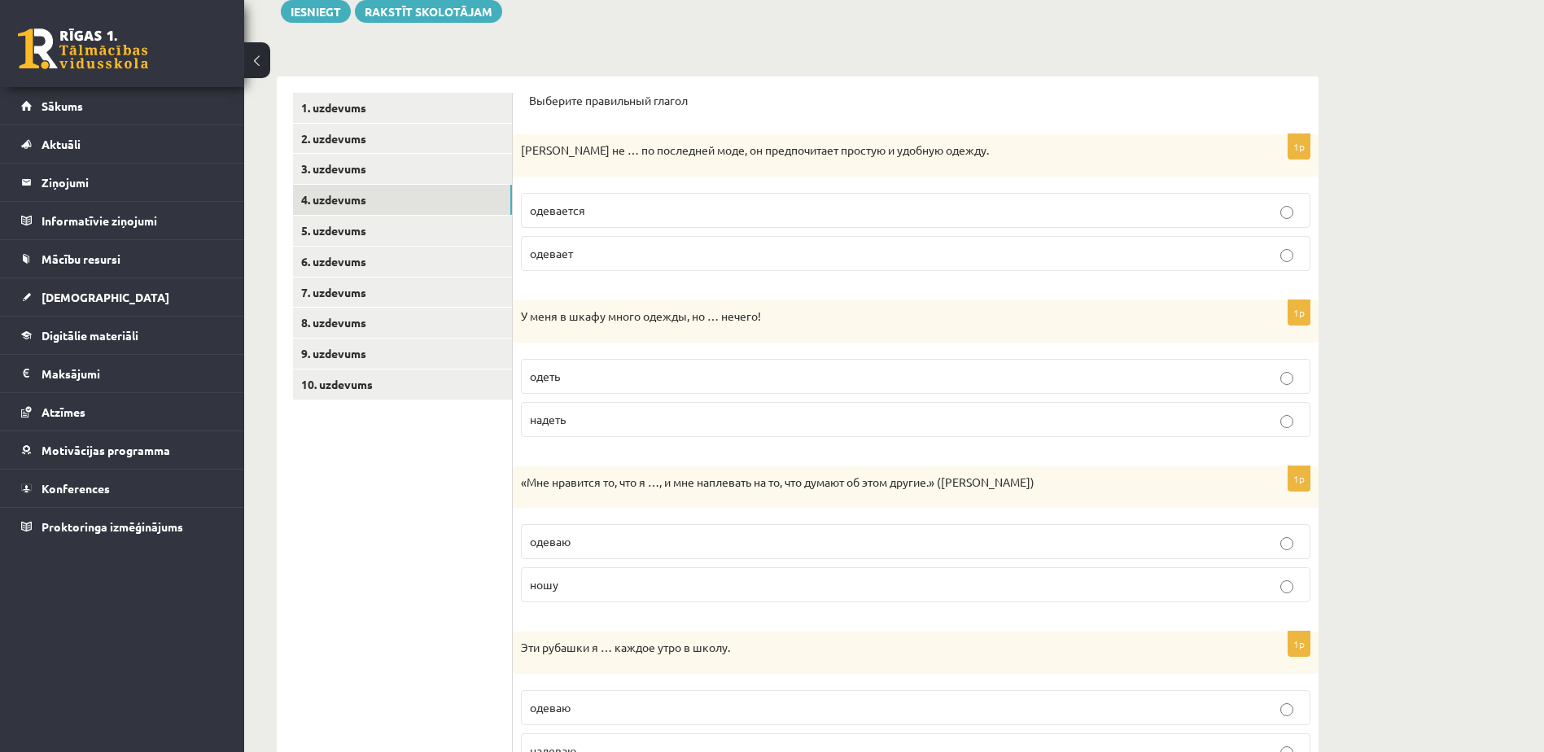
scroll to position [295, 0]
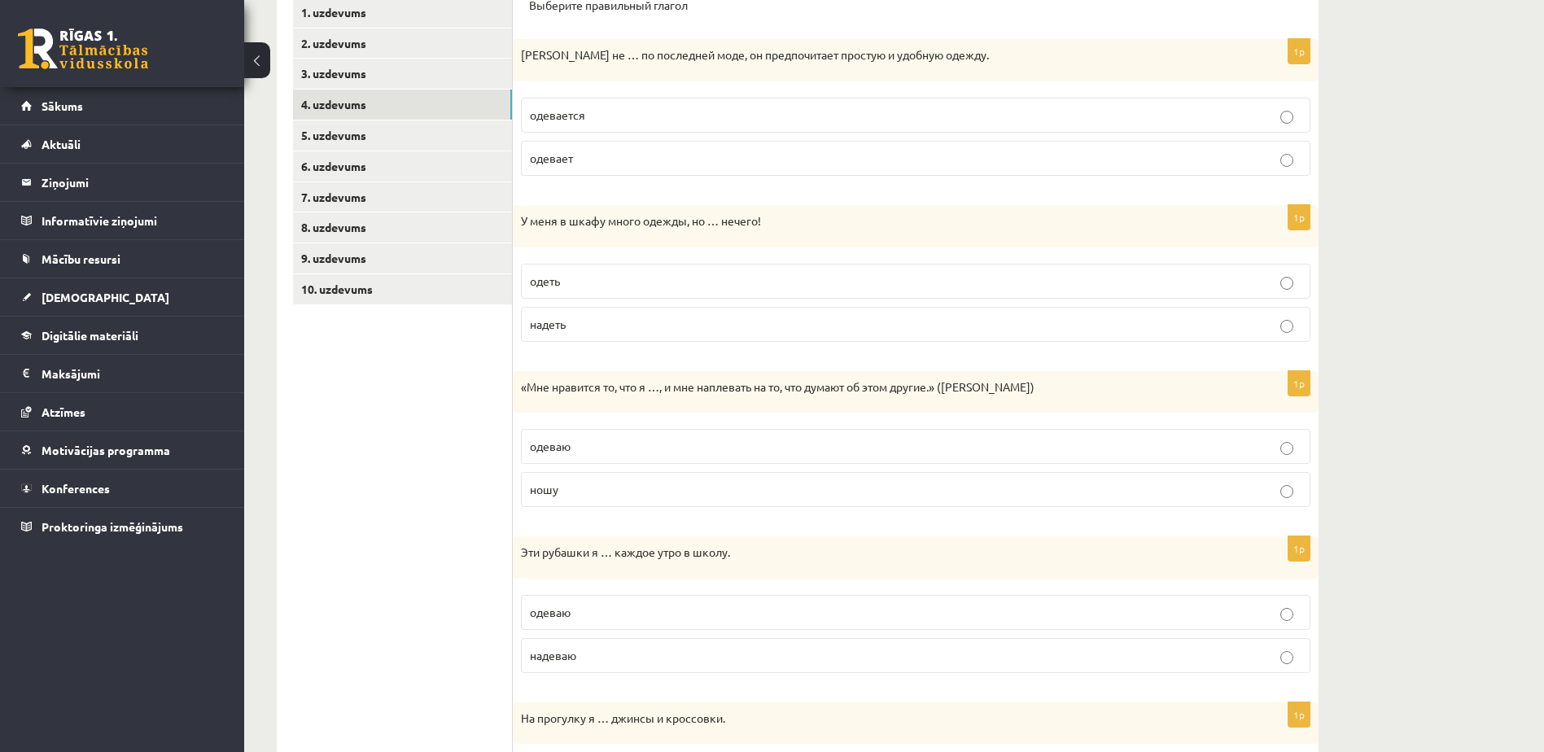
click at [634, 487] on p "ношу" at bounding box center [916, 489] width 772 height 17
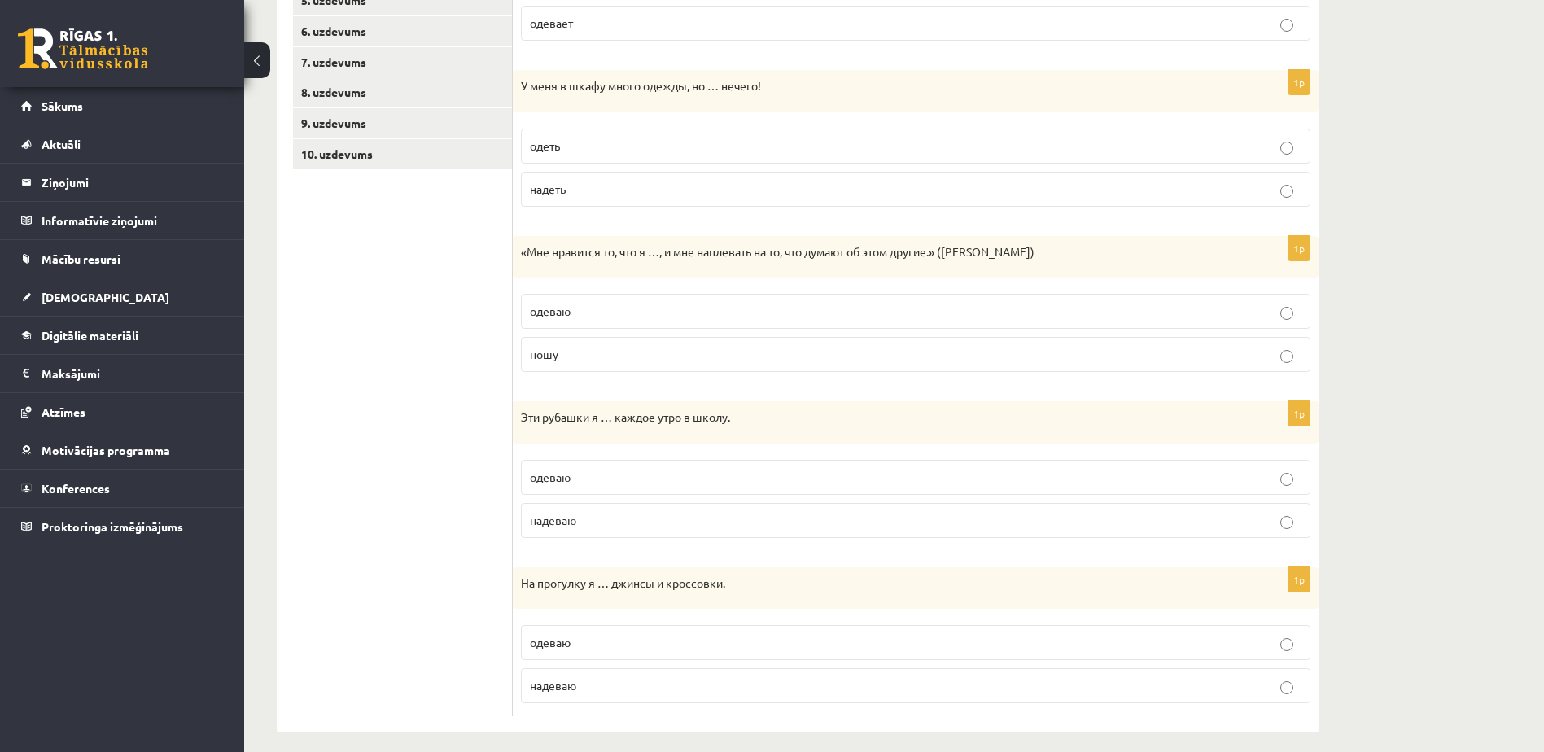
scroll to position [444, 0]
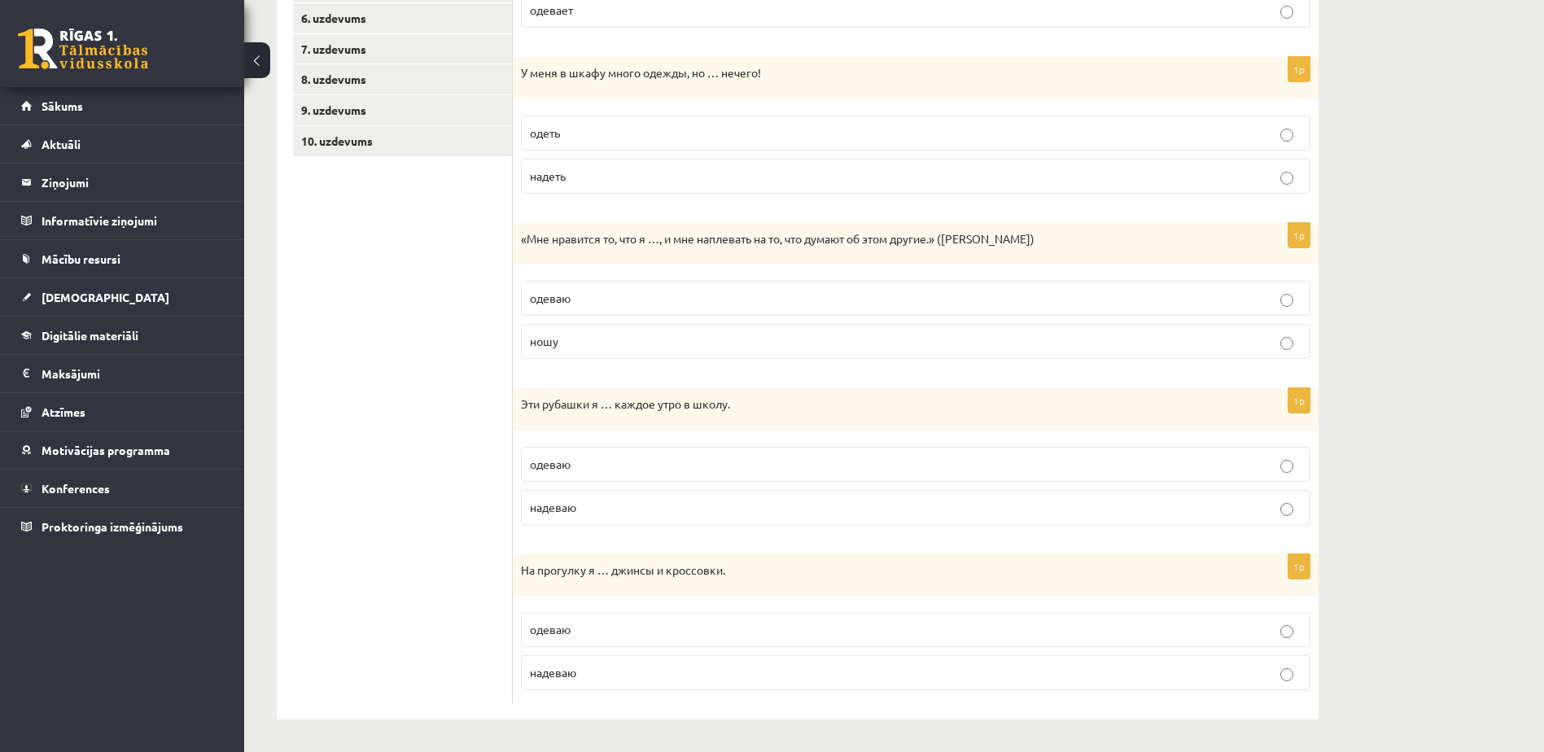
click at [654, 464] on p "одеваю" at bounding box center [916, 464] width 772 height 17
click at [636, 511] on p "надеваю" at bounding box center [916, 507] width 772 height 17
click at [626, 627] on p "одеваю" at bounding box center [916, 629] width 772 height 17
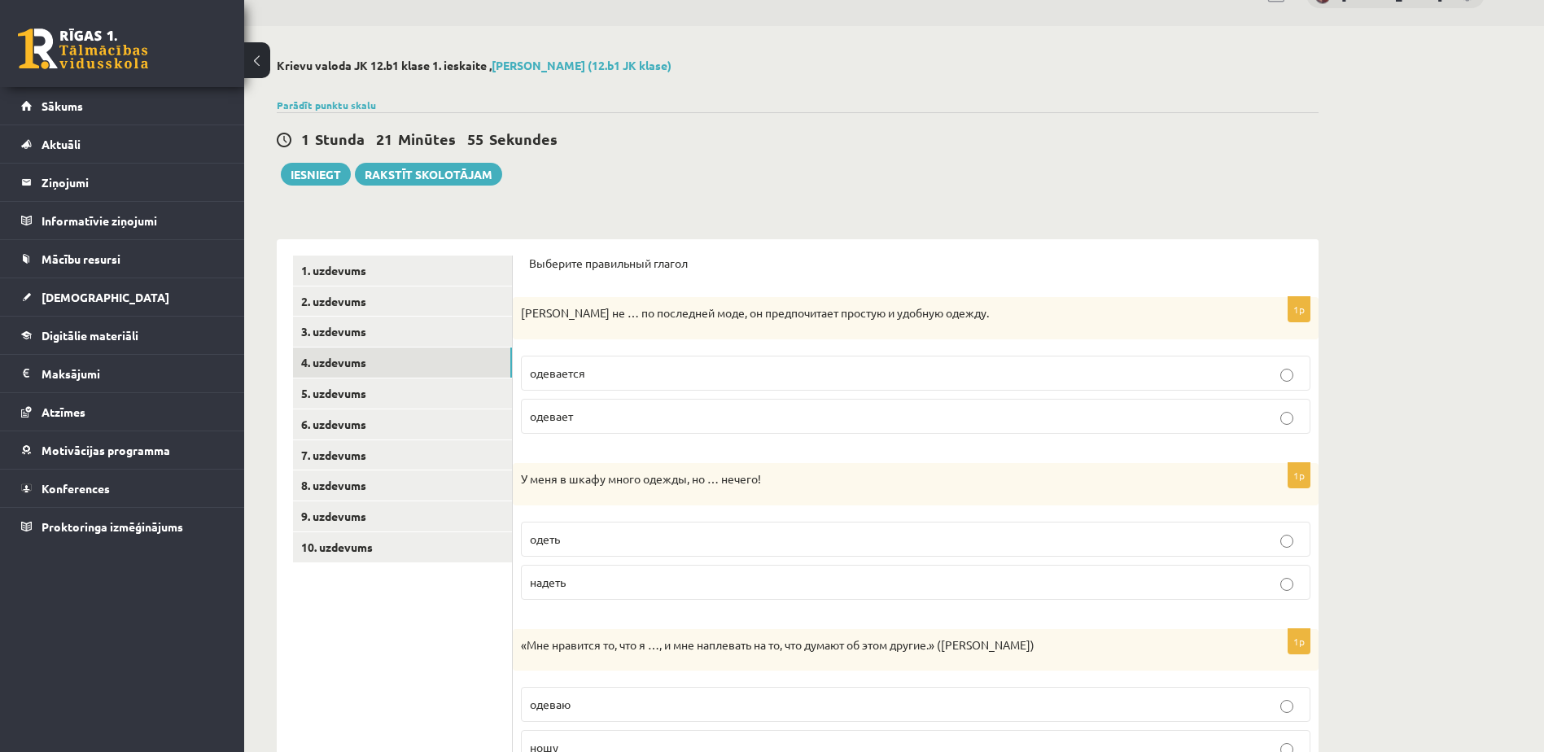
scroll to position [0, 0]
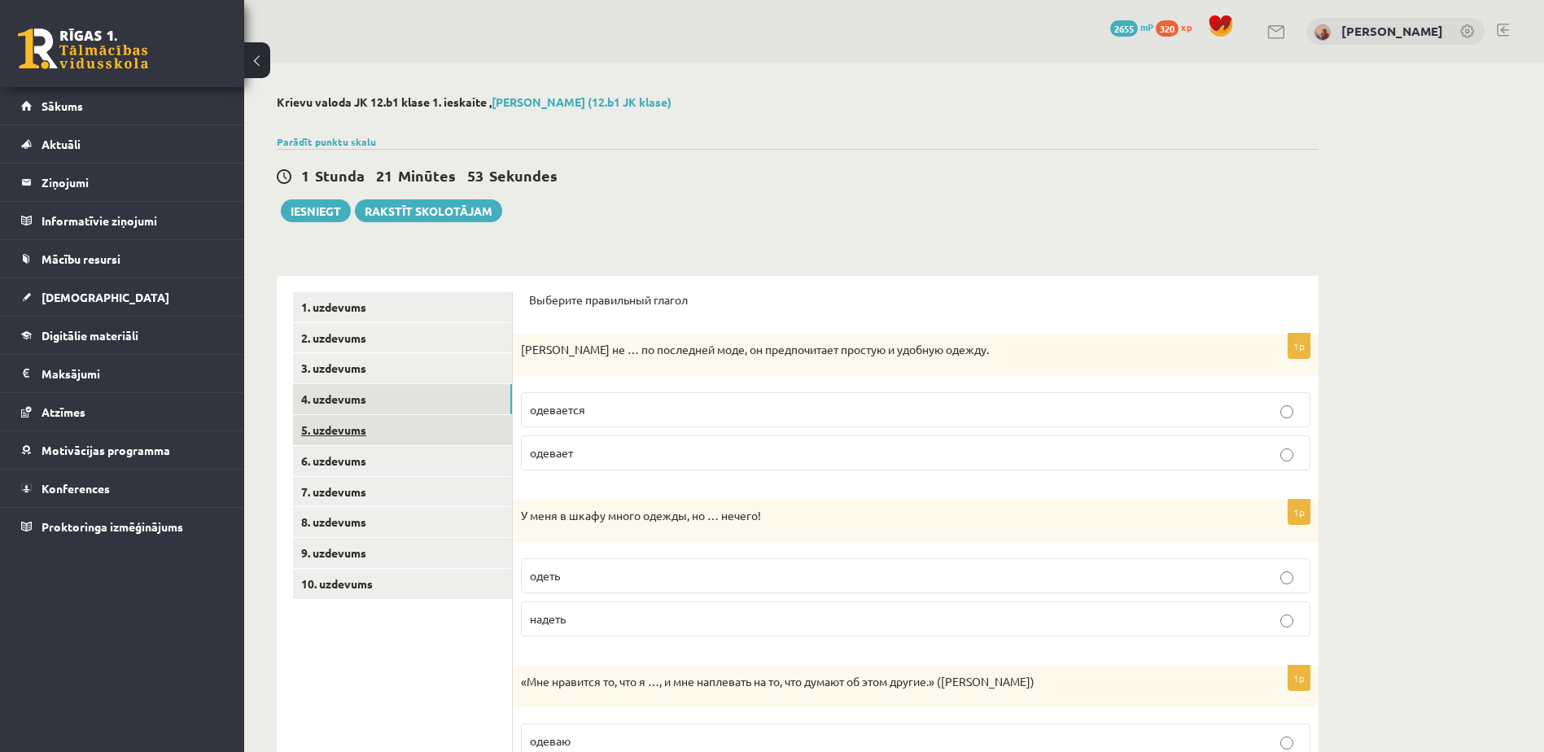
click at [402, 428] on link "5. uzdevums" at bounding box center [402, 430] width 219 height 30
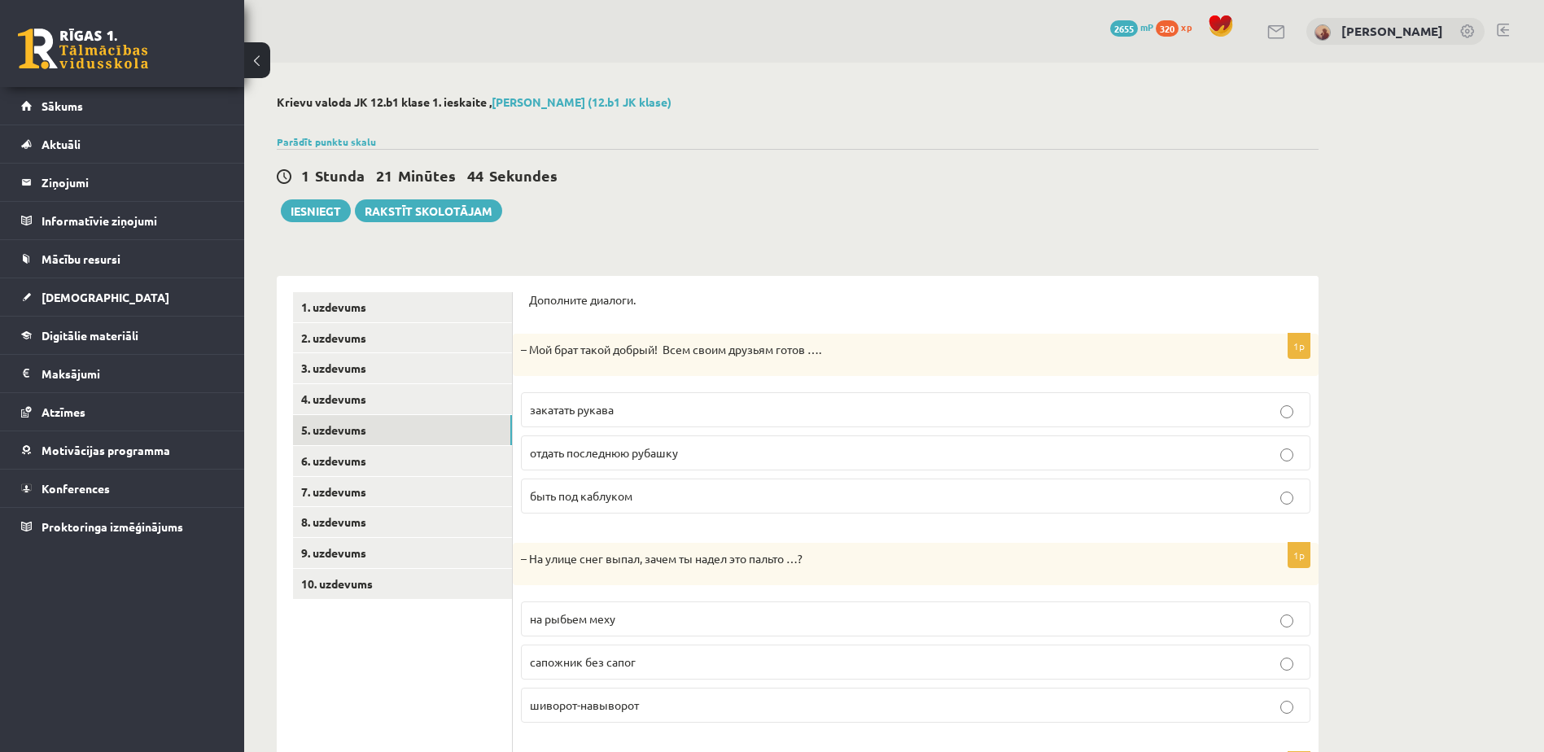
click at [717, 448] on p "отдать последнюю рубашку" at bounding box center [916, 452] width 772 height 17
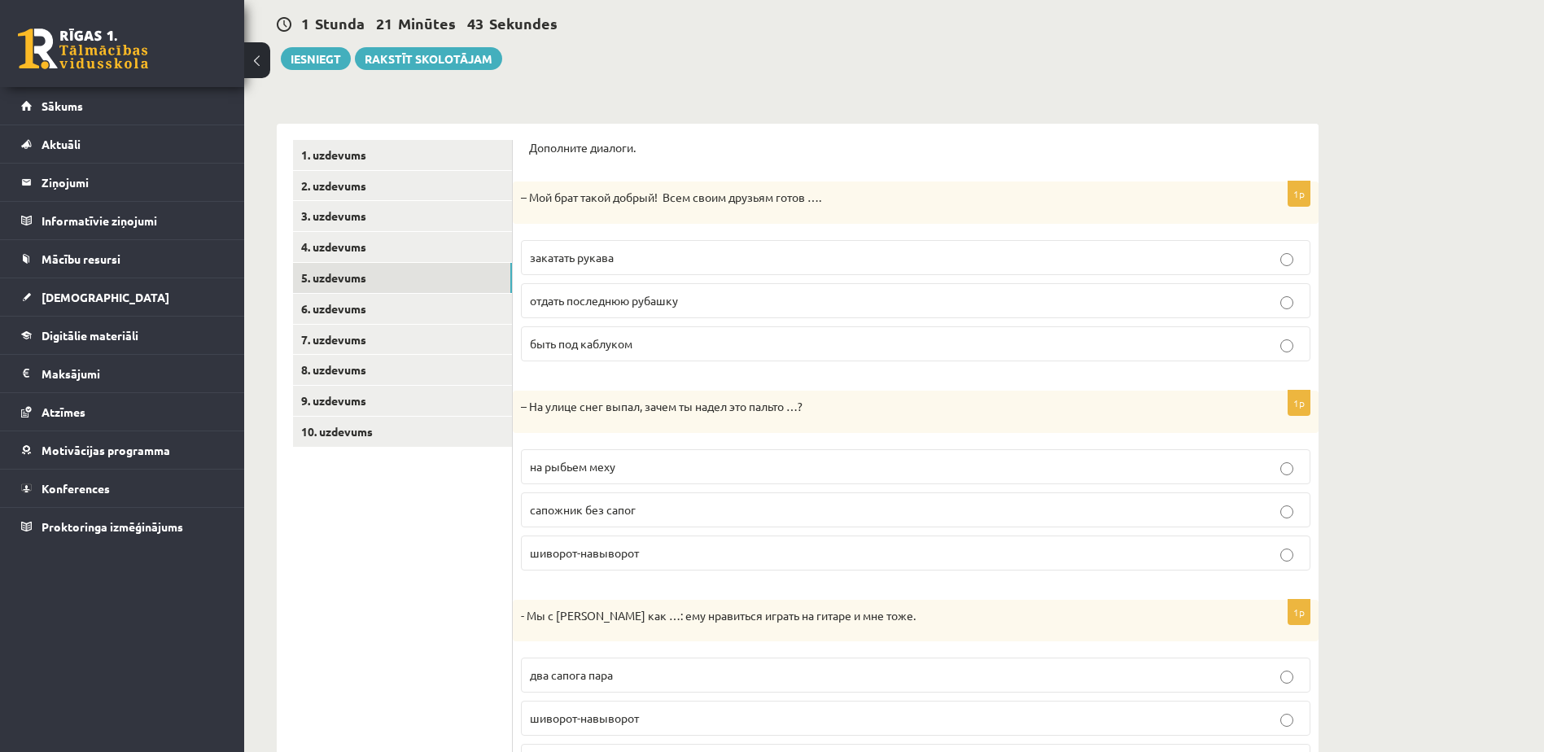
scroll to position [163, 0]
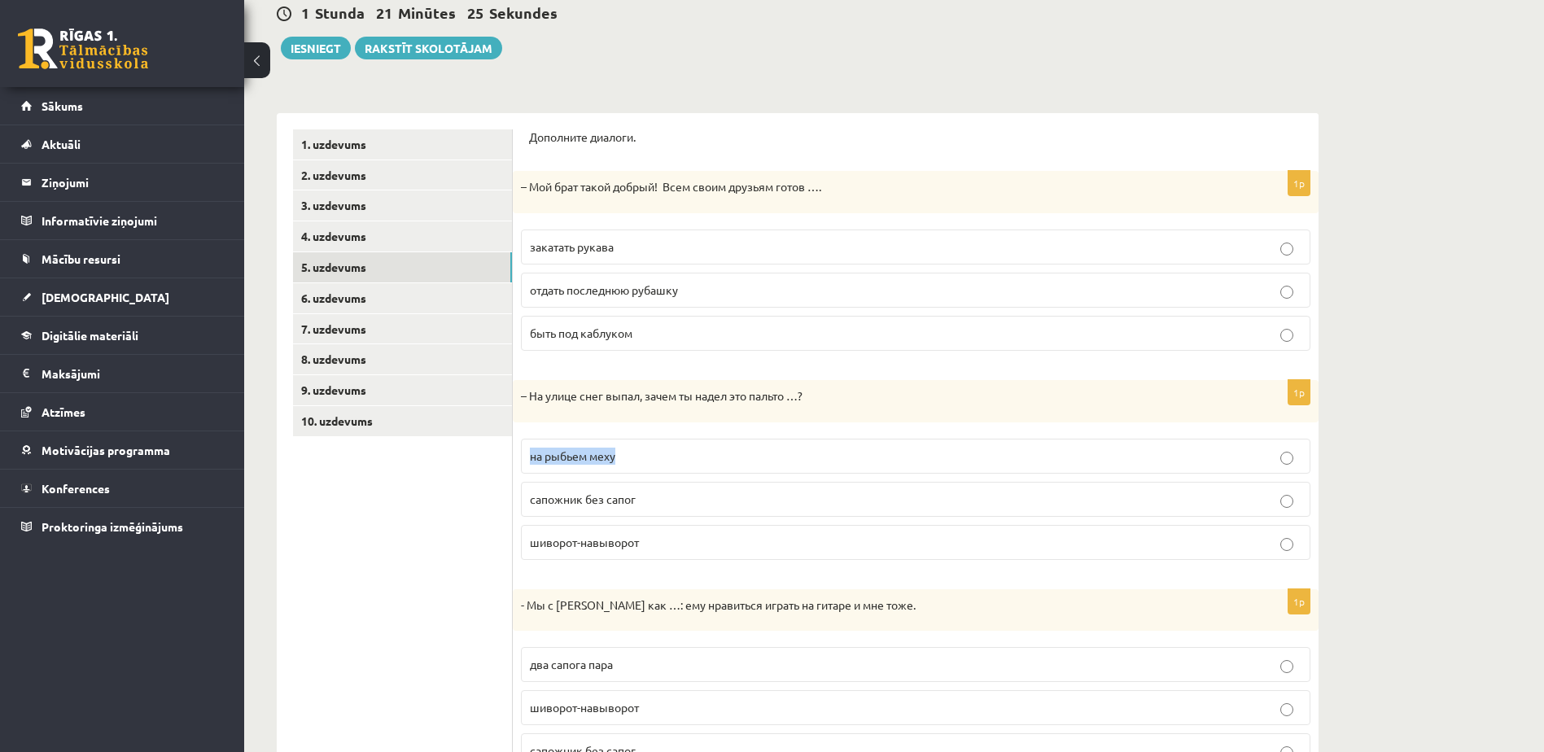
drag, startPoint x: 633, startPoint y: 455, endPoint x: 529, endPoint y: 460, distance: 104.3
click at [529, 460] on label "на рыбьем меху" at bounding box center [916, 456] width 790 height 35
drag, startPoint x: 529, startPoint y: 460, endPoint x: 544, endPoint y: 460, distance: 14.7
click at [657, 453] on p "на рыбьем меху" at bounding box center [916, 456] width 772 height 17
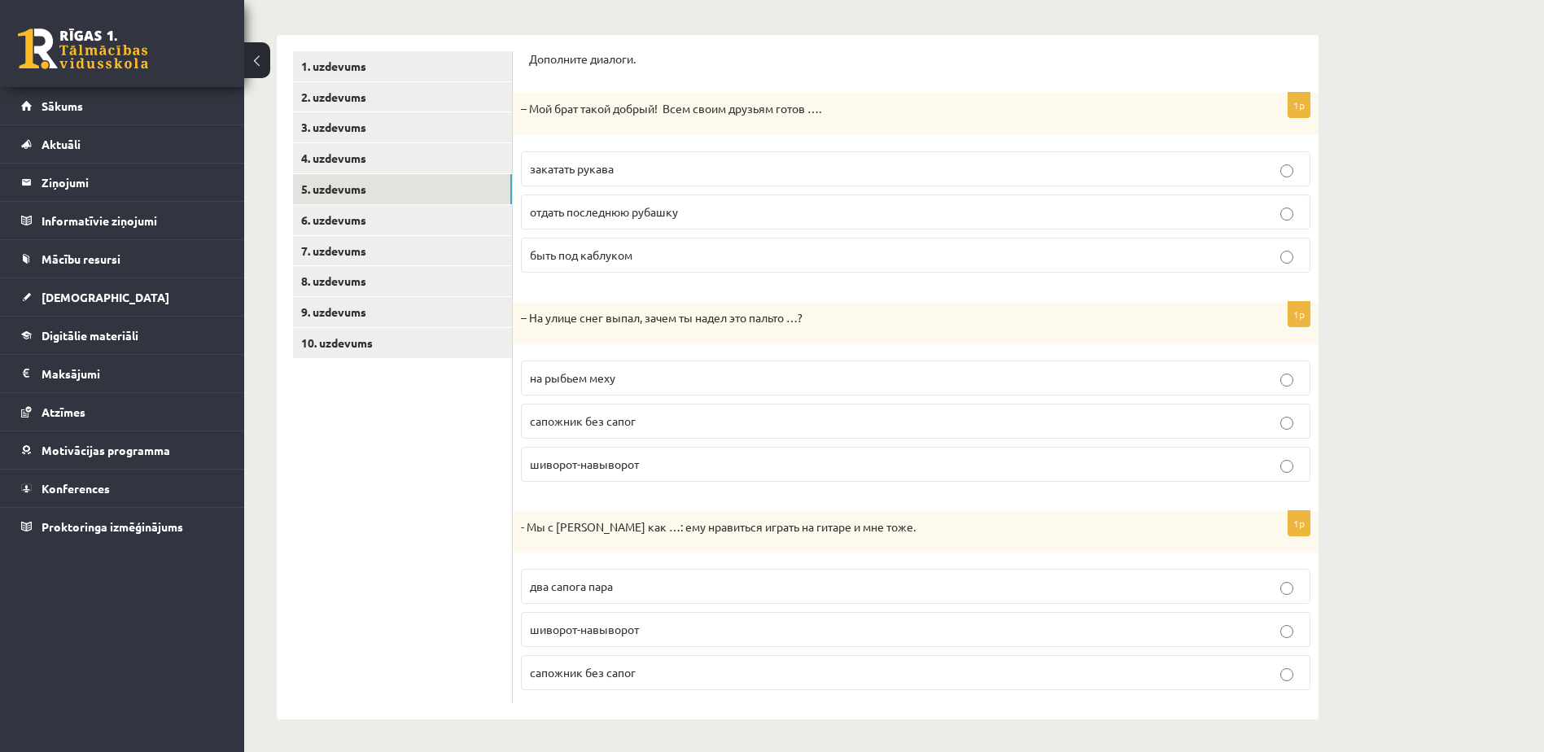
click at [634, 585] on p "два сапога пара" at bounding box center [916, 586] width 772 height 17
click at [391, 221] on link "6. uzdevums" at bounding box center [402, 220] width 219 height 30
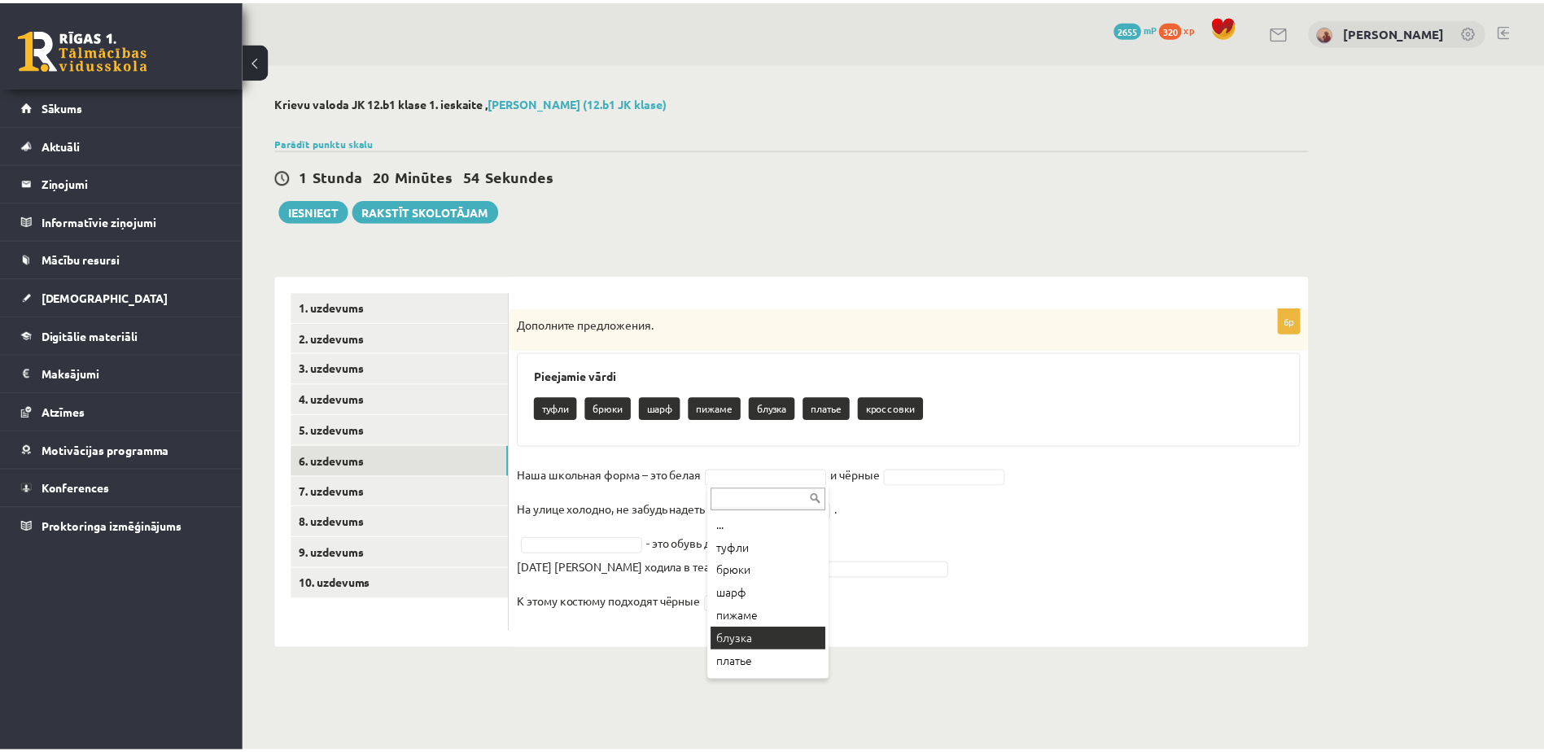
scroll to position [20, 0]
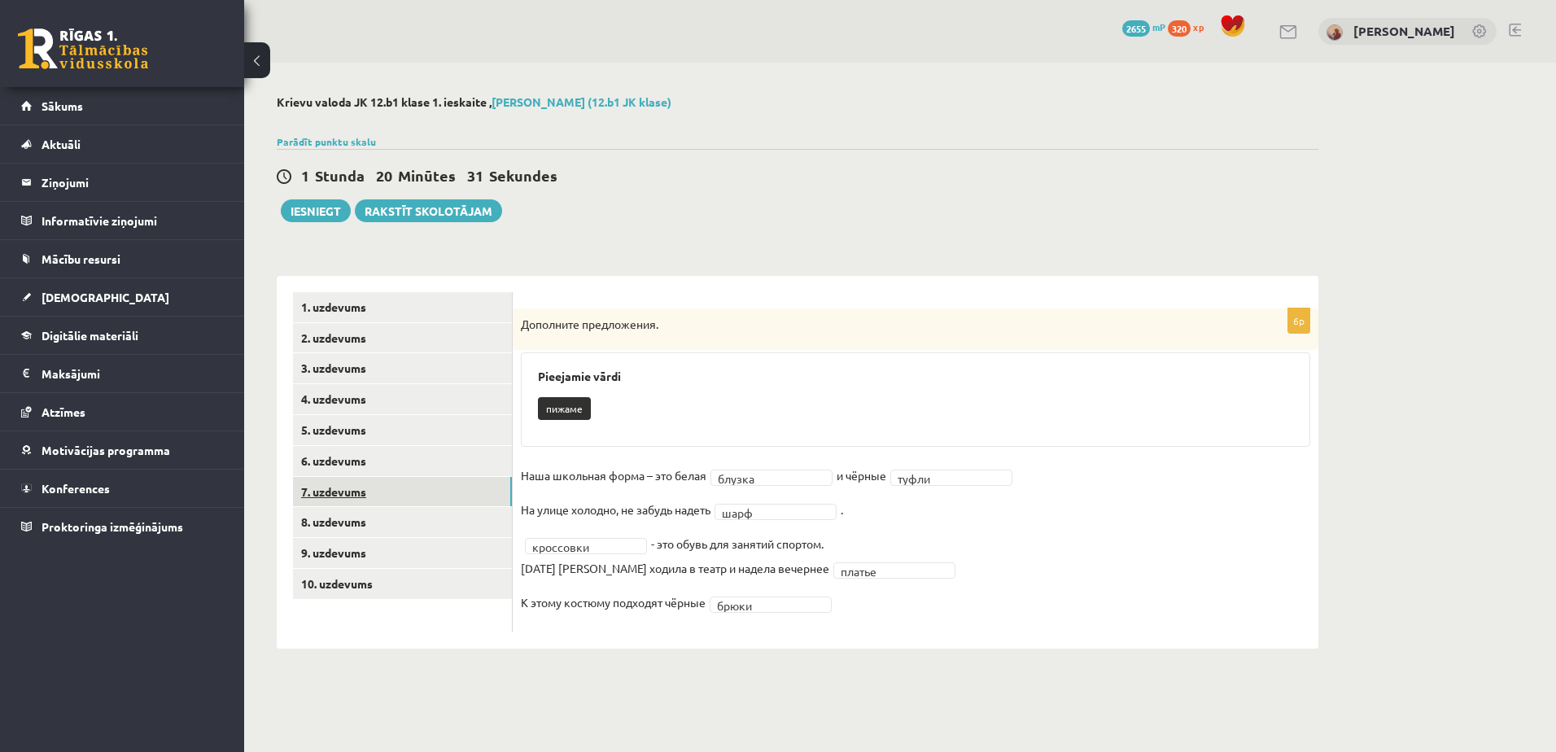
click at [360, 484] on link "7. uzdevums" at bounding box center [402, 492] width 219 height 30
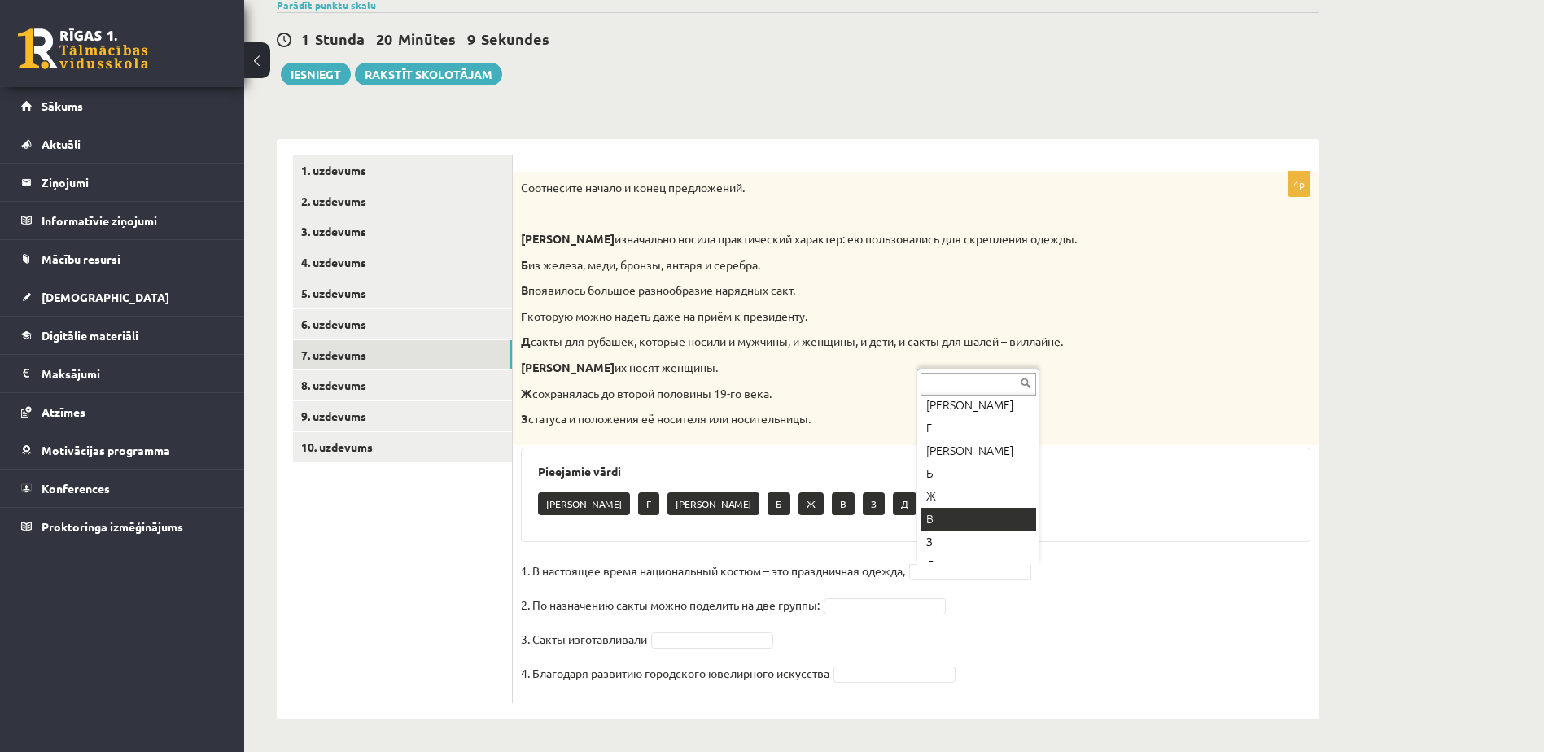
scroll to position [42, 0]
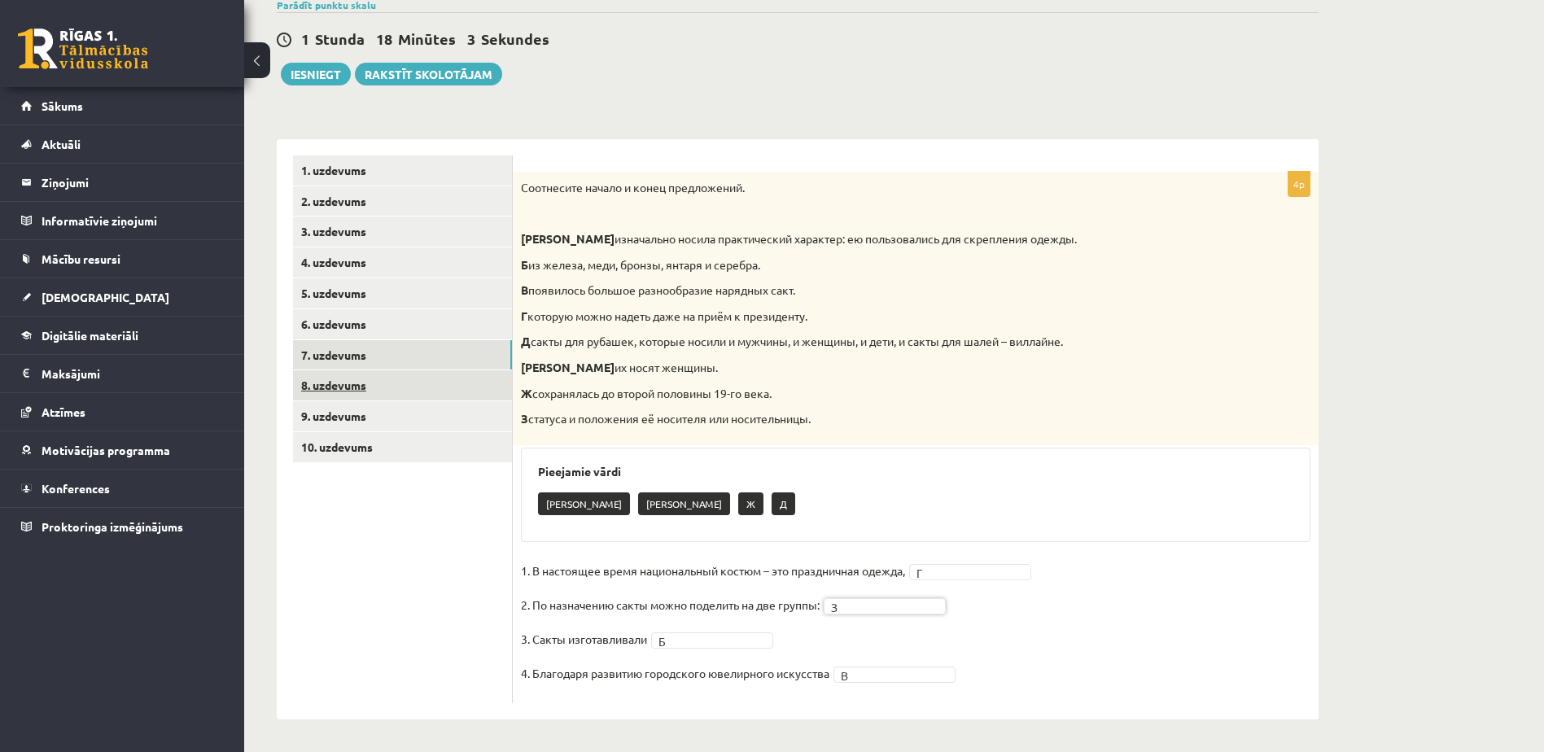
click at [370, 382] on link "8. uzdevums" at bounding box center [402, 385] width 219 height 30
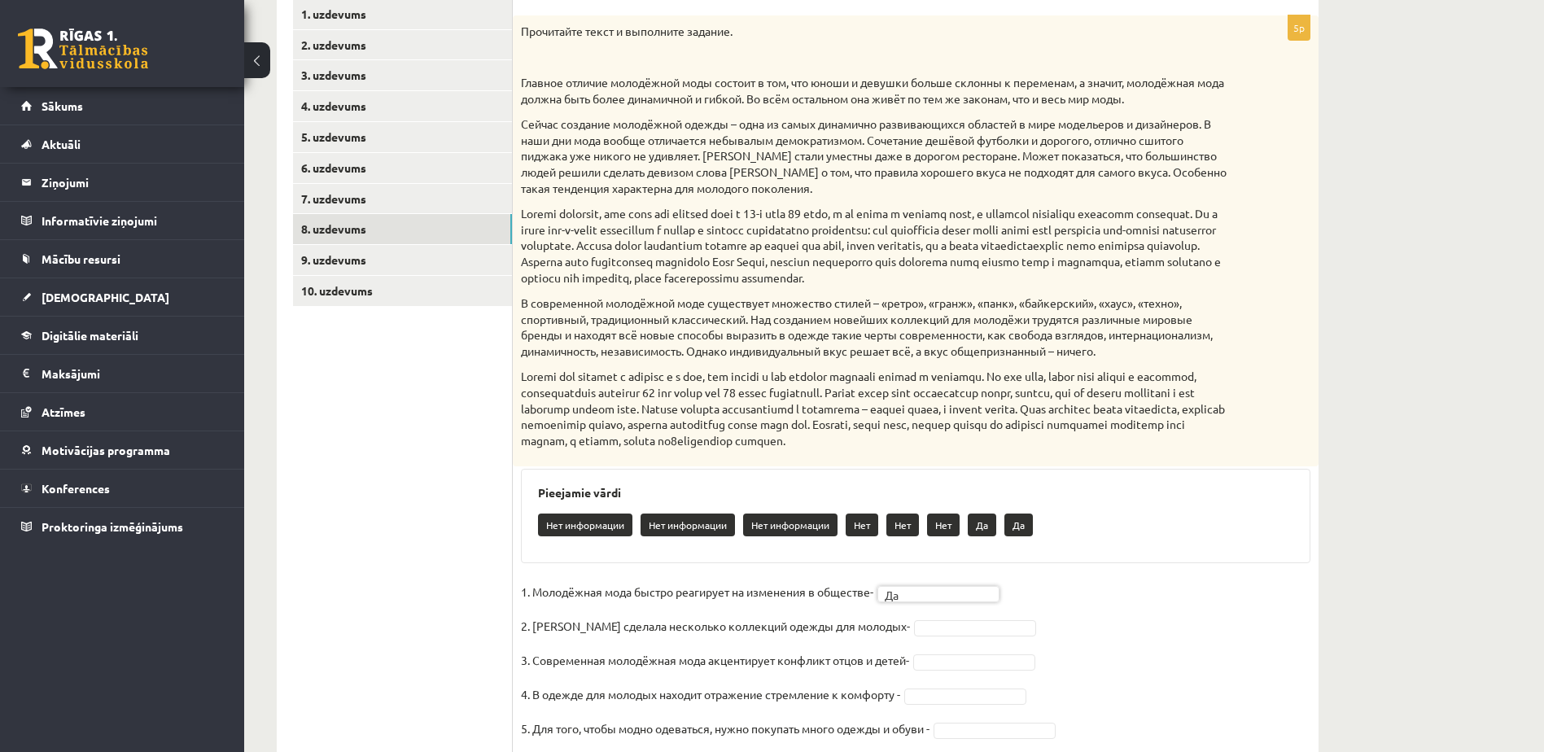
scroll to position [268, 0]
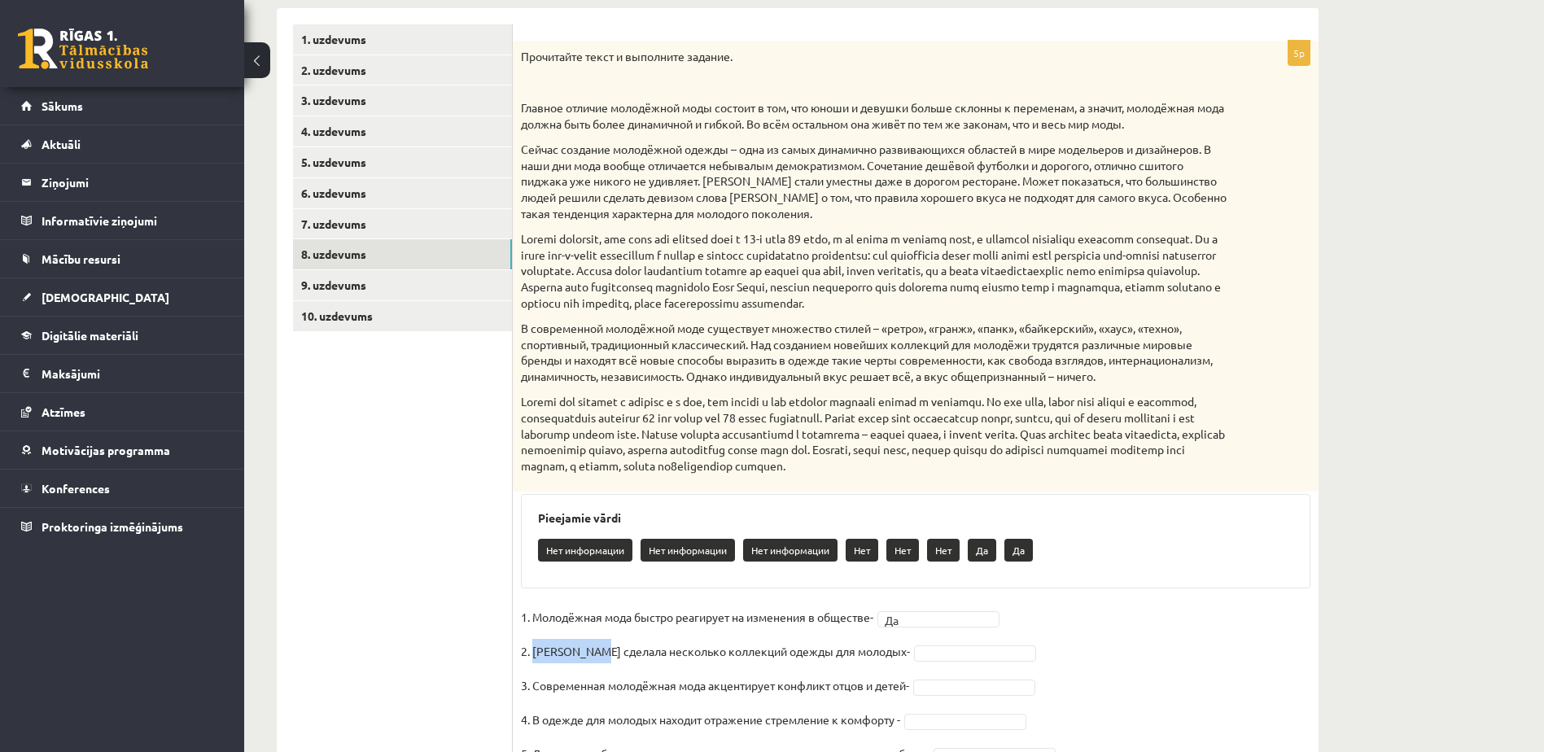
drag, startPoint x: 605, startPoint y: 650, endPoint x: 536, endPoint y: 654, distance: 69.3
click at [536, 654] on p "2. Коко Шанель сделала несколько коллекций одежды для молодых-" at bounding box center [715, 651] width 389 height 24
copy p "Коко Шанель"
click at [858, 246] on p at bounding box center [875, 271] width 708 height 80
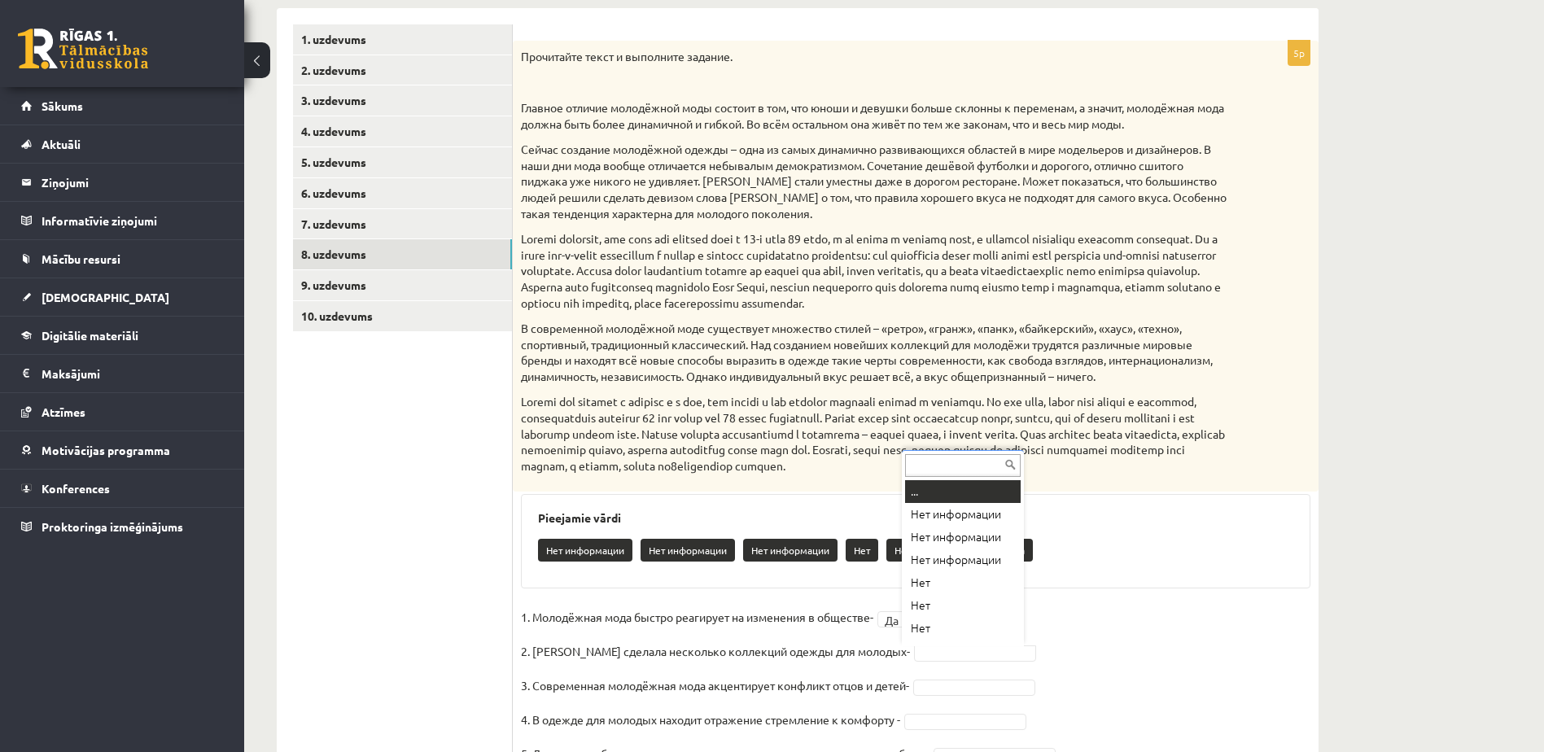
scroll to position [20, 0]
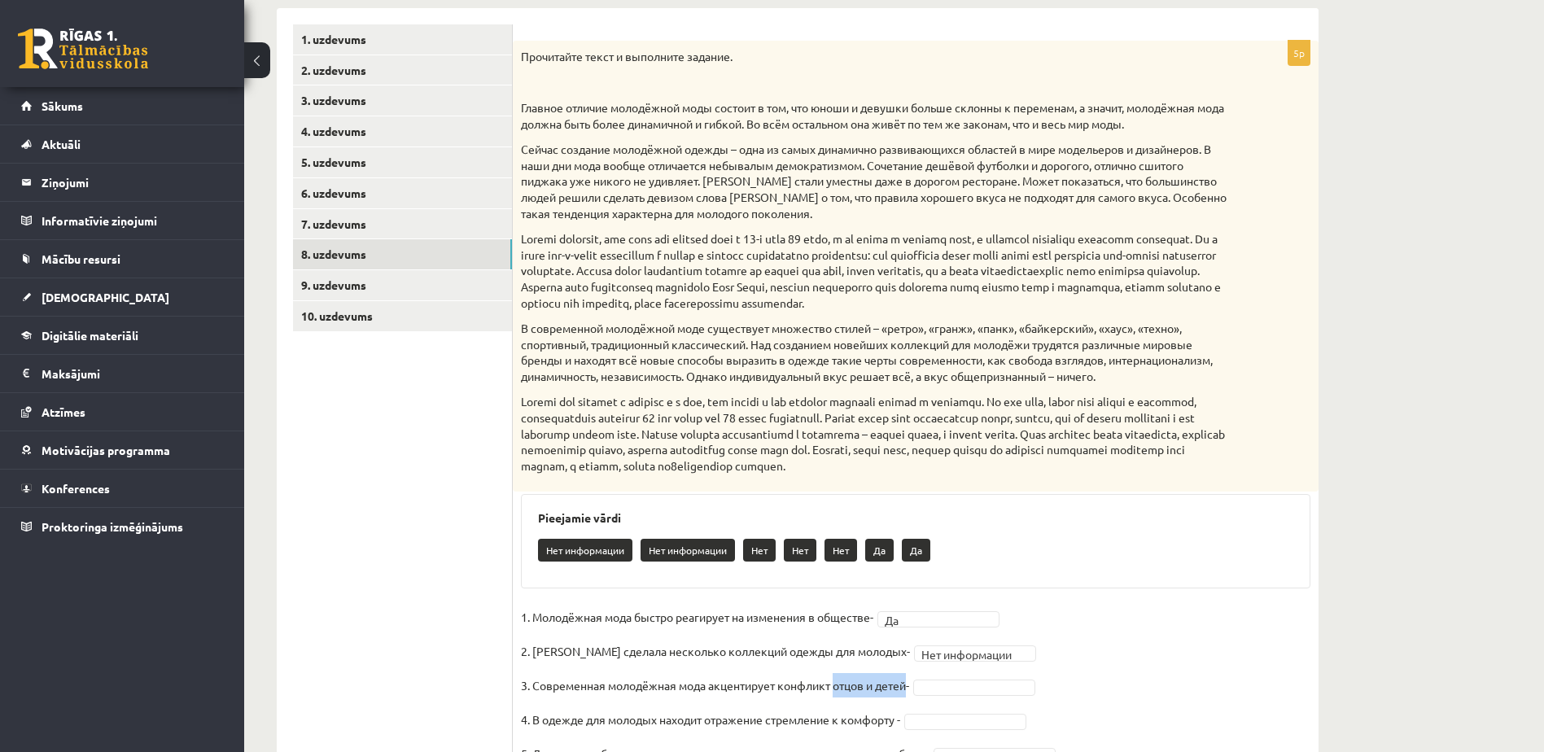
drag, startPoint x: 911, startPoint y: 687, endPoint x: 838, endPoint y: 683, distance: 73.4
click at [838, 683] on p "3. Современная молодёжная мода акцентирует конфликт отцов и детей-" at bounding box center [715, 685] width 388 height 24
copy p "отцов и детей"
drag, startPoint x: 776, startPoint y: 686, endPoint x: 611, endPoint y: 688, distance: 164.4
click at [611, 688] on p "3. Современная молодёжная мода акцентирует конфликт отцов и детей-" at bounding box center [715, 685] width 388 height 24
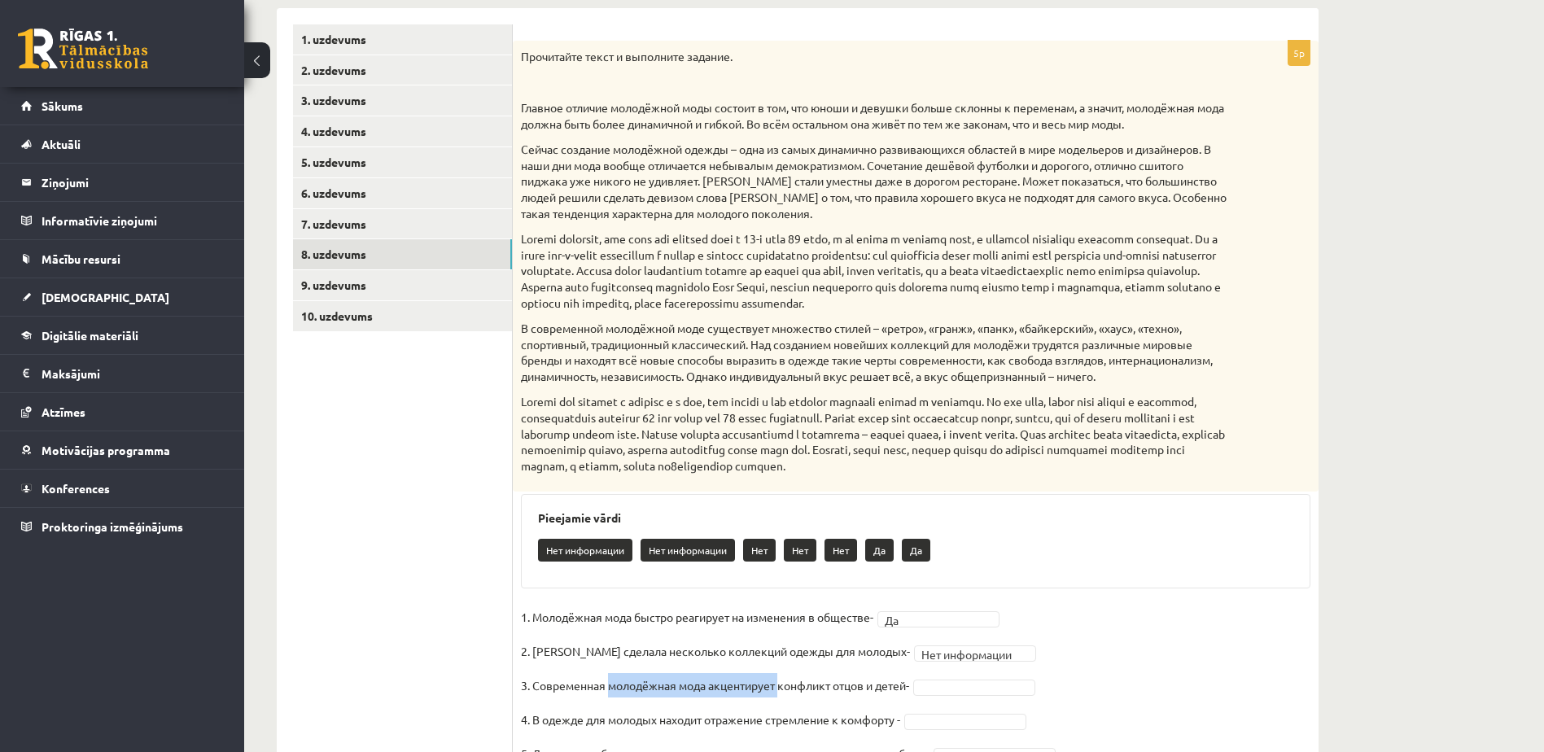
copy p "молодёжная мода акцентирует"
click at [672, 687] on p "3. Современная молодёжная мода акцентирует конфликт отцов и детей-" at bounding box center [715, 685] width 388 height 24
click at [698, 688] on p "3. Современная молодёжная мода акцентирует конфликт отцов и детей-" at bounding box center [715, 685] width 388 height 24
click at [706, 685] on p "3. Современная молодёжная мода акцентирует конфликт отцов и детей-" at bounding box center [715, 685] width 388 height 24
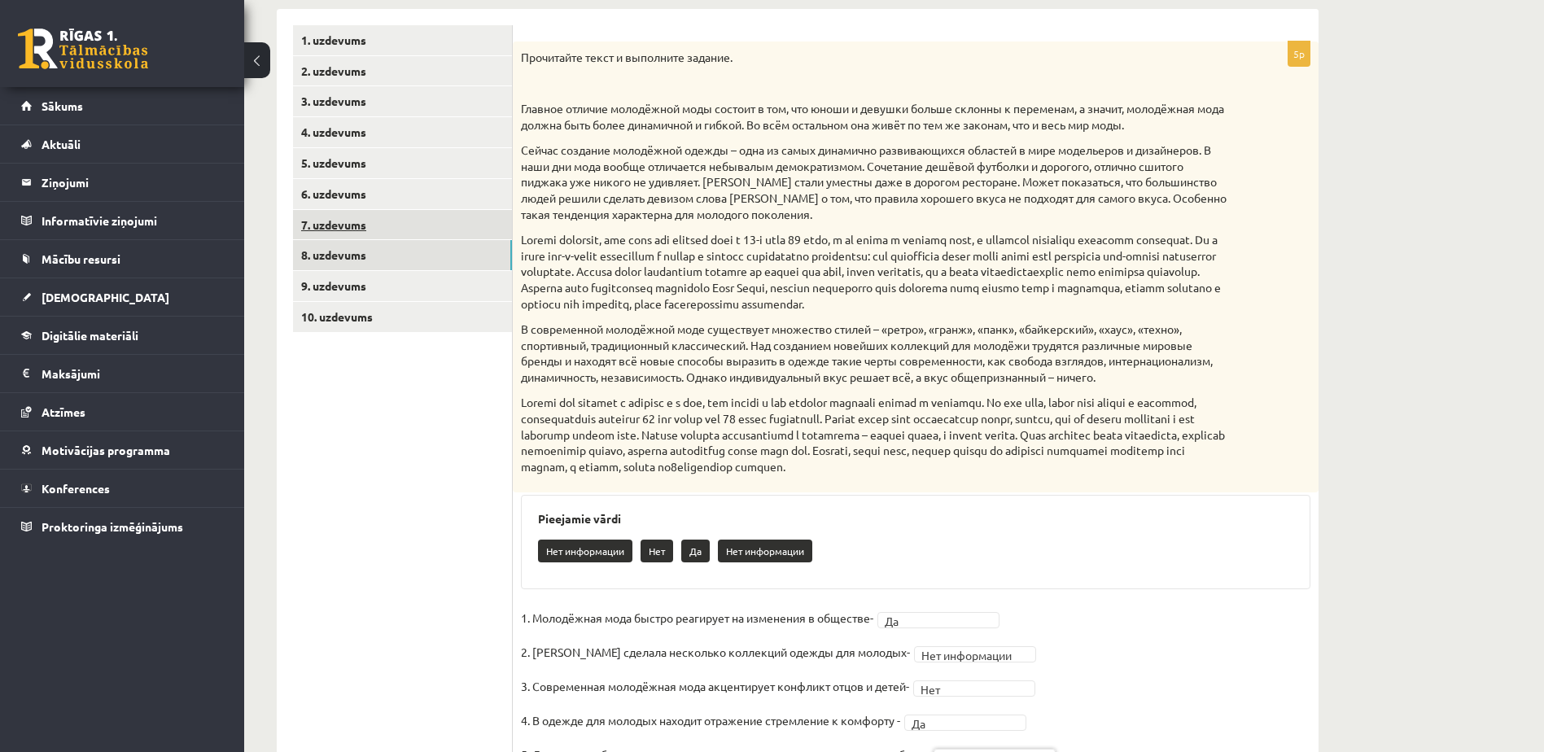
scroll to position [105, 0]
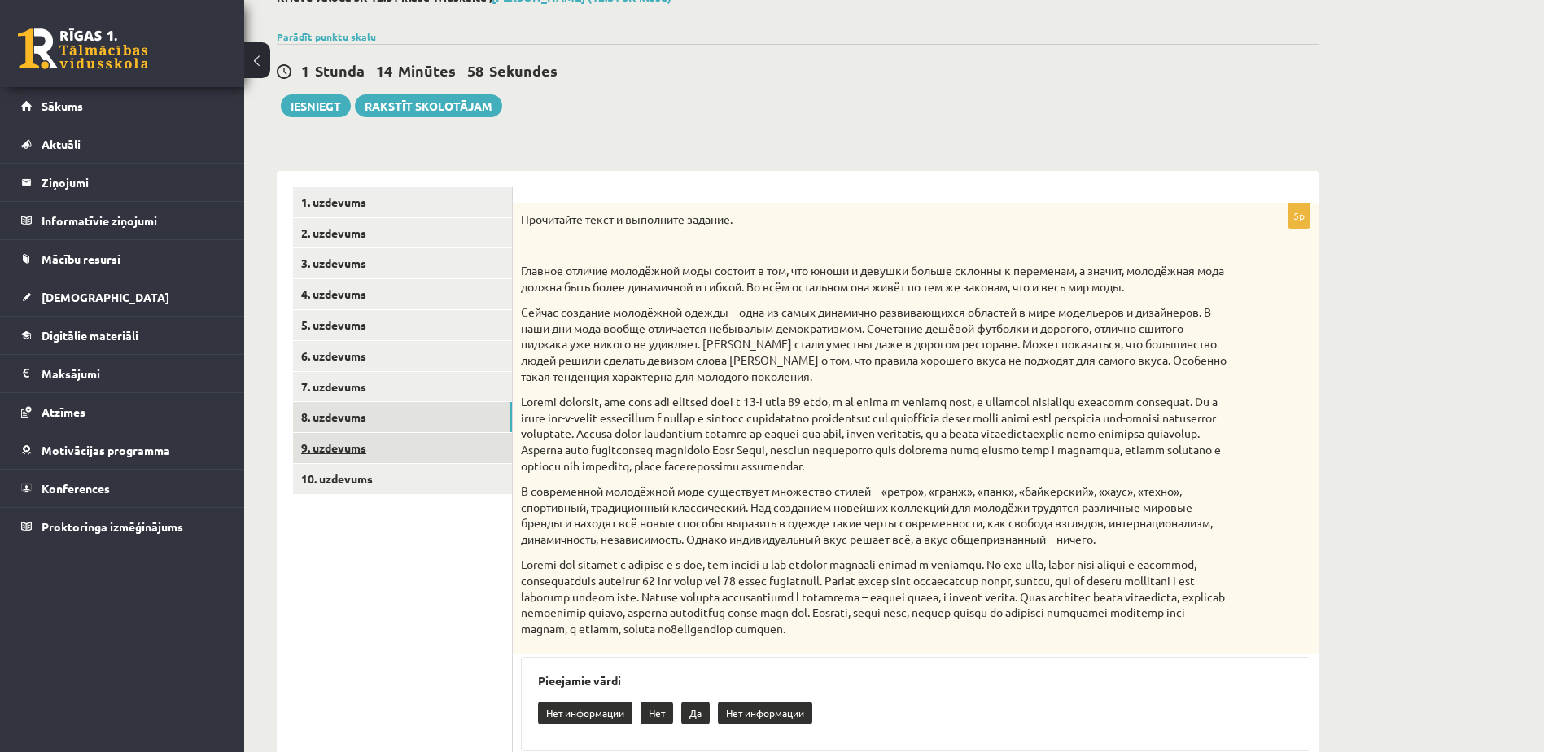
click at [427, 442] on link "9. uzdevums" at bounding box center [402, 448] width 219 height 30
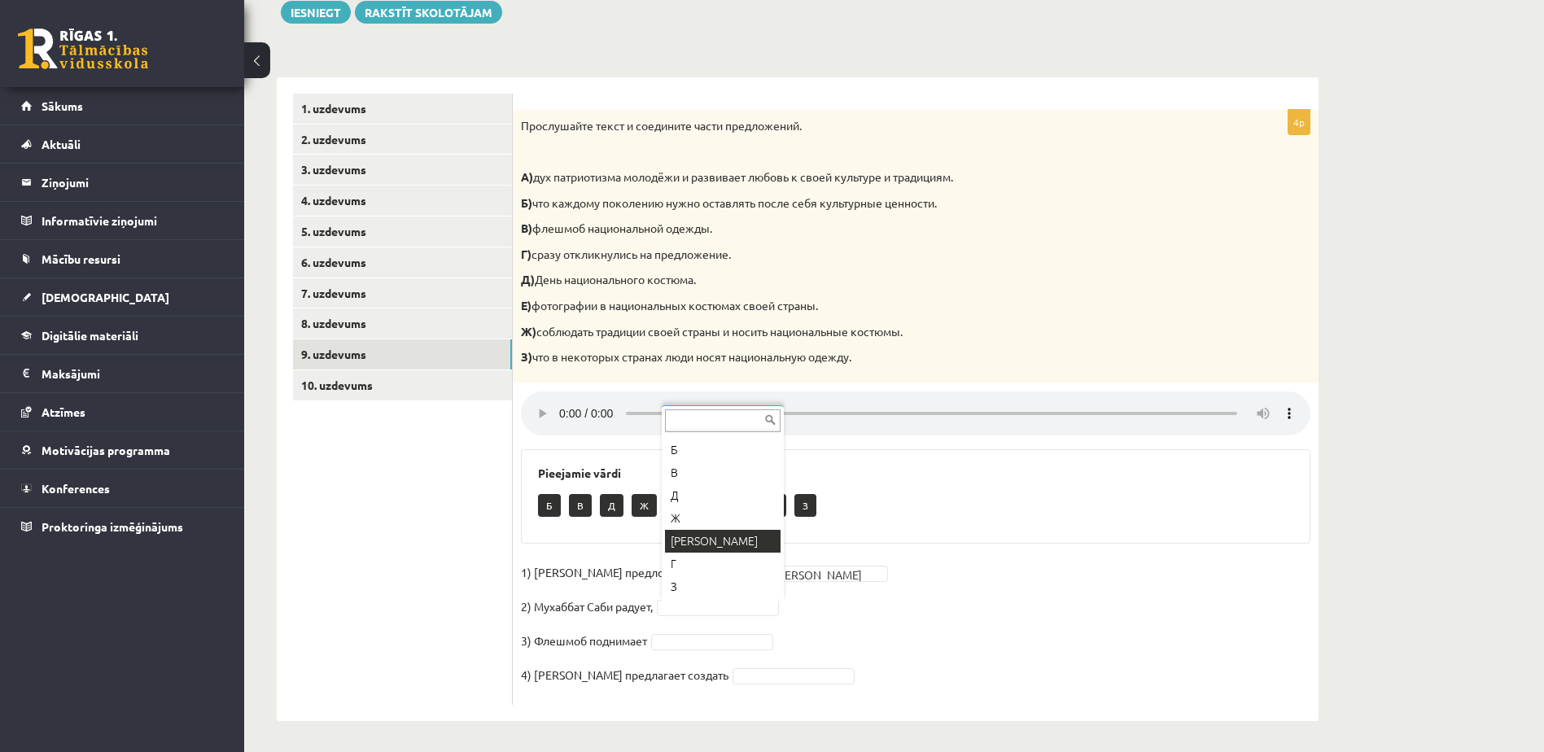
scroll to position [202, 0]
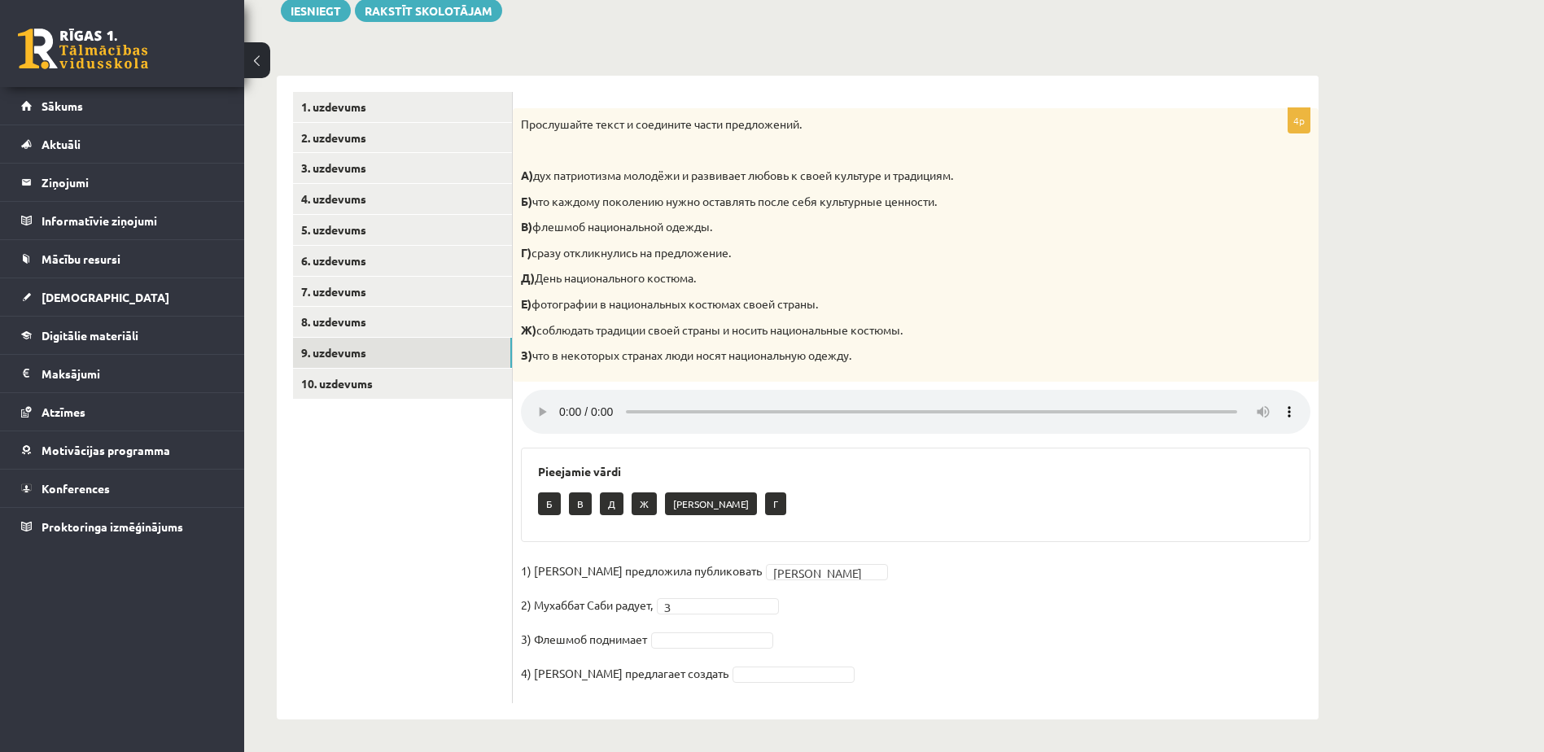
click at [685, 652] on fieldset "1) Девушка предложила публиковать Е * 2) Мухаббат Саби радует, З * 3) Флешмоб п…" at bounding box center [916, 626] width 790 height 137
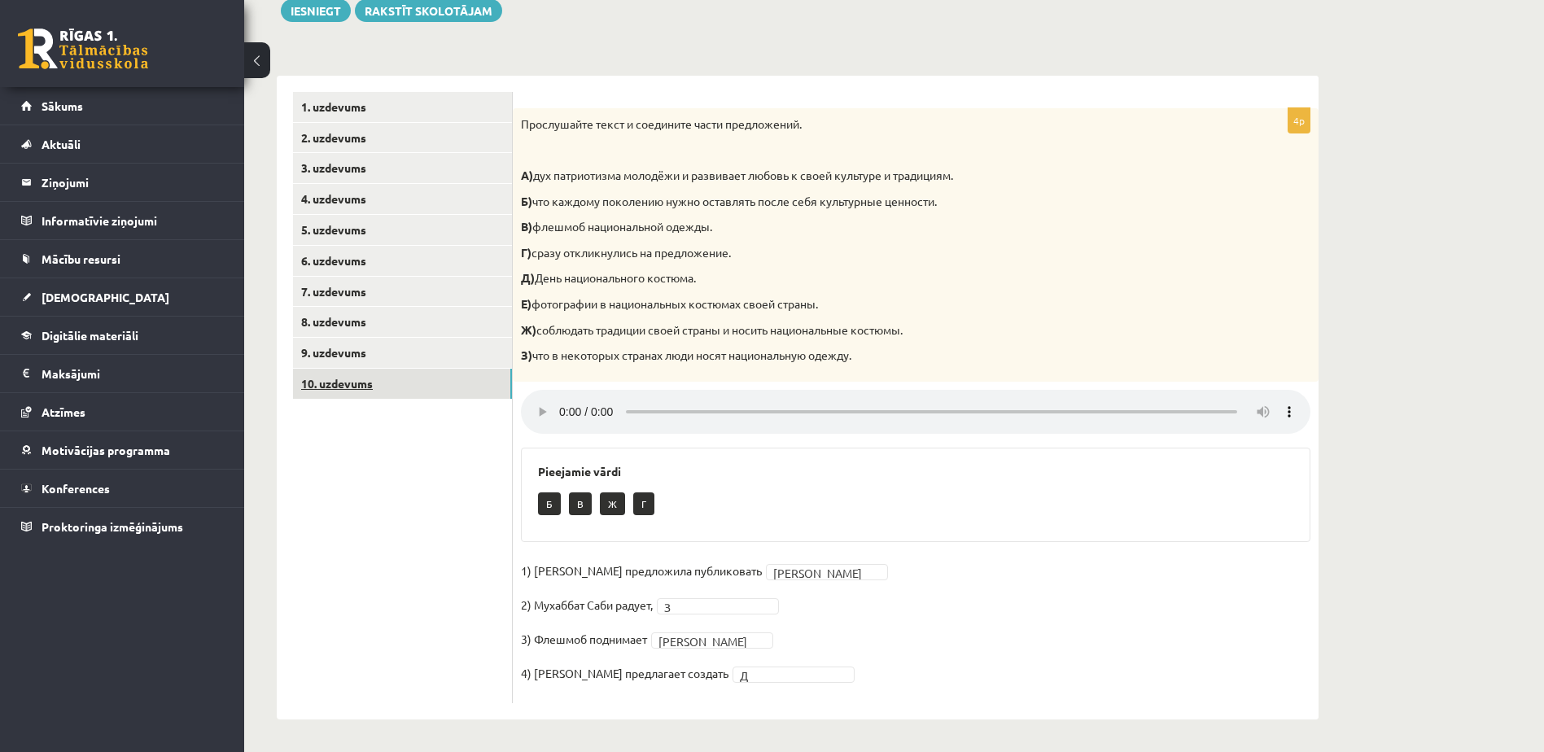
click at [366, 373] on link "10. uzdevums" at bounding box center [402, 384] width 219 height 30
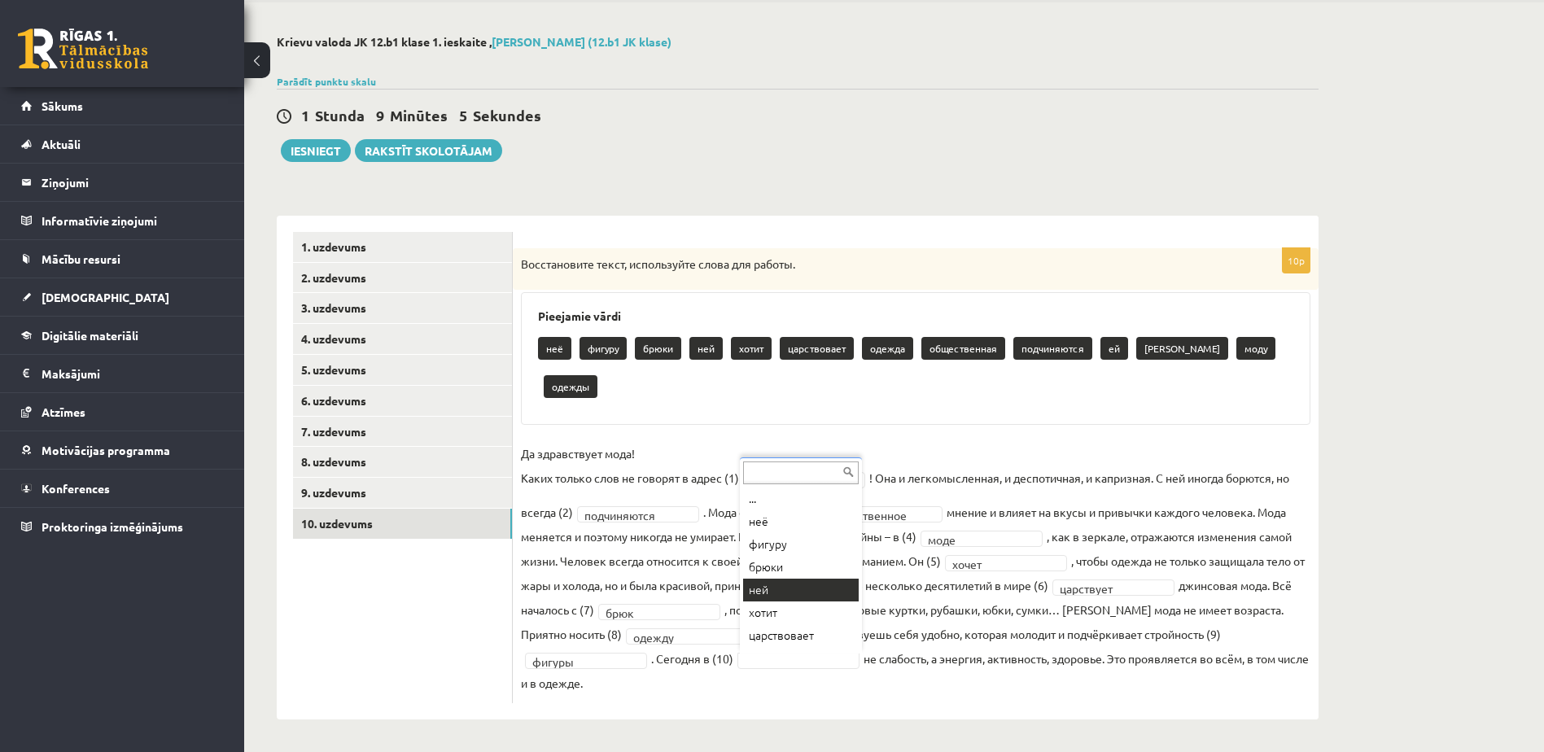
scroll to position [23, 0]
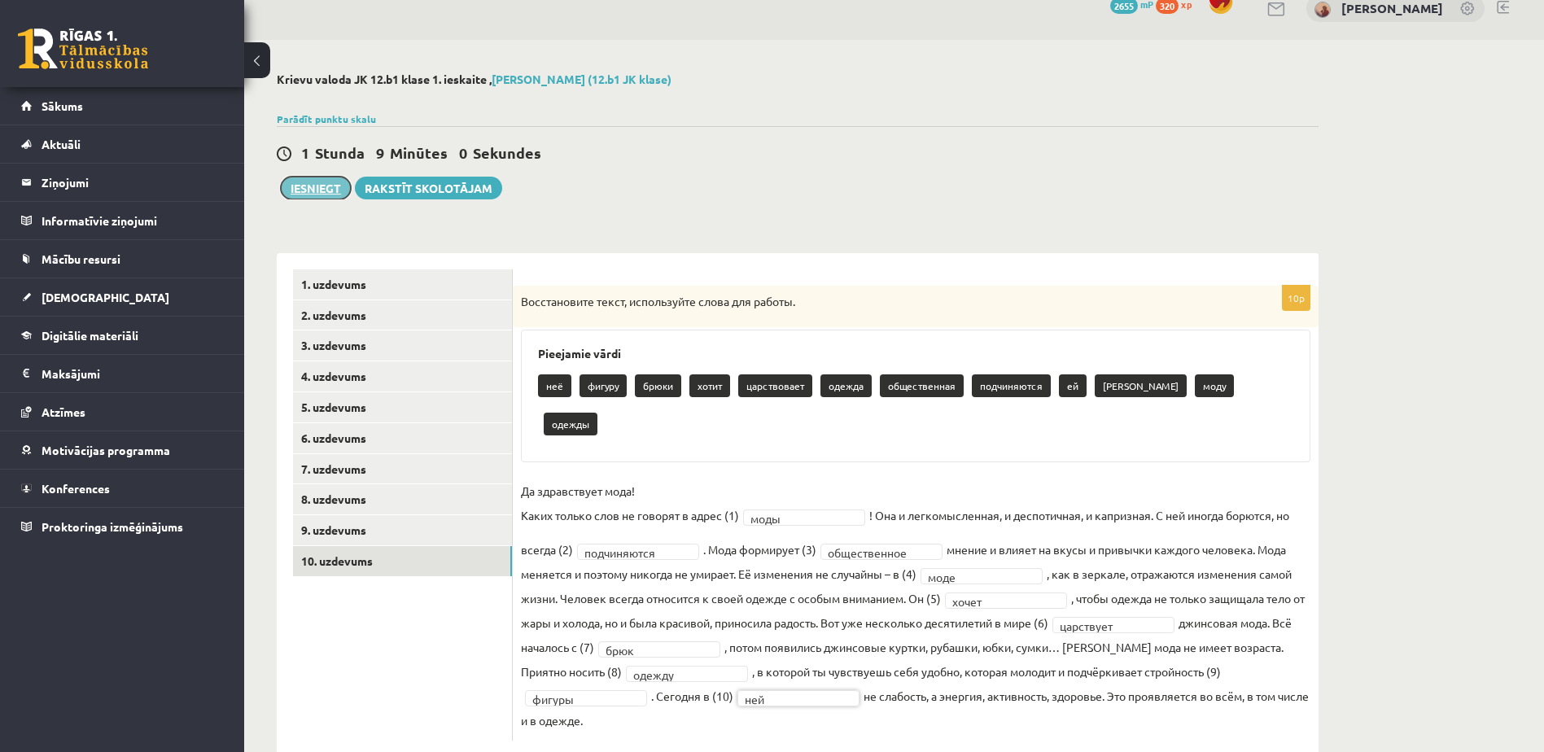
click at [314, 192] on button "Iesniegt" at bounding box center [316, 188] width 70 height 23
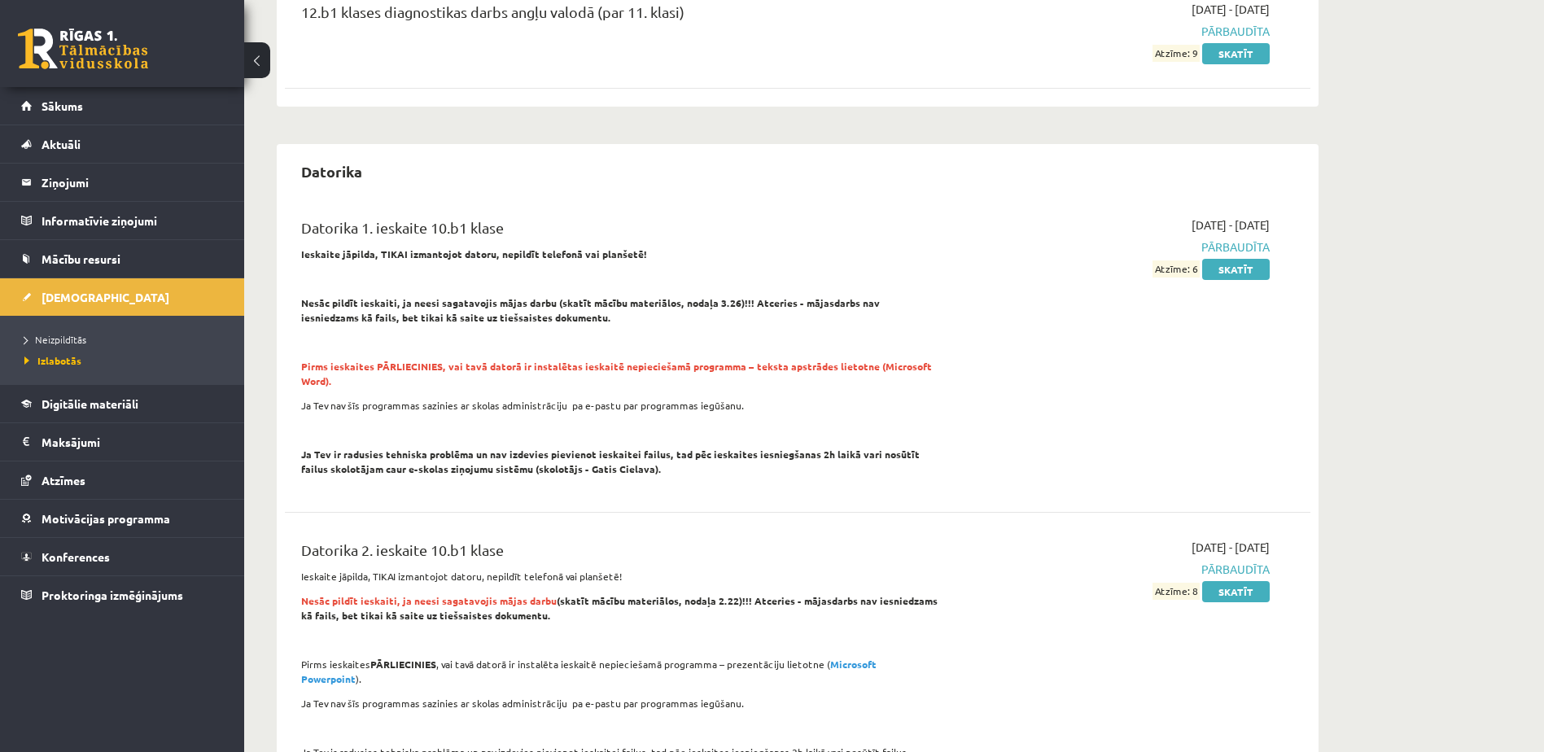
scroll to position [326, 0]
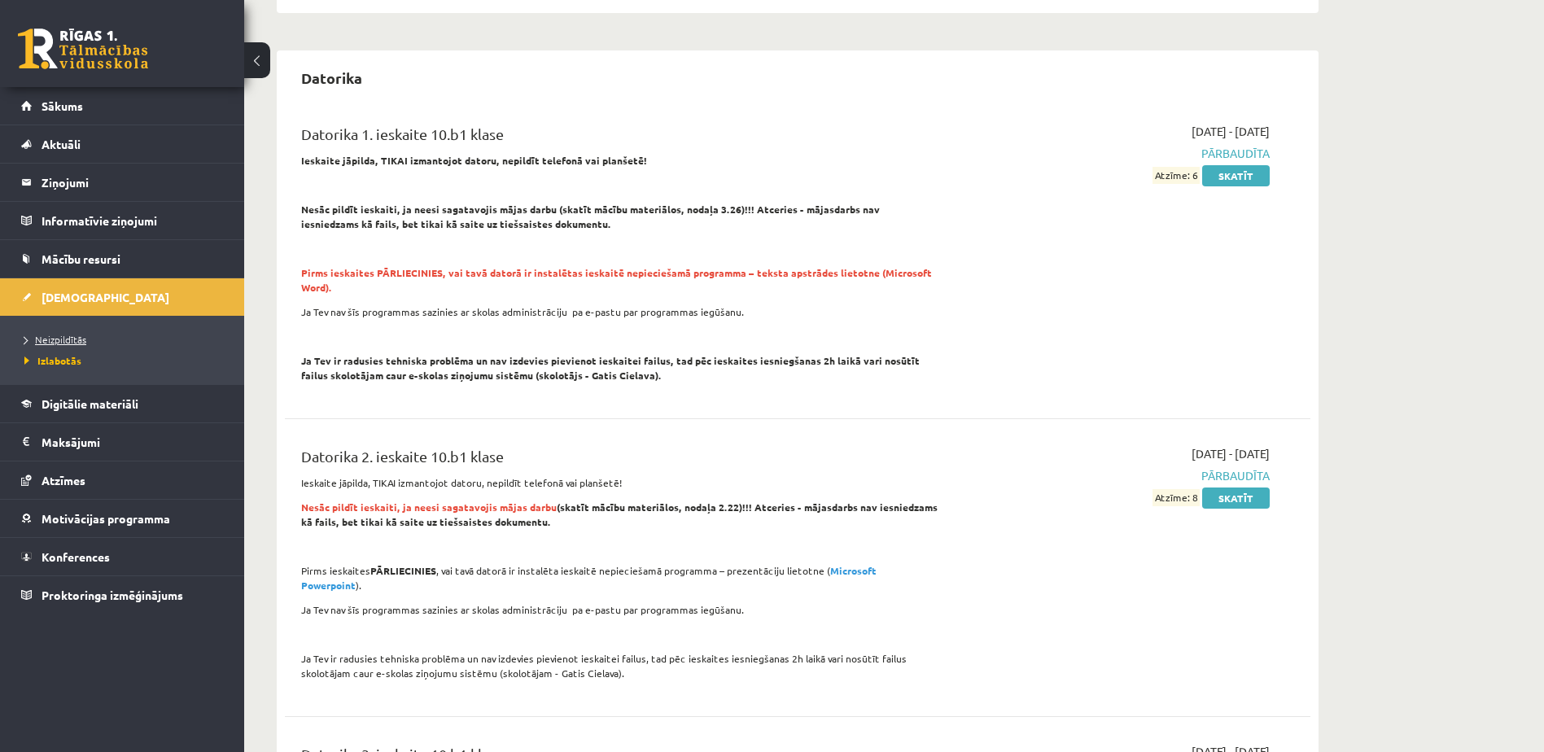
click at [68, 334] on span "Neizpildītās" at bounding box center [55, 339] width 62 height 13
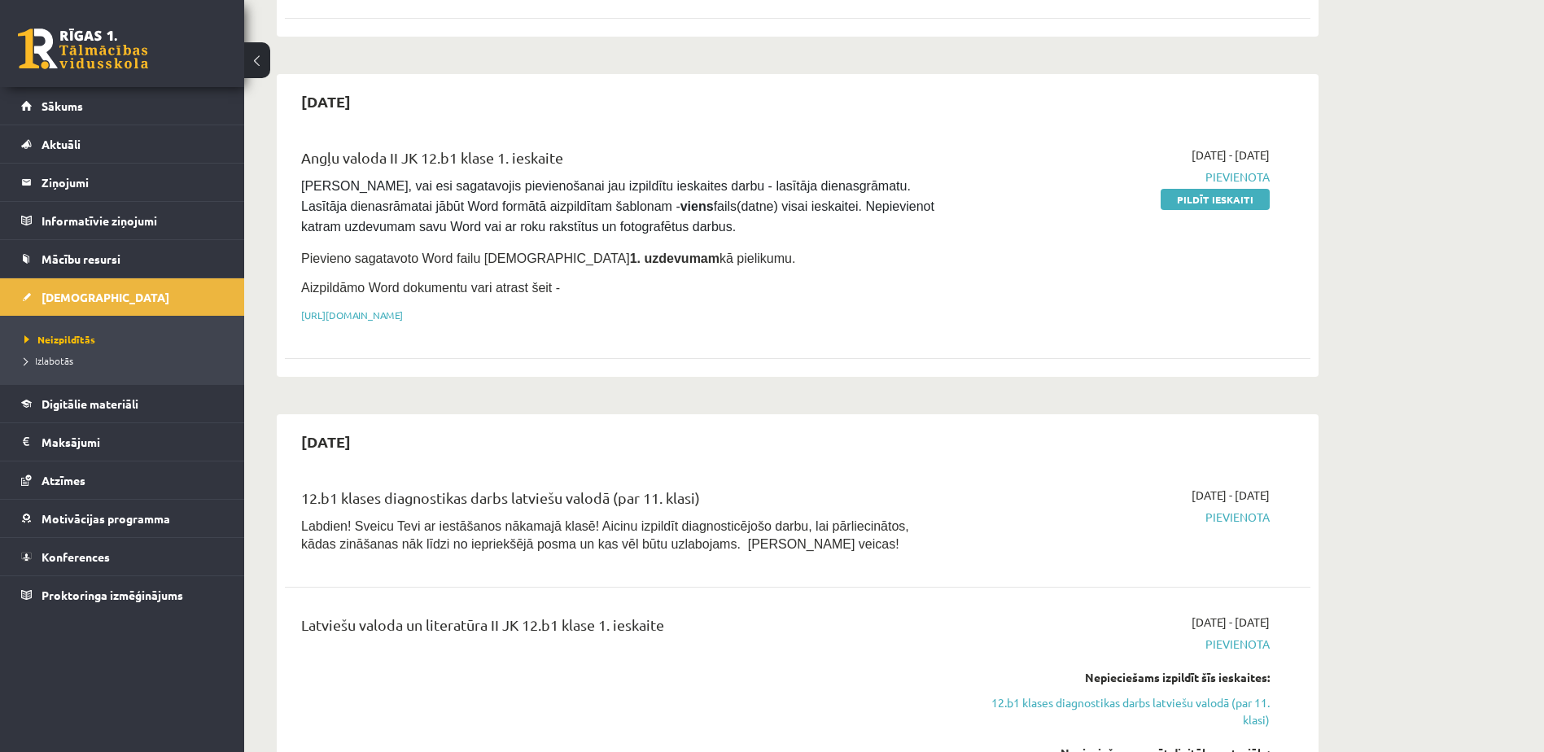
scroll to position [326, 0]
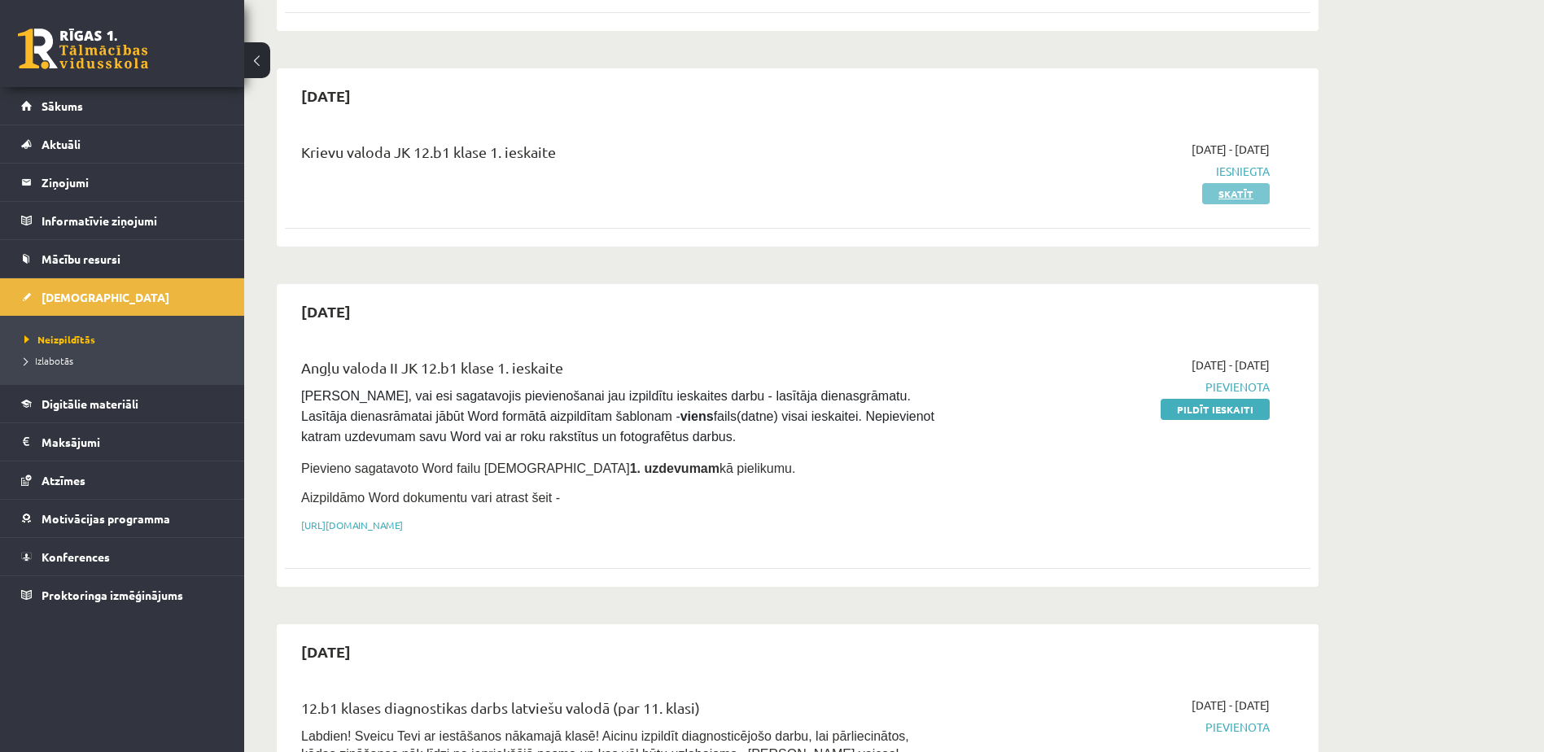
click at [1231, 195] on link "Skatīt" at bounding box center [1236, 193] width 68 height 21
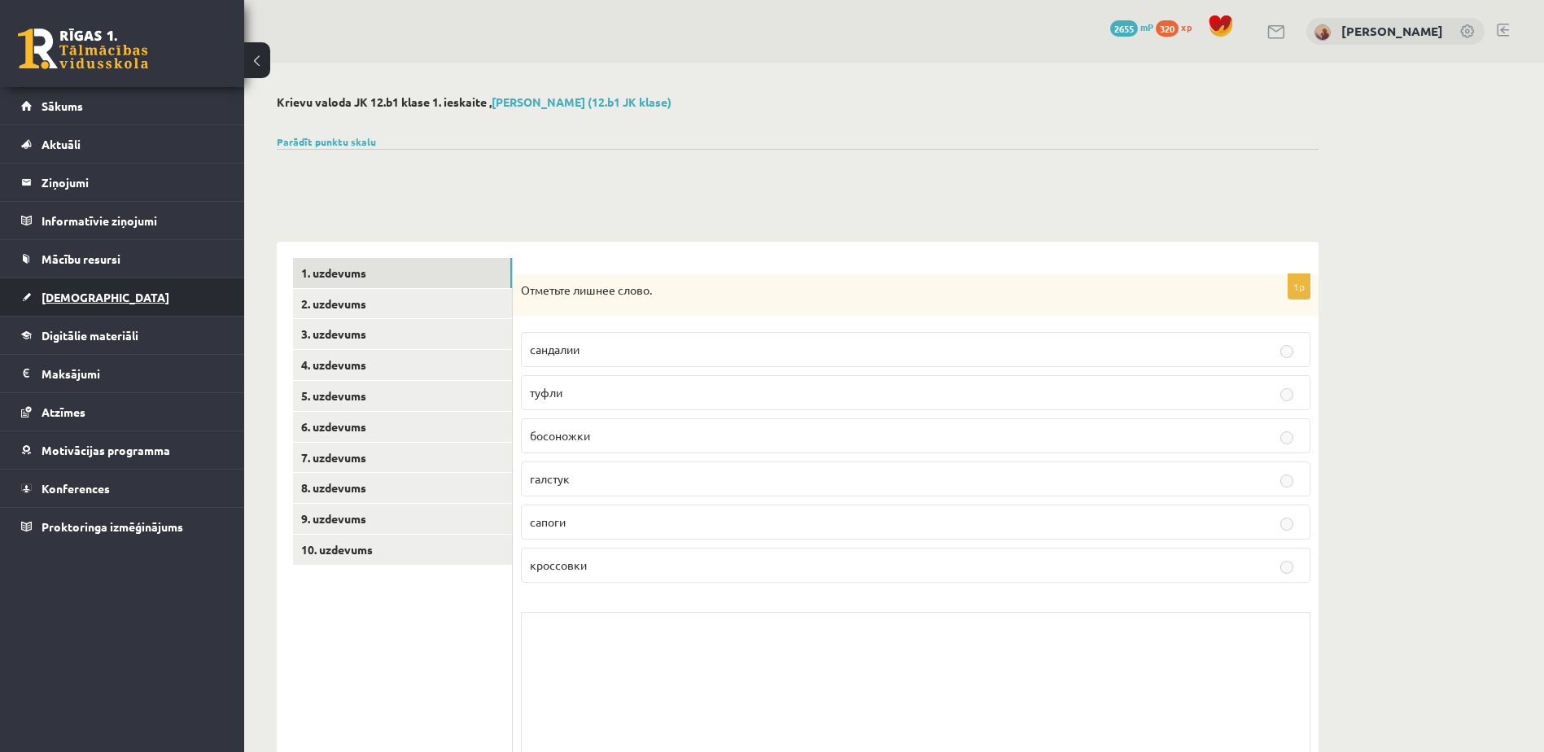
click at [77, 294] on span "[DEMOGRAPHIC_DATA]" at bounding box center [106, 297] width 128 height 15
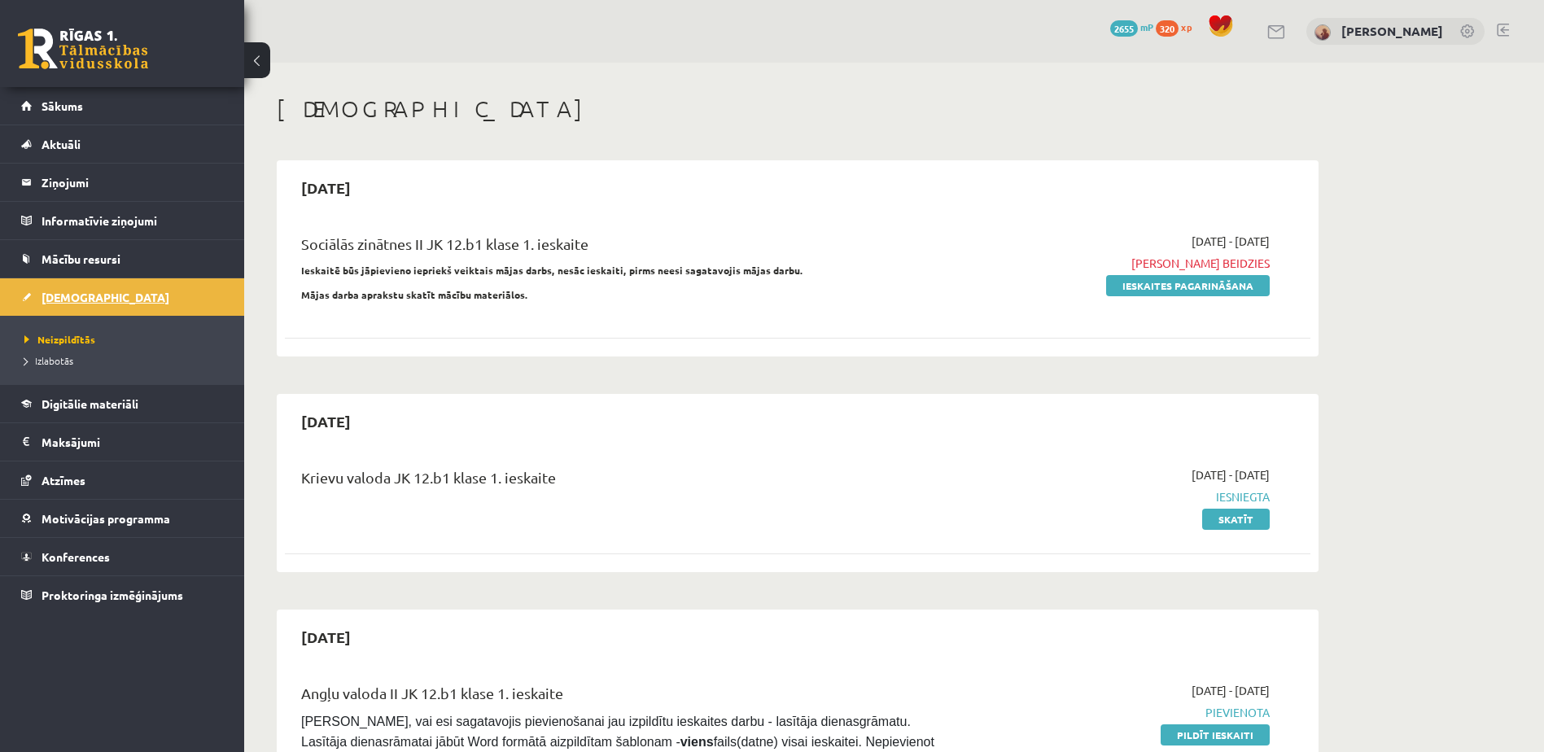
click at [89, 300] on span "[DEMOGRAPHIC_DATA]" at bounding box center [106, 297] width 128 height 15
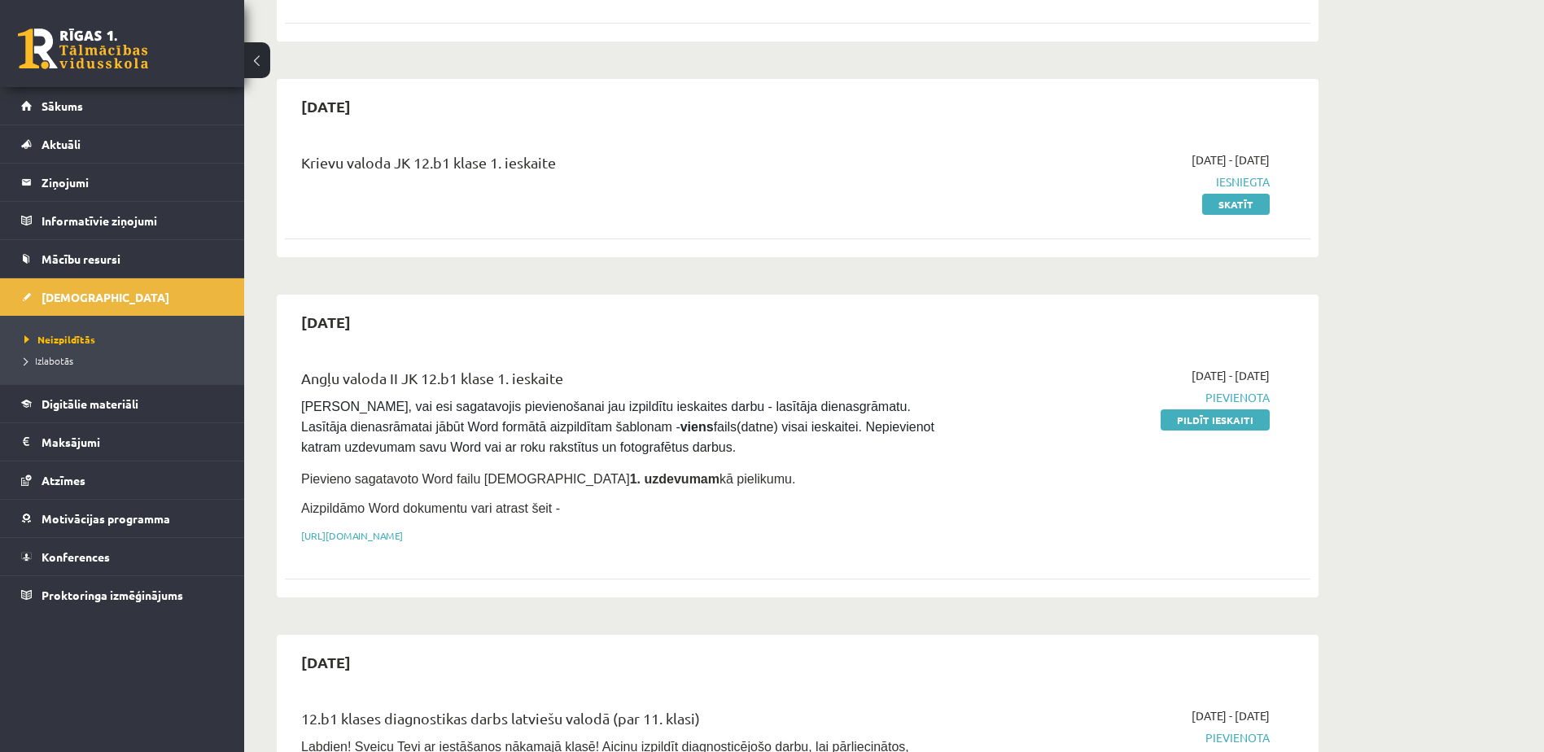
scroll to position [244, 0]
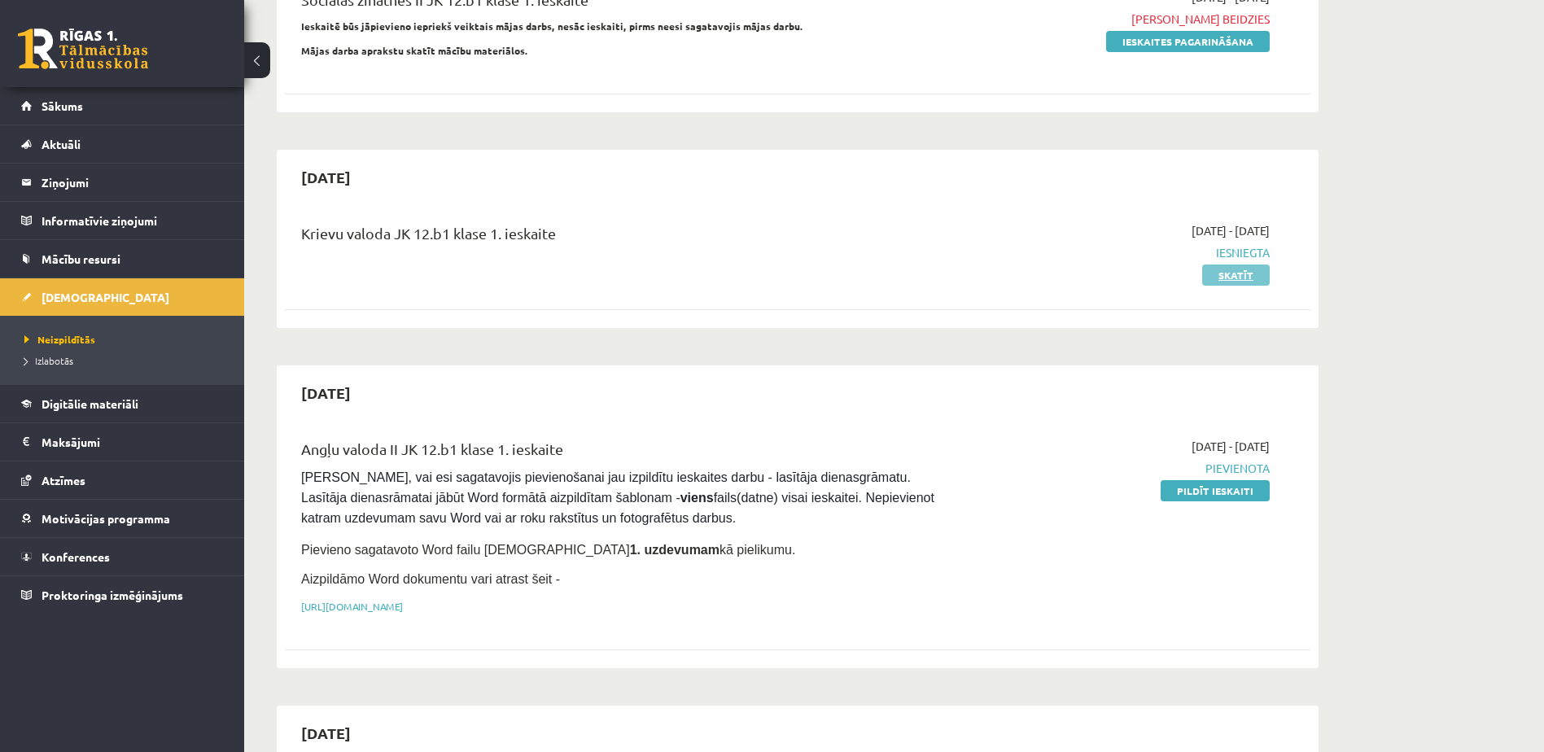
click at [1258, 269] on link "Skatīt" at bounding box center [1236, 275] width 68 height 21
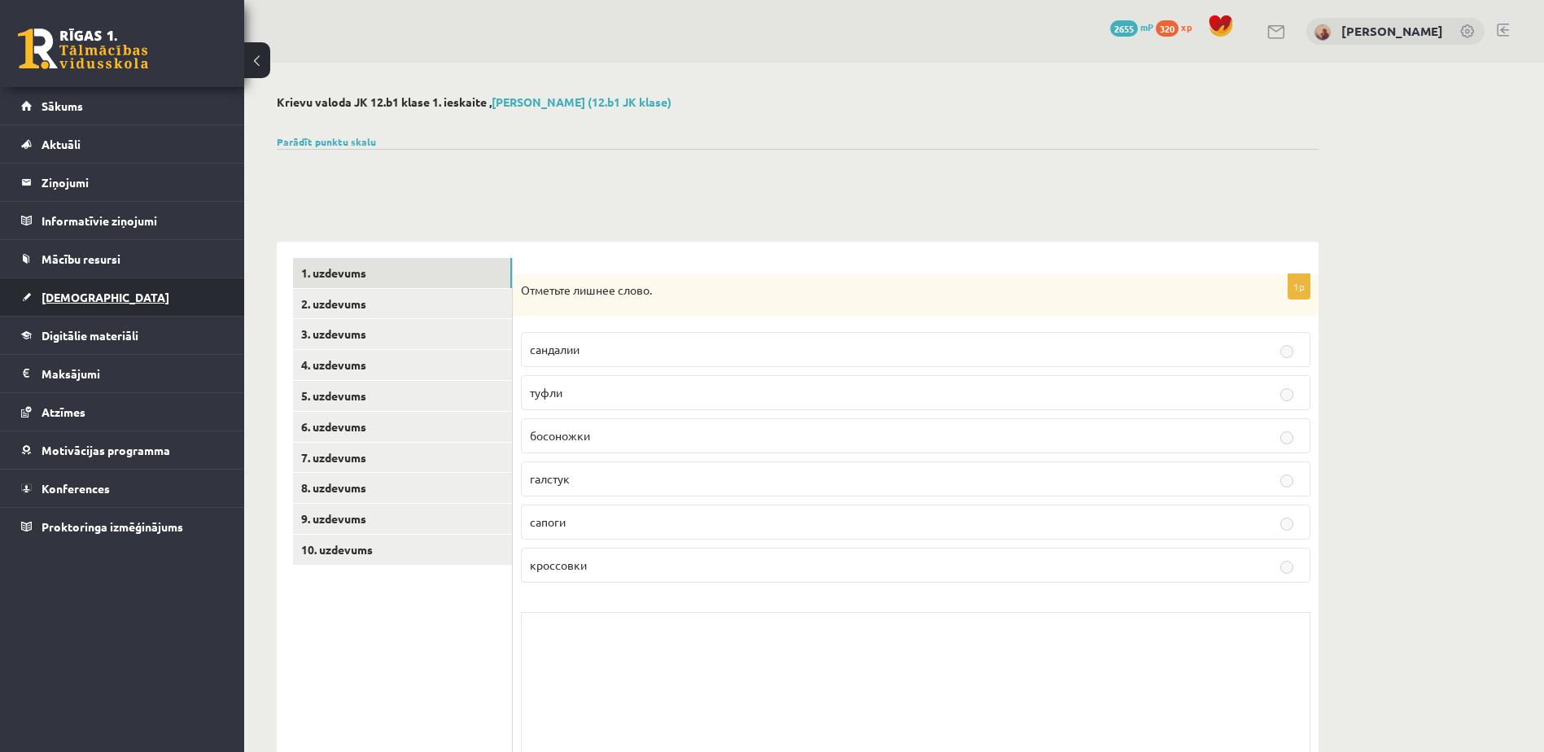
click at [42, 300] on span "[DEMOGRAPHIC_DATA]" at bounding box center [106, 297] width 128 height 15
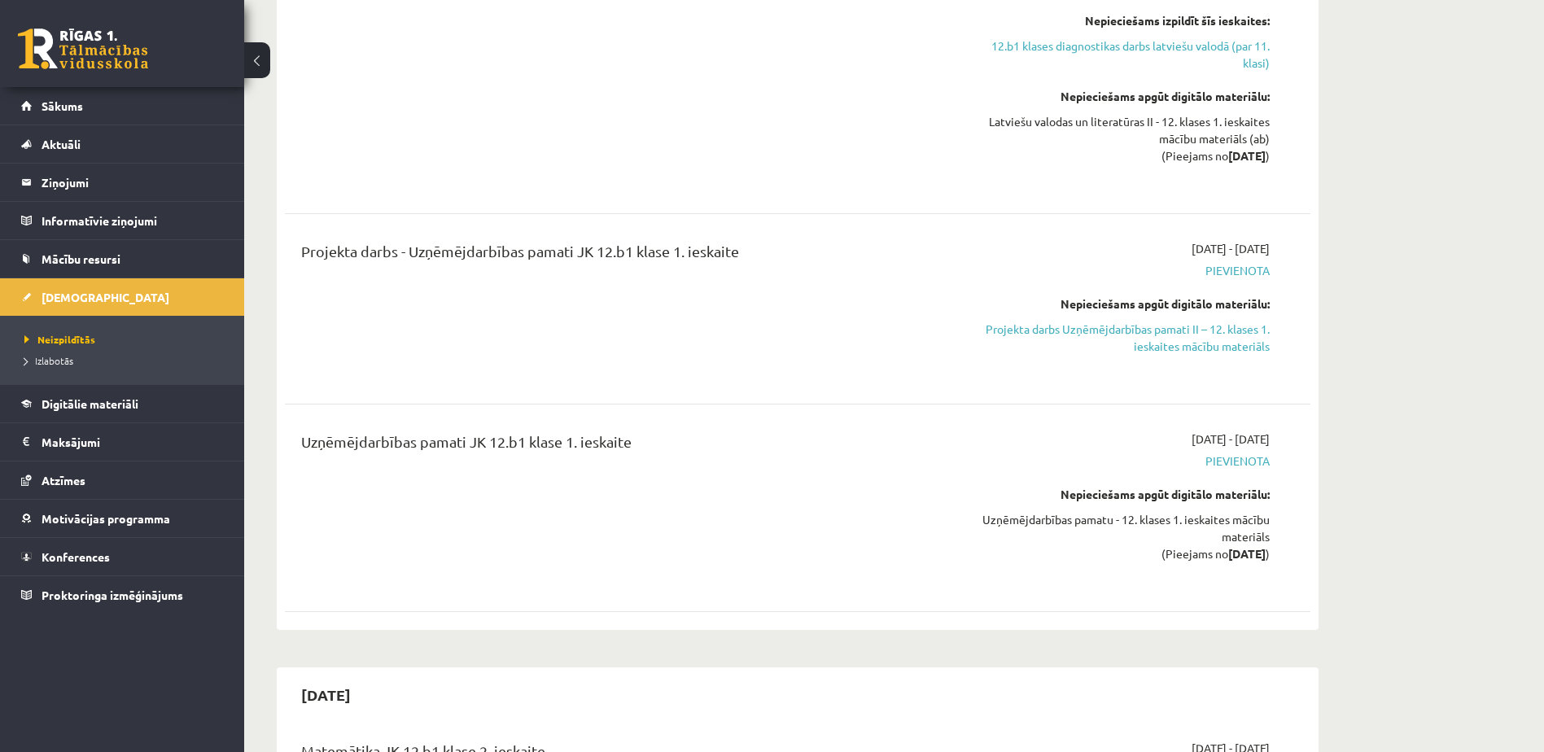
scroll to position [1221, 0]
